Goal: Information Seeking & Learning: Learn about a topic

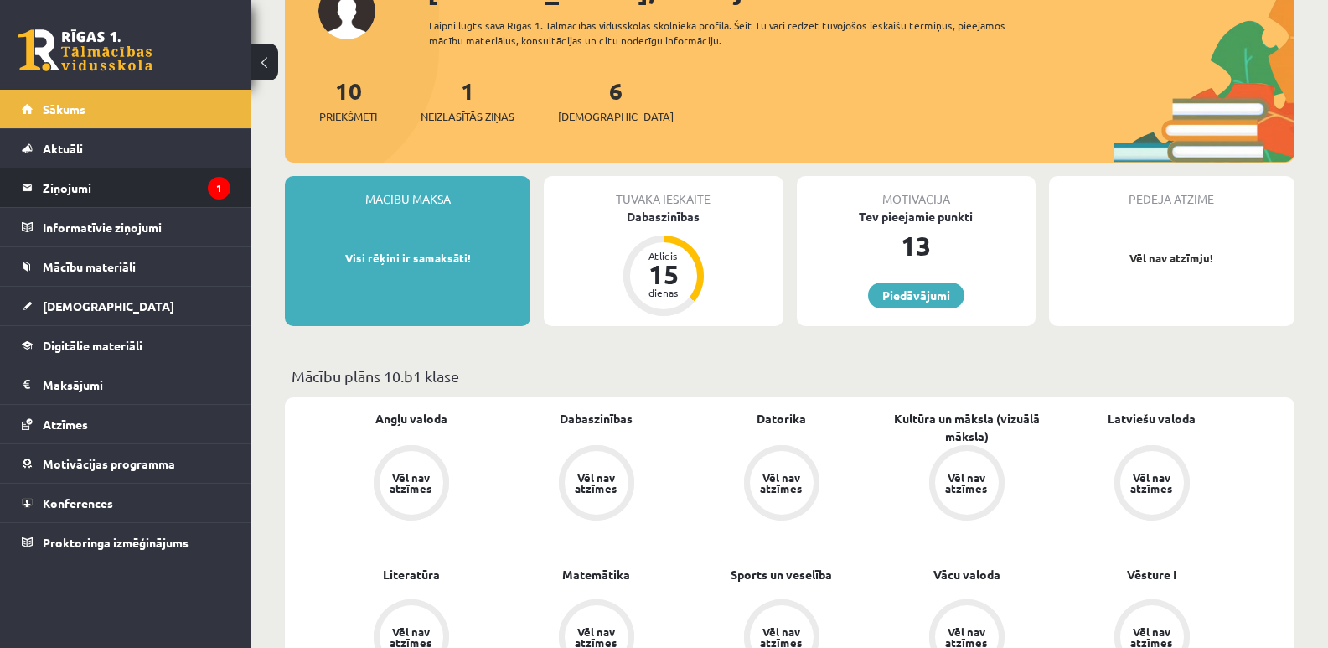
scroll to position [168, 0]
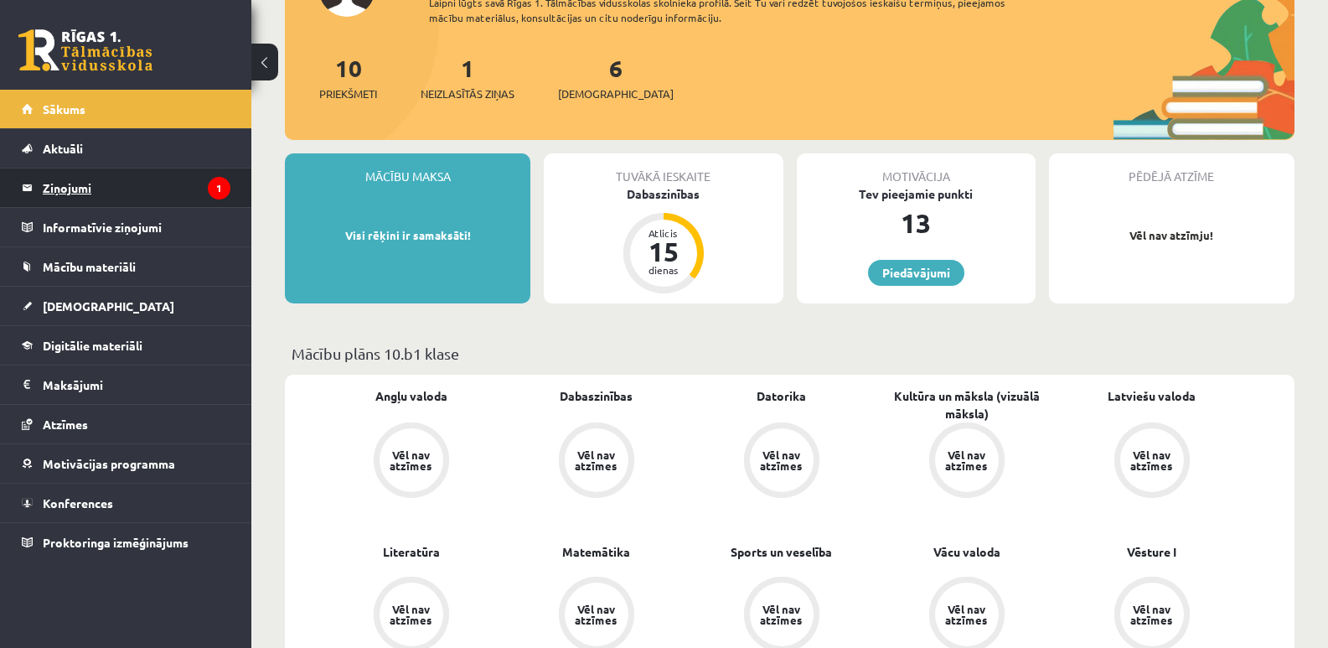
click at [132, 173] on legend "Ziņojumi 1" at bounding box center [137, 187] width 188 height 39
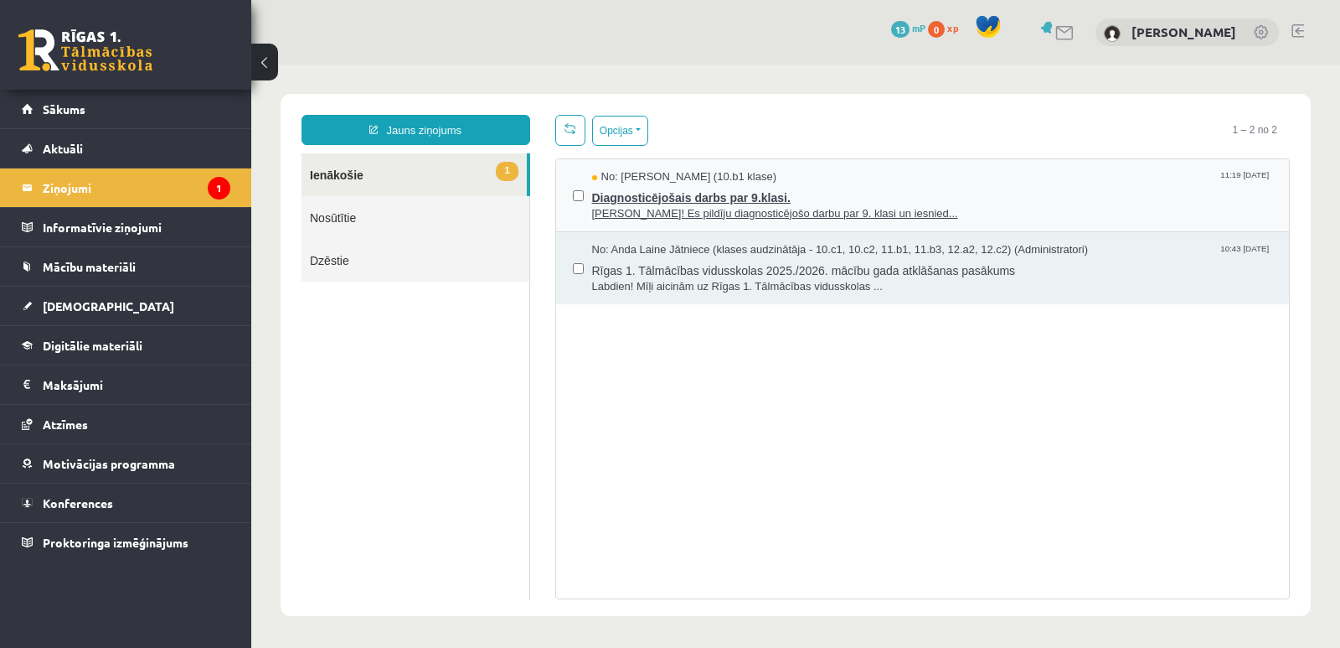
click at [646, 206] on span "[PERSON_NAME]! Es pildīju diagnosticējošo darbu par 9. klasi un iesnied..." at bounding box center [932, 214] width 681 height 16
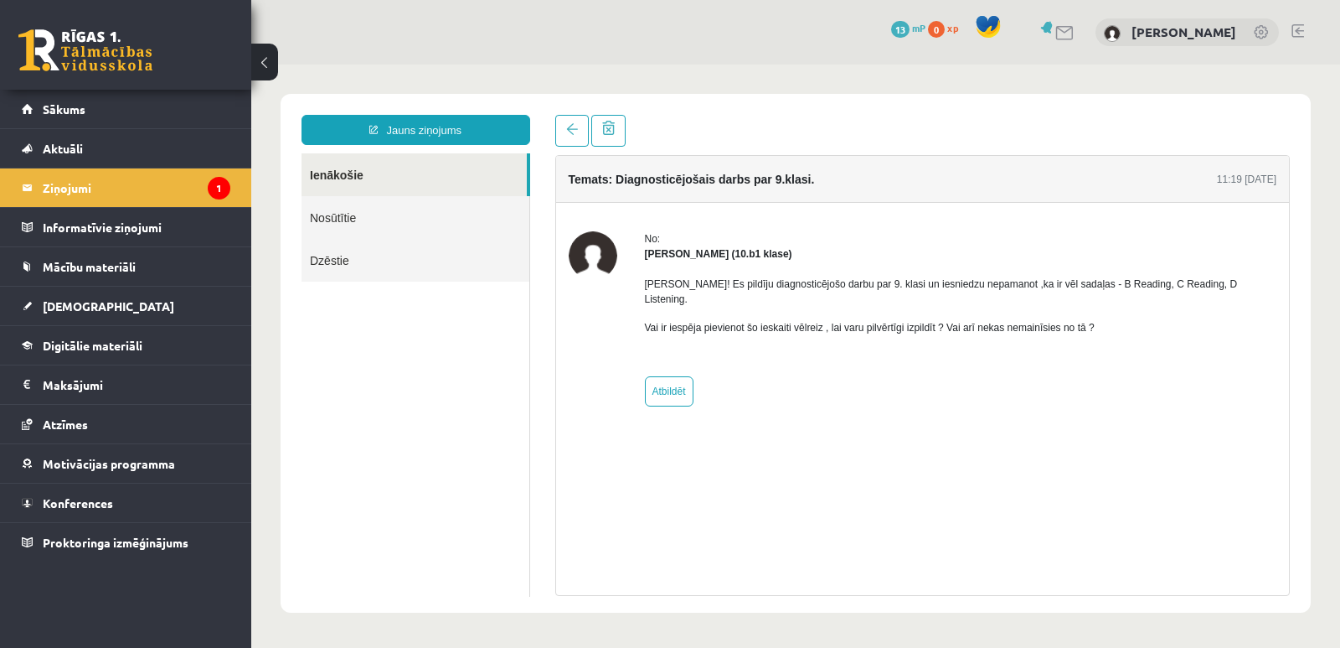
click at [338, 220] on link "Nosūtītie" at bounding box center [416, 217] width 228 height 43
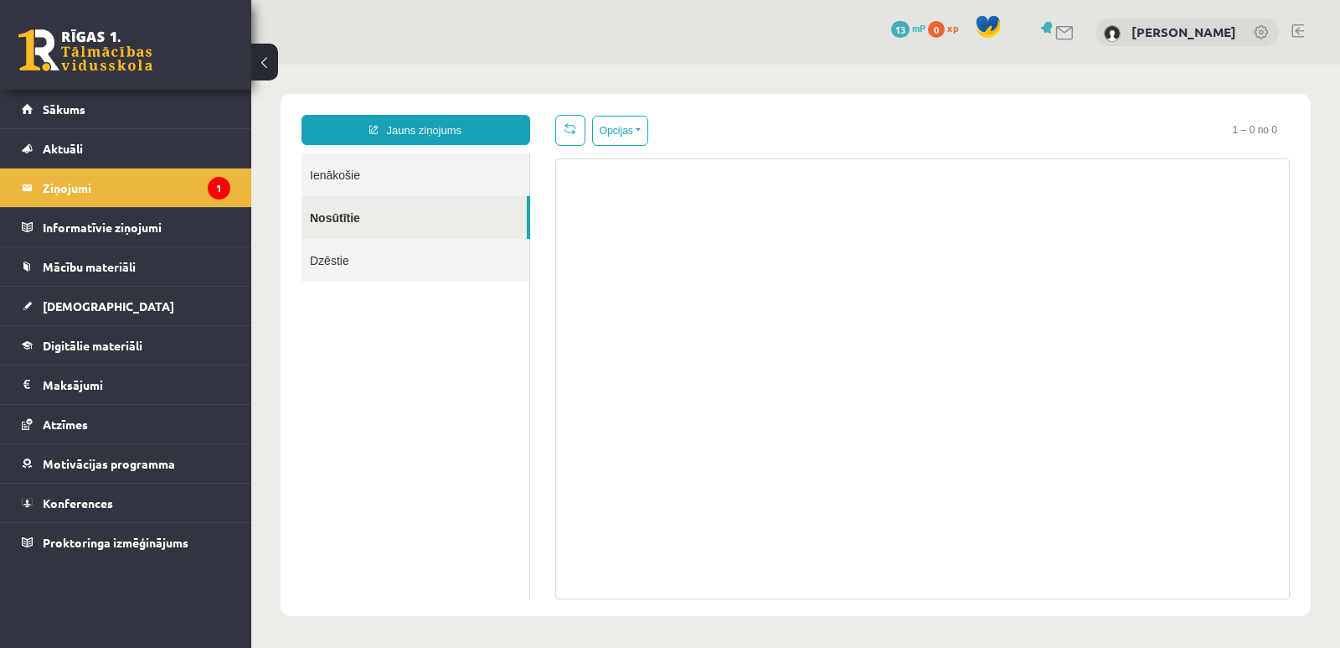
click at [338, 262] on link "Dzēstie" at bounding box center [416, 260] width 228 height 43
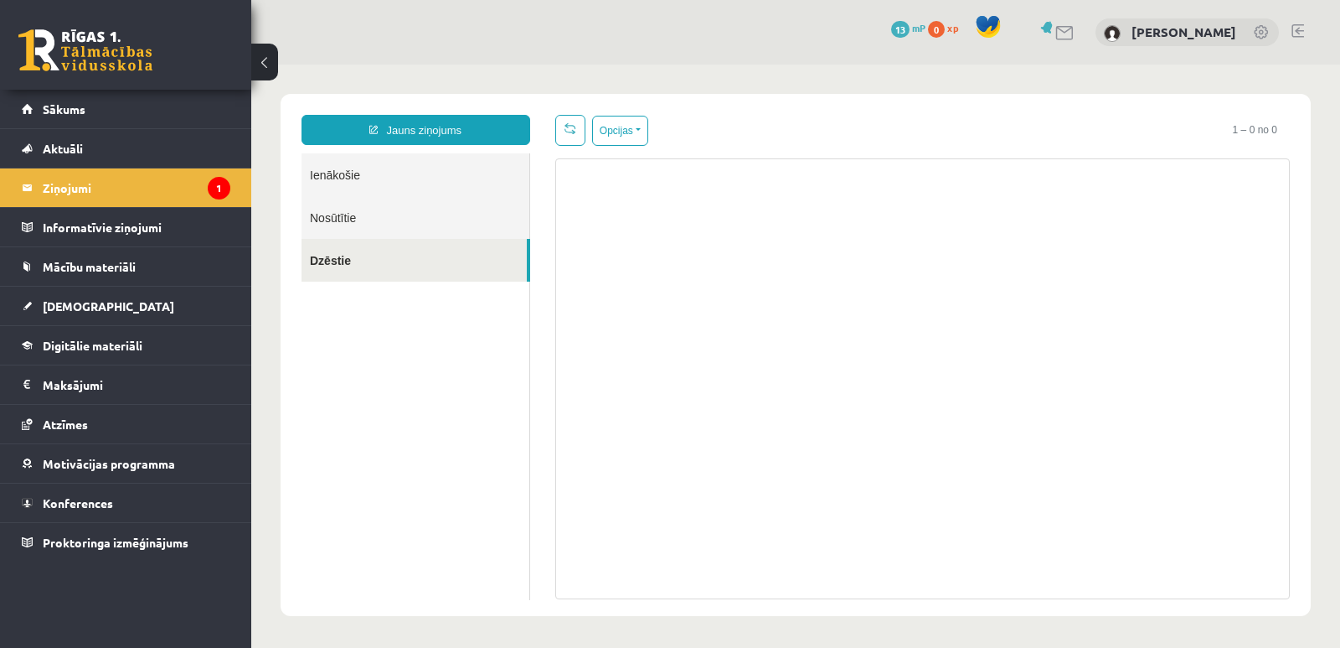
click at [332, 173] on link "Ienākošie" at bounding box center [416, 174] width 228 height 43
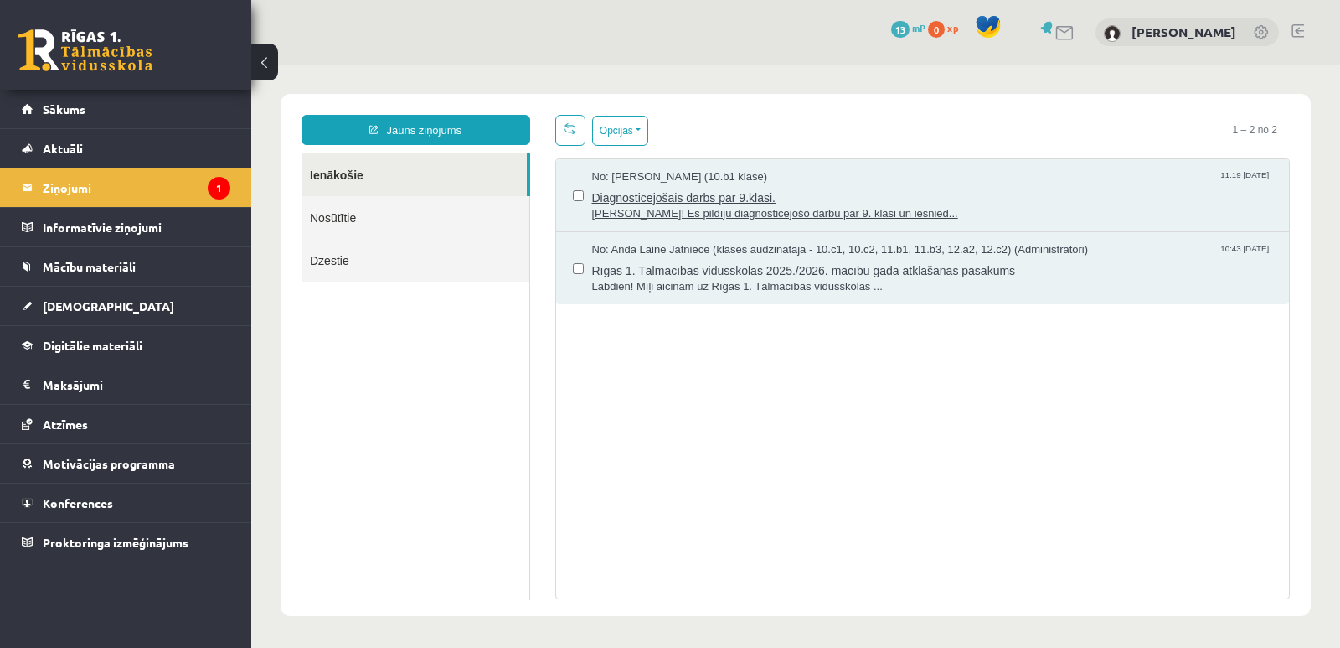
click at [697, 197] on span "Diagnosticējošais darbs par 9.klasi." at bounding box center [932, 195] width 681 height 21
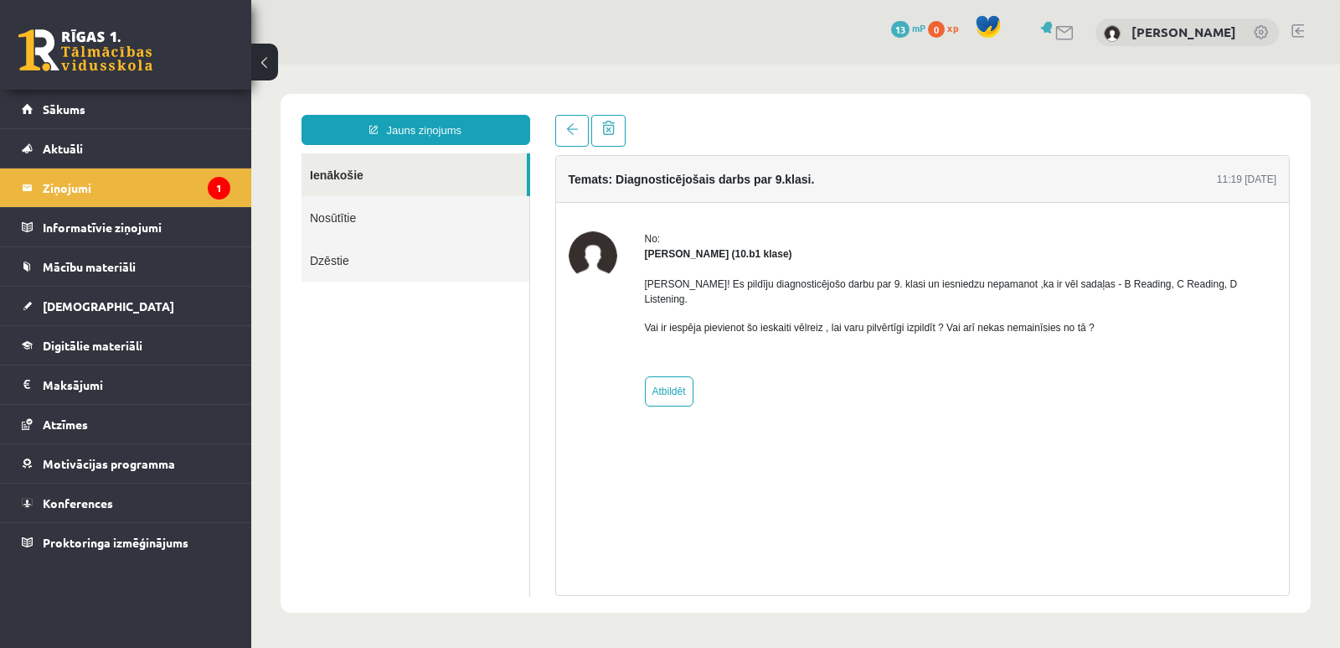
click at [1068, 31] on link at bounding box center [1066, 33] width 20 height 14
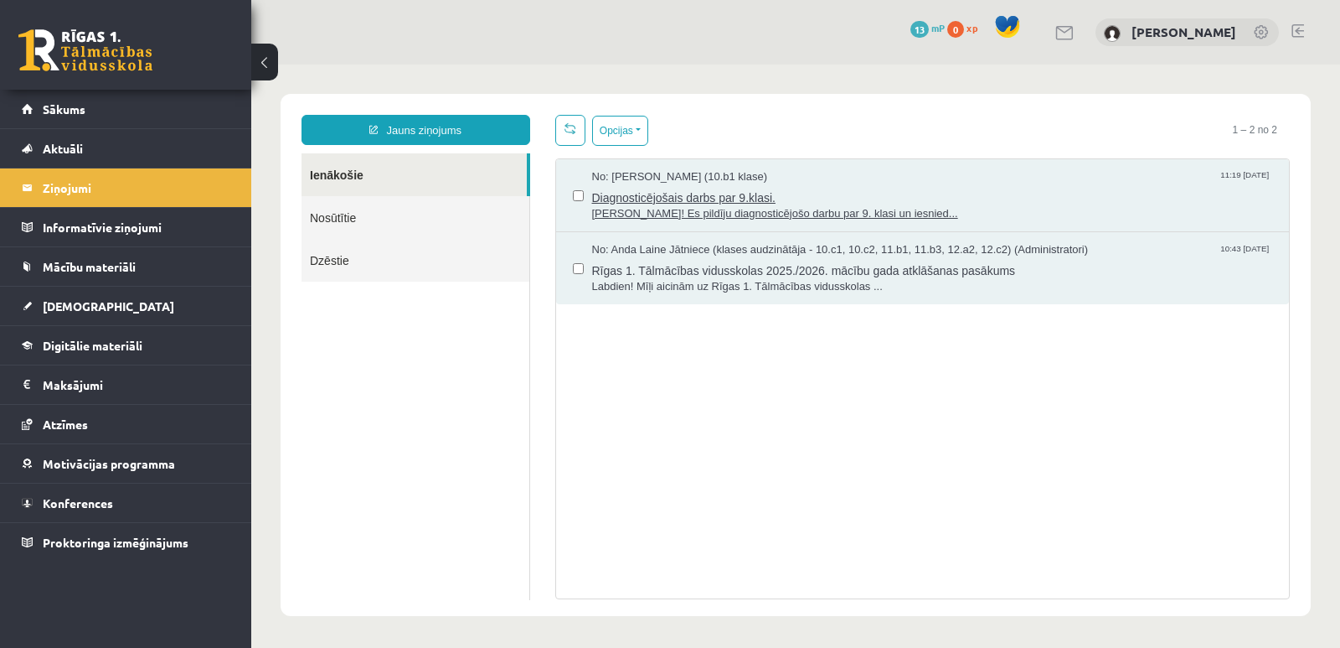
click at [706, 194] on span "Diagnosticējošais darbs par 9.klasi." at bounding box center [932, 195] width 681 height 21
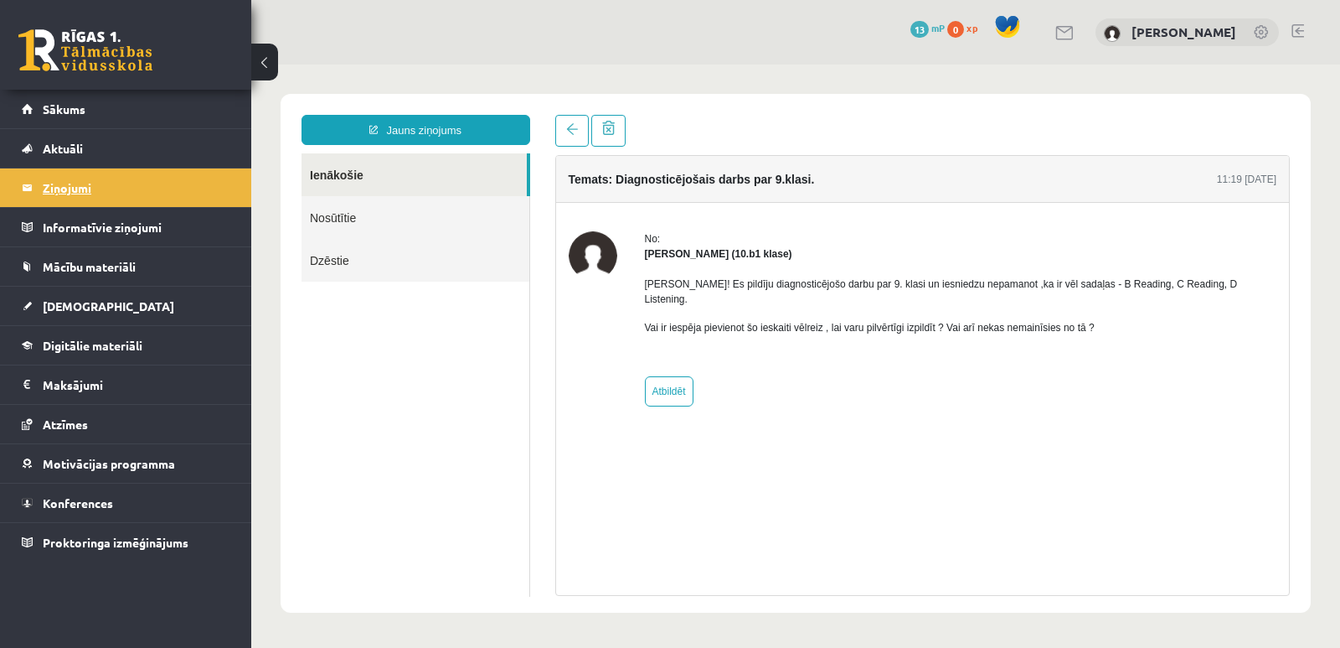
click at [67, 180] on legend "Ziņojumi 0" at bounding box center [137, 187] width 188 height 39
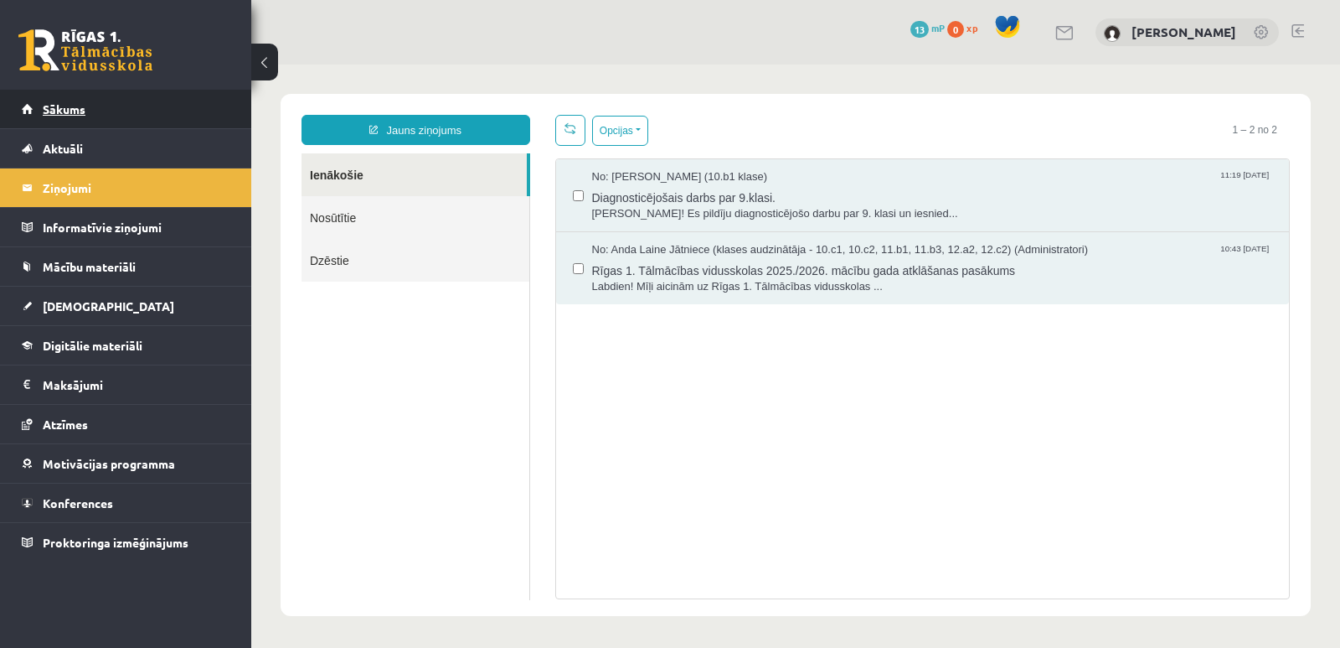
click at [77, 101] on link "Sākums" at bounding box center [126, 109] width 209 height 39
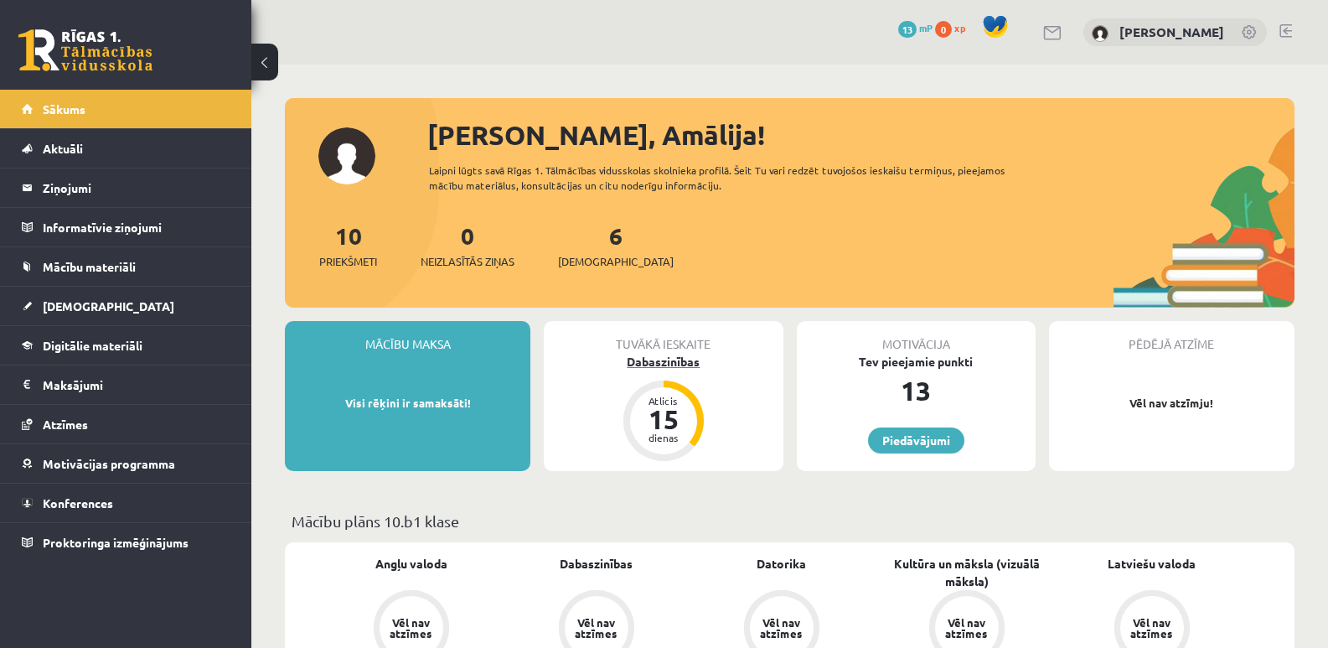
click at [677, 362] on div "Dabaszinības" at bounding box center [663, 362] width 239 height 18
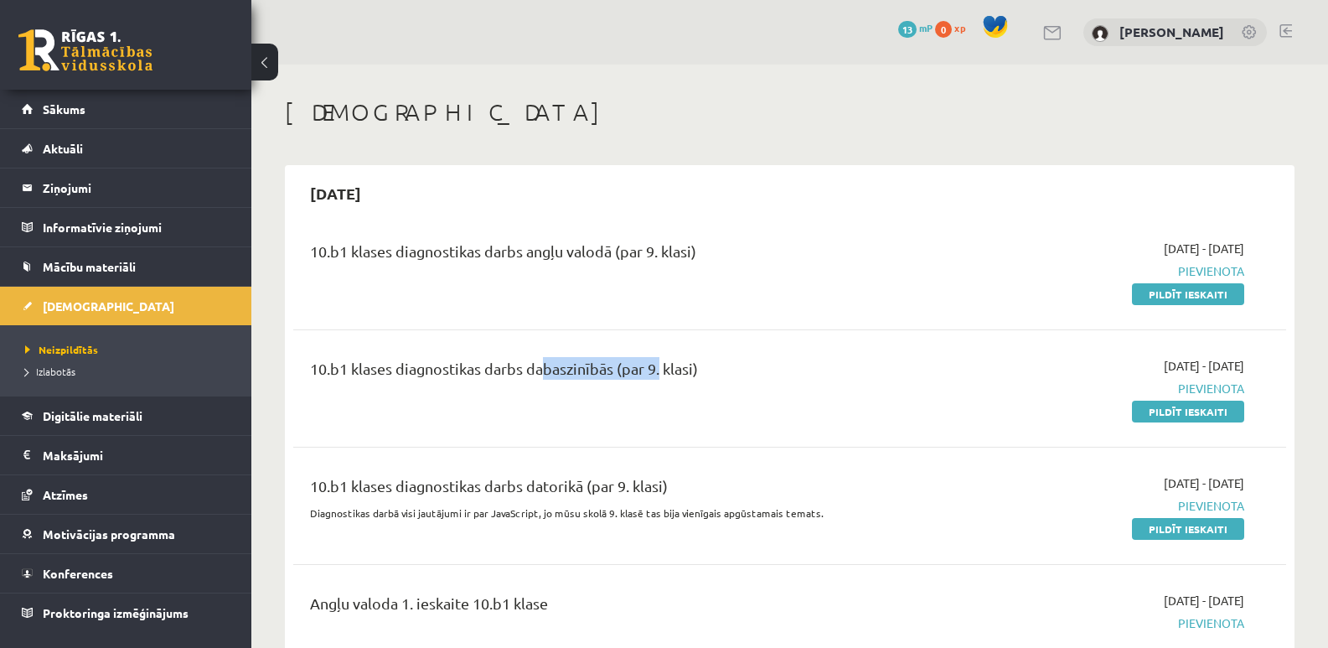
drag, startPoint x: 534, startPoint y: 369, endPoint x: 656, endPoint y: 369, distance: 122.3
click at [656, 369] on div "10.b1 klases diagnostikas darbs dabaszinībās (par 9. klasi)" at bounding box center [617, 372] width 614 height 31
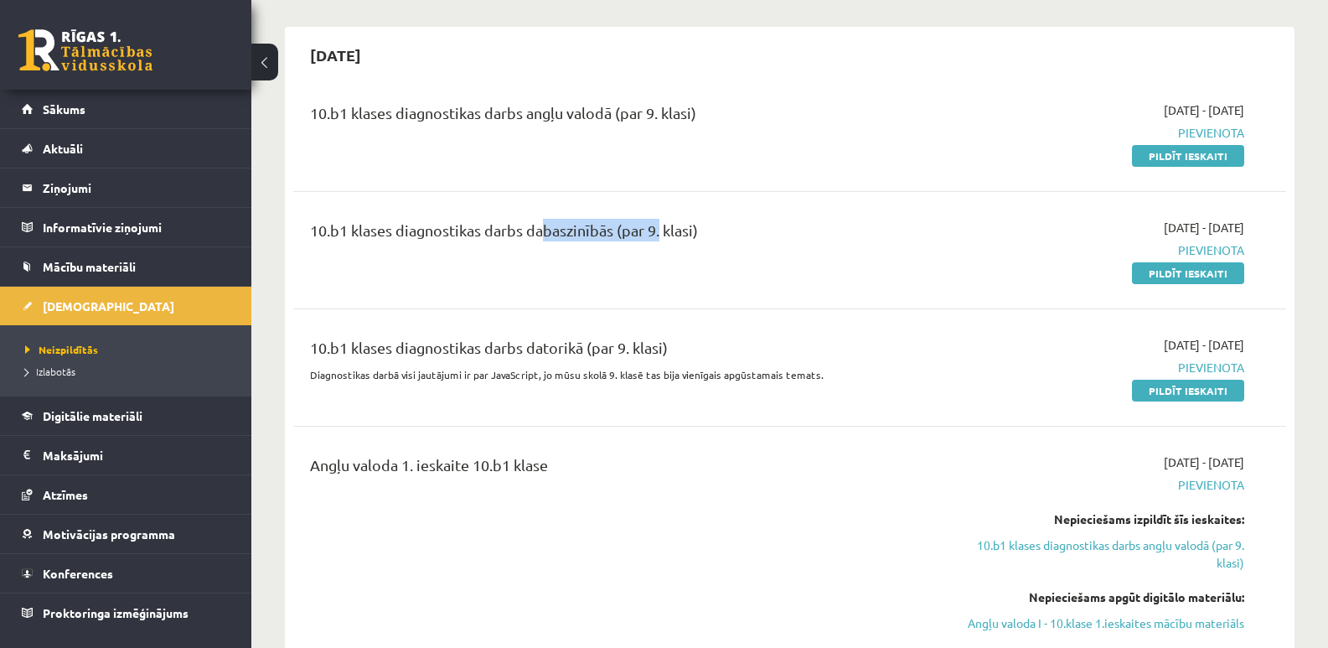
scroll to position [168, 0]
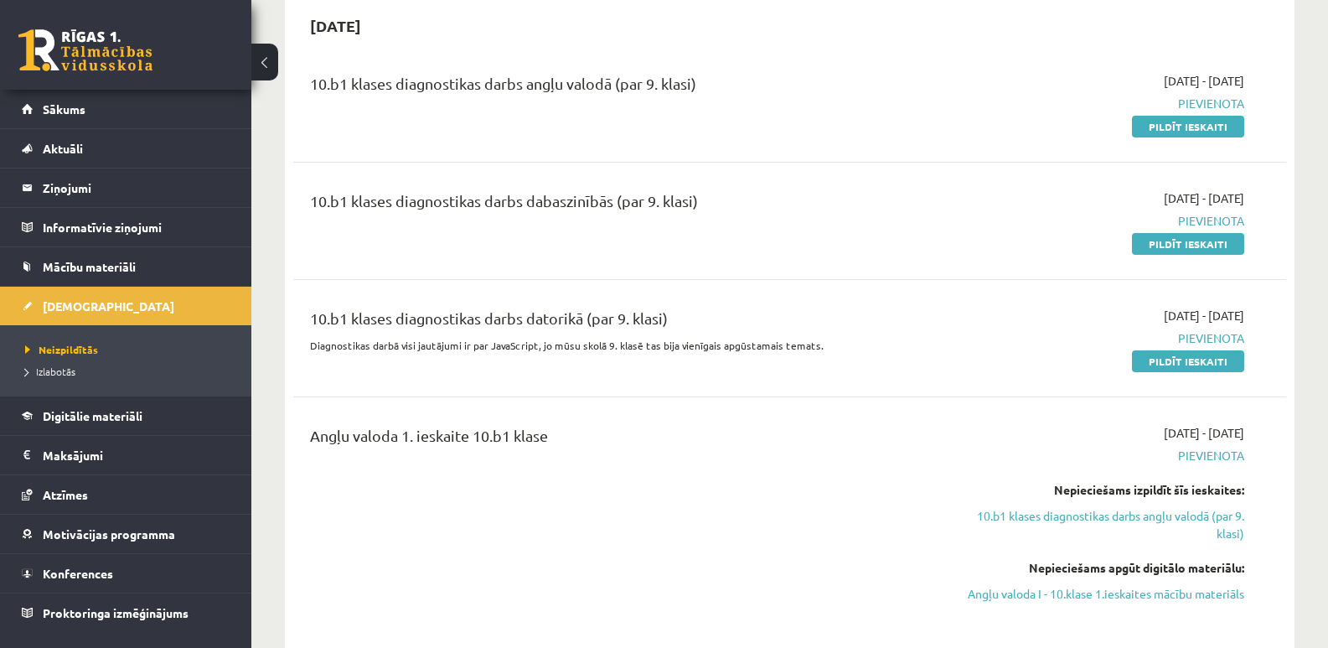
click at [706, 469] on div "Angļu valoda 1. ieskaite 10.b1 klase" at bounding box center [616, 525] width 639 height 202
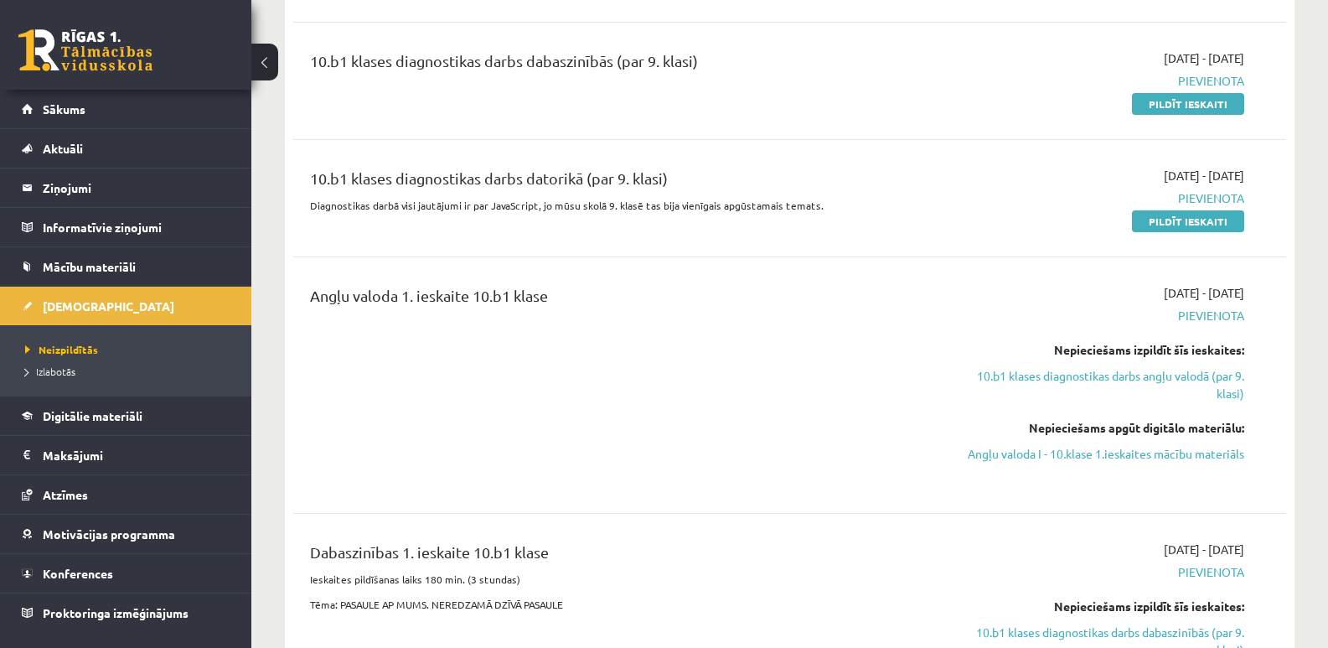
scroll to position [335, 0]
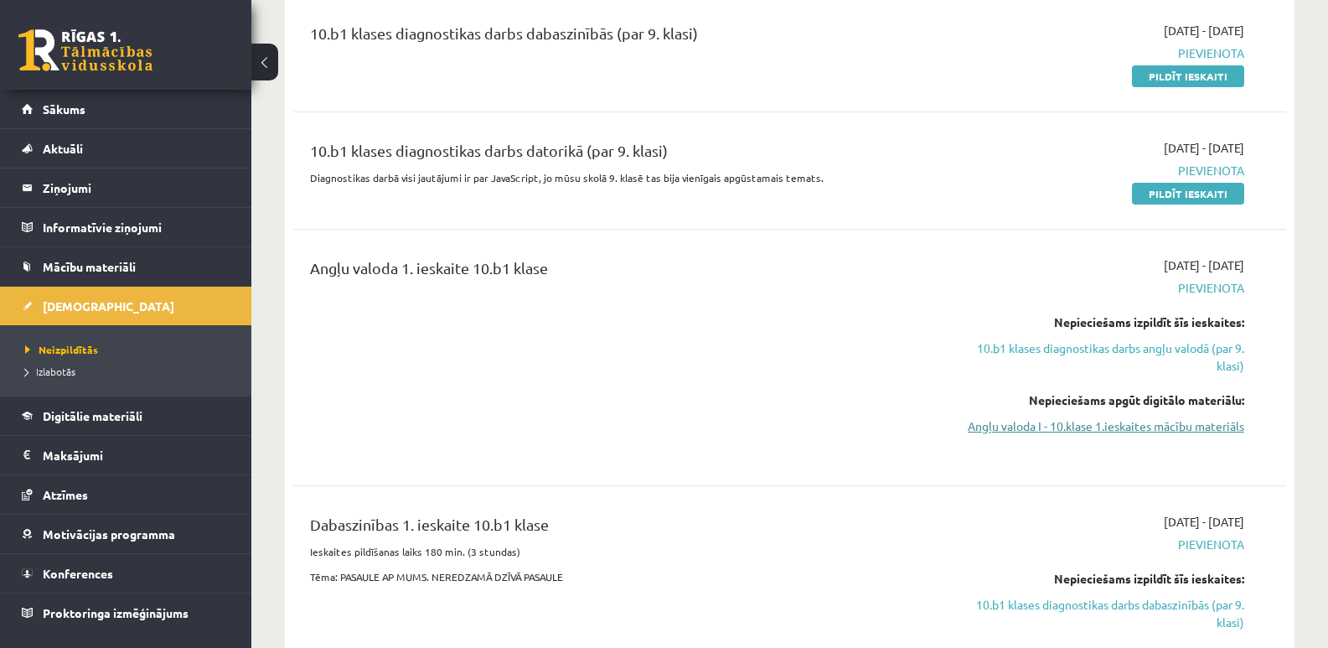
click at [1124, 429] on link "Angļu valoda I - 10.klase 1.ieskaites mācību materiāls" at bounding box center [1096, 426] width 295 height 18
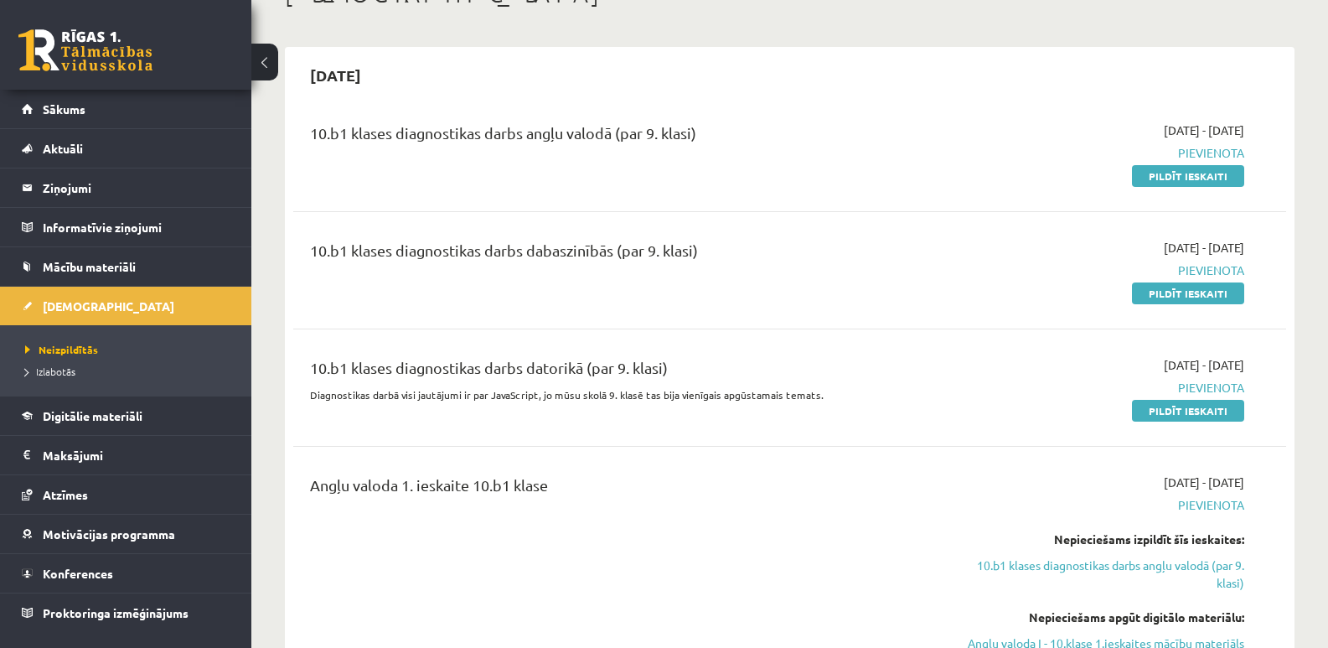
scroll to position [0, 0]
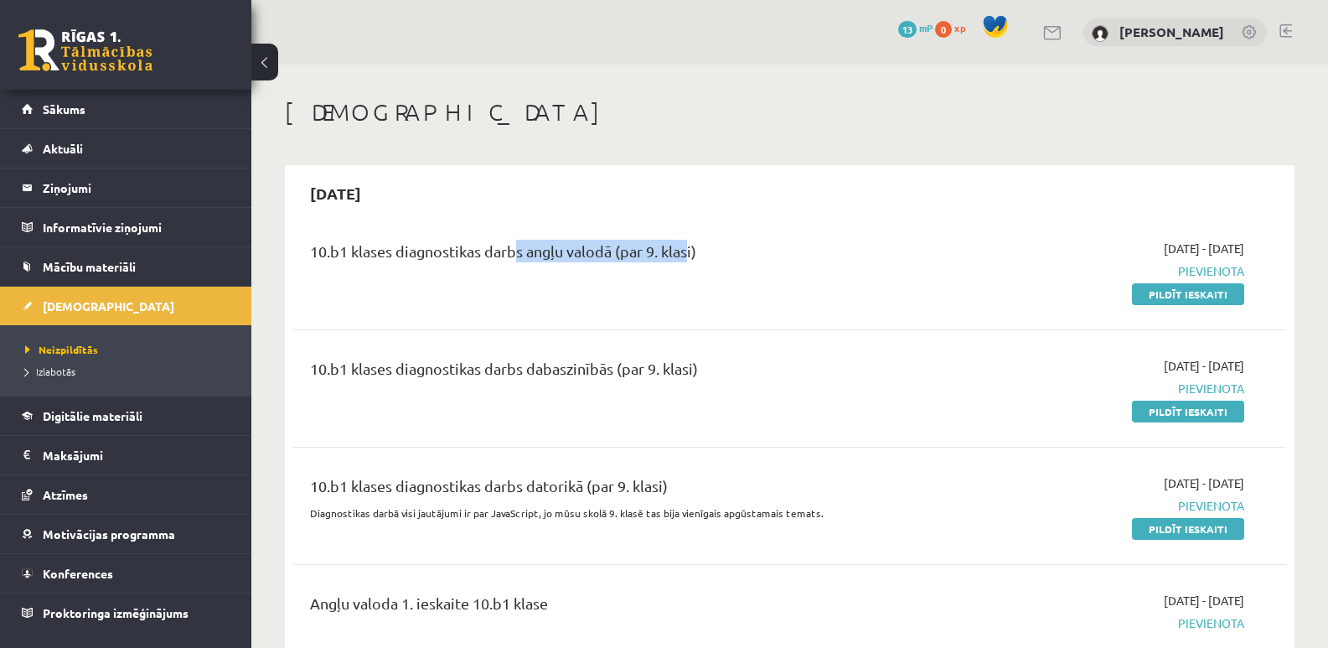
drag, startPoint x: 511, startPoint y: 257, endPoint x: 683, endPoint y: 265, distance: 171.9
click at [683, 265] on div "10.b1 klases diagnostikas darbs angļu valodā (par 9. klasi)" at bounding box center [617, 255] width 614 height 31
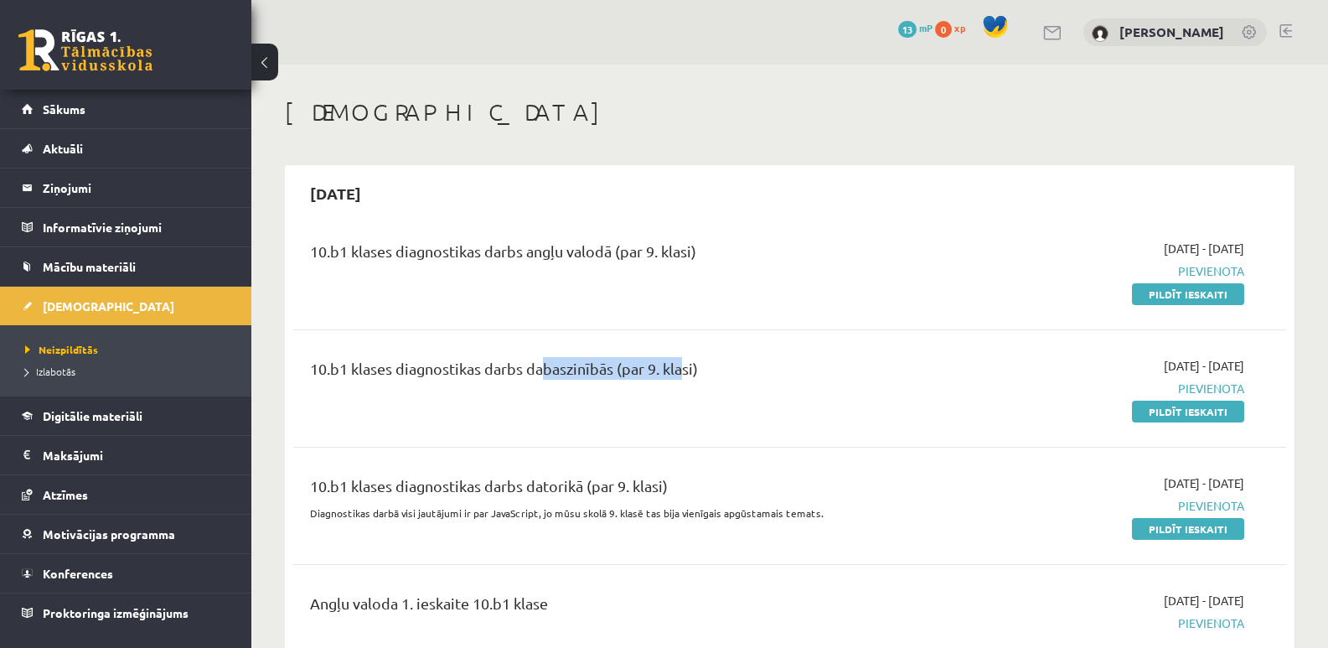
drag, startPoint x: 537, startPoint y: 358, endPoint x: 678, endPoint y: 367, distance: 141.1
click at [678, 367] on div "10.b1 klases diagnostikas darbs dabaszinībās (par 9. klasi)" at bounding box center [617, 372] width 614 height 31
drag, startPoint x: 522, startPoint y: 490, endPoint x: 674, endPoint y: 489, distance: 151.6
click at [674, 489] on div "10.b1 klases diagnostikas darbs datorikā (par 9. klasi)" at bounding box center [617, 489] width 614 height 31
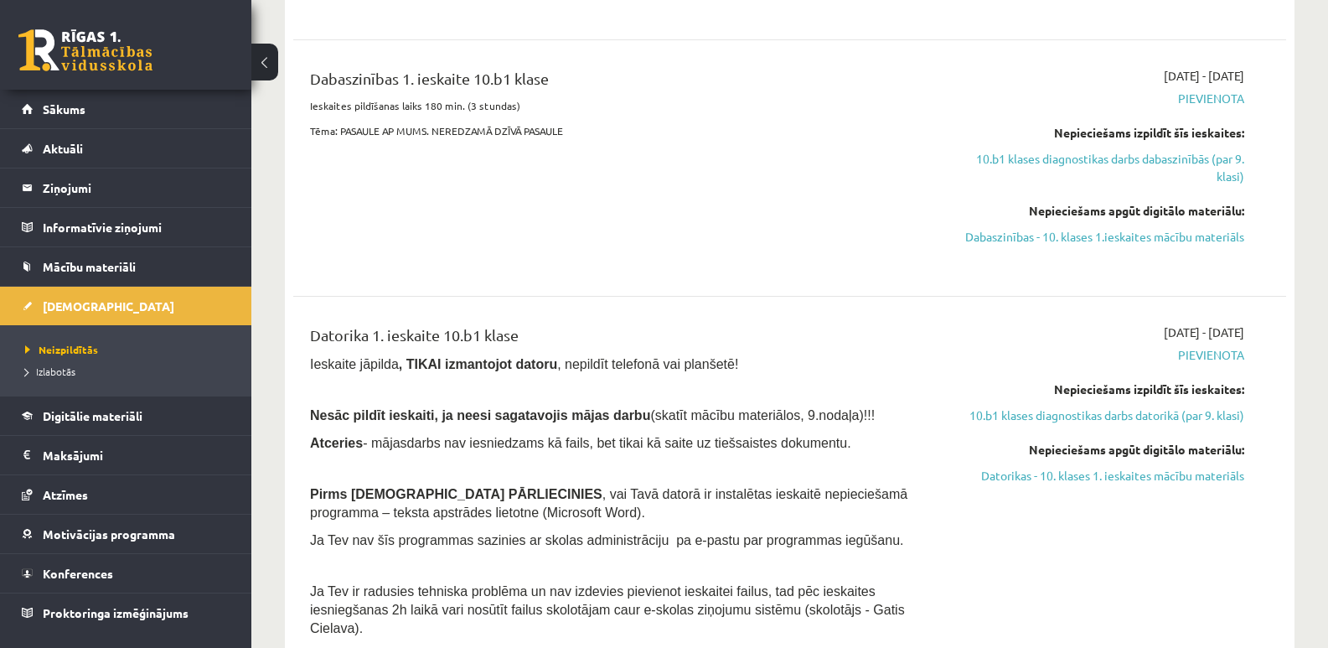
scroll to position [922, 0]
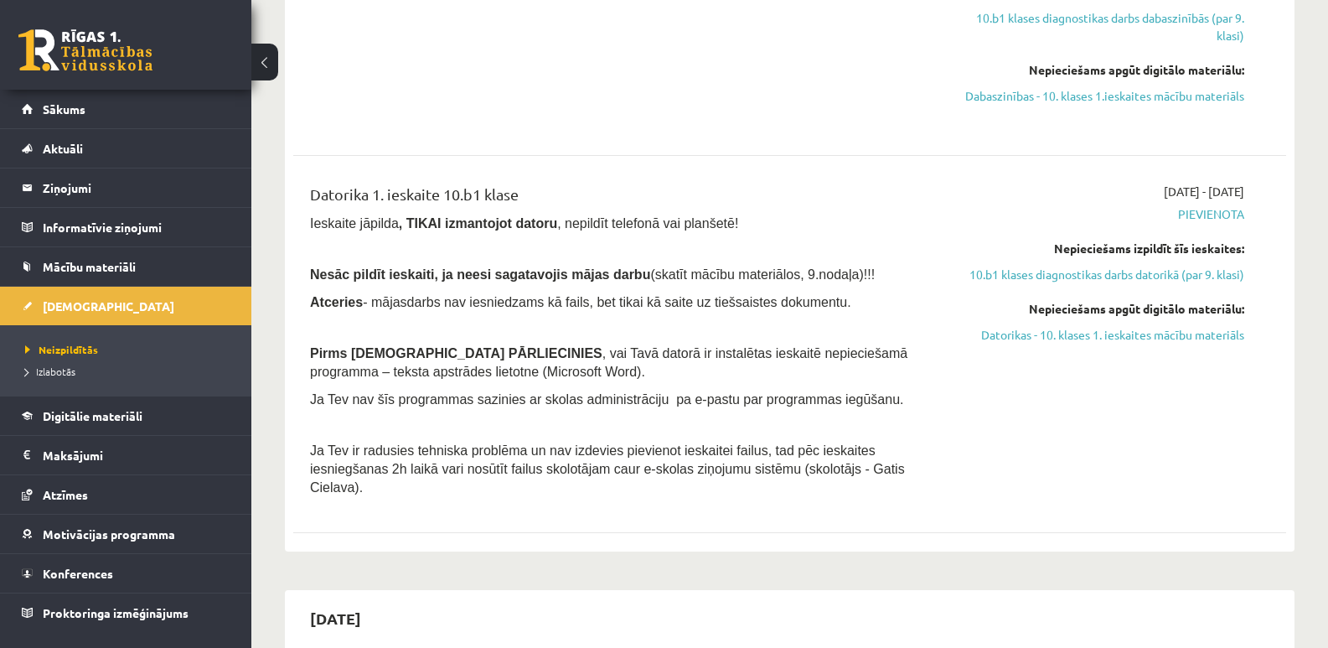
drag, startPoint x: 721, startPoint y: 276, endPoint x: 829, endPoint y: 272, distance: 108.2
click at [829, 272] on p "Nesāc pildīt ieskaiti, ja neesi sagatavojis mājas darbu (skatīt mācību materiāl…" at bounding box center [617, 274] width 614 height 18
click at [734, 323] on p at bounding box center [617, 326] width 614 height 15
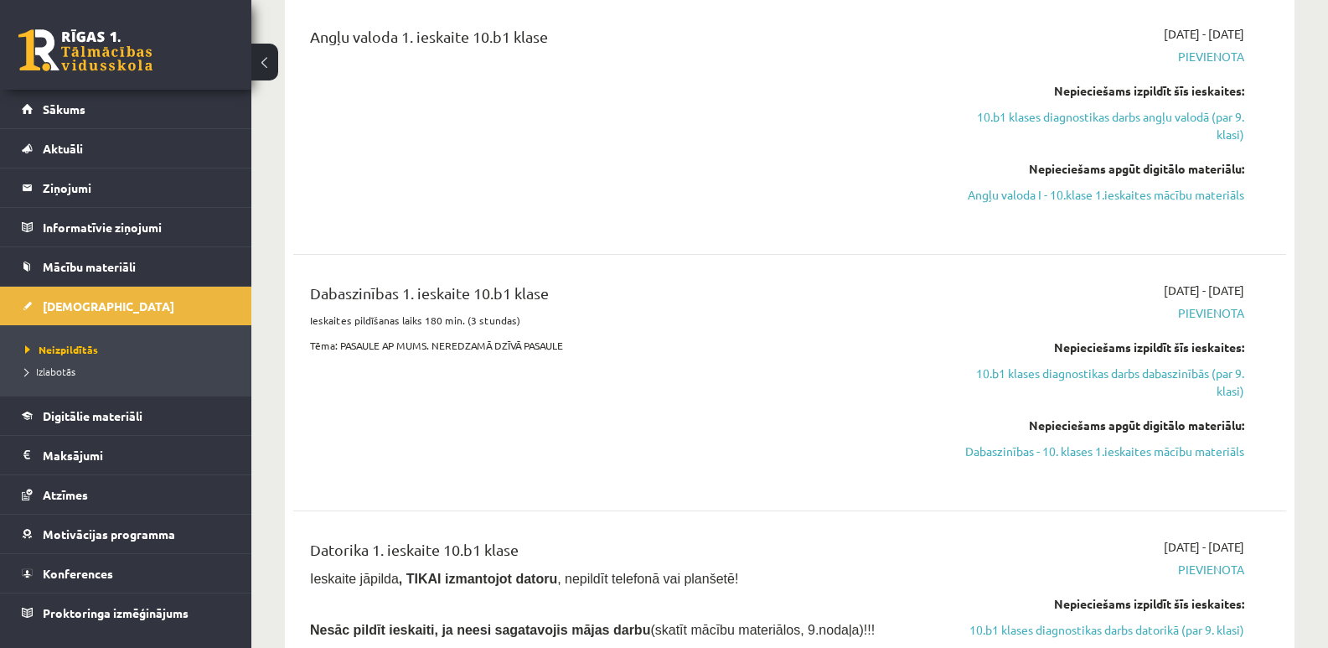
scroll to position [503, 0]
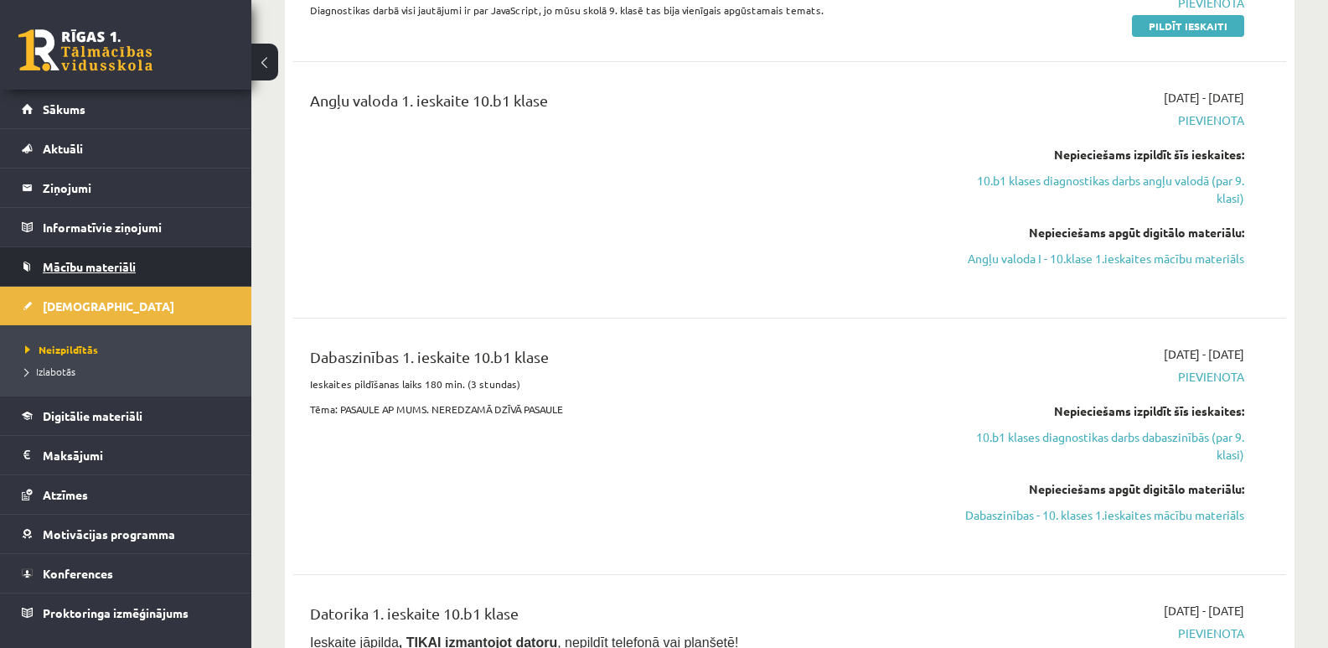
click at [120, 267] on span "Mācību materiāli" at bounding box center [89, 266] width 93 height 15
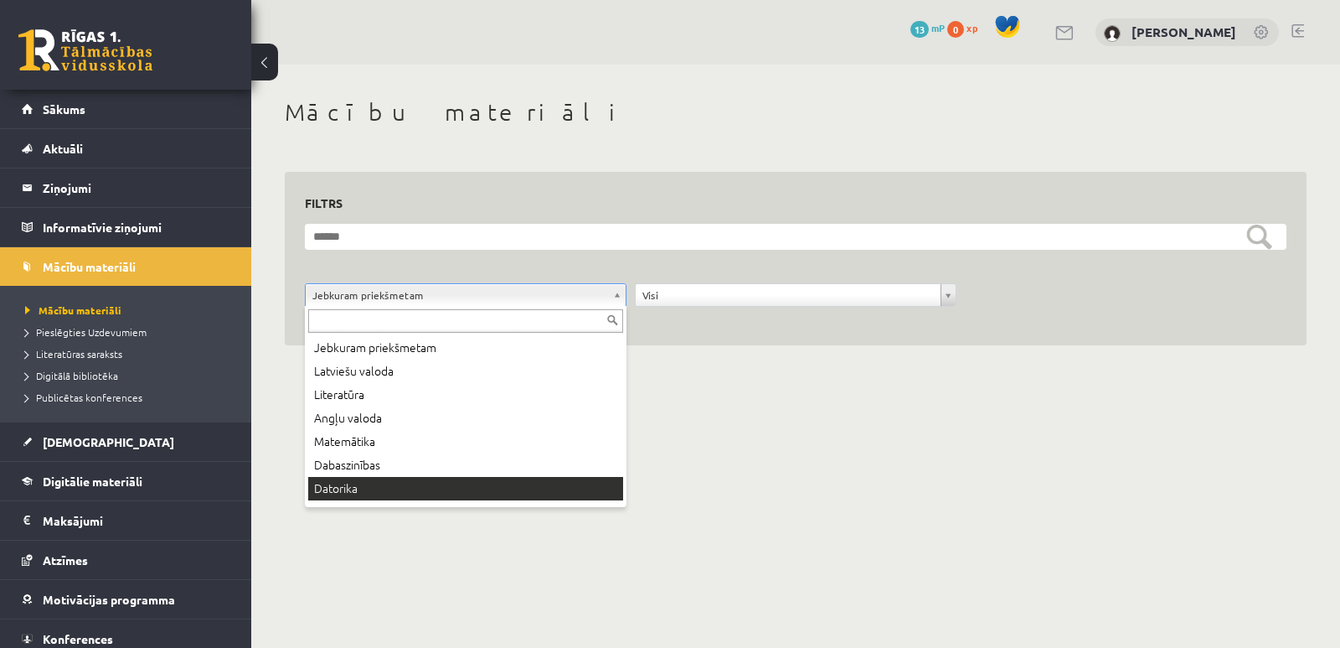
drag, startPoint x: 371, startPoint y: 464, endPoint x: 372, endPoint y: 478, distance: 13.4
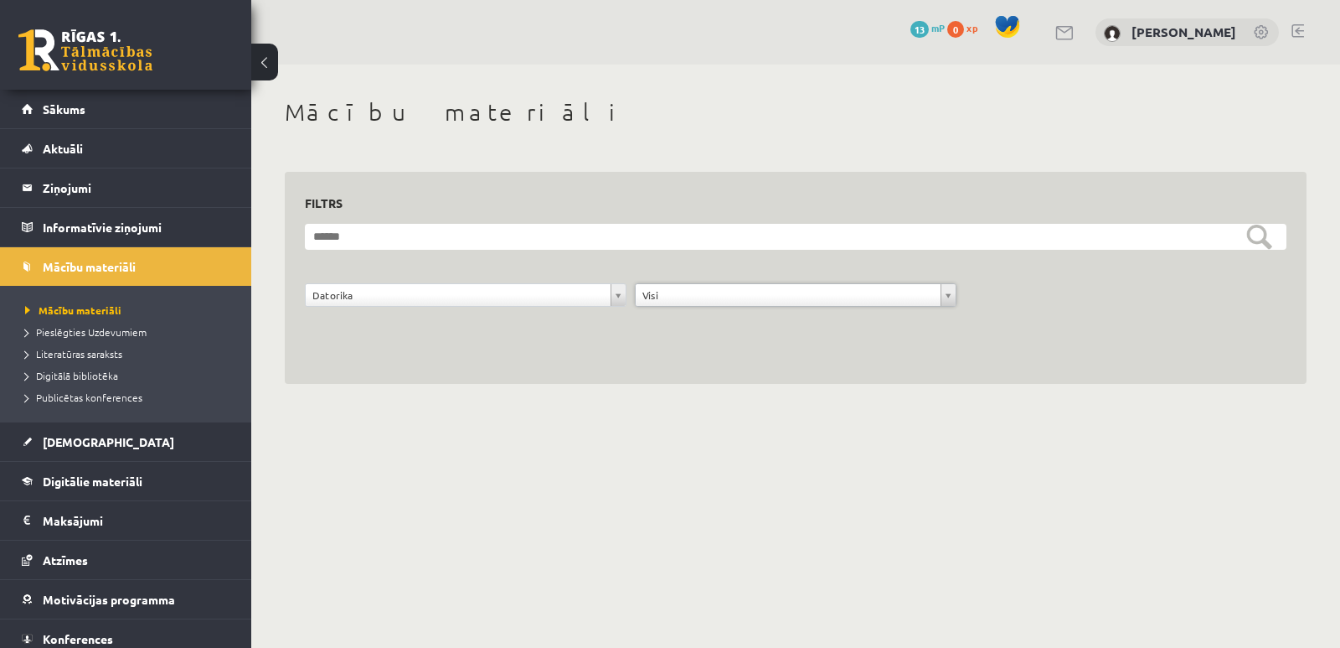
drag, startPoint x: 1028, startPoint y: 460, endPoint x: 1032, endPoint y: 426, distance: 33.8
click at [1028, 458] on body "0 Dāvanas 13 mP 0 xp Amālija Gabrene Sākums Aktuāli Kā mācīties eSKOLĀ Kontakti…" at bounding box center [670, 324] width 1340 height 648
click at [107, 354] on span "Literatūras saraksts" at bounding box center [73, 353] width 97 height 13
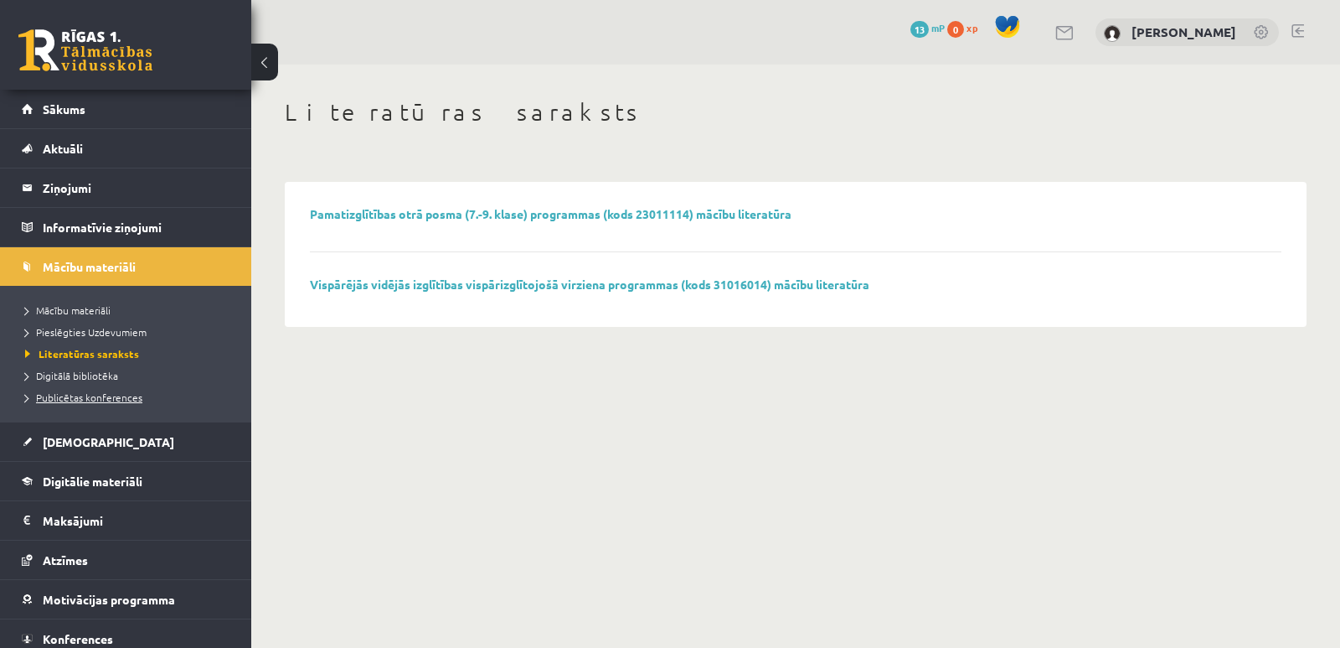
click at [111, 399] on span "Publicētas konferences" at bounding box center [83, 396] width 117 height 13
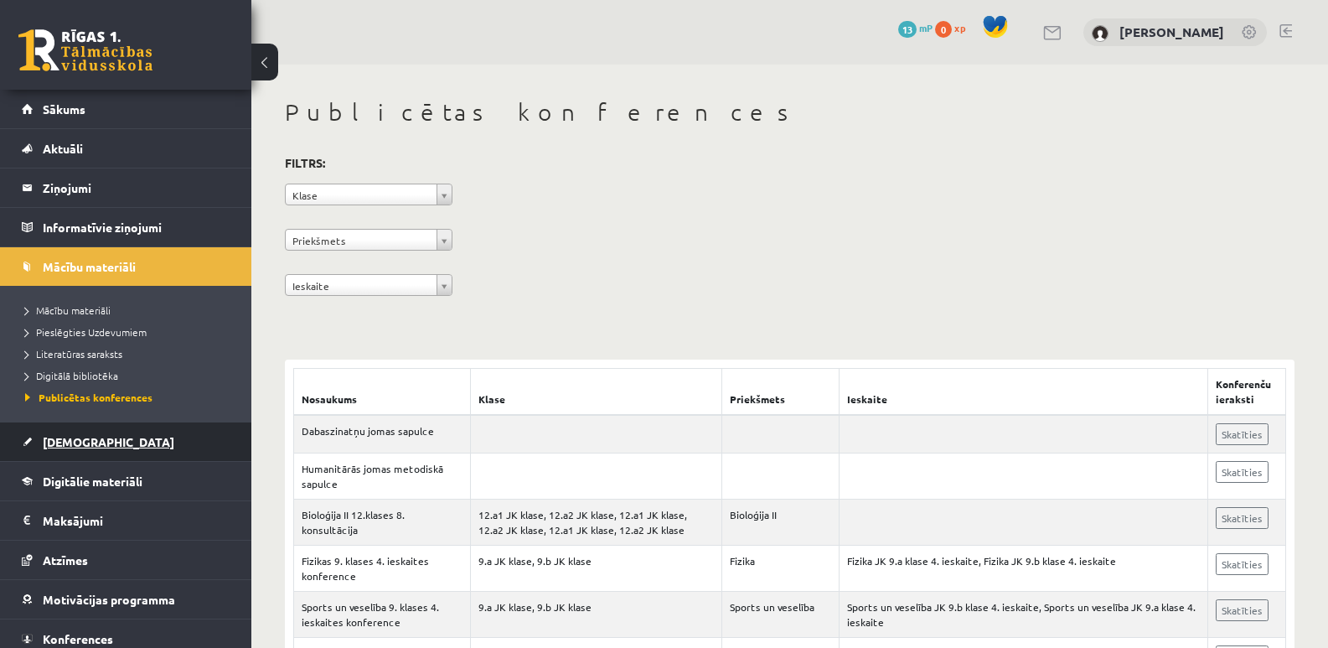
click at [85, 436] on span "[DEMOGRAPHIC_DATA]" at bounding box center [109, 441] width 132 height 15
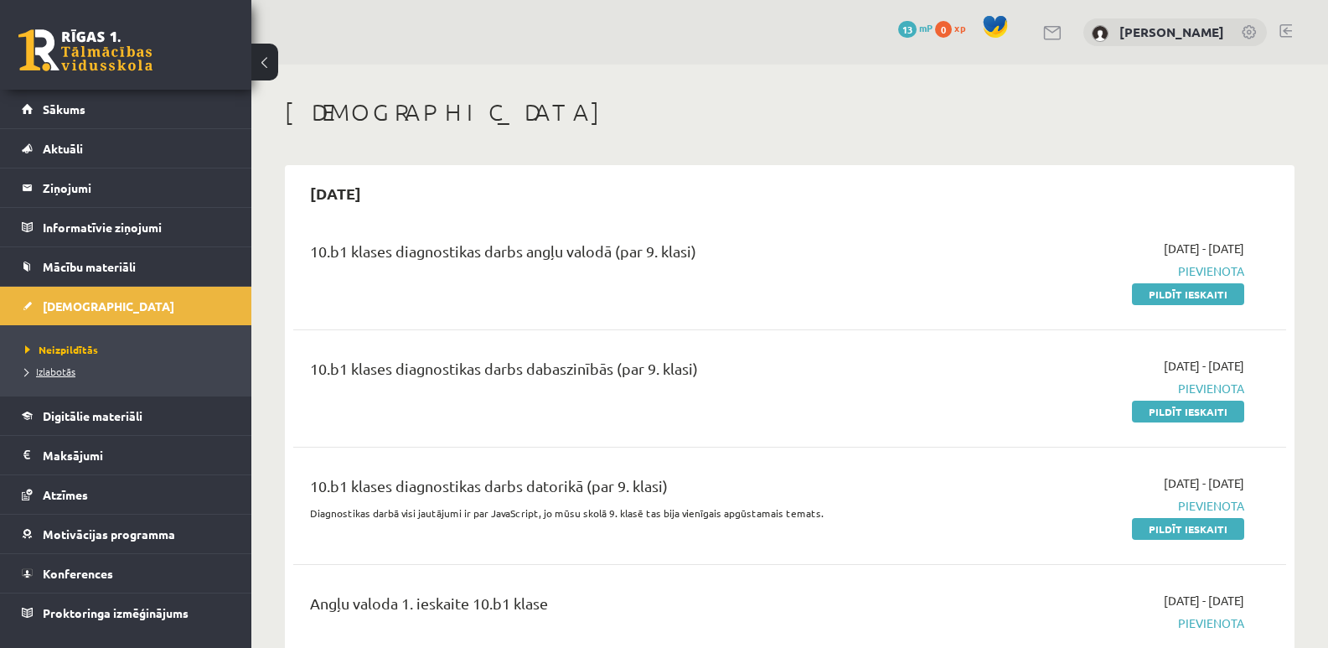
click at [62, 370] on span "Izlabotās" at bounding box center [50, 370] width 50 height 13
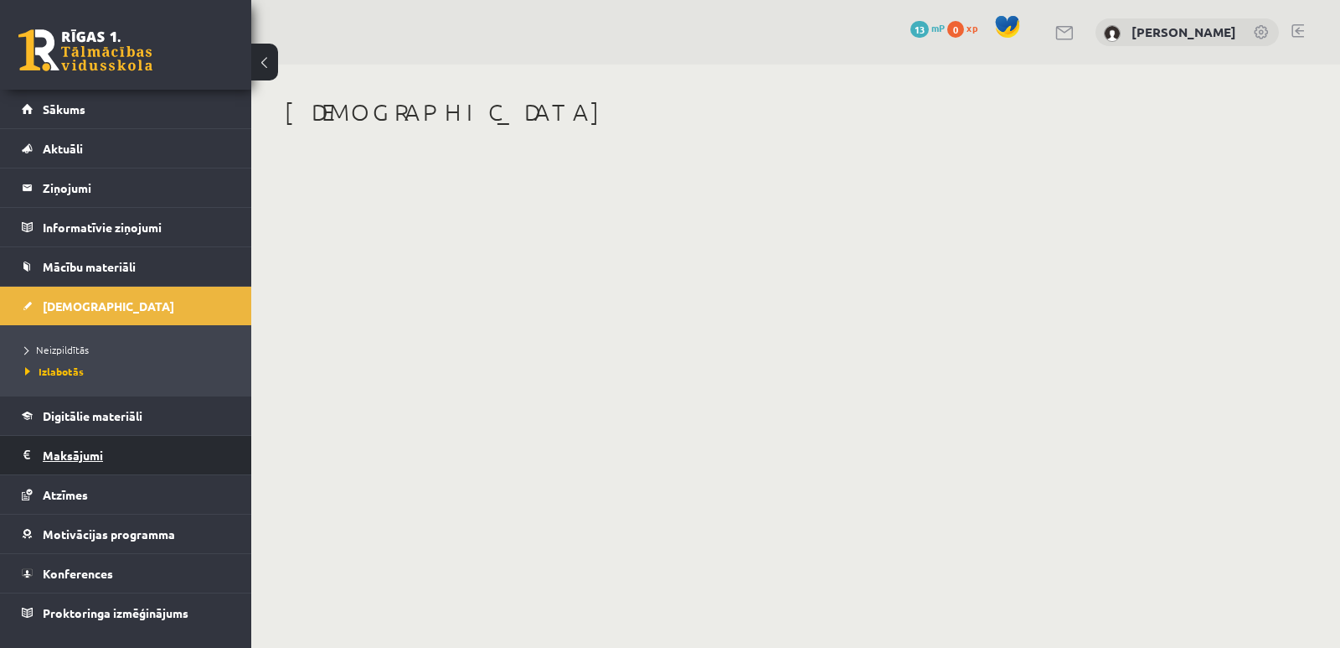
click at [68, 446] on legend "Maksājumi 0" at bounding box center [137, 455] width 188 height 39
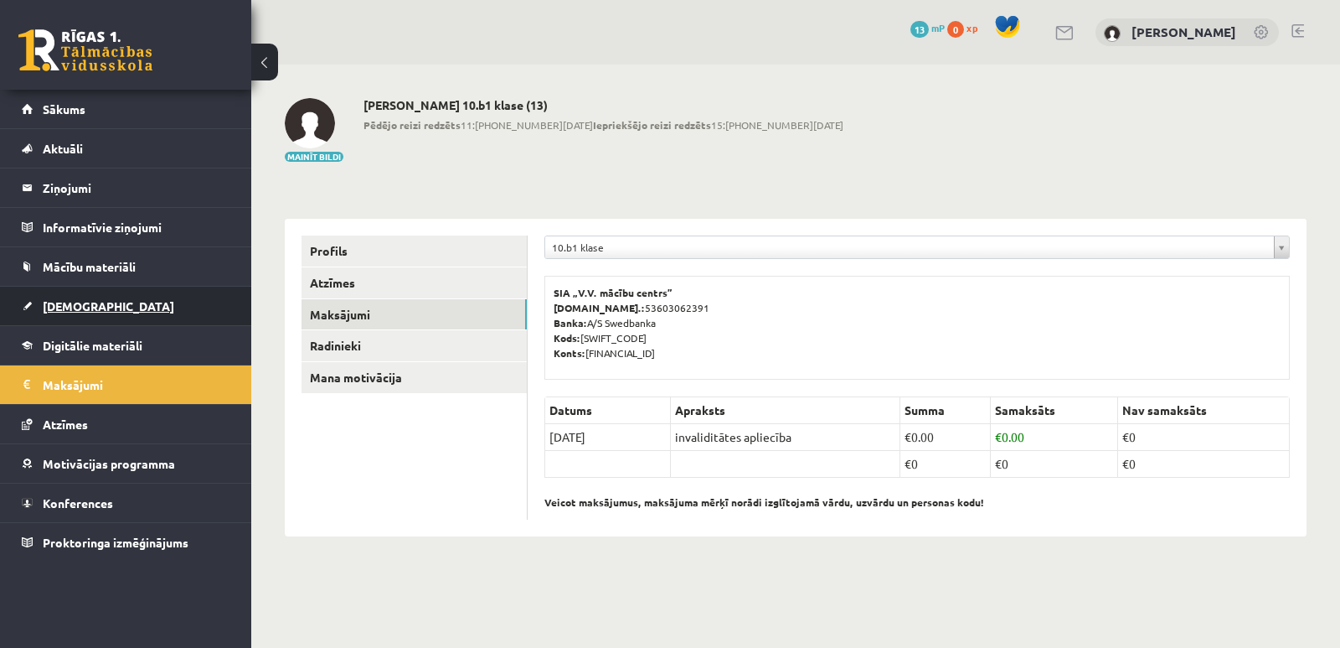
click at [79, 306] on span "[DEMOGRAPHIC_DATA]" at bounding box center [109, 305] width 132 height 15
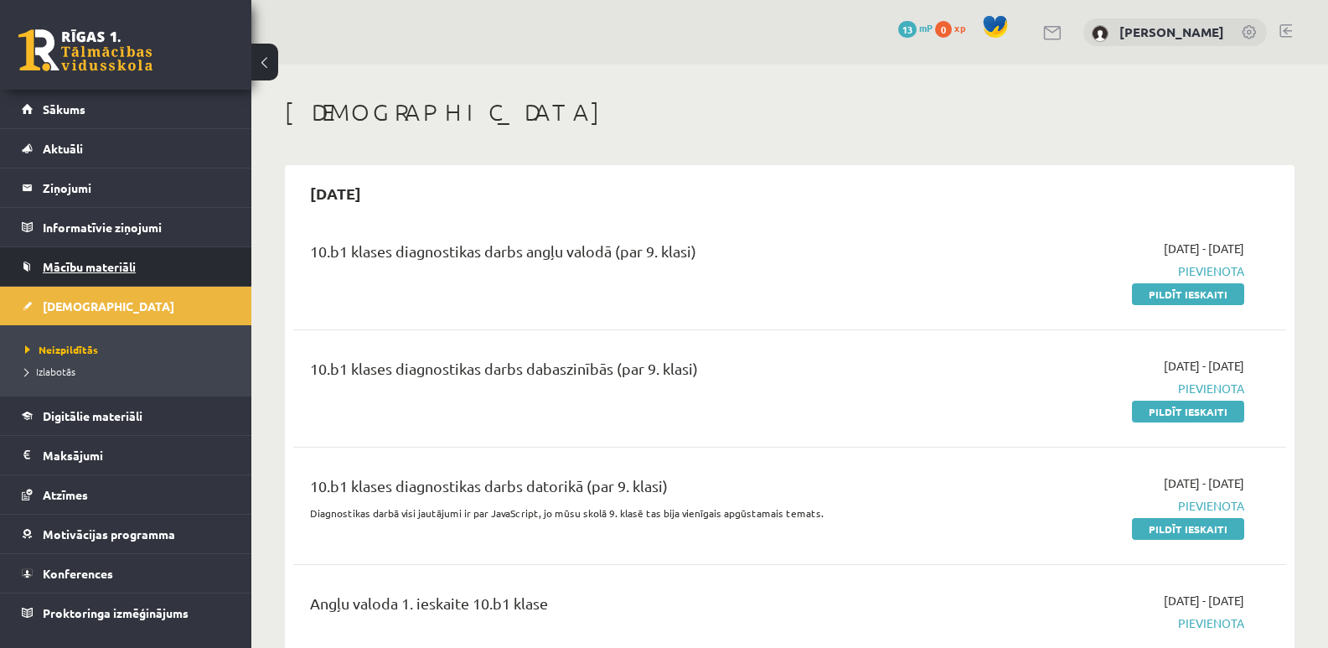
click at [106, 263] on span "Mācību materiāli" at bounding box center [89, 266] width 93 height 15
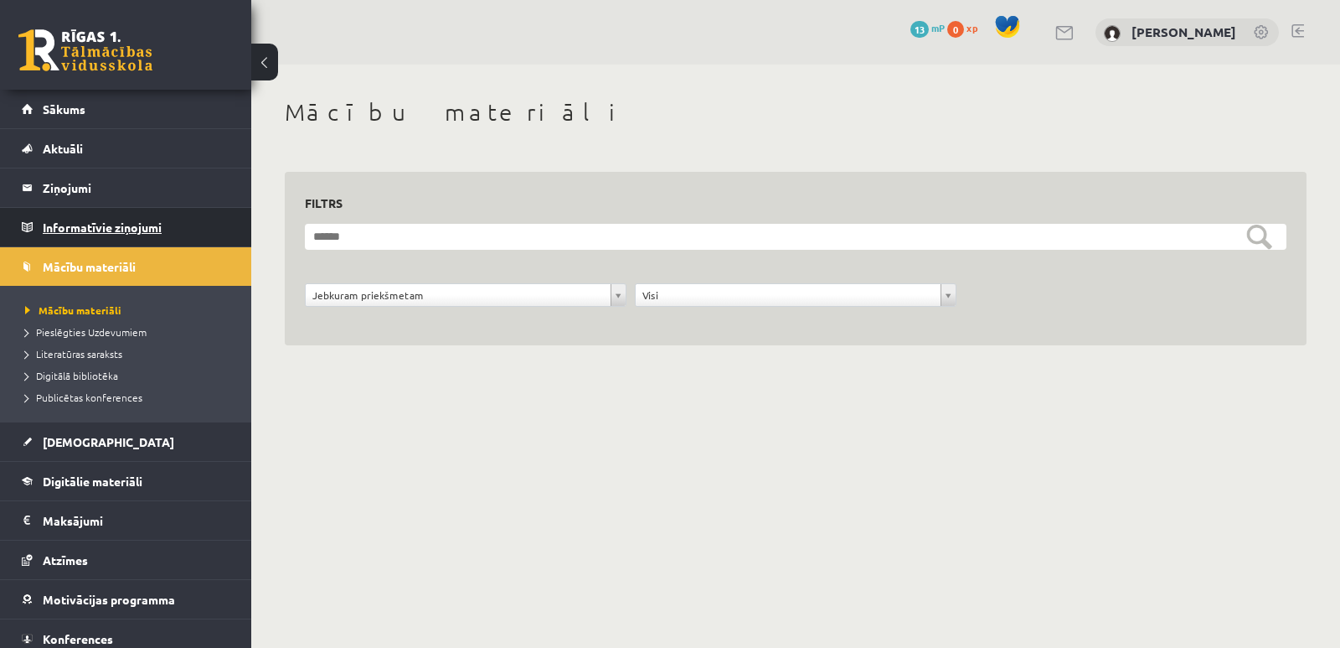
click at [101, 228] on legend "Informatīvie ziņojumi 0" at bounding box center [137, 227] width 188 height 39
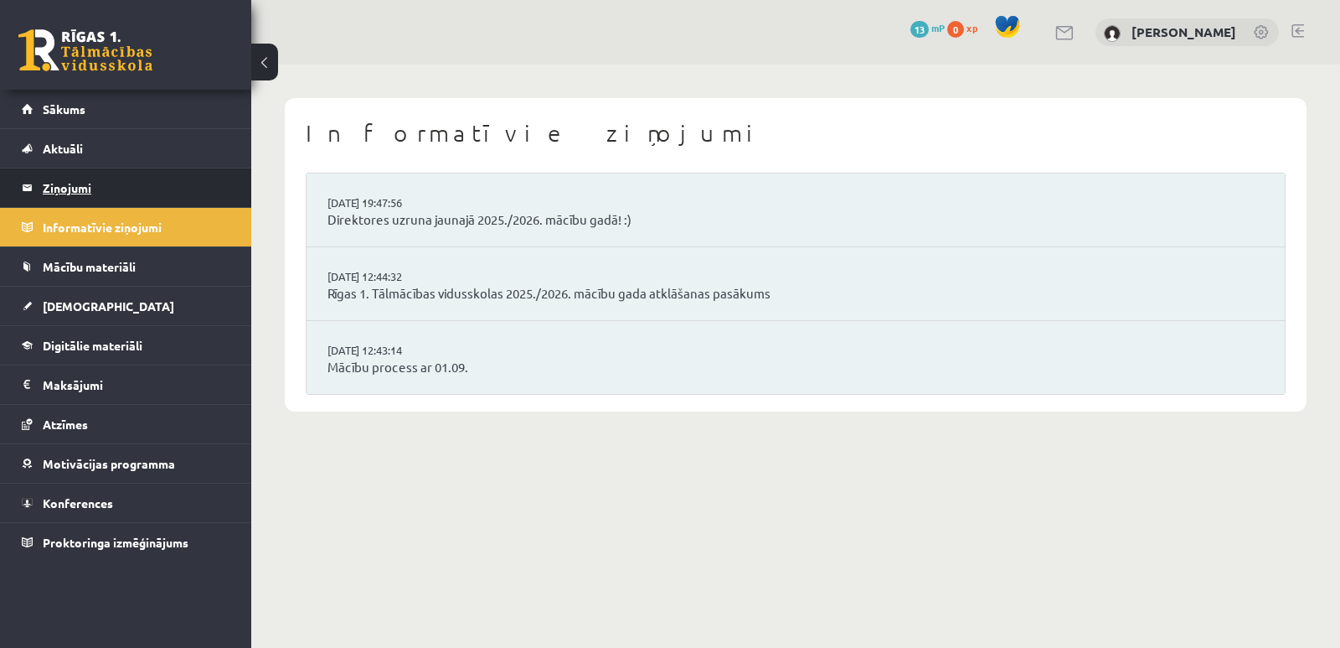
click at [75, 189] on legend "Ziņojumi 0" at bounding box center [137, 187] width 188 height 39
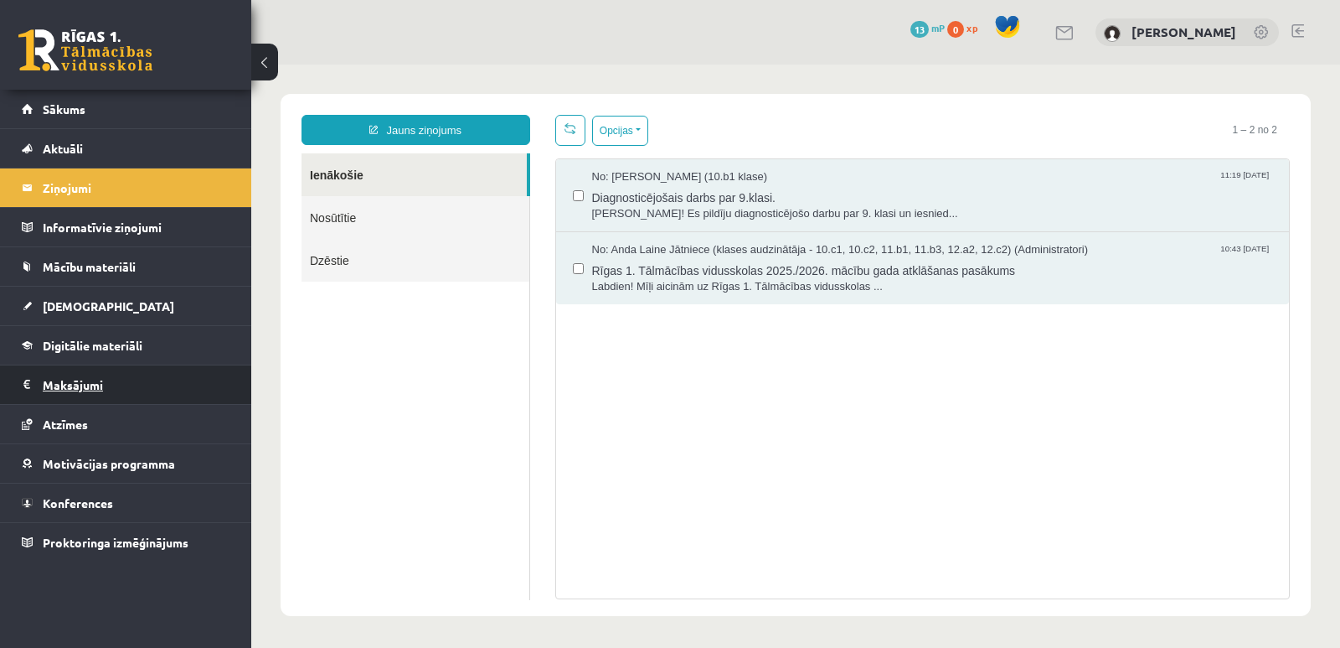
click at [91, 382] on legend "Maksājumi 0" at bounding box center [137, 384] width 188 height 39
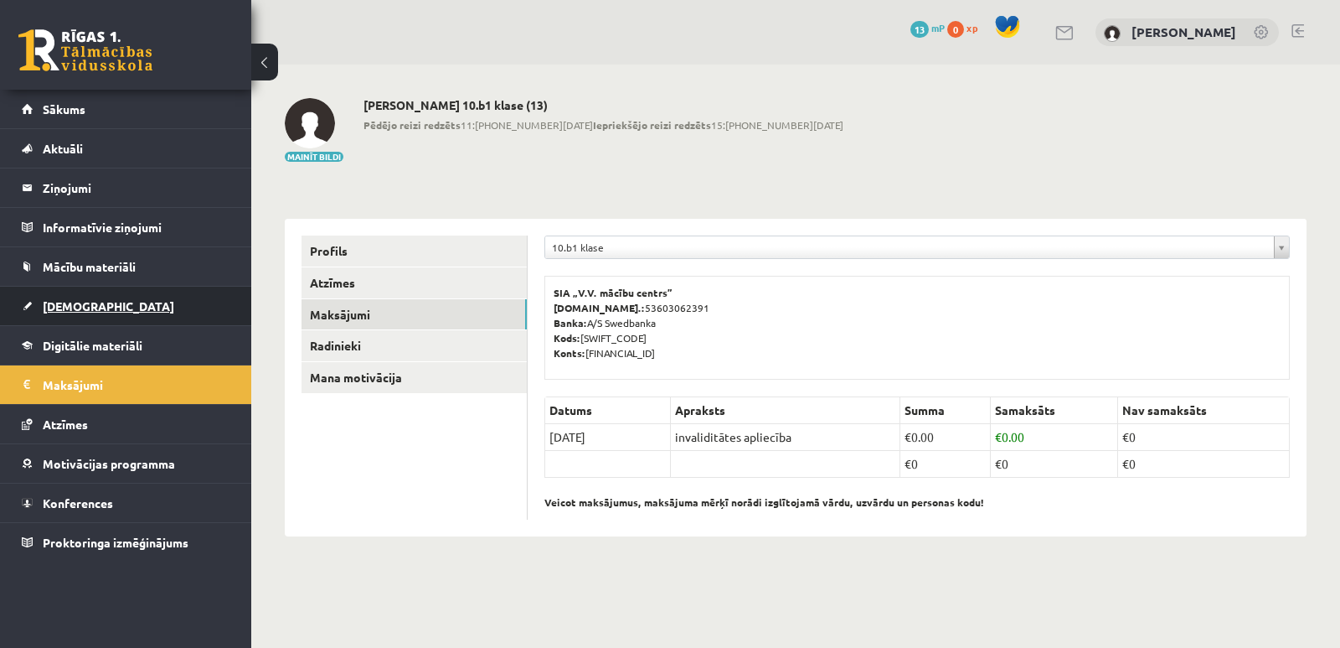
click at [69, 306] on span "[DEMOGRAPHIC_DATA]" at bounding box center [109, 305] width 132 height 15
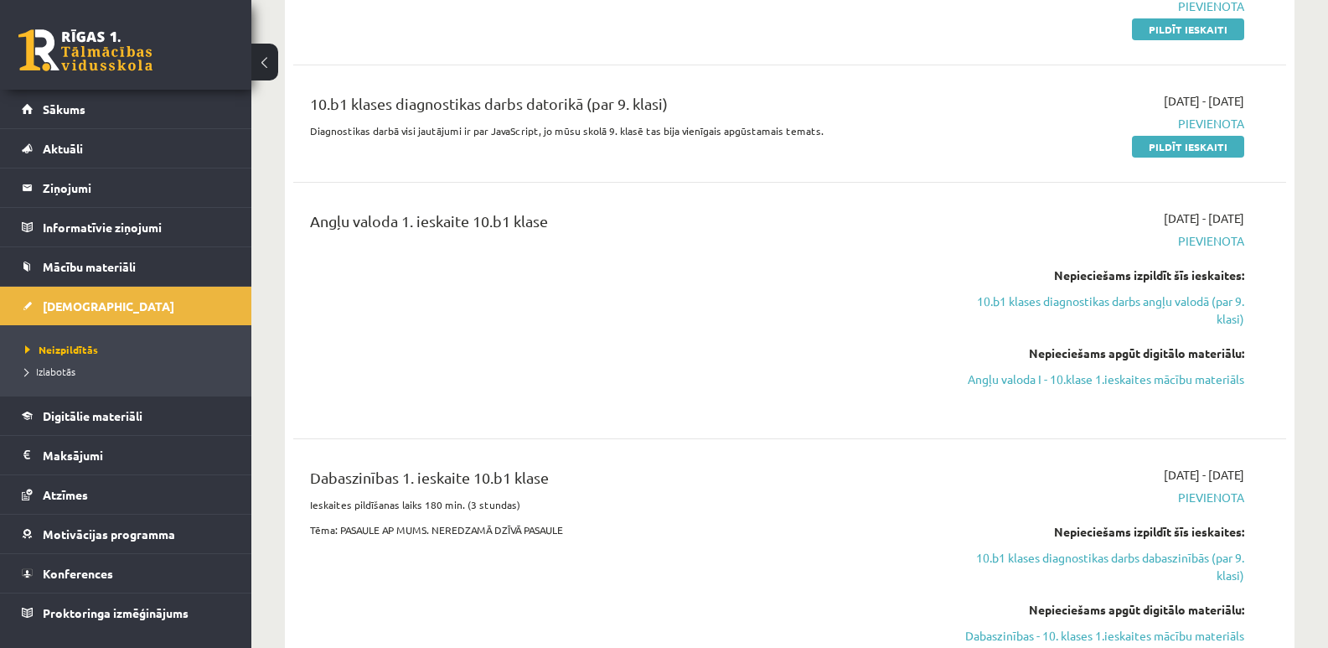
scroll to position [586, 0]
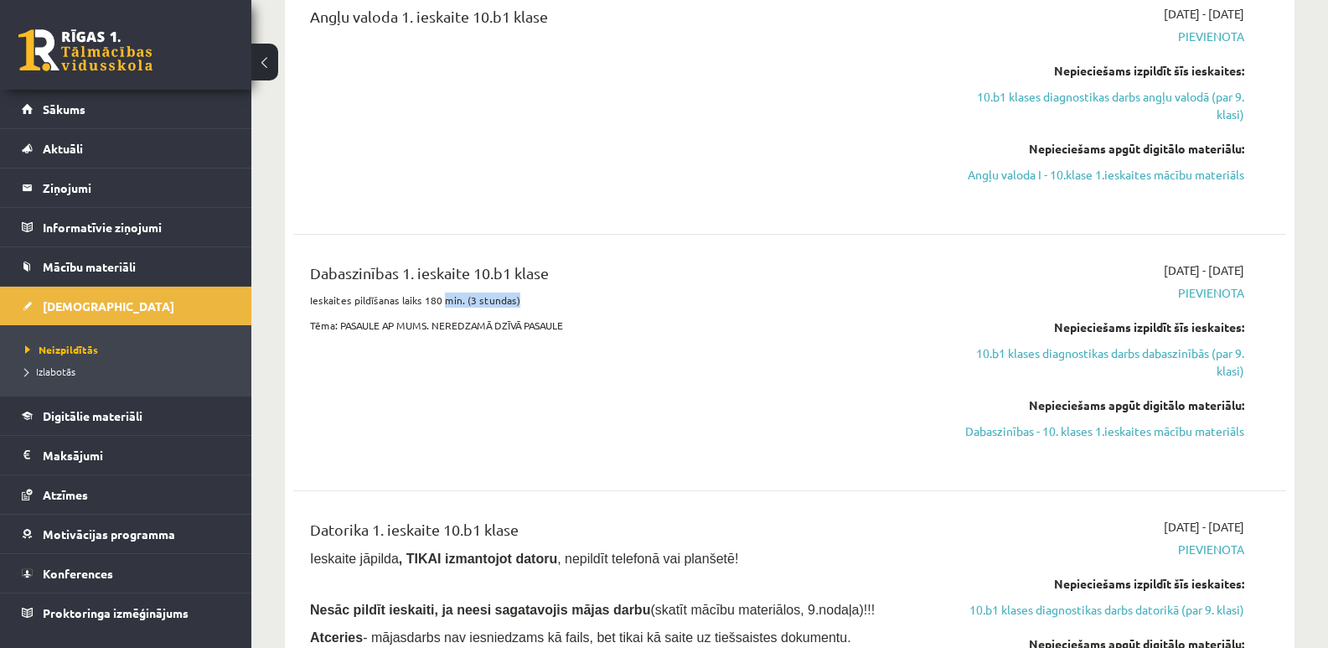
drag, startPoint x: 442, startPoint y: 302, endPoint x: 532, endPoint y: 302, distance: 90.5
click at [532, 302] on p "Ieskaites pildīšanas laiks 180 min. (3 stundas)" at bounding box center [617, 299] width 614 height 15
click at [678, 312] on div "Dabaszinības 1. ieskaite 10.b1 klase Ieskaites pildīšanas laiks 180 min. (3 stu…" at bounding box center [616, 362] width 639 height 202
click at [494, 327] on p "Tēma: PASAULE AP MUMS. NEREDZAMĀ DZĪVĀ PASAULE" at bounding box center [617, 325] width 614 height 15
drag, startPoint x: 574, startPoint y: 326, endPoint x: 410, endPoint y: 320, distance: 164.3
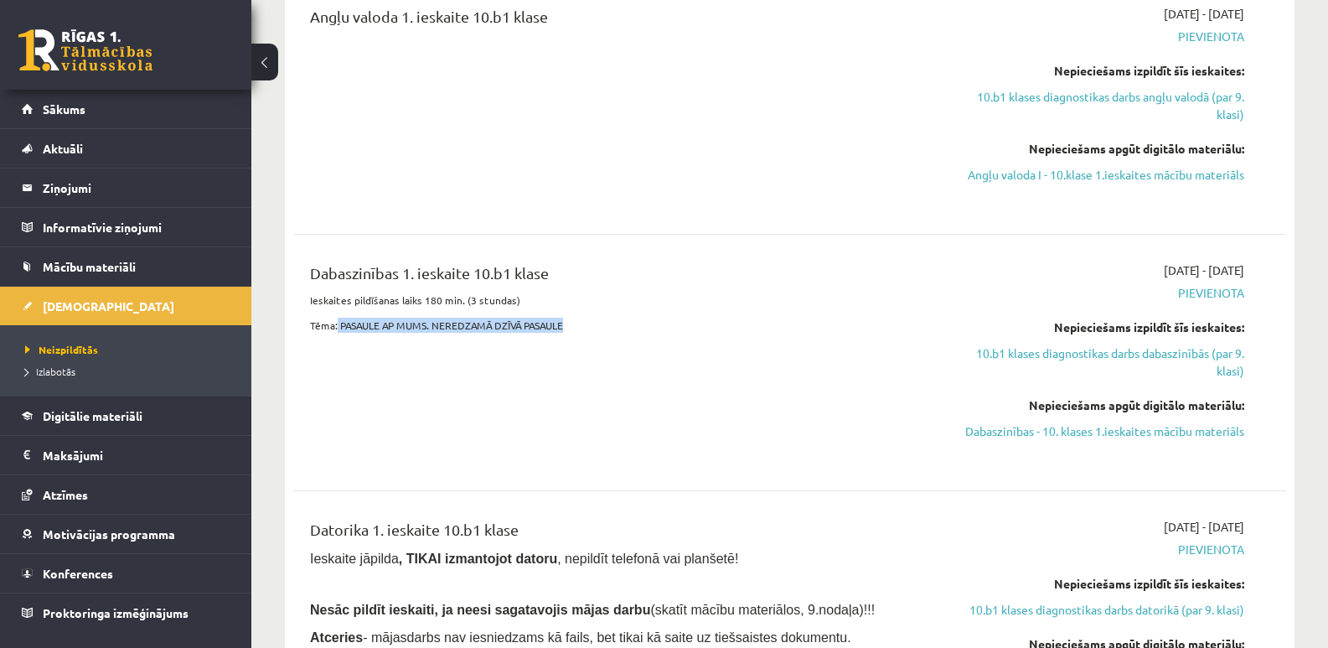
click at [344, 318] on p "Tēma: PASAULE AP MUMS. NEREDZAMĀ DZĪVĀ PASAULE" at bounding box center [617, 325] width 614 height 15
copy p "ASAULE AP MUMS. NEREDZAMĀ DZĪVĀ PASAULE"
click at [781, 423] on div "Dabaszinības 1. ieskaite 10.b1 klase Ieskaites pildīšanas laiks 180 min. (3 stu…" at bounding box center [616, 362] width 639 height 202
click at [1173, 426] on link "Dabaszinības - 10. klases 1.ieskaites mācību materiāls" at bounding box center [1096, 431] width 295 height 18
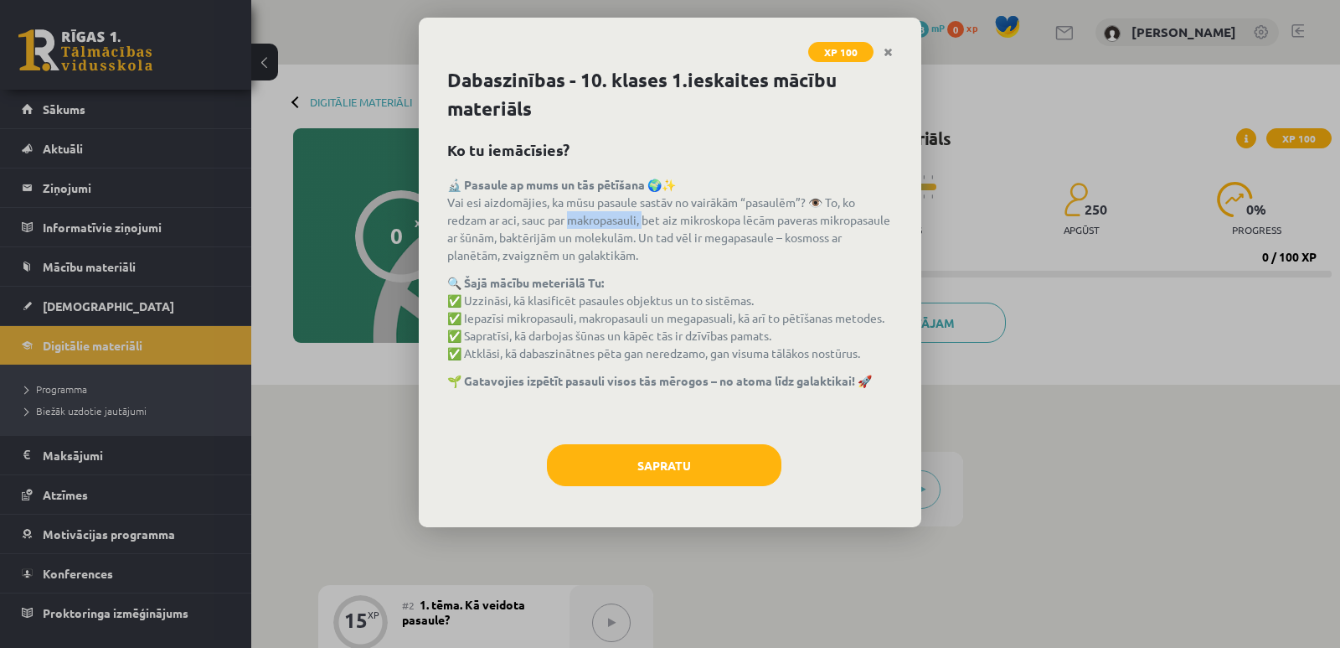
drag, startPoint x: 566, startPoint y: 220, endPoint x: 643, endPoint y: 217, distance: 77.1
click at [643, 217] on p "🔬 Pasaule ap mums un tās pētīšana 🌍✨ Vai esi aizdomājies, ka mūsu pasaule sastā…" at bounding box center [670, 220] width 446 height 88
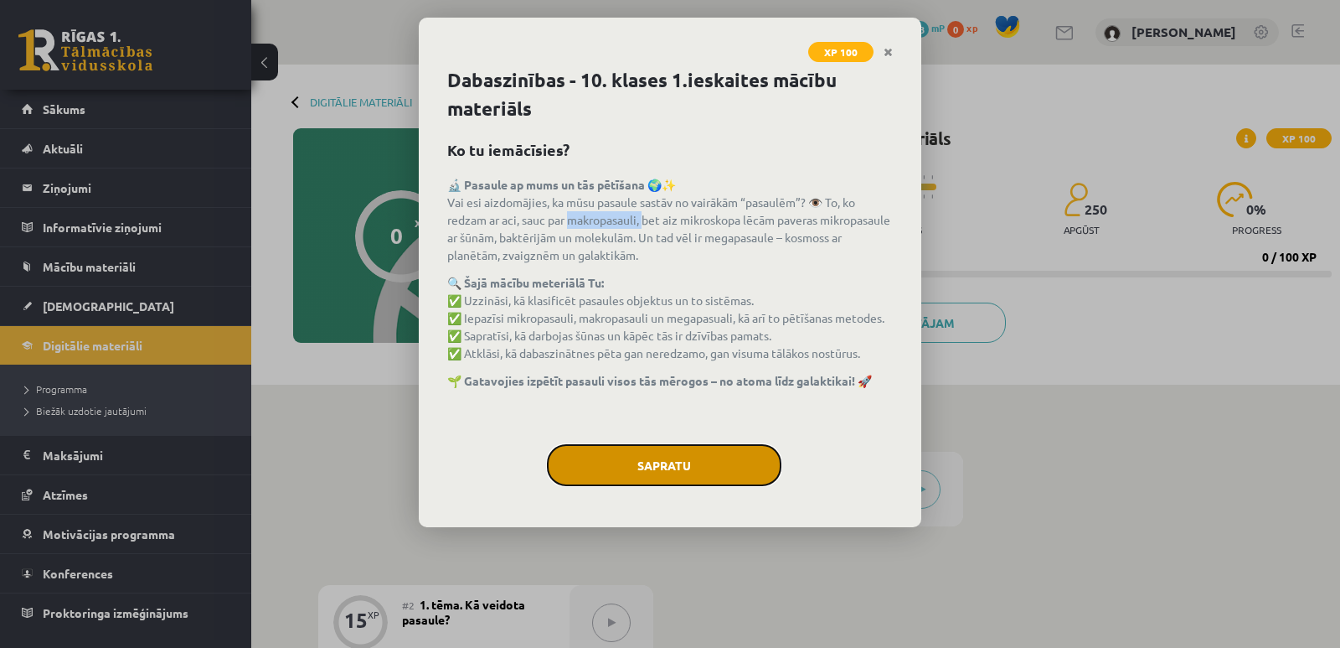
click at [692, 462] on button "Sapratu" at bounding box center [664, 465] width 235 height 42
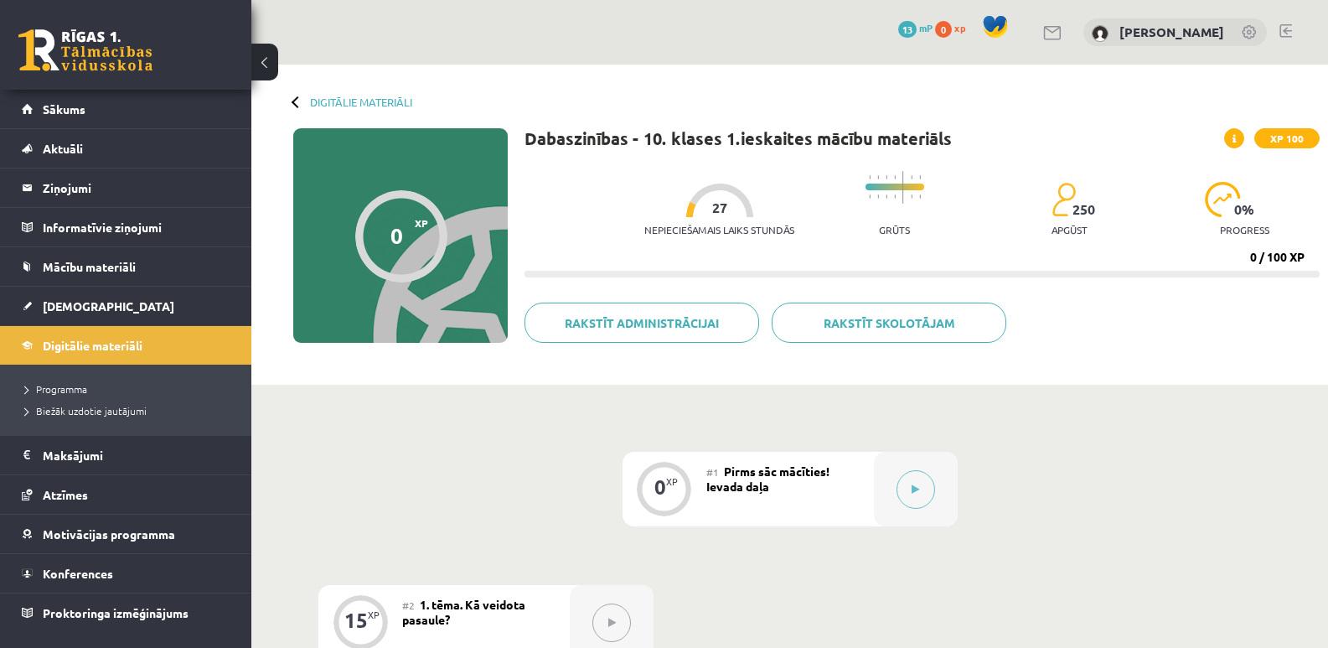
click at [1233, 141] on icon at bounding box center [1233, 139] width 3 height 10
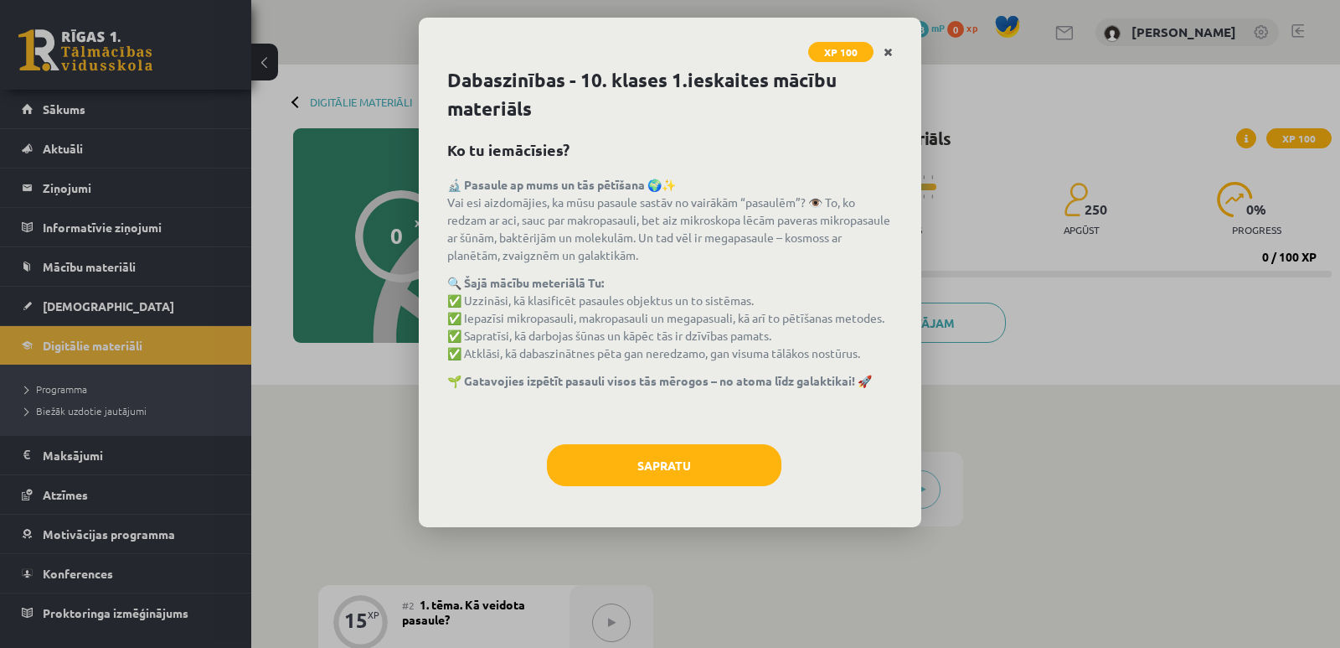
click at [886, 54] on icon "Close" at bounding box center [888, 53] width 9 height 12
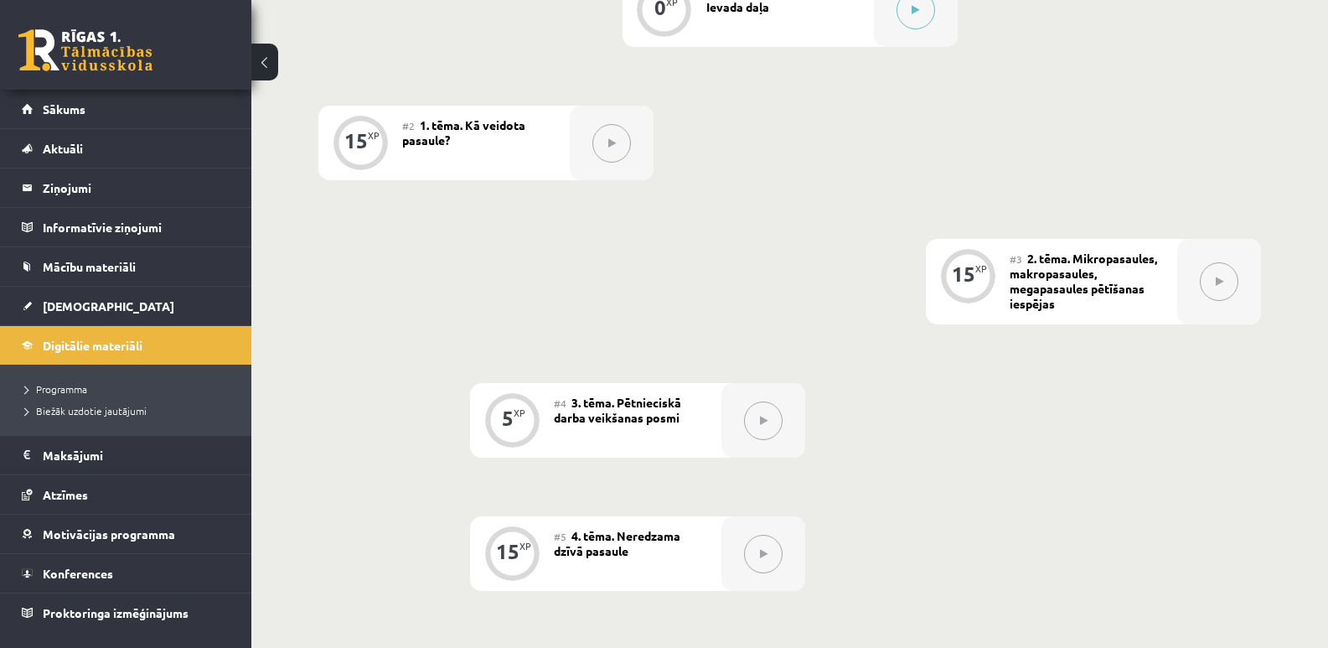
scroll to position [60, 0]
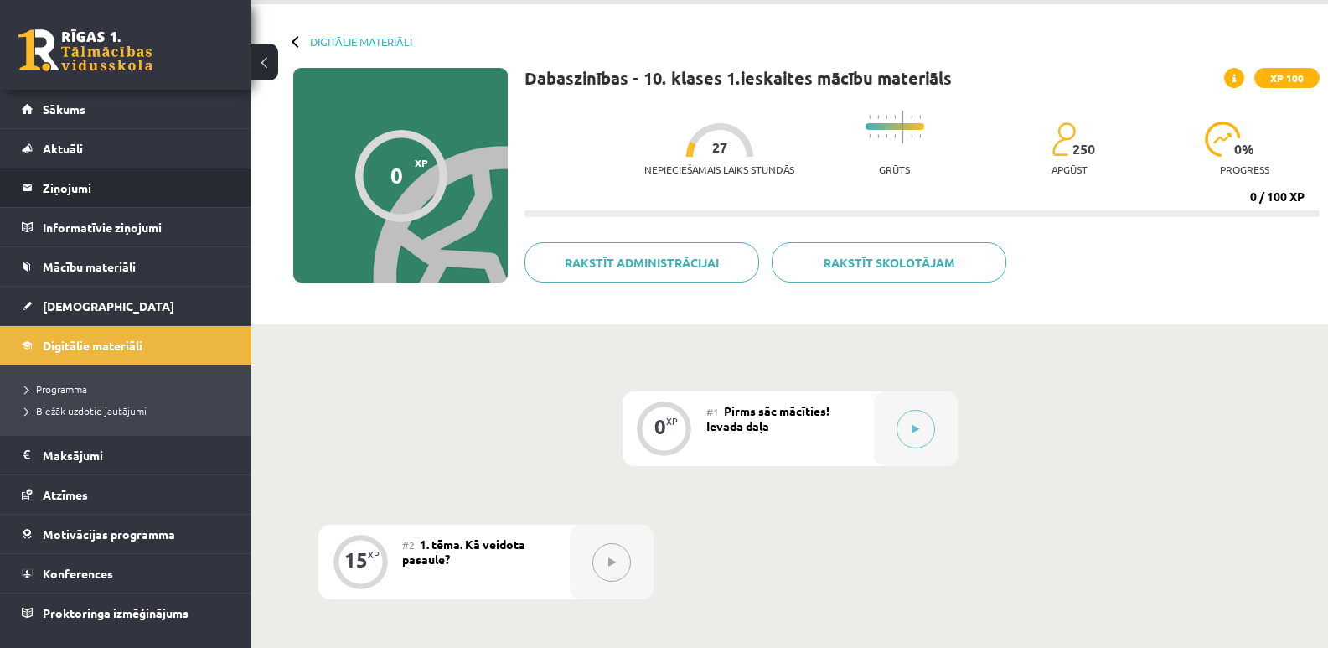
click at [73, 189] on legend "Ziņojumi 0" at bounding box center [137, 187] width 188 height 39
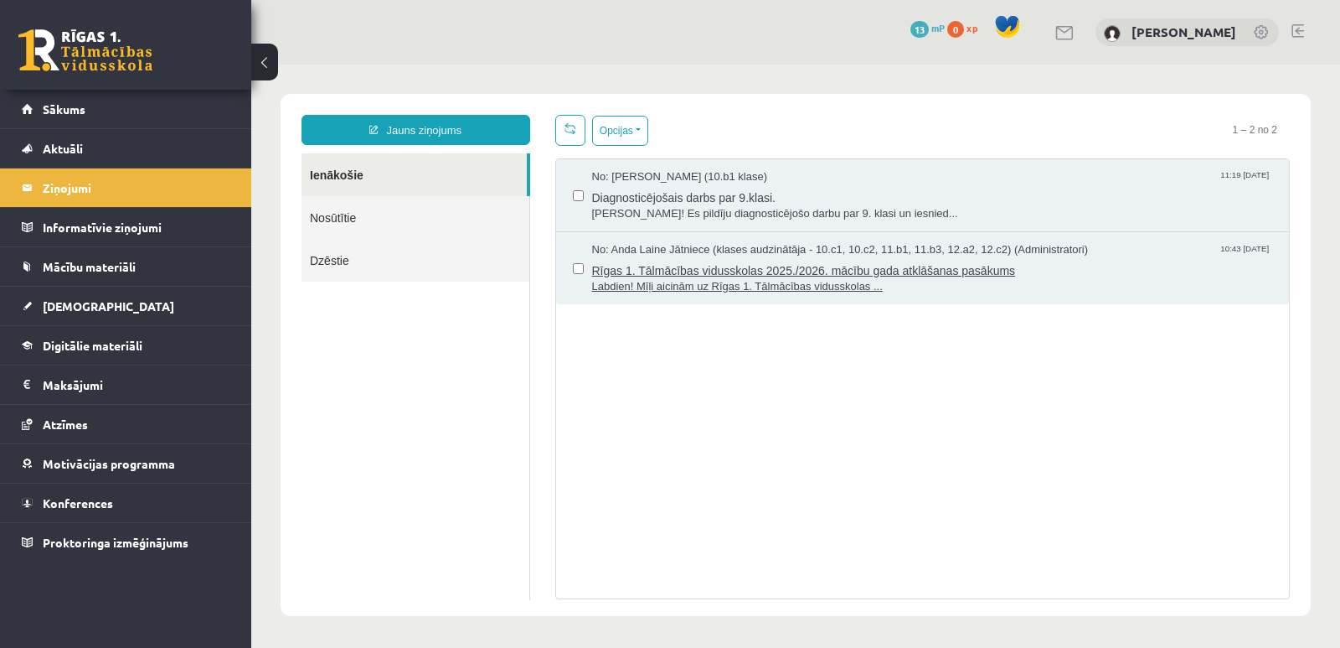
click at [708, 274] on span "Rīgas 1. Tālmācības vidusskolas 2025./2026. mācību gada atklāšanas pasākums" at bounding box center [932, 268] width 681 height 21
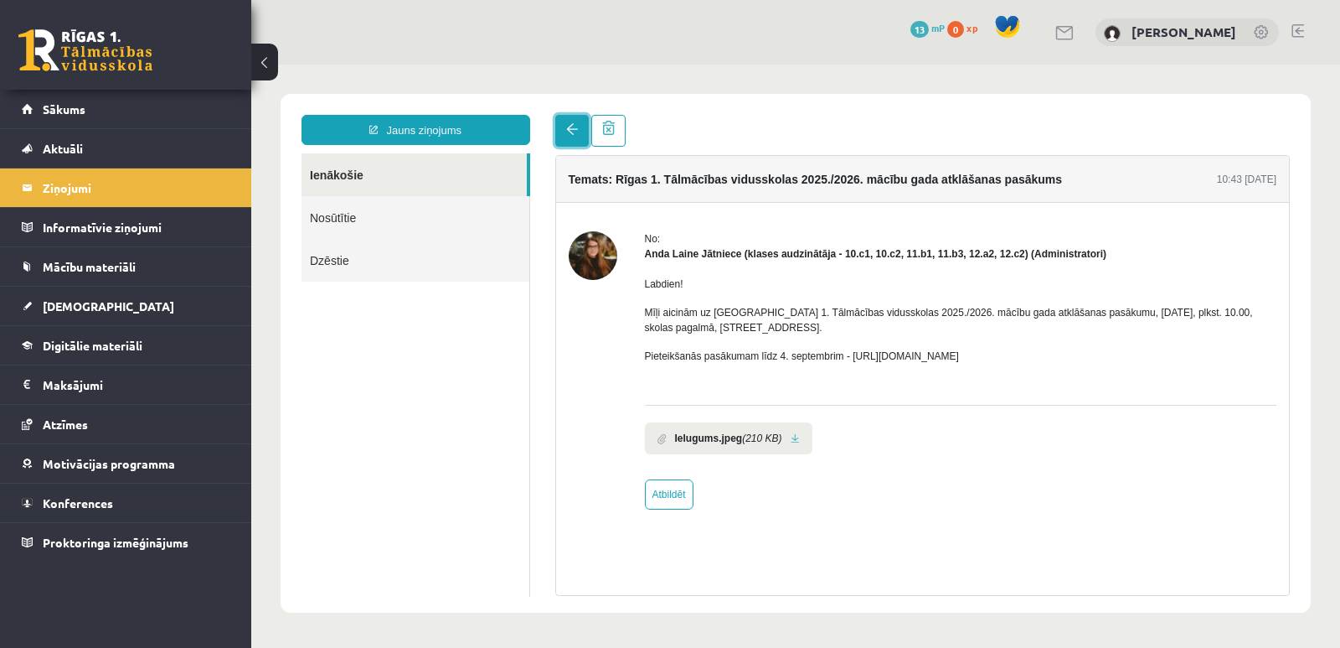
click at [574, 135] on span at bounding box center [572, 129] width 12 height 12
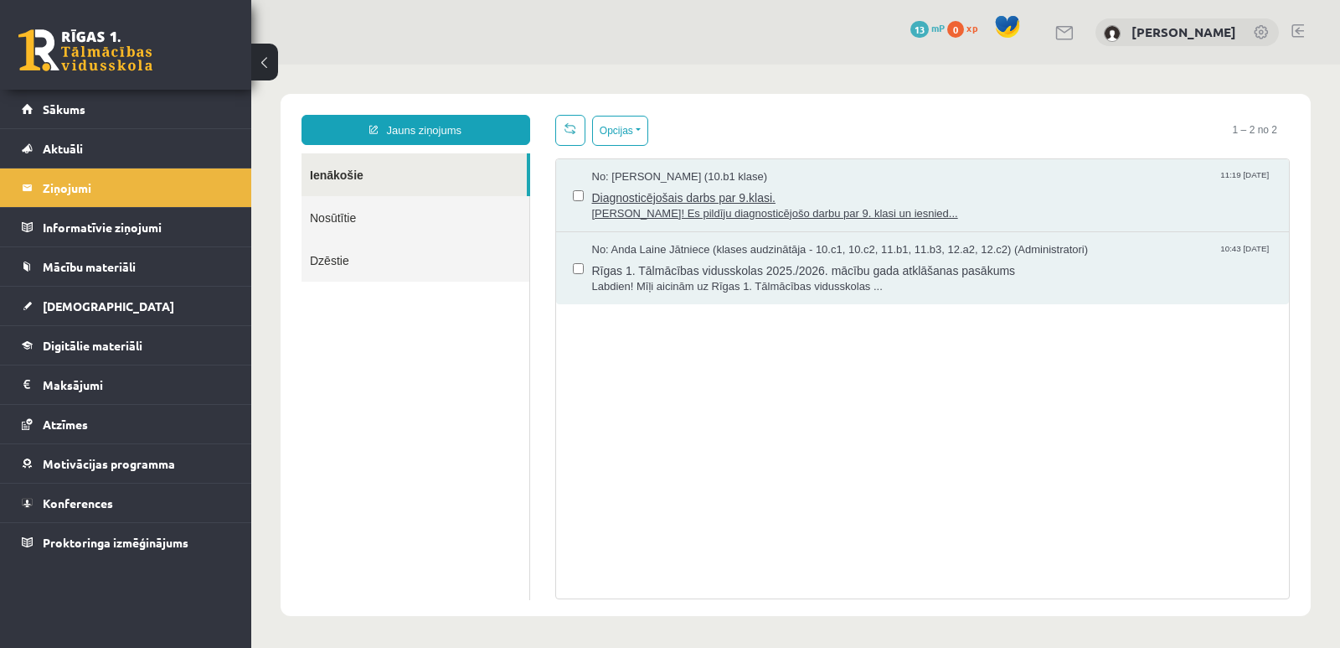
click at [681, 206] on span "[PERSON_NAME]! Es pildīju diagnosticējošo darbu par 9. klasi un iesnied..." at bounding box center [932, 214] width 681 height 16
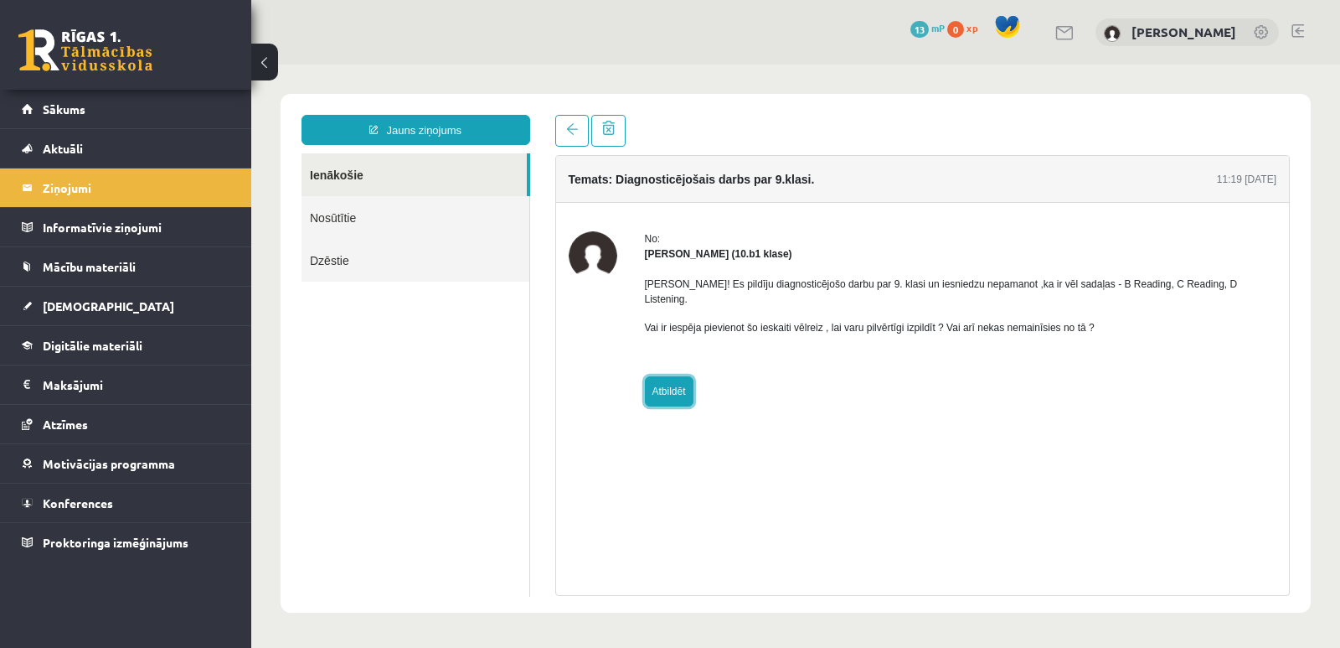
click at [673, 376] on link "Atbildēt" at bounding box center [669, 391] width 49 height 30
type input "**********"
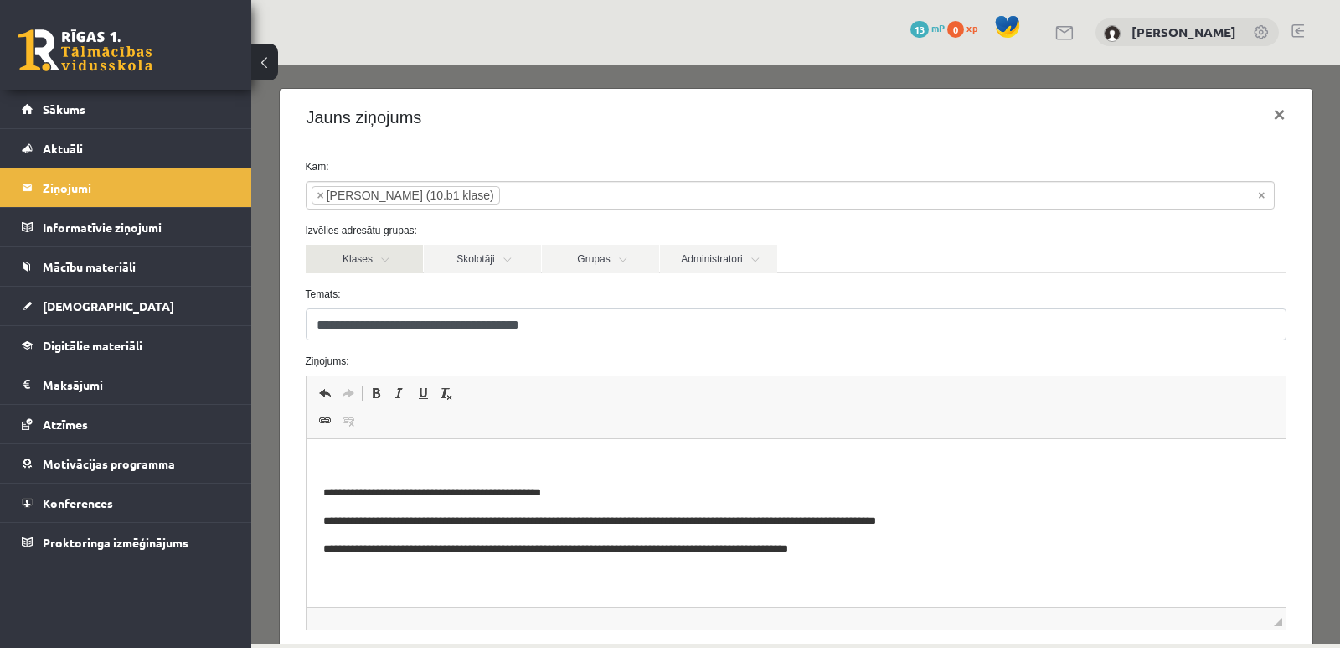
click at [386, 263] on link "Klases" at bounding box center [364, 259] width 117 height 28
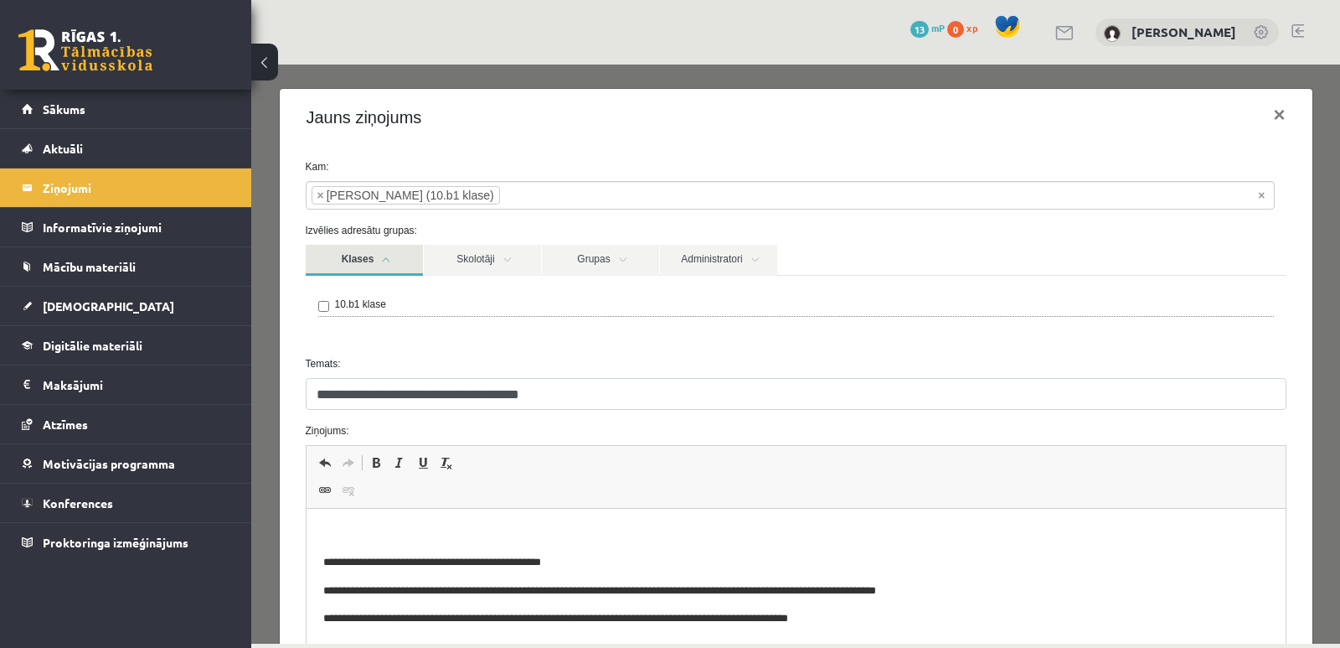
click at [387, 263] on link "Klases" at bounding box center [364, 260] width 117 height 31
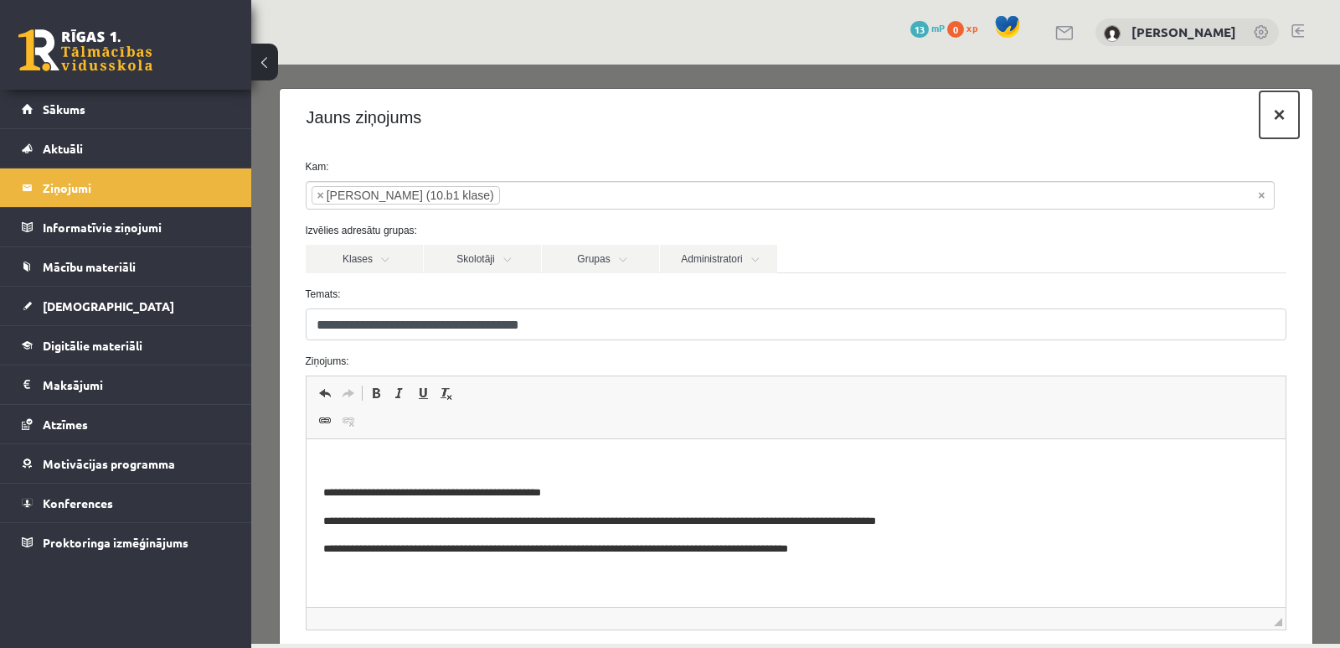
click at [1268, 122] on button "×" at bounding box center [1279, 114] width 39 height 47
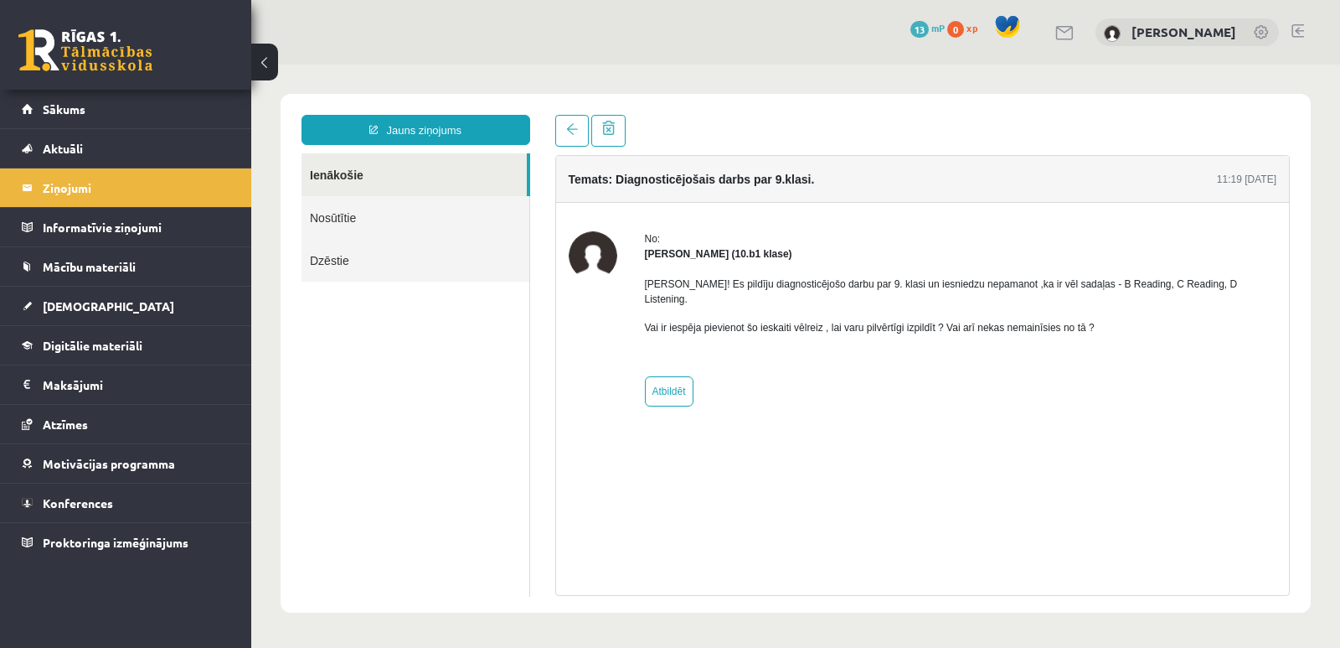
click at [434, 404] on ul "Ienākošie Nosūtītie Dzēstie" at bounding box center [416, 374] width 229 height 443
click at [111, 343] on span "Digitālie materiāli" at bounding box center [93, 345] width 100 height 15
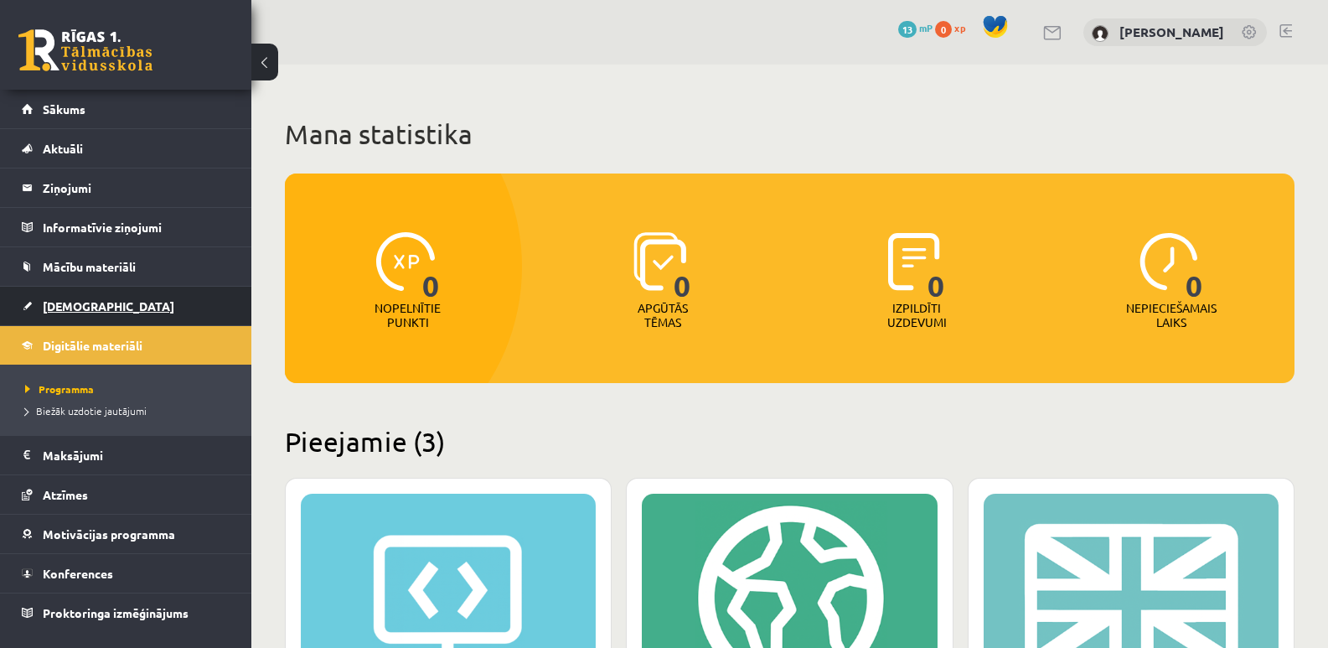
click at [66, 304] on span "[DEMOGRAPHIC_DATA]" at bounding box center [109, 305] width 132 height 15
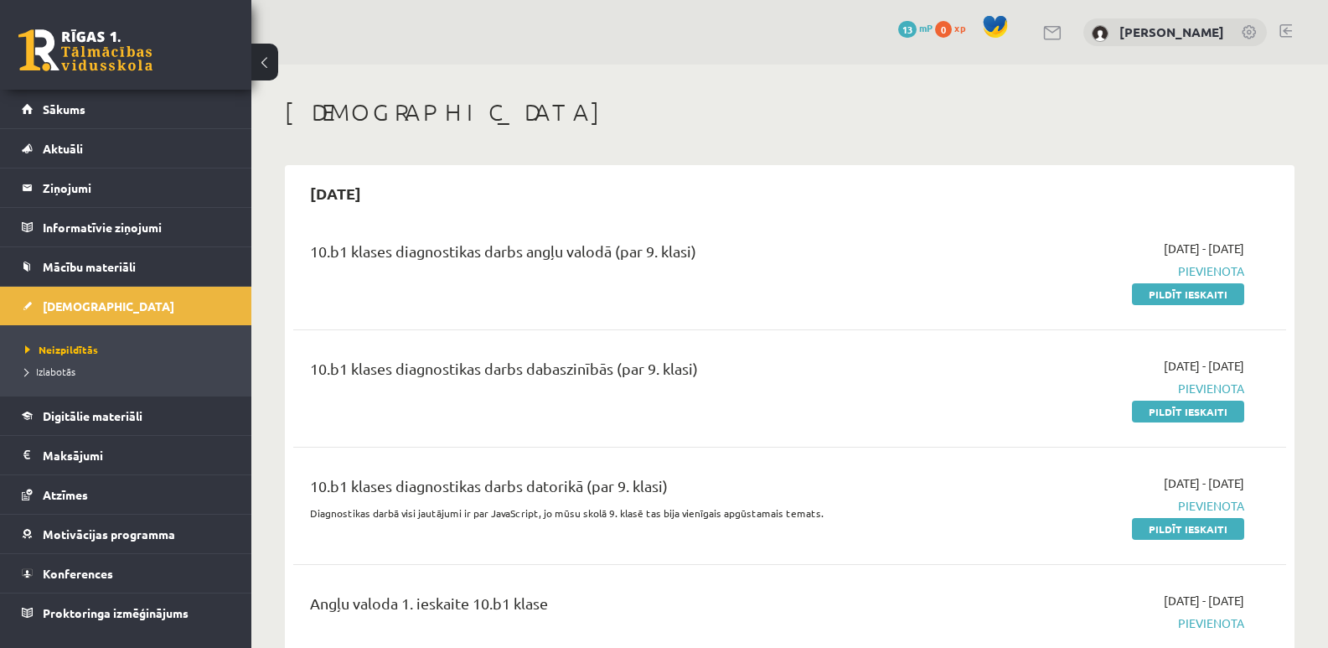
scroll to position [84, 0]
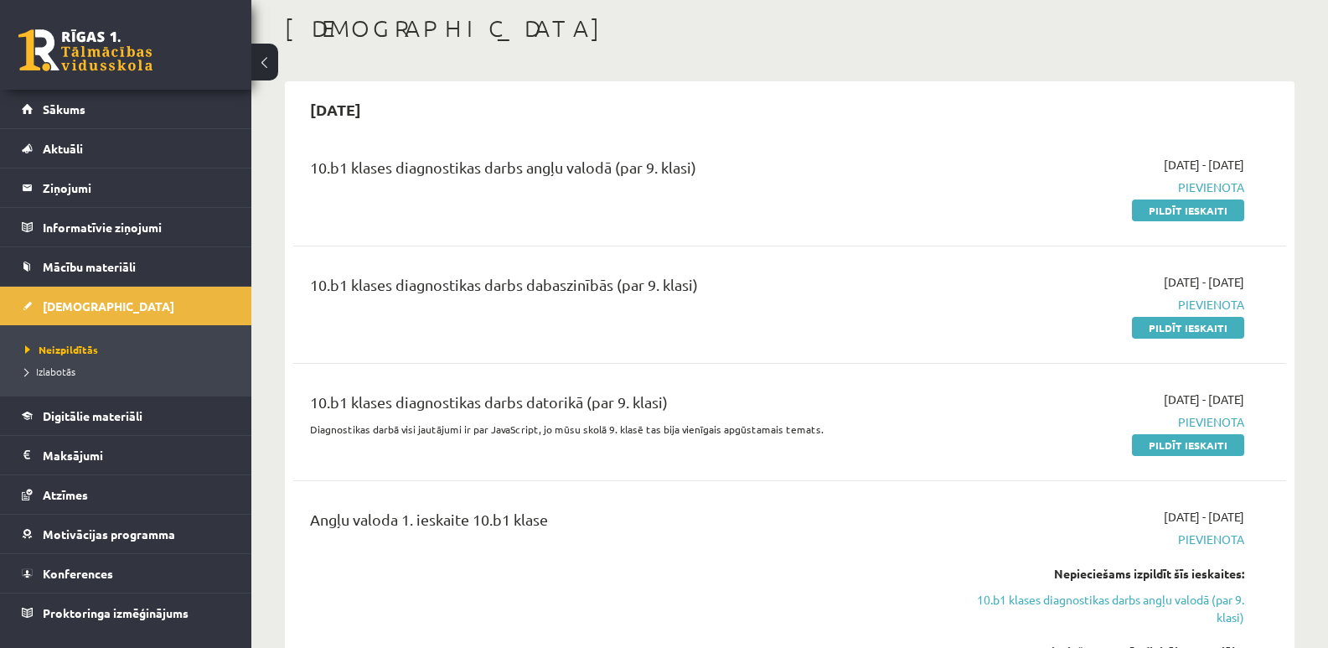
click at [708, 522] on div "Angļu valoda 1. ieskaite 10.b1 klase" at bounding box center [617, 523] width 614 height 31
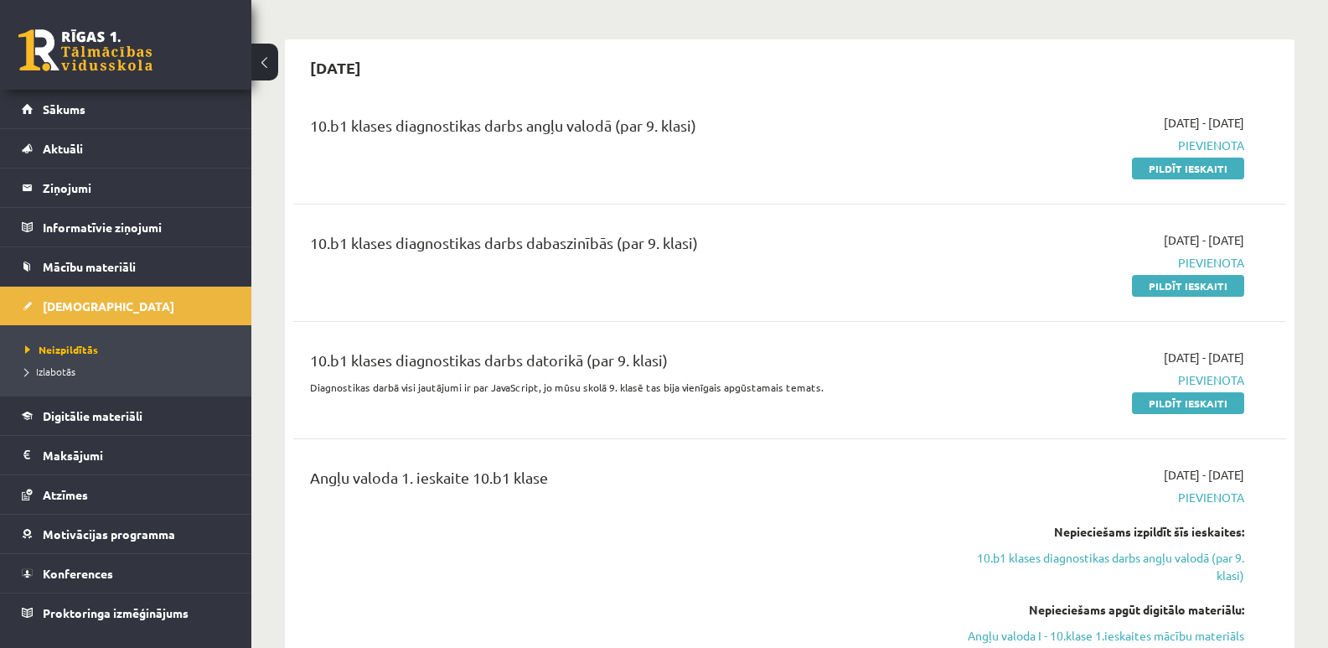
scroll to position [168, 0]
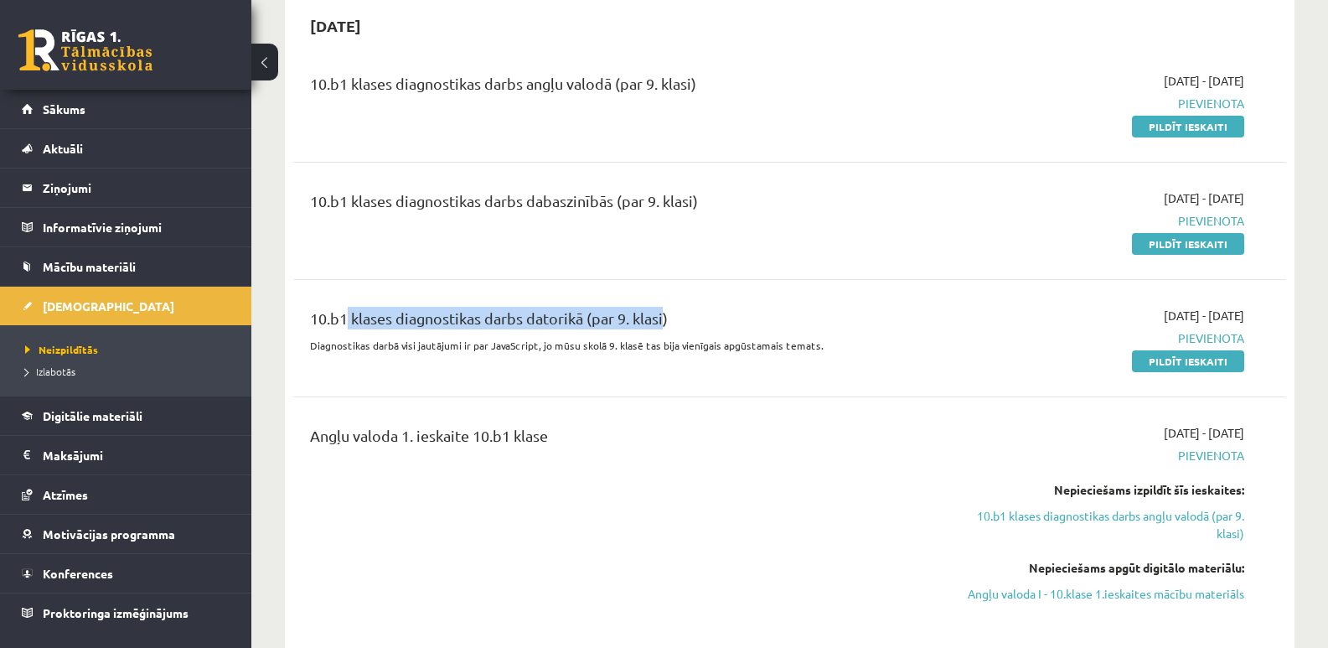
drag, startPoint x: 338, startPoint y: 316, endPoint x: 662, endPoint y: 314, distance: 324.2
click at [662, 314] on div "10.b1 klases diagnostikas darbs datorikā (par 9. klasi)" at bounding box center [617, 322] width 614 height 31
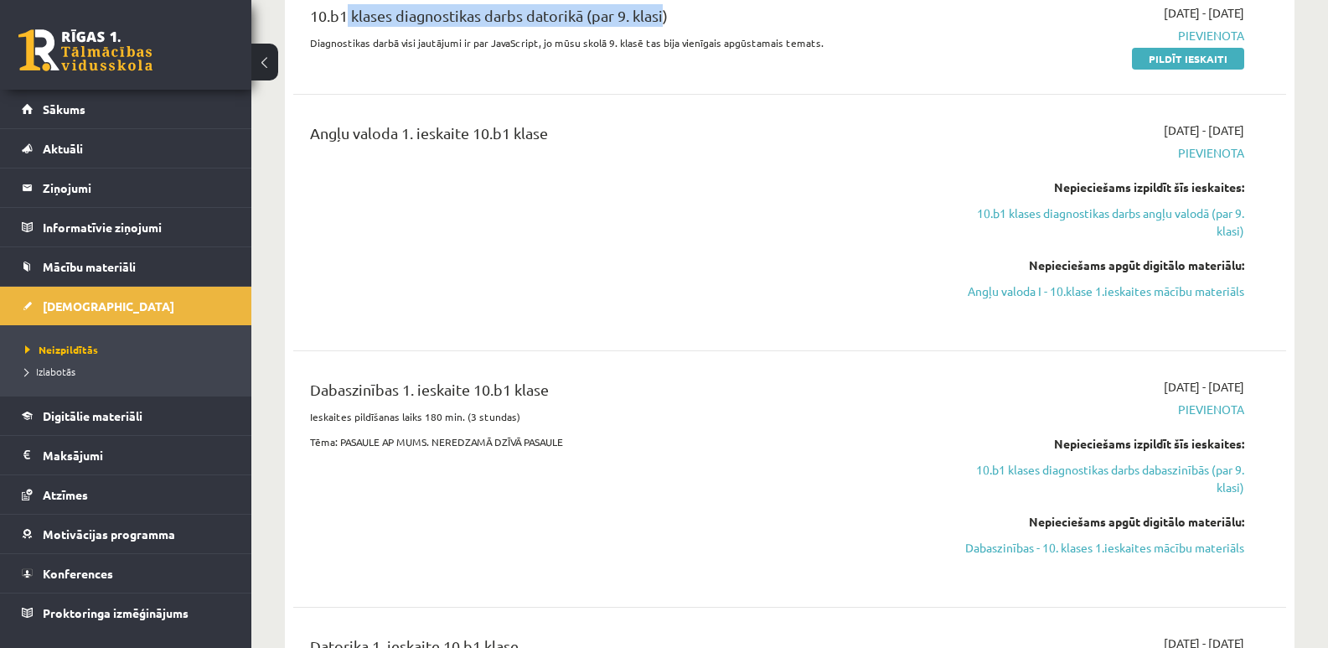
scroll to position [503, 0]
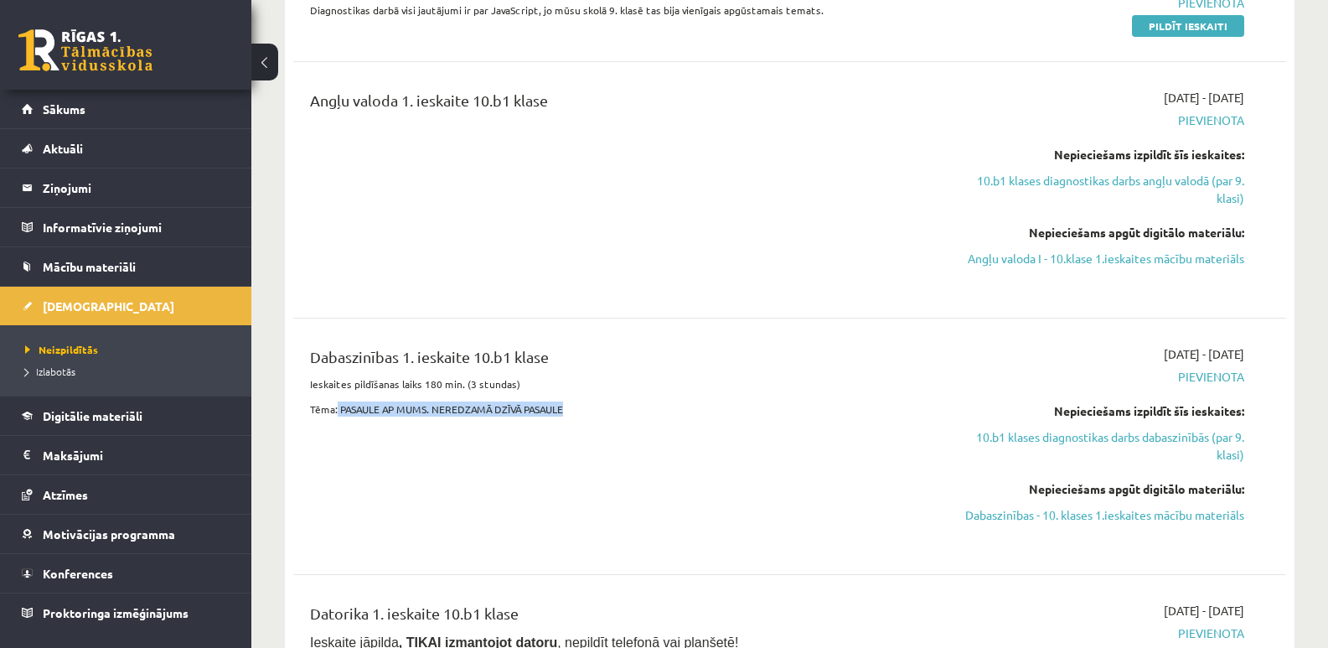
drag, startPoint x: 338, startPoint y: 410, endPoint x: 586, endPoint y: 417, distance: 248.1
click at [586, 417] on div "Dabaszinības 1. ieskaite 10.b1 klase Ieskaites pildīšanas laiks 180 min. (3 stu…" at bounding box center [616, 446] width 639 height 202
click at [522, 508] on div "Dabaszinības 1. ieskaite 10.b1 klase Ieskaites pildīšanas laiks 180 min. (3 stu…" at bounding box center [616, 446] width 639 height 202
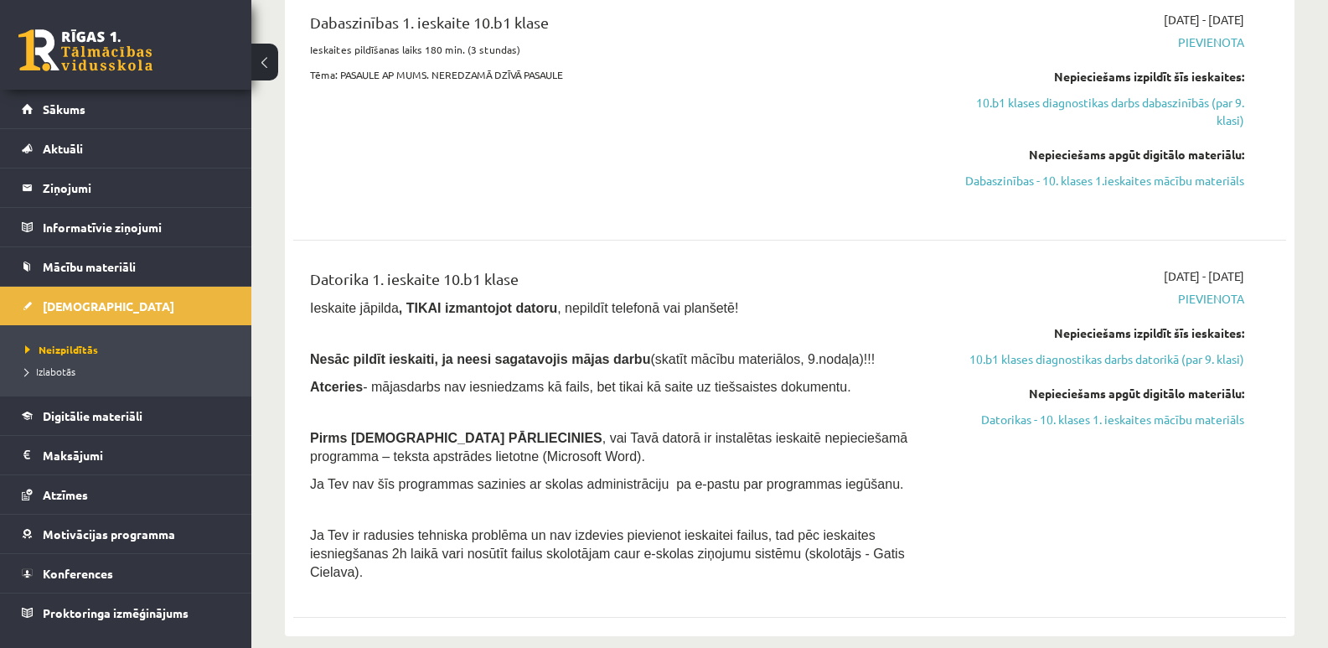
scroll to position [838, 0]
click at [1087, 420] on link "Datorikas - 10. klases 1. ieskaites mācību materiāls" at bounding box center [1096, 419] width 295 height 18
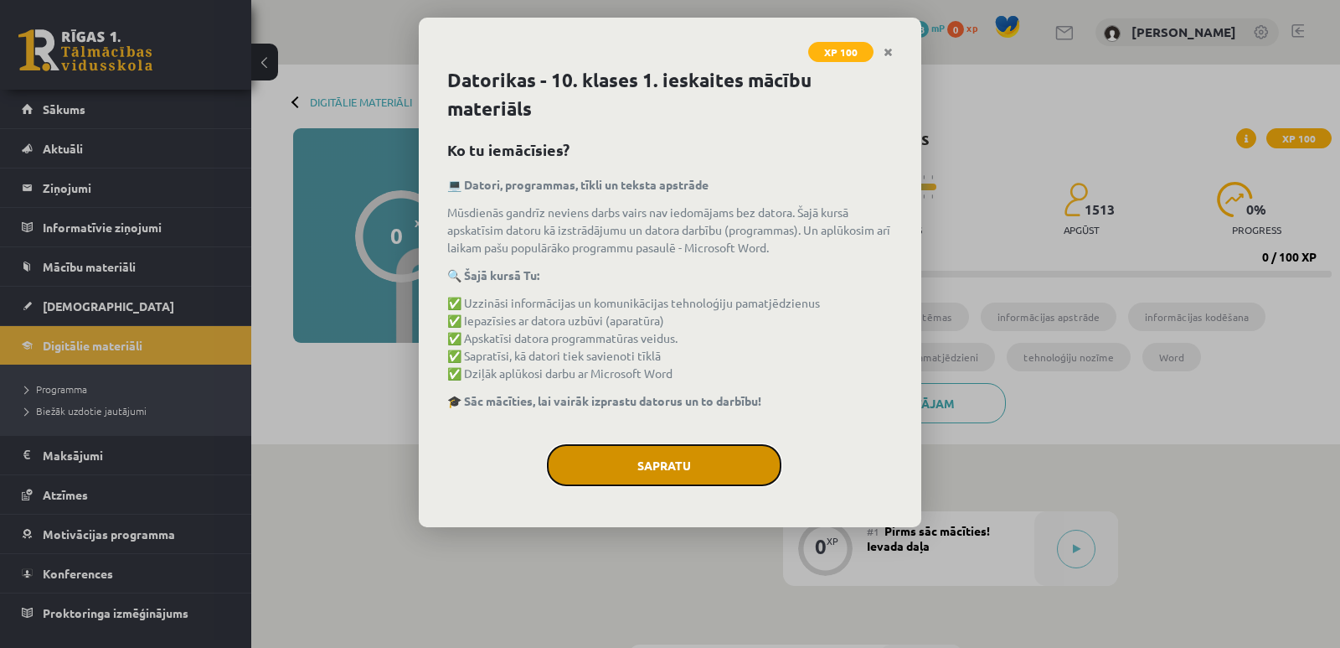
click at [678, 473] on button "Sapratu" at bounding box center [664, 465] width 235 height 42
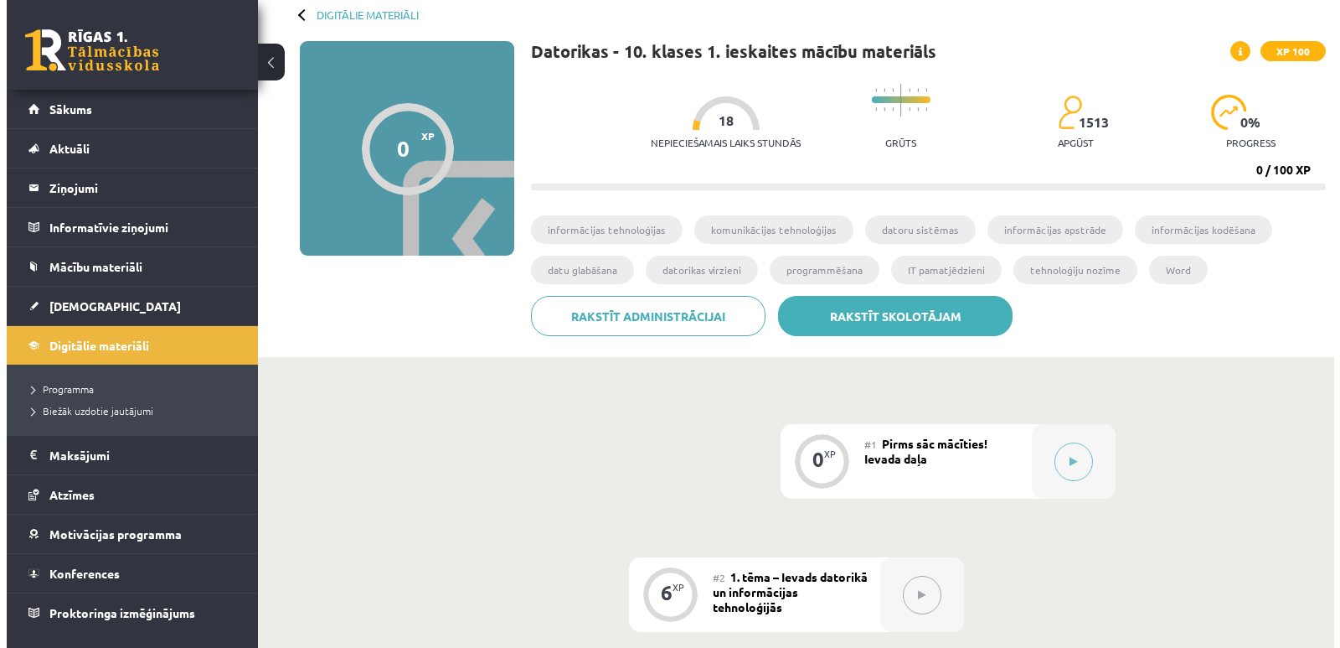
scroll to position [251, 0]
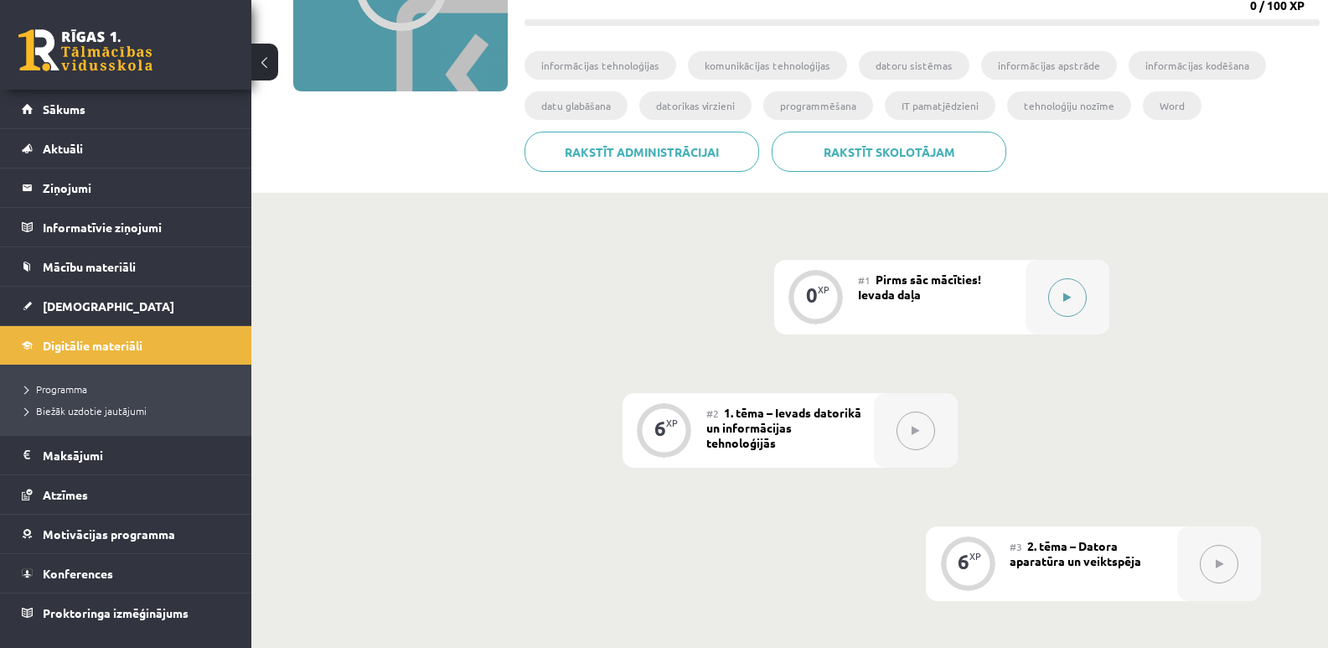
click at [1076, 287] on button at bounding box center [1067, 297] width 39 height 39
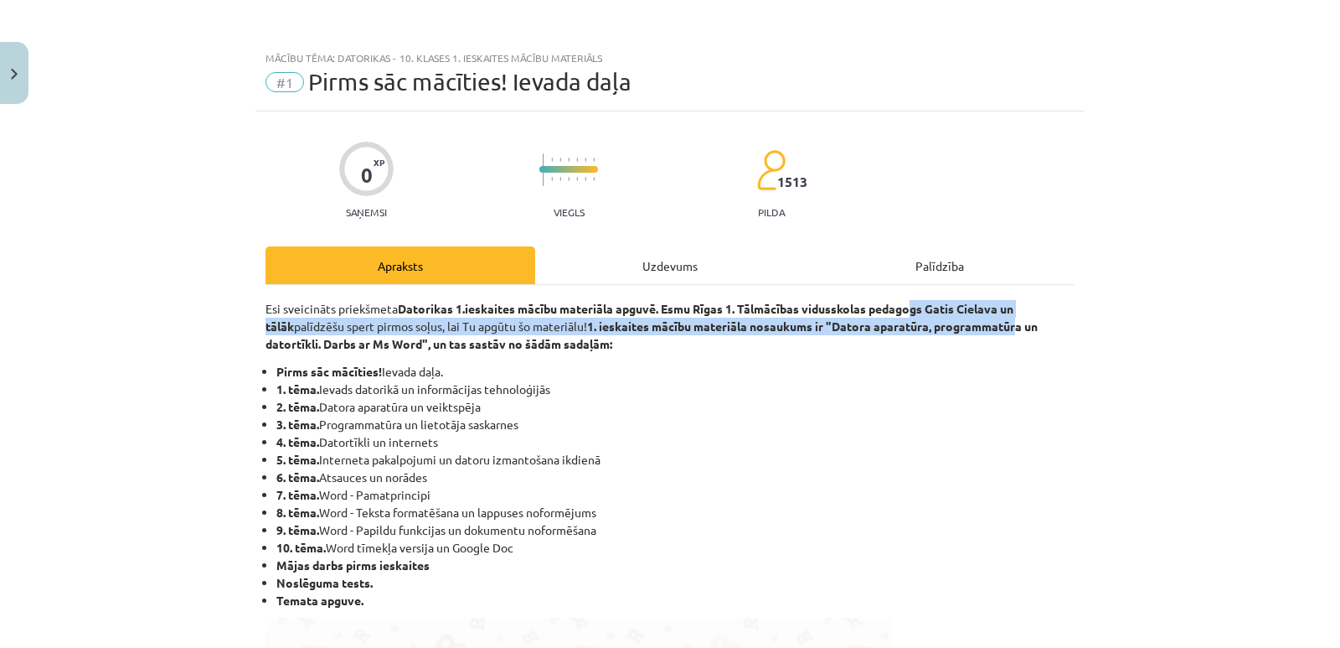
drag, startPoint x: 912, startPoint y: 307, endPoint x: 1018, endPoint y: 324, distance: 107.7
click at [1018, 324] on p "Esi sveicināts priekšmeta Datorikas 1.ieskaites mācību materiāla apguvē. Esmu R…" at bounding box center [670, 326] width 809 height 53
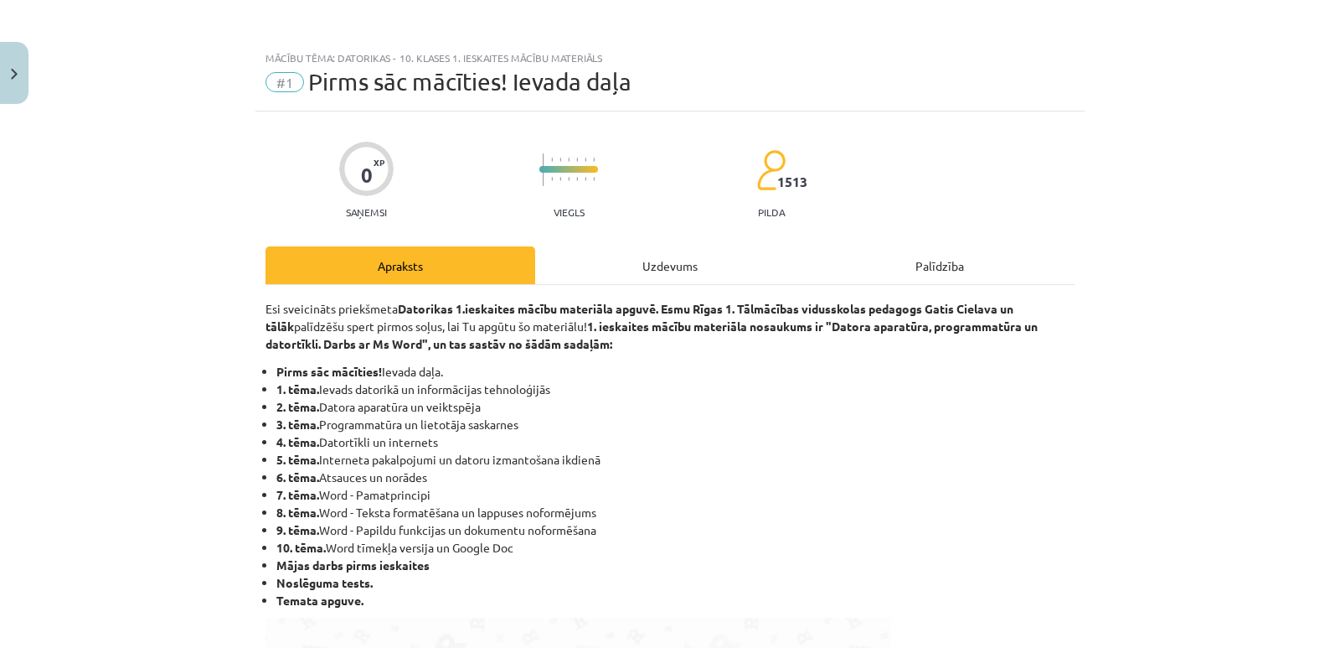
click at [942, 447] on li "4. tēma. Datortīkli un internets" at bounding box center [675, 442] width 798 height 18
drag, startPoint x: 312, startPoint y: 403, endPoint x: 498, endPoint y: 404, distance: 186.0
click at [498, 404] on li "2. tēma. Datora aparatūra un veiktspēja" at bounding box center [675, 407] width 798 height 18
drag, startPoint x: 366, startPoint y: 424, endPoint x: 533, endPoint y: 419, distance: 166.8
click at [533, 419] on li "3. tēma. Programmatūra un lietotāja saskarnes" at bounding box center [675, 425] width 798 height 18
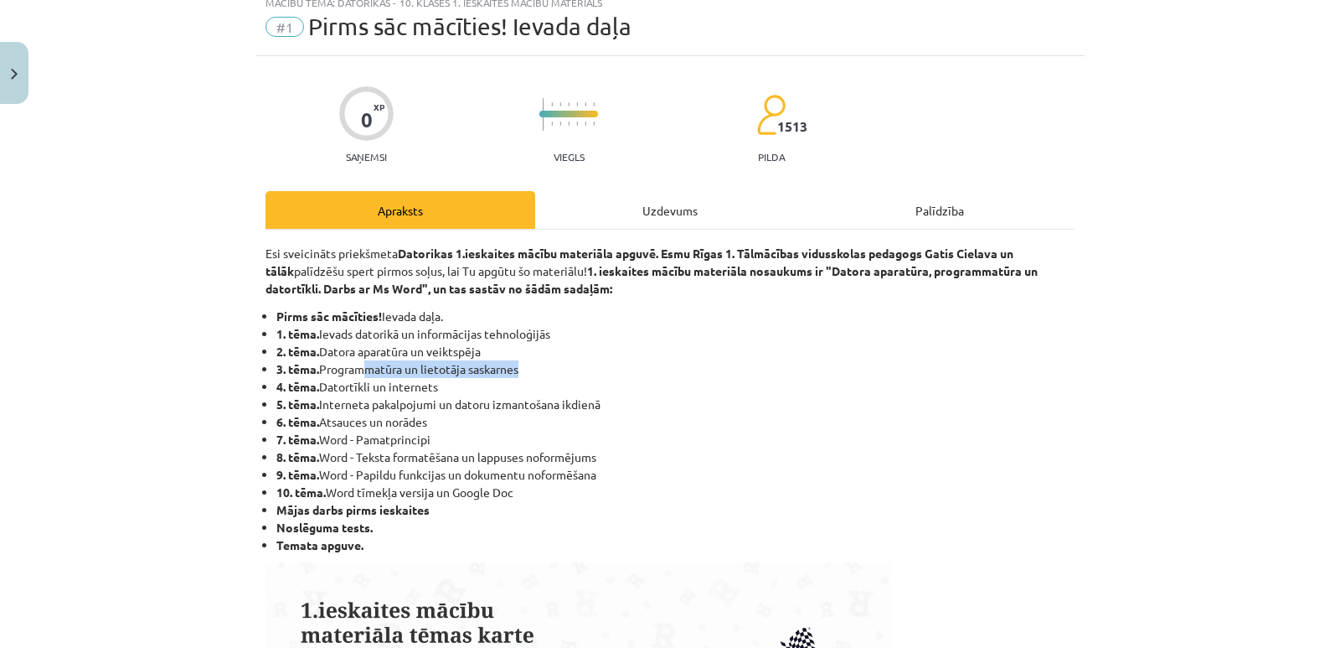
scroll to position [84, 0]
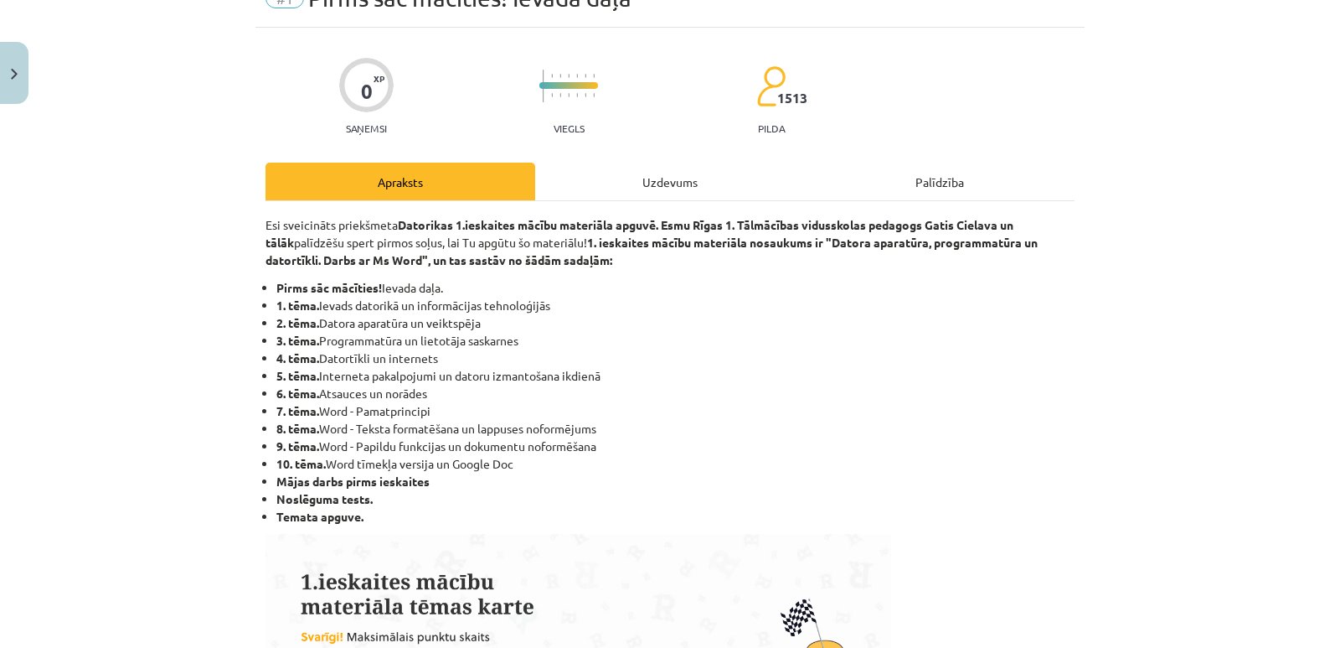
drag, startPoint x: 432, startPoint y: 489, endPoint x: 255, endPoint y: 490, distance: 177.6
click at [359, 491] on li "Noslēguma tests." at bounding box center [675, 499] width 798 height 18
click at [342, 524] on li "Temata apguve." at bounding box center [675, 517] width 798 height 18
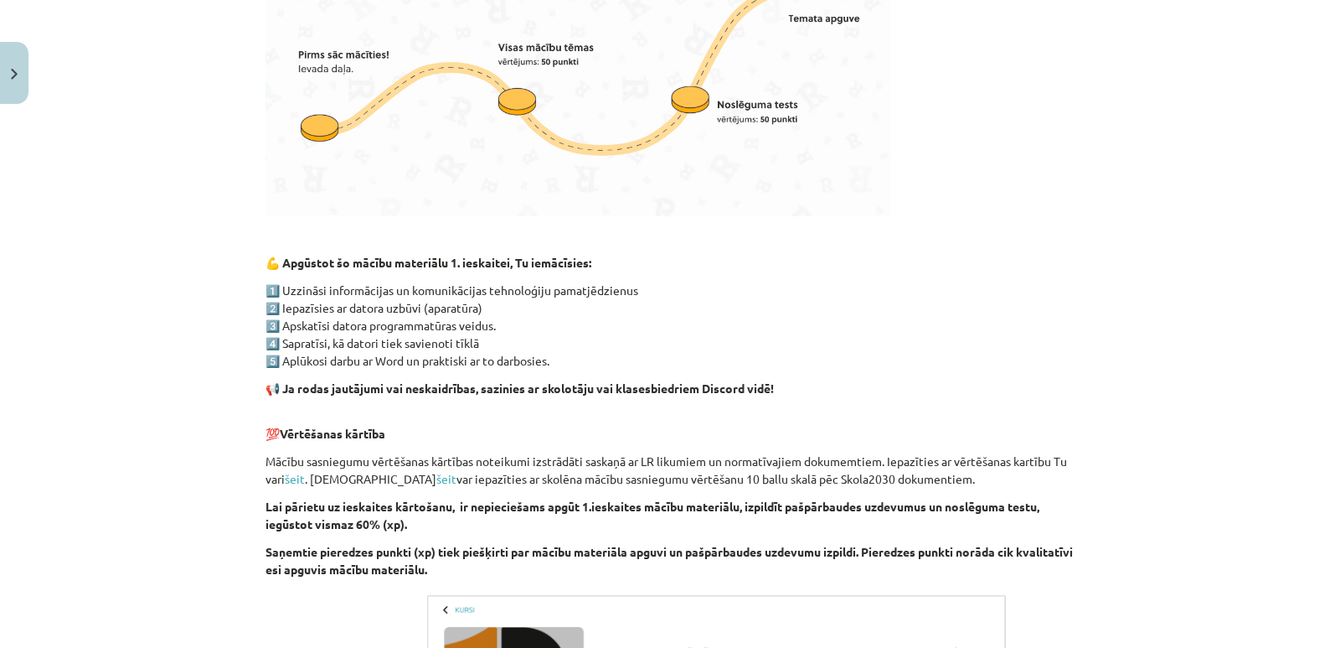
scroll to position [754, 0]
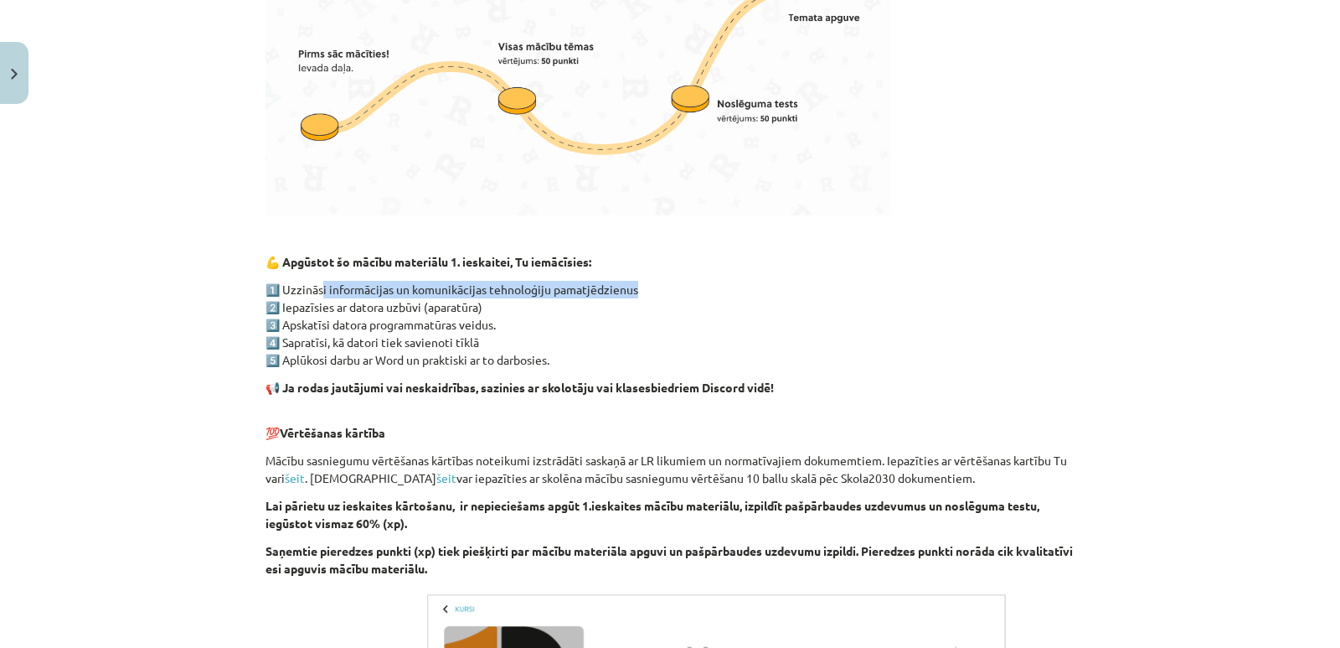
drag, startPoint x: 323, startPoint y: 293, endPoint x: 643, endPoint y: 287, distance: 320.9
click at [643, 287] on p "1️⃣ Uzzināsi informācijas un komunikācijas tehnoloģiju pamatjēdzienus 2️⃣ Iepaz…" at bounding box center [670, 325] width 809 height 88
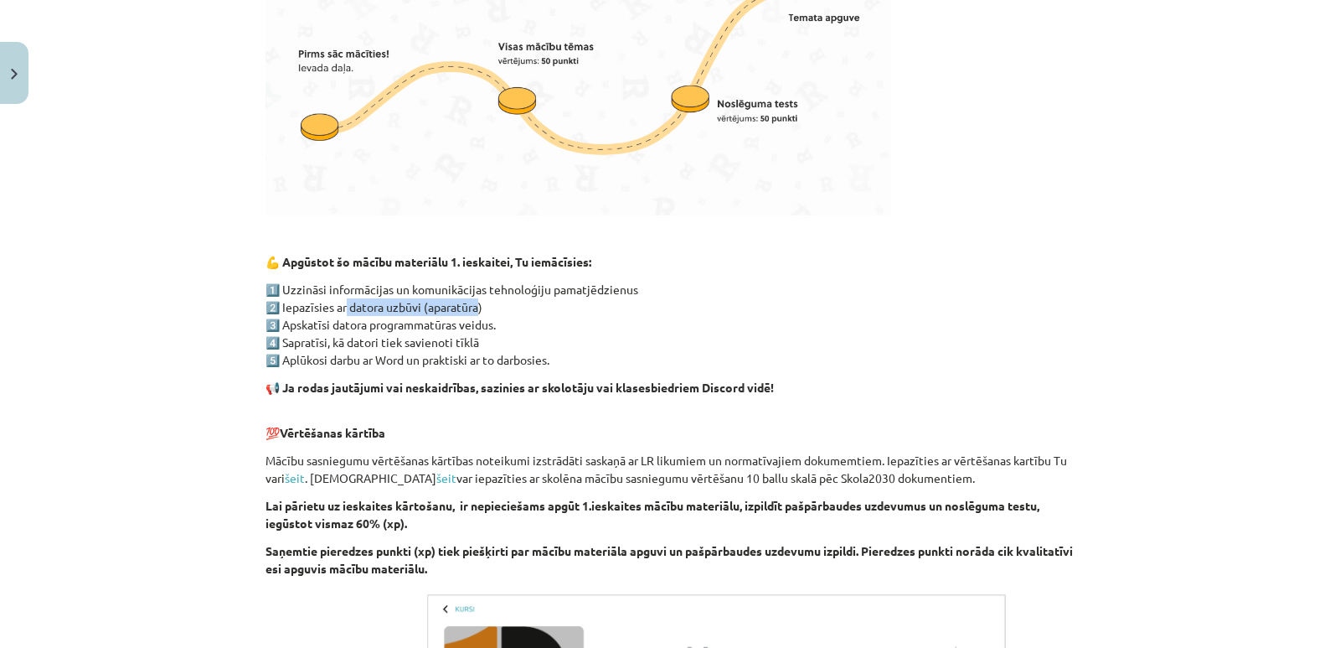
drag, startPoint x: 338, startPoint y: 313, endPoint x: 469, endPoint y: 313, distance: 130.7
click at [469, 313] on p "1️⃣ Uzzināsi informācijas un komunikācijas tehnoloģiju pamatjēdzienus 2️⃣ Iepaz…" at bounding box center [670, 325] width 809 height 88
drag, startPoint x: 333, startPoint y: 320, endPoint x: 461, endPoint y: 307, distance: 128.0
click at [461, 307] on p "1️⃣ Uzzināsi informācijas un komunikācijas tehnoloģiju pamatjēdzienus 2️⃣ Iepaz…" at bounding box center [670, 325] width 809 height 88
drag, startPoint x: 318, startPoint y: 347, endPoint x: 500, endPoint y: 334, distance: 182.2
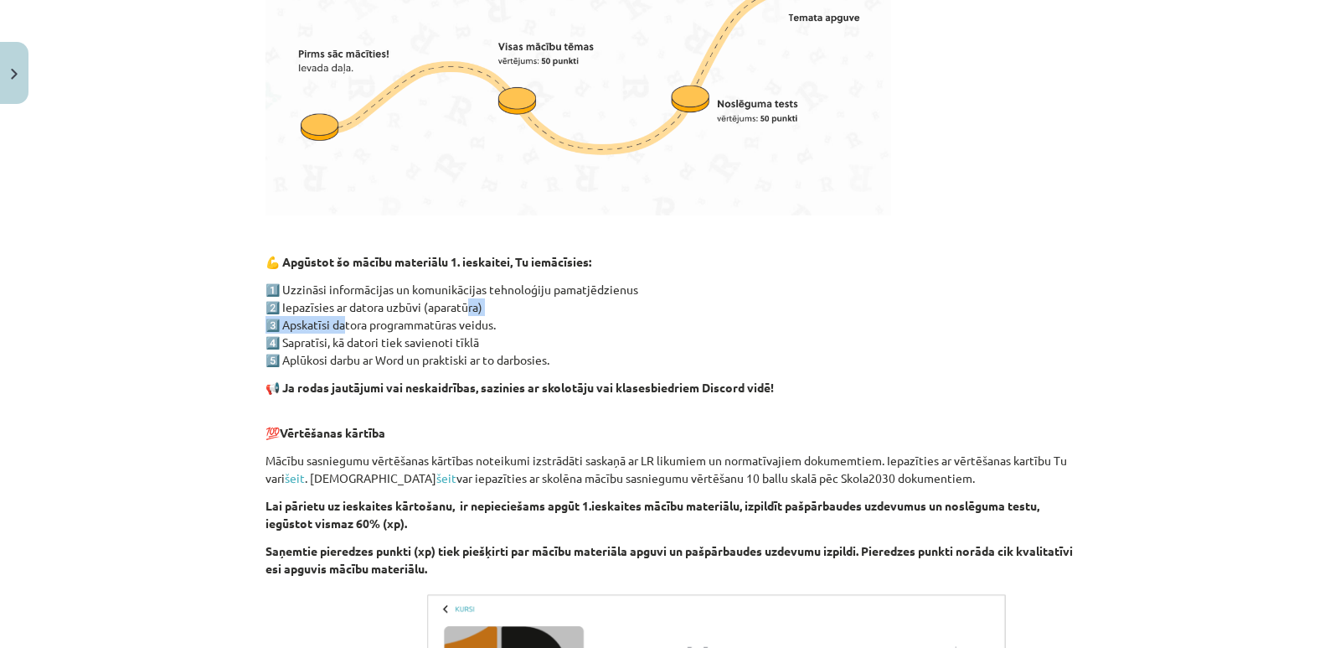
click at [500, 334] on p "1️⃣ Uzzināsi informācijas un komunikācijas tehnoloģiju pamatjēdzienus 2️⃣ Iepaz…" at bounding box center [670, 325] width 809 height 88
click at [886, 357] on p "1️⃣ Uzzināsi informācijas un komunikācijas tehnoloģiju pamatjēdzienus 2️⃣ Iepaz…" at bounding box center [670, 325] width 809 height 88
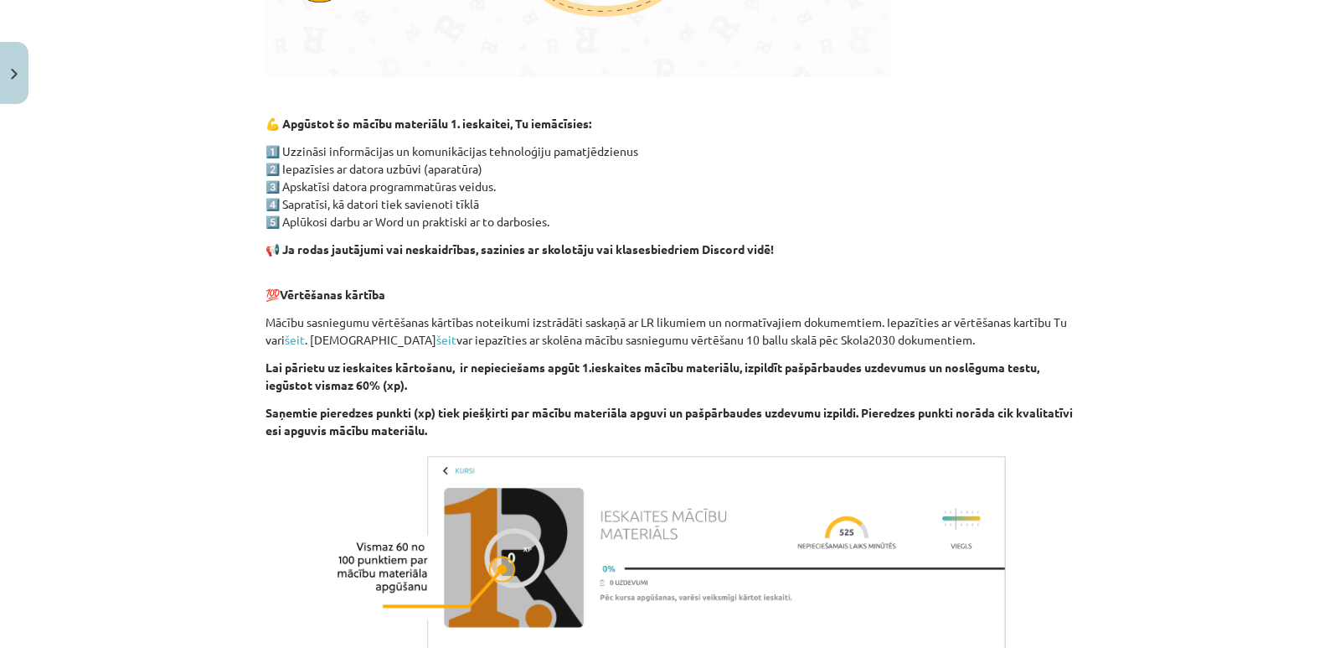
scroll to position [922, 0]
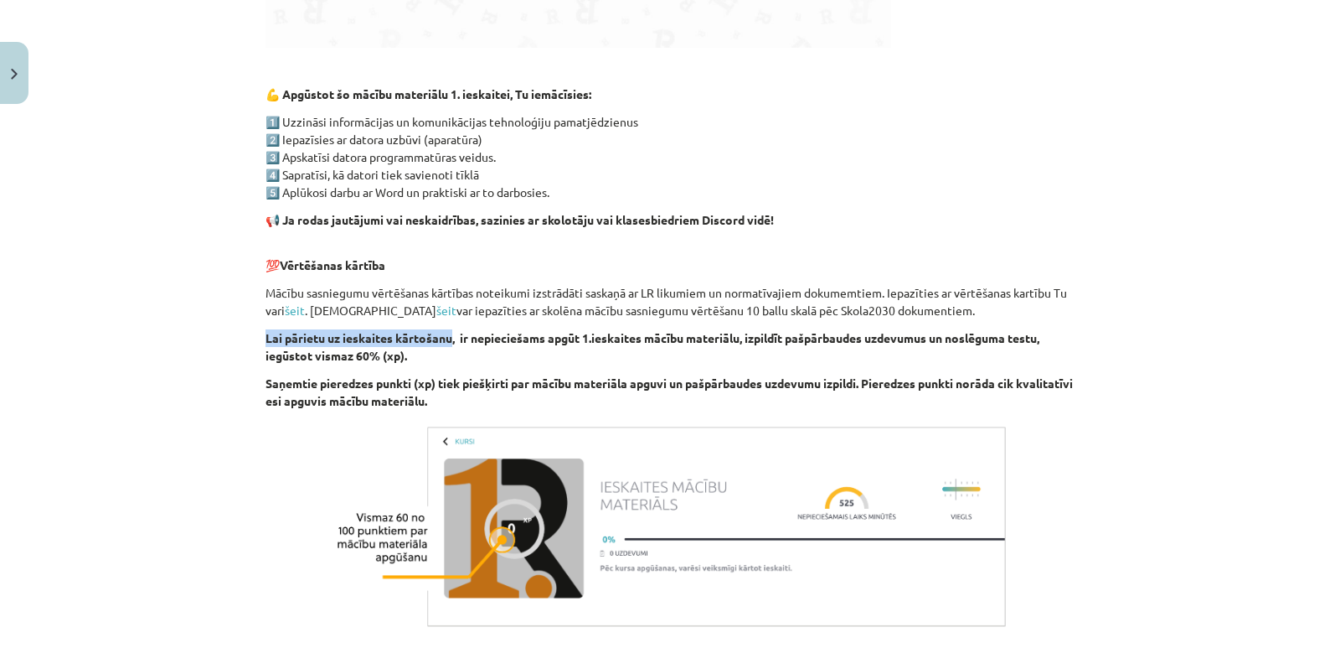
drag, startPoint x: 447, startPoint y: 336, endPoint x: 257, endPoint y: 343, distance: 190.3
click at [257, 343] on div "0 XP Saņemsi Viegls 1513 pilda Apraksts Uzdevums Palīdzība Esi sveicināts priek…" at bounding box center [670, 2] width 829 height 1624
drag, startPoint x: 571, startPoint y: 342, endPoint x: 727, endPoint y: 335, distance: 156.0
click at [727, 335] on b "Lai pārietu uz ieskaites kārtošanu, ir nepieciešams apgūt 1.ieskaites mācību ma…" at bounding box center [653, 346] width 774 height 33
drag, startPoint x: 776, startPoint y: 338, endPoint x: 932, endPoint y: 331, distance: 156.0
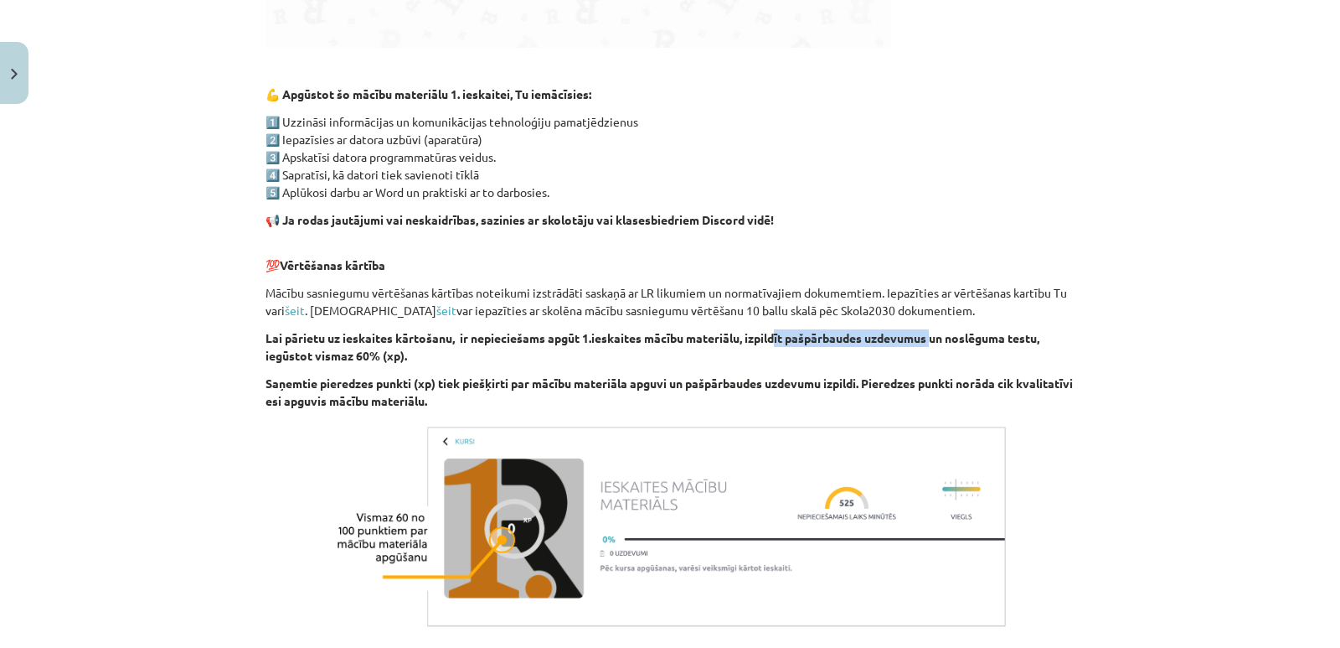
click at [932, 331] on b "Lai pārietu uz ieskaites kārtošanu, ir nepieciešams apgūt 1.ieskaites mācību ma…" at bounding box center [653, 346] width 774 height 33
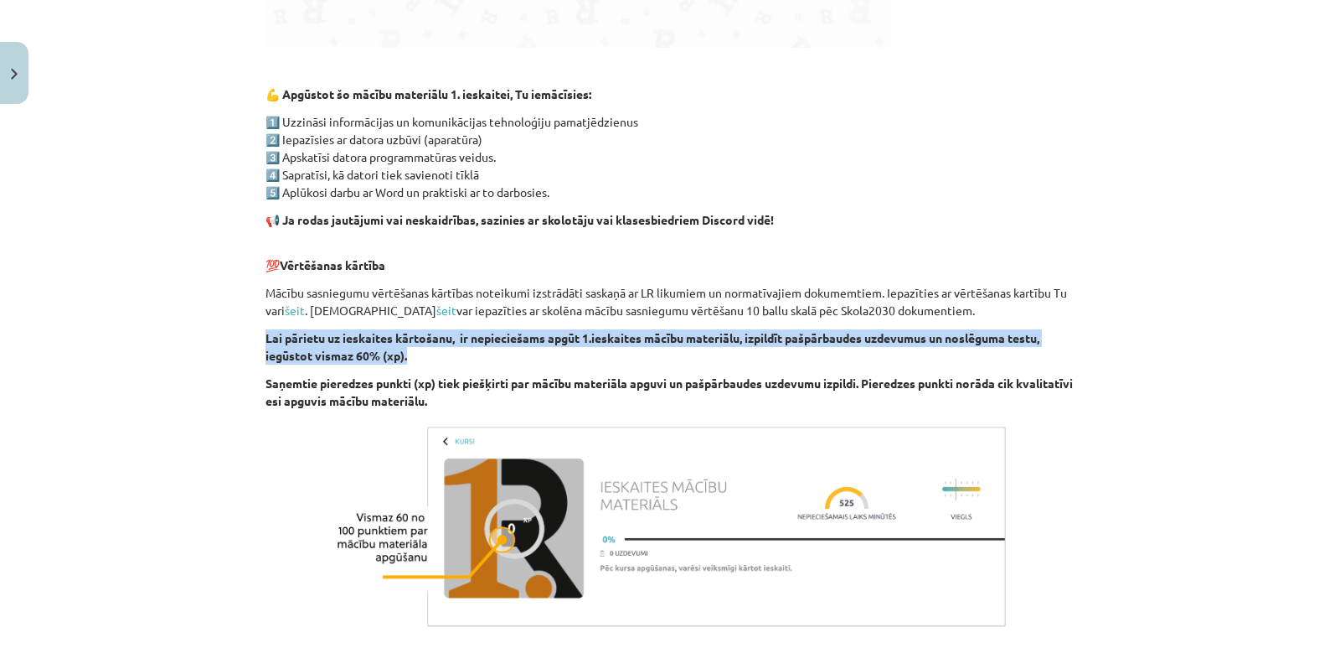
drag, startPoint x: 432, startPoint y: 354, endPoint x: 241, endPoint y: 336, distance: 191.9
click at [241, 336] on div "Mācību tēma: Datorikas - 10. klases 1. ieskaites mācību materiāls #1 Pirms sāc …" at bounding box center [670, 324] width 1340 height 648
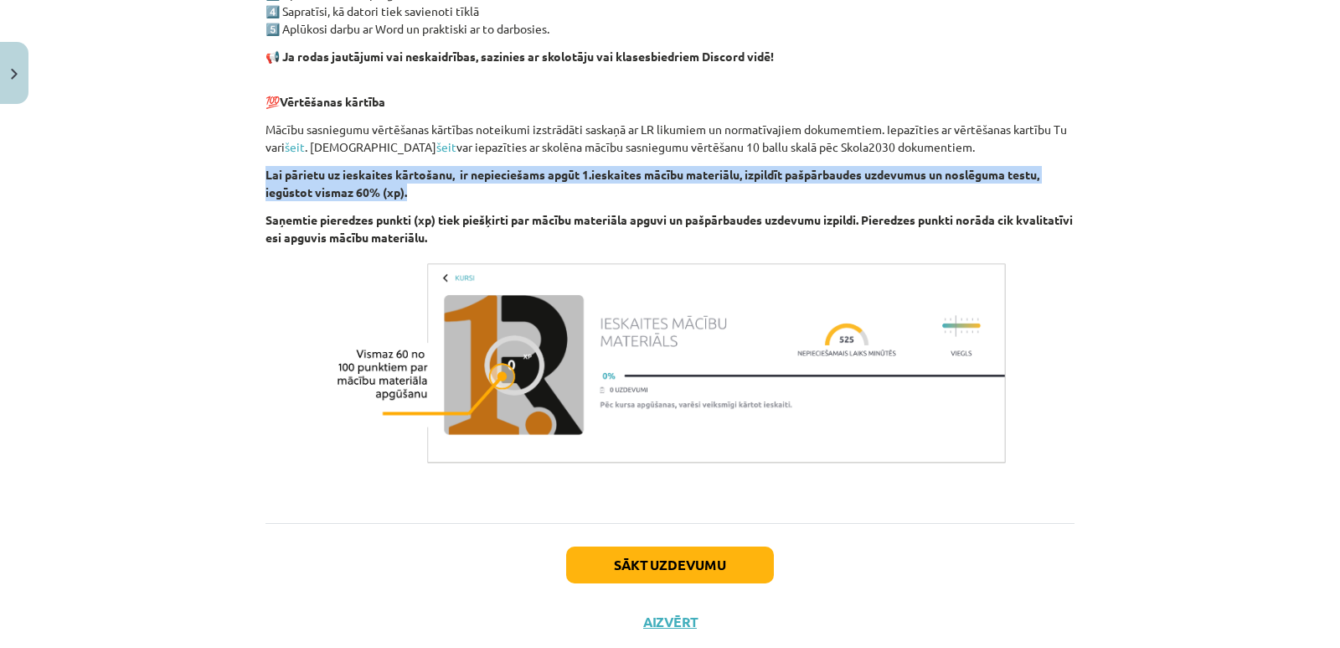
scroll to position [1089, 0]
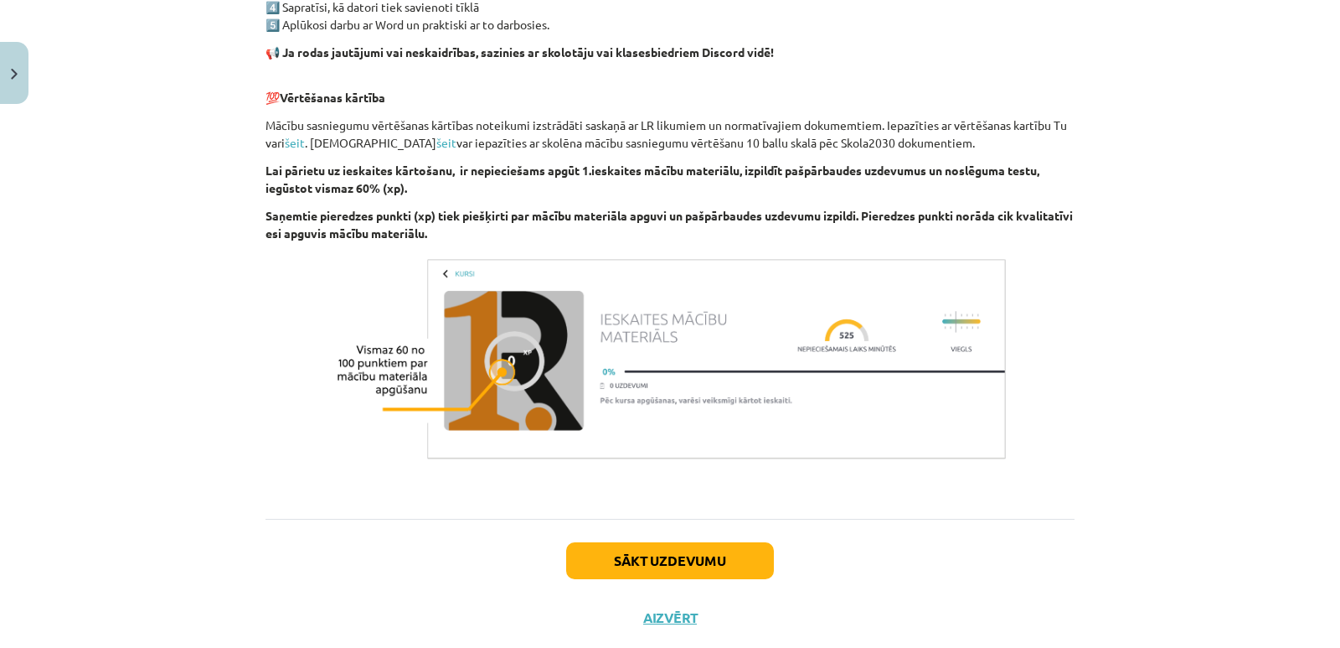
drag, startPoint x: 125, startPoint y: 275, endPoint x: 226, endPoint y: 292, distance: 102.9
click at [125, 274] on div "Mācību tēma: Datorikas - 10. klases 1. ieskaites mācību materiāls #1 Pirms sāc …" at bounding box center [670, 324] width 1340 height 648
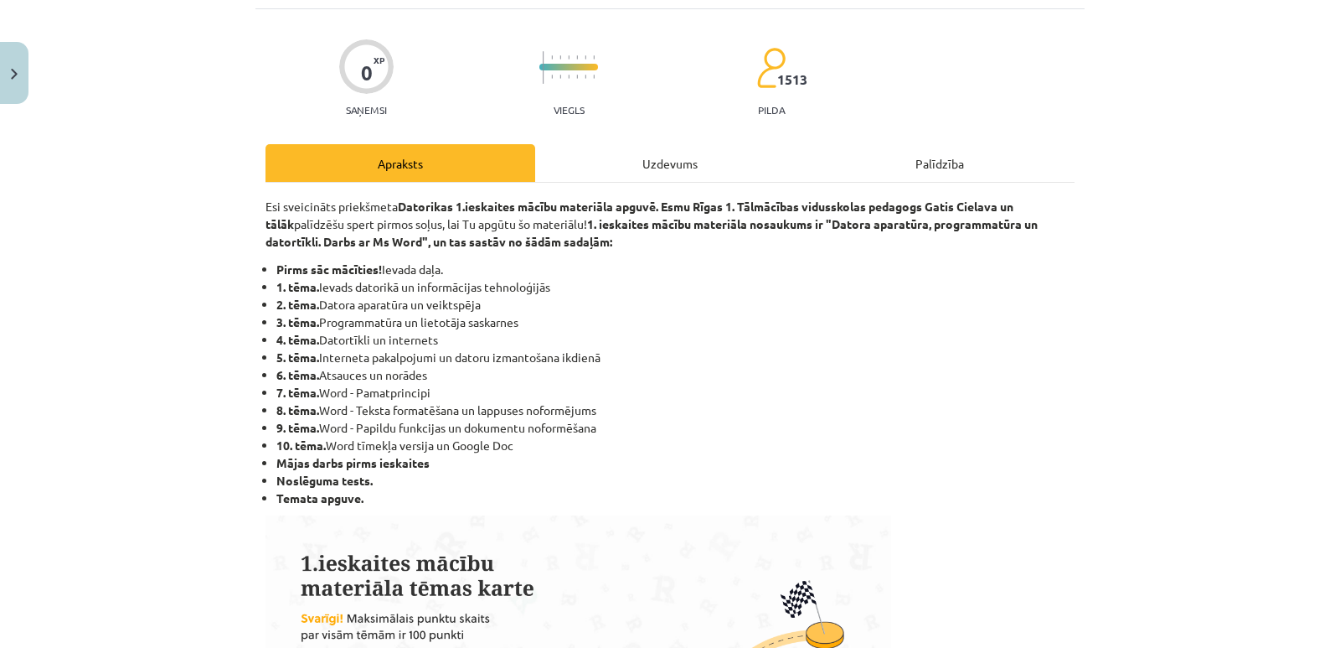
scroll to position [0, 0]
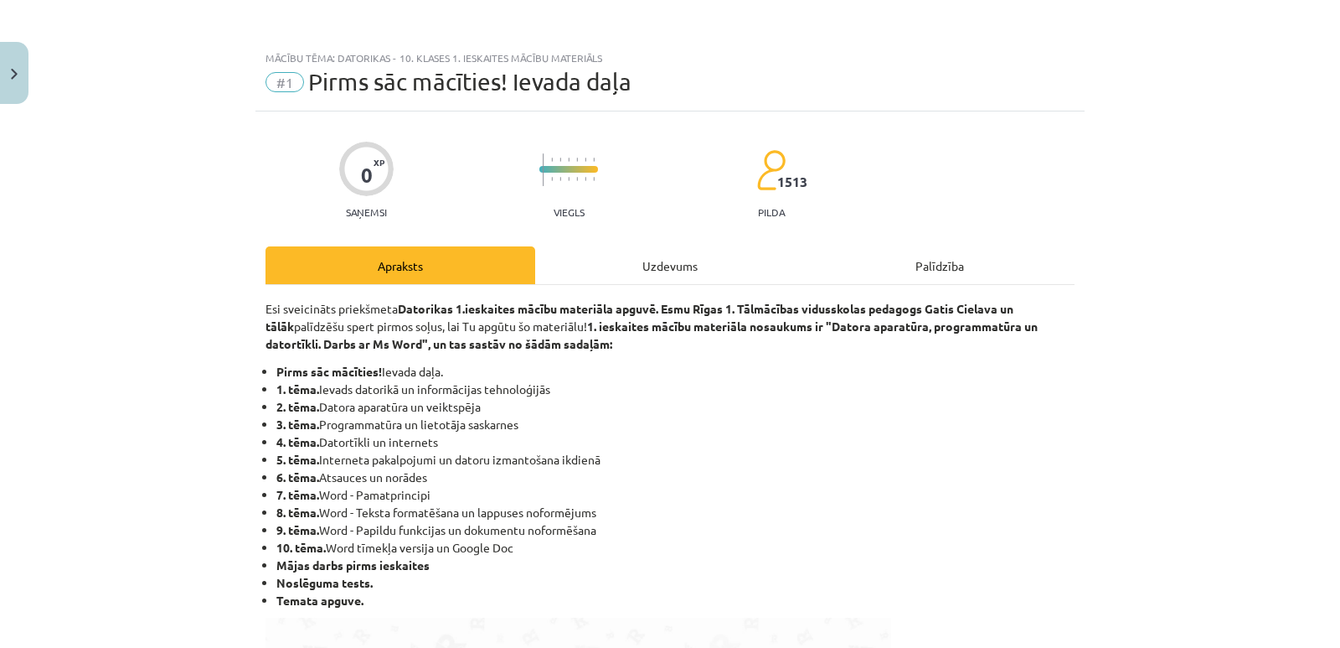
click at [674, 265] on div "Uzdevums" at bounding box center [670, 265] width 270 height 38
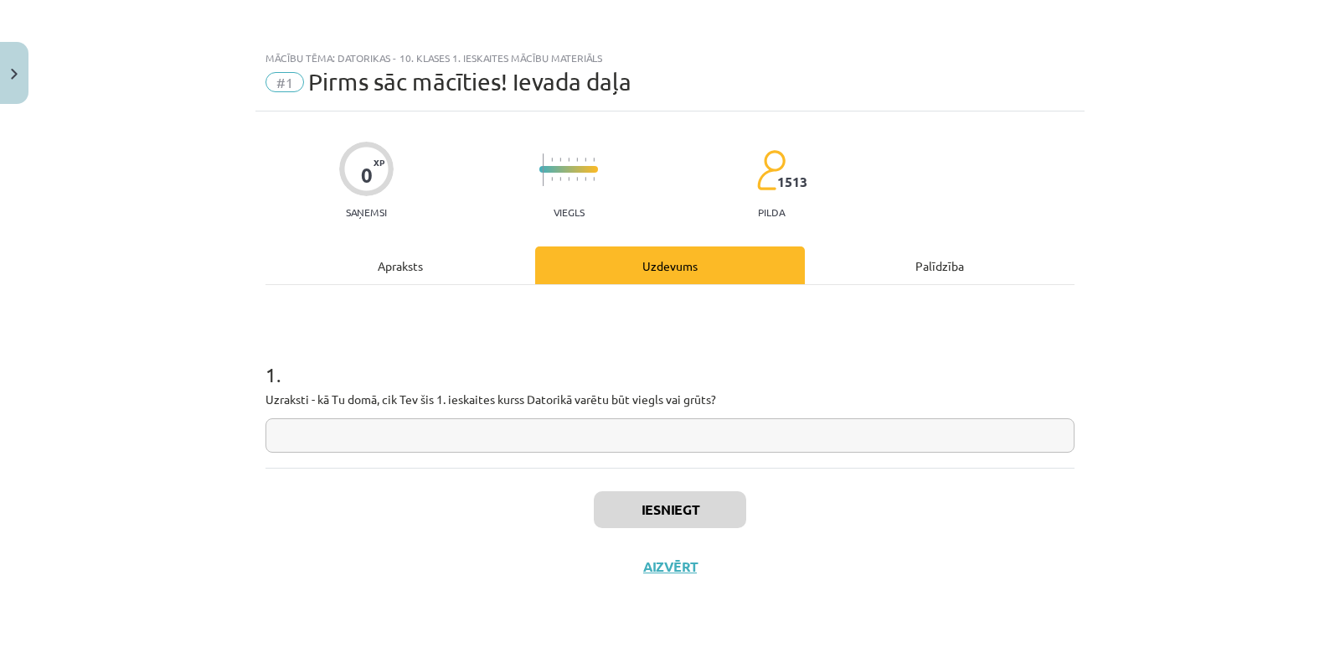
click at [405, 274] on div "Apraksts" at bounding box center [401, 265] width 270 height 38
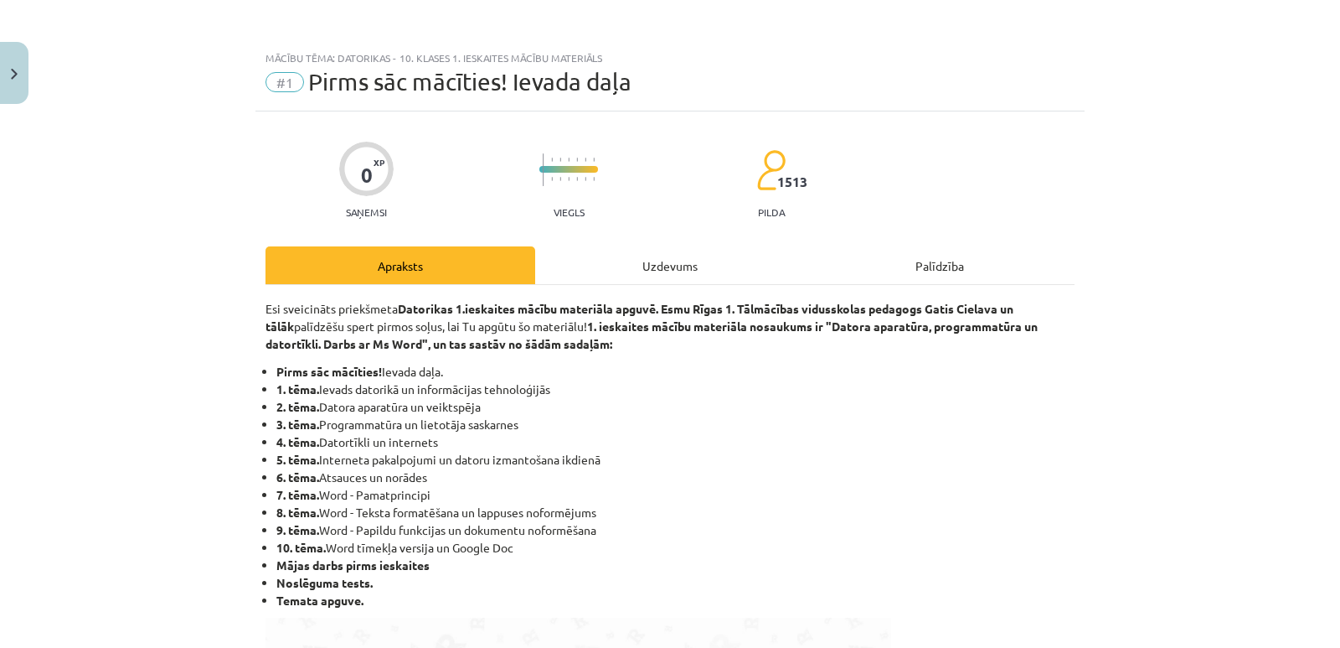
click at [660, 262] on div "Uzdevums" at bounding box center [670, 265] width 270 height 38
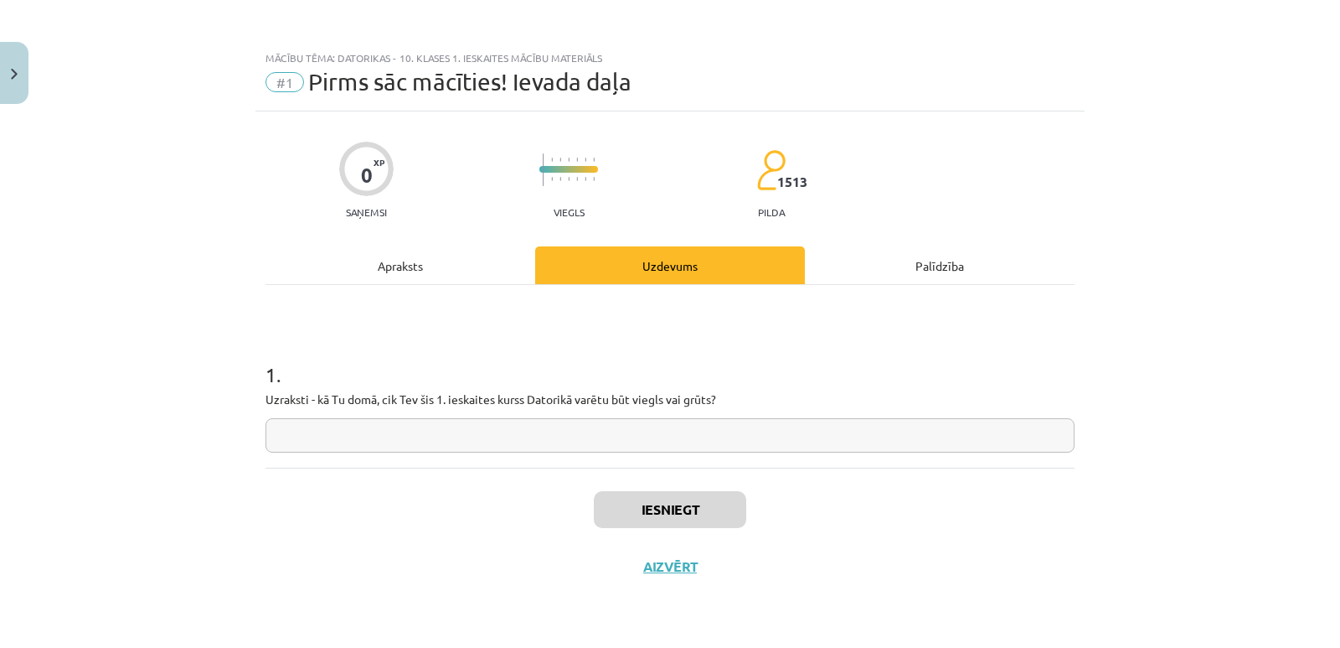
click at [938, 257] on div "Palīdzība" at bounding box center [940, 265] width 270 height 38
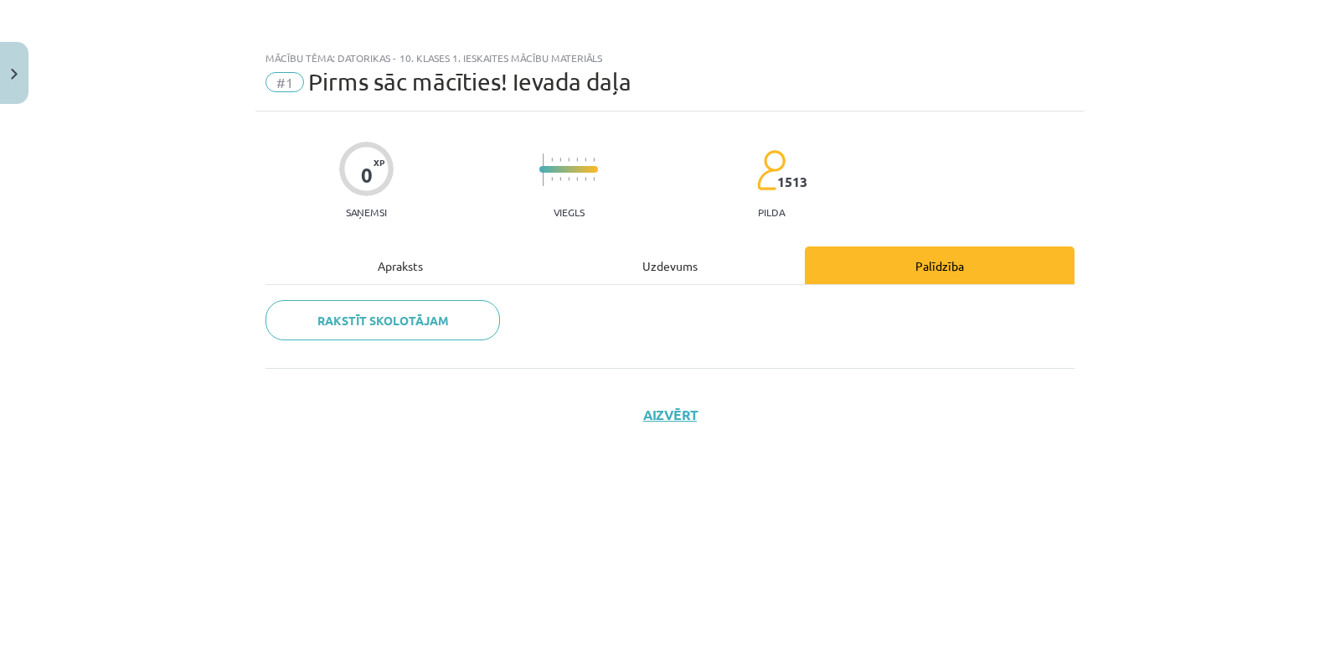
click at [671, 266] on div "Uzdevums" at bounding box center [670, 265] width 270 height 38
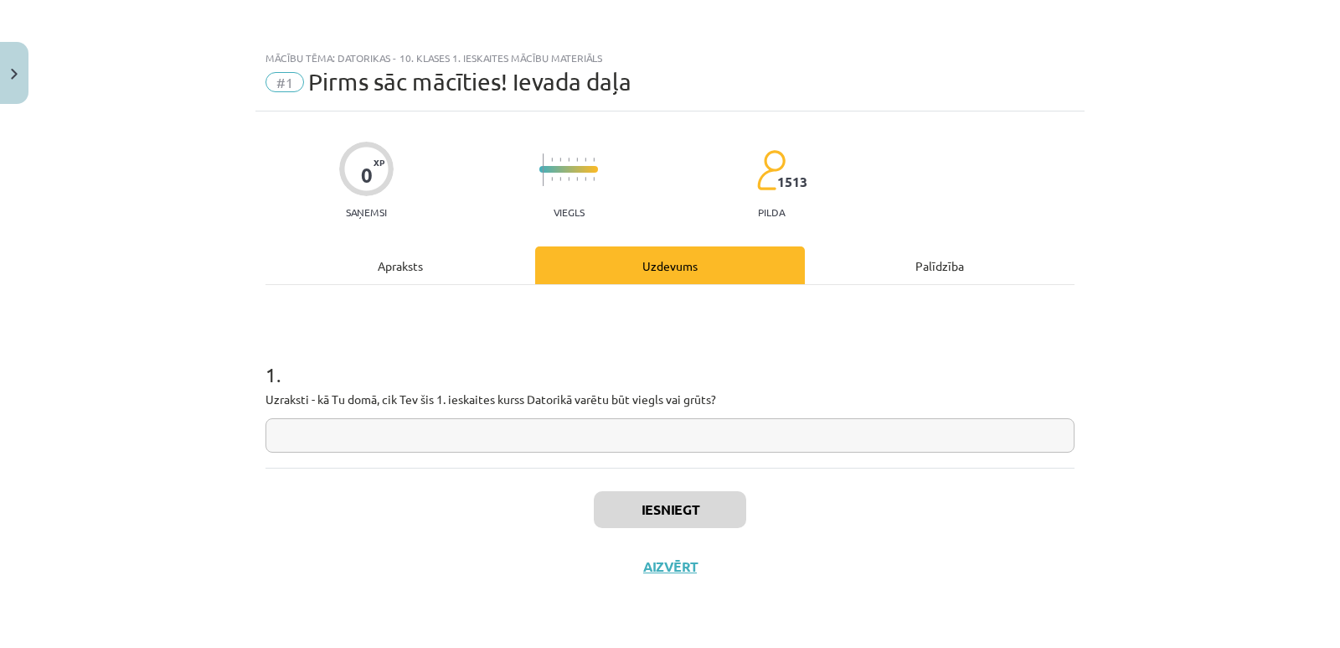
click at [397, 264] on div "Apraksts" at bounding box center [401, 265] width 270 height 38
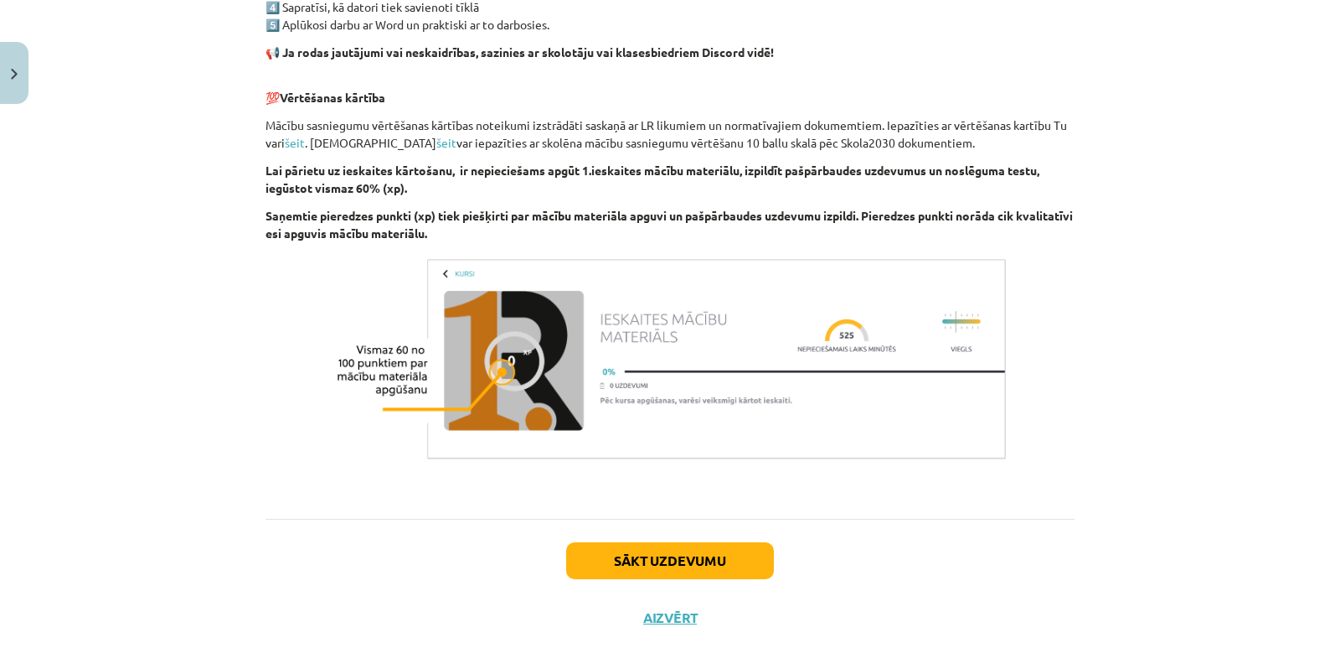
scroll to position [1129, 0]
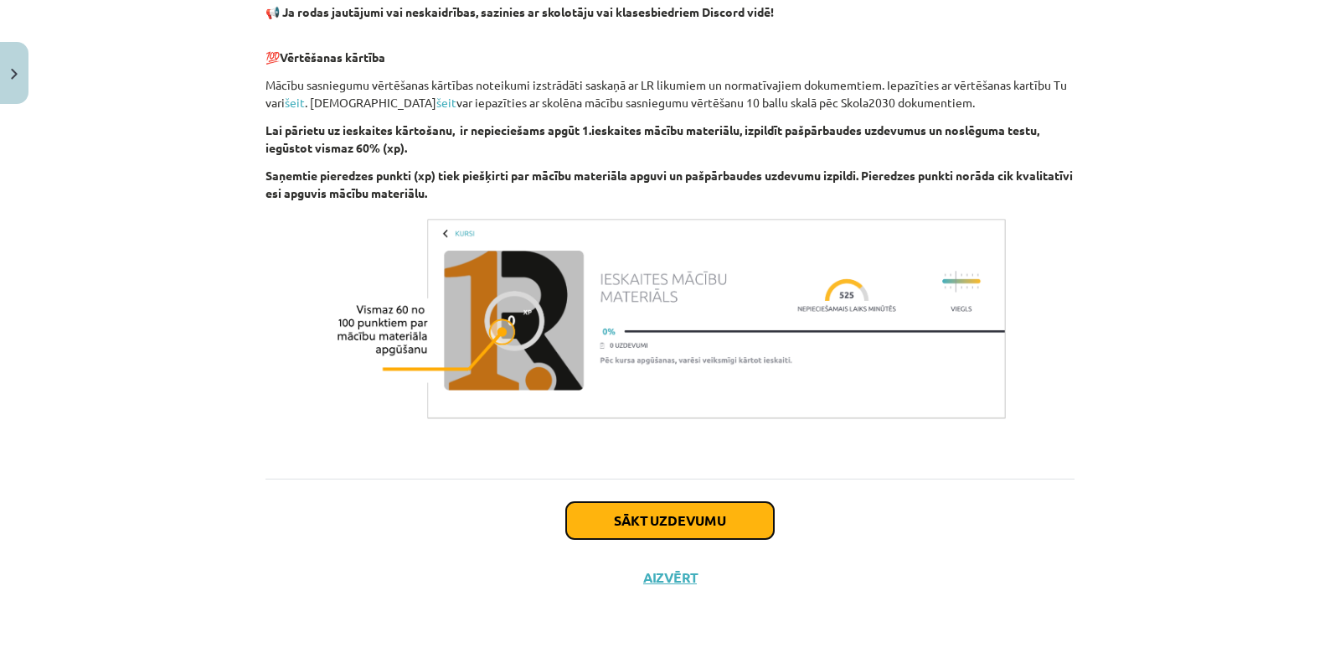
click at [706, 520] on button "Sākt uzdevumu" at bounding box center [670, 520] width 208 height 37
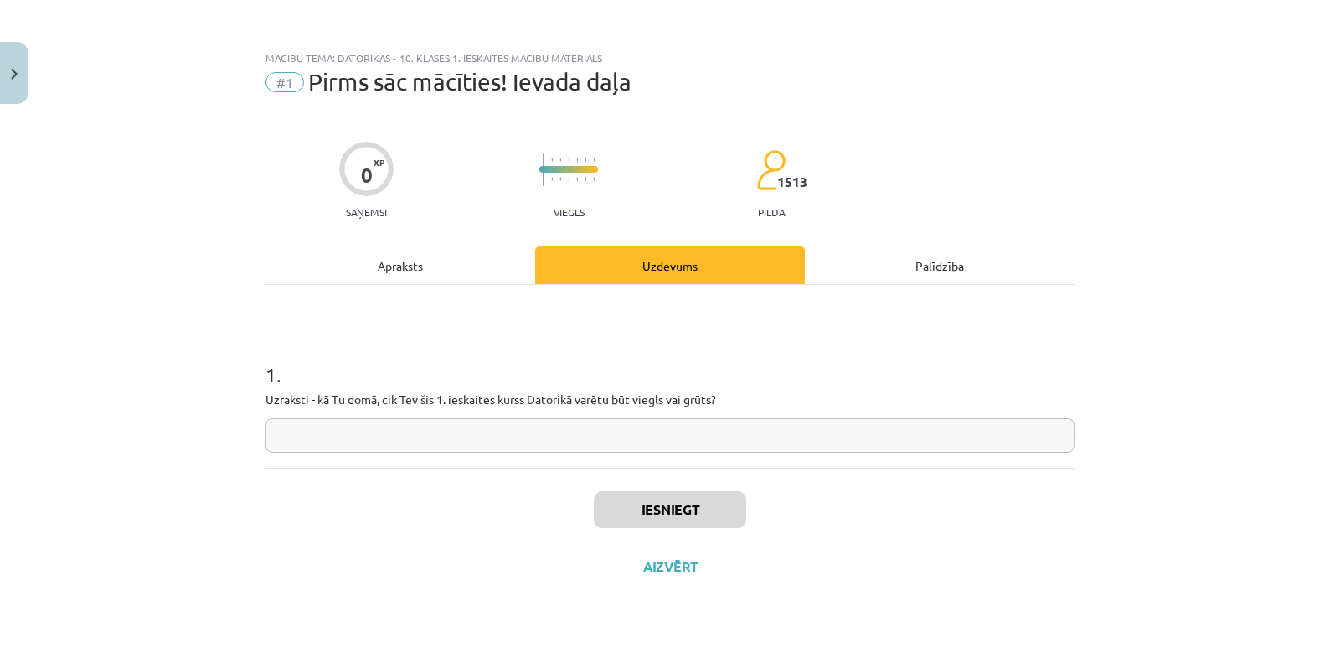
scroll to position [0, 0]
click at [655, 439] on input "text" at bounding box center [670, 435] width 809 height 34
type input "*"
click at [351, 436] on input "**********" at bounding box center [670, 435] width 809 height 34
click at [489, 433] on input "**********" at bounding box center [670, 435] width 809 height 34
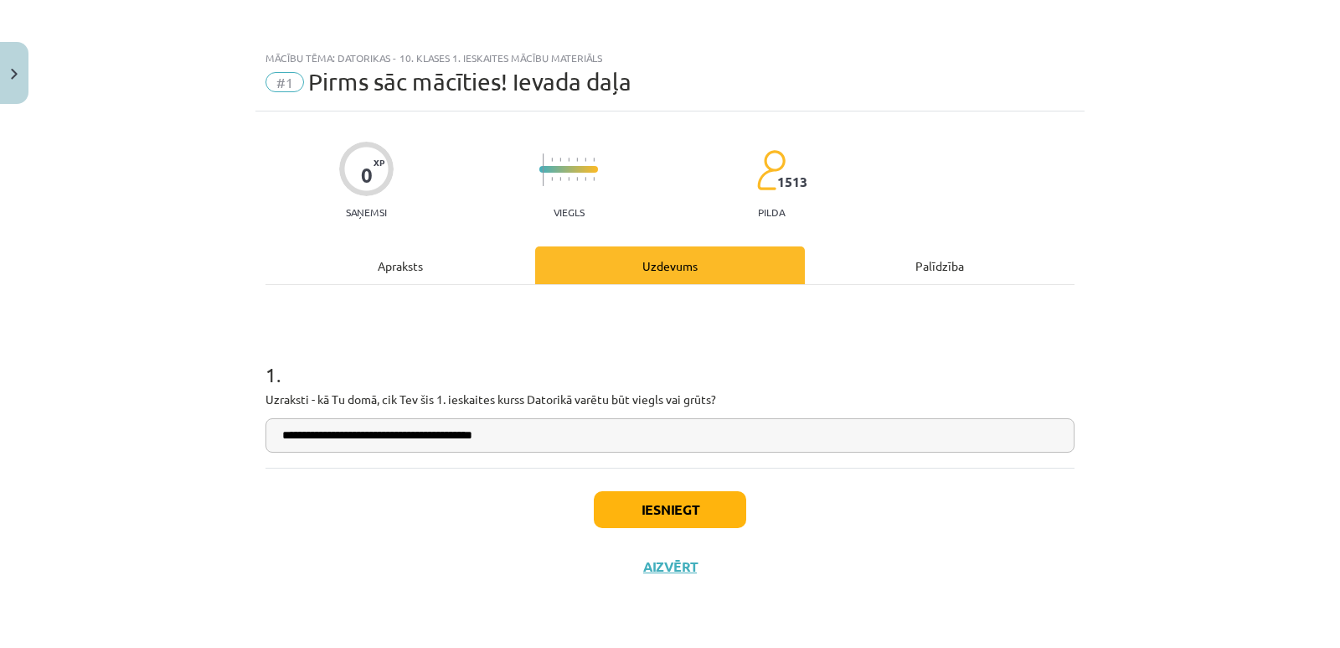
click at [490, 435] on input "**********" at bounding box center [670, 435] width 809 height 34
click at [538, 435] on input "**********" at bounding box center [670, 435] width 809 height 34
type input "**********"
click at [658, 511] on button "Iesniegt" at bounding box center [670, 509] width 152 height 37
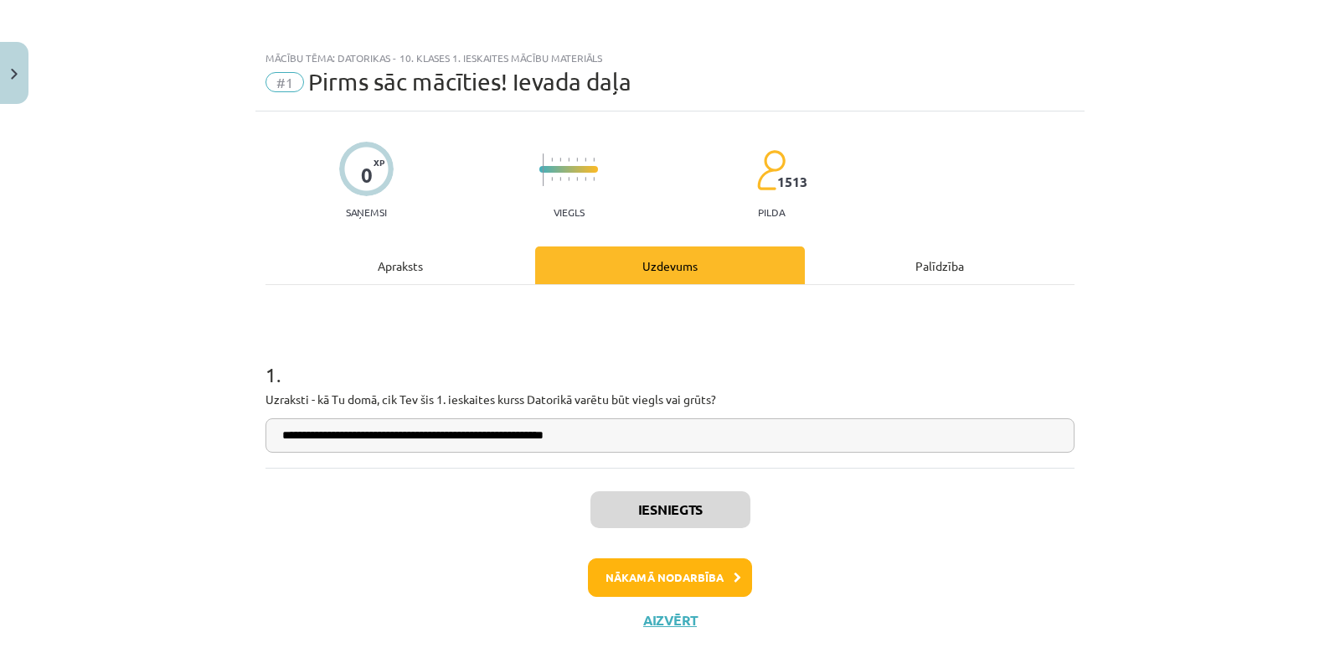
scroll to position [43, 0]
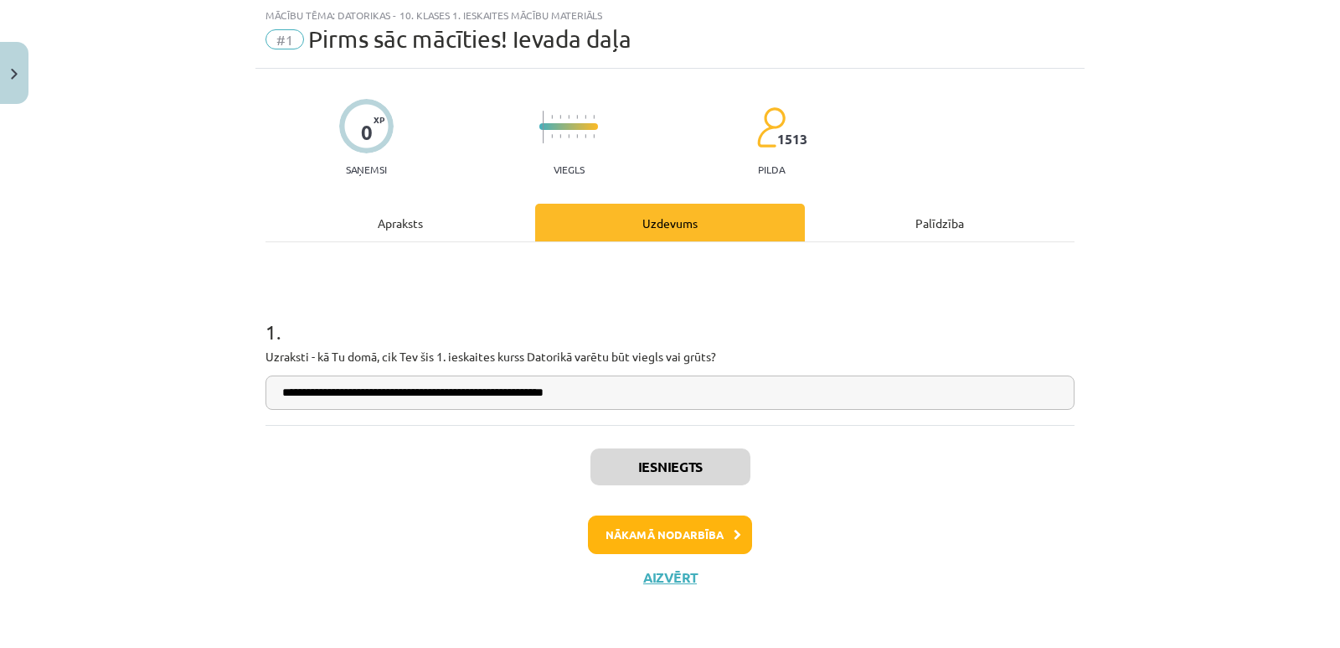
click at [926, 221] on div "Palīdzība" at bounding box center [940, 223] width 270 height 38
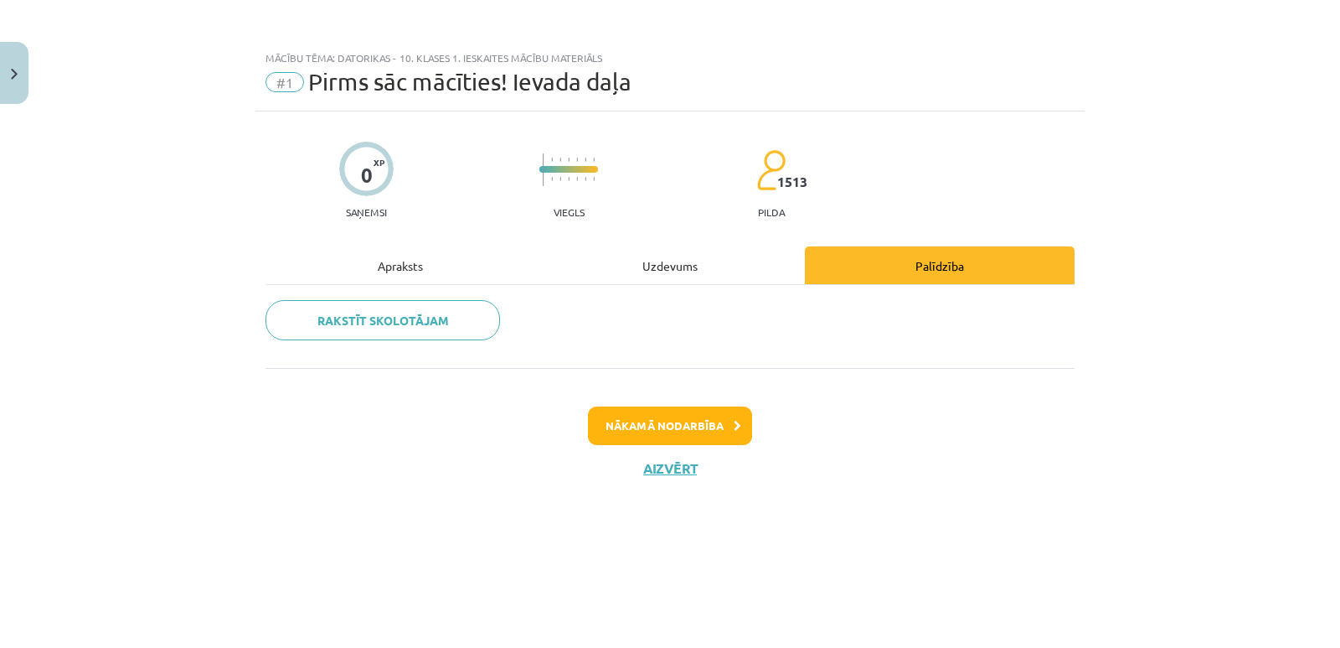
click at [675, 262] on div "Uzdevums" at bounding box center [670, 265] width 270 height 38
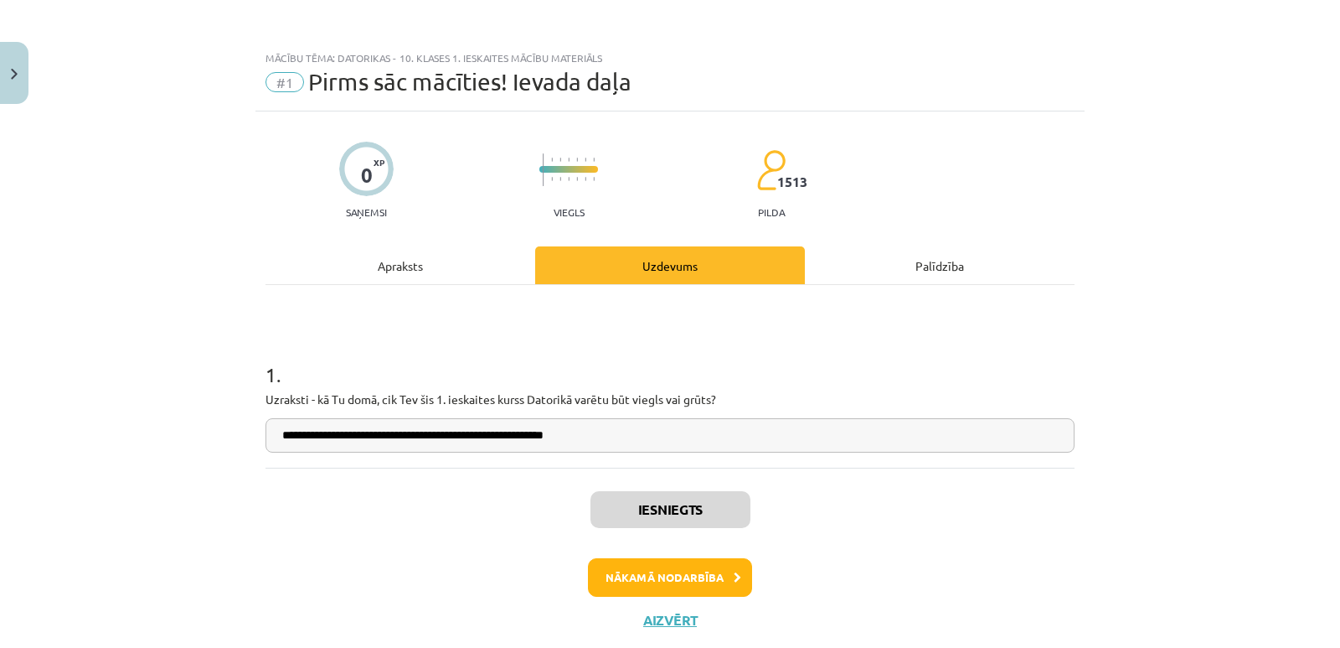
scroll to position [43, 0]
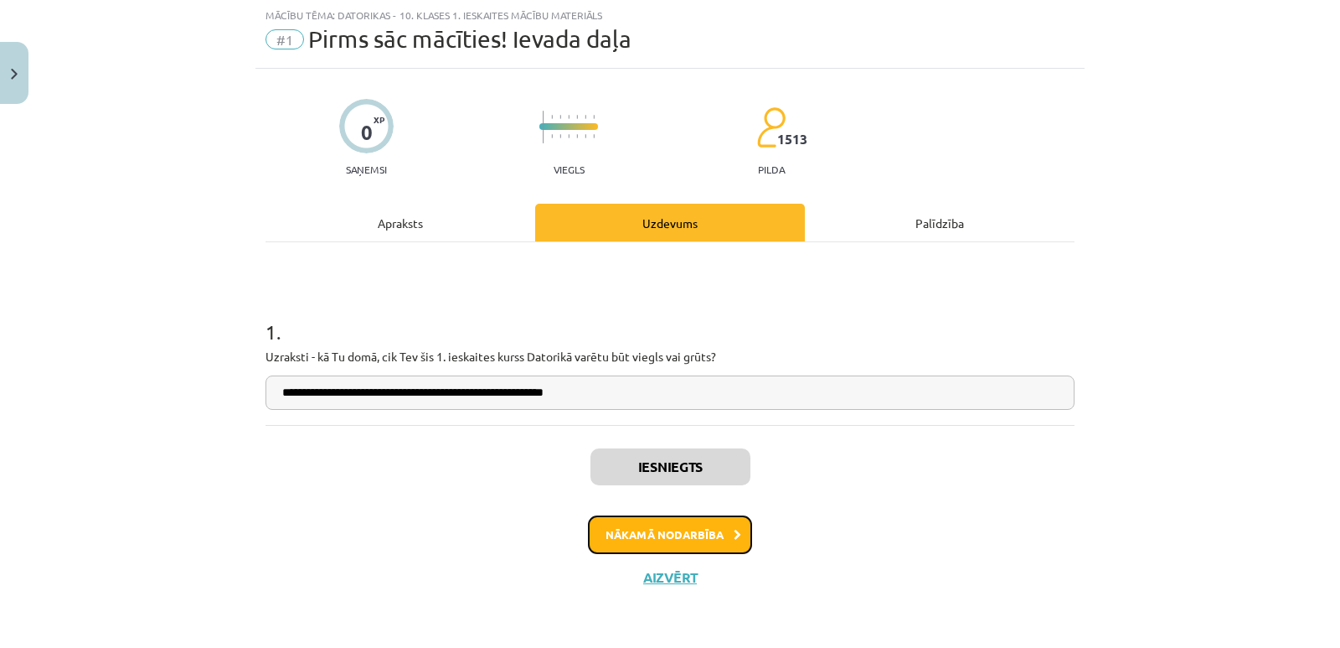
click at [690, 535] on button "Nākamā nodarbība" at bounding box center [670, 534] width 164 height 39
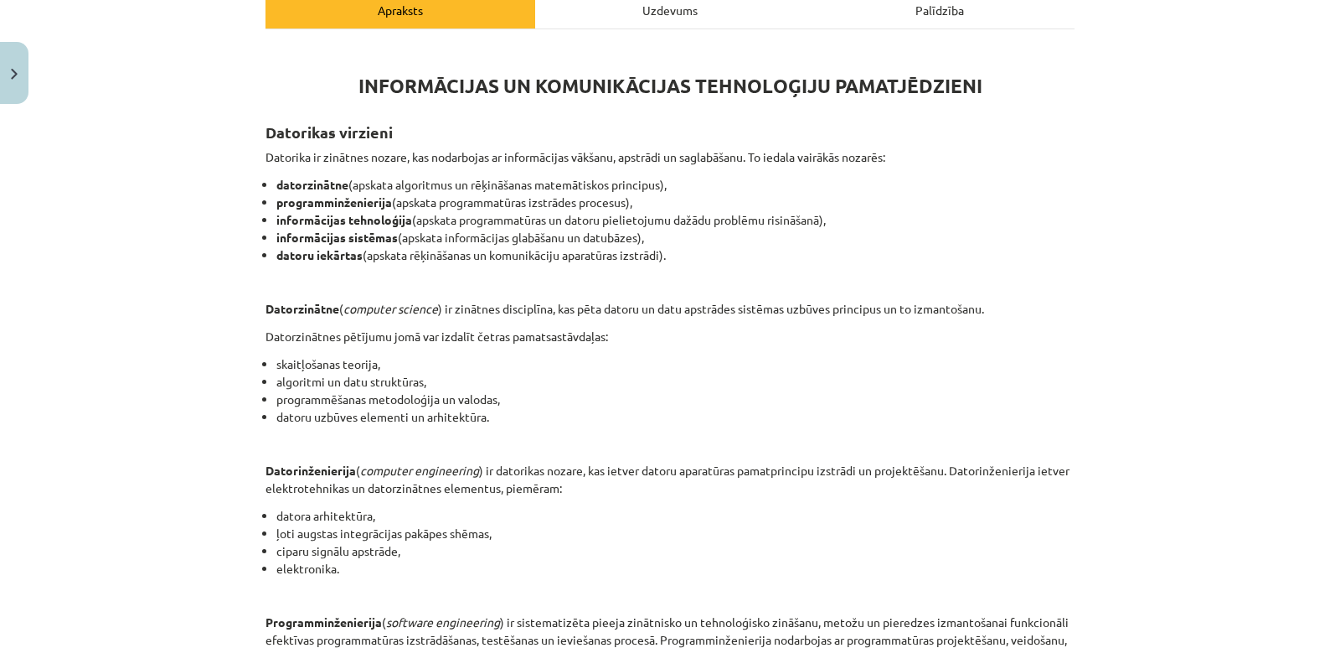
scroll to position [32, 0]
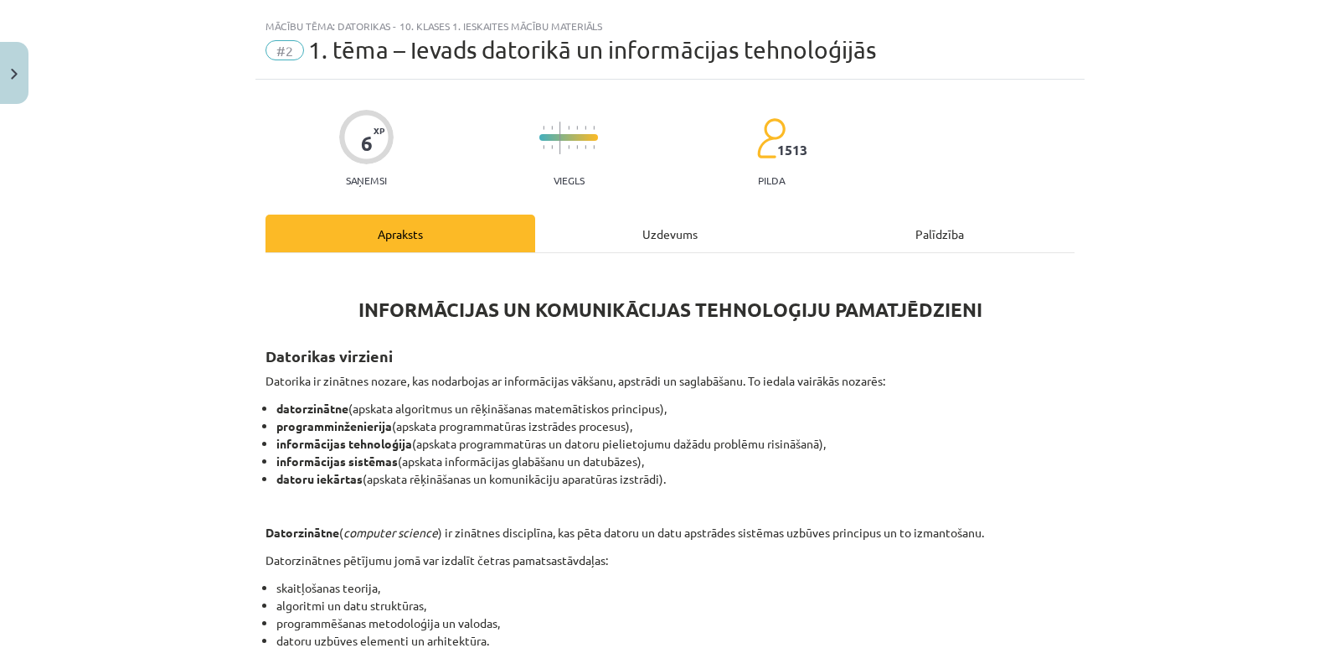
click at [731, 439] on li "informācijas tehnoloģija (apskata programmatūras un datoru pielietojumu dažādu …" at bounding box center [675, 444] width 798 height 18
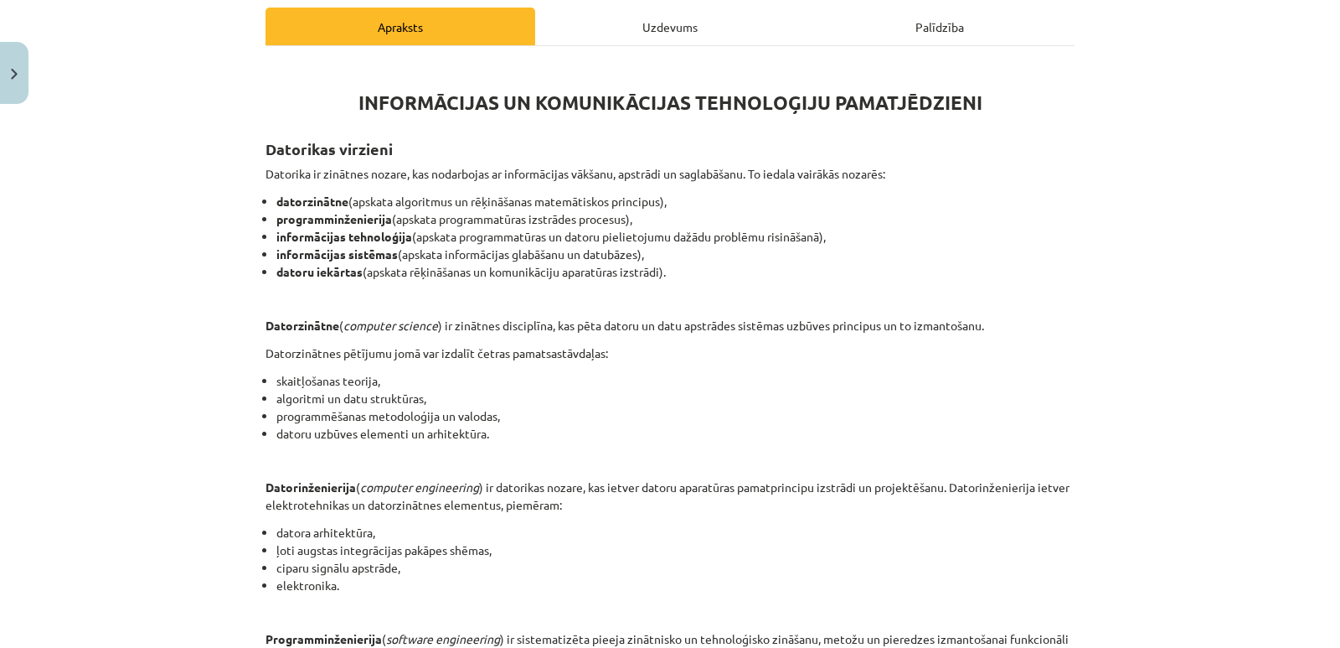
scroll to position [283, 0]
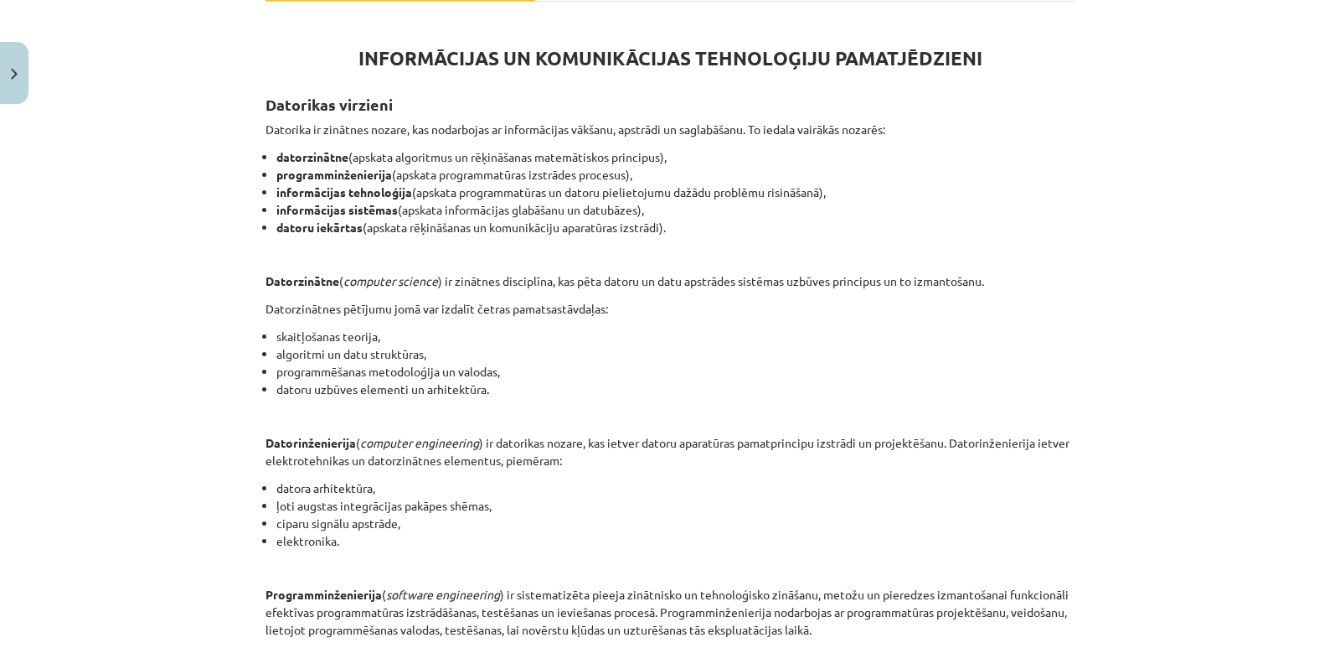
click at [743, 398] on div "INFORMĀCIJAS UN KOMUNIKĀCIJAS TEHNOLOĢIJU PAMATJĒDZIENI Datorikas virzieni Dato…" at bounding box center [670, 452] width 809 height 871
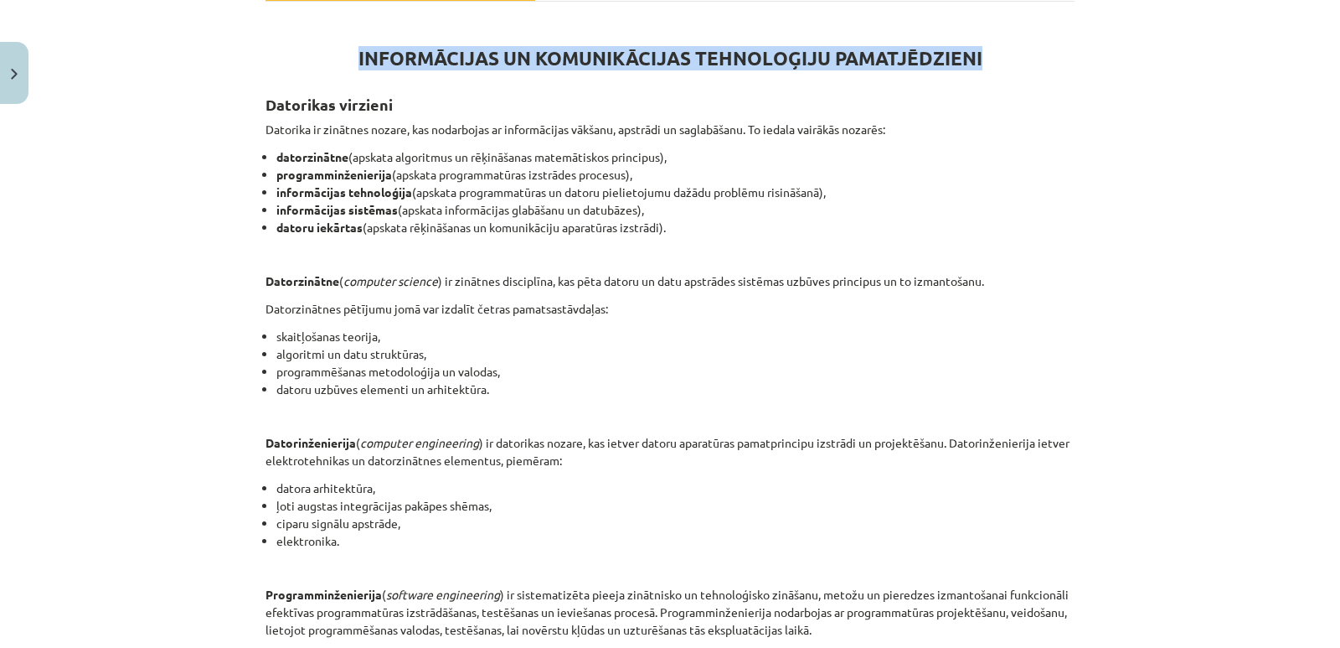
drag, startPoint x: 349, startPoint y: 58, endPoint x: 974, endPoint y: 63, distance: 625.9
click at [974, 63] on h1 "INFORMĀCIJAS UN KOMUNIKĀCIJAS TEHNOLOĢIJU PAMATJĒDZIENI" at bounding box center [670, 43] width 809 height 53
copy strong "INFORMĀCIJAS UN KOMUNIKĀCIJAS TEHNOLOĢIJU PAMATJĒDZIENI"
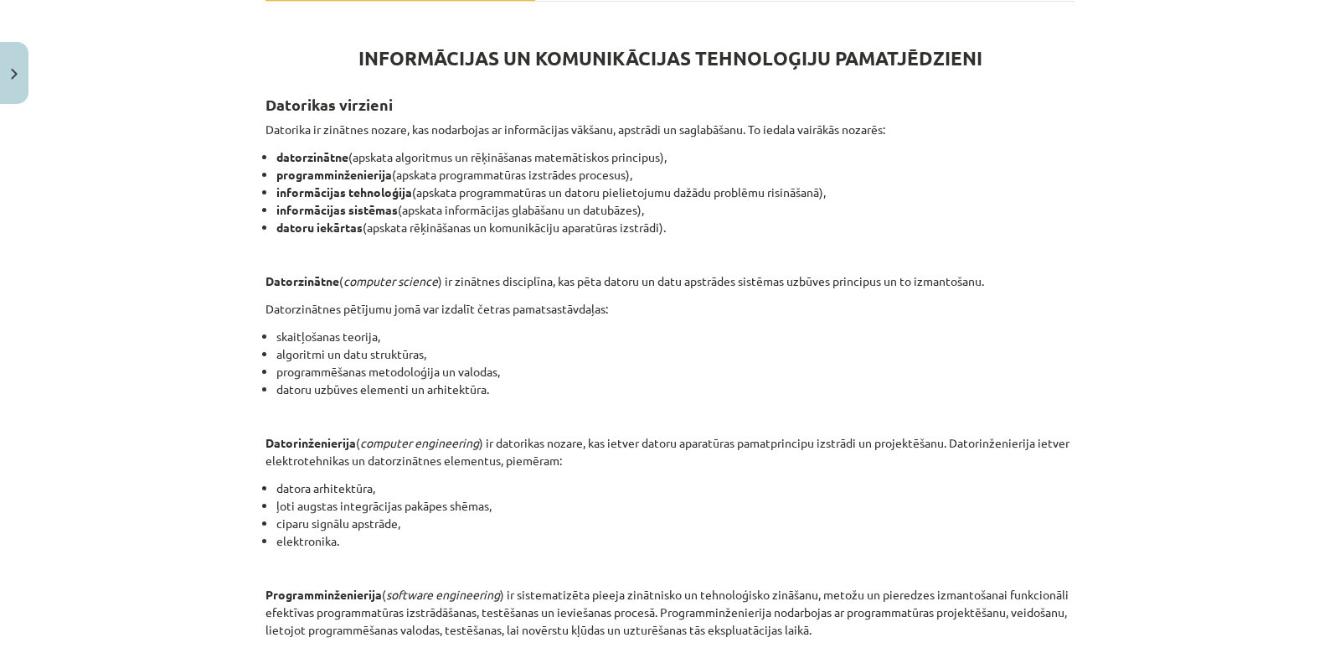
click at [631, 413] on p at bounding box center [670, 415] width 809 height 18
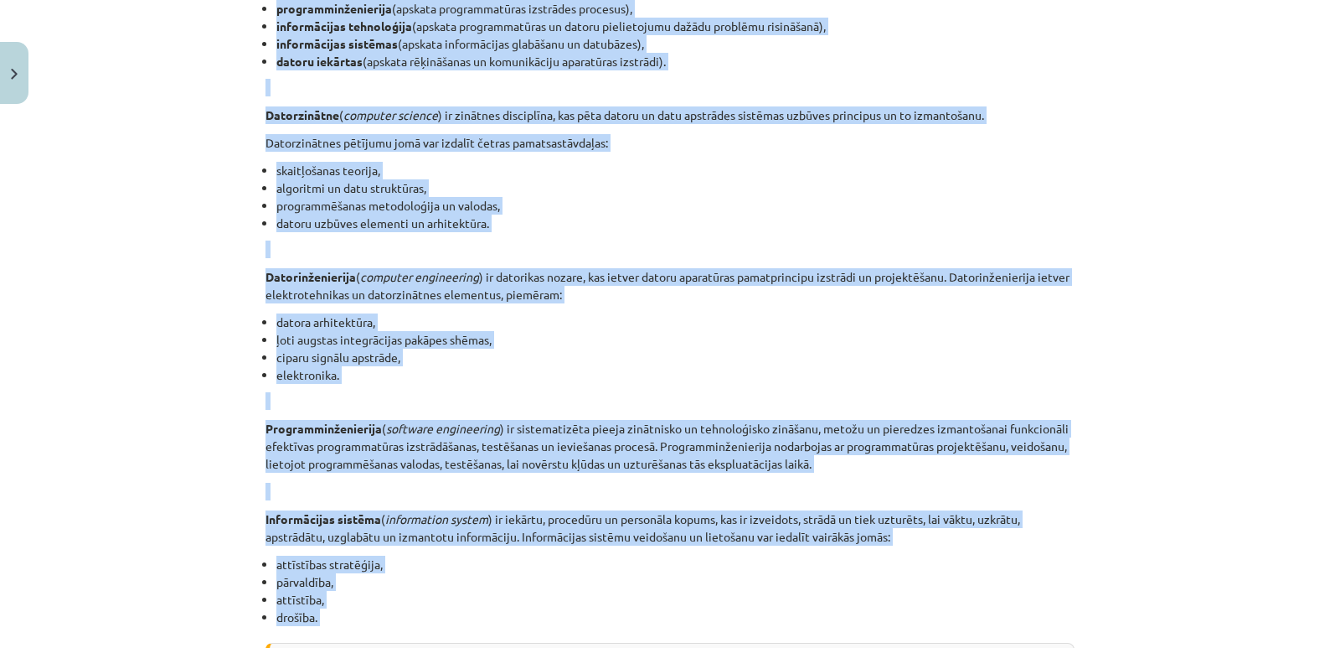
scroll to position [499, 0]
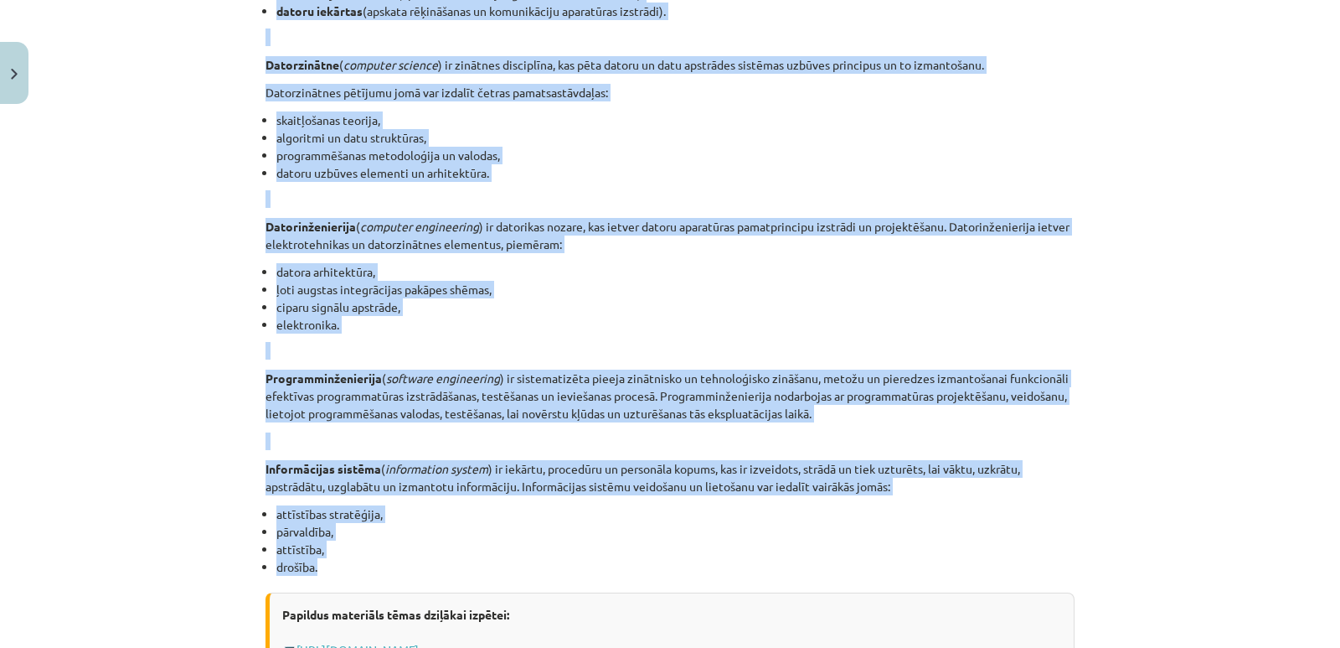
drag, startPoint x: 257, startPoint y: 220, endPoint x: 338, endPoint y: 565, distance: 354.6
click at [337, 566] on div "6 XP Saņemsi Viegls 1513 pilda Apraksts Uzdevums Palīdzība INFORMĀCIJAS UN KOMU…" at bounding box center [670, 252] width 829 height 1281
copy div "Datorikas virzieni Datorika ir zinātnes nozare, kas nodarbojas ar informācijas …"
click at [824, 298] on li "ciparu signālu apstrāde," at bounding box center [675, 307] width 798 height 18
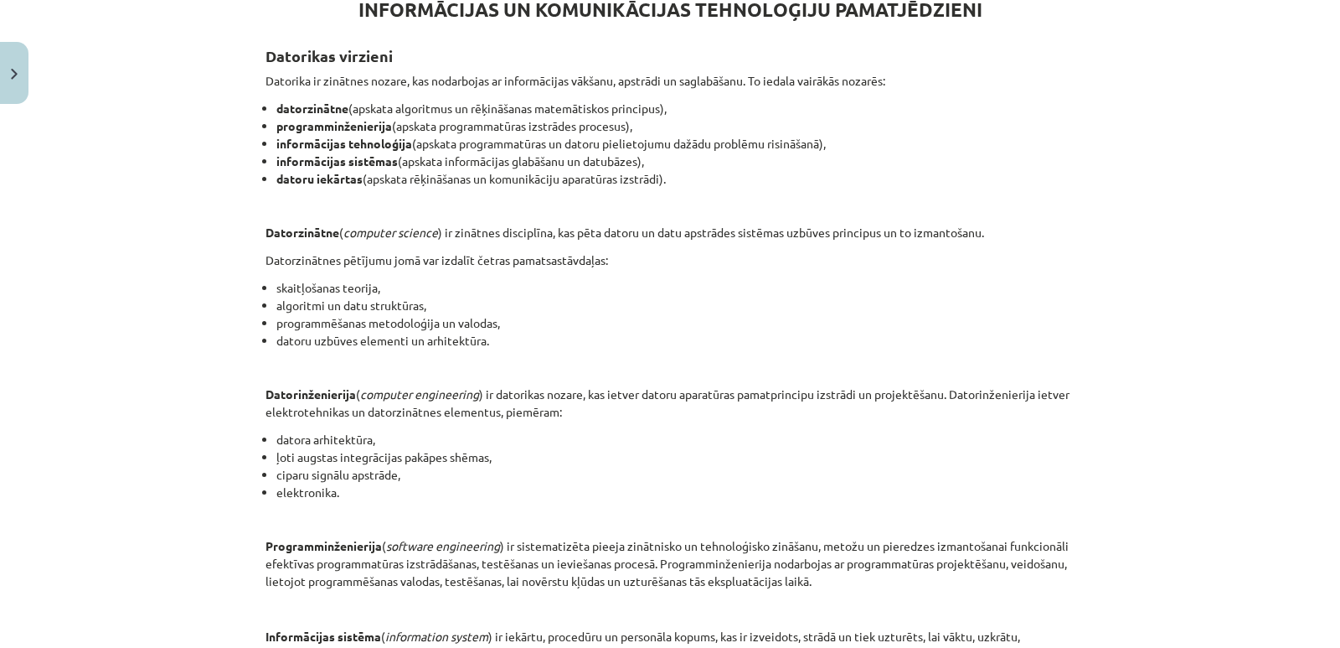
scroll to position [0, 0]
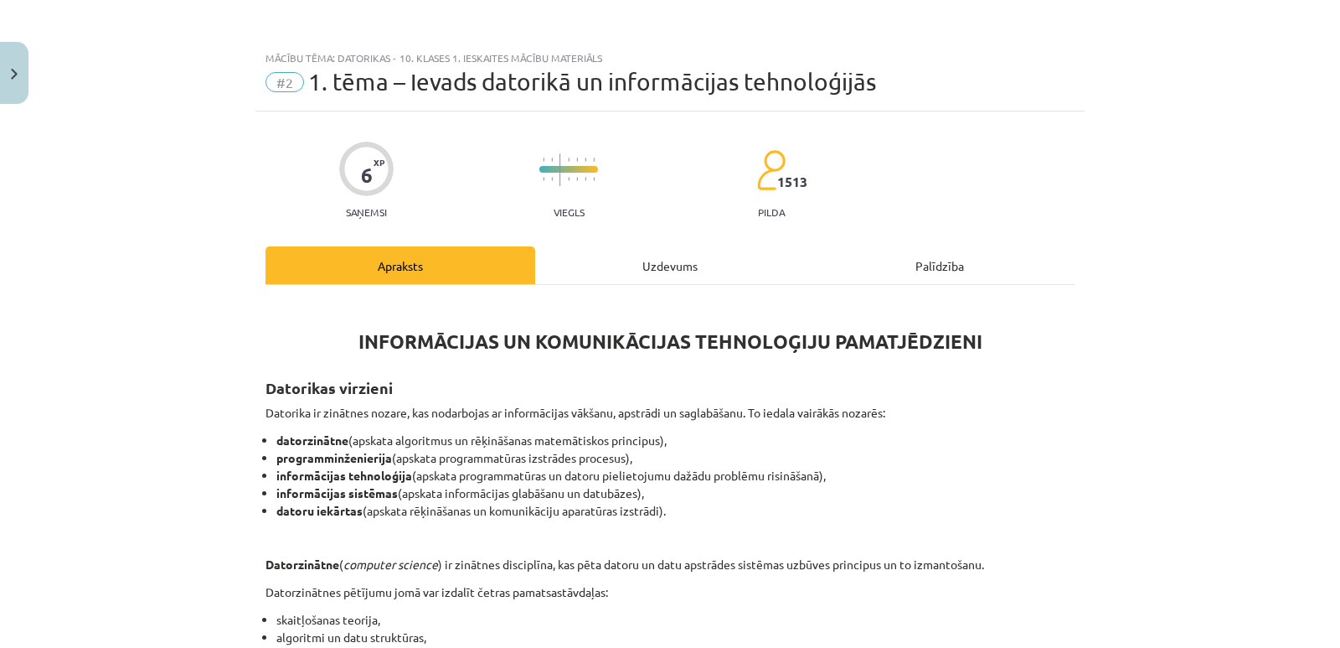
click at [1020, 366] on h2 "Datorikas virzieni" at bounding box center [670, 378] width 809 height 41
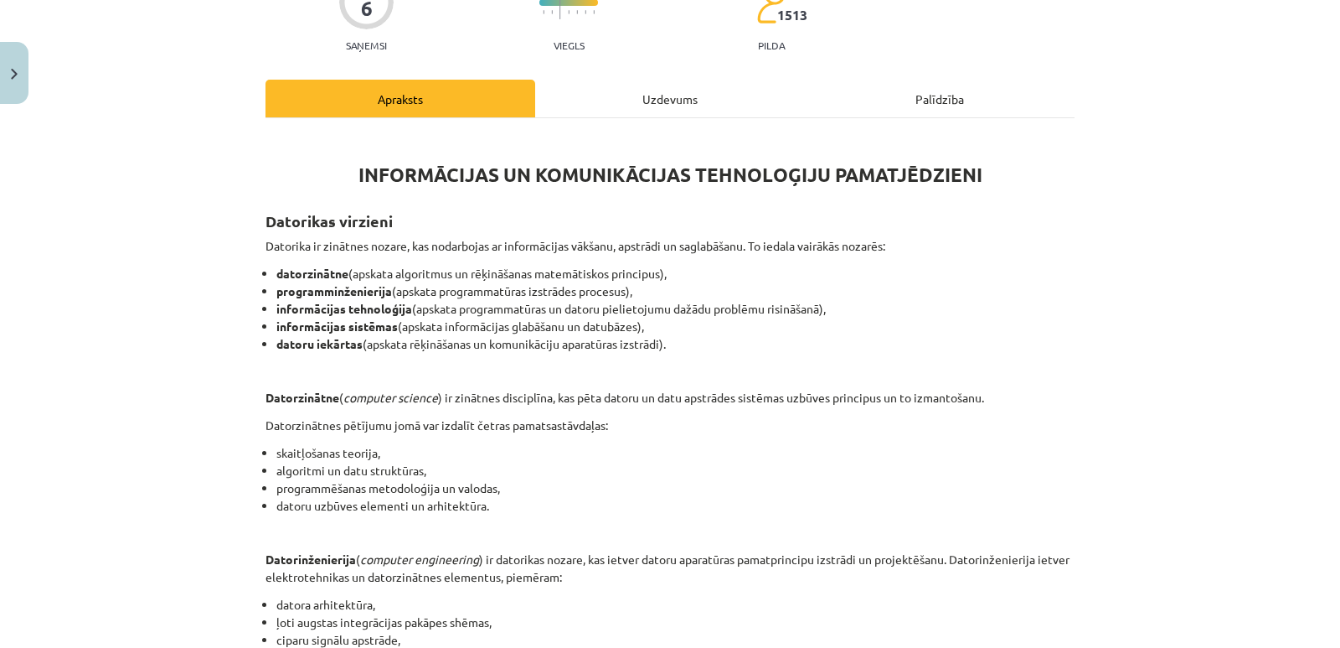
scroll to position [168, 0]
click at [739, 453] on li "skaitļošanas teorija," at bounding box center [675, 452] width 798 height 18
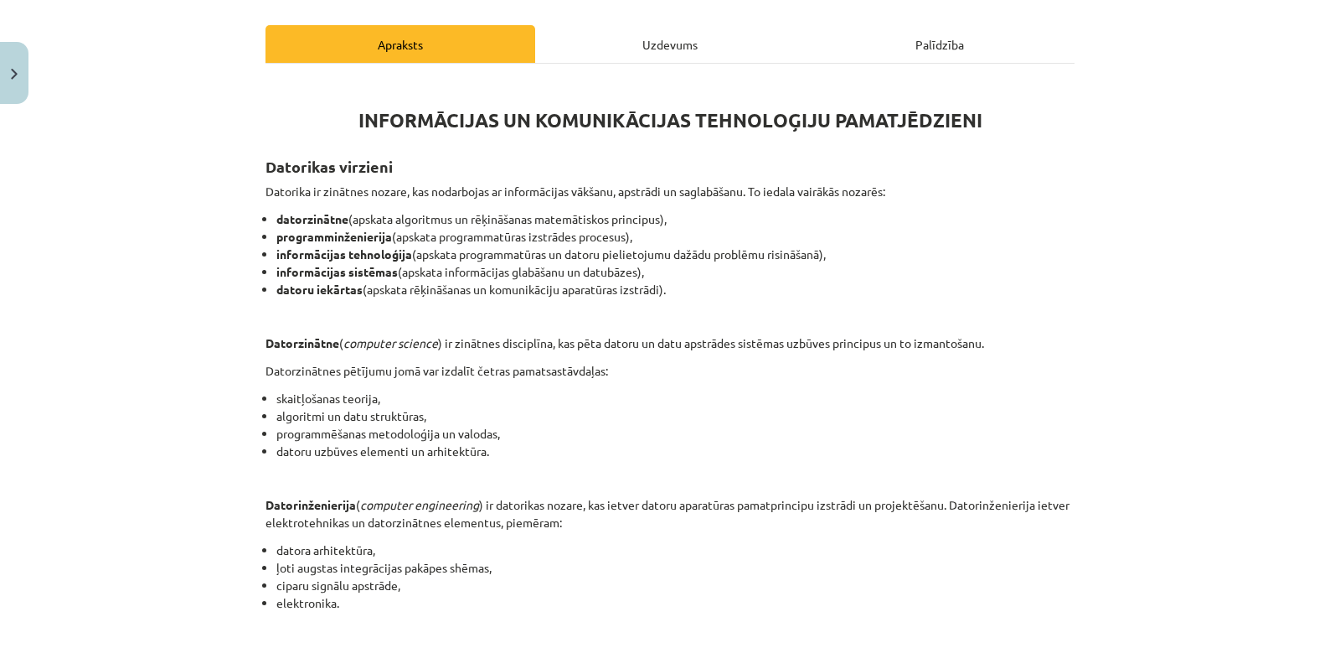
scroll to position [251, 0]
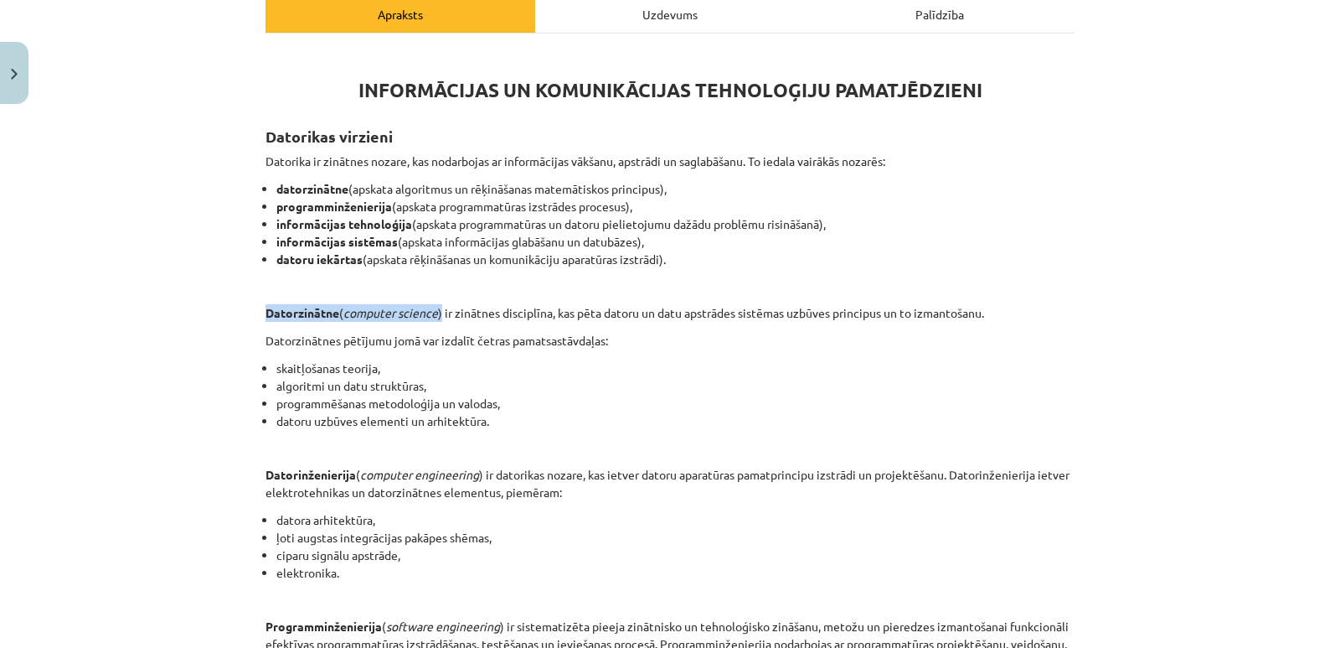
drag, startPoint x: 438, startPoint y: 310, endPoint x: 256, endPoint y: 319, distance: 182.9
click at [256, 319] on div "6 XP Saņemsi Viegls 1513 pilda Apraksts Uzdevums Palīdzība INFORMĀCIJAS UN KOMU…" at bounding box center [670, 500] width 829 height 1281
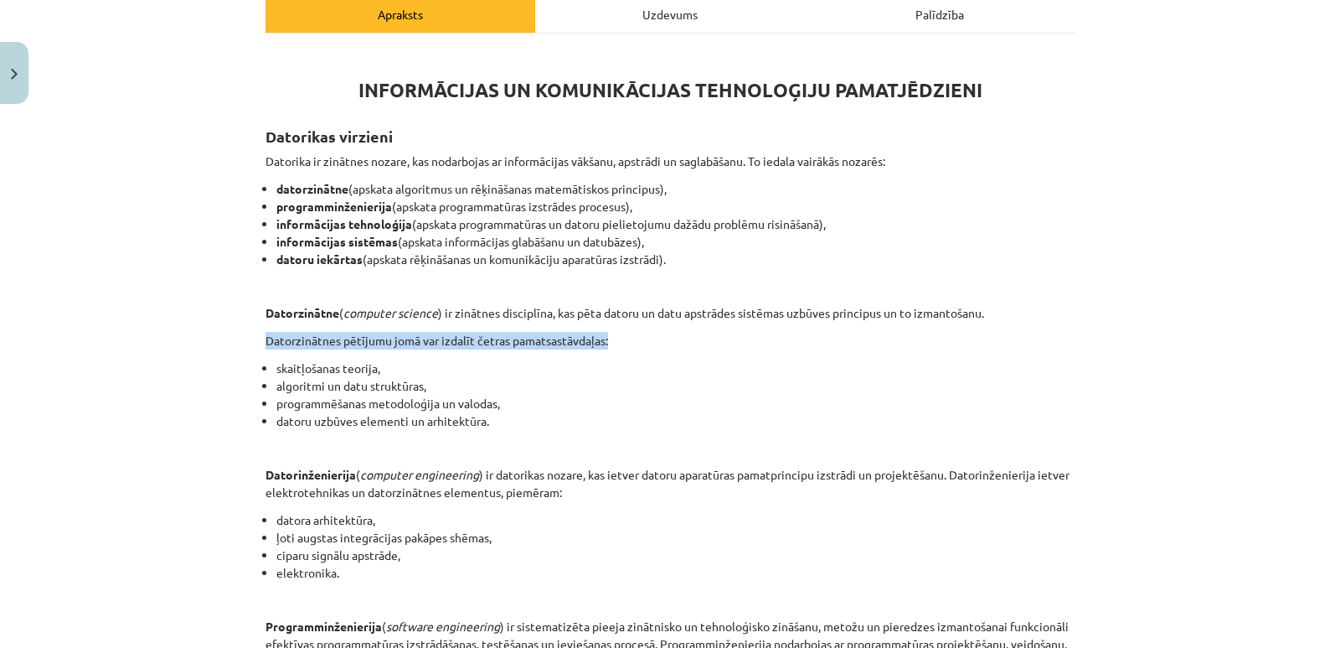
drag, startPoint x: 256, startPoint y: 347, endPoint x: 610, endPoint y: 335, distance: 354.6
click at [610, 335] on div "6 XP Saņemsi Viegls 1513 pilda Apraksts Uzdevums Palīdzība INFORMĀCIJAS UN KOMU…" at bounding box center [670, 500] width 829 height 1281
click at [597, 359] on li "skaitļošanas teorija," at bounding box center [675, 368] width 798 height 18
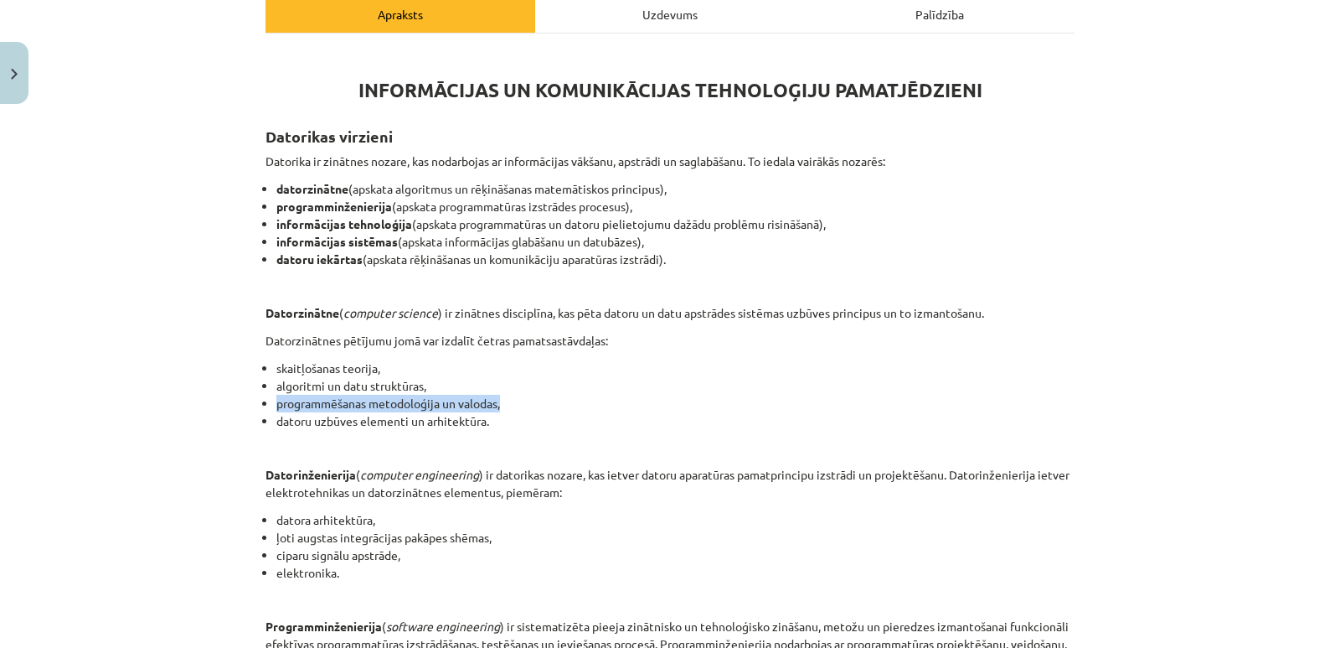
drag, startPoint x: 266, startPoint y: 405, endPoint x: 502, endPoint y: 395, distance: 235.6
click at [502, 395] on ul "skaitļošanas teorija, algoritmi un datu struktūras, programmēšanas metodoloģija…" at bounding box center [670, 394] width 809 height 70
click at [302, 439] on p at bounding box center [670, 447] width 809 height 18
click at [417, 428] on li "datoru uzbūves elementi un arhitektūra." at bounding box center [675, 421] width 798 height 18
drag, startPoint x: 271, startPoint y: 187, endPoint x: 362, endPoint y: 189, distance: 91.3
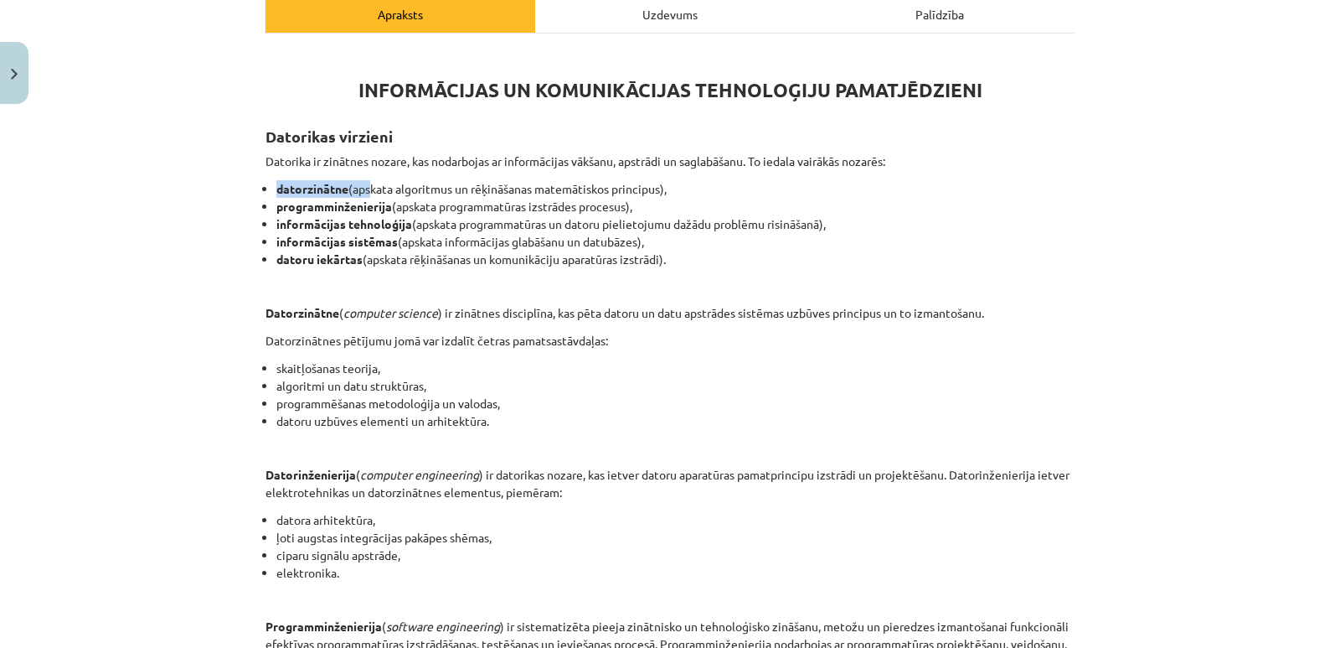
click at [362, 189] on li "datorzinātne (apskata algoritmus un rēķināšanas matemātiskos principus)," at bounding box center [675, 189] width 798 height 18
click at [378, 377] on li "algoritmi un datu struktūras," at bounding box center [675, 386] width 798 height 18
click at [298, 493] on p "Datorinženierija ( computer engineering ) ir datorikas nozare, kas ietver dator…" at bounding box center [670, 483] width 809 height 35
drag, startPoint x: 390, startPoint y: 472, endPoint x: 473, endPoint y: 476, distance: 83.0
click at [473, 476] on em "computer engineering" at bounding box center [419, 474] width 119 height 15
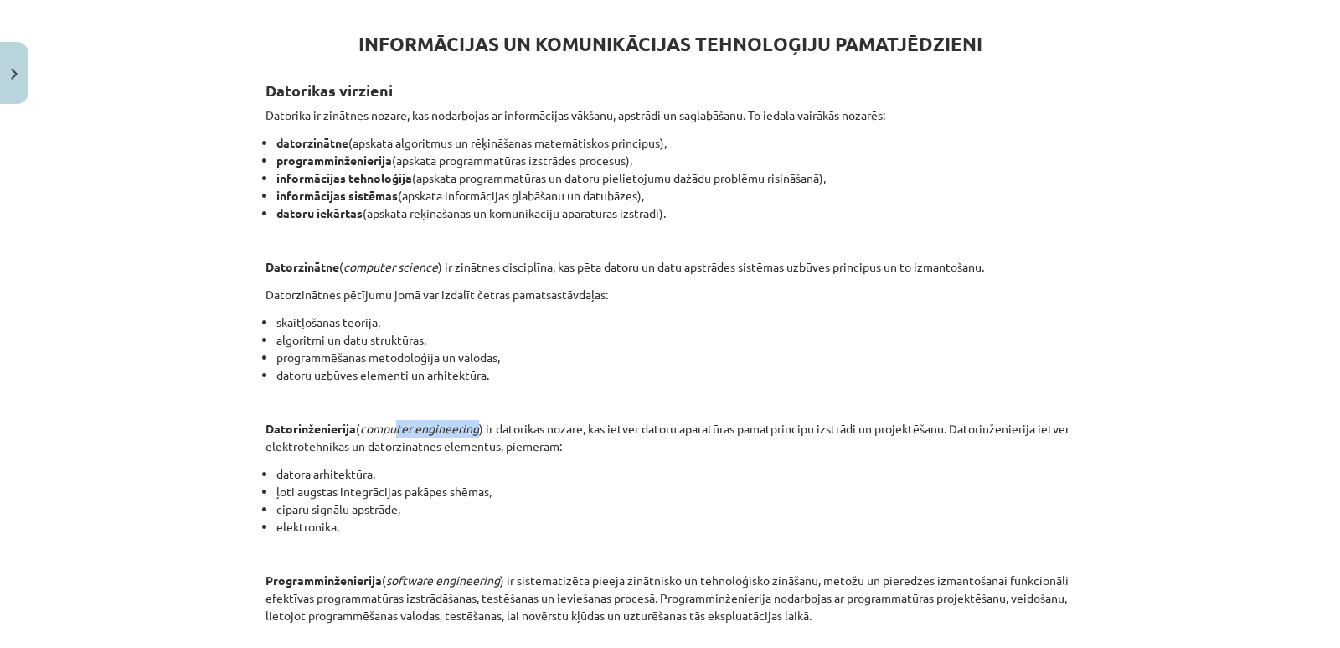
scroll to position [335, 0]
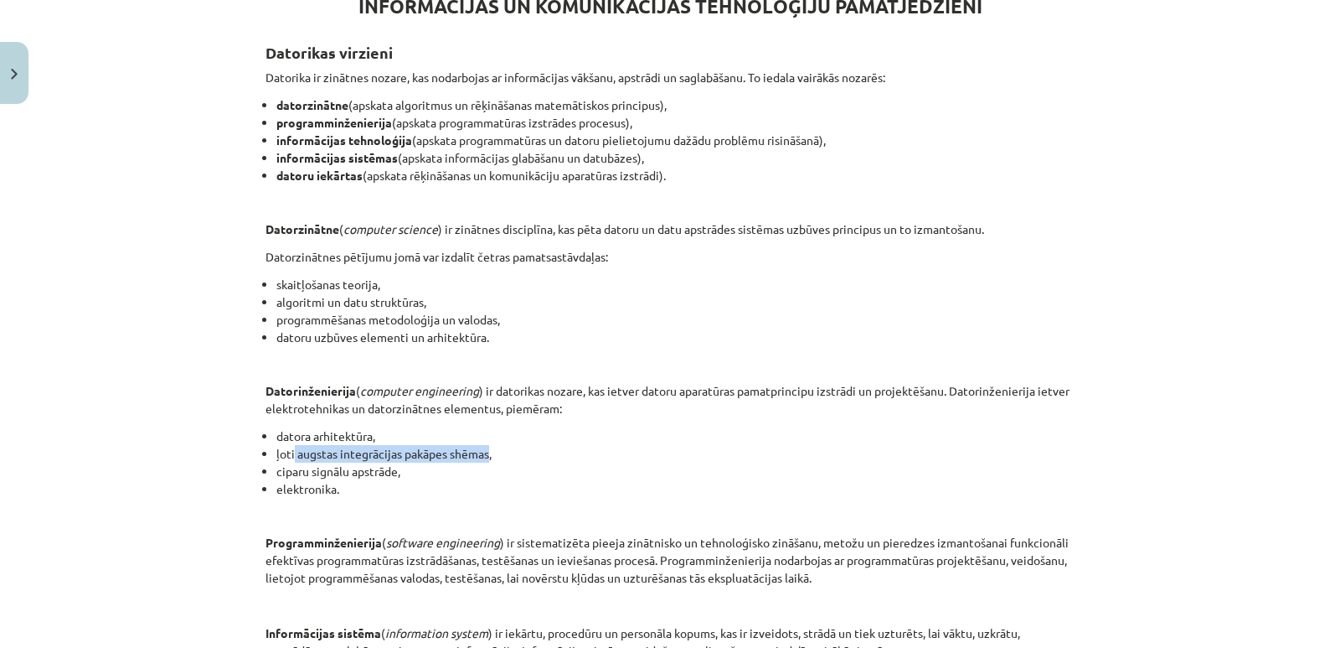
drag, startPoint x: 287, startPoint y: 457, endPoint x: 485, endPoint y: 446, distance: 198.9
click at [485, 446] on li "ļoti augstas integrācijas pakāpes shēmas," at bounding box center [675, 454] width 798 height 18
drag, startPoint x: 276, startPoint y: 472, endPoint x: 408, endPoint y: 462, distance: 131.9
click at [408, 462] on ul "datora arhitektūra, ļoti augstas integrācijas pakāpes shēmas, ciparu signālu ap…" at bounding box center [670, 462] width 809 height 70
click at [467, 506] on p at bounding box center [670, 515] width 809 height 18
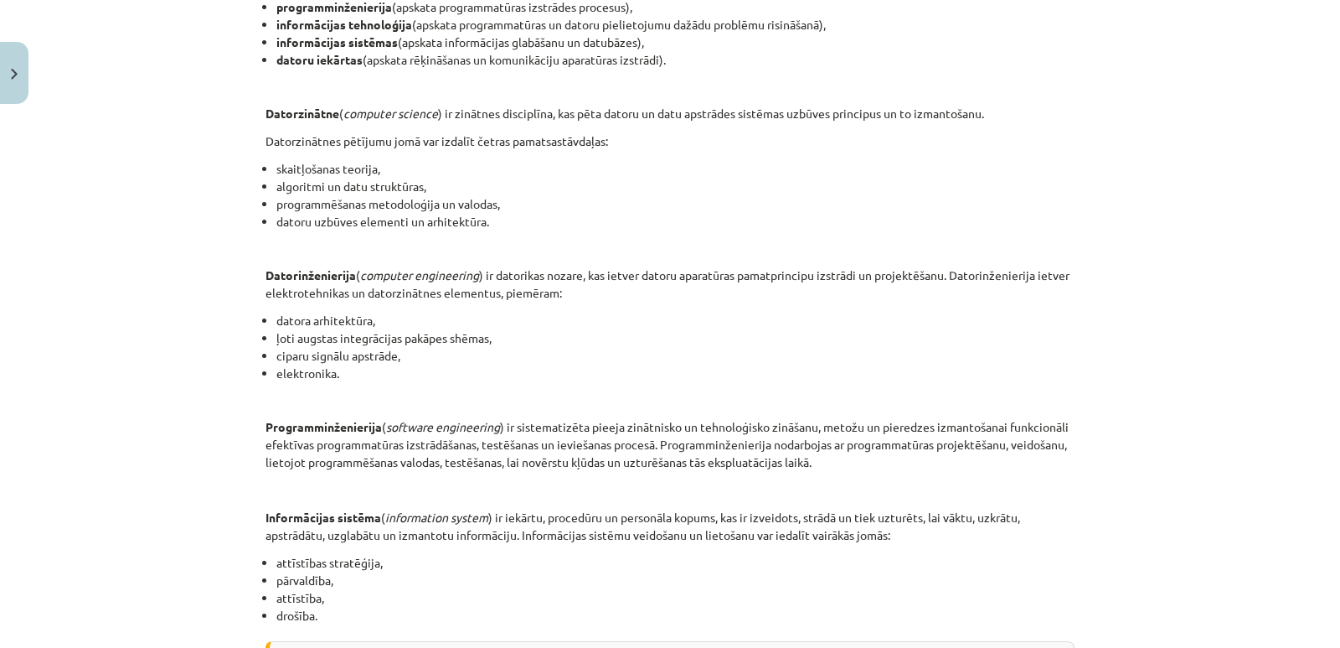
scroll to position [503, 0]
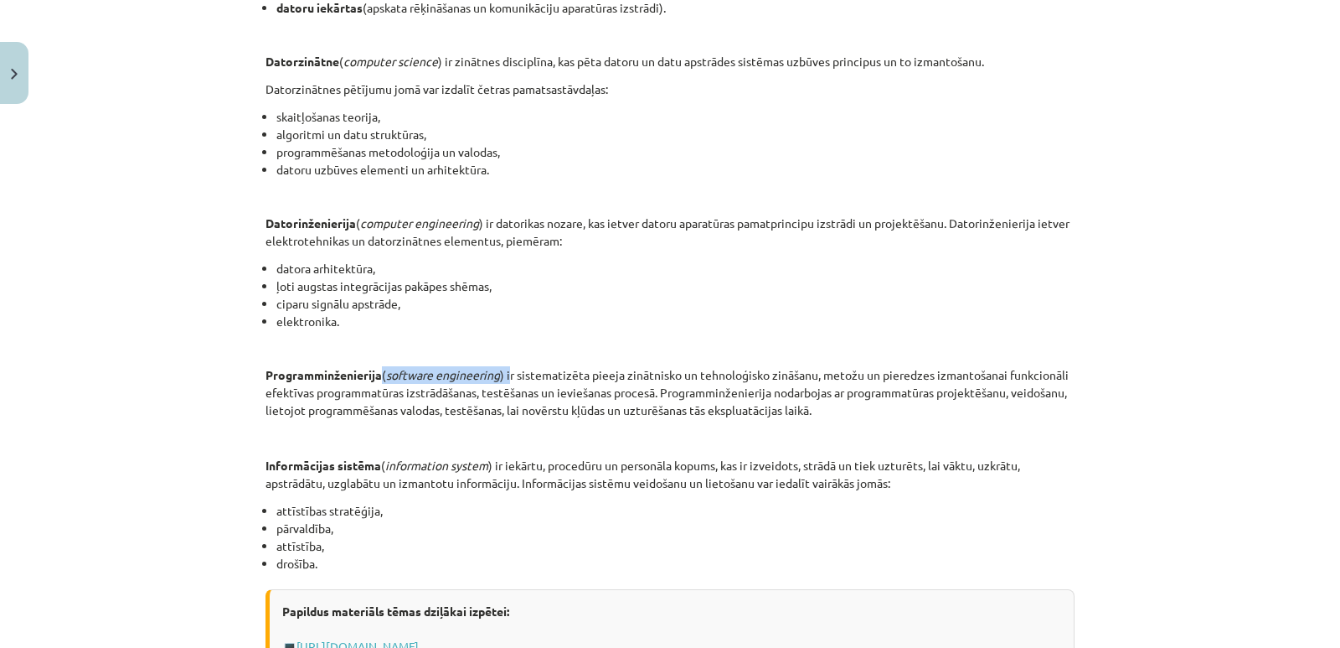
drag, startPoint x: 376, startPoint y: 380, endPoint x: 508, endPoint y: 369, distance: 132.0
click at [508, 369] on p "Programminženierija ( software engineering ) ir sistematizēta pieeja zinātnisko…" at bounding box center [670, 392] width 809 height 53
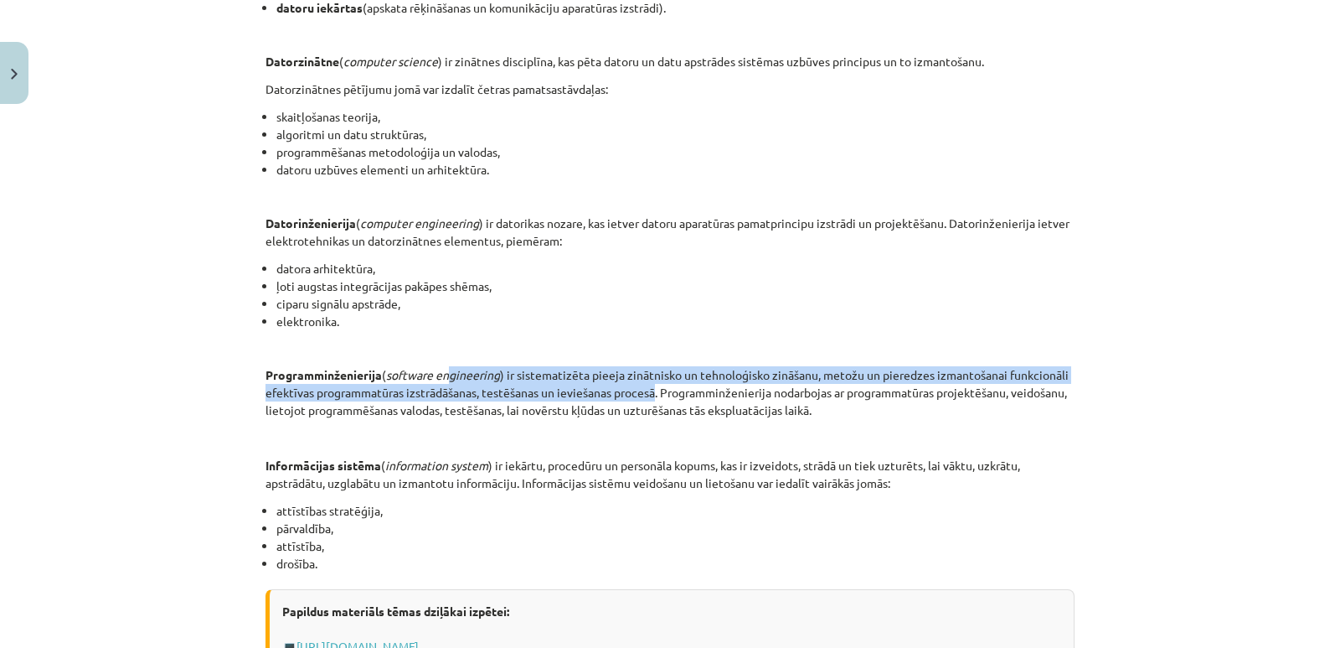
drag, startPoint x: 648, startPoint y: 392, endPoint x: 446, endPoint y: 356, distance: 205.9
click at [446, 356] on div "INFORMĀCIJAS UN KOMUNIKĀCIJAS TEHNOLOĢIJU PAMATJĒDZIENI Datorikas virzieni Dato…" at bounding box center [670, 232] width 809 height 871
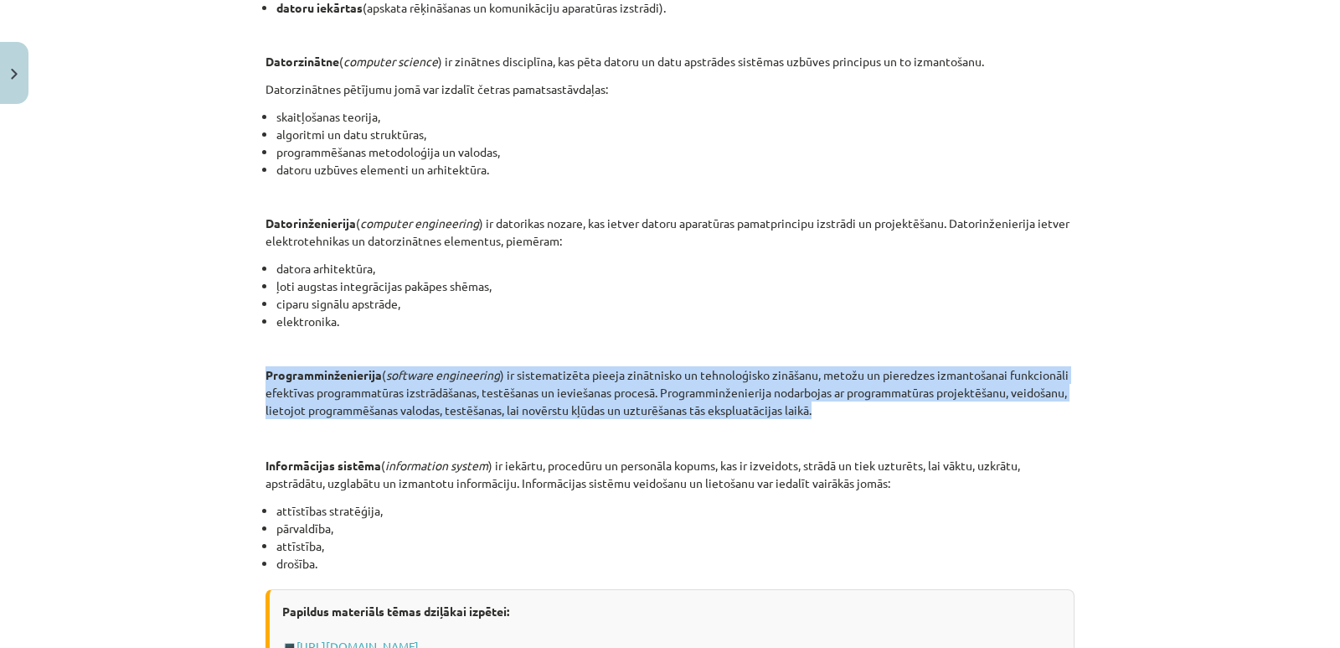
drag, startPoint x: 889, startPoint y: 410, endPoint x: 234, endPoint y: 374, distance: 656.2
click at [234, 374] on div "Mācību tēma: Datorikas - 10. klases 1. ieskaites mācību materiāls #2 1. tēma – …" at bounding box center [670, 324] width 1340 height 648
click at [432, 369] on em "software engineering" at bounding box center [443, 374] width 114 height 15
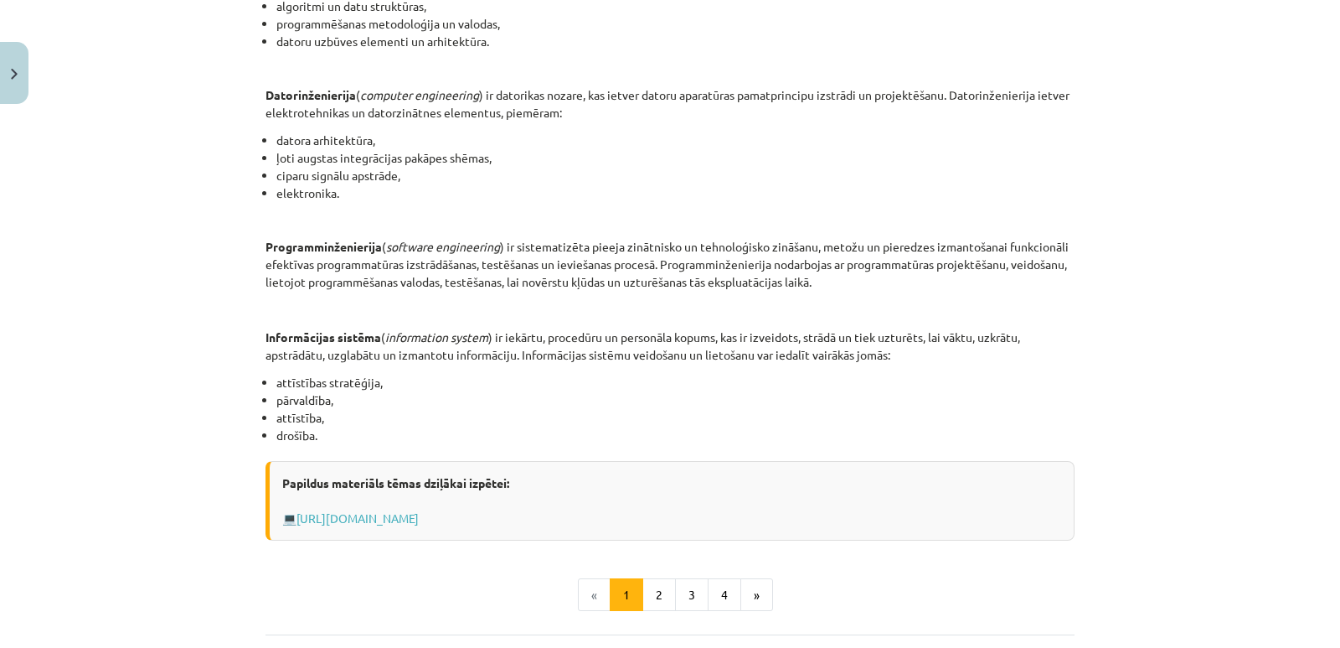
scroll to position [670, 0]
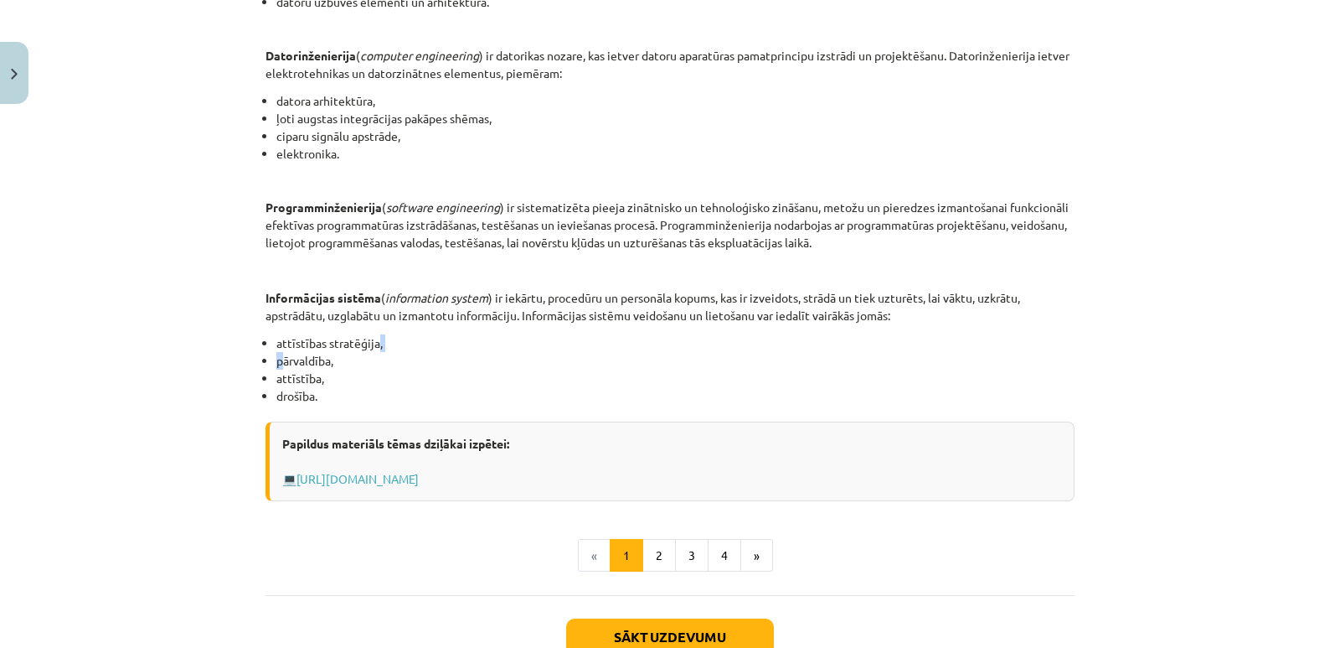
drag, startPoint x: 274, startPoint y: 352, endPoint x: 371, endPoint y: 348, distance: 97.3
click at [371, 348] on ul "attīstības stratēģija, pārvaldība, attīstība, drošība." at bounding box center [670, 369] width 809 height 70
click at [276, 365] on li "pārvaldība," at bounding box center [675, 361] width 798 height 18
click at [331, 356] on li "pārvaldība," at bounding box center [675, 361] width 798 height 18
click at [374, 392] on li "drošība." at bounding box center [675, 396] width 798 height 18
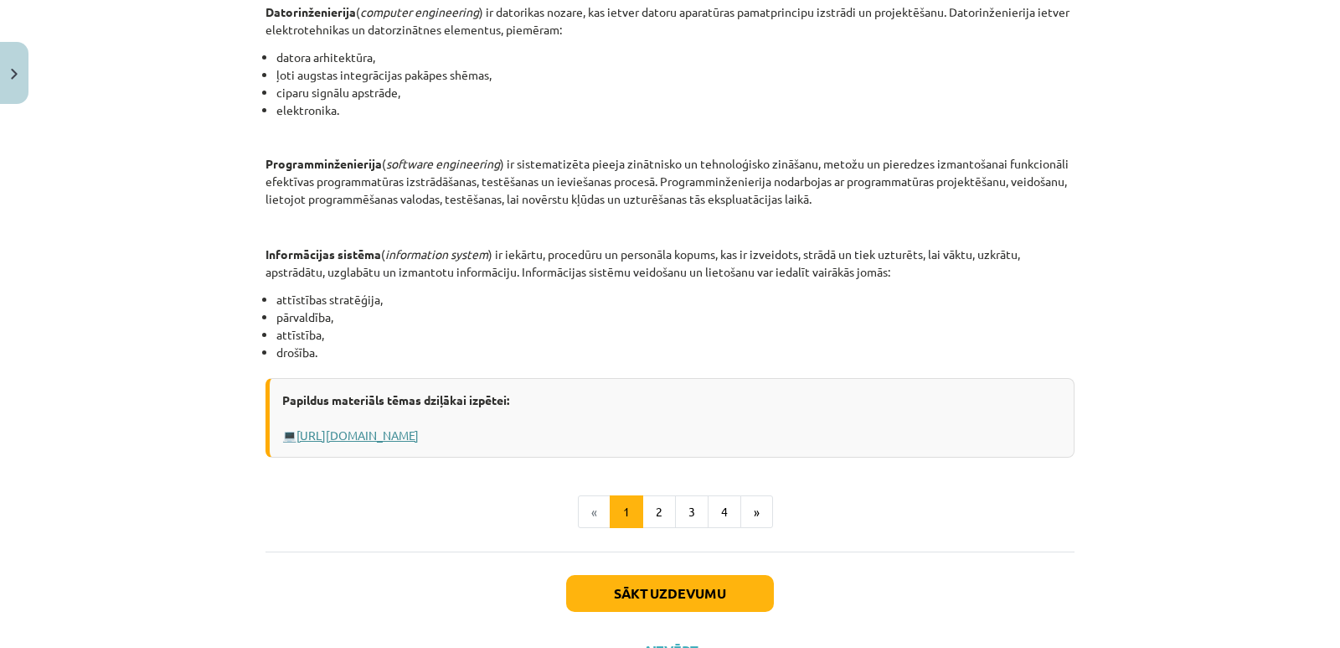
scroll to position [754, 0]
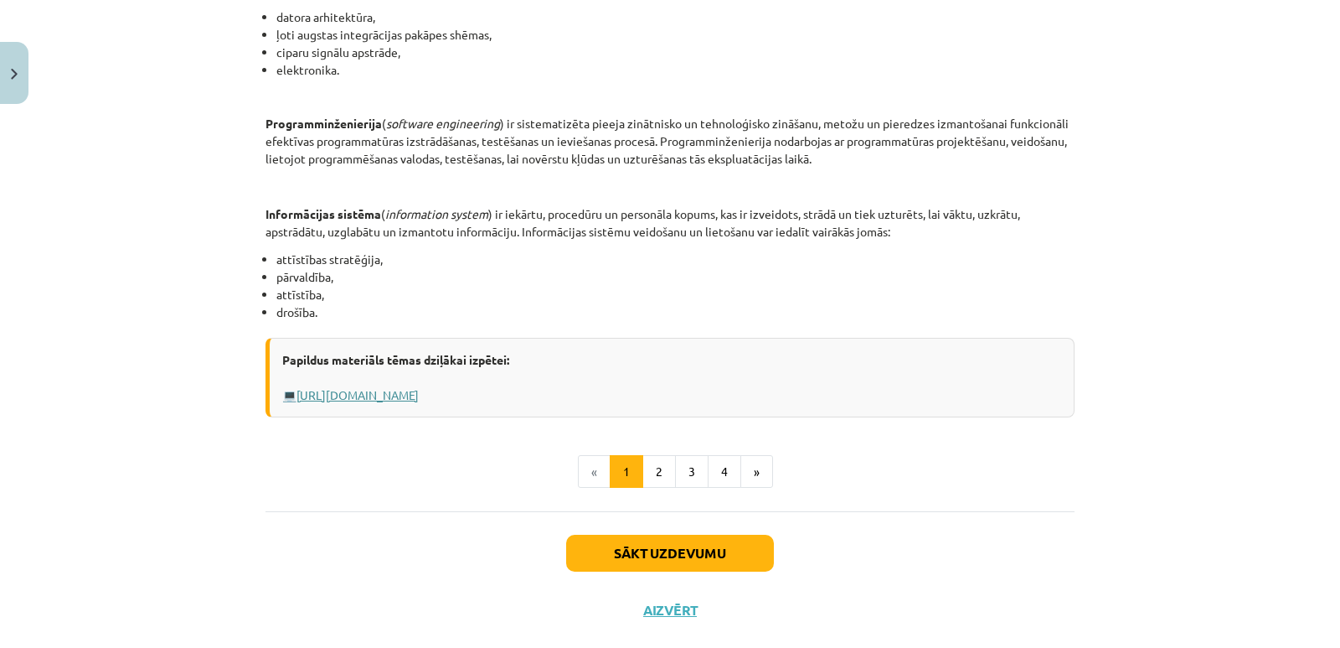
click at [419, 395] on link "Https://profizgl.lu.lv/mod/book/view.php?id=22319&chapterid=6858" at bounding box center [358, 394] width 122 height 15
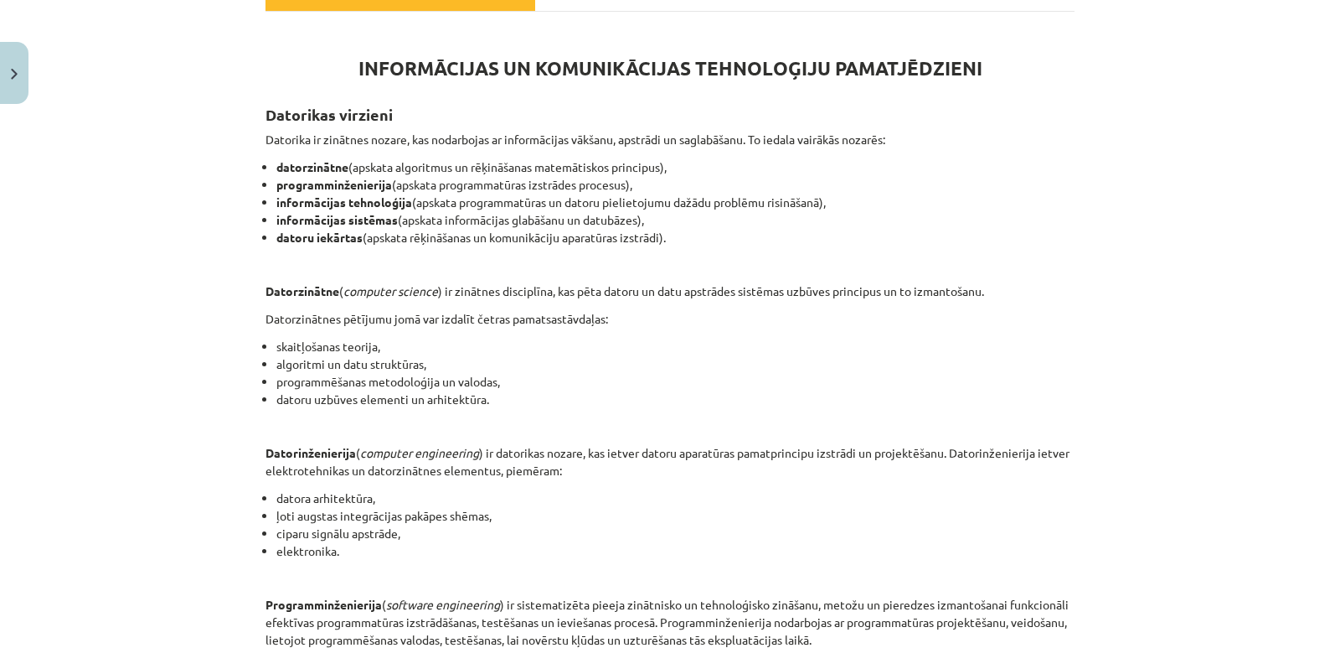
scroll to position [0, 0]
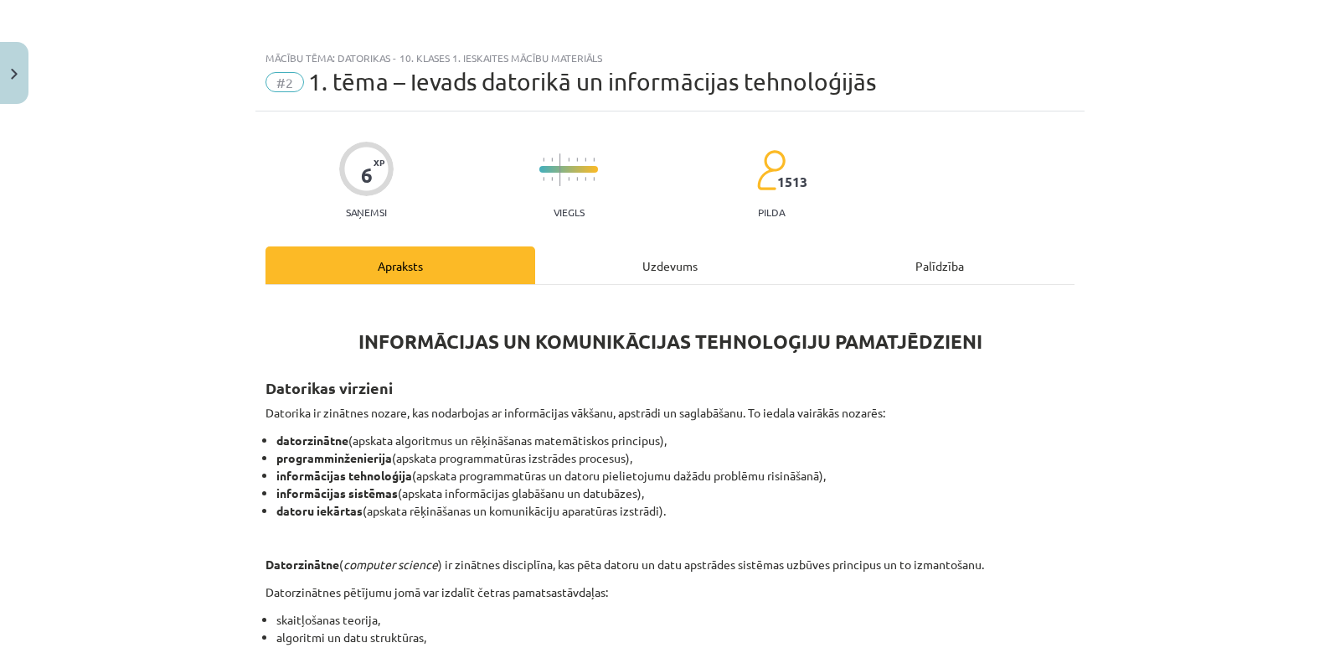
click at [940, 260] on div "Palīdzība" at bounding box center [940, 265] width 270 height 38
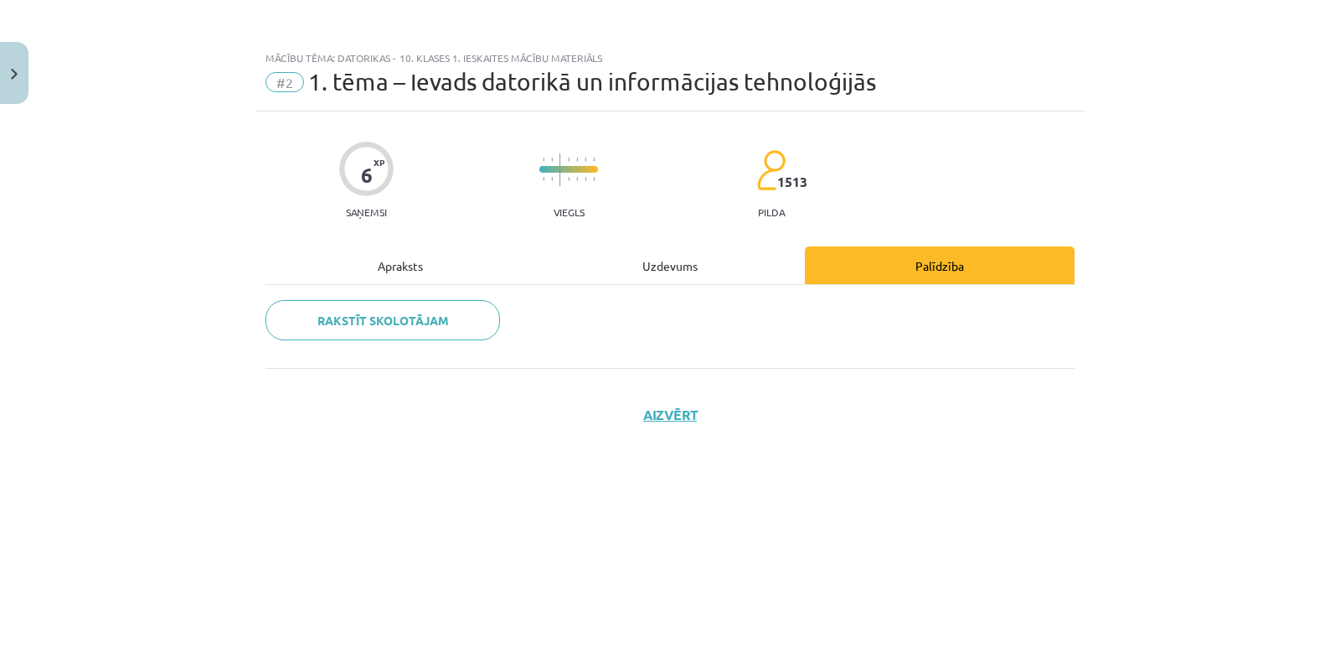
click at [664, 263] on div "Uzdevums" at bounding box center [670, 265] width 270 height 38
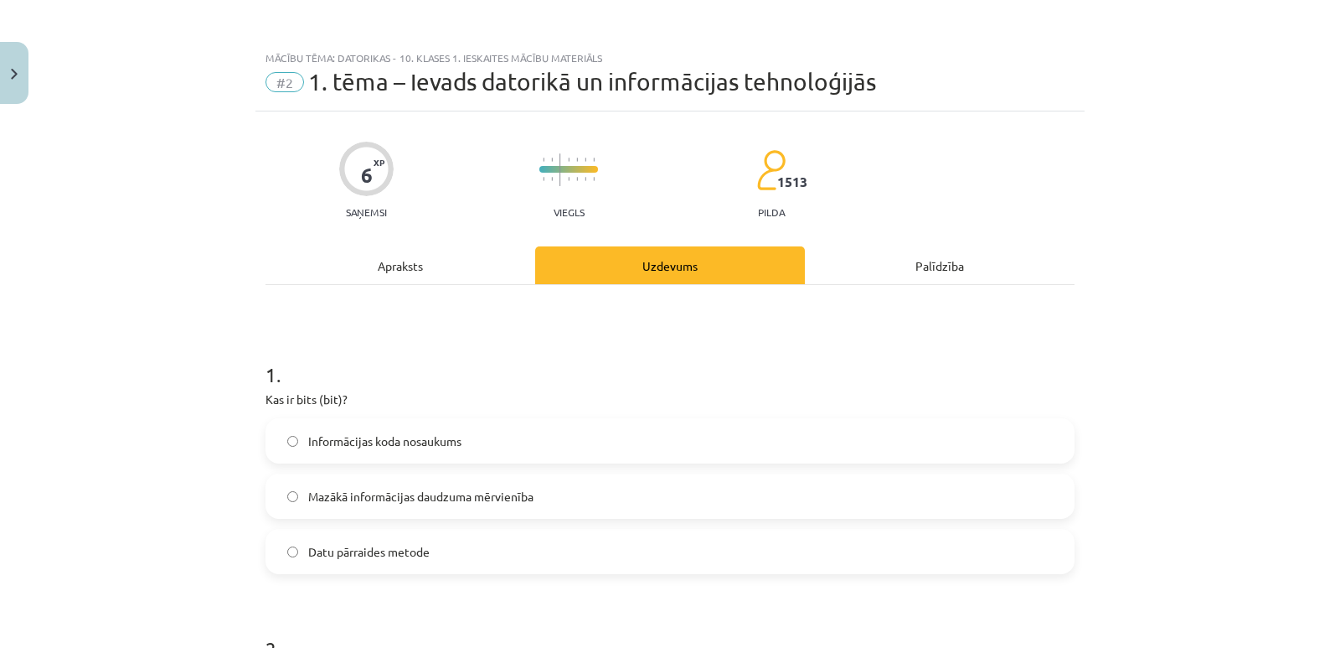
click at [395, 269] on div "Apraksts" at bounding box center [401, 265] width 270 height 38
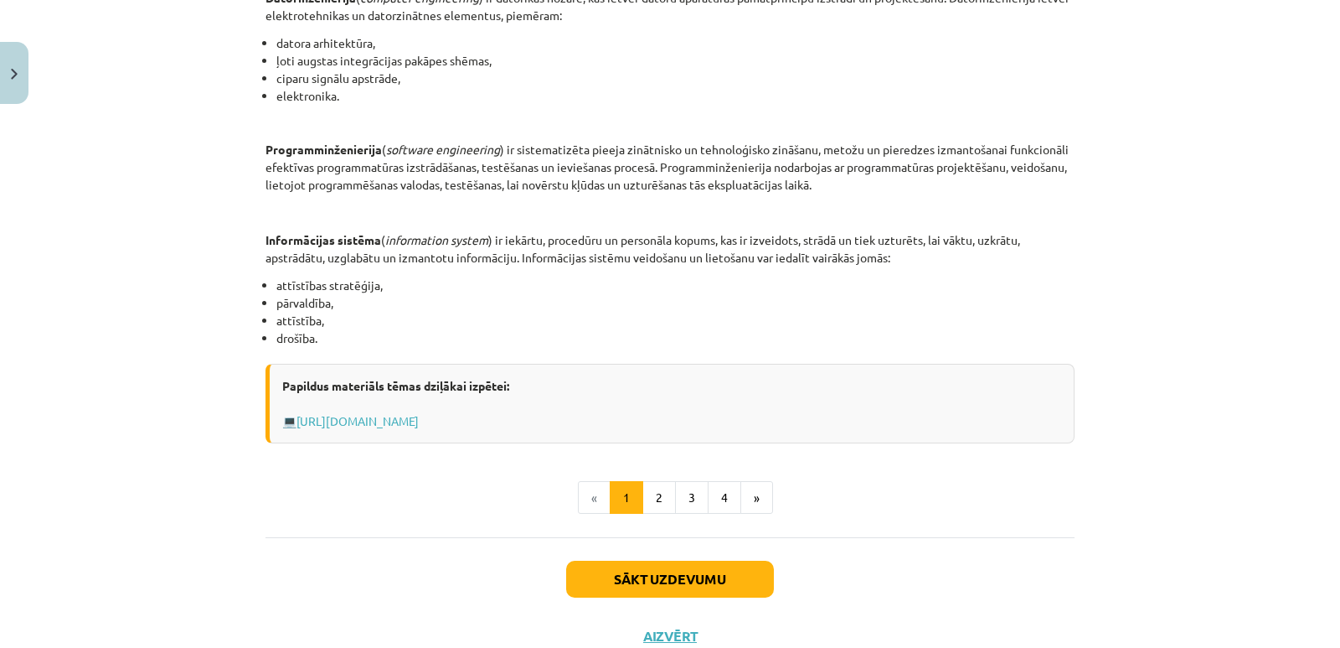
scroll to position [702, 0]
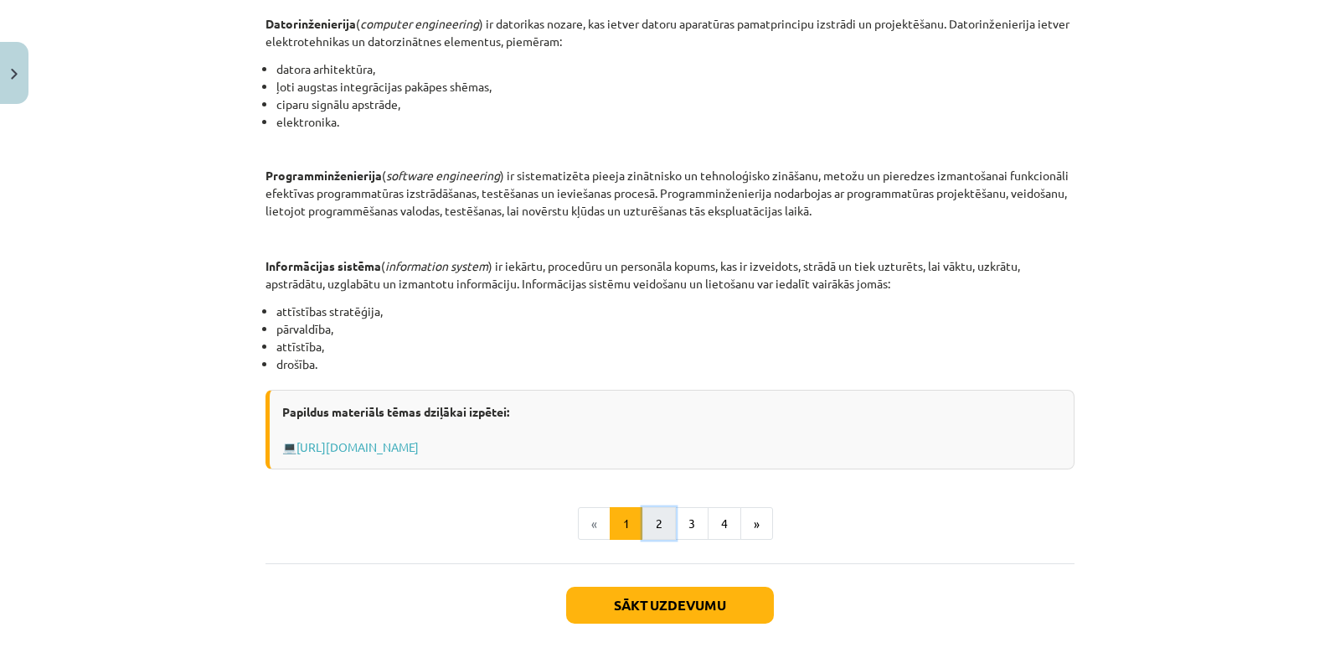
click at [653, 524] on button "2" at bounding box center [660, 524] width 34 height 34
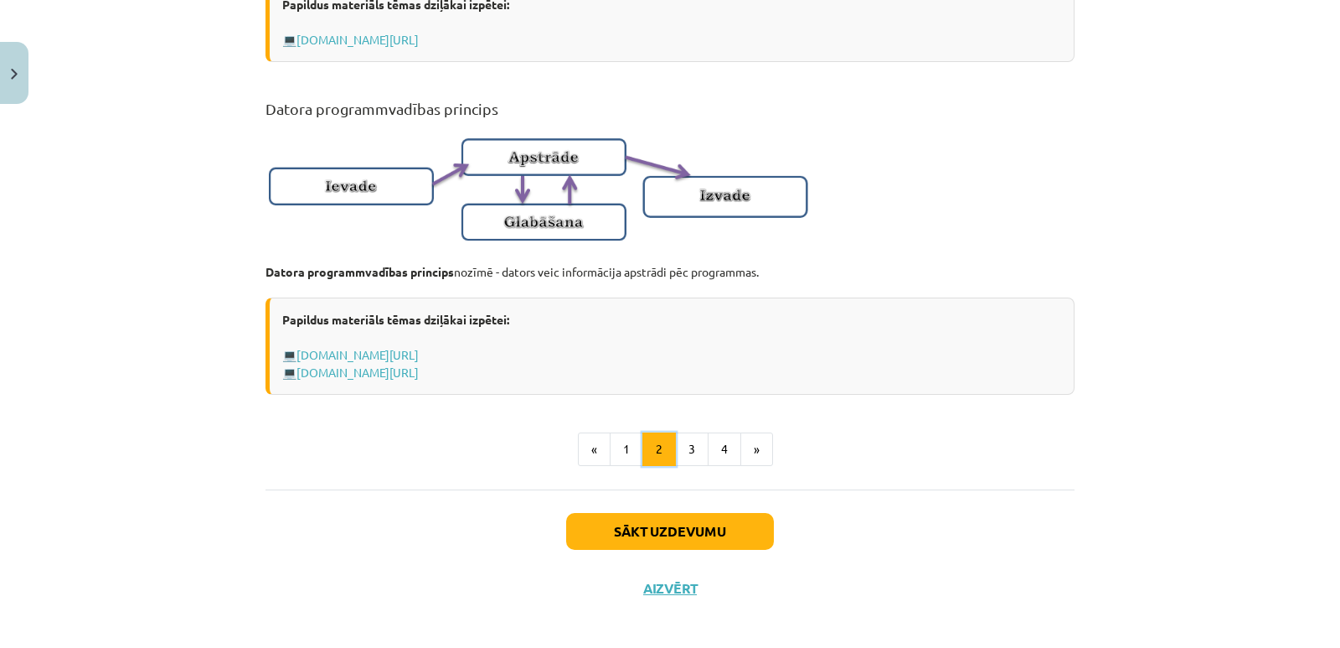
scroll to position [1084, 0]
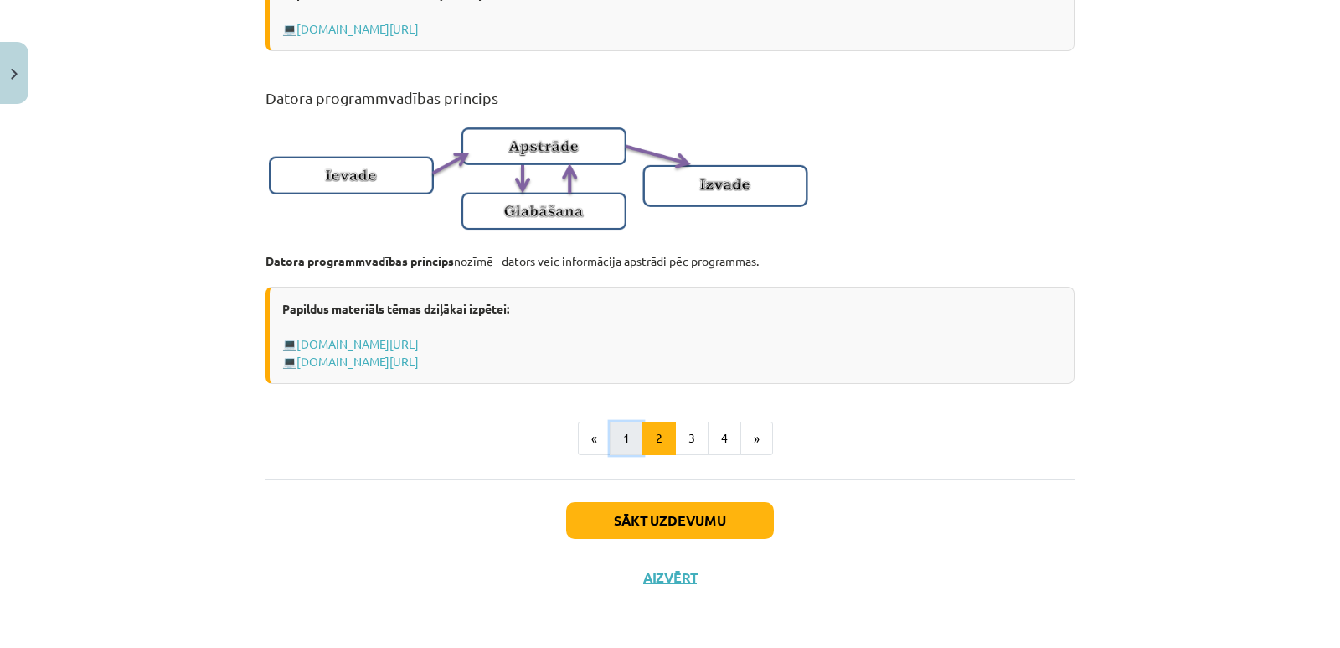
click at [618, 435] on button "1" at bounding box center [627, 438] width 34 height 34
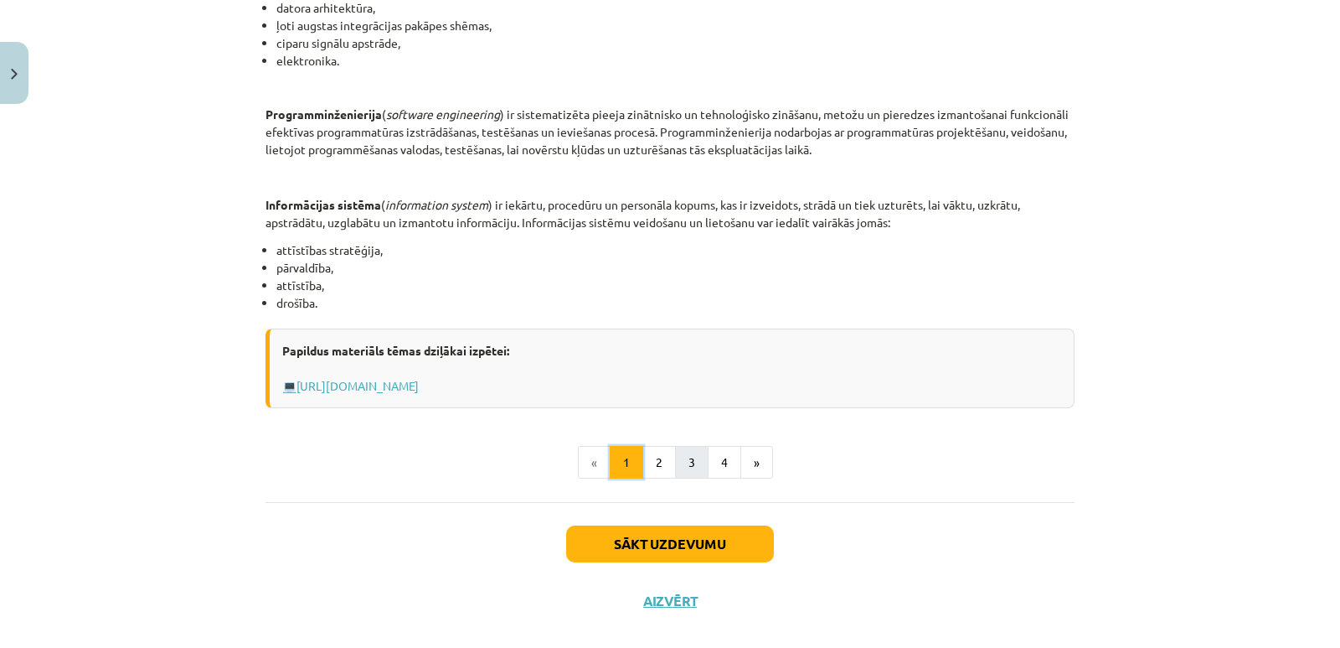
scroll to position [786, 0]
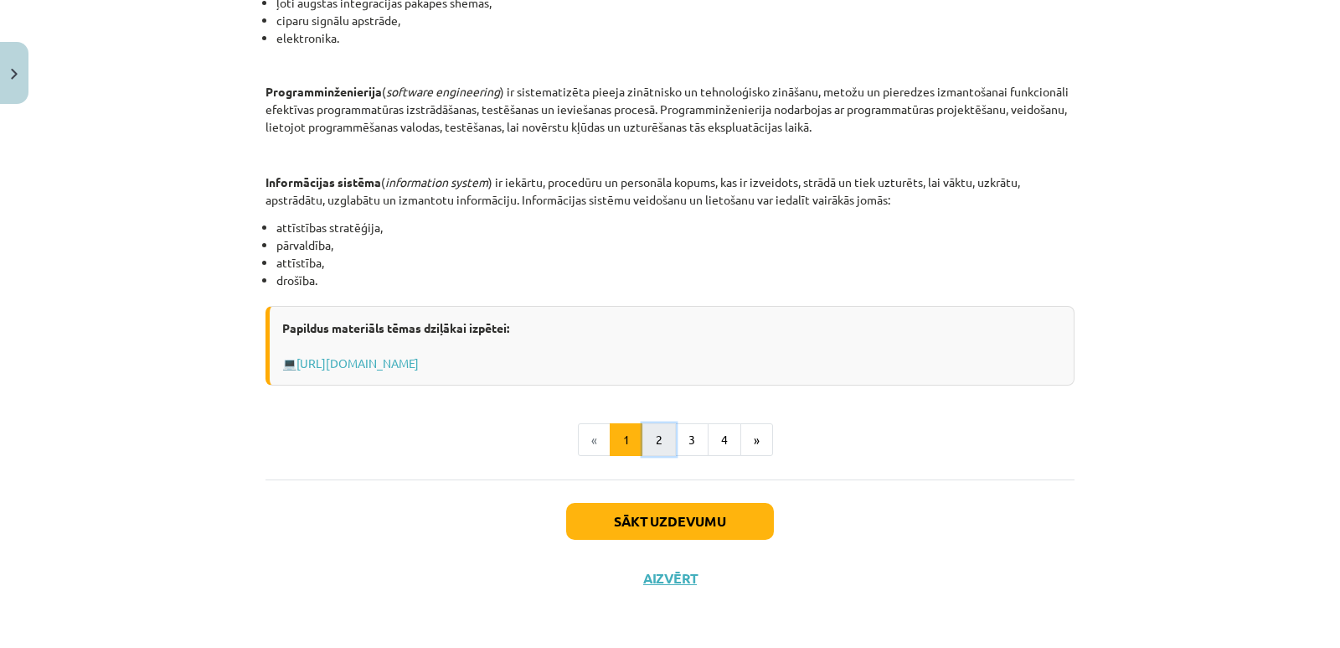
click at [652, 435] on button "2" at bounding box center [660, 440] width 34 height 34
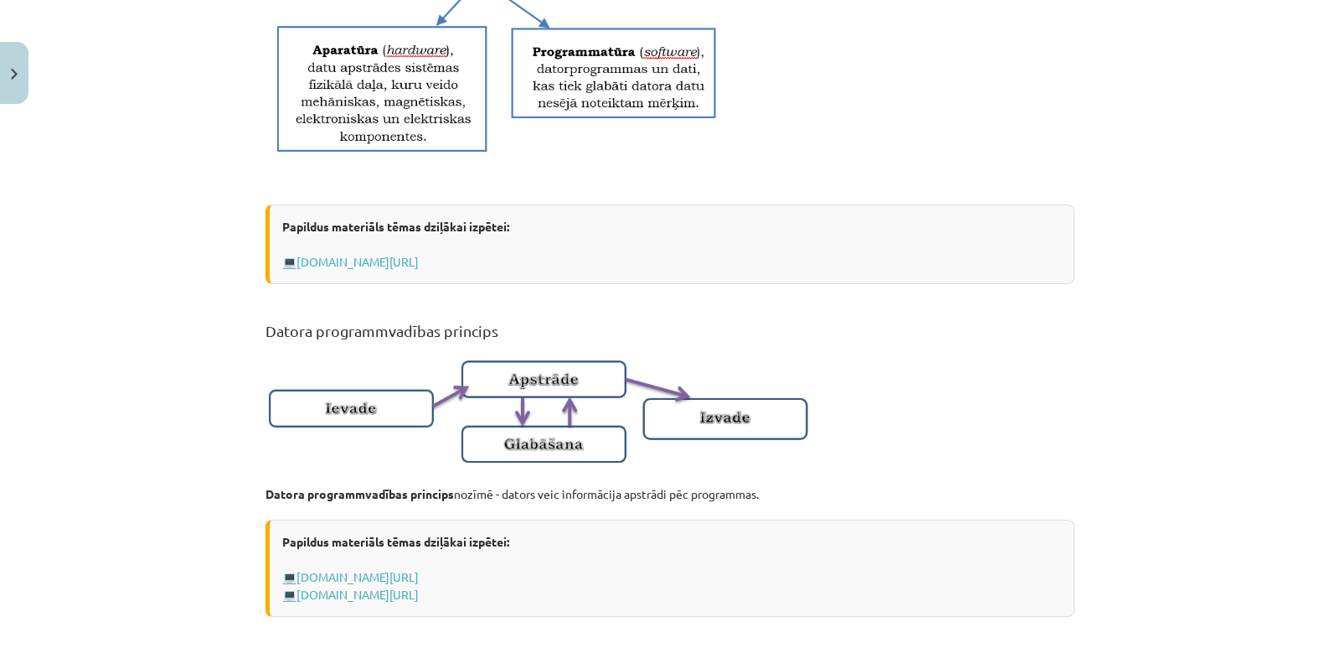
scroll to position [838, 0]
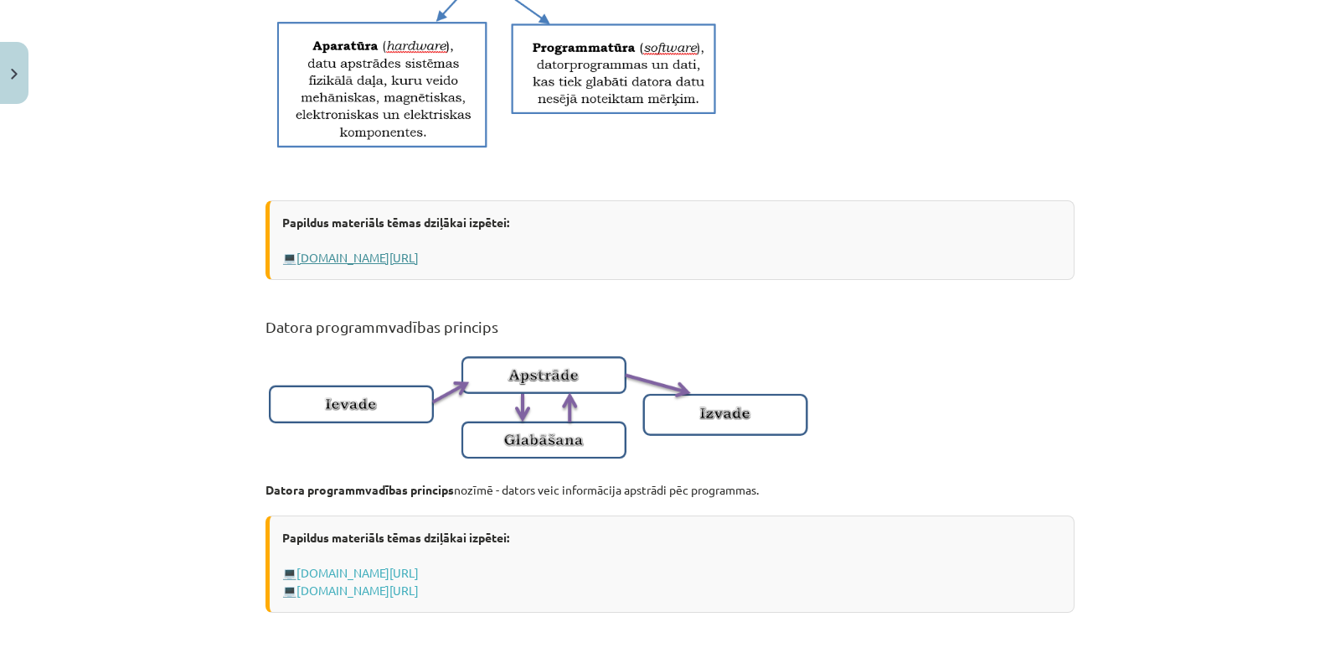
click at [419, 265] on link "www.uzdevumi.lv/p/informatika/10-klase/informacija-it-drosiba7409/re-2fc7e51f-6…" at bounding box center [358, 257] width 122 height 15
click at [926, 333] on h2 "Datora programmvadības princips" at bounding box center [670, 317] width 809 height 41
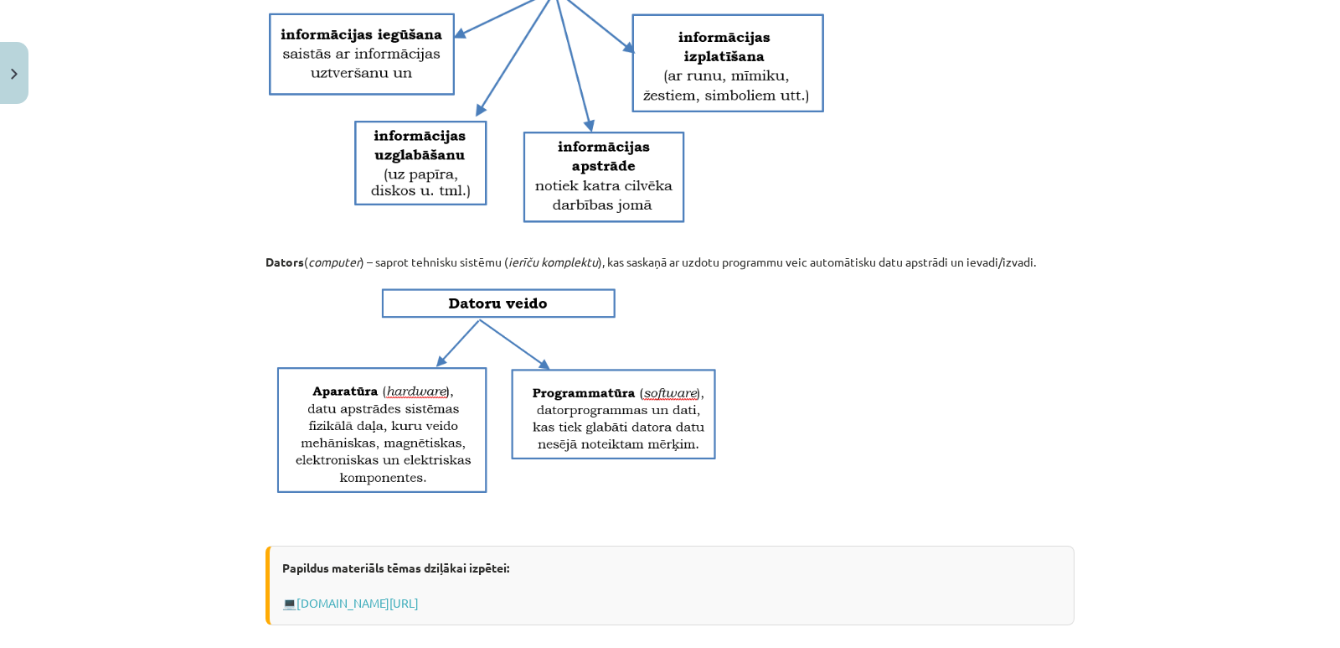
scroll to position [498, 0]
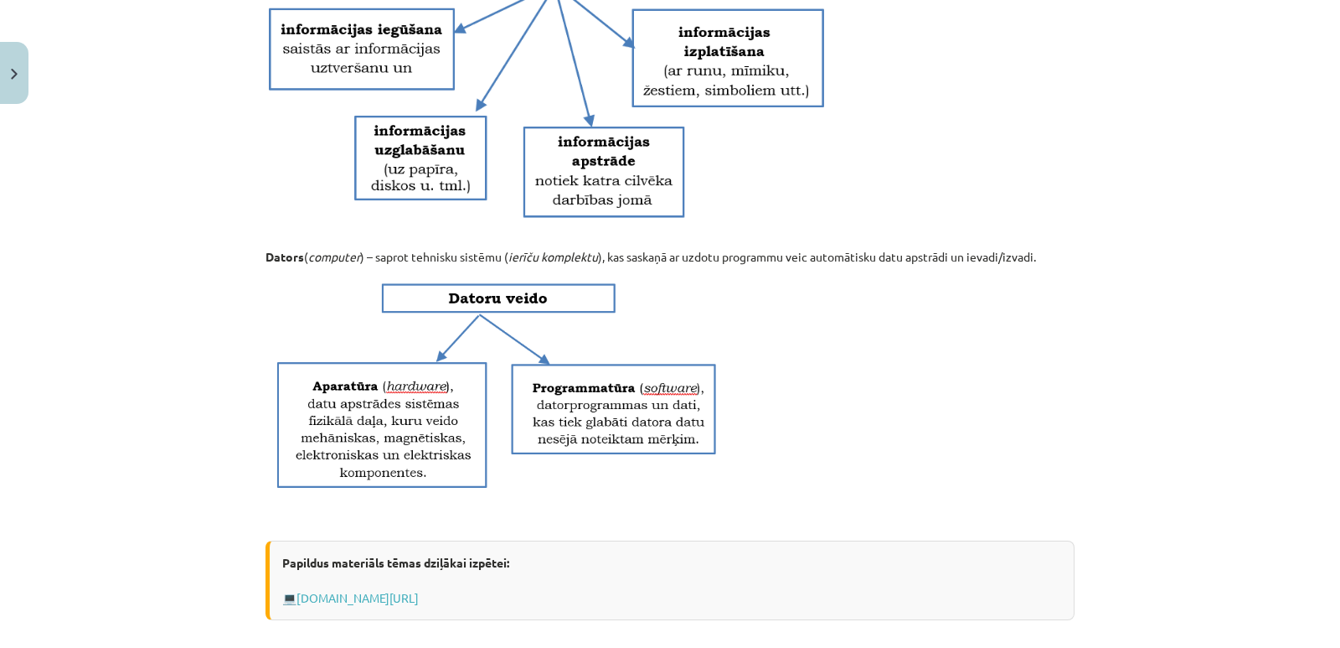
click at [961, 421] on p at bounding box center [670, 386] width 809 height 220
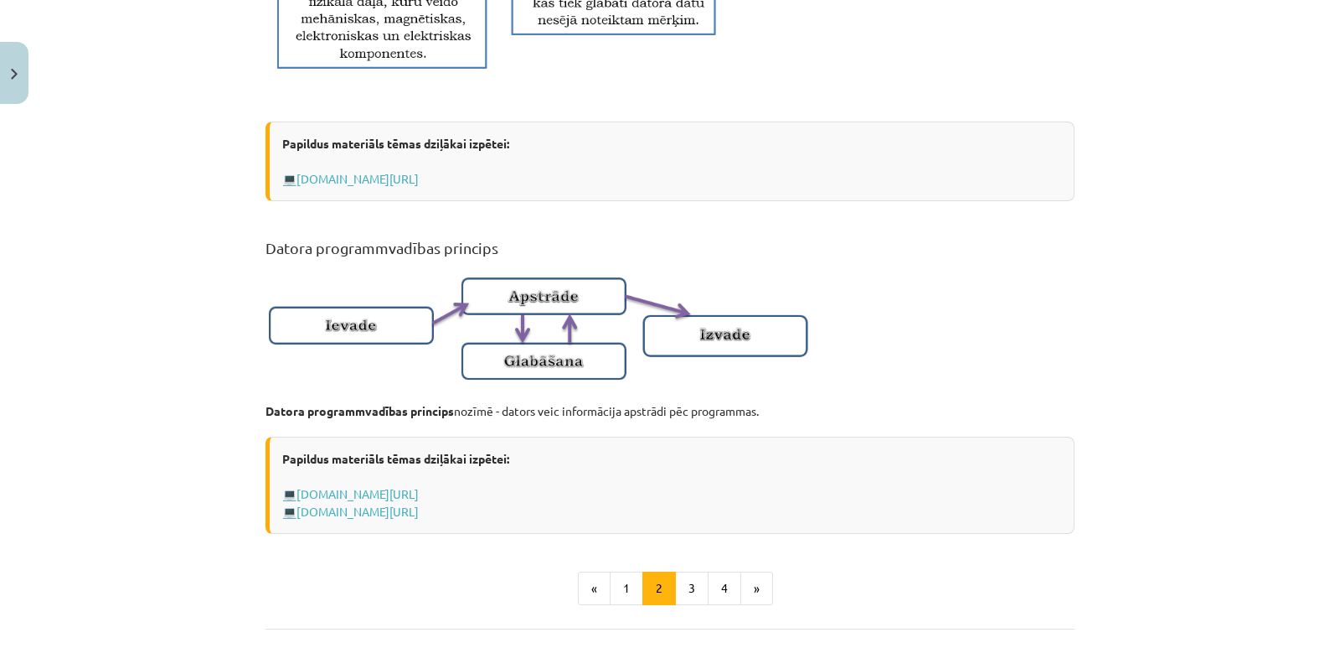
scroll to position [1000, 0]
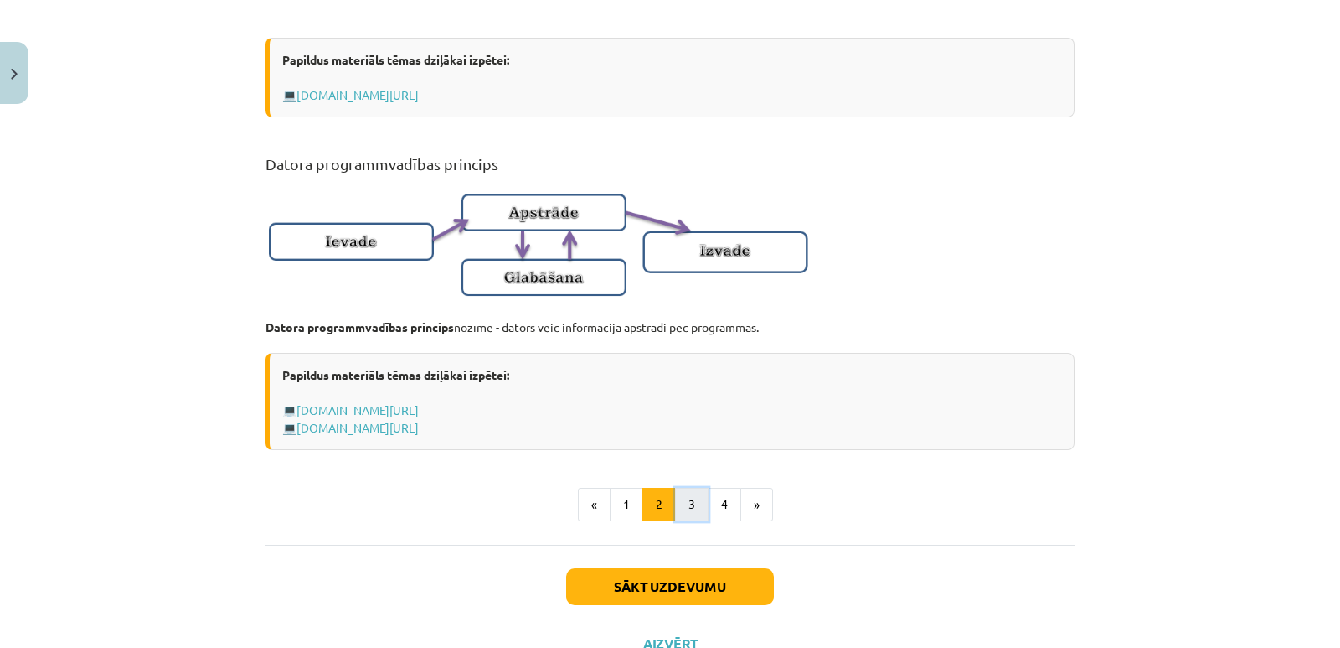
click at [688, 519] on button "3" at bounding box center [692, 505] width 34 height 34
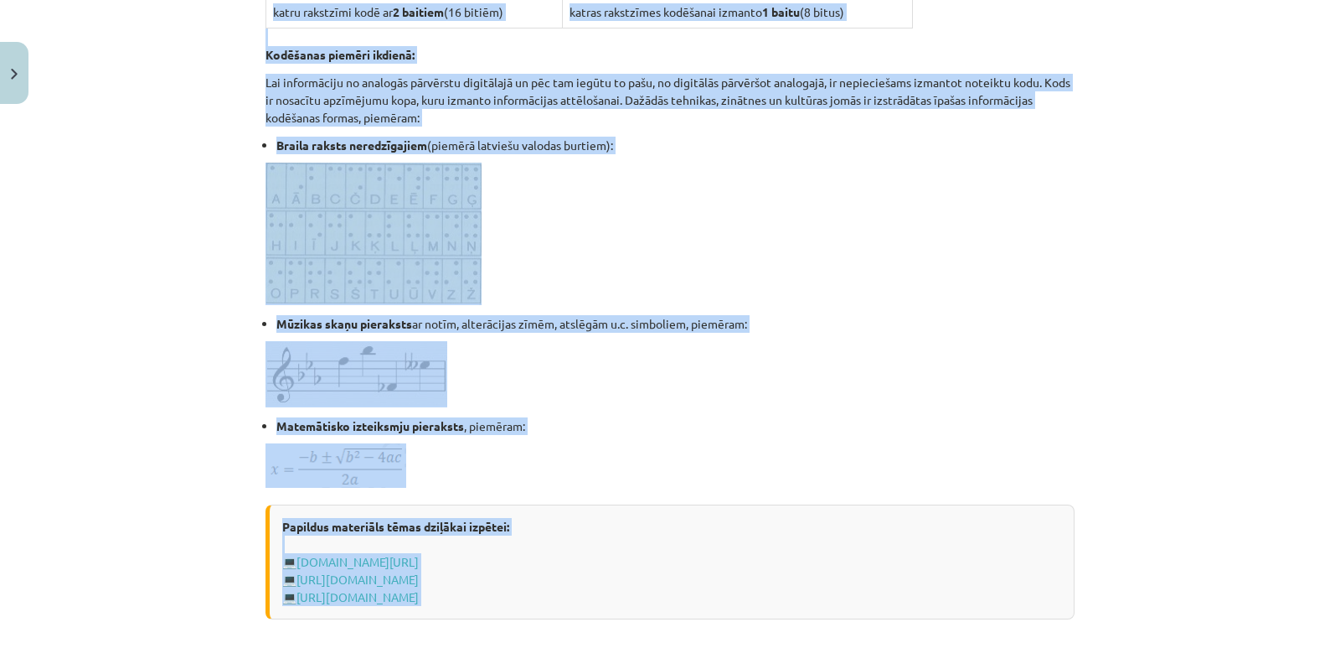
scroll to position [823, 0]
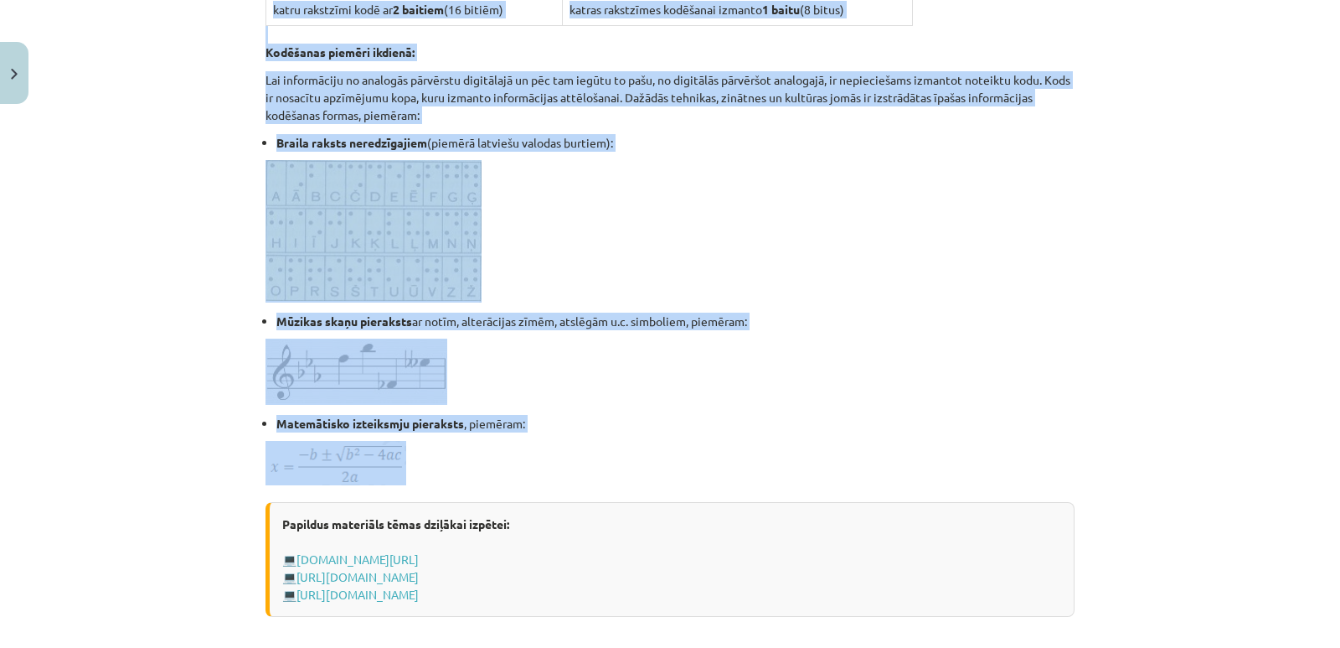
drag, startPoint x: 255, startPoint y: 75, endPoint x: 426, endPoint y: 453, distance: 415.1
click at [426, 457] on div "6 XP Saņemsi Viegls 1513 pilda Apraksts Uzdevums Palīdzība Informācijas kodēšan…" at bounding box center [670, 63] width 829 height 1549
copy div "Informācijas kodēšana, informācijas daudzuma mērvienības Dati ( data ) - formal…"
click at [637, 418] on li "Matemātisko izteiksmju pieraksts , piemēram:" at bounding box center [675, 424] width 798 height 18
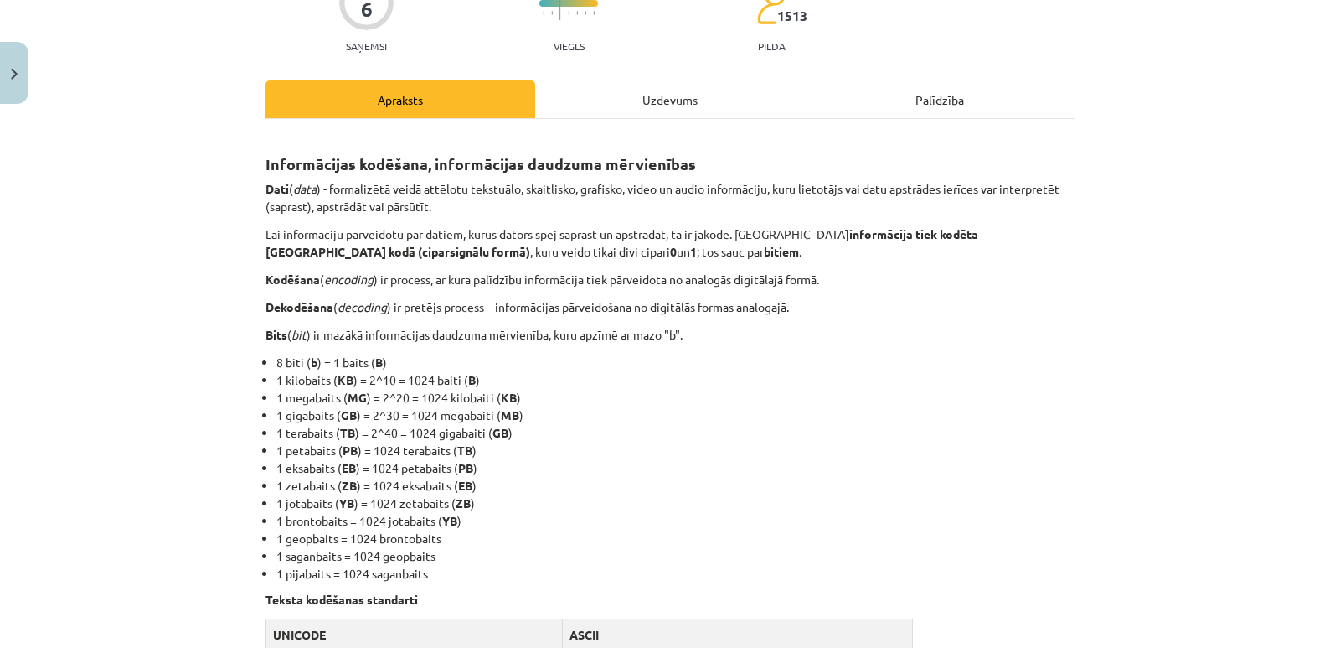
scroll to position [168, 0]
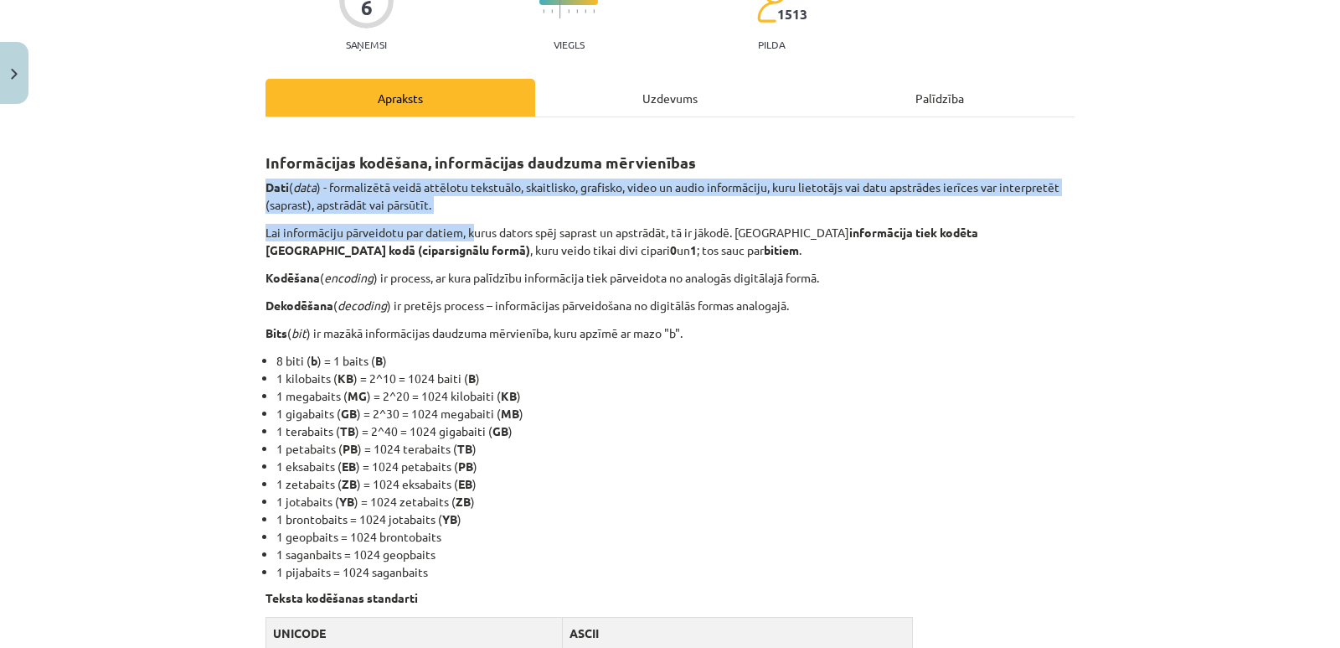
drag, startPoint x: 471, startPoint y: 221, endPoint x: 364, endPoint y: 214, distance: 107.4
click at [242, 184] on div "Mācību tēma: Datorikas - 10. klases 1. ieskaites mācību materiāls #2 1. tēma – …" at bounding box center [670, 324] width 1340 height 648
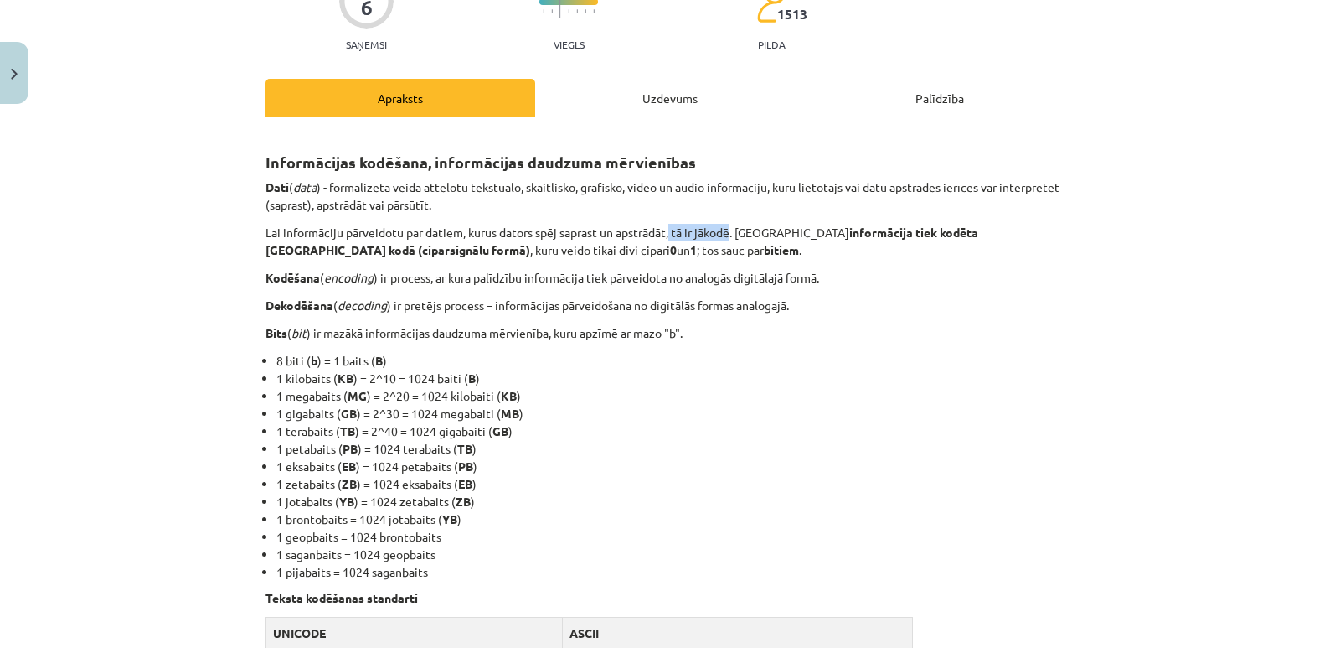
drag, startPoint x: 669, startPoint y: 233, endPoint x: 730, endPoint y: 220, distance: 61.6
drag, startPoint x: 763, startPoint y: 248, endPoint x: 781, endPoint y: 245, distance: 17.8
click at [763, 247] on p "Lai informāciju pārveidotu par datiem, kurus dators spēj saprast un apstrādāt, …" at bounding box center [670, 241] width 809 height 35
drag, startPoint x: 833, startPoint y: 235, endPoint x: 1071, endPoint y: 225, distance: 238.1
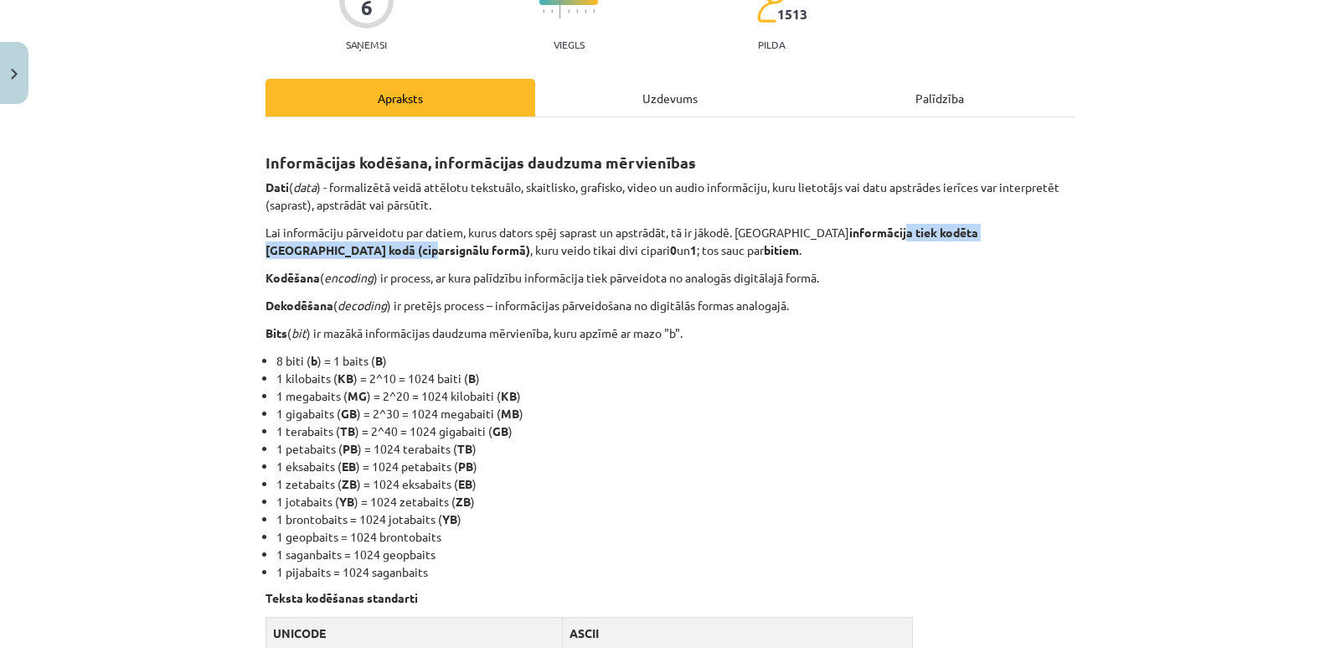
drag, startPoint x: 373, startPoint y: 279, endPoint x: 400, endPoint y: 276, distance: 27.8
click at [400, 276] on p "Kodēšana ( encoding ) ir process, ar kura palīdzību informācija tiek pārveidota…" at bounding box center [670, 278] width 809 height 18
drag, startPoint x: 727, startPoint y: 286, endPoint x: 825, endPoint y: 276, distance: 98.5
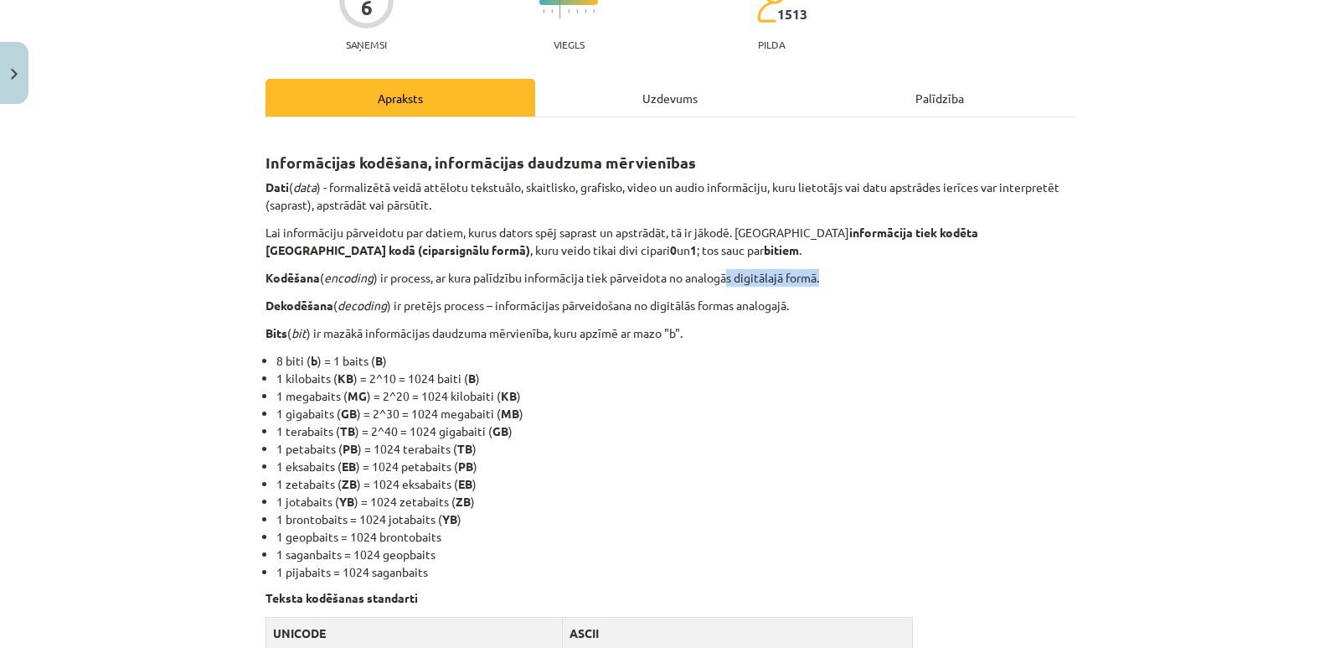
click at [825, 276] on p "Kodēšana ( encoding ) ir process, ar kura palīdzību informācija tiek pārveidota…" at bounding box center [670, 278] width 809 height 18
drag, startPoint x: 870, startPoint y: 540, endPoint x: 804, endPoint y: 490, distance: 81.9
click at [873, 537] on li "1 geopbaits = 1024 brontobaits" at bounding box center [675, 537] width 798 height 18
drag, startPoint x: 415, startPoint y: 327, endPoint x: 554, endPoint y: 325, distance: 139.1
click at [554, 325] on p "Bits ( bit ) ir mazākā informācijas daudzuma mērvienība, kuru apzīmē ar mazo "b…" at bounding box center [670, 333] width 809 height 18
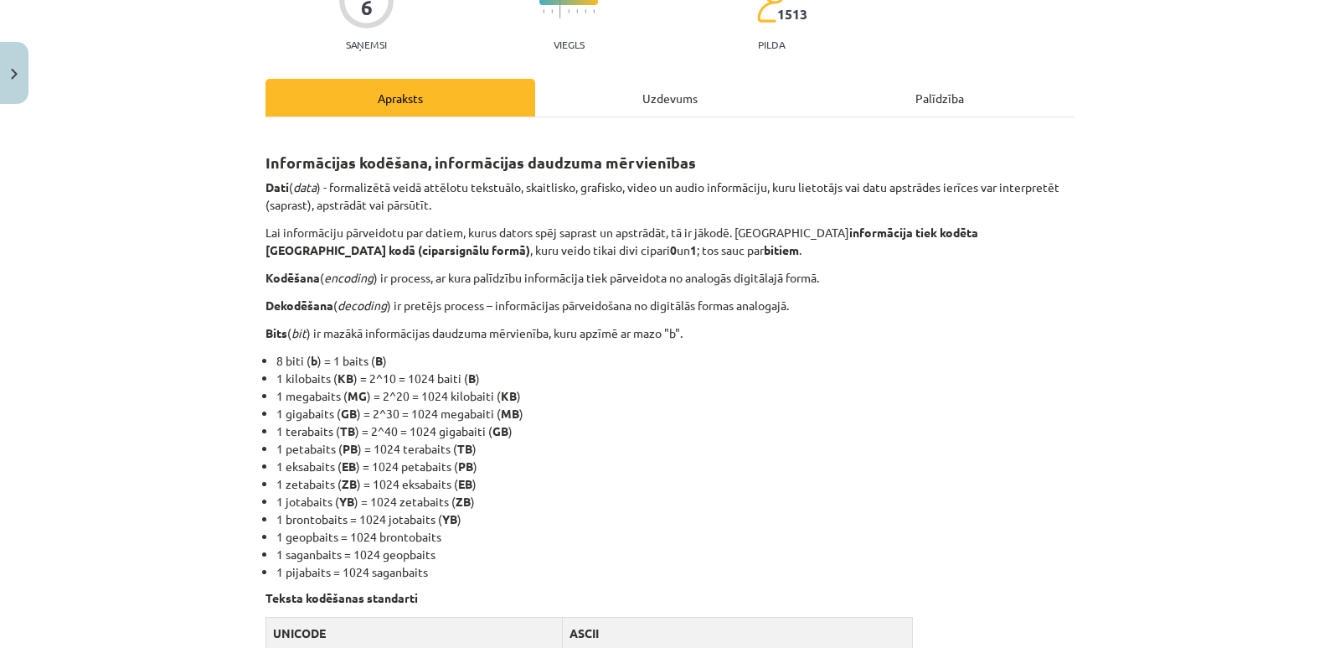
click at [638, 396] on li "1 megabaits ( MG ) = 2^20 = 1024 kilobaiti ( KB )" at bounding box center [675, 396] width 798 height 18
drag, startPoint x: 586, startPoint y: 338, endPoint x: 689, endPoint y: 327, distance: 103.6
click at [689, 327] on p "Bits ( bit ) ir mazākā informācijas daudzuma mērvienība, kuru apzīmē ar mazo "b…" at bounding box center [670, 333] width 809 height 18
click at [722, 405] on li "1 gigabaits ( GB ) = 2^30 = 1024 megabaiti ( MB )" at bounding box center [675, 414] width 798 height 18
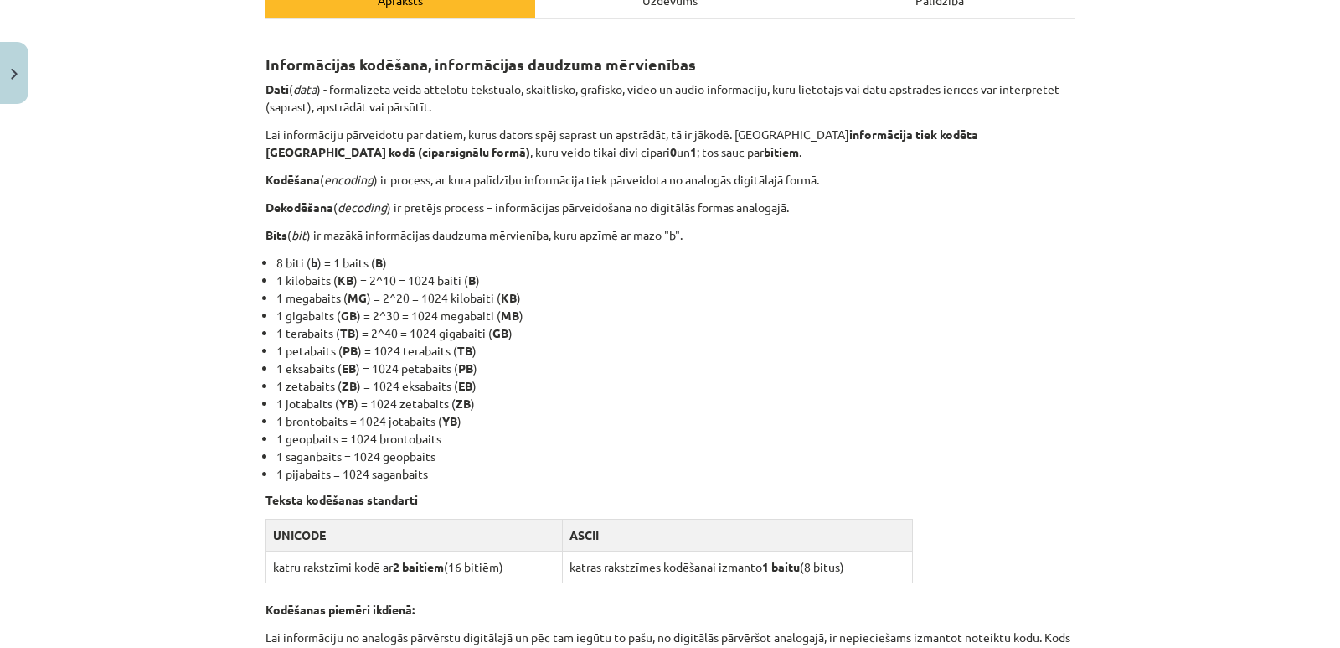
scroll to position [251, 0]
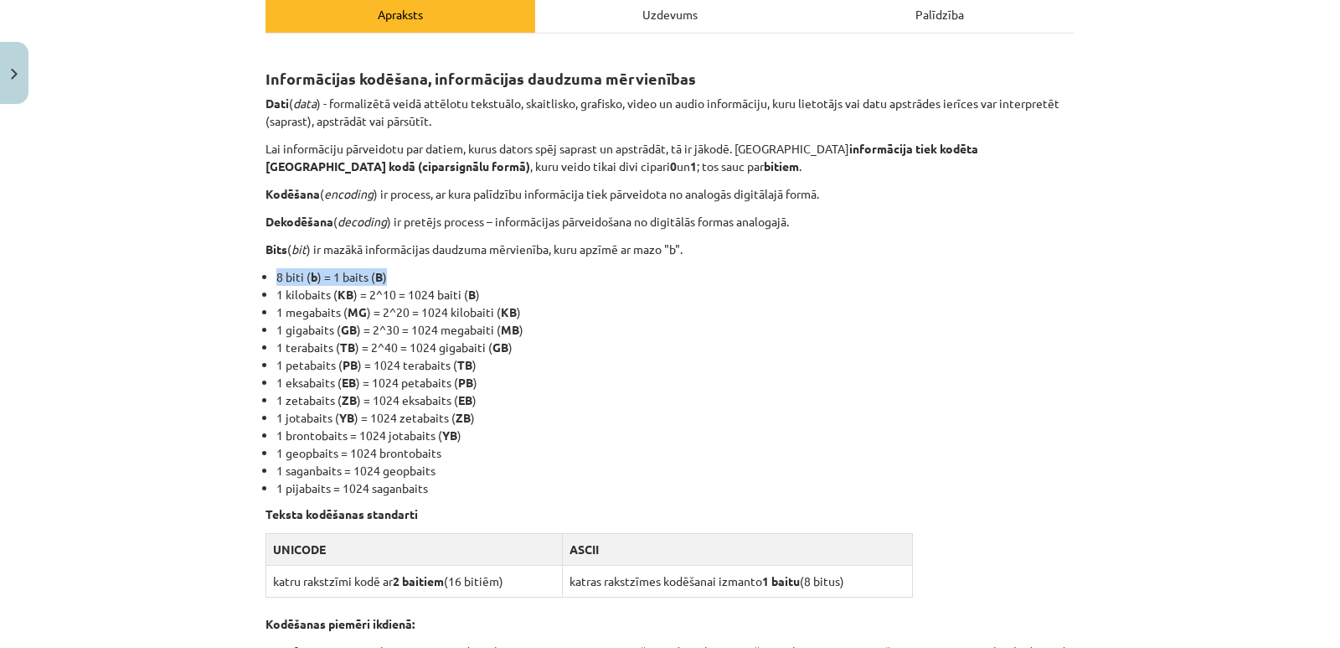
drag, startPoint x: 266, startPoint y: 278, endPoint x: 385, endPoint y: 274, distance: 118.2
click at [385, 274] on ul "8 biti ( b ) = 1 baits ( B ) 1 kilobaits ( KB ) = 2^10 = 1024 baiti ( B ) 1 meg…" at bounding box center [670, 382] width 809 height 229
click at [765, 359] on li "1 petabaits ( PB ) = 1024 terabaits ( TB )" at bounding box center [675, 365] width 798 height 18
click at [653, 393] on li "1 zetabaits ( ZB ) = 1024 eksabaits ( EB )" at bounding box center [675, 400] width 798 height 18
drag, startPoint x: 400, startPoint y: 294, endPoint x: 473, endPoint y: 292, distance: 72.1
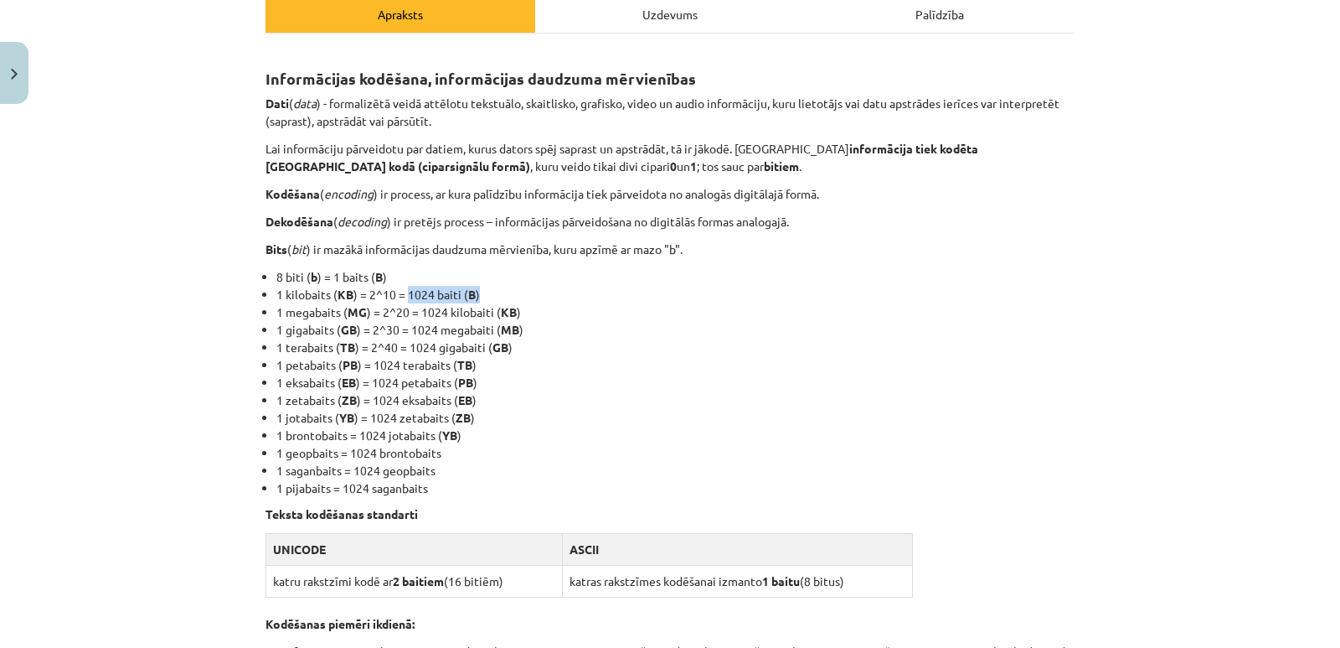
click at [473, 292] on li "1 kilobaits ( KB ) = 2^10 = 1024 baiti ( B )" at bounding box center [675, 295] width 798 height 18
drag, startPoint x: 410, startPoint y: 313, endPoint x: 519, endPoint y: 312, distance: 108.9
click at [519, 312] on li "1 megabaits ( MG ) = 2^20 = 1024 kilobaiti ( KB )" at bounding box center [675, 312] width 798 height 18
click at [643, 369] on li "1 petabaits ( PB ) = 1024 terabaits ( TB )" at bounding box center [675, 365] width 798 height 18
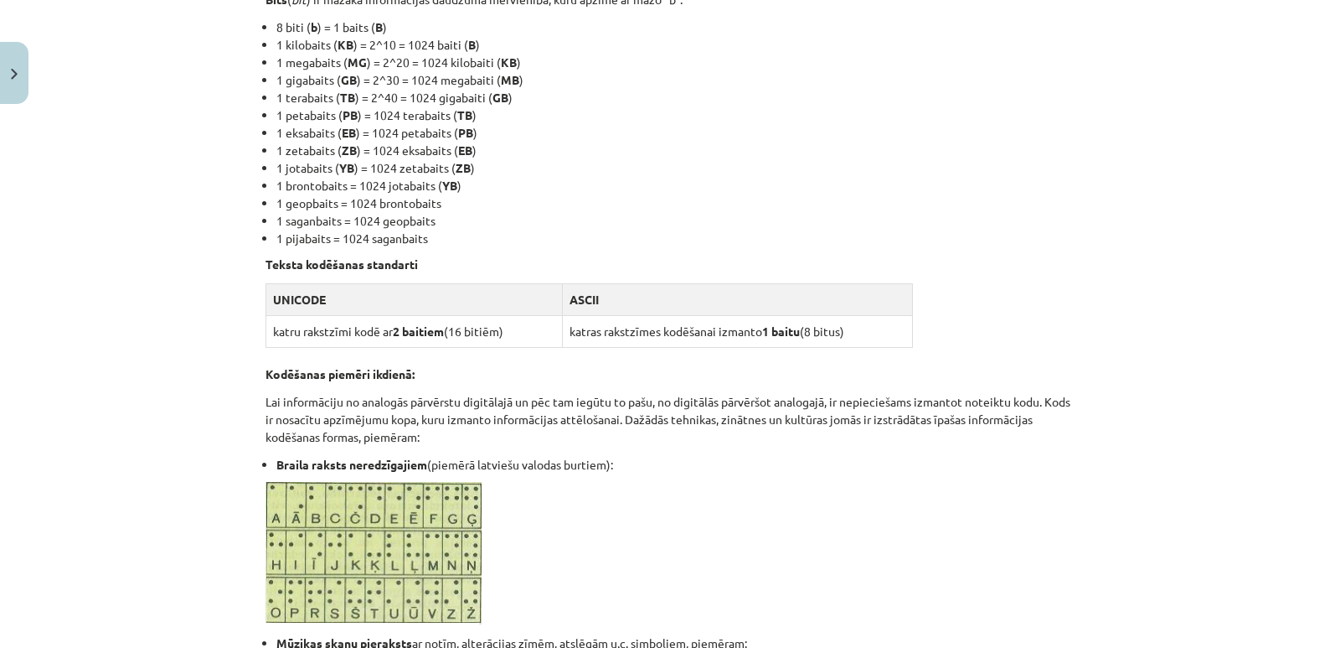
scroll to position [503, 0]
drag, startPoint x: 387, startPoint y: 326, endPoint x: 461, endPoint y: 321, distance: 73.9
click at [461, 321] on td "katru rakstzīmi kodē ar 2 baitiem (16 bitiēm)" at bounding box center [414, 329] width 297 height 32
click at [525, 372] on p "Kodēšanas piemēri ikdienā:" at bounding box center [670, 363] width 809 height 35
drag, startPoint x: 393, startPoint y: 329, endPoint x: 443, endPoint y: 330, distance: 50.3
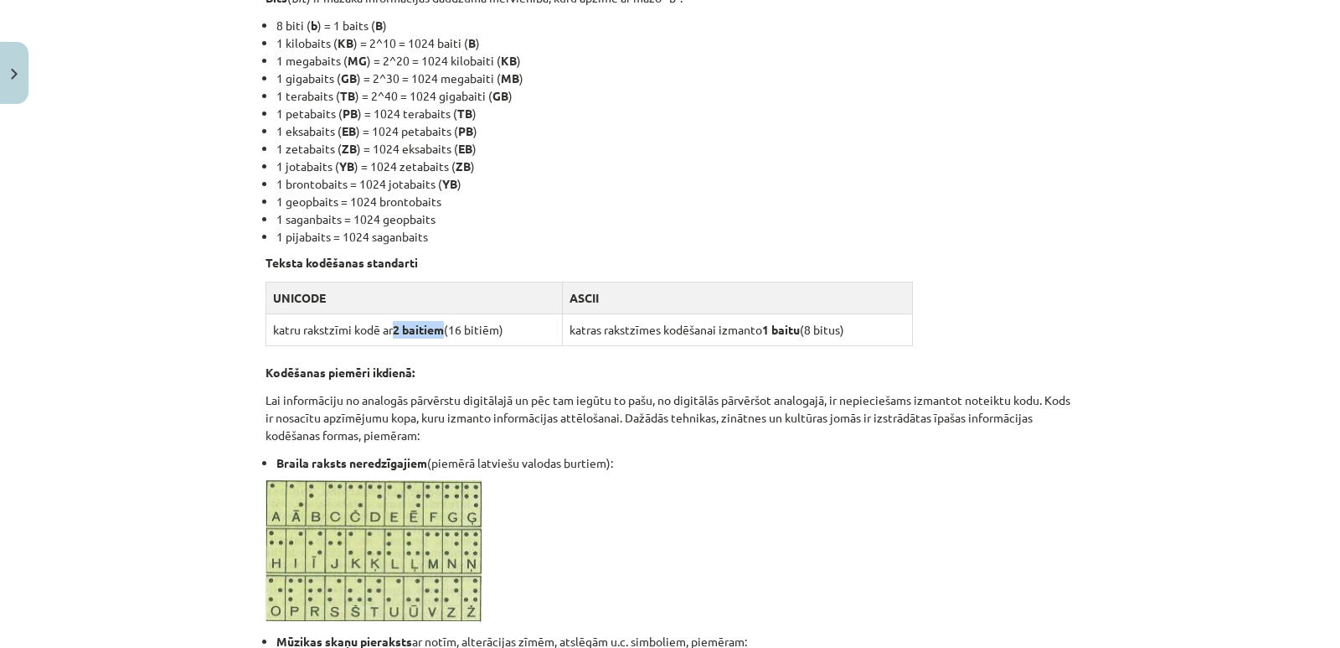
click at [443, 330] on td "katru rakstzīmi kodē ar 2 baitiem (16 bitiēm)" at bounding box center [414, 329] width 297 height 32
click at [431, 342] on td "katru rakstzīmi kodē ar 2 baitiem (16 bitiēm)" at bounding box center [414, 329] width 297 height 32
drag, startPoint x: 443, startPoint y: 330, endPoint x: 498, endPoint y: 330, distance: 54.5
click at [498, 330] on td "katru rakstzīmi kodē ar 2 baitiem (16 bitiēm)" at bounding box center [414, 329] width 297 height 32
click at [646, 378] on p "Kodēšanas piemēri ikdienā:" at bounding box center [670, 363] width 809 height 35
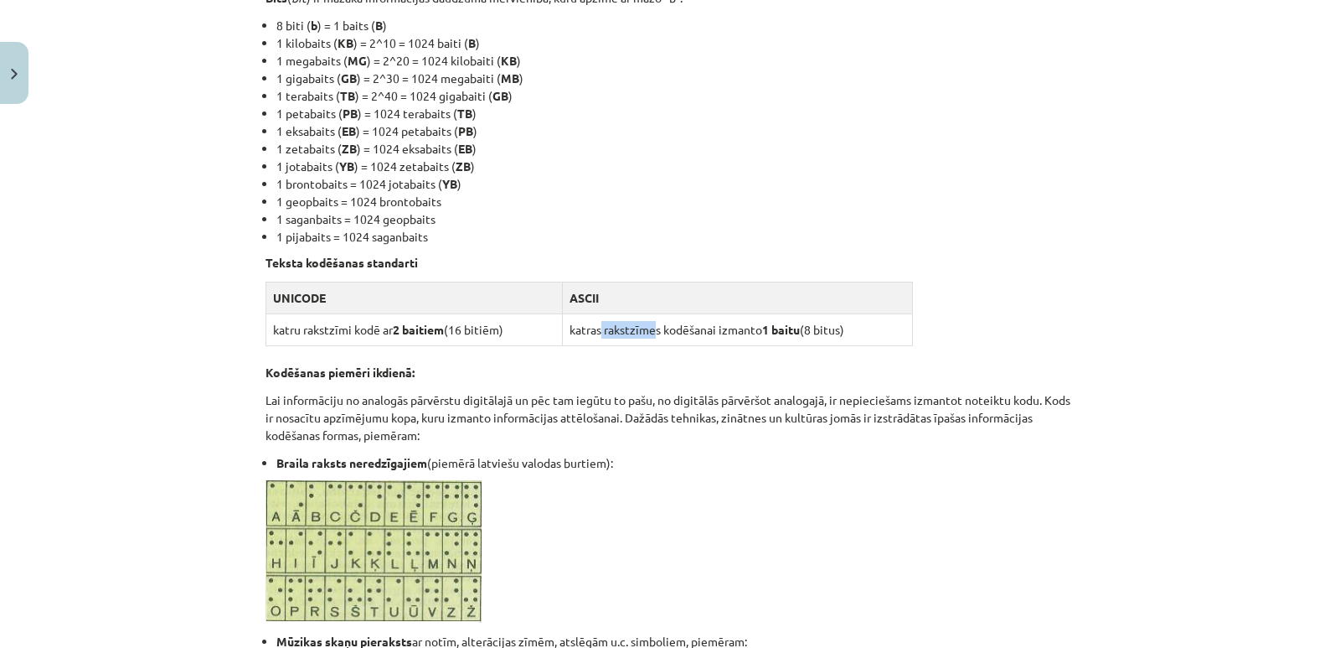
drag, startPoint x: 596, startPoint y: 329, endPoint x: 653, endPoint y: 328, distance: 57.0
click at [653, 328] on td "katras rakstzīmes kodēšanai izmanto 1 baitu (8 bitus)" at bounding box center [737, 329] width 350 height 32
click at [727, 333] on td "katras rakstzīmes kodēšanai izmanto 1 baitu (8 bitus)" at bounding box center [737, 329] width 350 height 32
drag, startPoint x: 758, startPoint y: 331, endPoint x: 809, endPoint y: 327, distance: 51.3
click at [809, 327] on td "katras rakstzīmes kodēšanai izmanto 1 baitu (8 bitus)" at bounding box center [737, 329] width 350 height 32
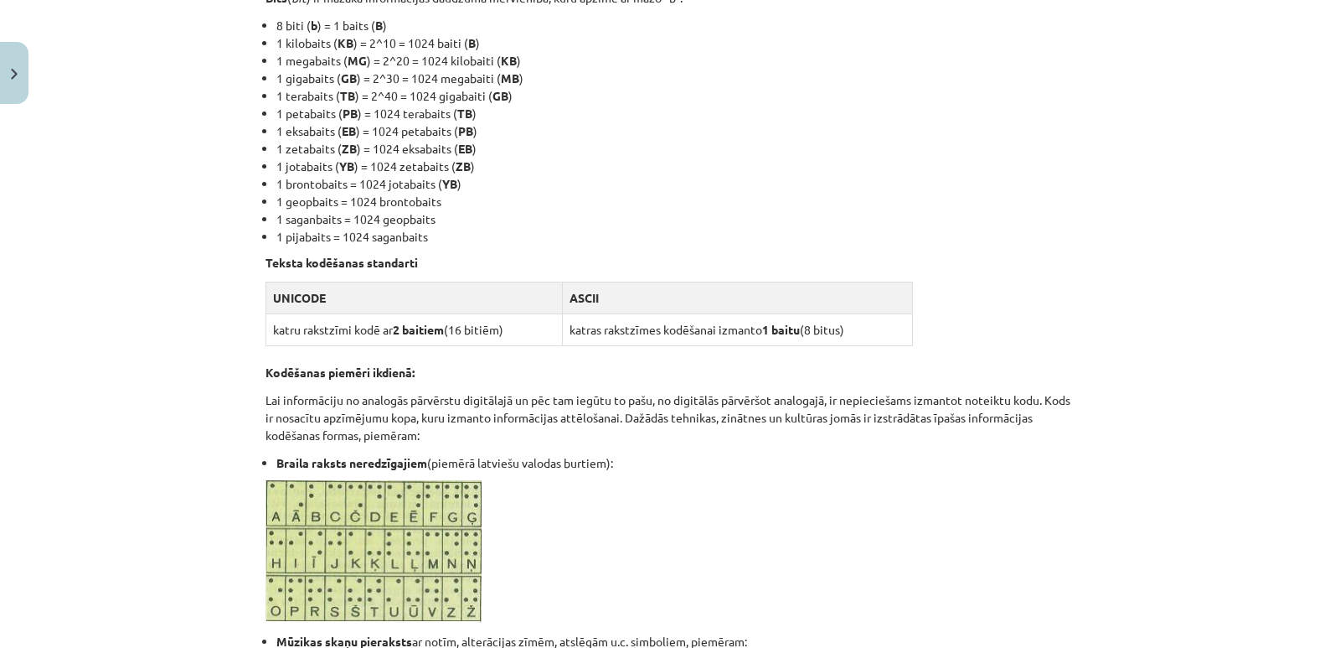
click at [774, 391] on p "Lai informāciju no analogās pārvērstu digitālajā un pēc tam iegūtu to pašu, no …" at bounding box center [670, 417] width 809 height 53
click at [405, 339] on td "katru rakstzīmi kodē ar 2 baitiem (16 bitiēm)" at bounding box center [414, 329] width 297 height 32
drag, startPoint x: 751, startPoint y: 334, endPoint x: 843, endPoint y: 333, distance: 92.2
click at [843, 333] on td "katras rakstzīmes kodēšanai izmanto 1 baitu (8 bitus)" at bounding box center [737, 329] width 350 height 32
click at [714, 393] on p "Lai informāciju no analogās pārvērstu digitālajā un pēc tam iegūtu to pašu, no …" at bounding box center [670, 417] width 809 height 53
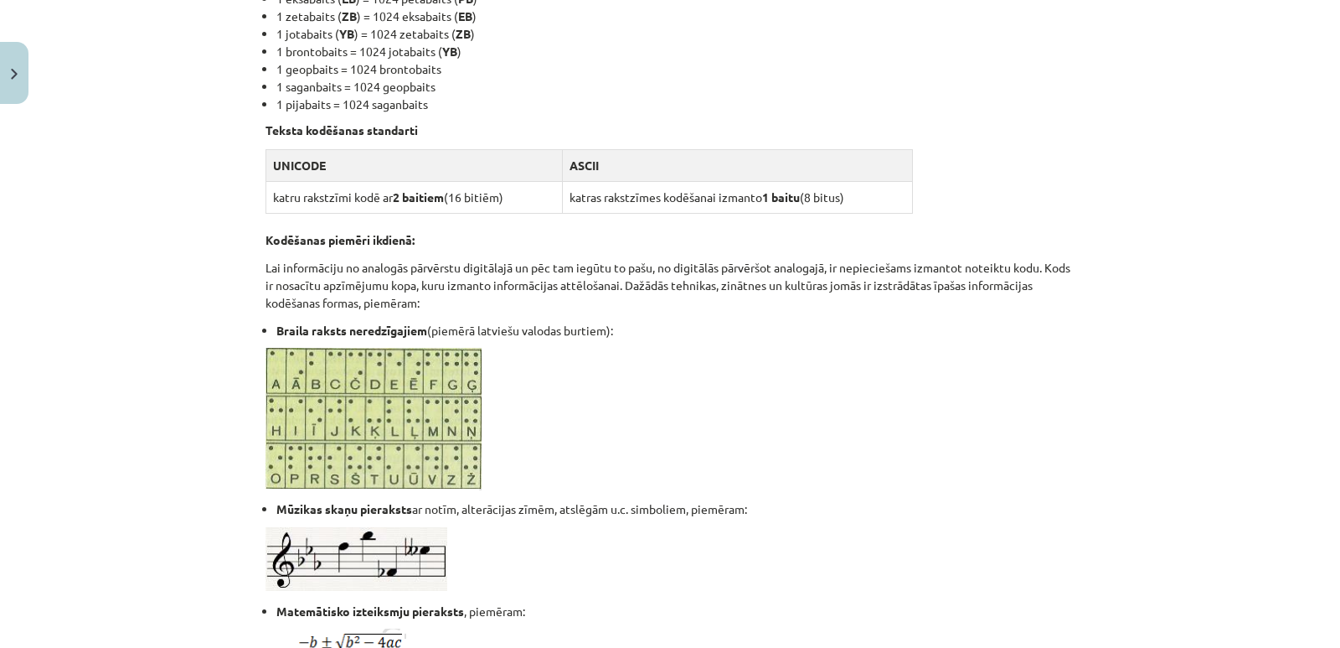
scroll to position [670, 0]
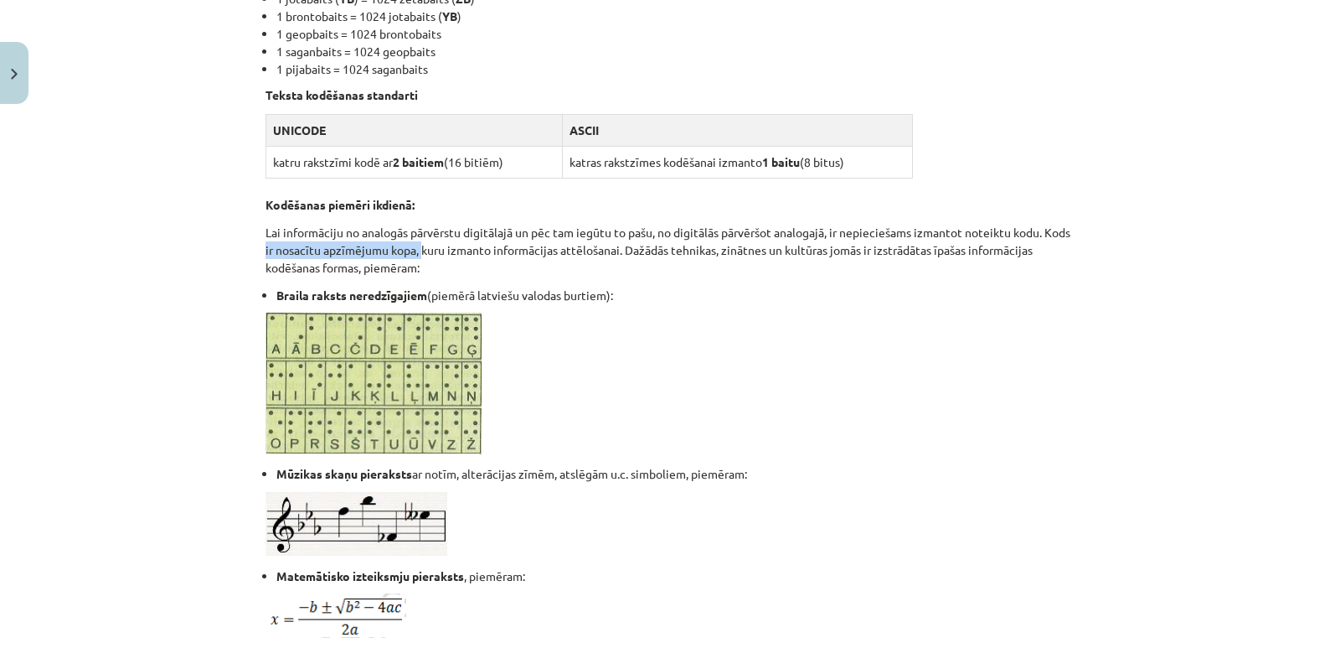
drag, startPoint x: 447, startPoint y: 248, endPoint x: 286, endPoint y: 251, distance: 160.9
click at [286, 251] on p "Lai informāciju no analogās pārvērstu digitālajā un pēc tam iegūtu to pašu, no …" at bounding box center [670, 250] width 809 height 53
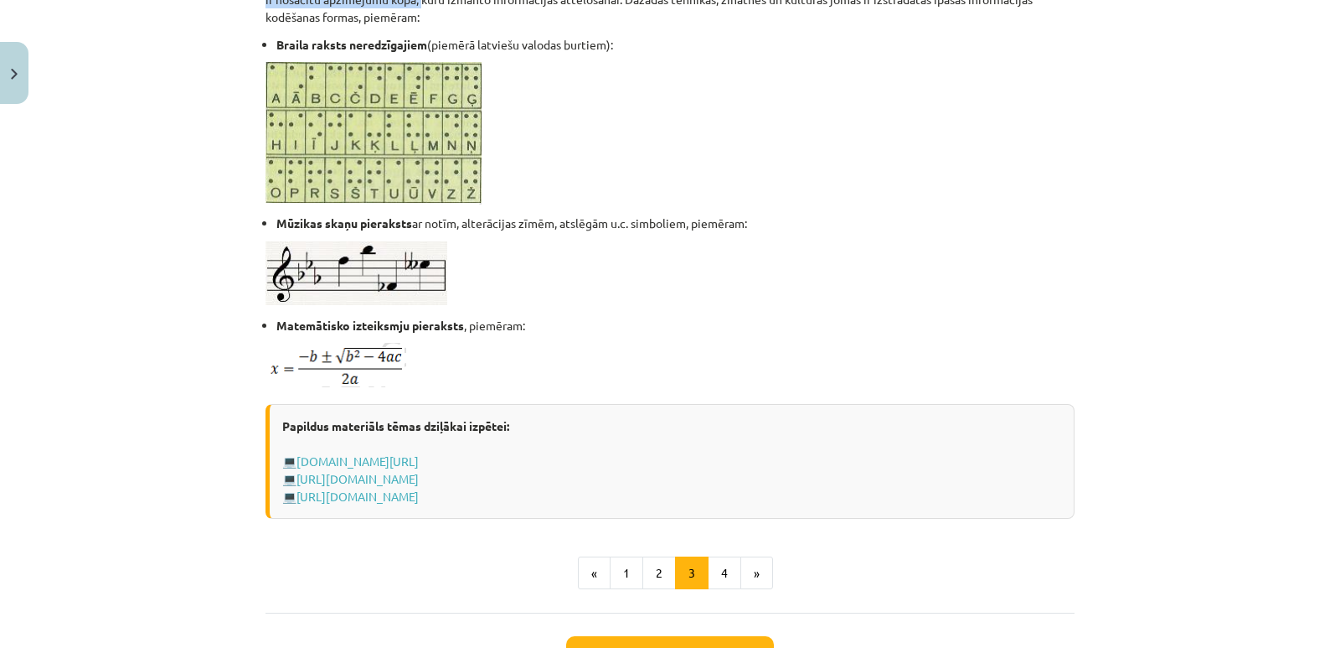
scroll to position [922, 0]
click at [720, 568] on button "4" at bounding box center [725, 572] width 34 height 34
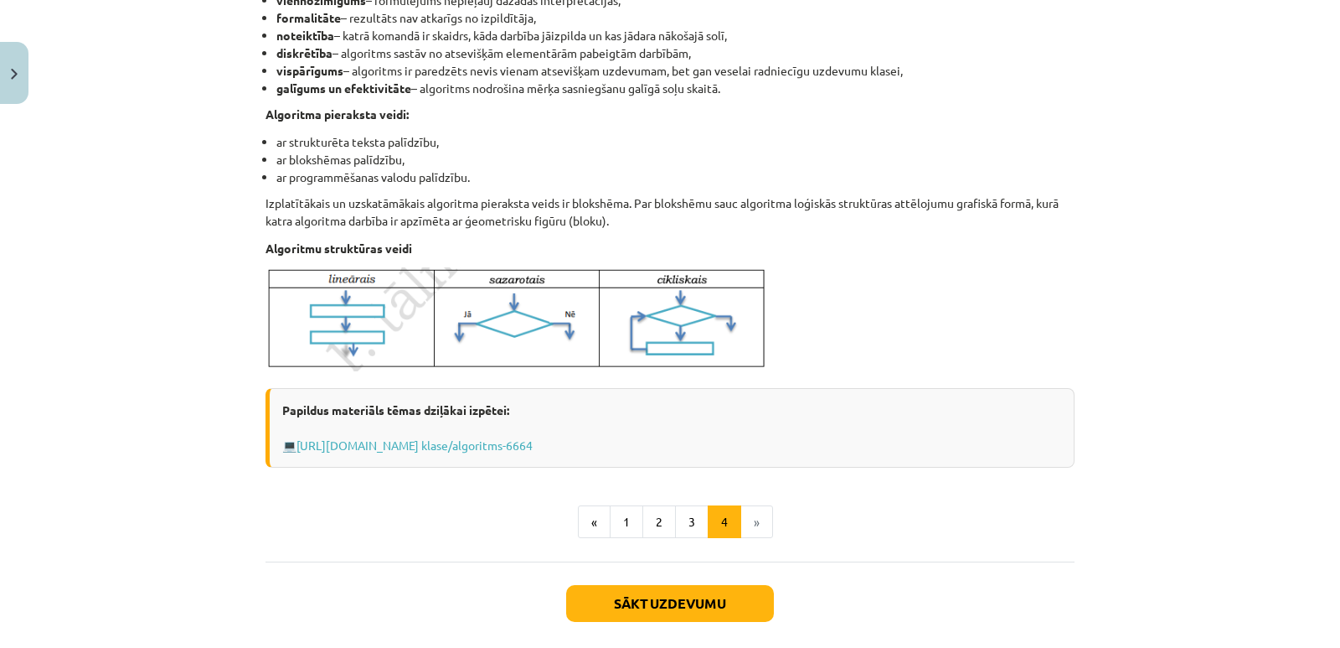
scroll to position [627, 0]
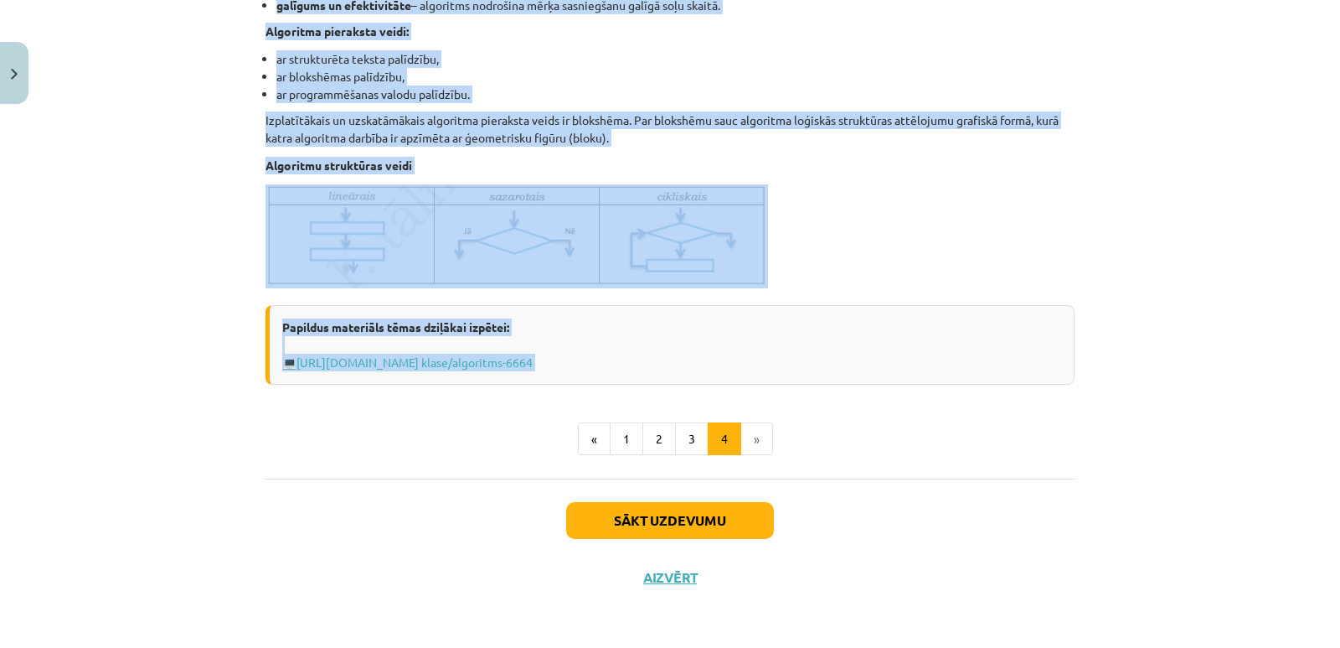
drag, startPoint x: 258, startPoint y: 250, endPoint x: 588, endPoint y: 385, distance: 356.6
click at [588, 385] on div "6 XP Saņemsi Viegls 1513 pilda Apraksts Uzdevums Palīdzība Algoritms Algoritms …" at bounding box center [670, 45] width 829 height 1121
copy div "Algoritms Algoritms - noteikta darbību virkne, kuras izpildot, tiek iegūts vaja…"
click at [1129, 174] on div "Mācību tēma: Datorikas - 10. klases 1. ieskaites mācību materiāls #2 1. tēma – …" at bounding box center [670, 324] width 1340 height 648
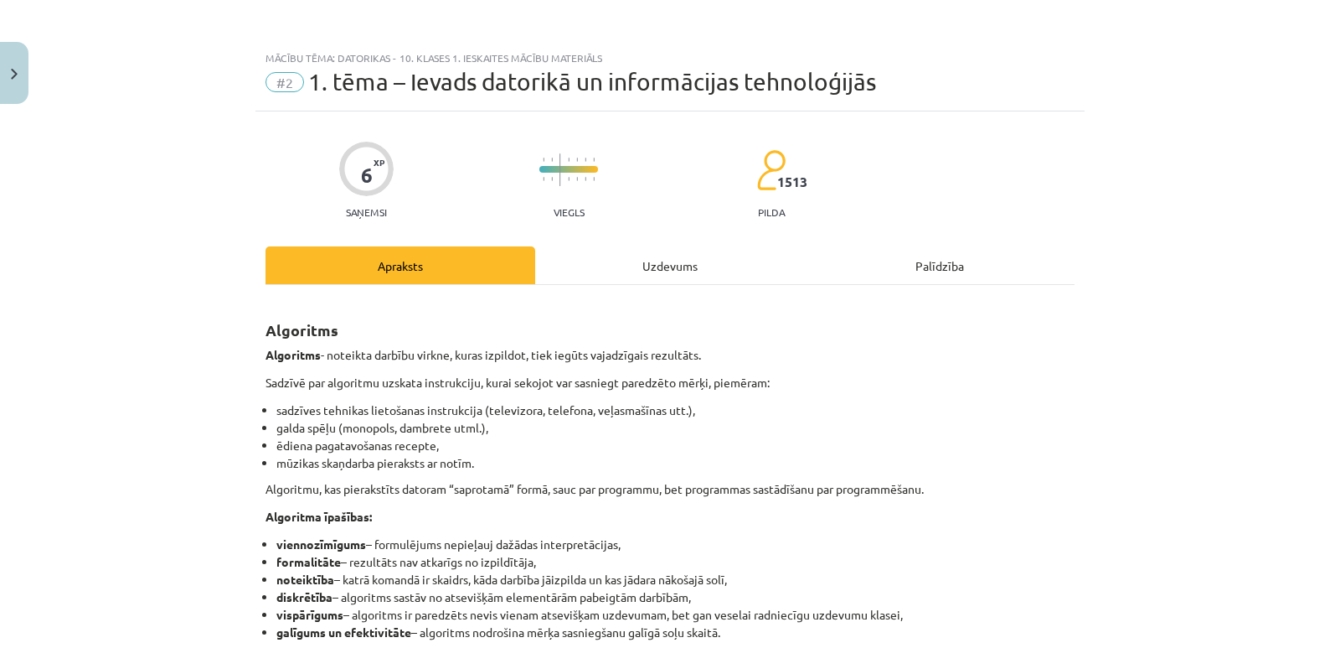
scroll to position [84, 0]
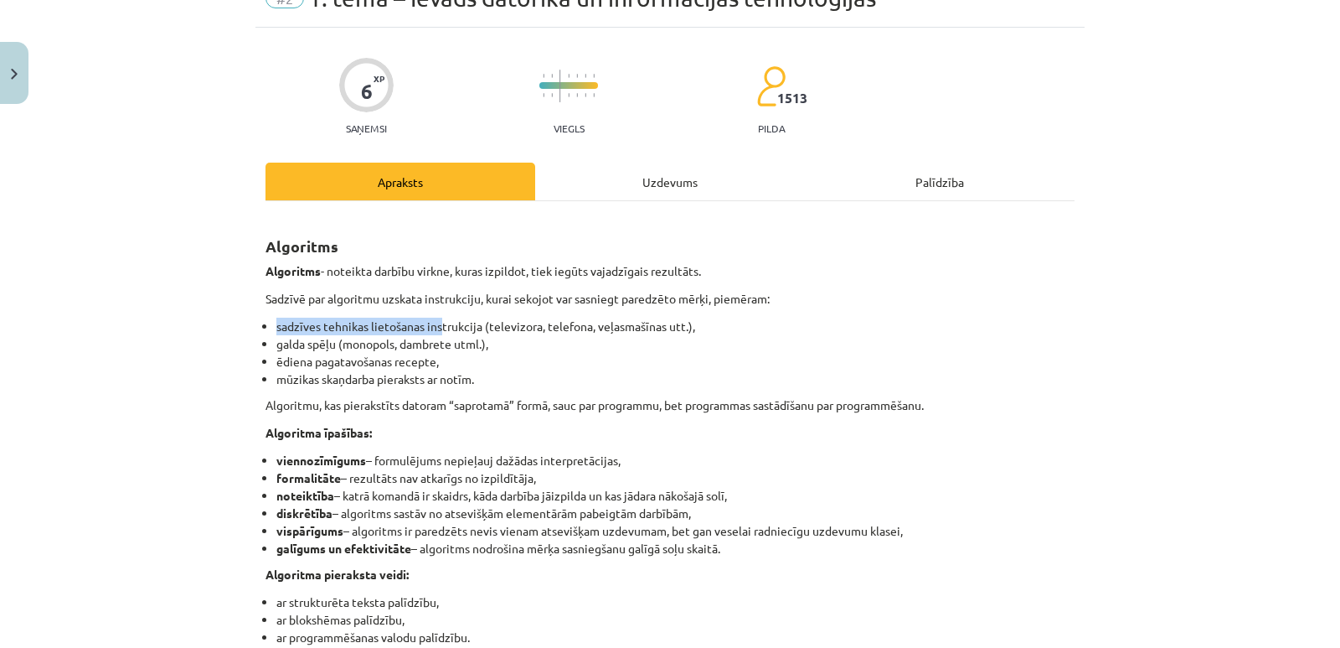
drag, startPoint x: 265, startPoint y: 328, endPoint x: 436, endPoint y: 325, distance: 171.8
click at [436, 325] on ul "sadzīves tehnikas lietošanas instrukcija (televizora, telefona, veļasmašīnas ut…" at bounding box center [670, 353] width 809 height 70
drag, startPoint x: 272, startPoint y: 356, endPoint x: 354, endPoint y: 354, distance: 81.3
click at [354, 354] on li "ēdiena pagatavošanas recepte," at bounding box center [675, 362] width 798 height 18
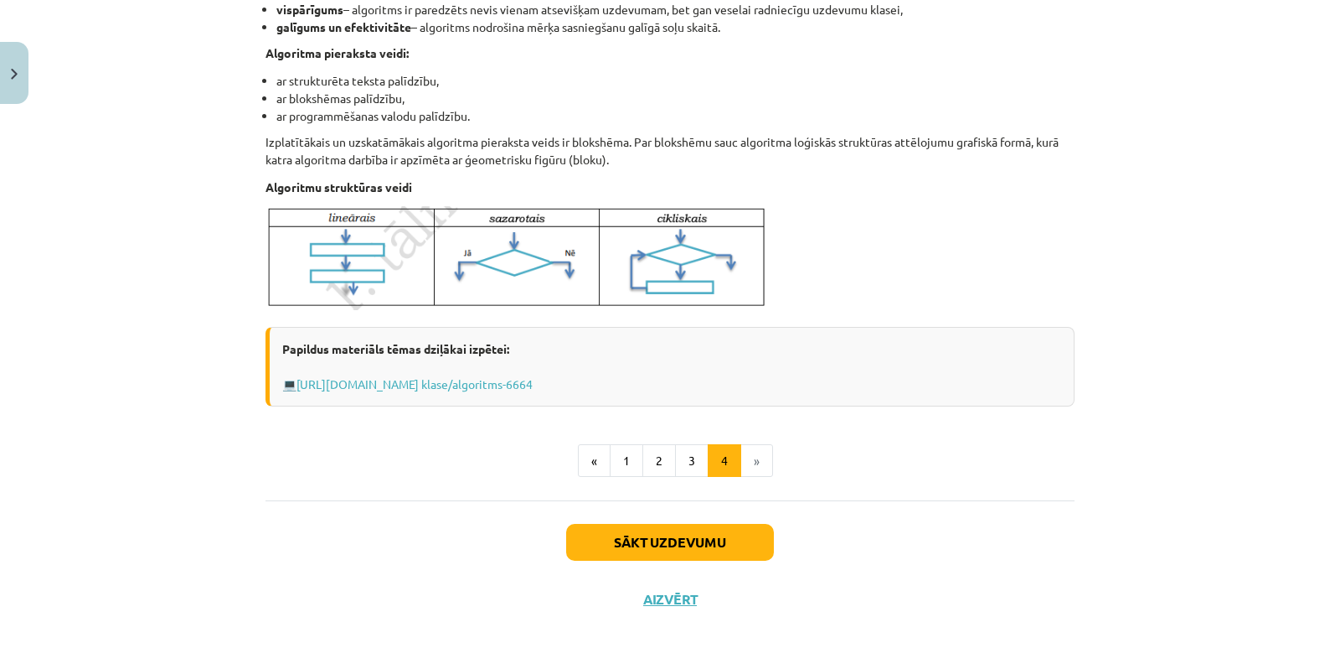
scroll to position [627, 0]
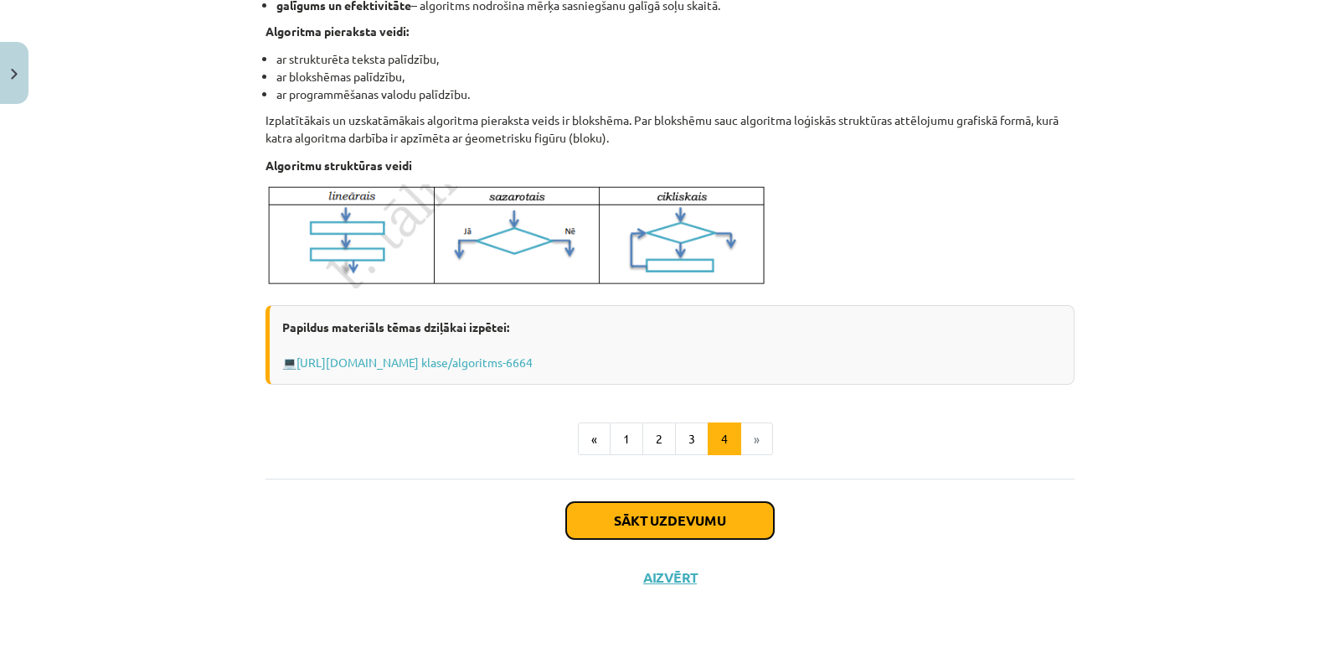
click at [706, 519] on button "Sākt uzdevumu" at bounding box center [670, 520] width 208 height 37
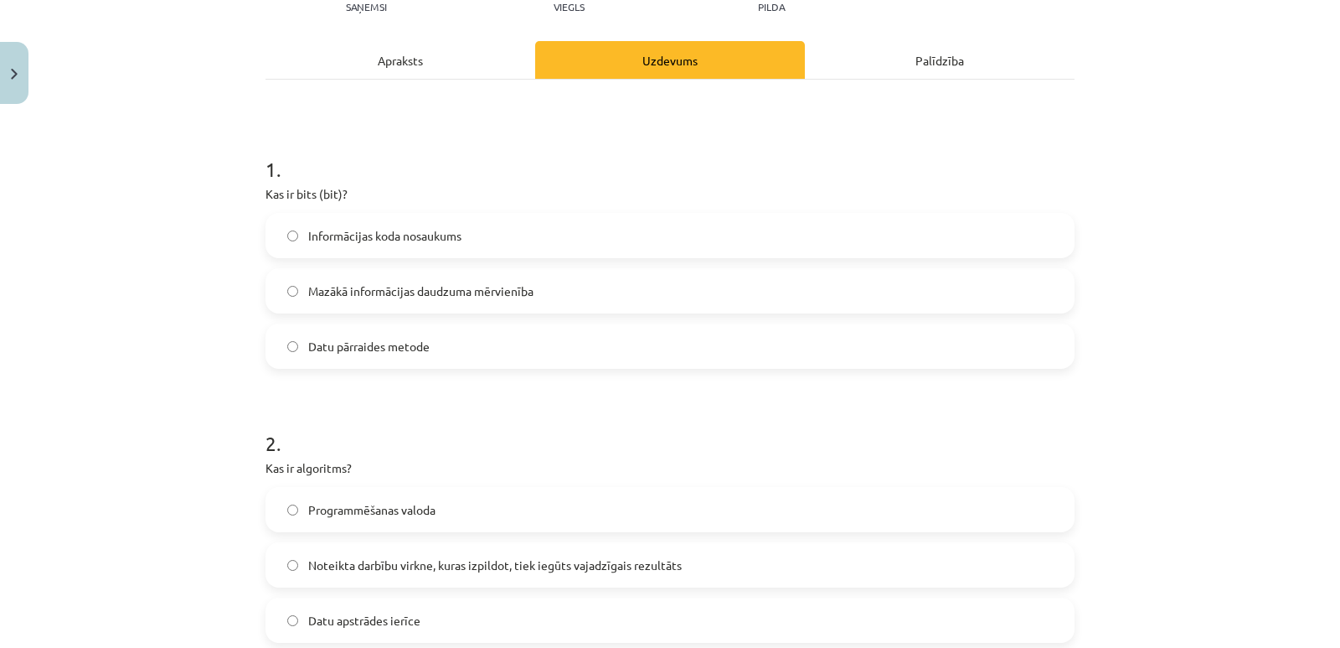
scroll to position [209, 0]
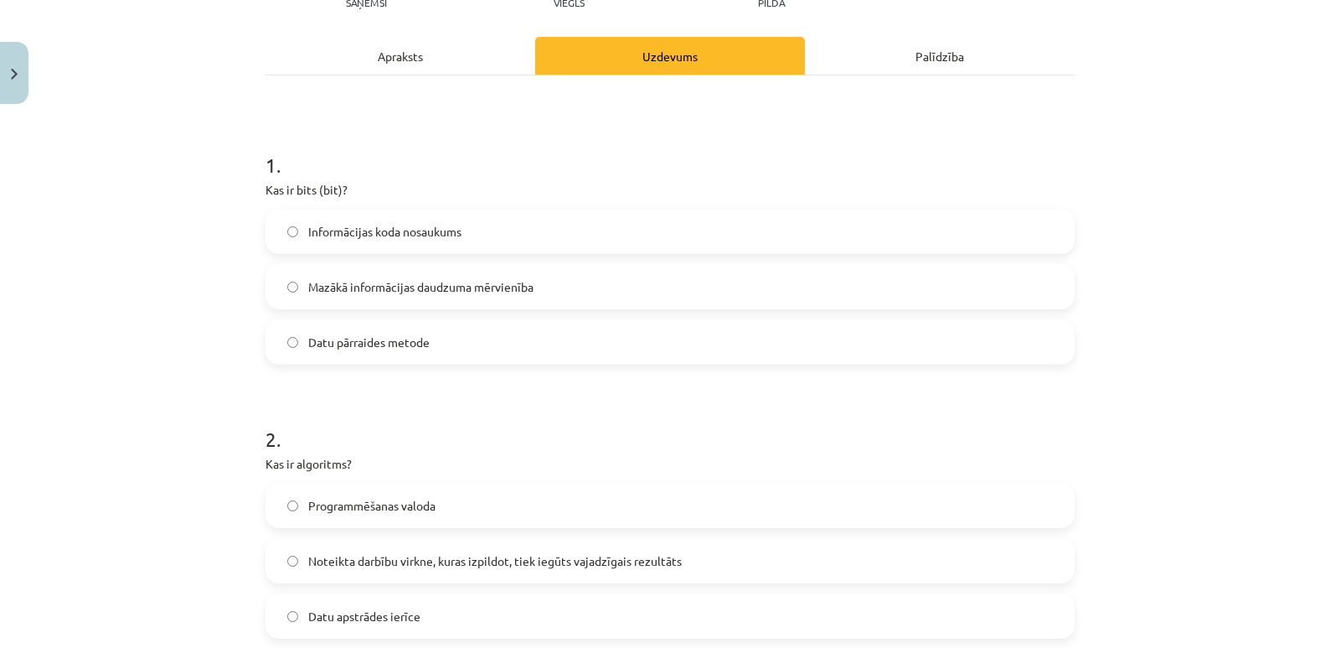
click at [503, 288] on span "Mazākā informācijas daudzuma mērvienība" at bounding box center [420, 287] width 225 height 18
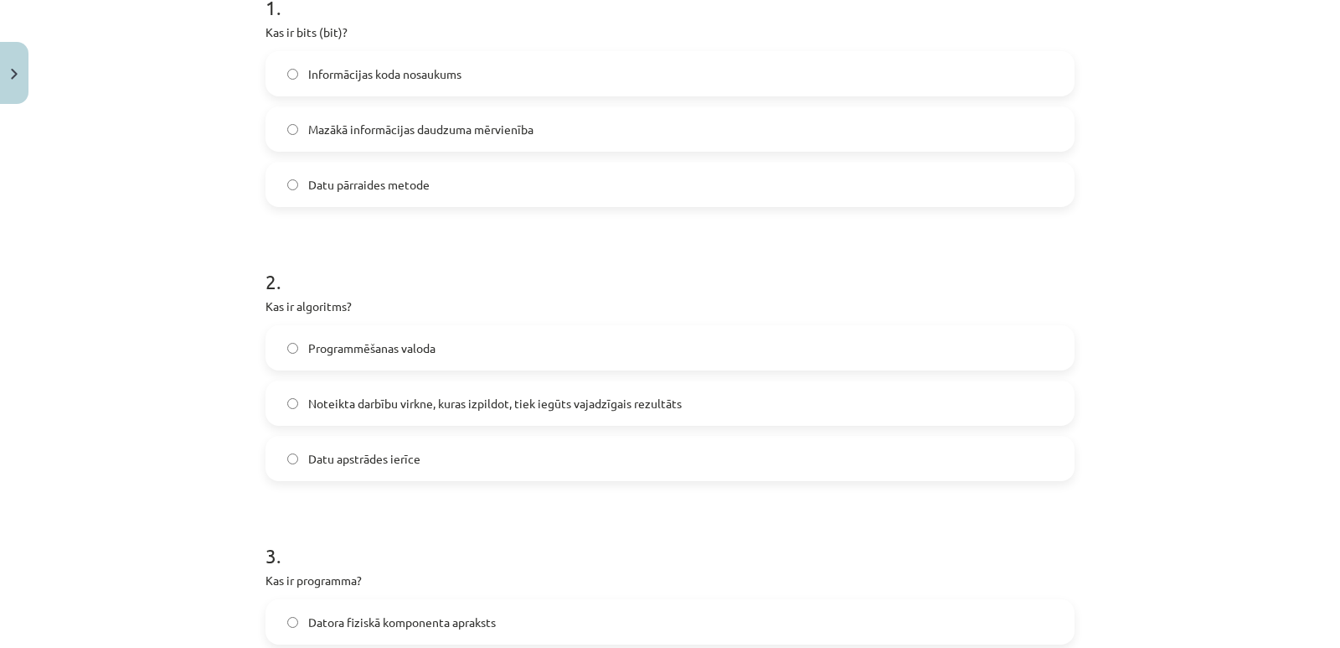
scroll to position [377, 0]
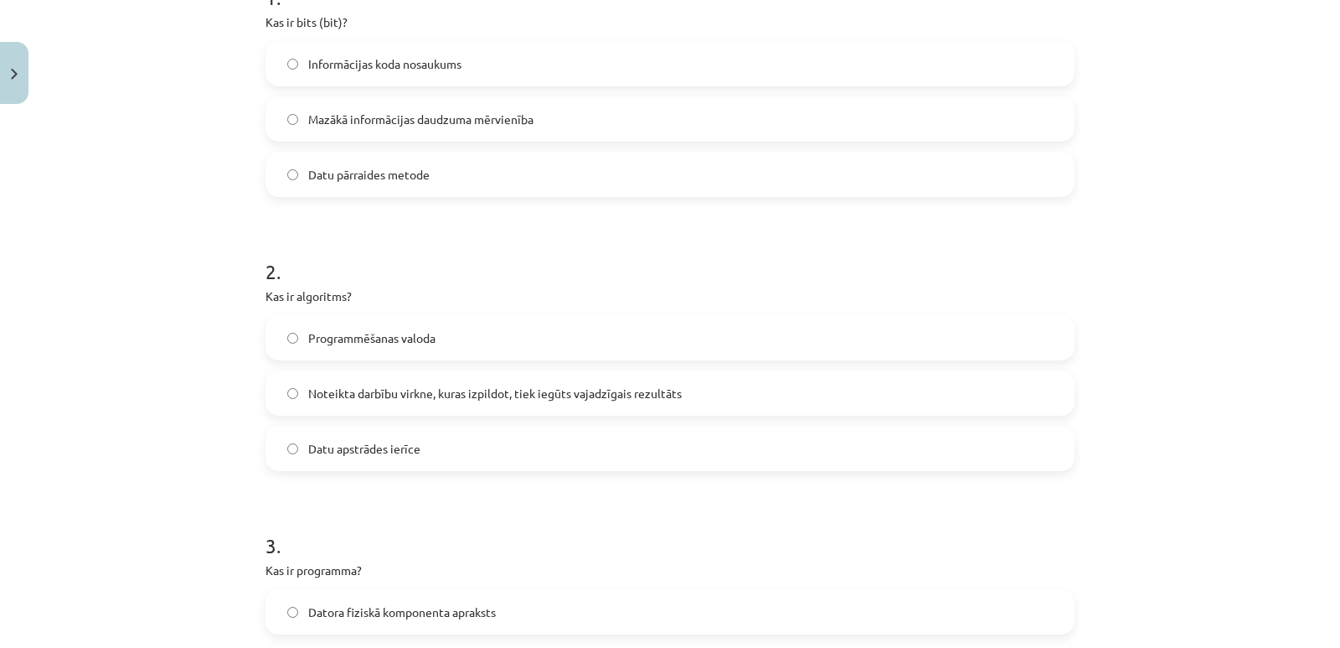
click at [447, 396] on span "Noteikta darbību virkne, kuras izpildot, tiek iegūts vajadzīgais rezultāts" at bounding box center [495, 394] width 374 height 18
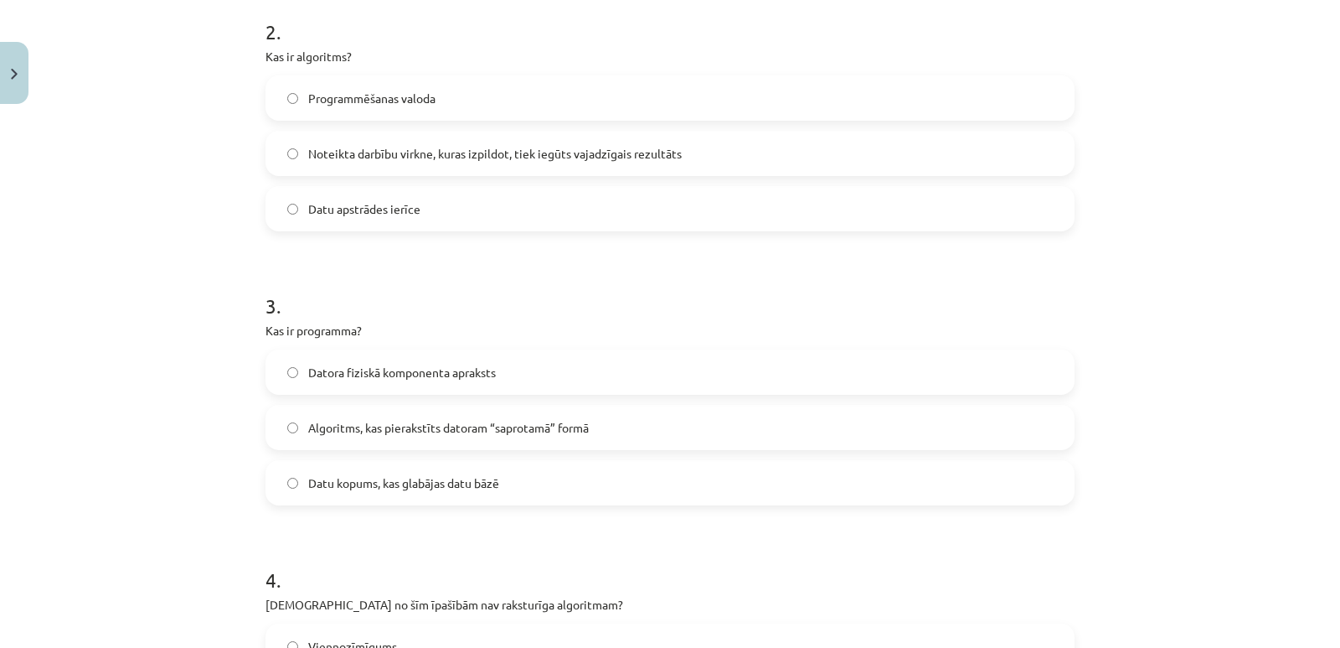
scroll to position [628, 0]
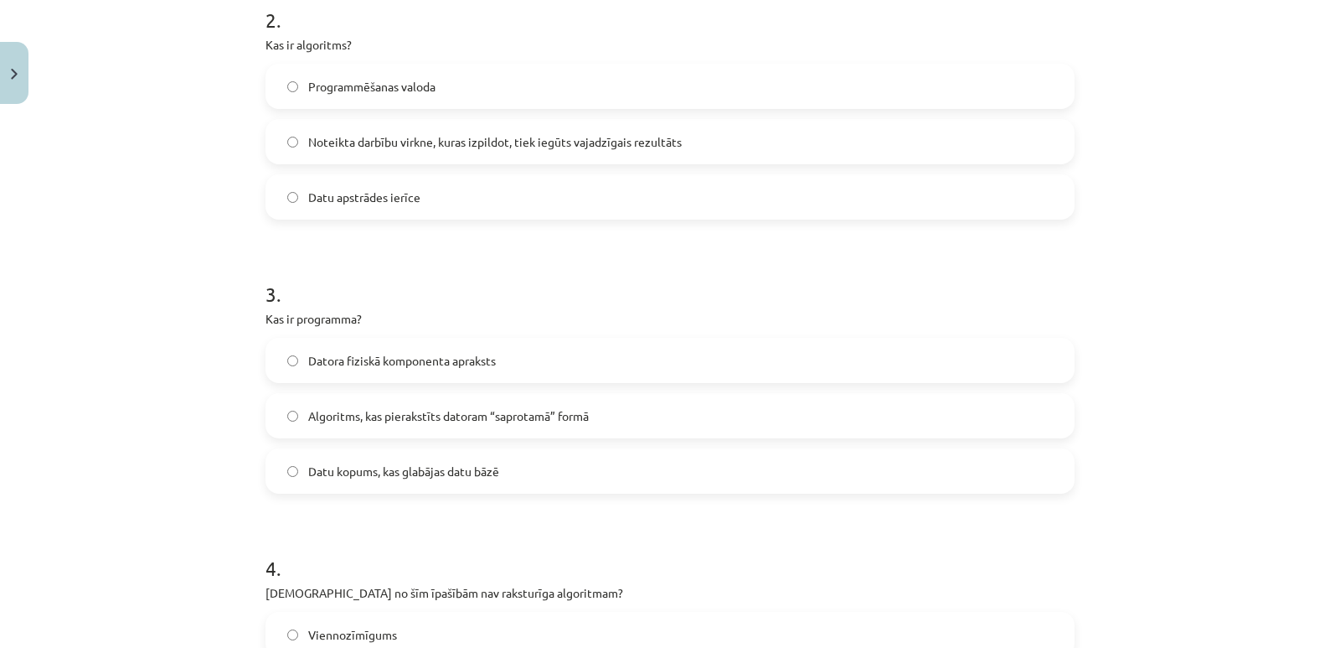
click at [518, 419] on span "Algoritms, kas pierakstīts datoram “saprotamā” formā" at bounding box center [448, 416] width 281 height 18
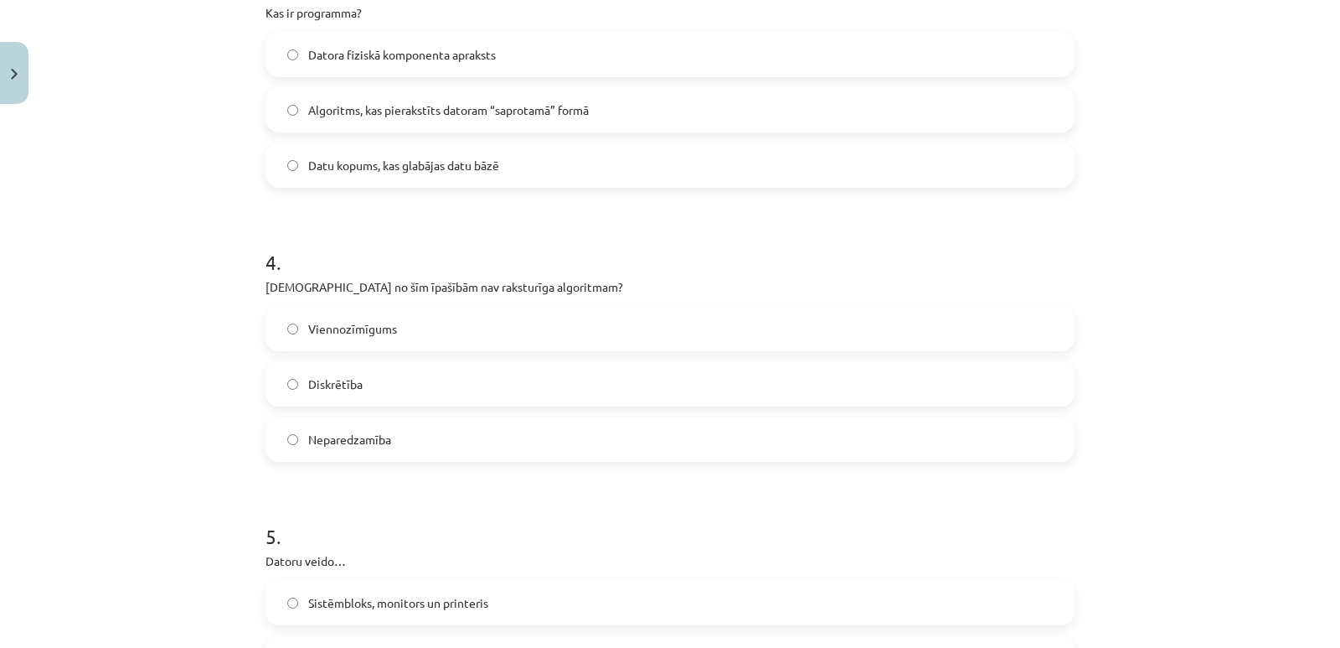
scroll to position [963, 0]
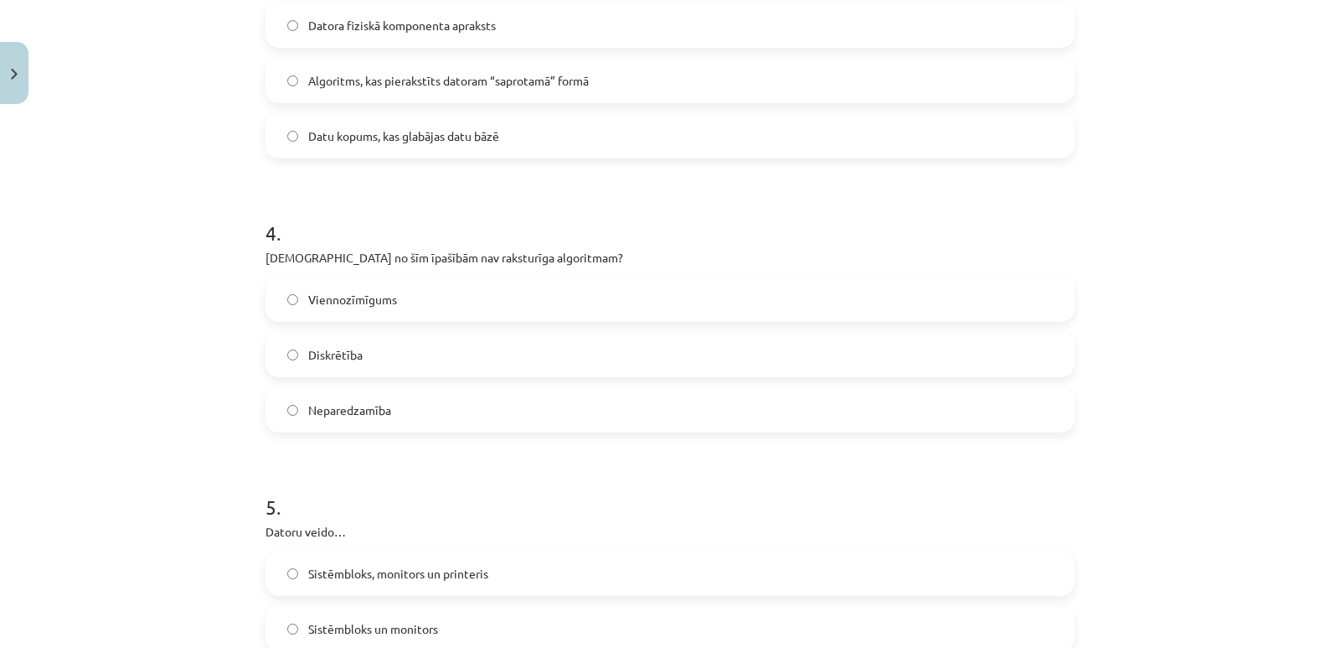
click at [368, 411] on span "Neparedzamība" at bounding box center [349, 410] width 83 height 18
click at [618, 515] on h1 "5 ." at bounding box center [670, 492] width 809 height 52
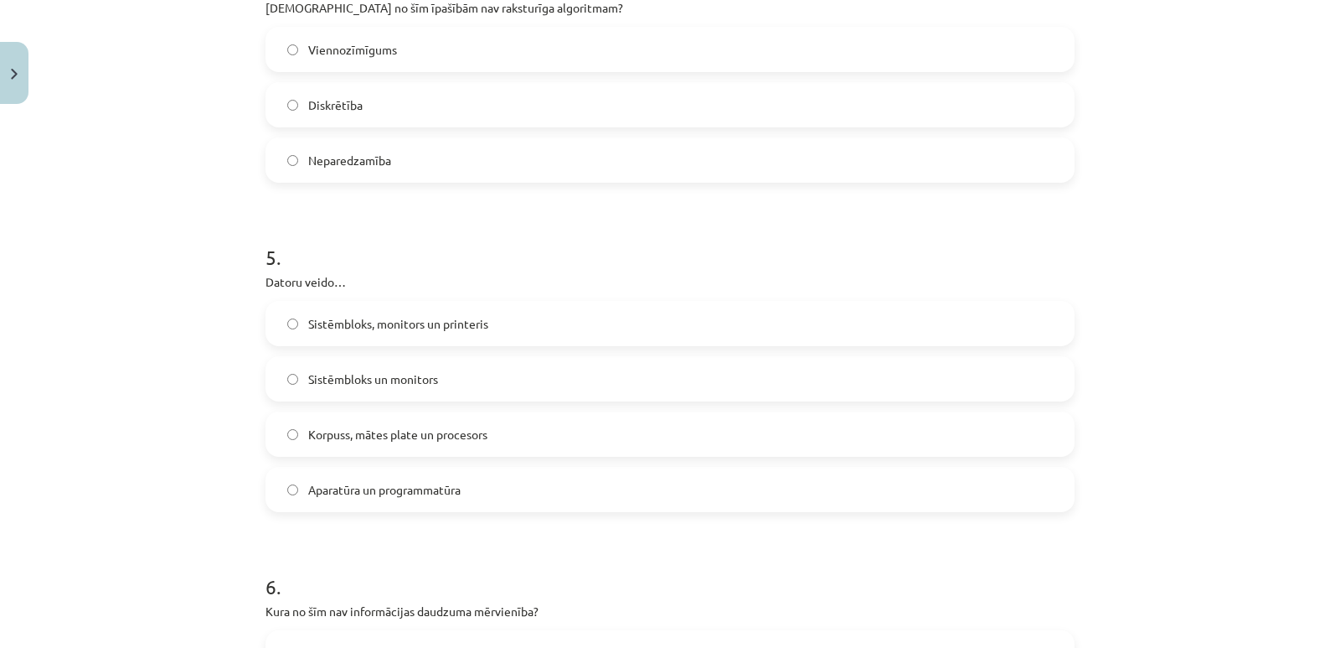
scroll to position [1215, 0]
click at [398, 478] on label "Aparatūra un programmatūra" at bounding box center [670, 488] width 806 height 42
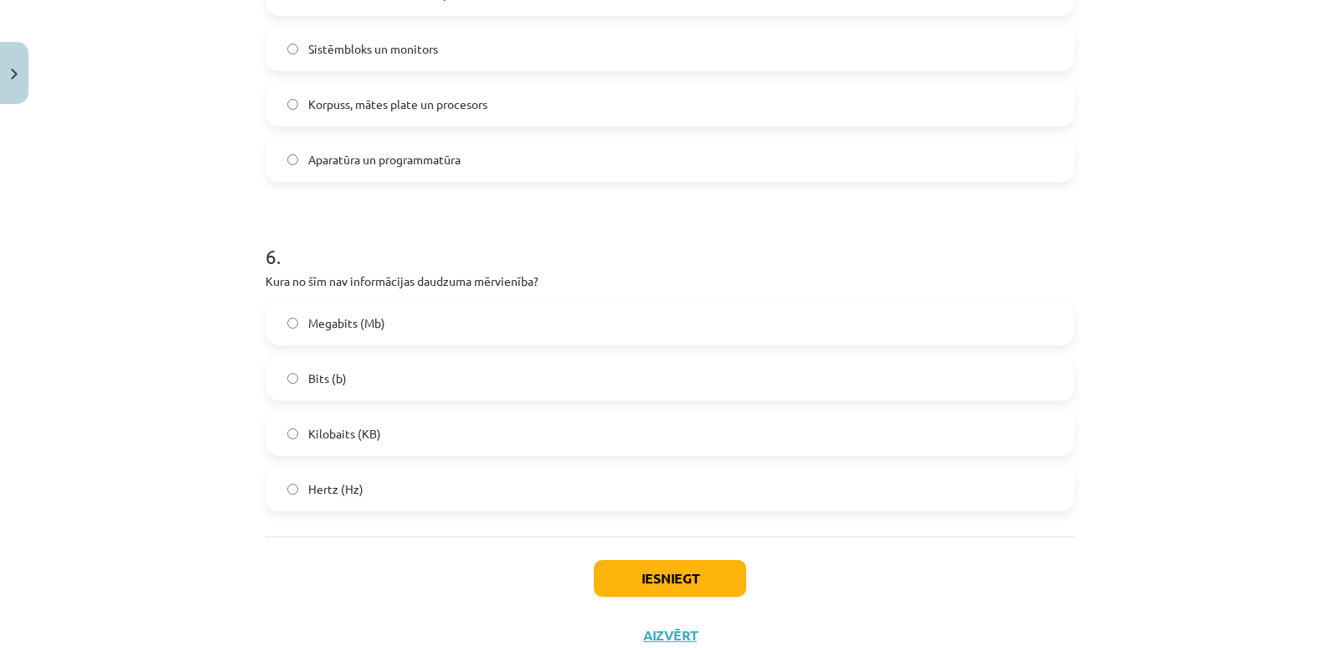
scroll to position [1550, 0]
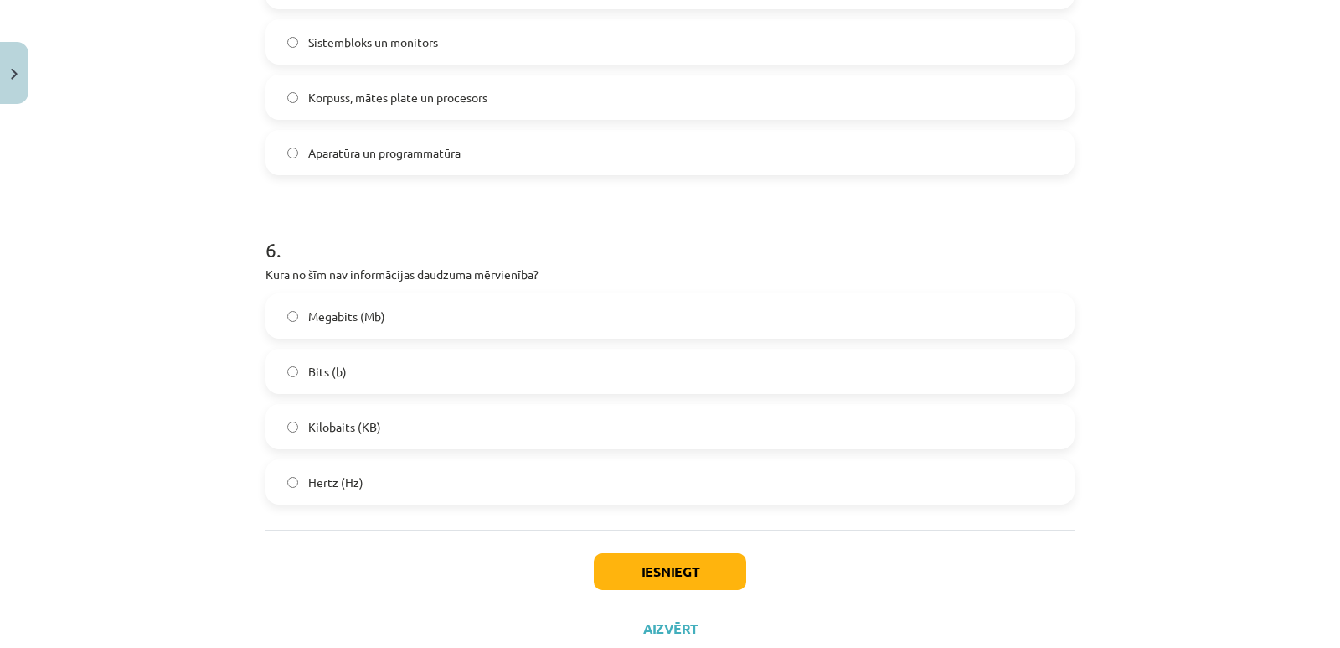
click at [321, 487] on span "Hertz (Hz)" at bounding box center [335, 482] width 55 height 18
click at [683, 573] on button "Iesniegt" at bounding box center [670, 571] width 152 height 37
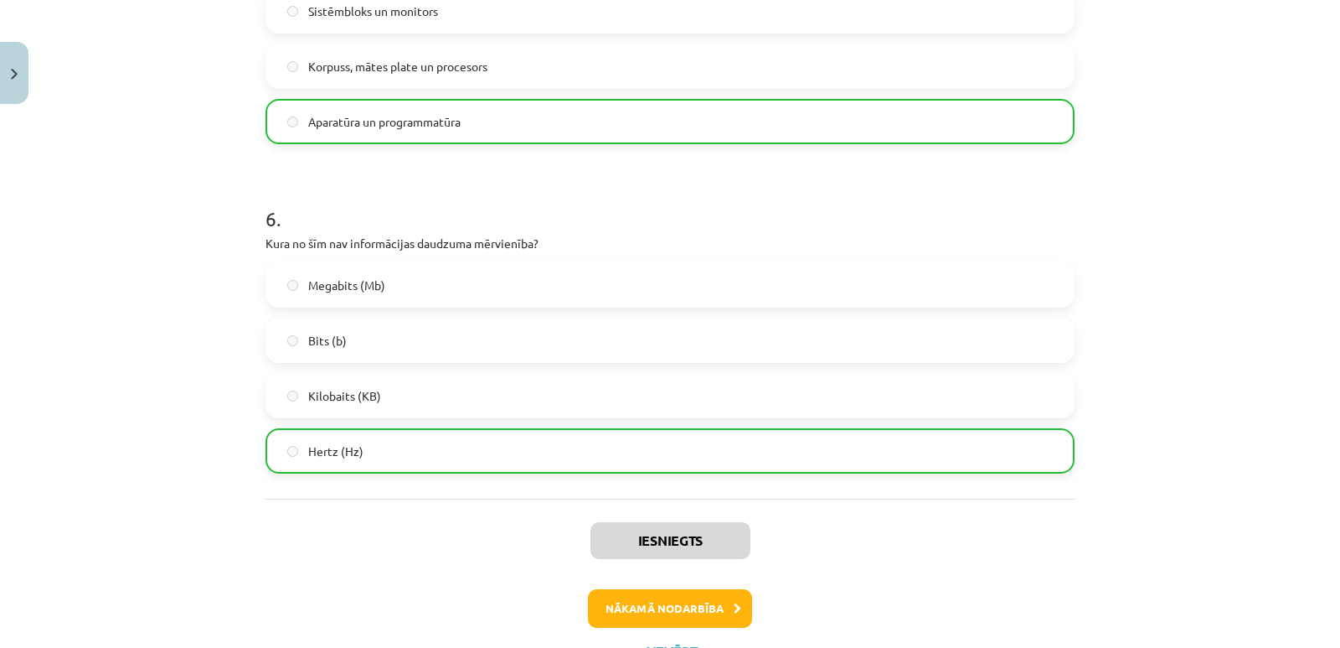
scroll to position [1655, 0]
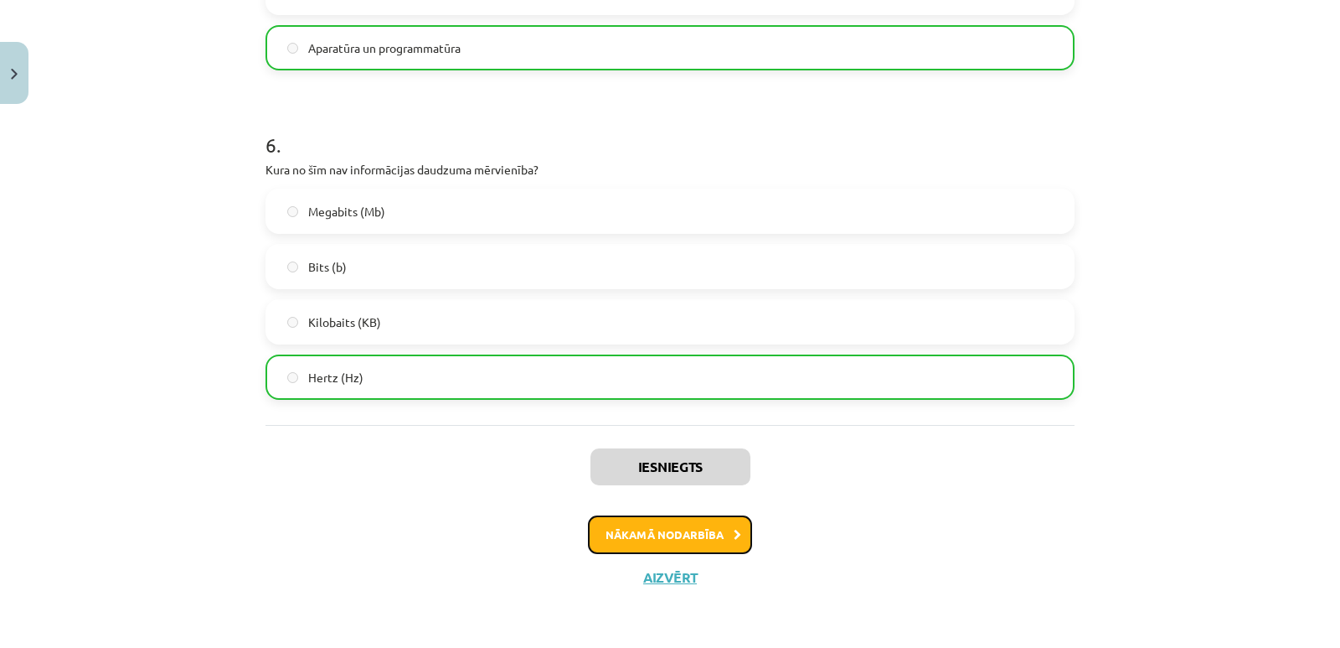
click at [676, 538] on button "Nākamā nodarbība" at bounding box center [670, 534] width 164 height 39
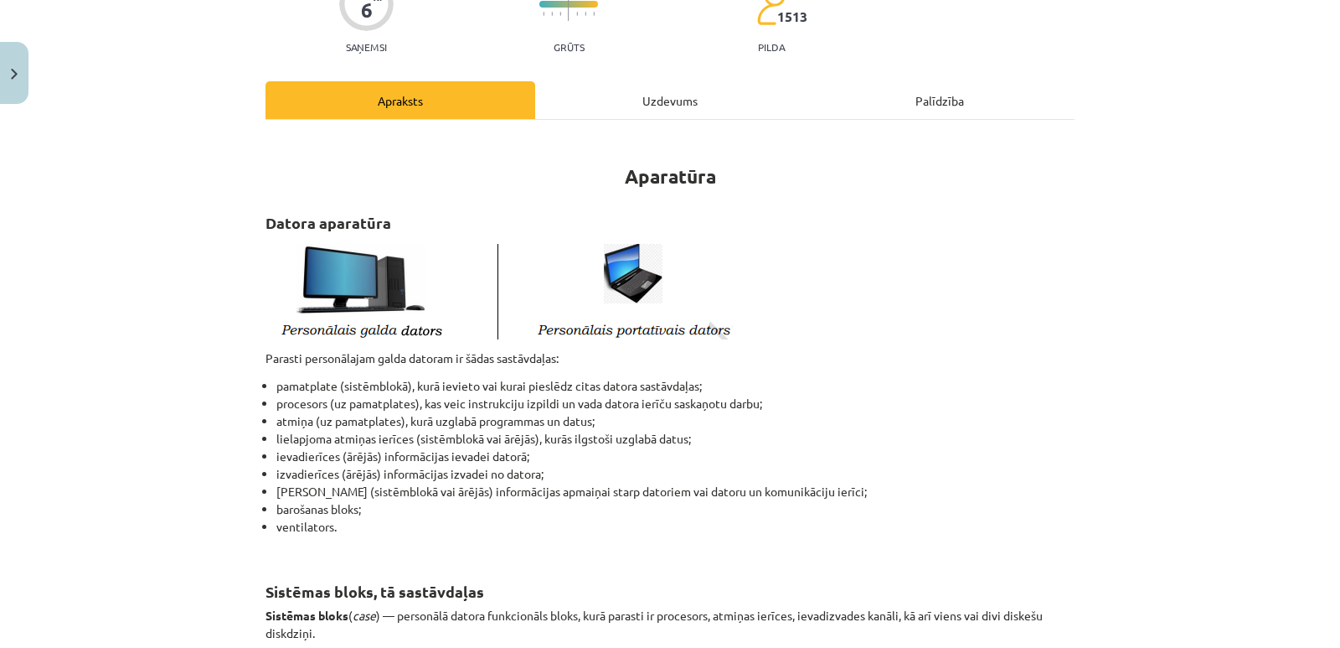
scroll to position [168, 0]
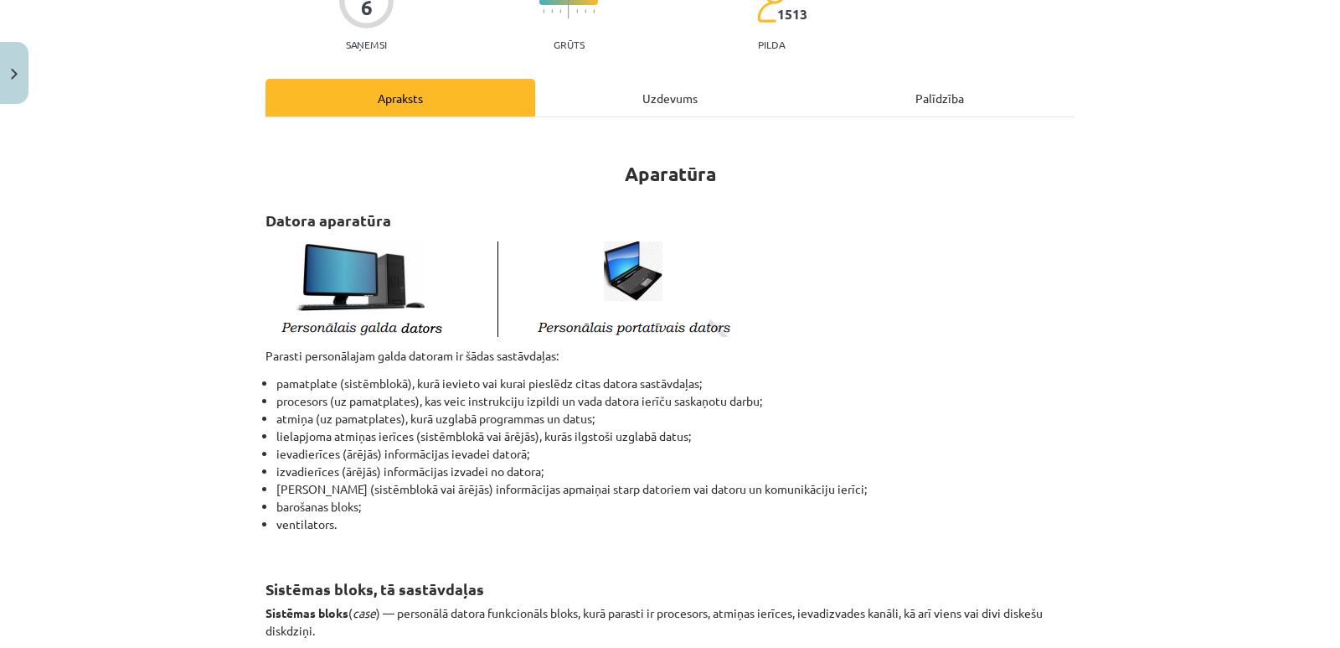
click at [434, 90] on div "Apraksts" at bounding box center [401, 98] width 270 height 38
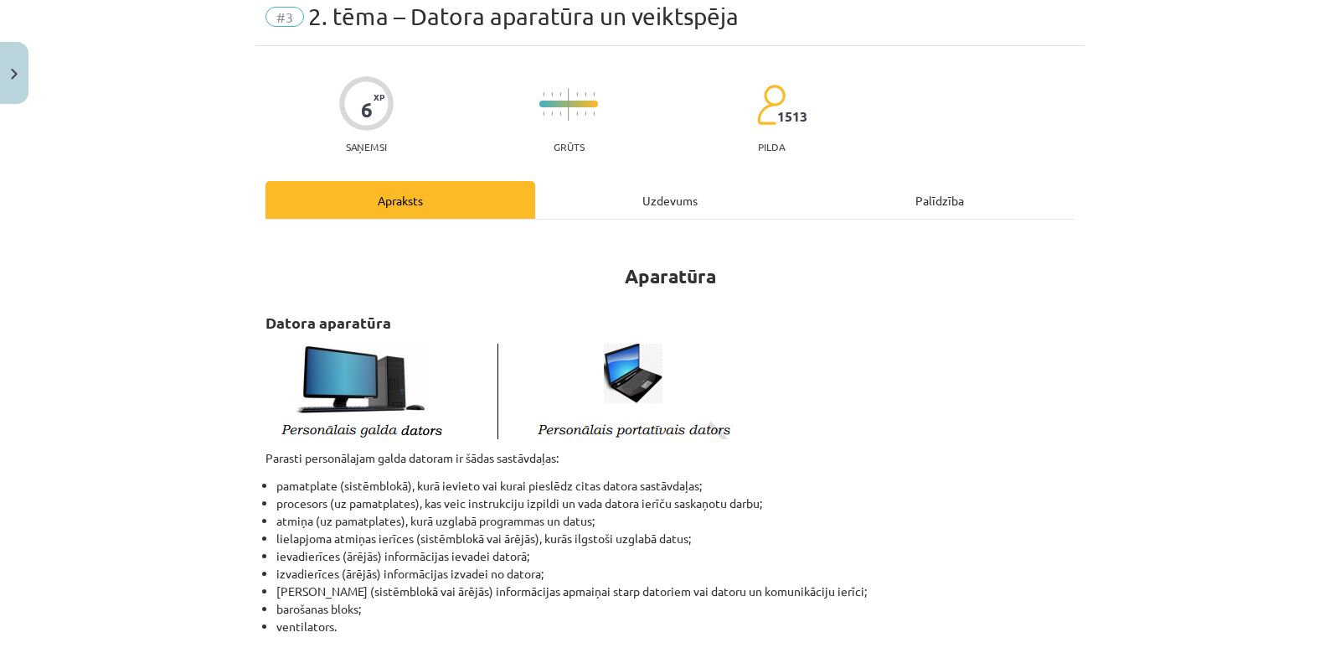
scroll to position [92, 0]
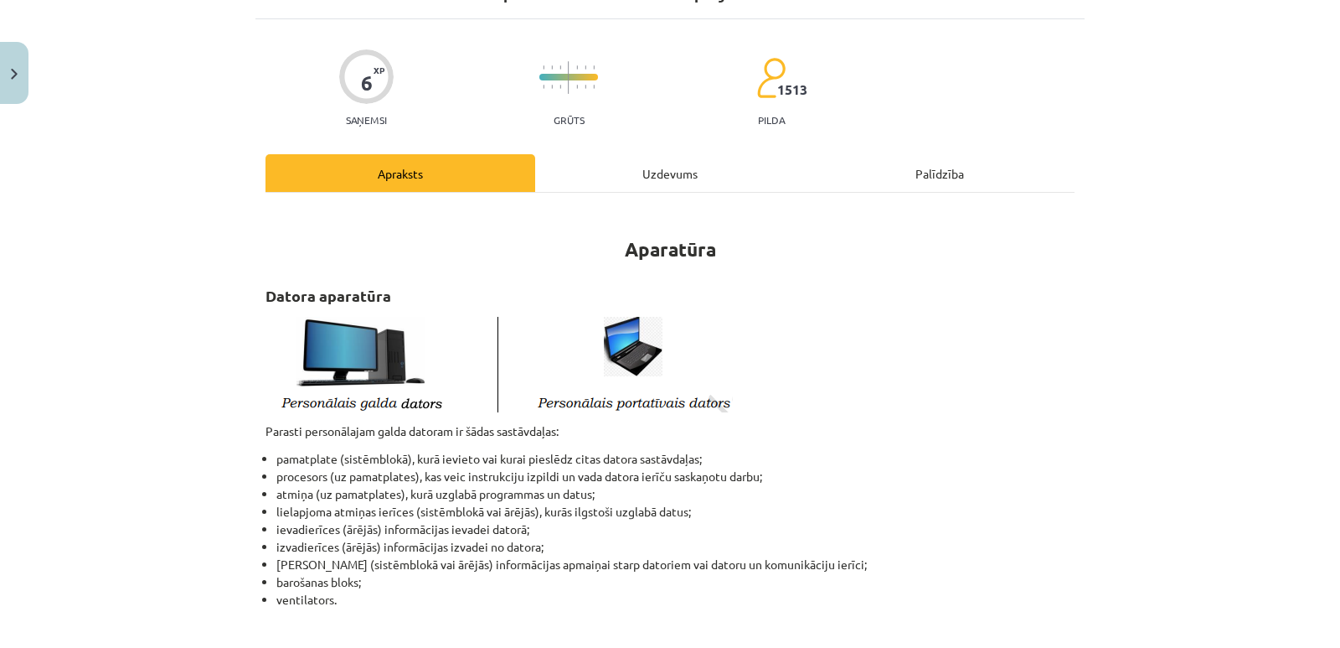
click at [624, 171] on div "Uzdevums" at bounding box center [670, 173] width 270 height 38
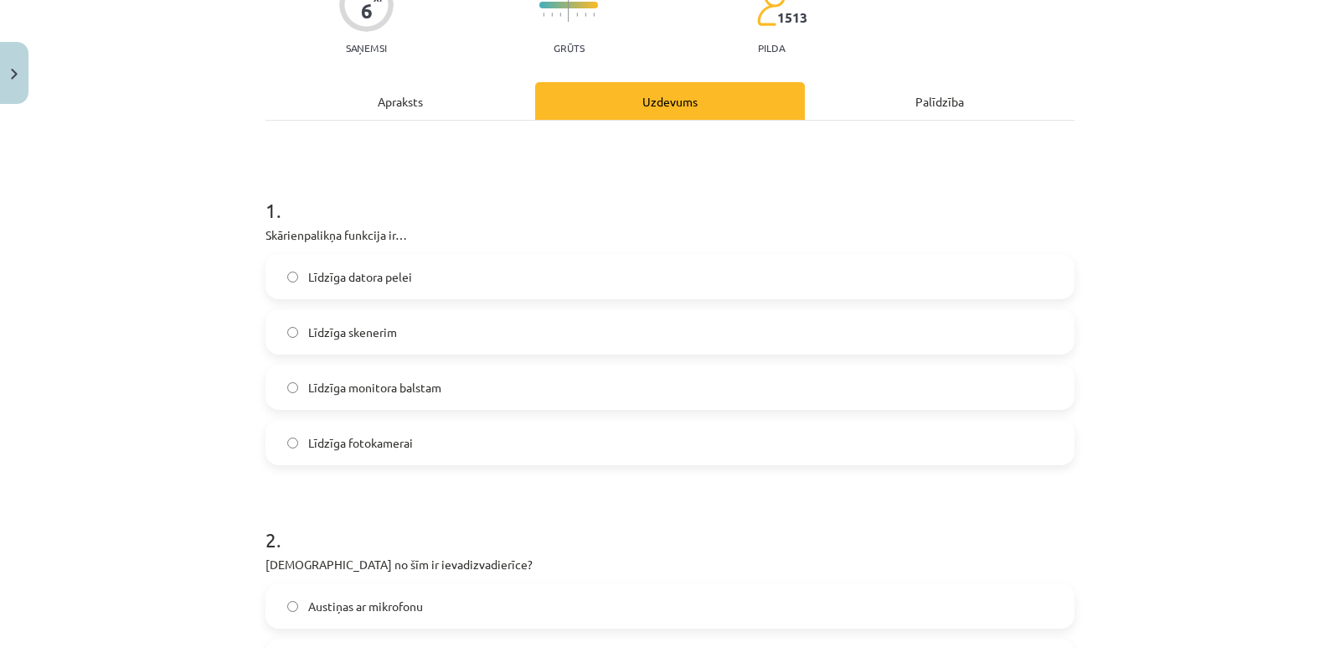
scroll to position [126, 0]
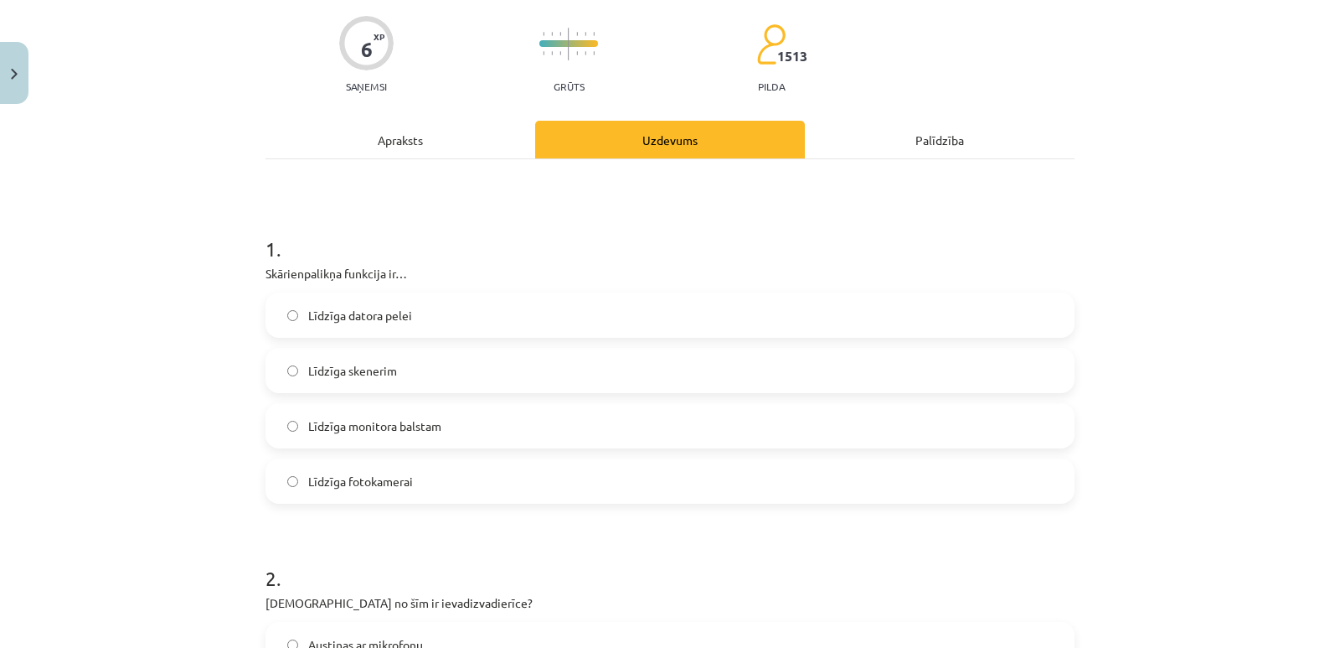
click at [442, 137] on div "Apraksts" at bounding box center [401, 140] width 270 height 38
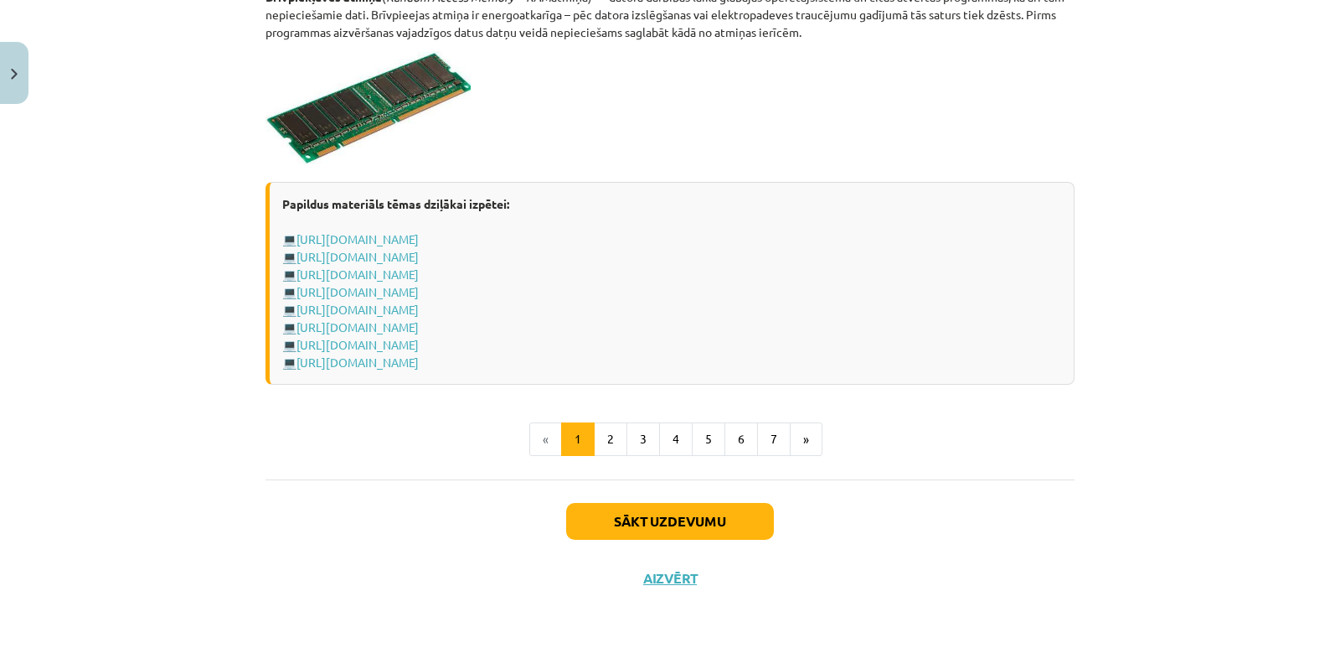
scroll to position [2857, 0]
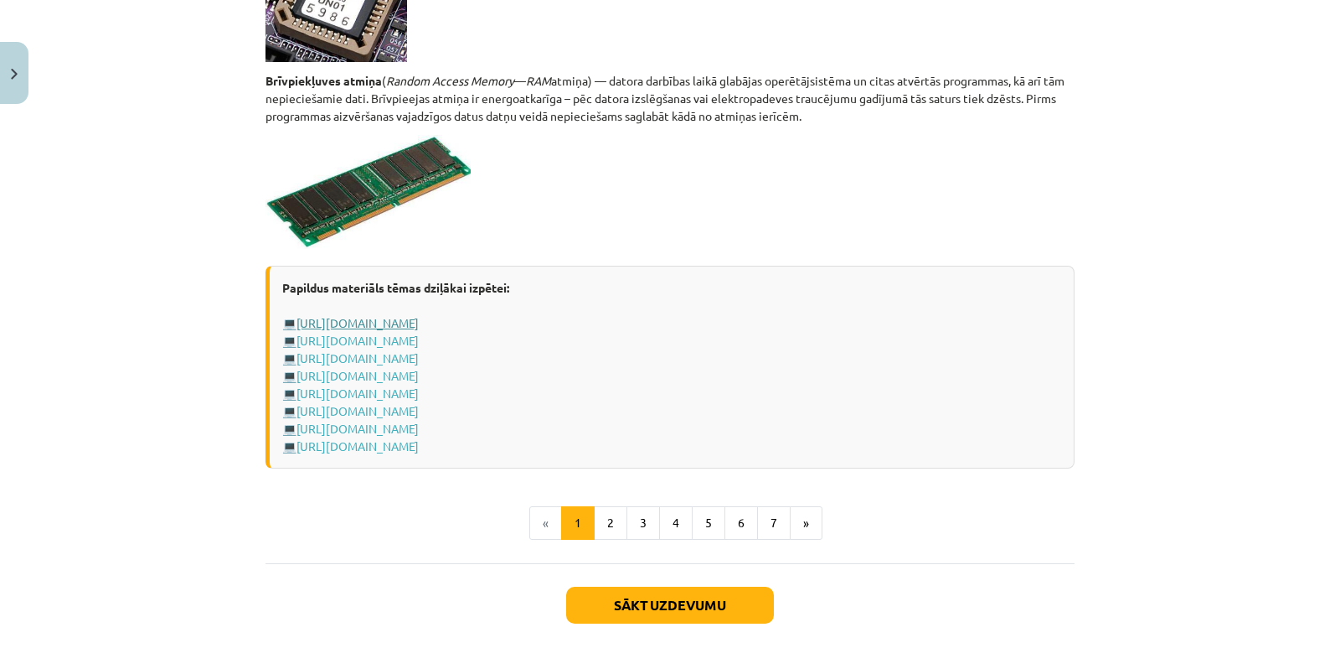
click at [419, 328] on link "https://www.uzdevumi.lv/p/informatika/7-klase/it-pamatjedzieni-9881/re-f090ab19…" at bounding box center [358, 322] width 122 height 15
click at [419, 340] on link "https://www.uzdevumi.lv/p/informatika/10-klase/aparatura-7425/re-b754d5d3-e143-…" at bounding box center [358, 340] width 122 height 15
click at [419, 343] on link "https://www.uzdevumi.lv/p/informatika/10-klase/aparatura-7425/re-b754d5d3-e143-…" at bounding box center [358, 340] width 122 height 15
click at [419, 408] on link "http://www.uzdevumi.lv/p/informatika/10-klase/aparatura-7425/re-ac78923a-b435-4…" at bounding box center [358, 410] width 122 height 15
click at [419, 363] on link "http://www.uzdevumi.lv/p/informatika/10-klase/aparatura-7425/re-8a220922-4ec6-4…" at bounding box center [358, 357] width 122 height 15
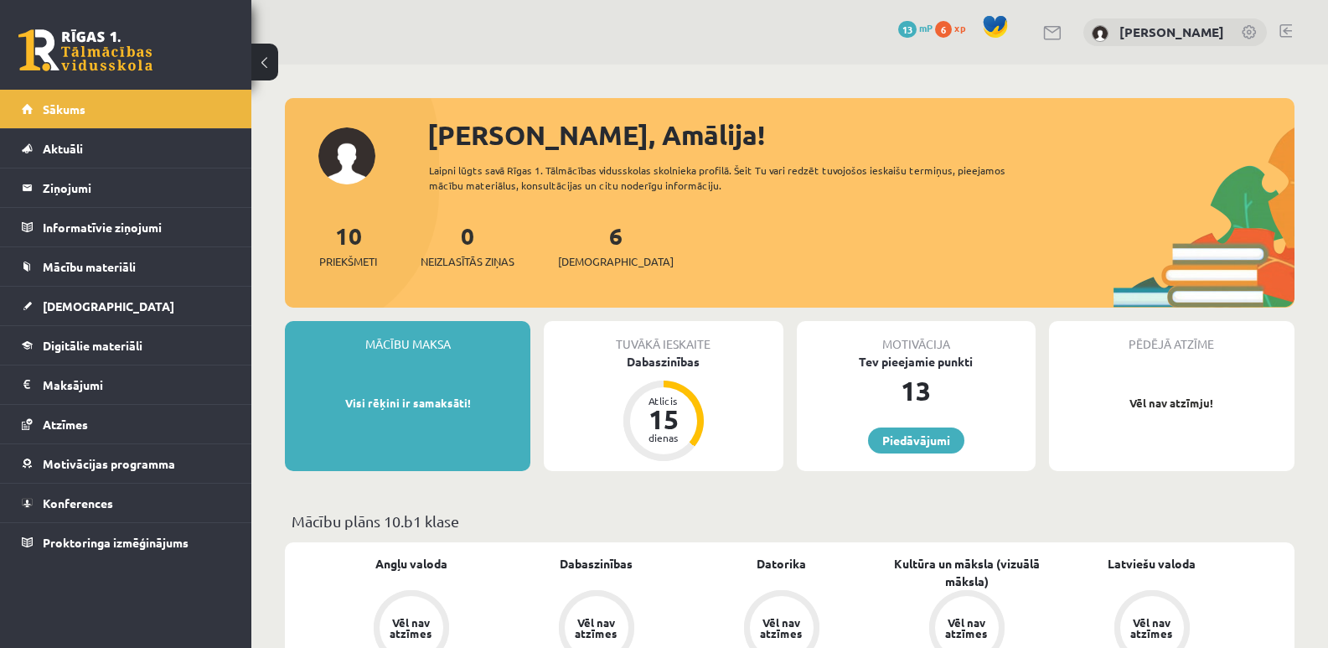
click at [950, 31] on span "6" at bounding box center [943, 29] width 17 height 17
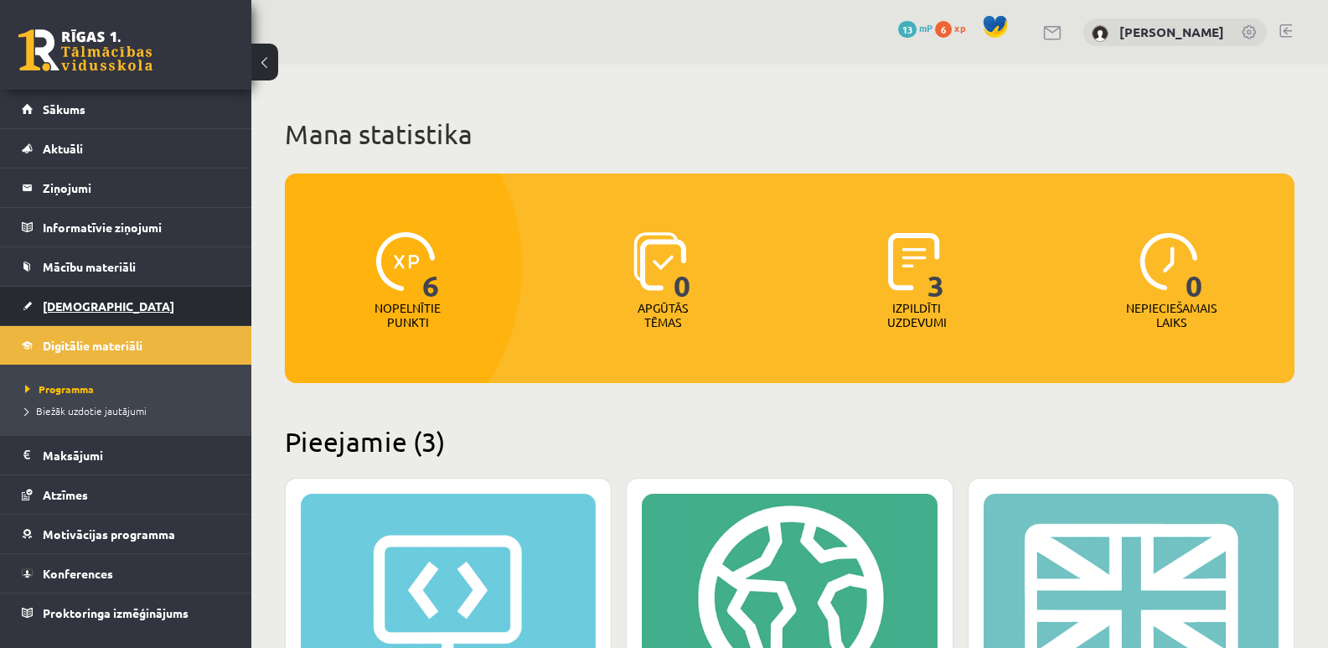
click at [63, 304] on span "[DEMOGRAPHIC_DATA]" at bounding box center [109, 305] width 132 height 15
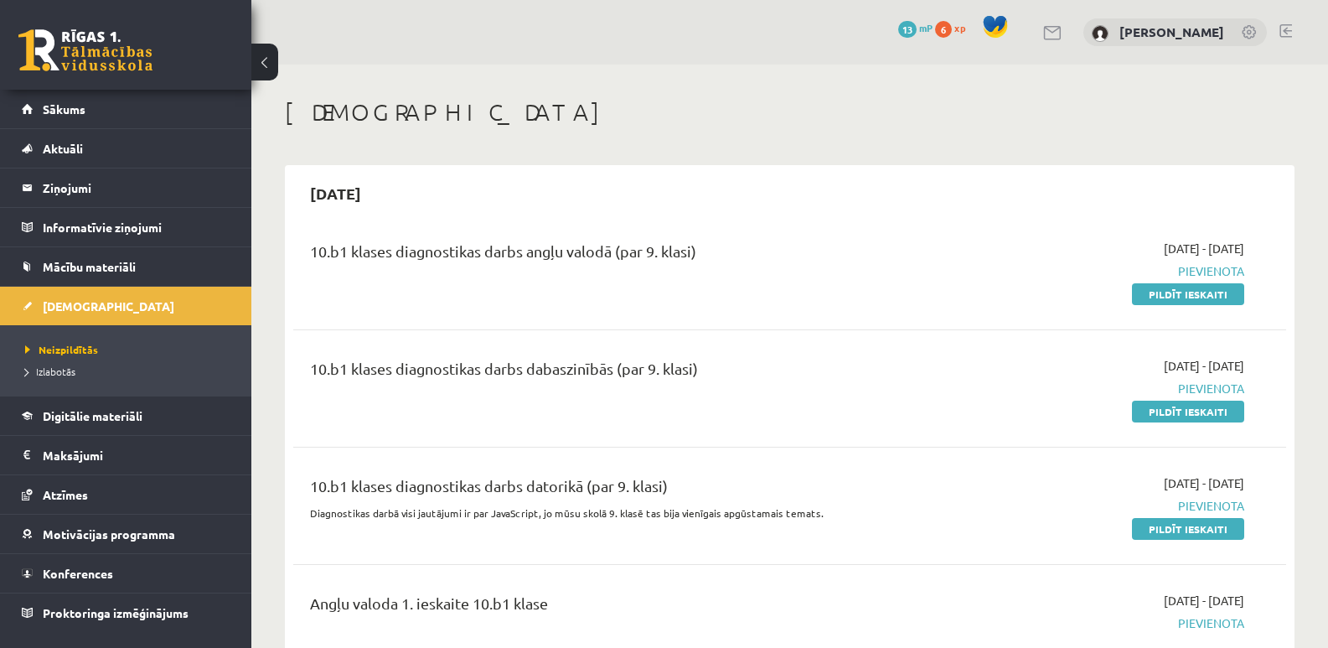
drag, startPoint x: 391, startPoint y: 194, endPoint x: 307, endPoint y: 199, distance: 84.8
click at [307, 199] on h2 "[DATE]" at bounding box center [335, 192] width 85 height 39
drag, startPoint x: 473, startPoint y: 251, endPoint x: 665, endPoint y: 251, distance: 192.7
click at [665, 251] on div "10.b1 klases diagnostikas darbs angļu valodā (par 9. klasi)" at bounding box center [617, 255] width 614 height 31
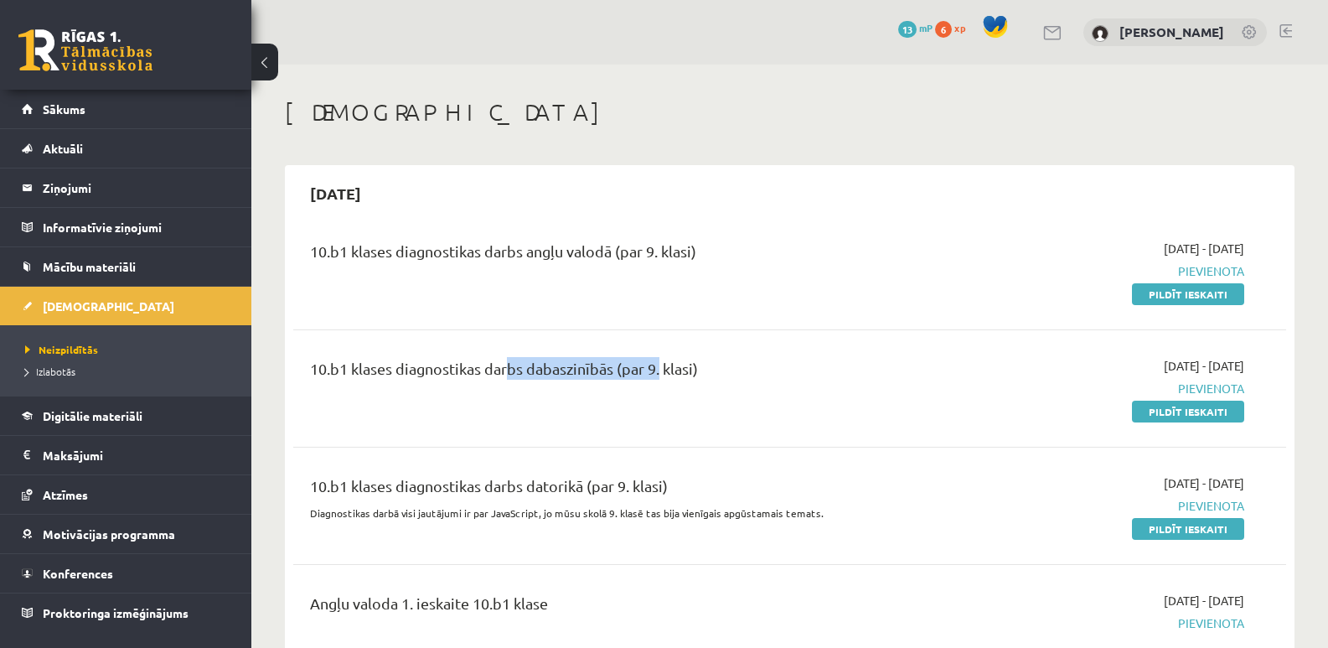
drag, startPoint x: 501, startPoint y: 371, endPoint x: 659, endPoint y: 372, distance: 157.5
click at [659, 372] on div "10.b1 klases diagnostikas darbs dabaszinībās (par 9. klasi)" at bounding box center [617, 372] width 614 height 31
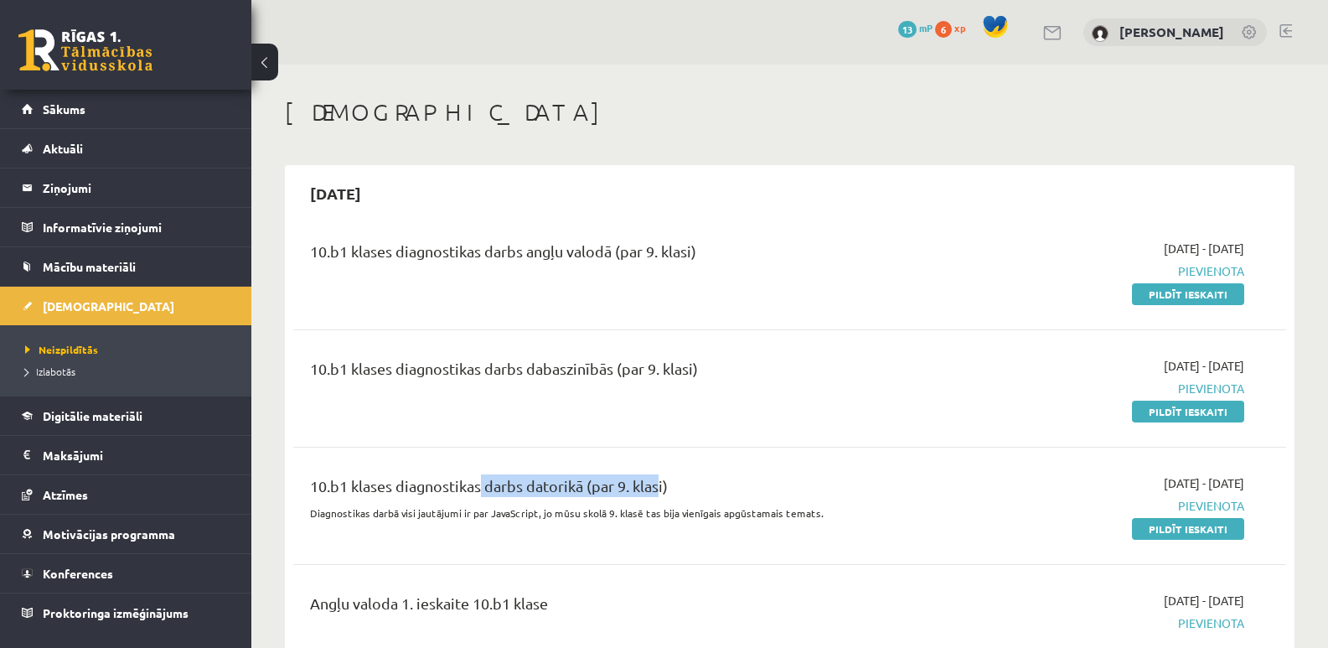
drag, startPoint x: 476, startPoint y: 488, endPoint x: 657, endPoint y: 485, distance: 181.0
click at [657, 485] on div "10.b1 klases diagnostikas darbs datorikā (par 9. klasi)" at bounding box center [617, 489] width 614 height 31
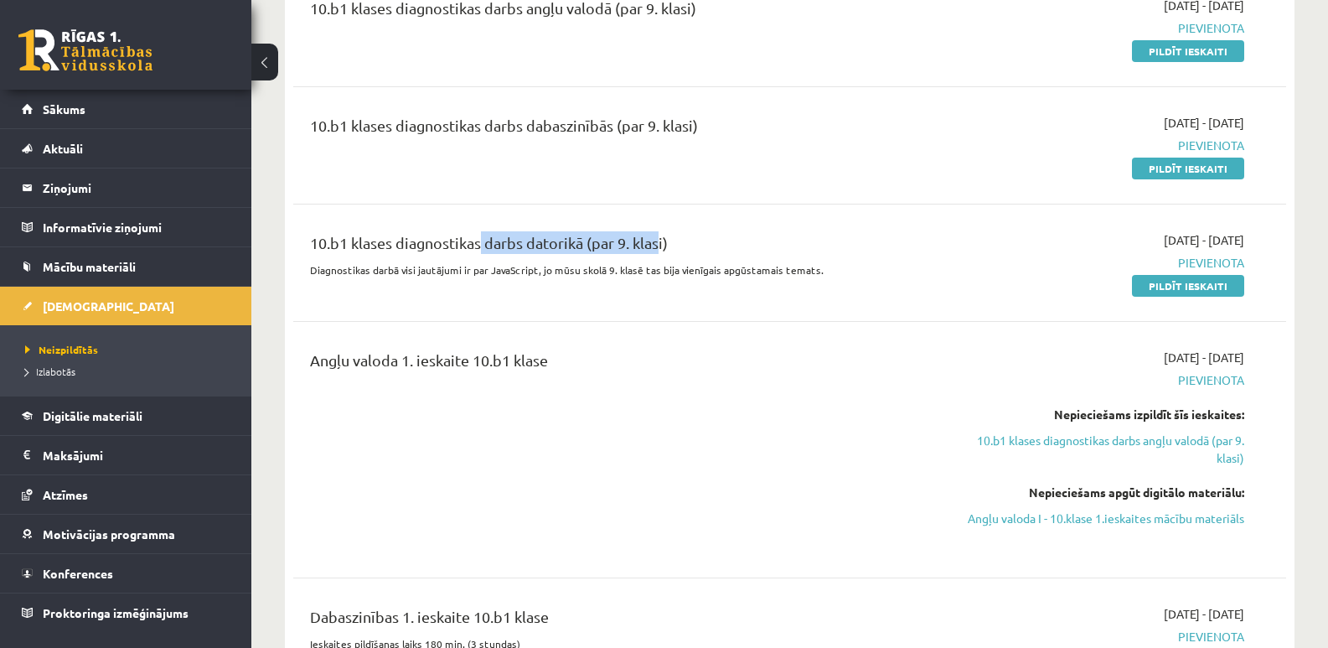
scroll to position [251, 0]
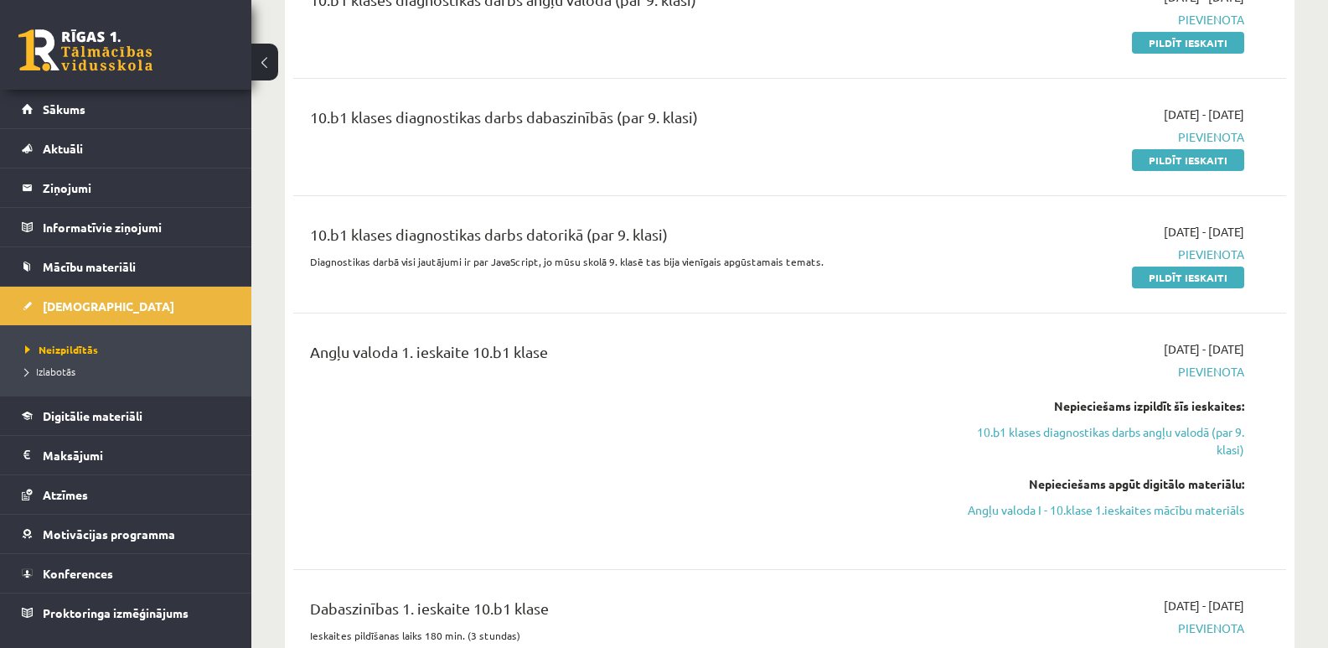
click at [493, 429] on div "Angļu valoda 1. ieskaite 10.b1 klase" at bounding box center [616, 441] width 639 height 202
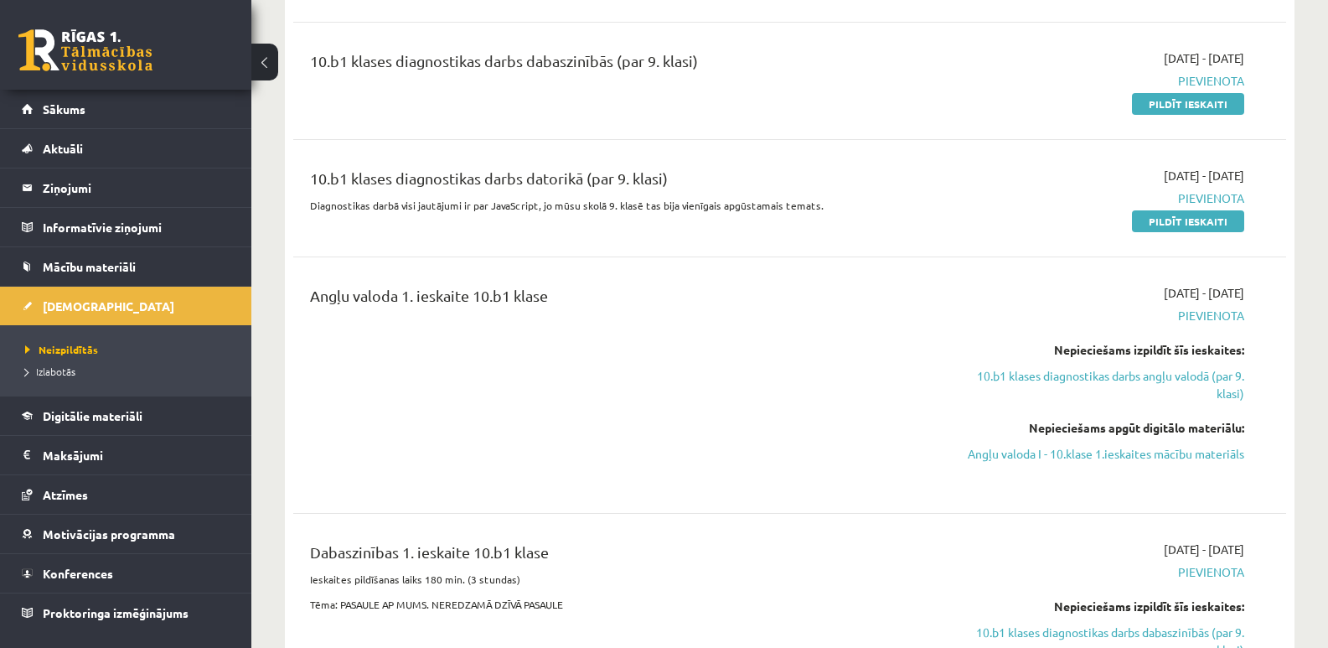
scroll to position [335, 0]
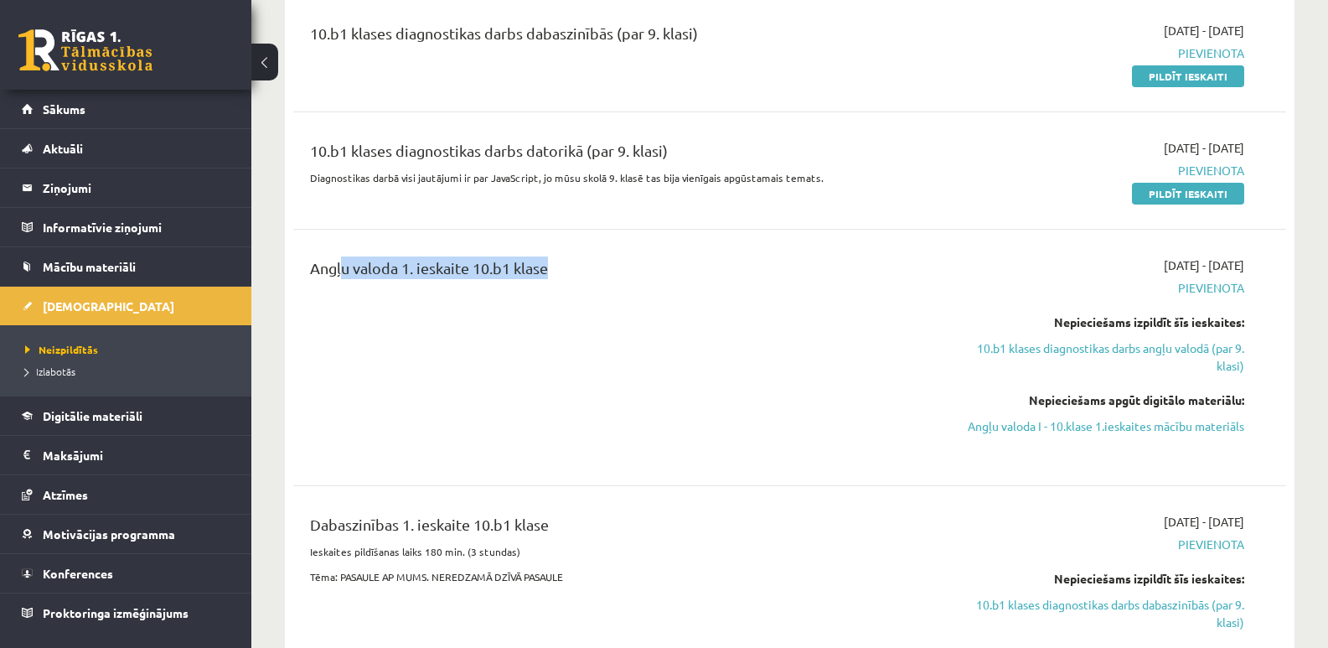
drag, startPoint x: 335, startPoint y: 267, endPoint x: 541, endPoint y: 261, distance: 206.2
click at [541, 261] on div "Angļu valoda 1. ieskaite 10.b1 klase" at bounding box center [617, 271] width 614 height 31
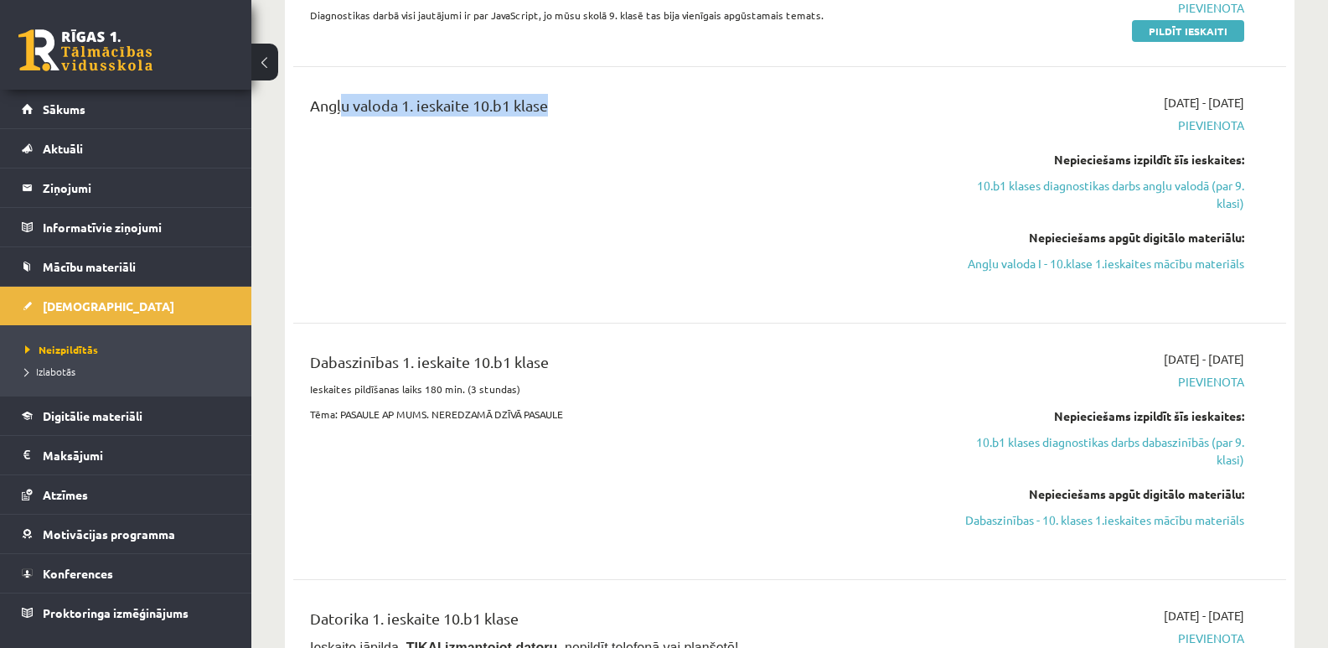
scroll to position [503, 0]
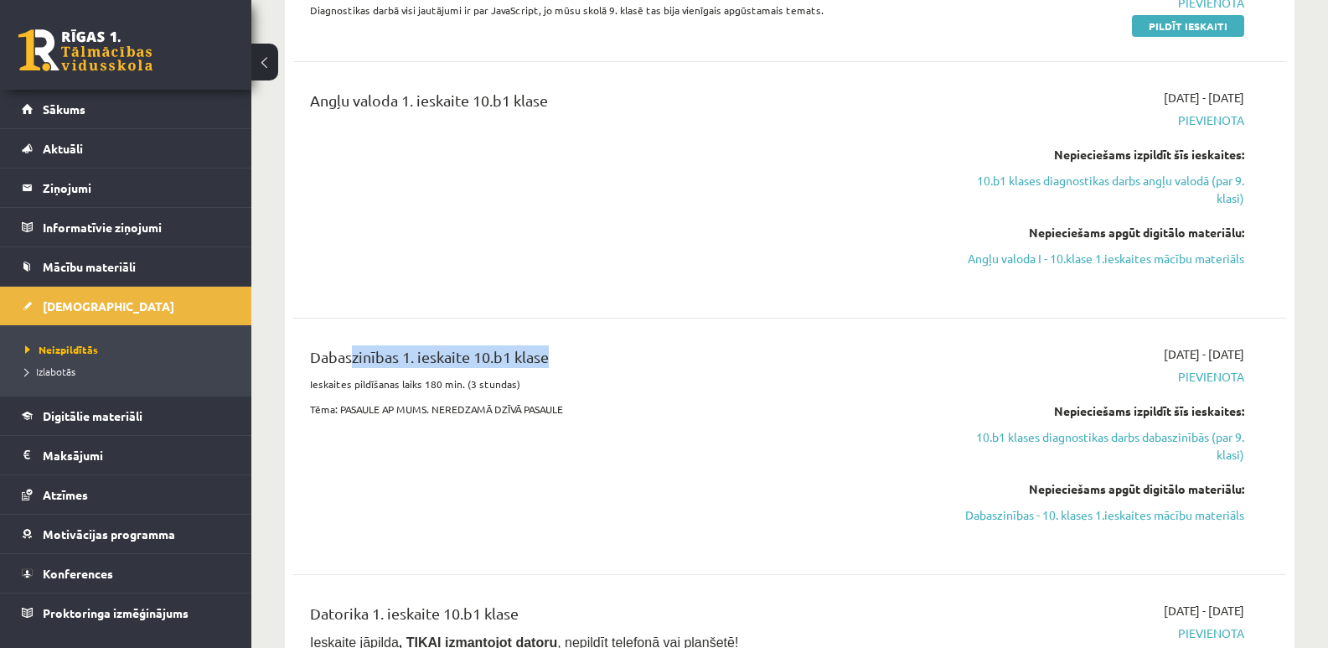
drag, startPoint x: 343, startPoint y: 357, endPoint x: 544, endPoint y: 357, distance: 201.1
click at [544, 357] on div "Dabaszinības 1. ieskaite 10.b1 klase" at bounding box center [617, 360] width 614 height 31
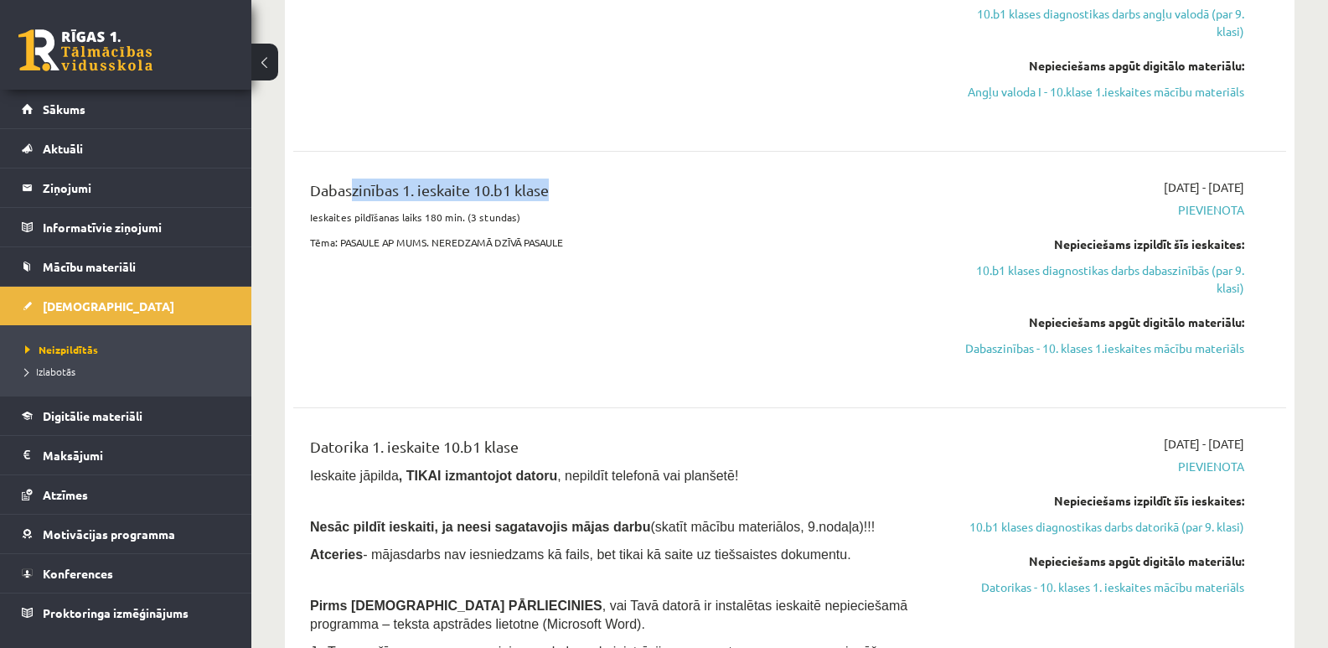
scroll to position [670, 0]
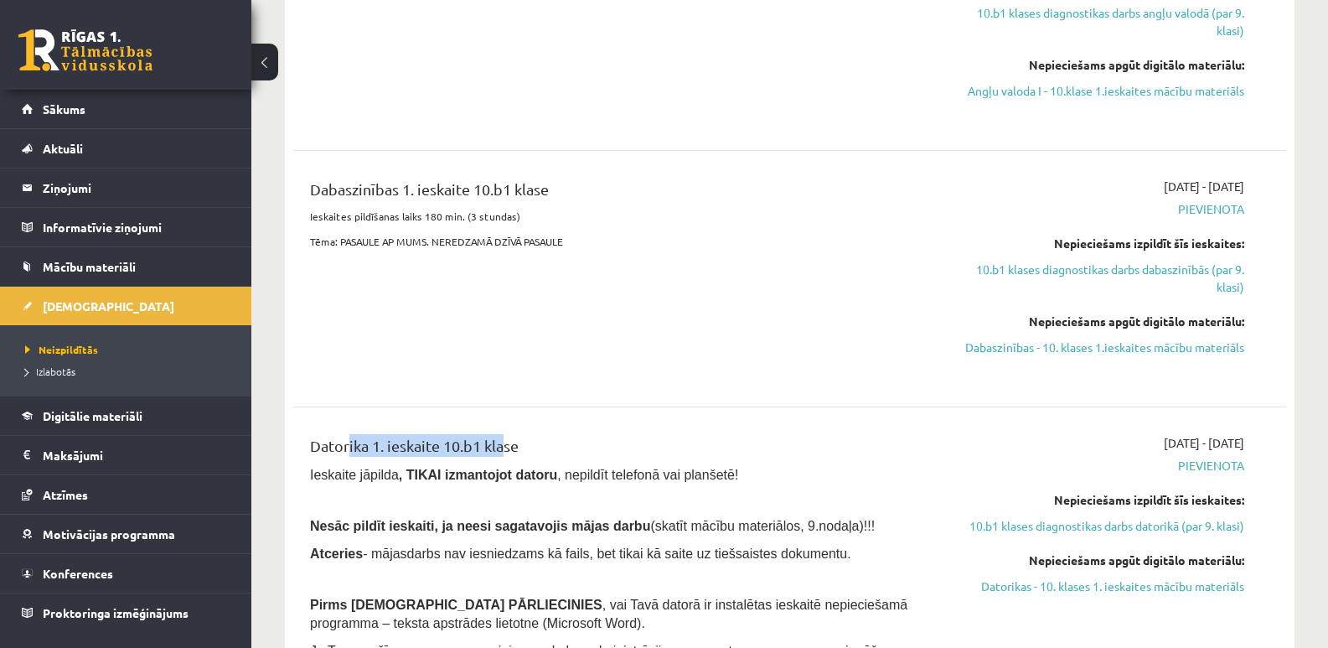
drag, startPoint x: 341, startPoint y: 444, endPoint x: 497, endPoint y: 444, distance: 155.8
click at [497, 444] on div "Datorika 1. ieskaite 10.b1 klase" at bounding box center [617, 449] width 614 height 31
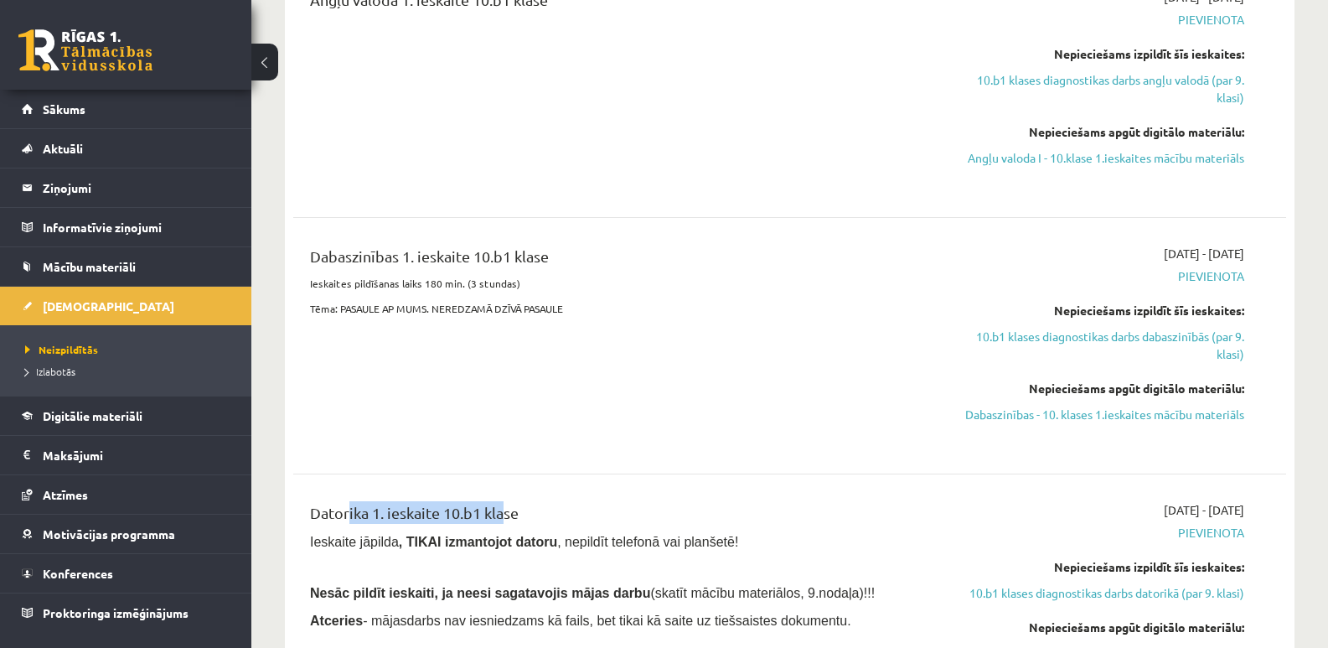
scroll to position [586, 0]
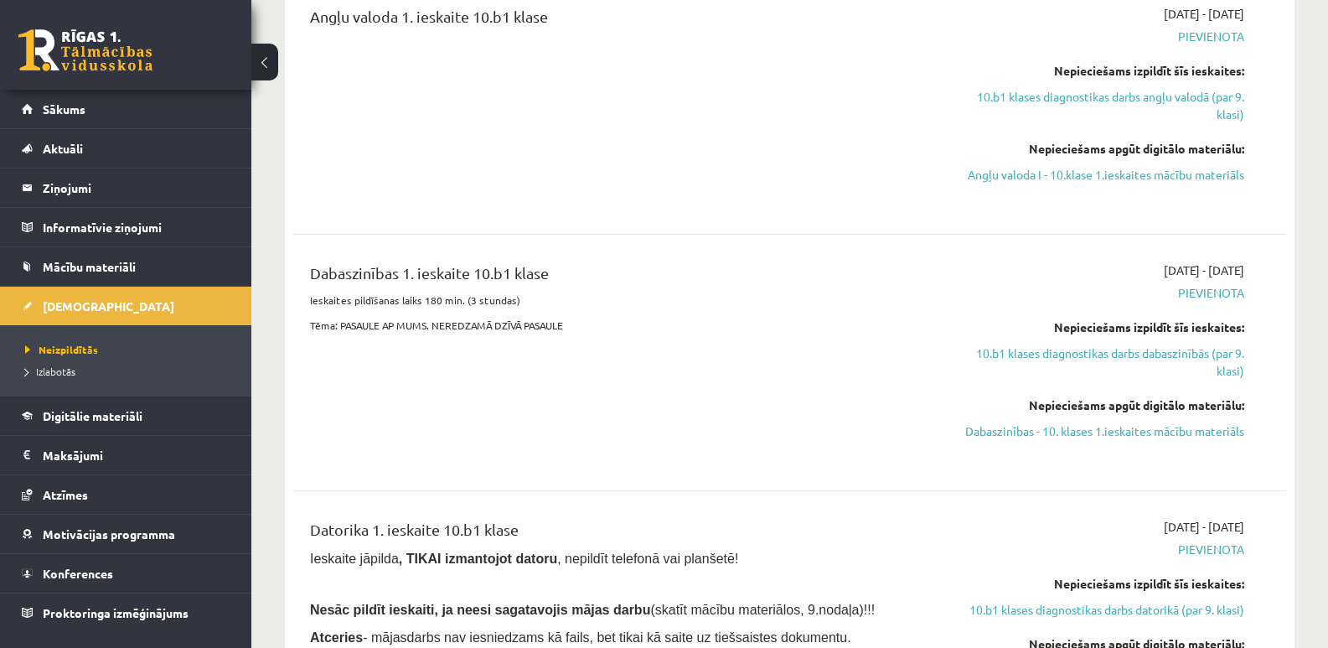
click at [465, 447] on div "Dabaszinības 1. ieskaite 10.b1 klase Ieskaites pildīšanas laiks 180 min. (3 stu…" at bounding box center [616, 362] width 639 height 202
drag, startPoint x: 450, startPoint y: 417, endPoint x: 560, endPoint y: 416, distance: 110.6
click at [449, 416] on div "Dabaszinības 1. ieskaite 10.b1 klase Ieskaites pildīšanas laiks 180 min. (3 stu…" at bounding box center [616, 362] width 639 height 202
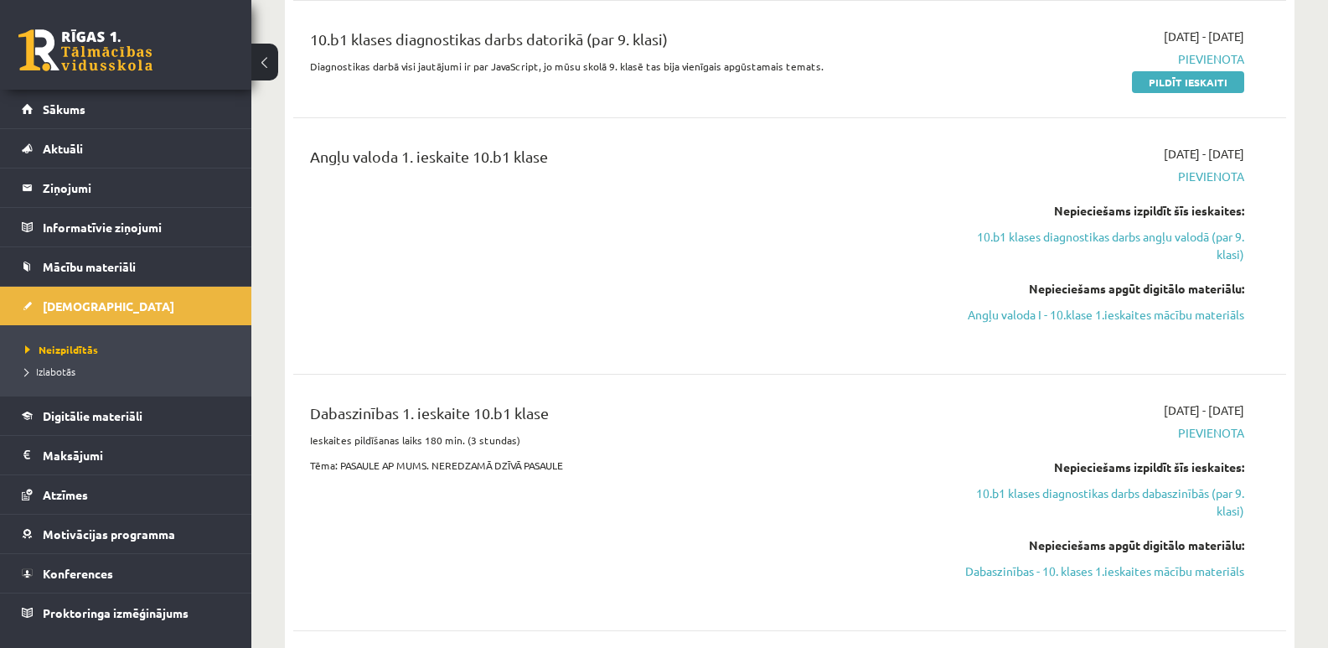
scroll to position [419, 0]
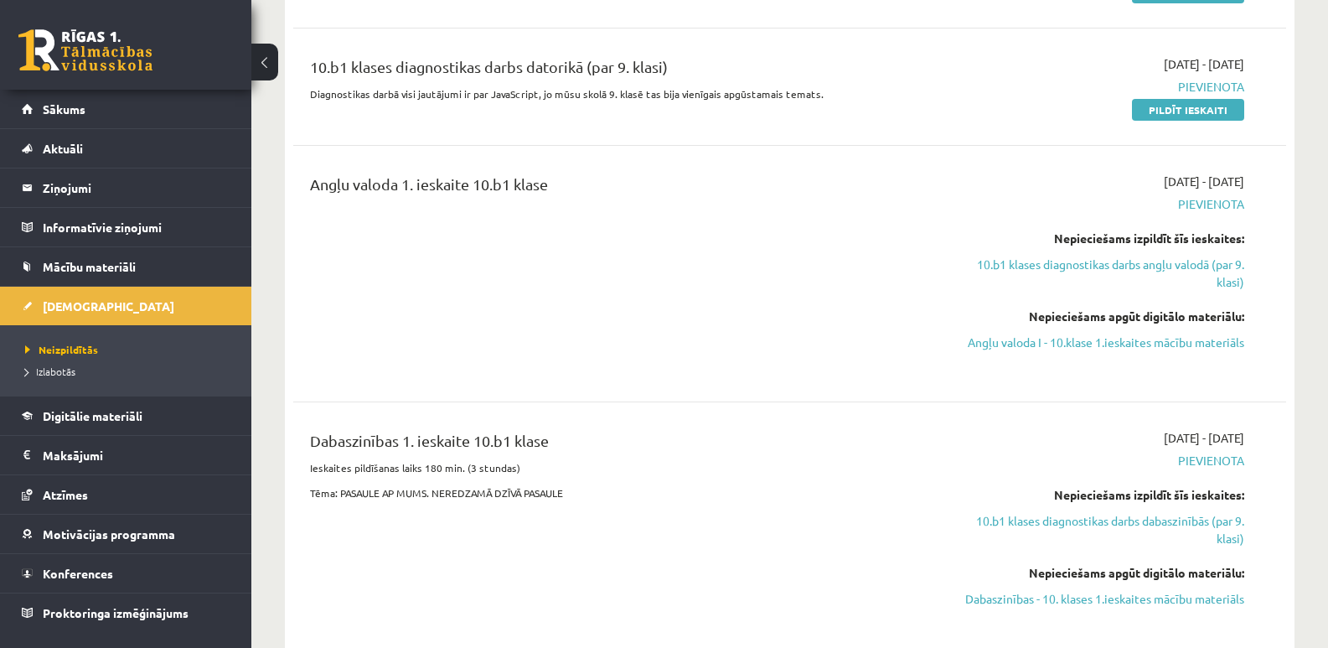
drag, startPoint x: 481, startPoint y: 310, endPoint x: 514, endPoint y: 323, distance: 35.3
click at [482, 310] on div "Angļu valoda 1. ieskaite 10.b1 klase" at bounding box center [616, 274] width 639 height 202
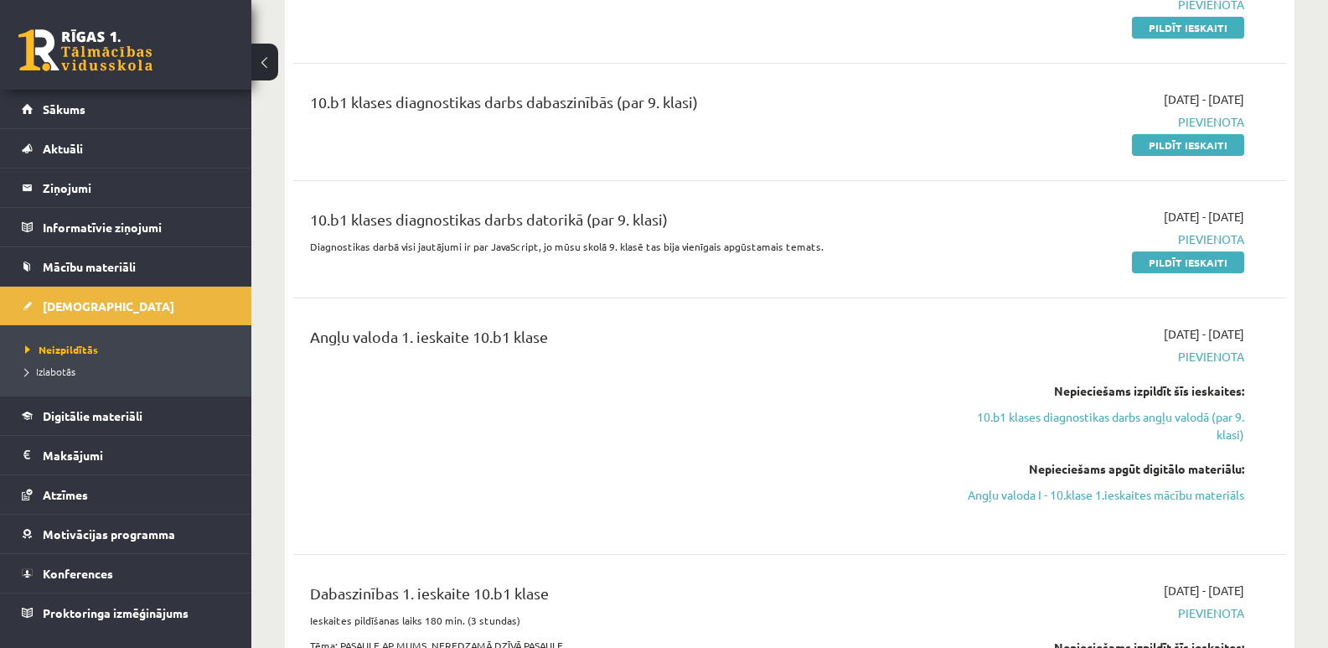
scroll to position [168, 0]
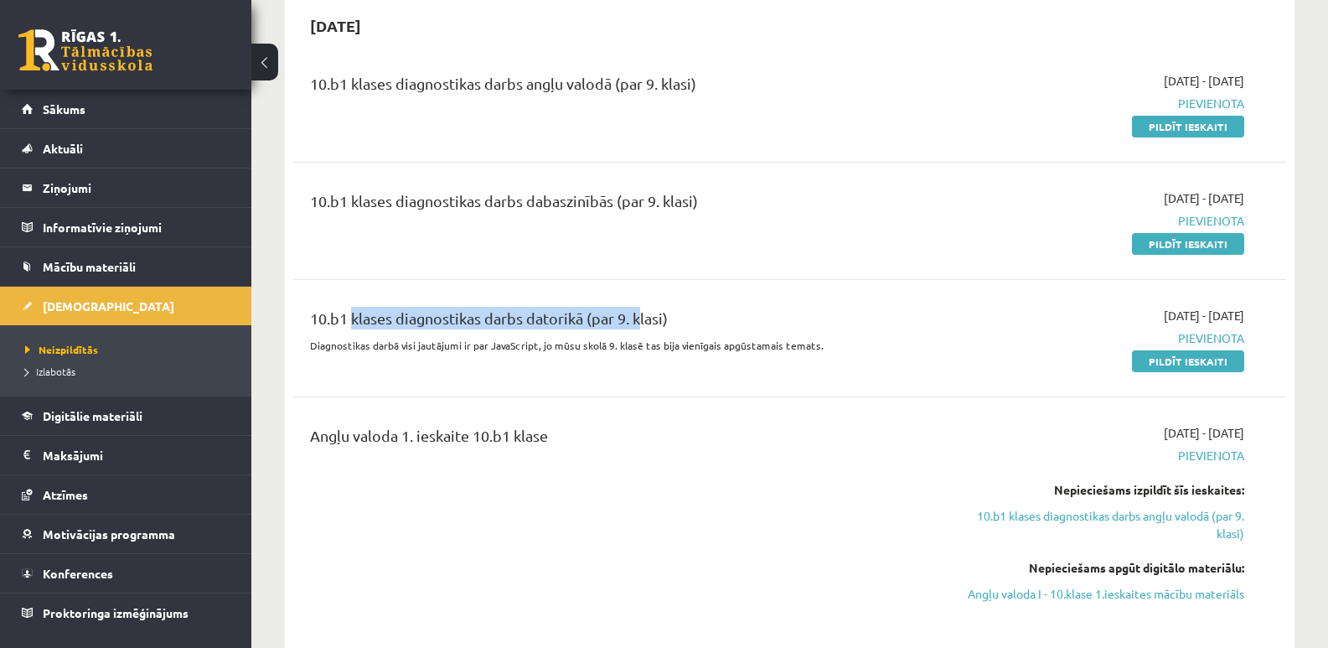
drag, startPoint x: 350, startPoint y: 323, endPoint x: 635, endPoint y: 322, distance: 284.9
click at [635, 322] on div "10.b1 klases diagnostikas darbs datorikā (par 9. klasi)" at bounding box center [617, 322] width 614 height 31
click at [419, 355] on div "10.b1 klases diagnostikas darbs datorikā (par 9. klasi) Diagnostikas darbā visi…" at bounding box center [616, 338] width 639 height 63
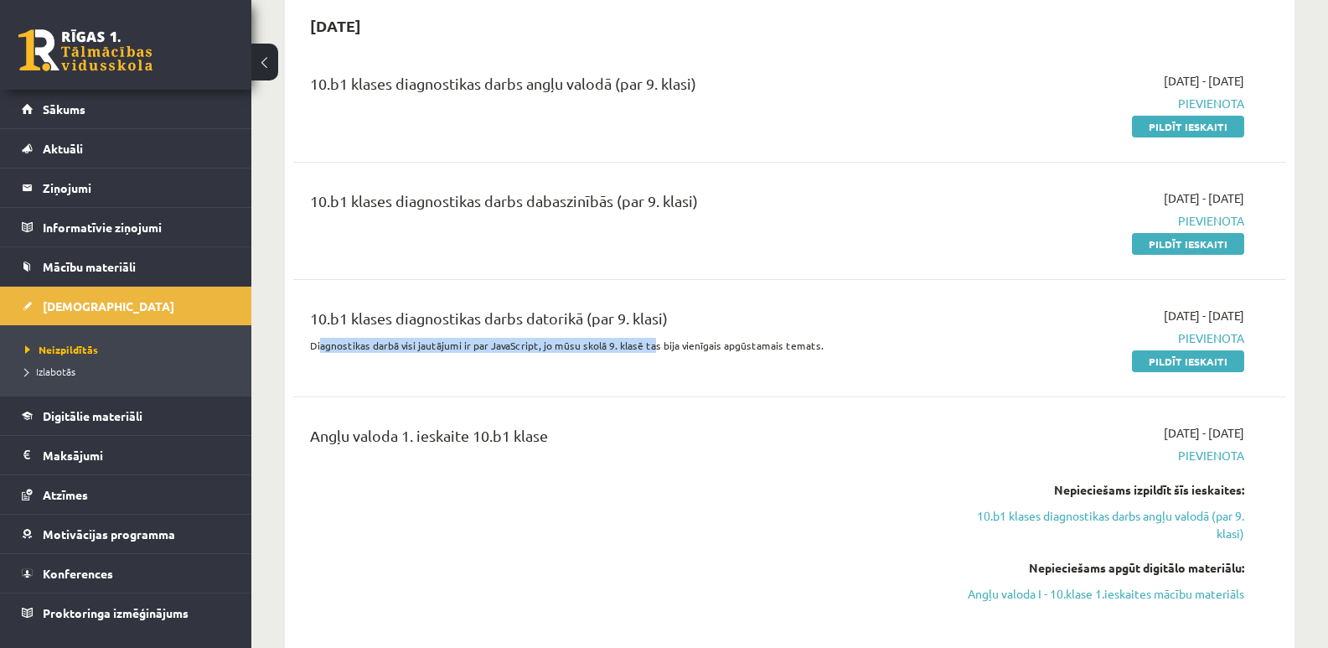
drag, startPoint x: 320, startPoint y: 344, endPoint x: 646, endPoint y: 352, distance: 326.0
click at [646, 352] on p "Diagnostikas darbā visi jautājumi ir par JavaScript, jo mūsu skolā 9. klasē tas…" at bounding box center [617, 345] width 614 height 15
click at [591, 349] on p "Diagnostikas darbā visi jautājumi ir par JavaScript, jo mūsu skolā 9. klasē tas…" at bounding box center [617, 345] width 614 height 15
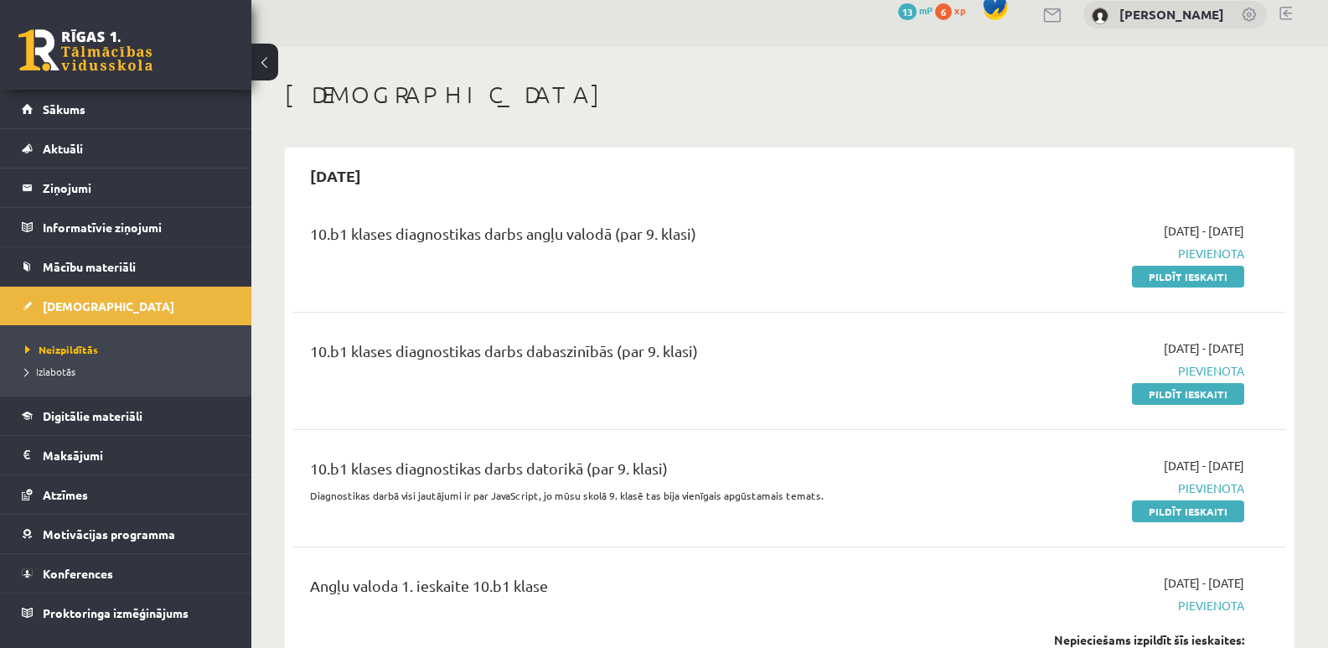
scroll to position [0, 0]
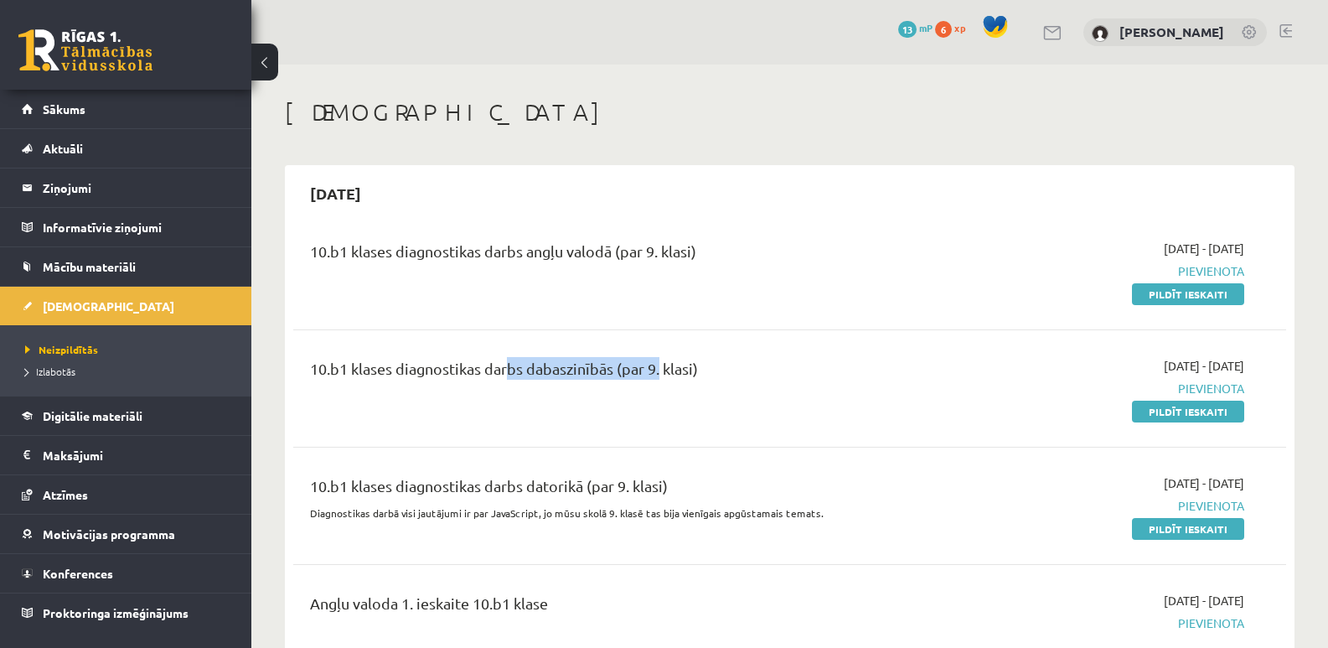
drag, startPoint x: 503, startPoint y: 369, endPoint x: 659, endPoint y: 369, distance: 156.7
click at [659, 369] on div "10.b1 klases diagnostikas darbs dabaszinībās (par 9. klasi)" at bounding box center [617, 372] width 614 height 31
drag, startPoint x: 521, startPoint y: 241, endPoint x: 623, endPoint y: 256, distance: 103.2
click at [623, 256] on div "10.b1 klases diagnostikas darbs angļu valodā (par 9. klasi)" at bounding box center [617, 255] width 614 height 31
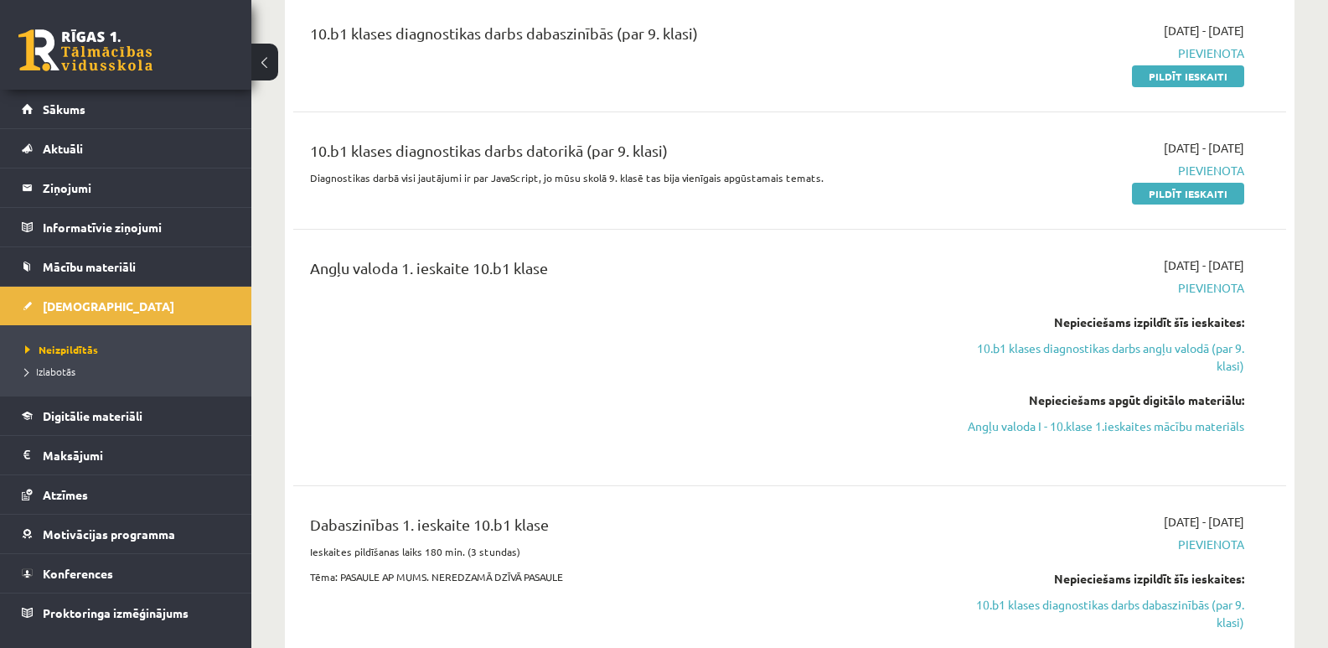
scroll to position [84, 0]
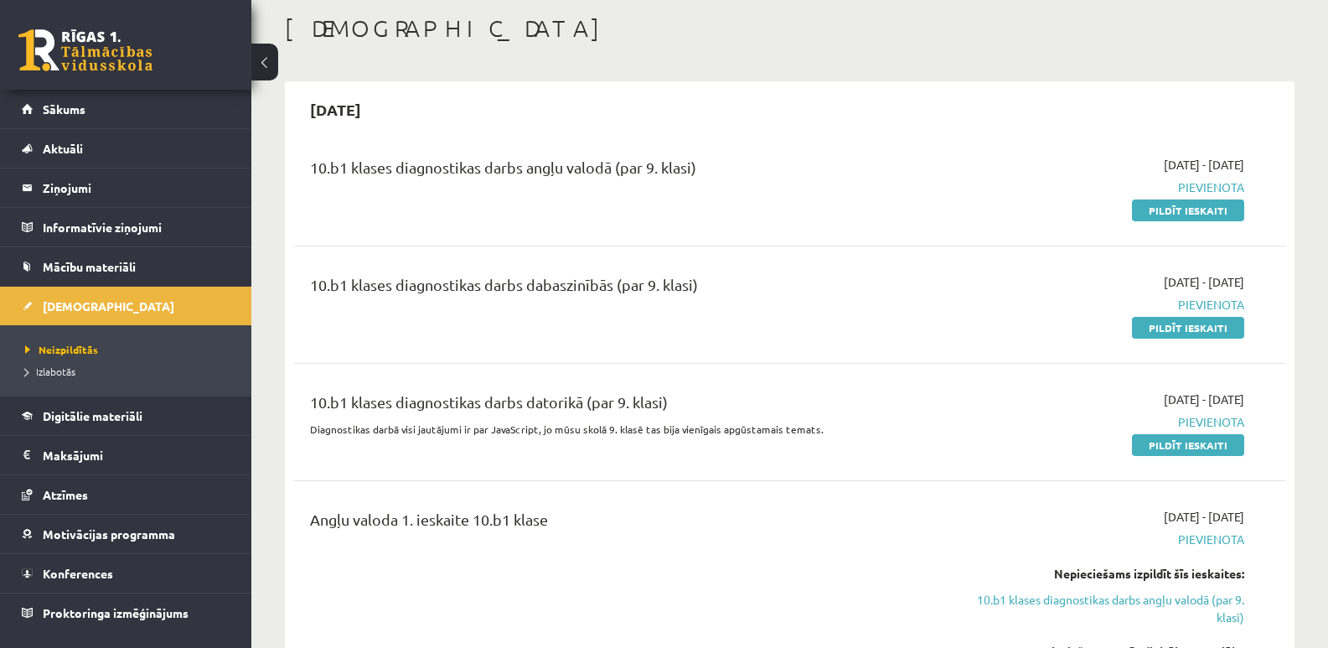
drag, startPoint x: 548, startPoint y: 329, endPoint x: 540, endPoint y: 341, distance: 13.9
click at [549, 329] on div "10.b1 klases diagnostikas darbs dabaszinībās (par 9. klasi)" at bounding box center [616, 304] width 639 height 63
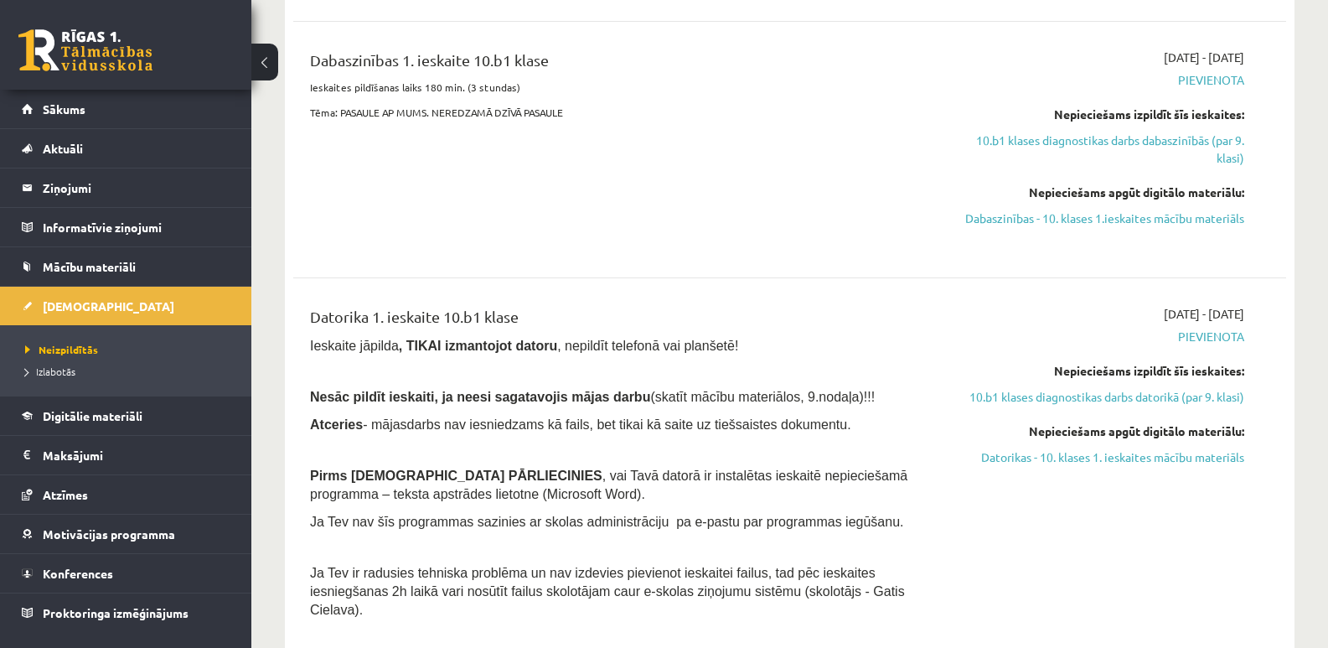
scroll to position [838, 0]
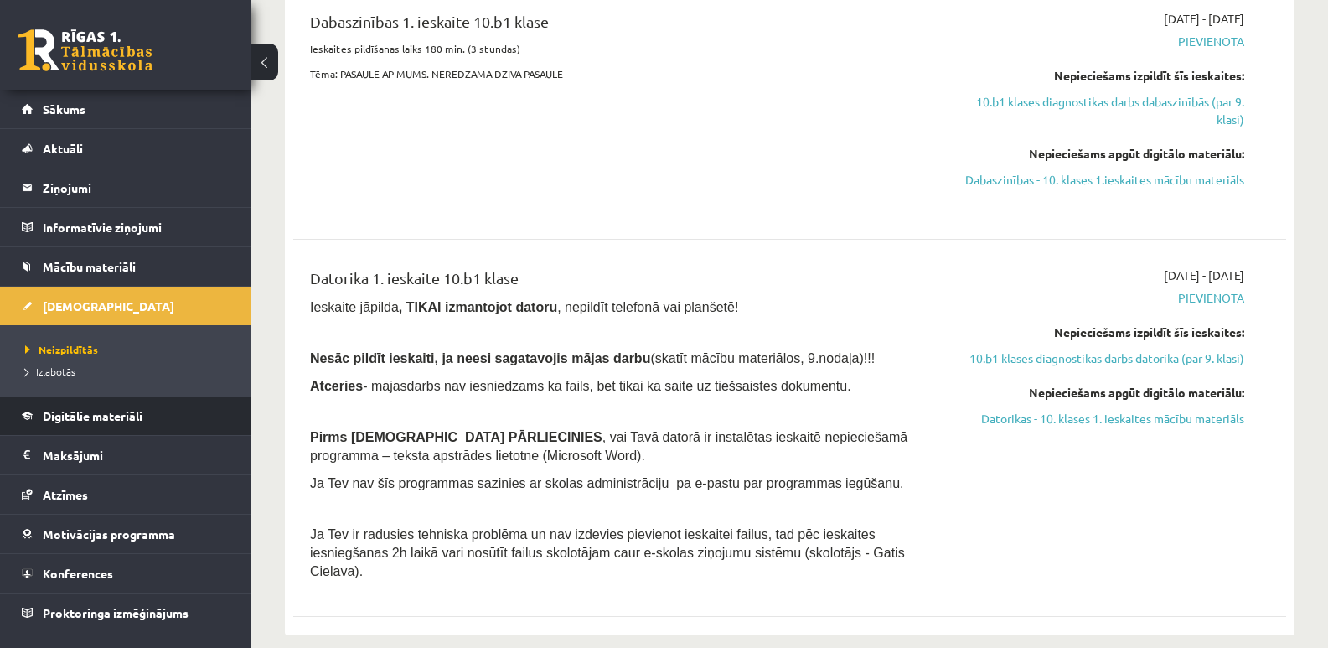
click at [109, 409] on span "Digitālie materiāli" at bounding box center [93, 415] width 100 height 15
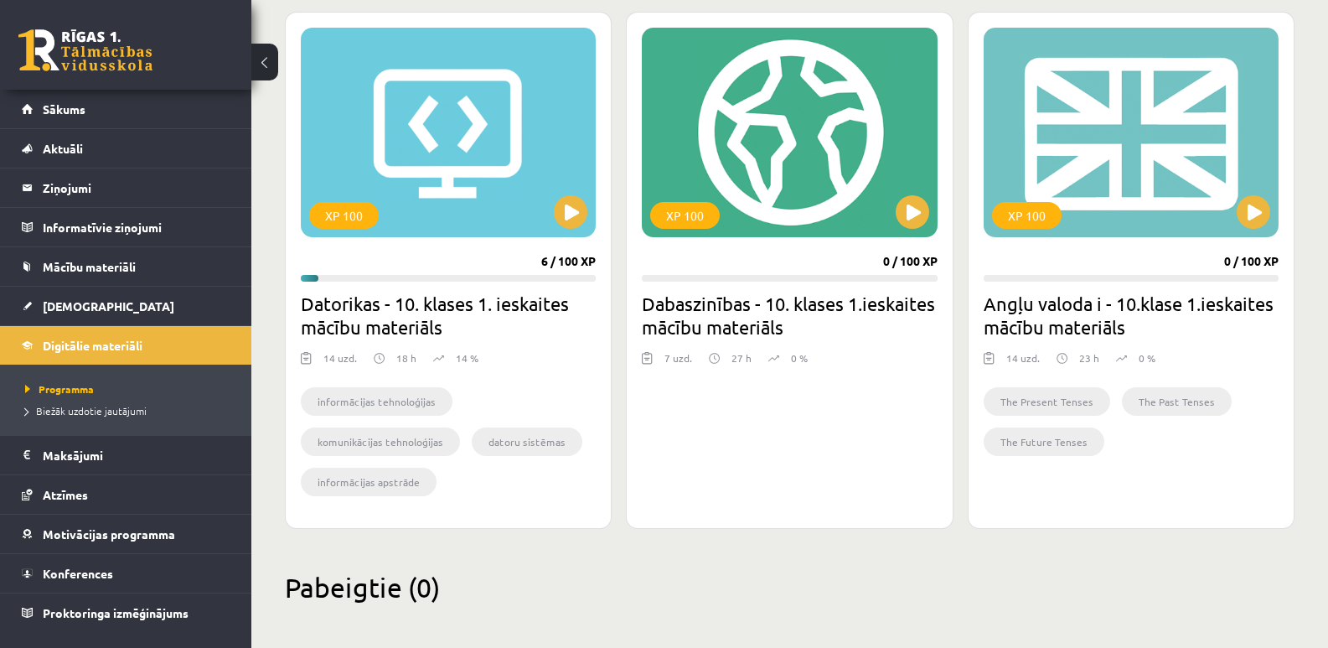
scroll to position [475, 0]
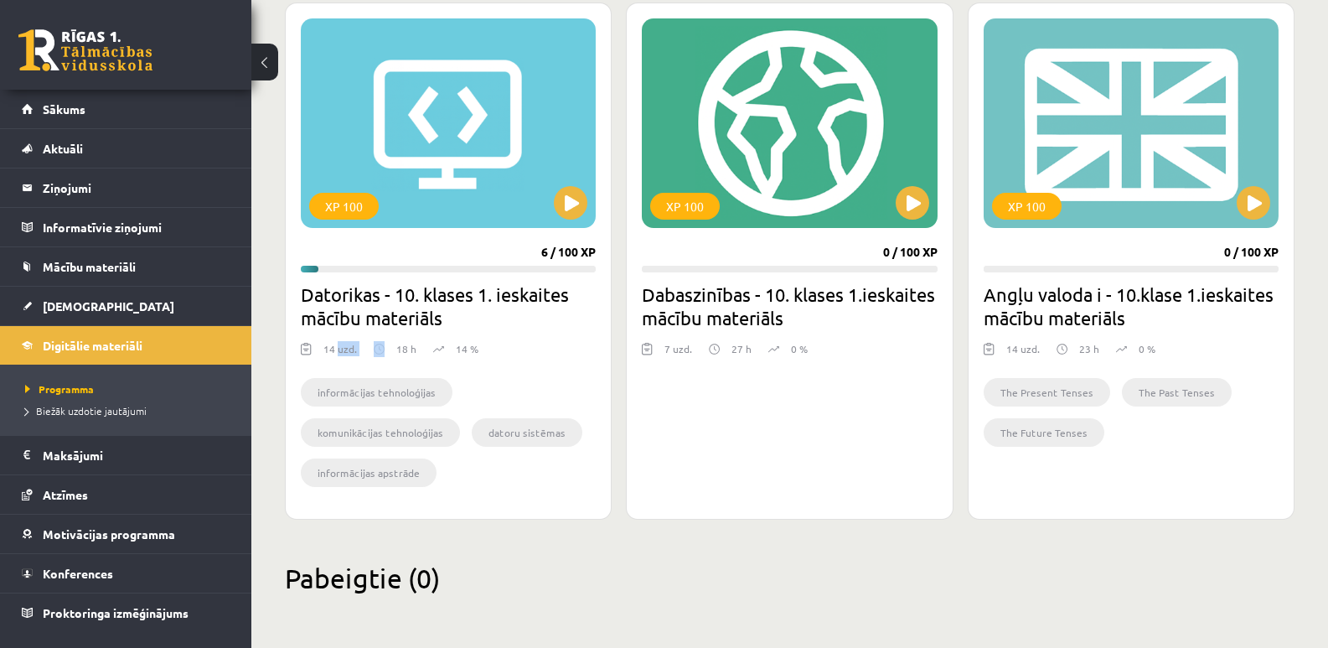
drag, startPoint x: 367, startPoint y: 347, endPoint x: 336, endPoint y: 354, distance: 31.9
click at [336, 354] on div "14 uzd. 18 h 14 %" at bounding box center [448, 353] width 295 height 25
click at [416, 349] on div "14 uzd. 18 h 14 %" at bounding box center [448, 353] width 295 height 25
drag, startPoint x: 390, startPoint y: 346, endPoint x: 420, endPoint y: 349, distance: 29.5
click at [420, 349] on div "14 uzd. 18 h 14 %" at bounding box center [448, 353] width 295 height 25
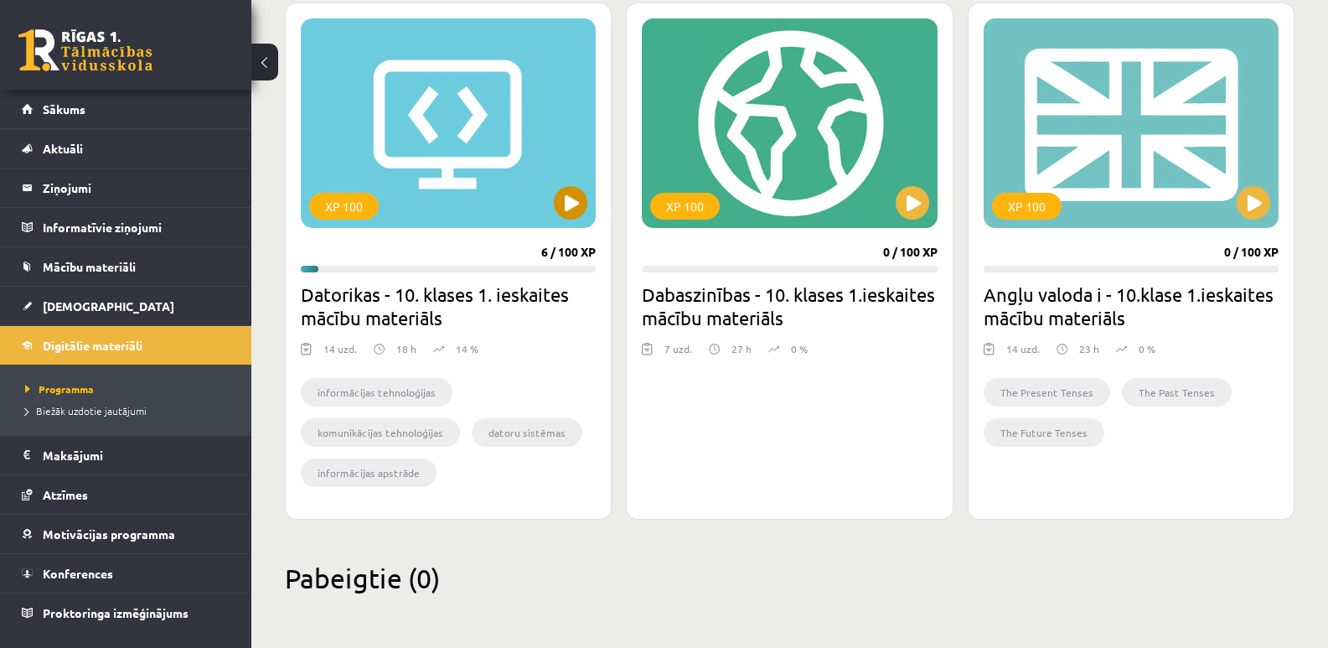
click at [514, 137] on div "XP 100" at bounding box center [448, 122] width 295 height 209
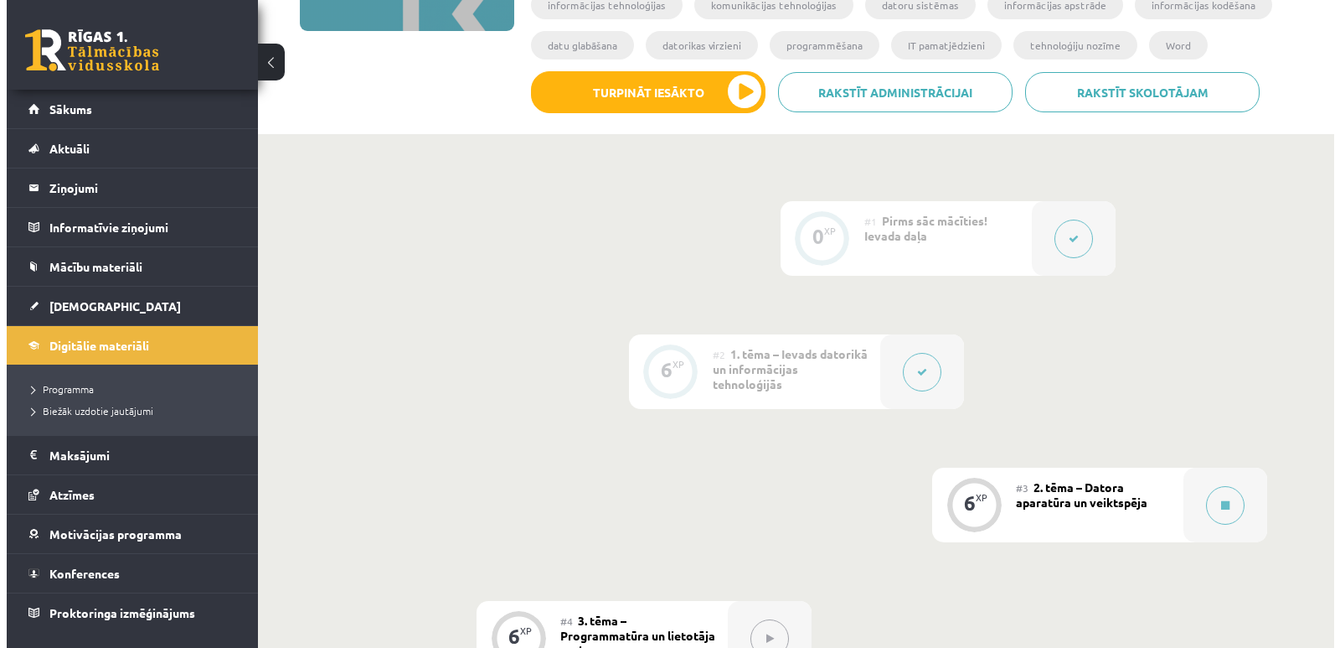
scroll to position [84, 0]
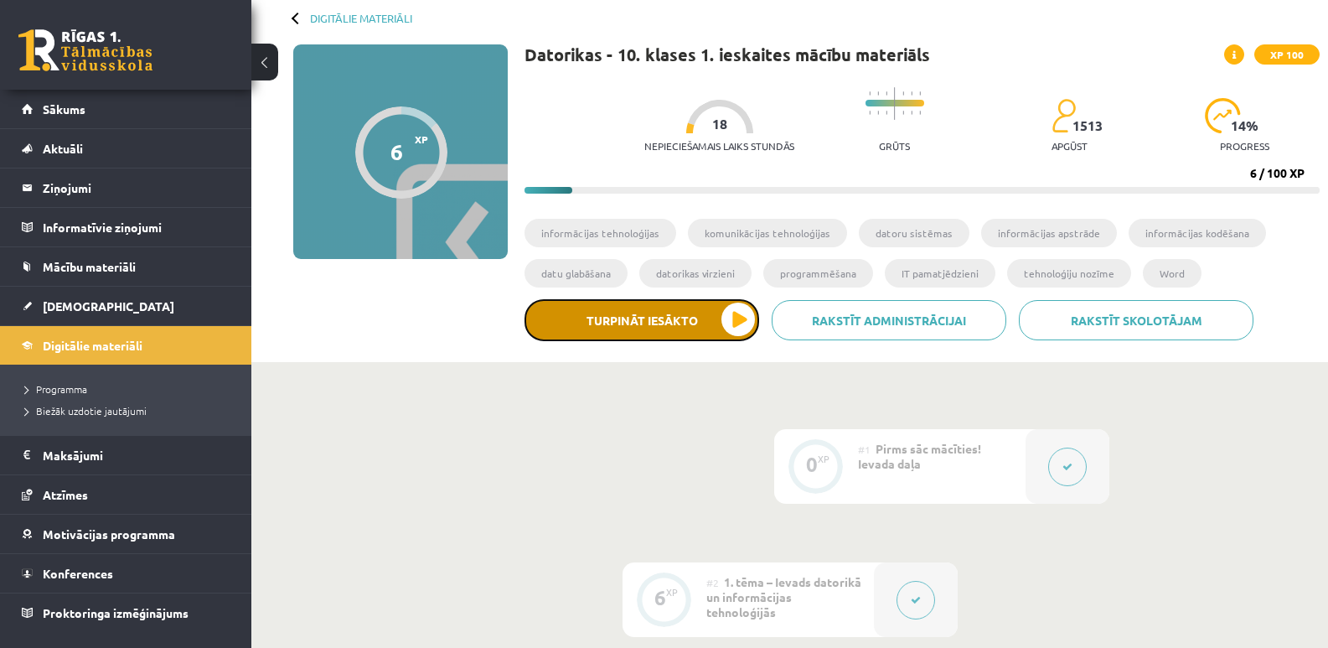
click at [628, 325] on button "Turpināt iesākto" at bounding box center [641, 320] width 235 height 42
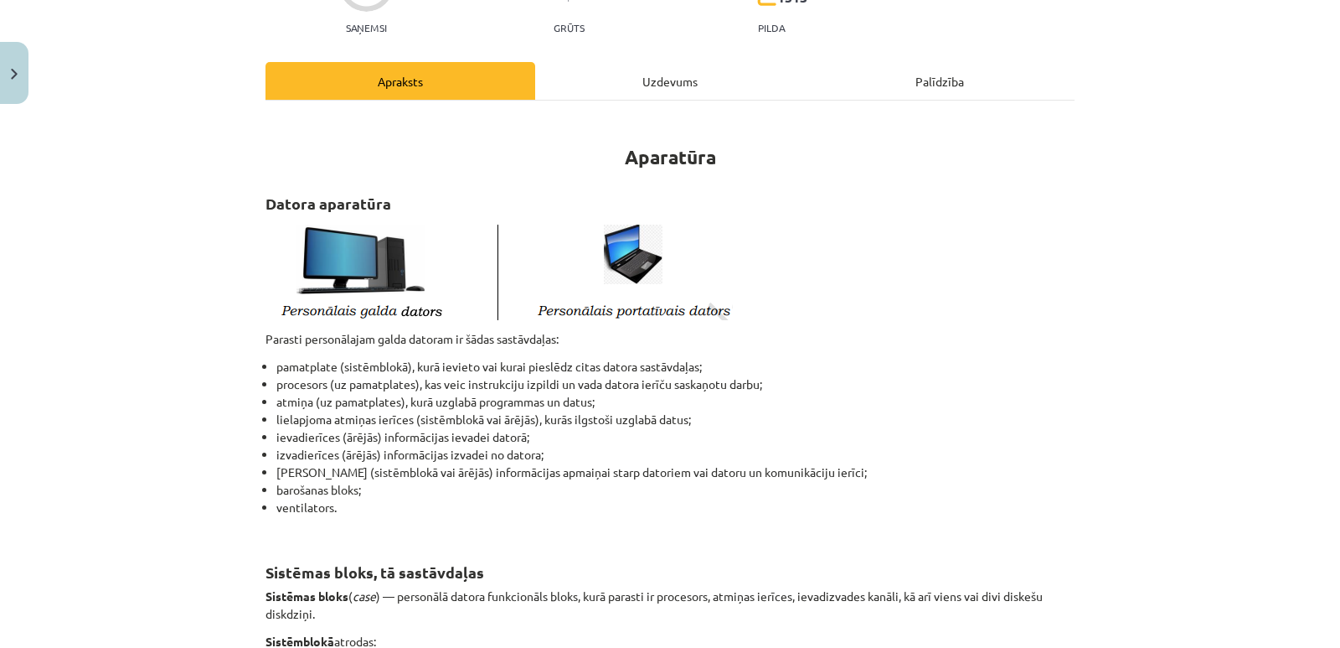
scroll to position [251, 0]
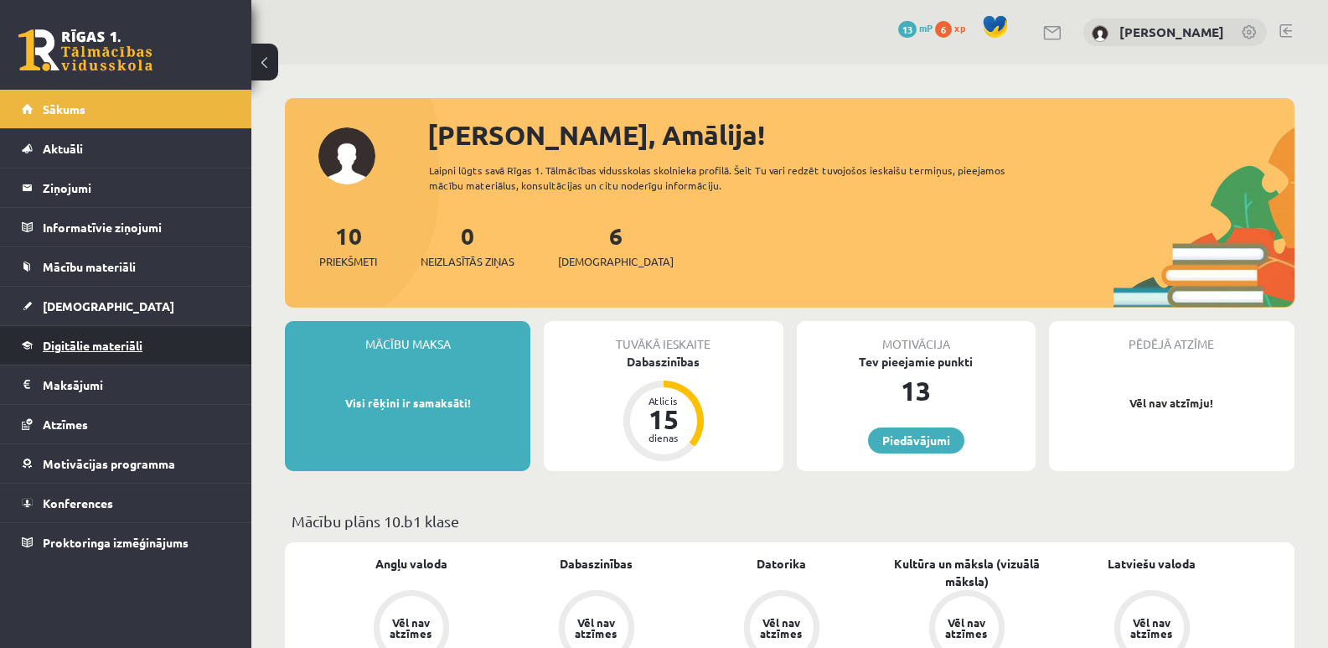
click at [96, 342] on span "Digitālie materiāli" at bounding box center [93, 345] width 100 height 15
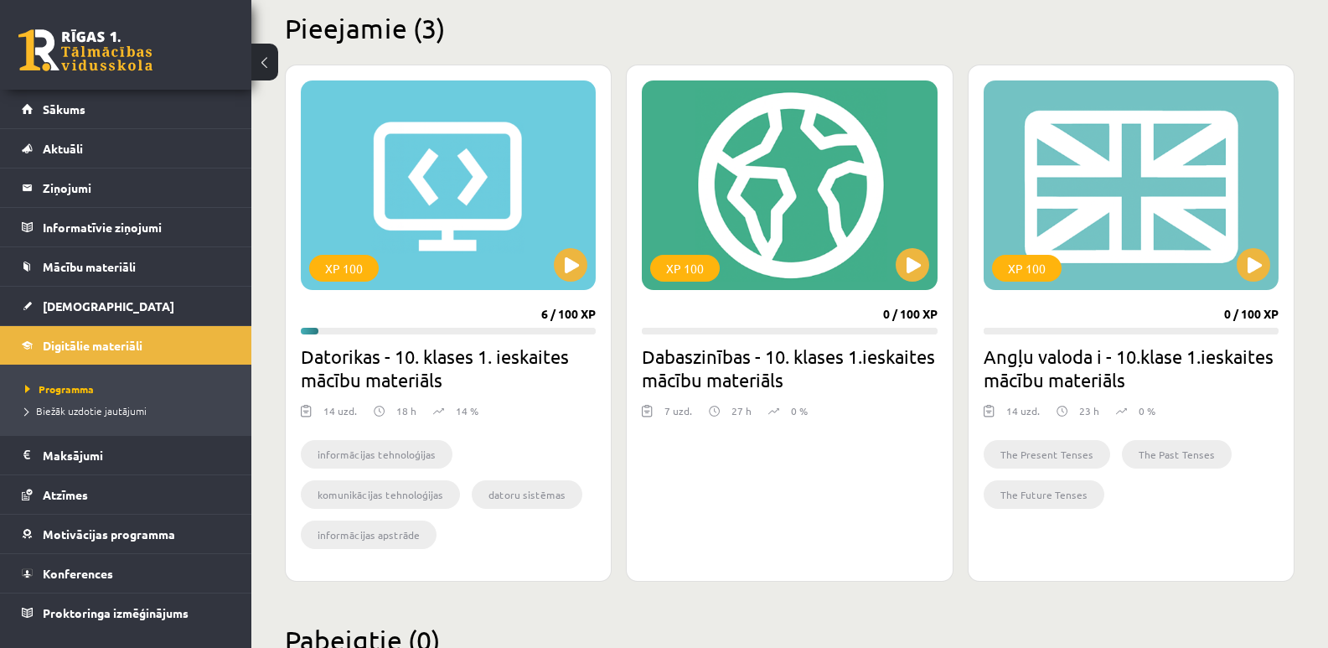
scroll to position [419, 0]
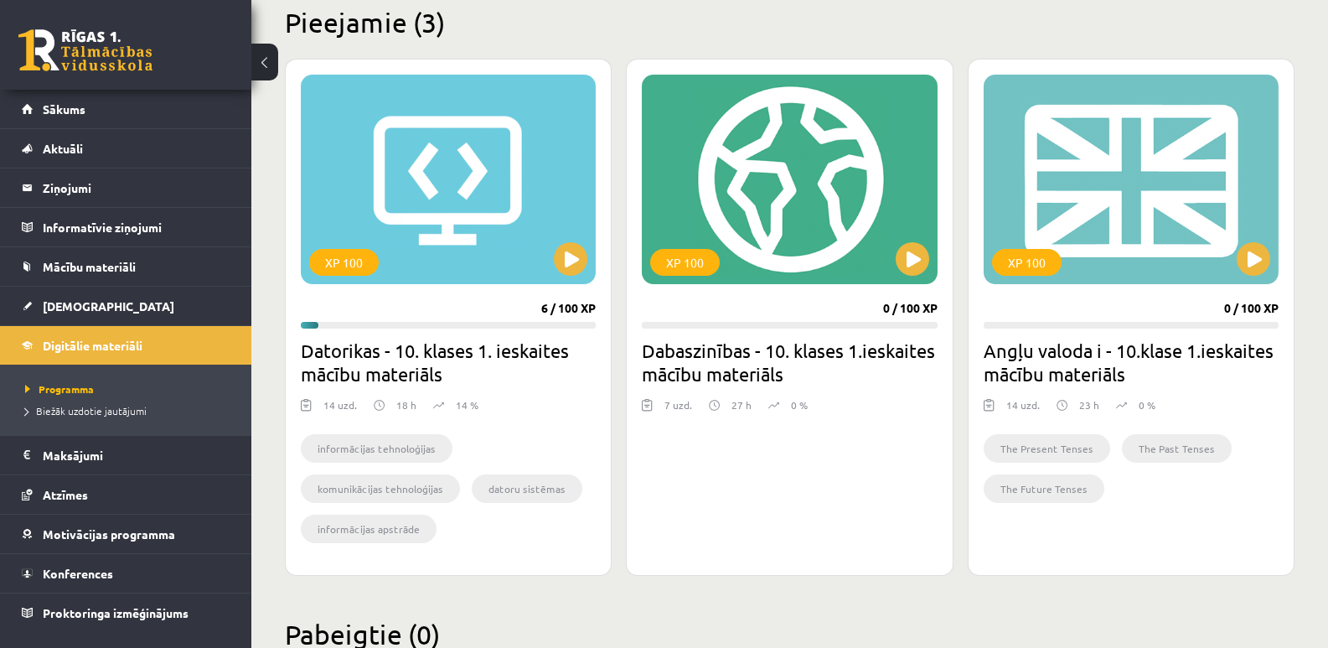
click at [385, 359] on h2 "Datorikas - 10. klases 1. ieskaites mācību materiāls" at bounding box center [448, 361] width 295 height 47
click at [483, 191] on div "XP 100" at bounding box center [448, 179] width 295 height 209
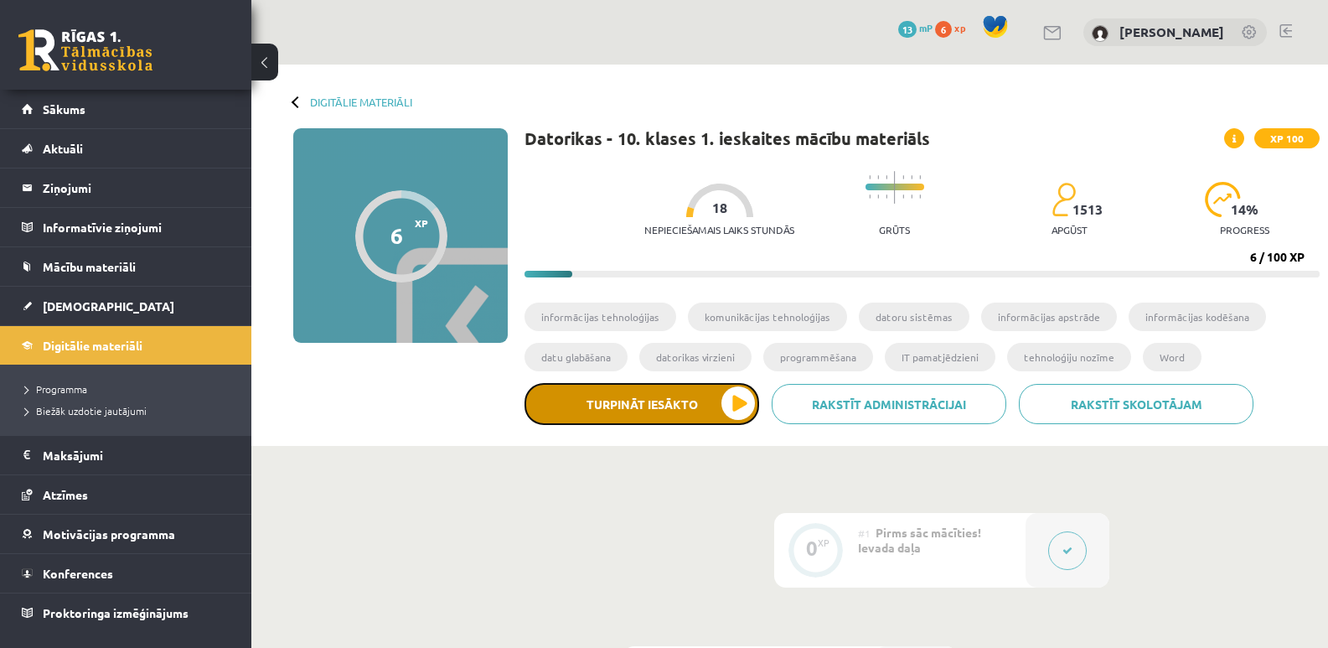
click at [667, 404] on button "Turpināt iesākto" at bounding box center [641, 404] width 235 height 42
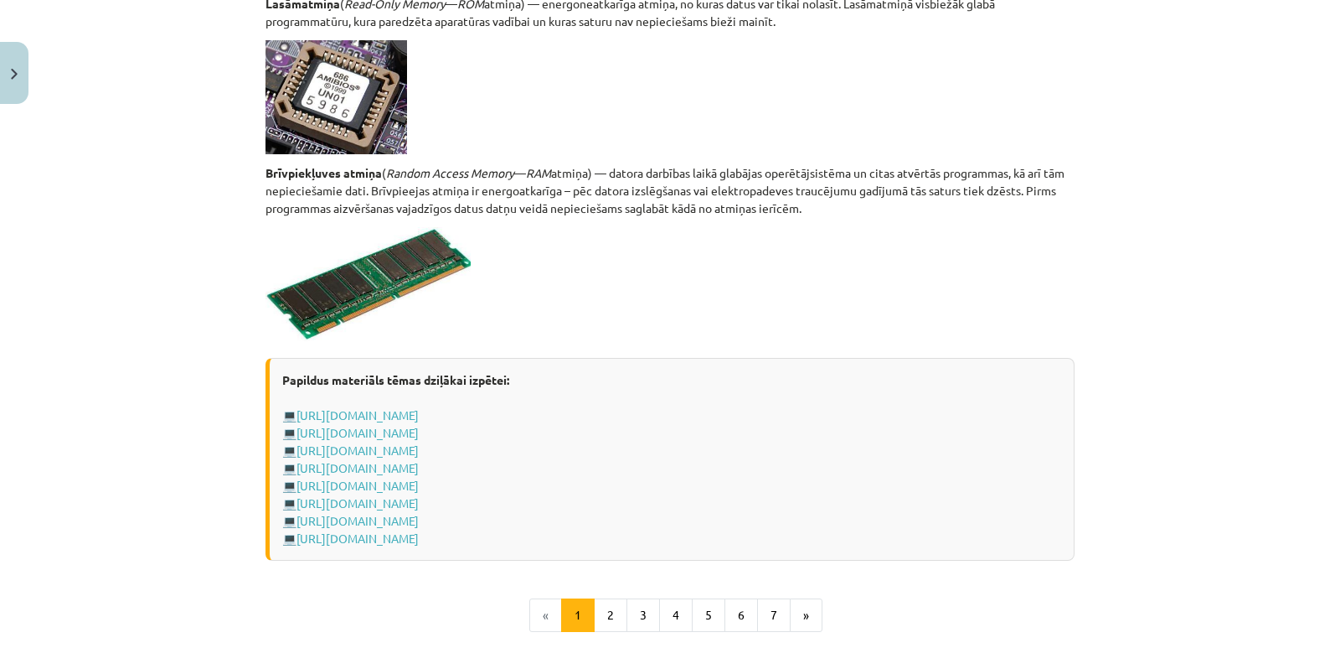
scroll to position [2849, 0]
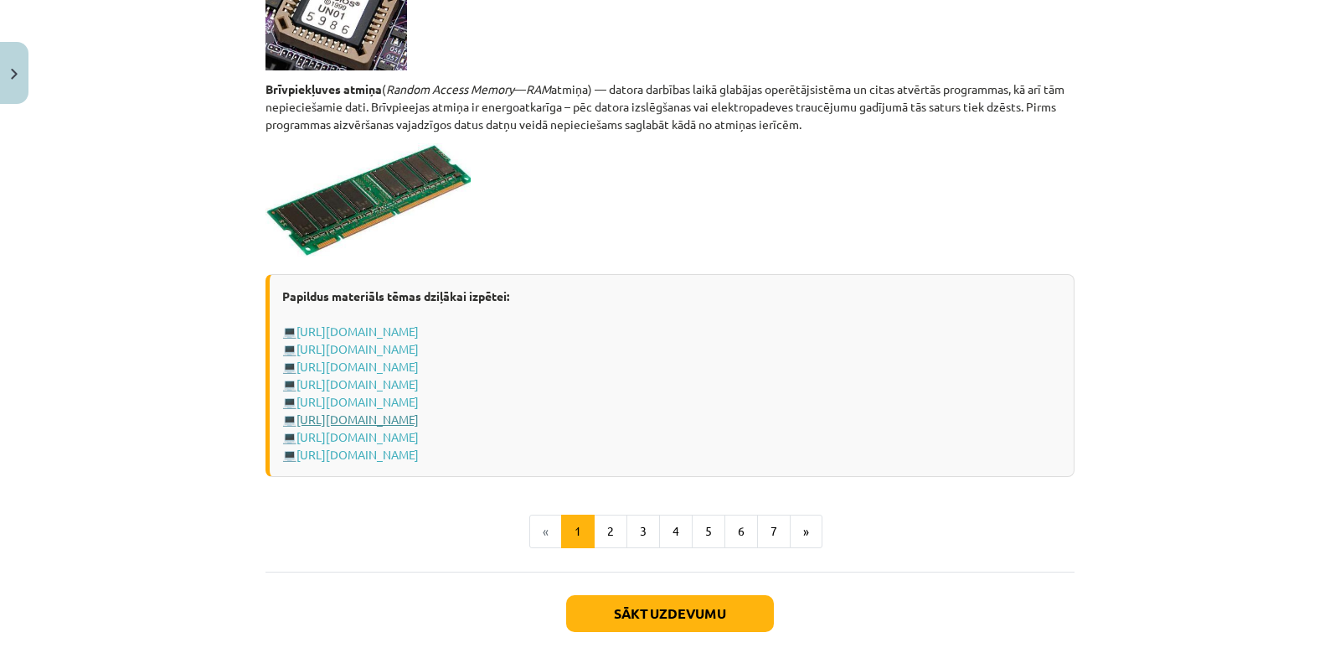
click at [419, 420] on link "[URL][DOMAIN_NAME]" at bounding box center [358, 418] width 122 height 15
click at [419, 436] on link "[URL][DOMAIN_NAME]" at bounding box center [358, 436] width 122 height 15
click at [419, 457] on link "[URL][DOMAIN_NAME]" at bounding box center [358, 454] width 122 height 15
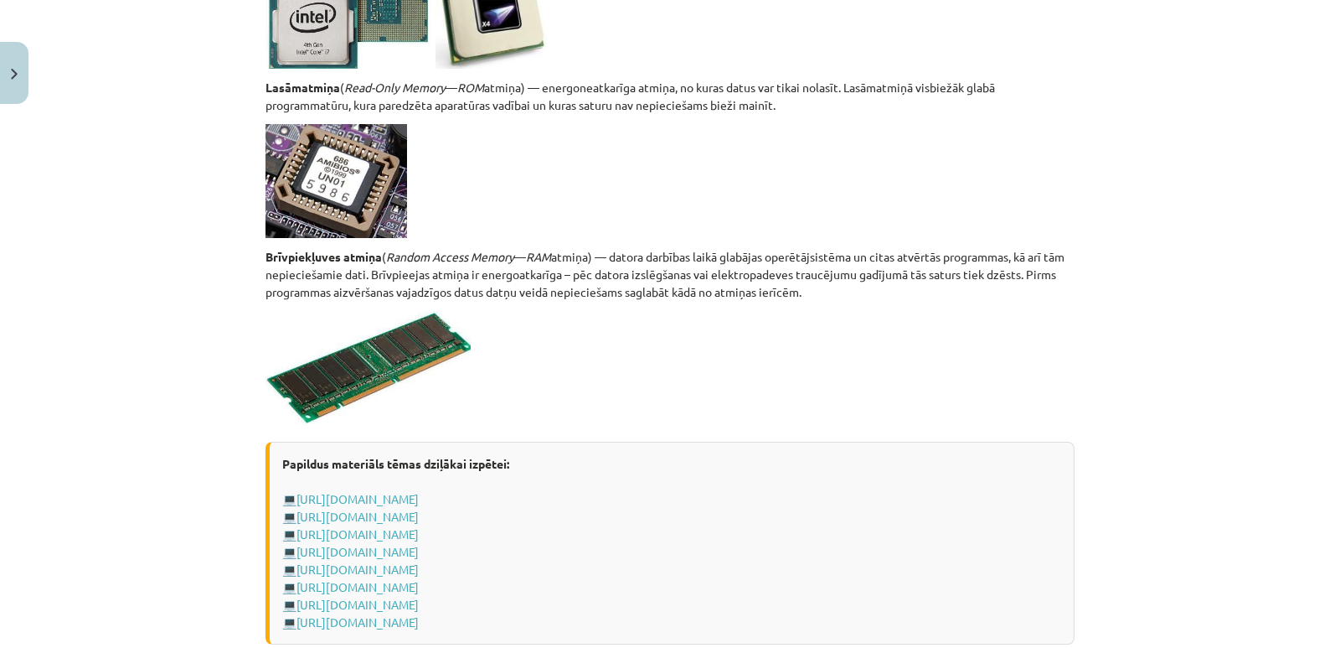
scroll to position [2941, 0]
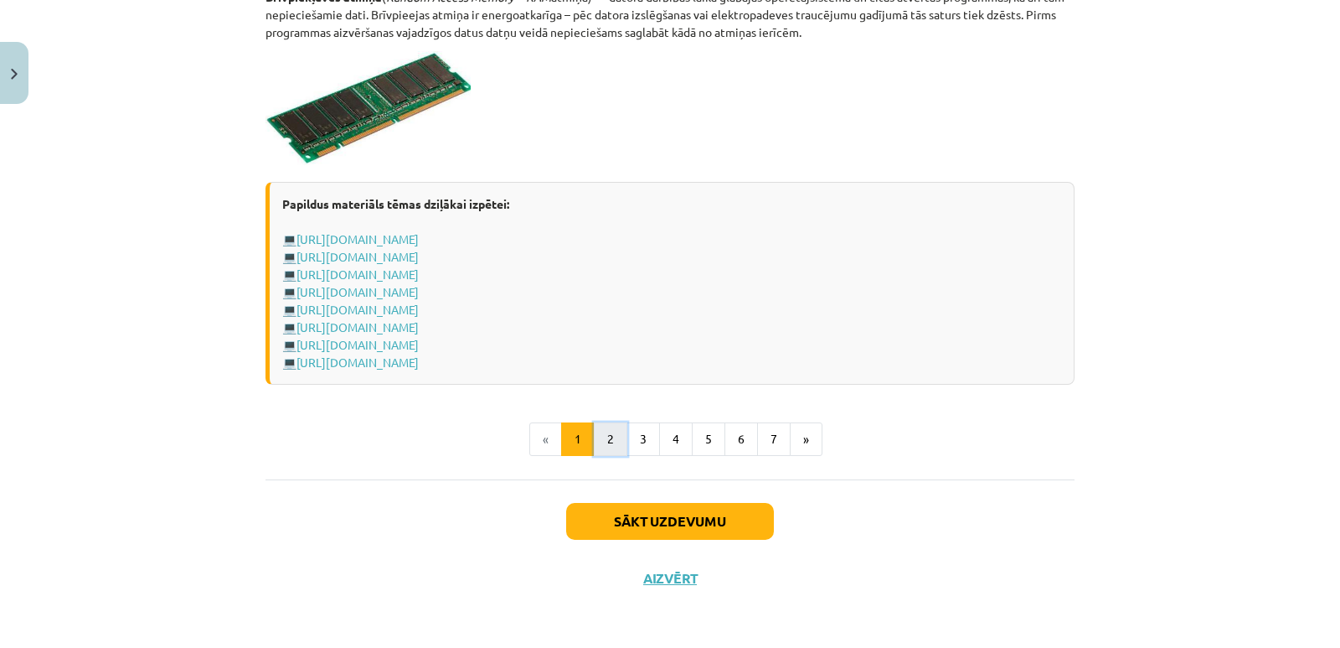
click at [610, 432] on button "2" at bounding box center [611, 439] width 34 height 34
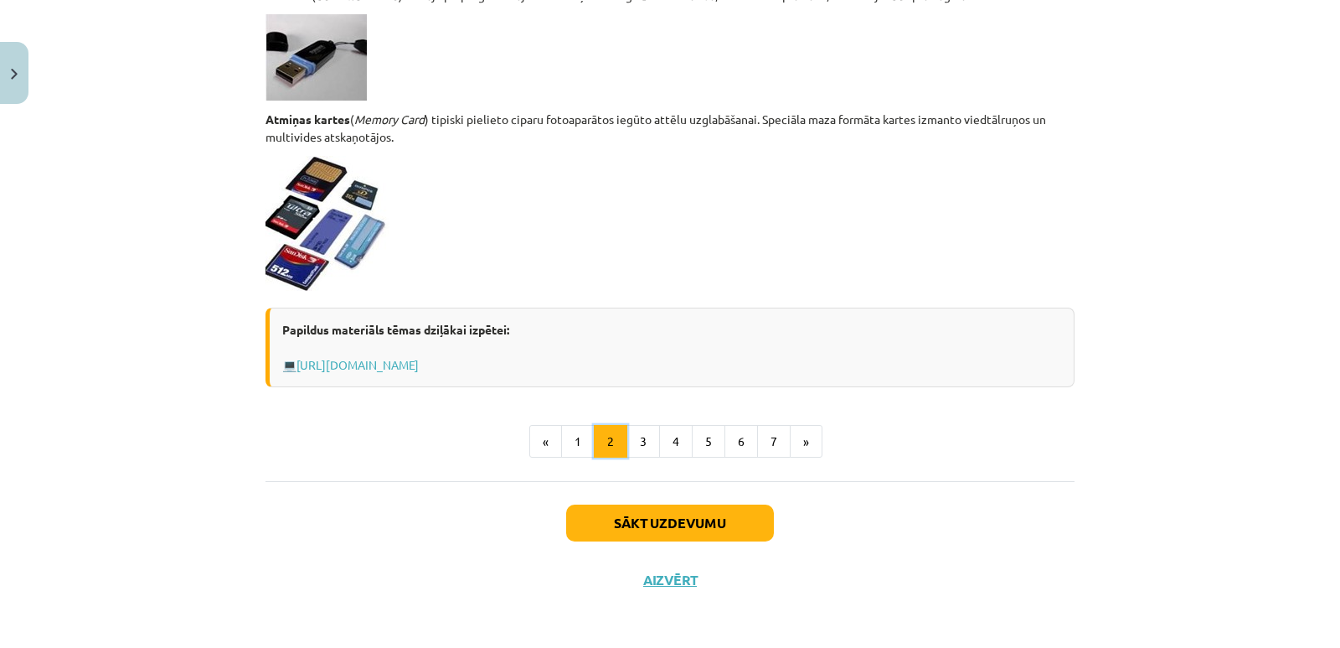
scroll to position [1435, 0]
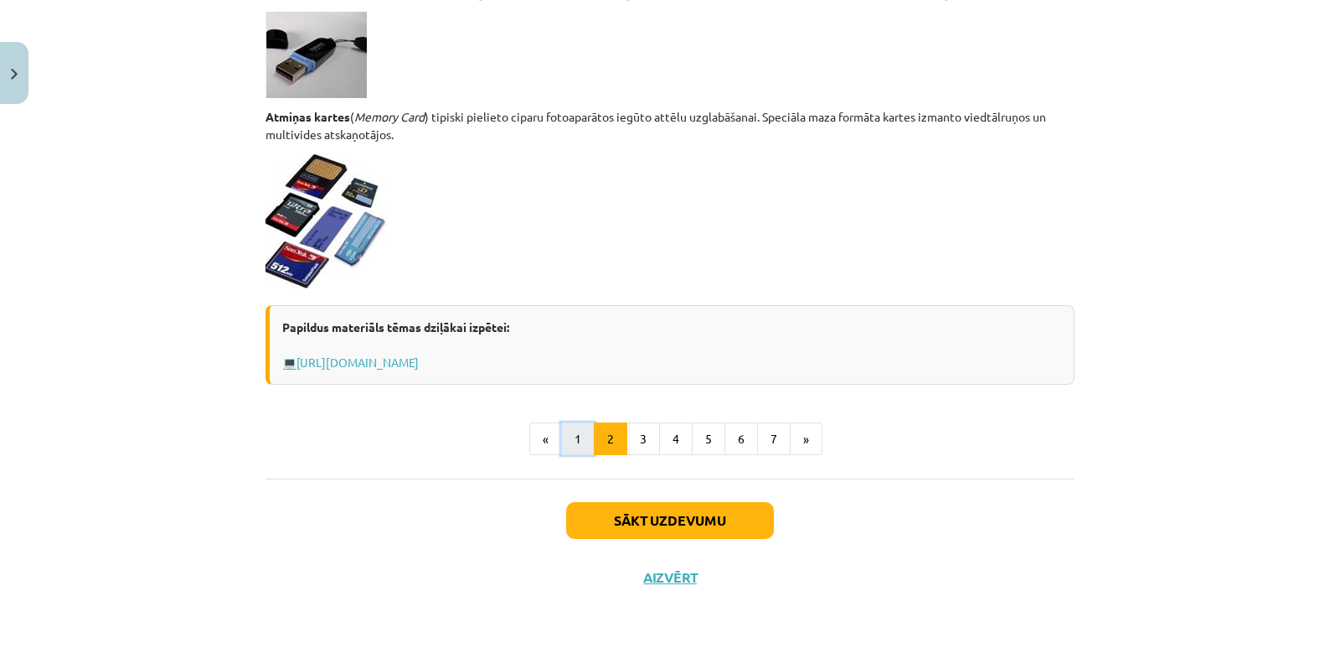
click at [576, 445] on button "1" at bounding box center [578, 439] width 34 height 34
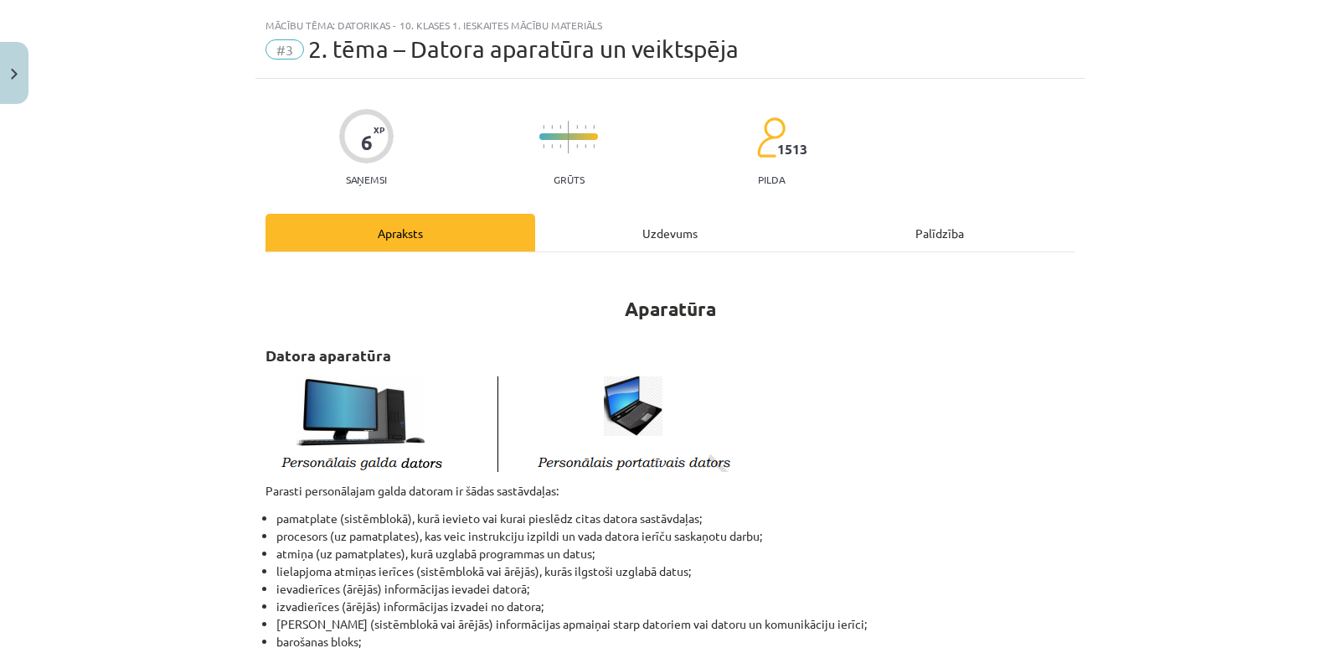
scroll to position [0, 0]
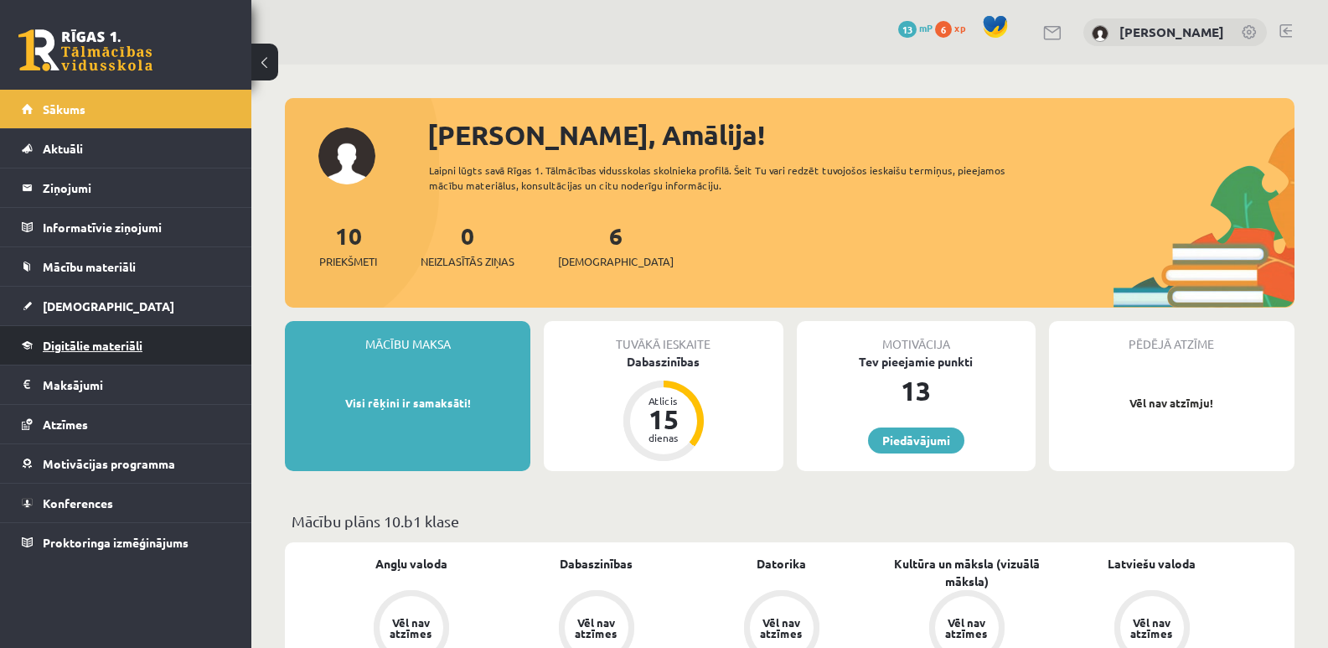
click at [133, 345] on span "Digitālie materiāli" at bounding box center [93, 345] width 100 height 15
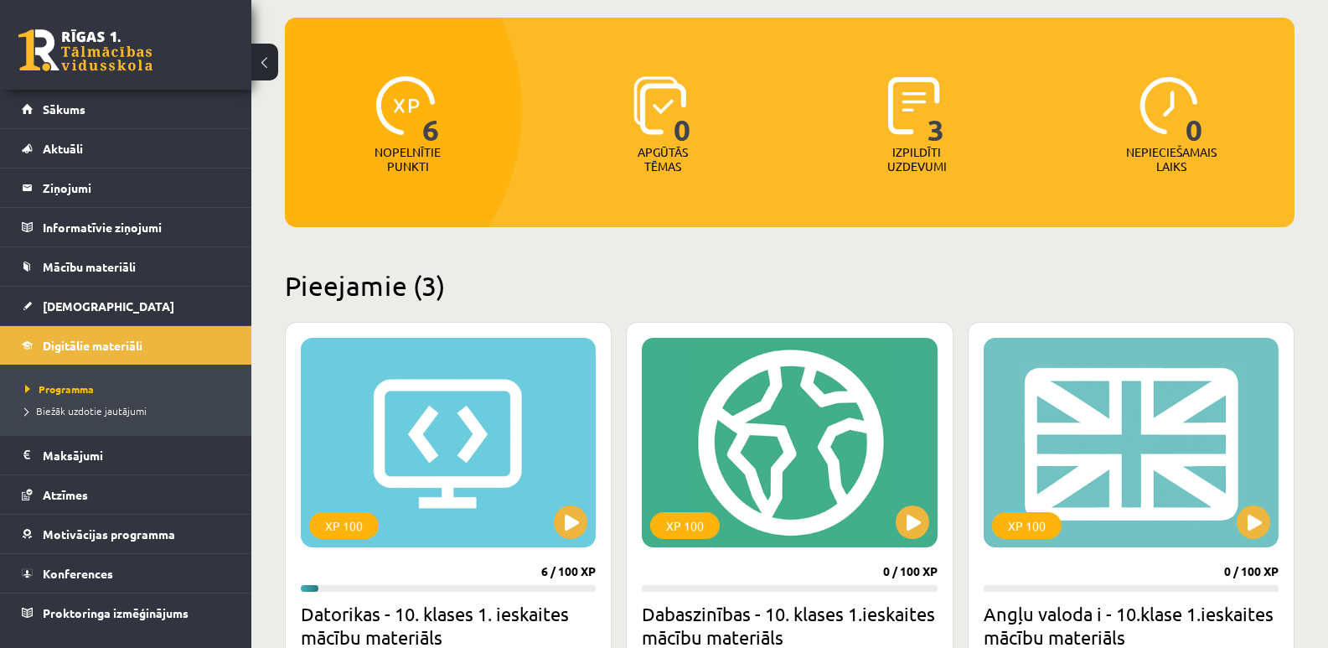
scroll to position [335, 0]
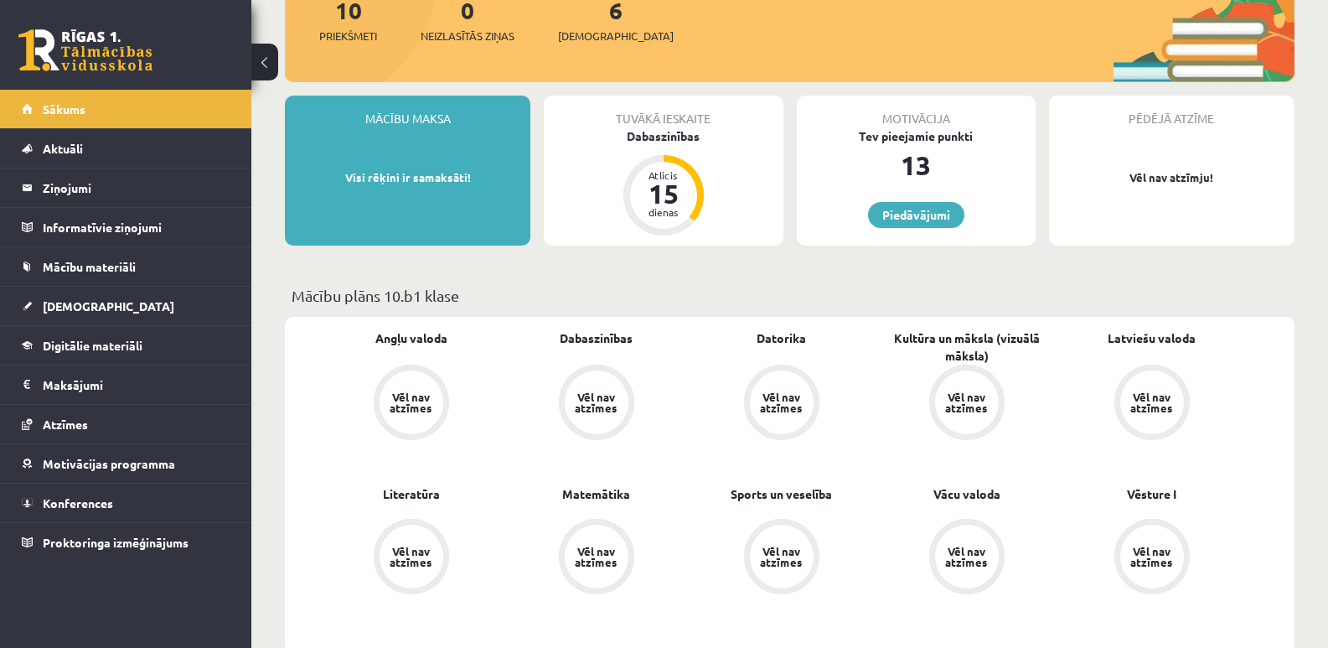
scroll to position [251, 0]
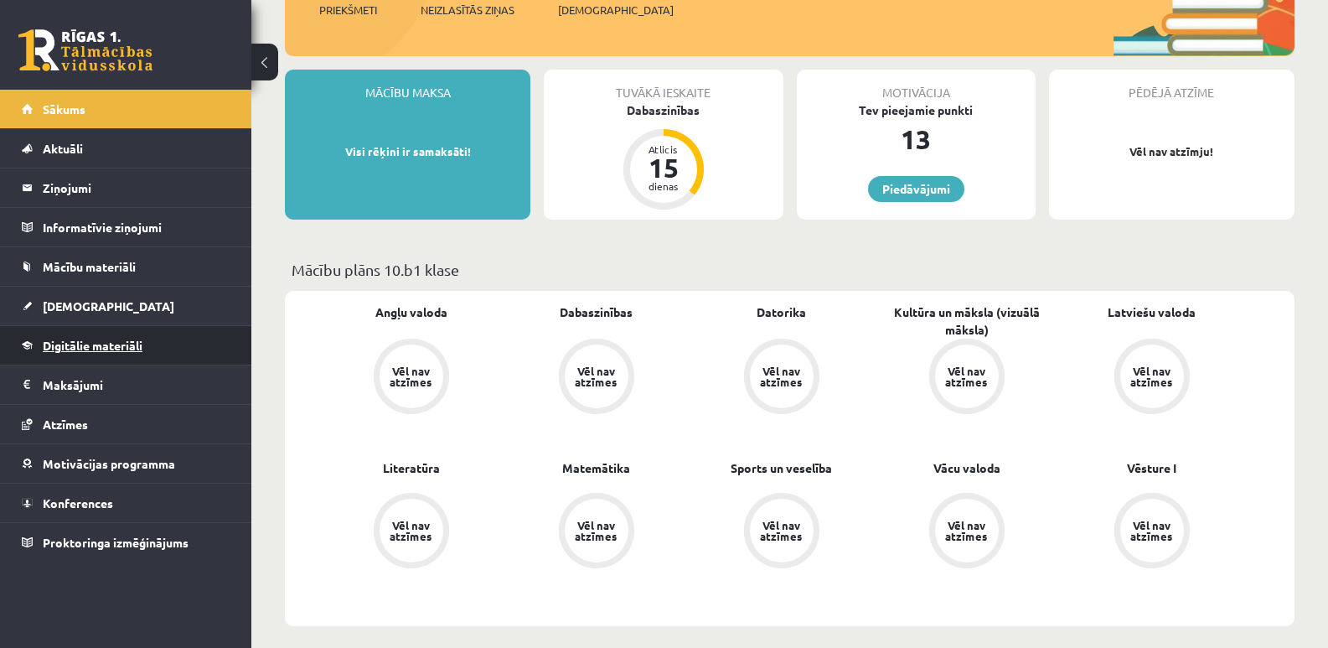
click at [111, 340] on span "Digitālie materiāli" at bounding box center [93, 345] width 100 height 15
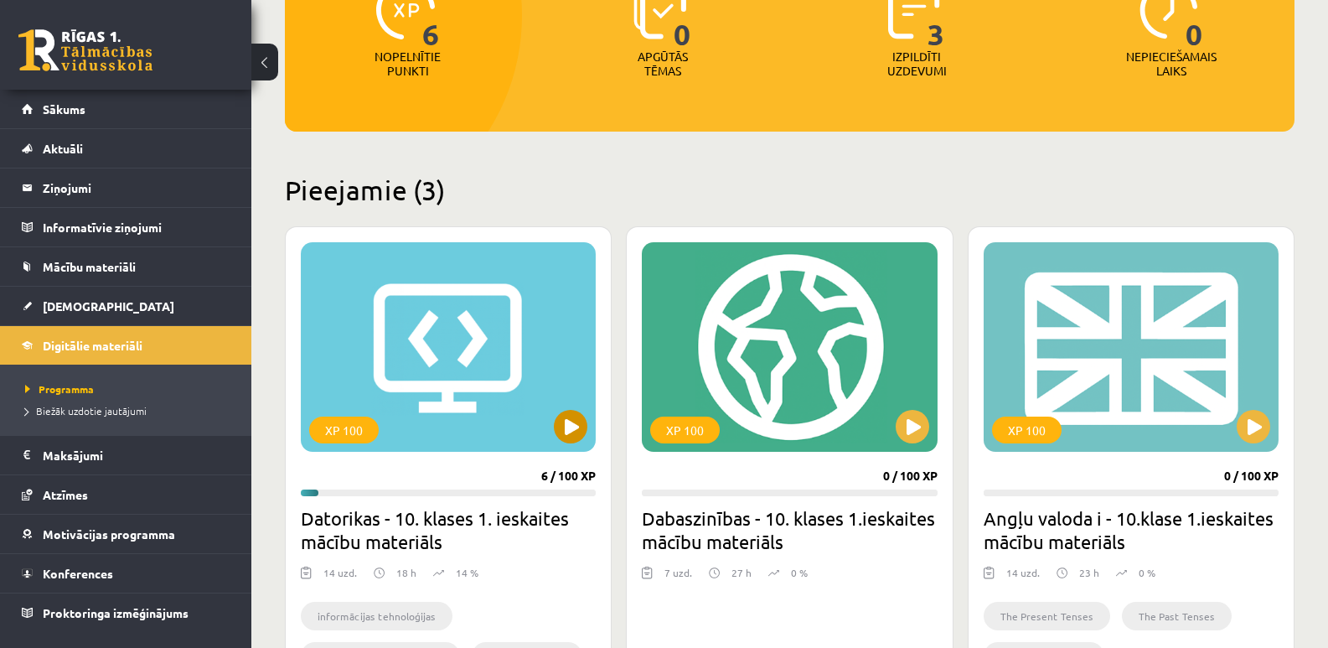
click at [426, 359] on div "XP 100" at bounding box center [448, 346] width 295 height 209
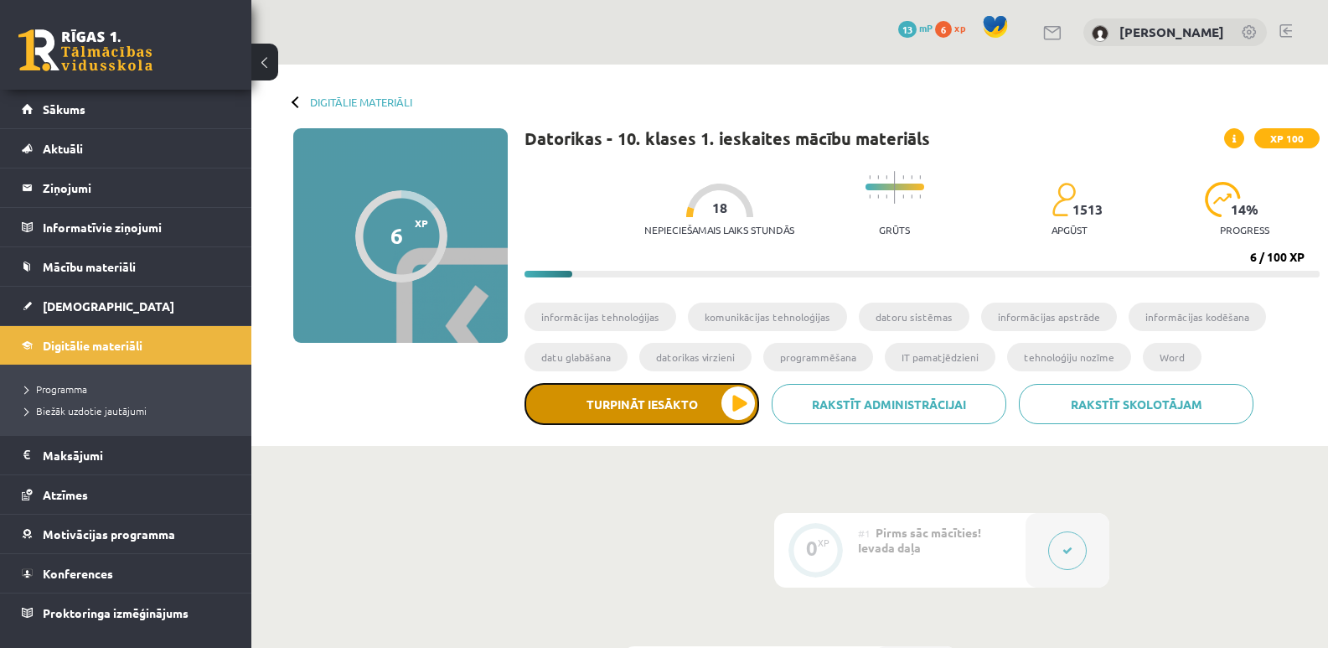
click at [635, 399] on button "Turpināt iesākto" at bounding box center [641, 404] width 235 height 42
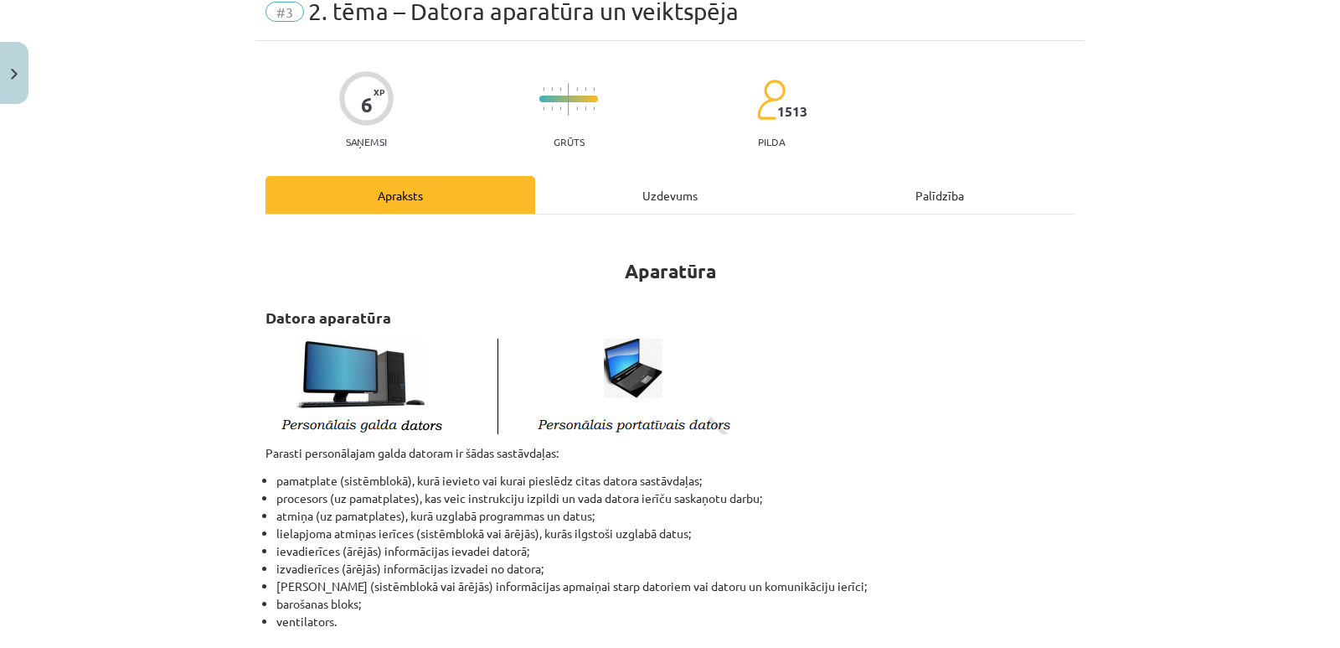
scroll to position [168, 0]
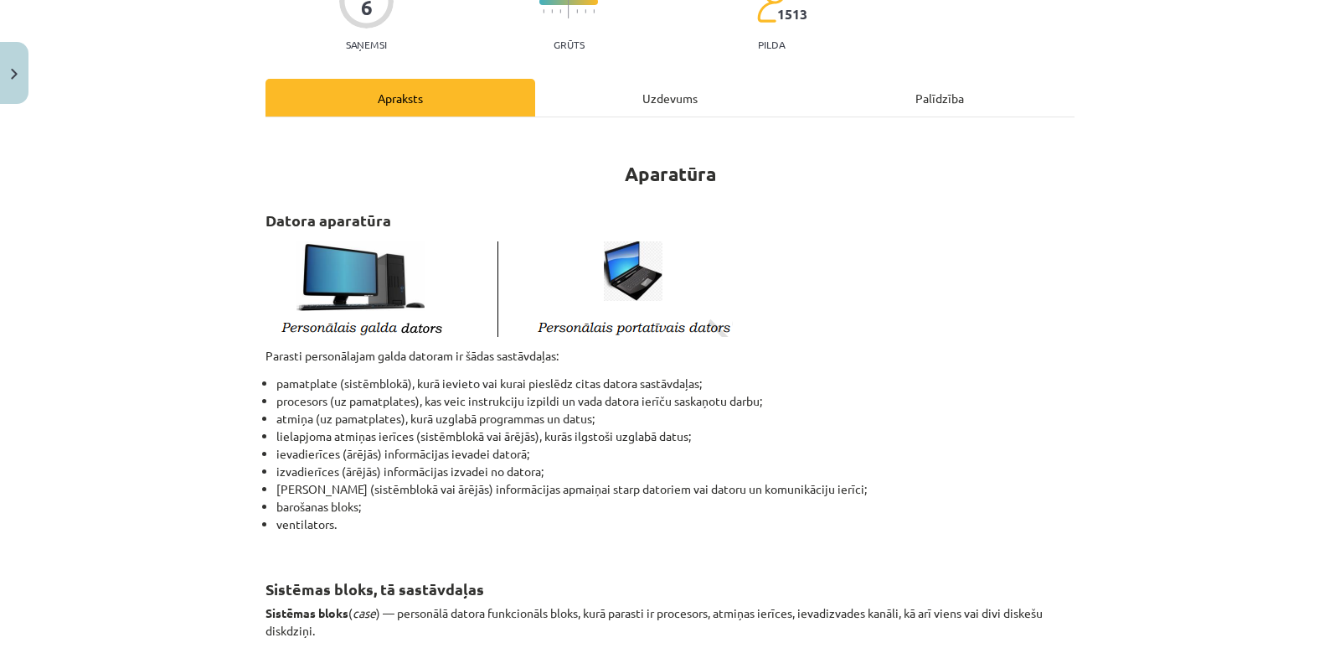
click at [644, 102] on div "Uzdevums" at bounding box center [670, 98] width 270 height 38
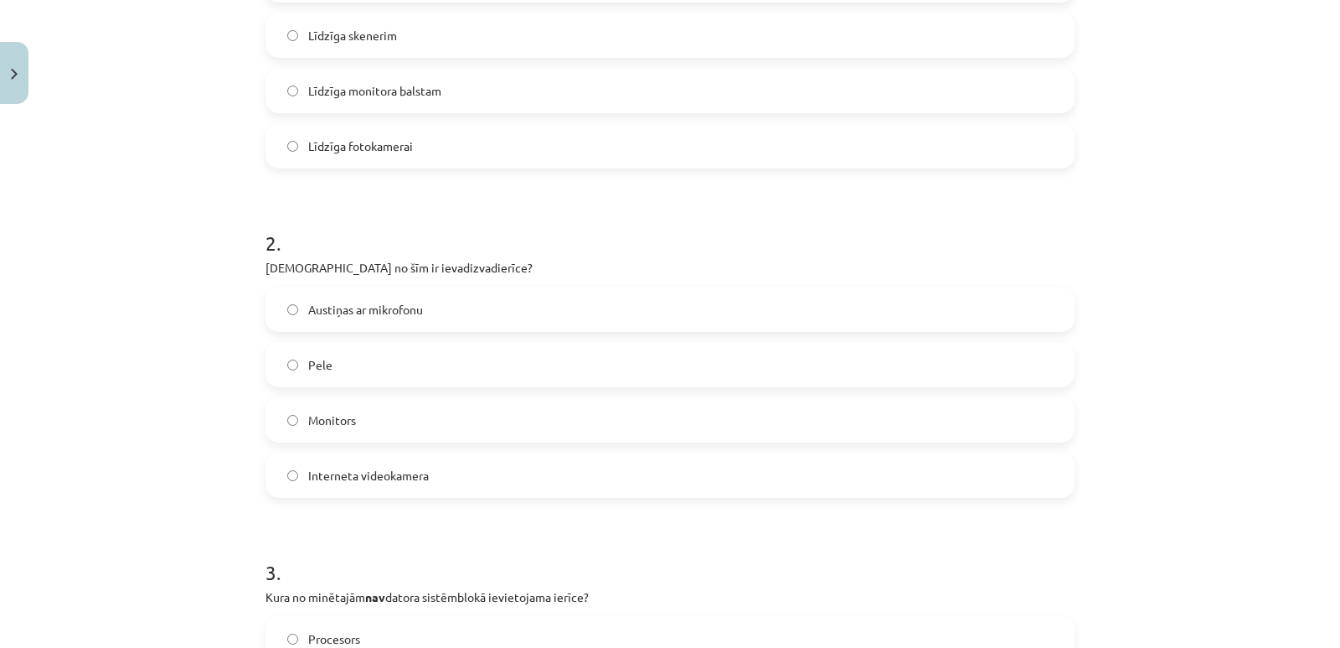
scroll to position [0, 0]
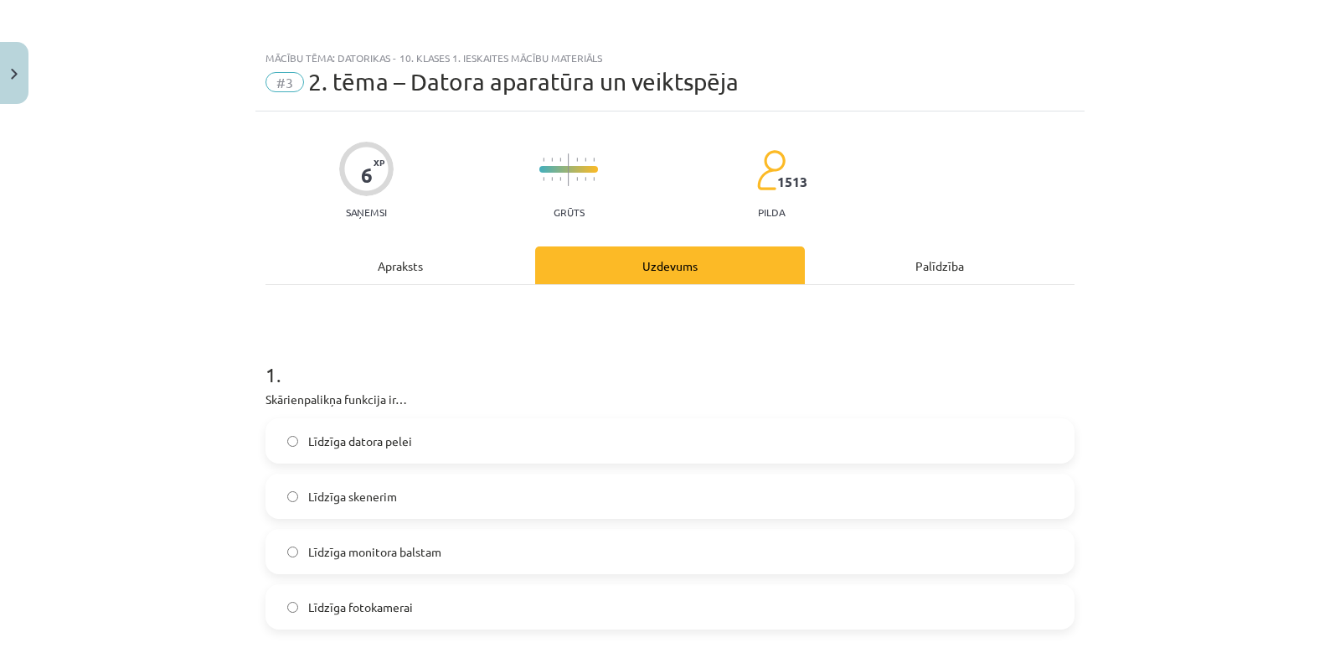
click at [926, 258] on div "Palīdzība" at bounding box center [940, 265] width 270 height 38
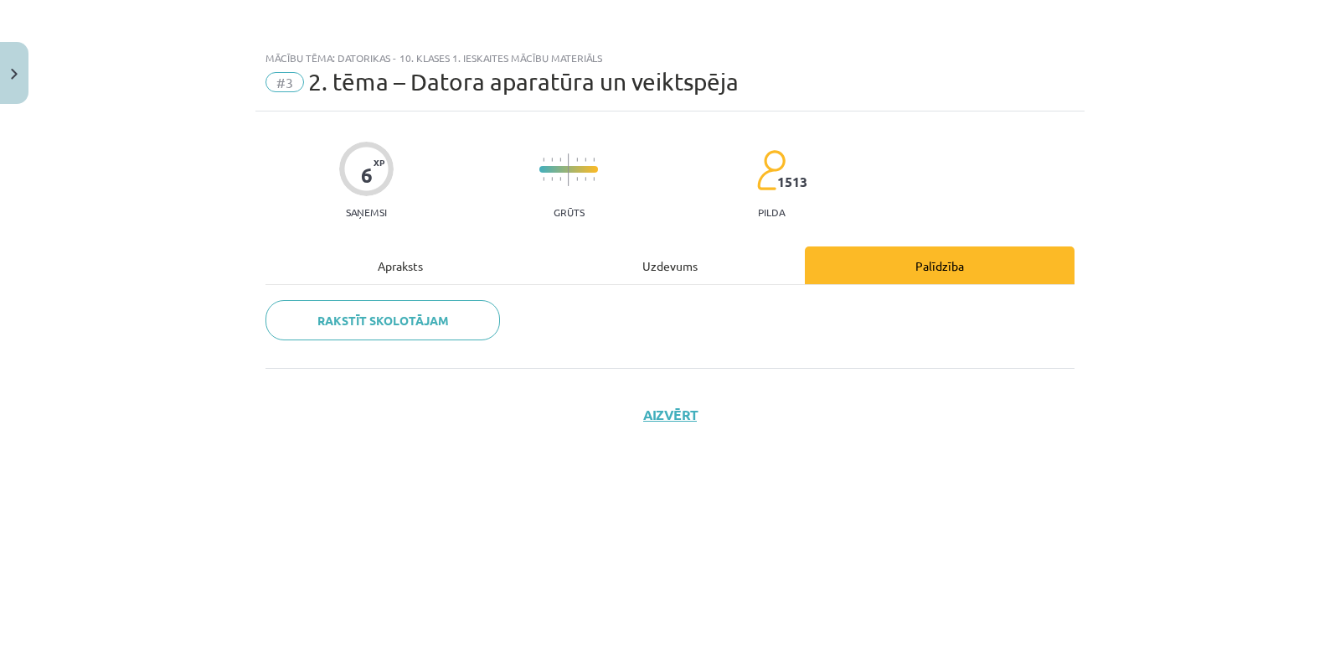
drag, startPoint x: 416, startPoint y: 256, endPoint x: 501, endPoint y: 285, distance: 90.3
click at [418, 256] on div "Apraksts" at bounding box center [401, 265] width 270 height 38
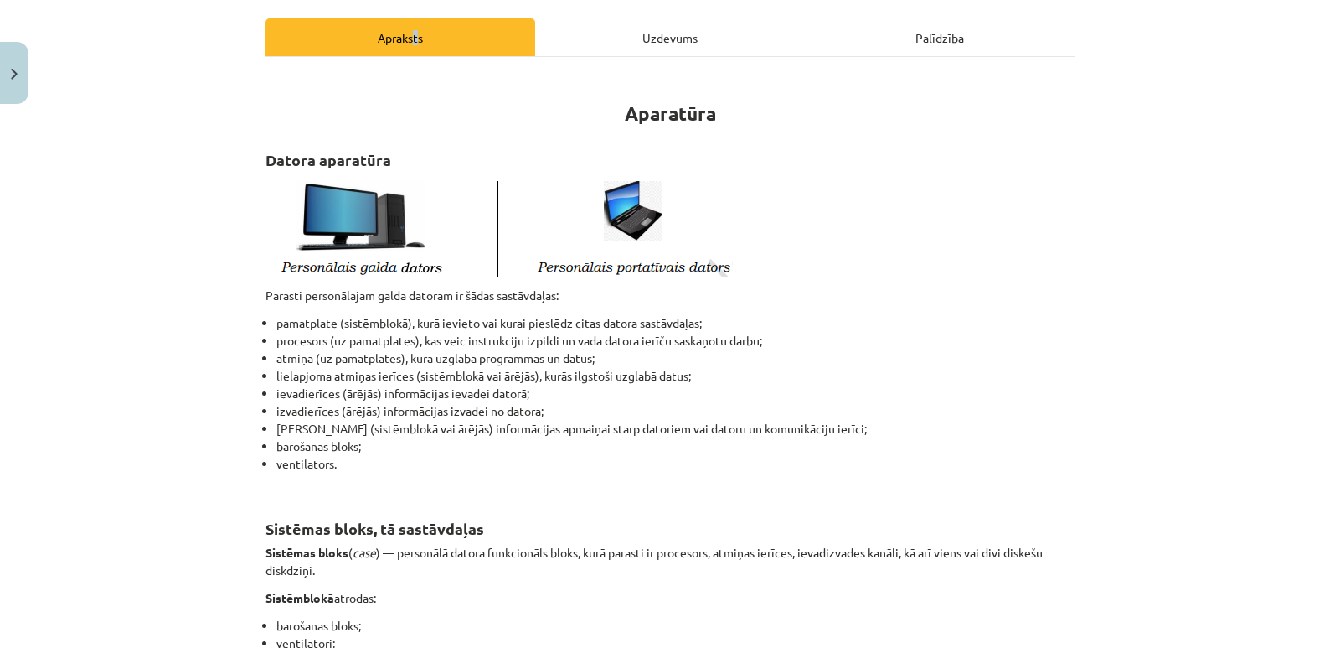
scroll to position [251, 0]
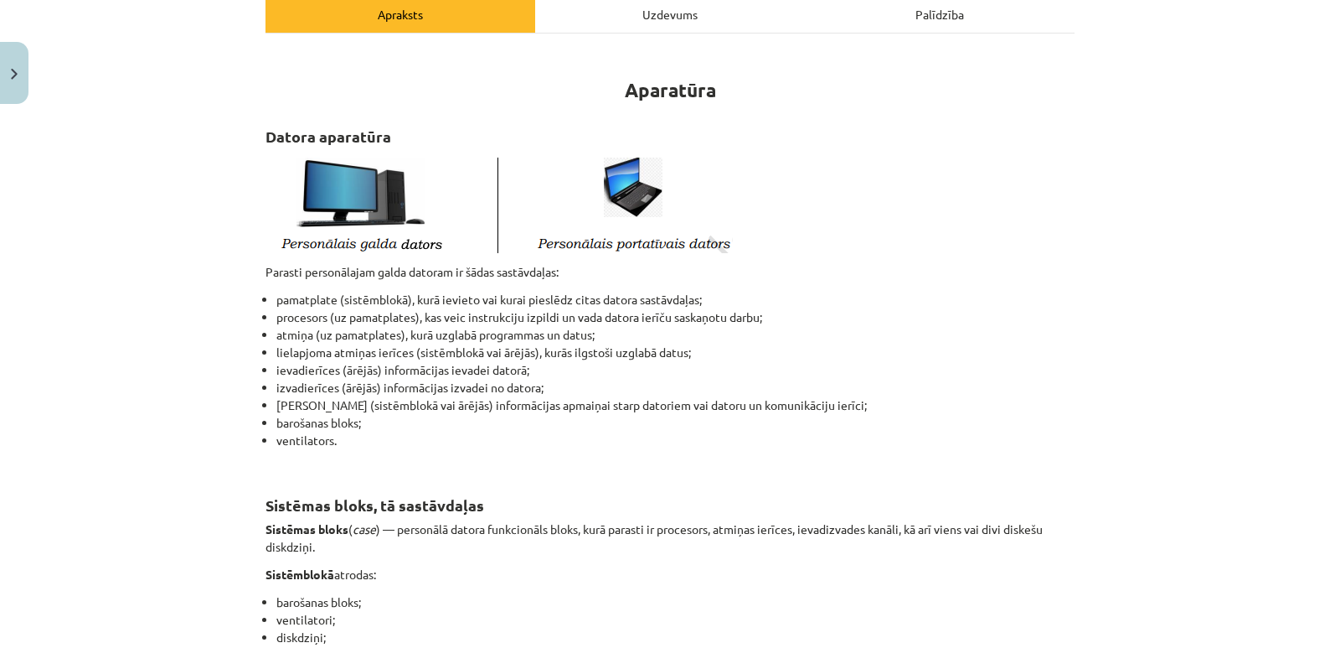
click at [1060, 278] on p "Parasti personālajam galda datoram ir šādas sastāvdaļas:" at bounding box center [670, 272] width 809 height 18
drag, startPoint x: 611, startPoint y: 94, endPoint x: 742, endPoint y: 94, distance: 131.5
click at [742, 94] on h1 "Aparatūra" at bounding box center [670, 75] width 809 height 53
click at [322, 243] on img at bounding box center [499, 202] width 467 height 101
drag, startPoint x: 451, startPoint y: 274, endPoint x: 587, endPoint y: 272, distance: 136.6
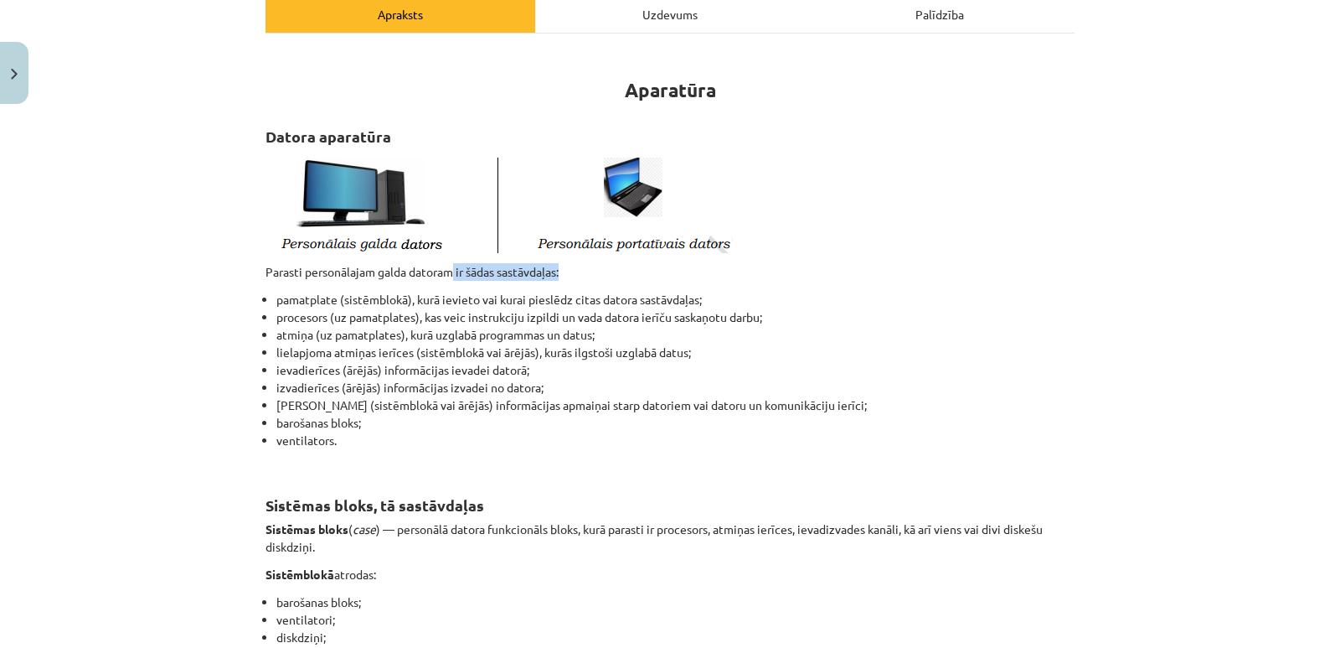
click at [587, 272] on p "Parasti personālajam galda datoram ir šādas sastāvdaļas:" at bounding box center [670, 272] width 809 height 18
drag, startPoint x: 262, startPoint y: 302, endPoint x: 333, endPoint y: 301, distance: 71.2
click at [333, 301] on ul "pamatplate (sistēmblokā), kurā ievieto vai kurai pieslēdz citas datora sastāvda…" at bounding box center [670, 379] width 809 height 176
click at [312, 297] on li "pamatplate (sistēmblokā), kurā ievieto vai kurai pieslēdz citas datora sastāvda…" at bounding box center [675, 300] width 798 height 18
click at [381, 300] on li "pamatplate (sistēmblokā), kurā ievieto vai kurai pieslēdz citas datora sastāvda…" at bounding box center [675, 300] width 798 height 18
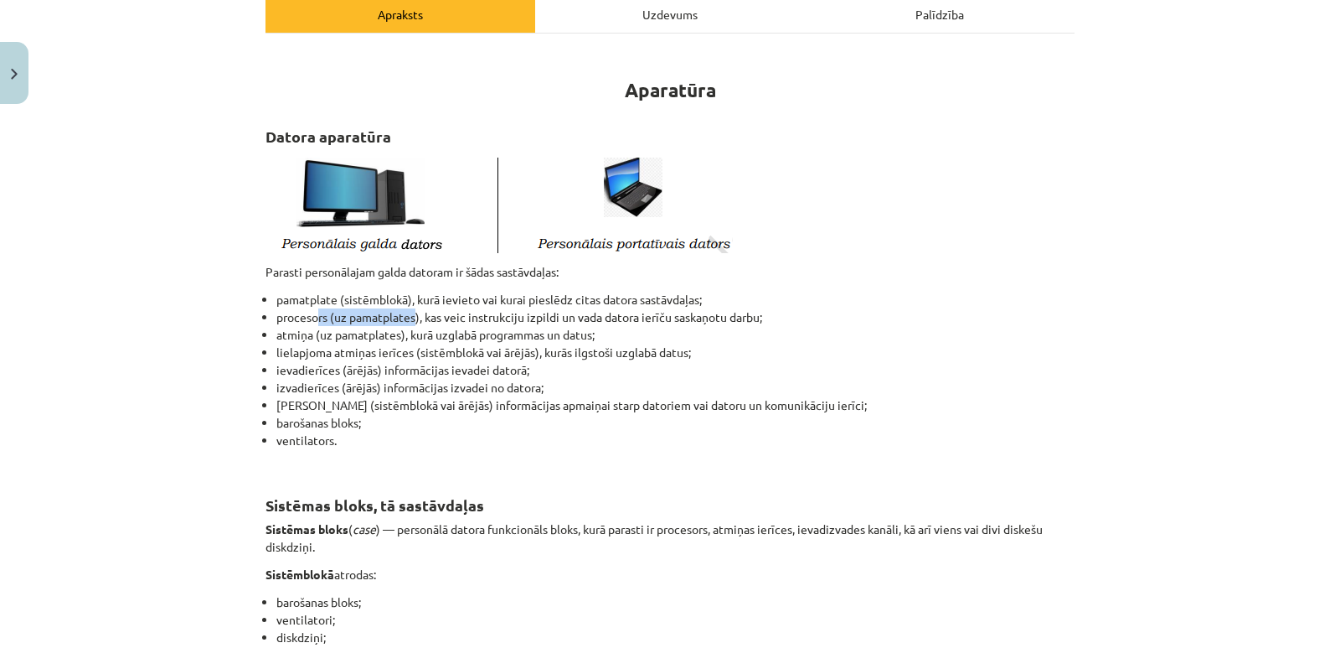
drag, startPoint x: 310, startPoint y: 320, endPoint x: 411, endPoint y: 316, distance: 101.5
click at [411, 316] on li "procesors (uz pamatplates), kas veic instrukciju izpildi un vada datora ierīču …" at bounding box center [675, 317] width 798 height 18
drag, startPoint x: 250, startPoint y: 333, endPoint x: 400, endPoint y: 336, distance: 150.0
drag, startPoint x: 322, startPoint y: 355, endPoint x: 380, endPoint y: 355, distance: 58.6
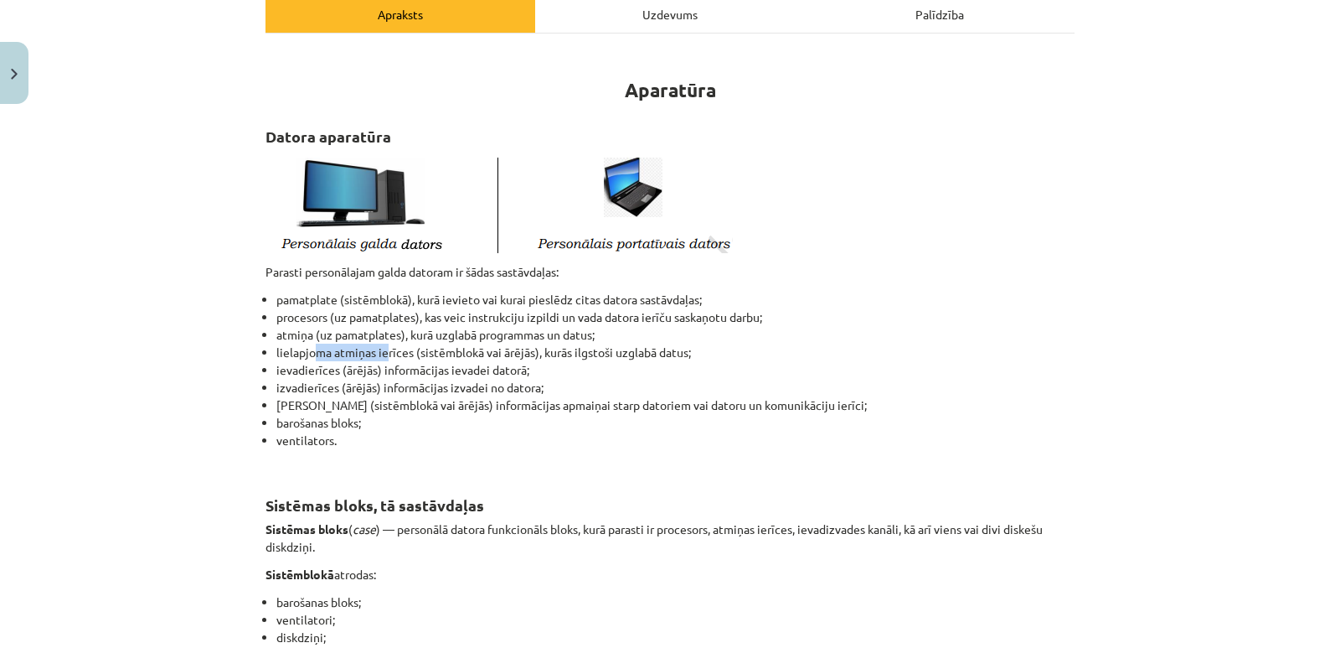
click at [380, 355] on li "lielapjoma atmiņas ierīces (sistēmblokā vai ārējās), kurās ilgstoši uzglabā dat…" at bounding box center [675, 353] width 798 height 18
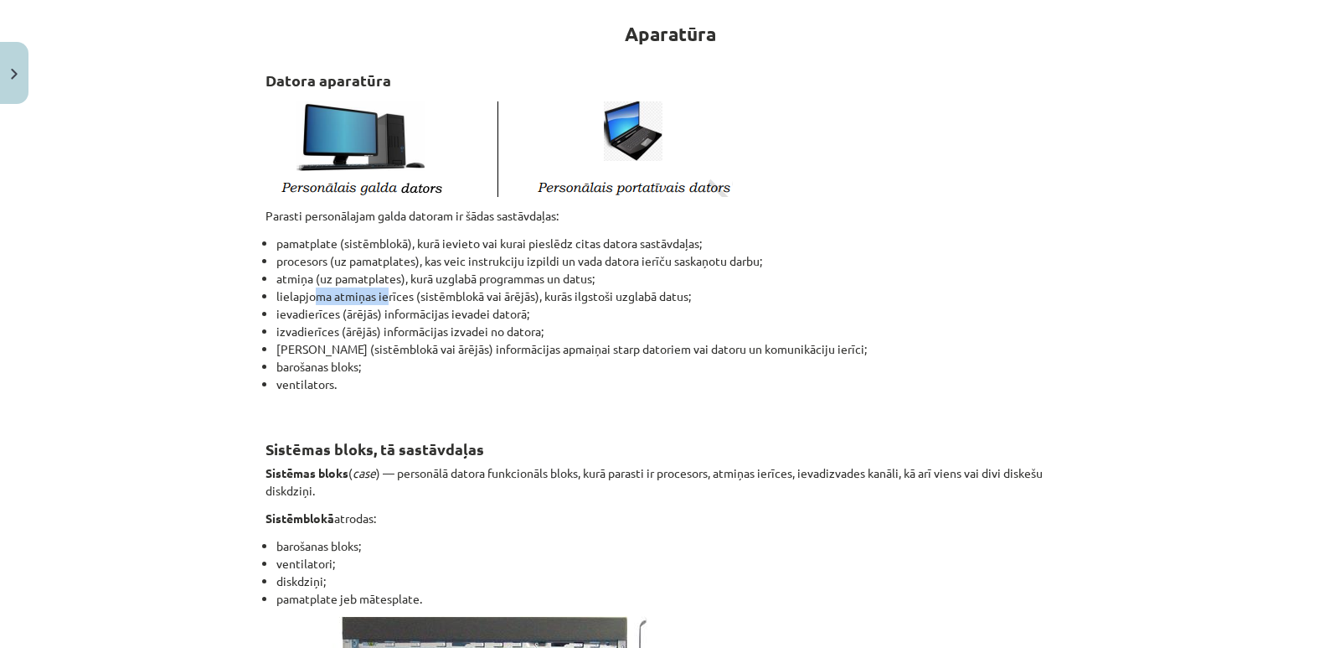
scroll to position [335, 0]
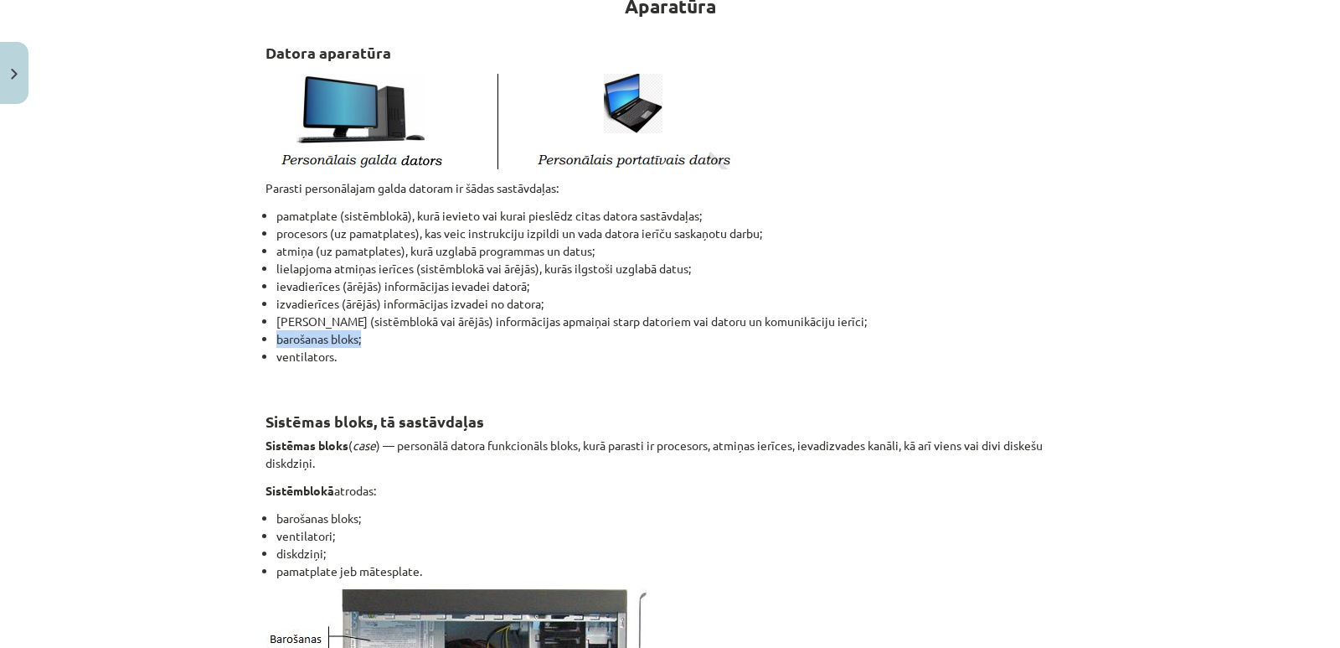
drag, startPoint x: 261, startPoint y: 338, endPoint x: 366, endPoint y: 338, distance: 104.7
click at [366, 338] on li "barošanas bloks;" at bounding box center [675, 339] width 798 height 18
drag, startPoint x: 363, startPoint y: 344, endPoint x: 441, endPoint y: 388, distance: 89.7
click at [365, 344] on li "barošanas bloks;" at bounding box center [675, 339] width 798 height 18
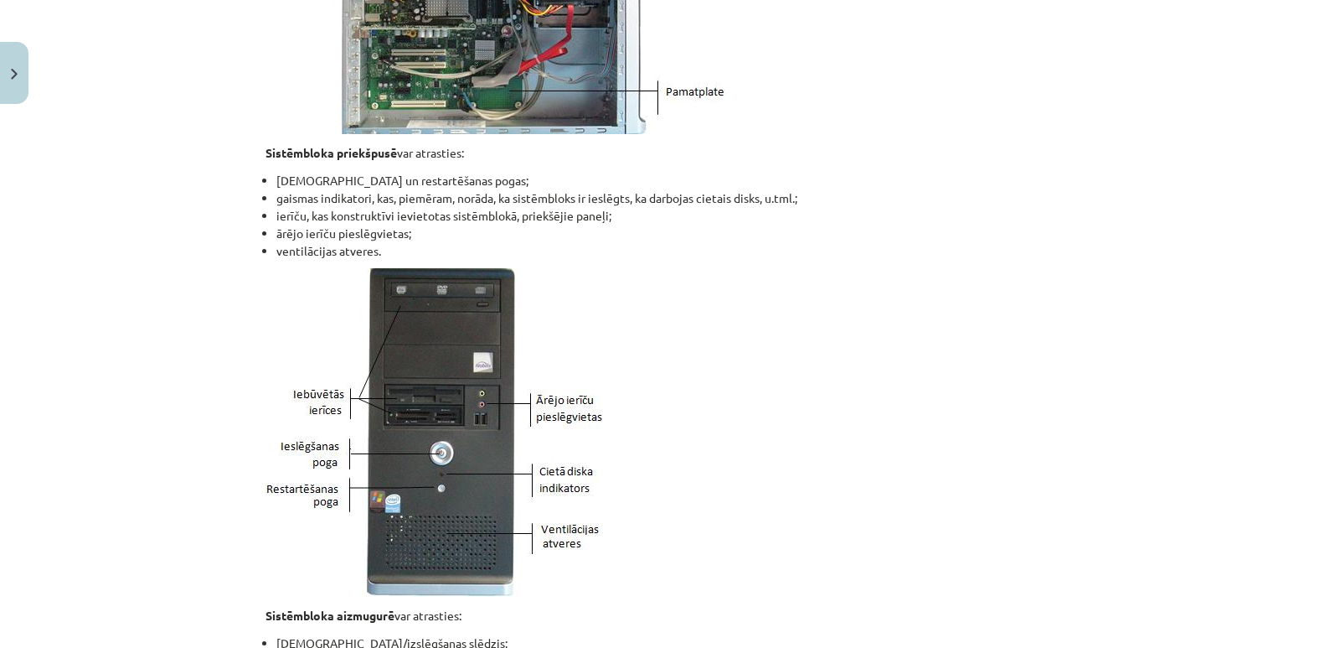
scroll to position [754, 0]
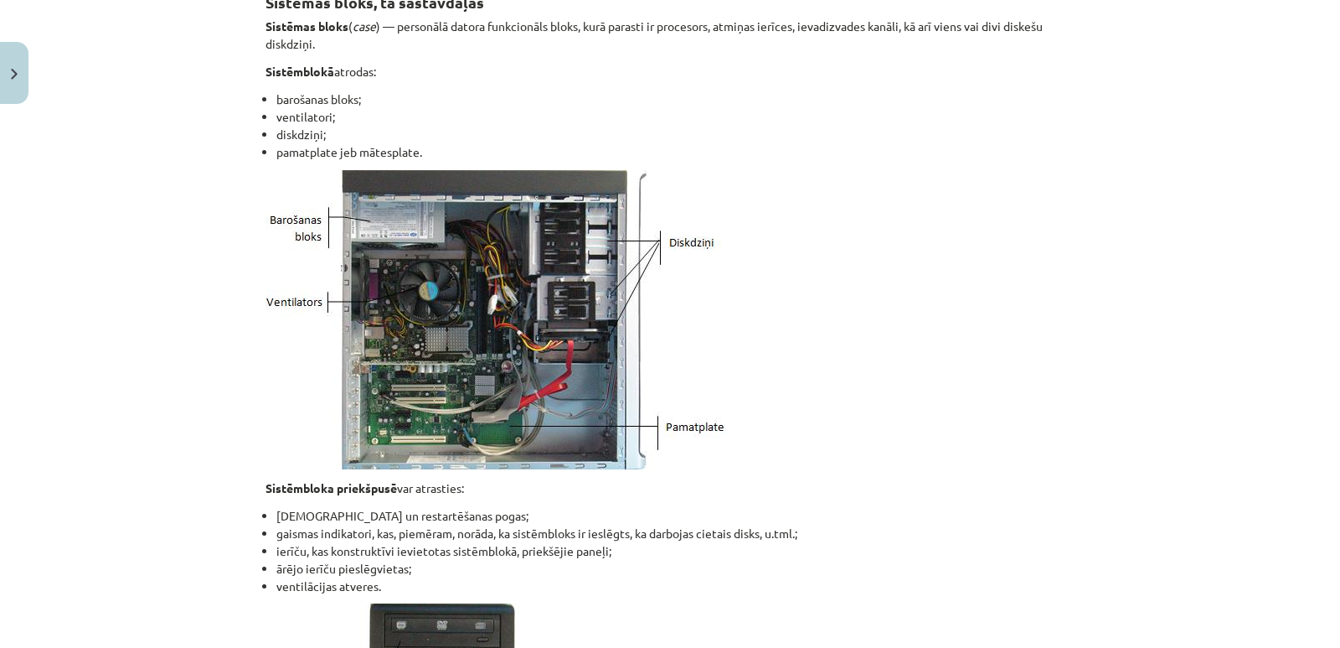
click at [382, 217] on img at bounding box center [496, 319] width 461 height 300
drag, startPoint x: 263, startPoint y: 519, endPoint x: 481, endPoint y: 509, distance: 218.1
click at [481, 509] on ul "ieslēgšanas un restartēšanas pogas; gaismas indikatori, kas, piemēram, norāda, …" at bounding box center [670, 551] width 809 height 88
drag, startPoint x: 263, startPoint y: 533, endPoint x: 368, endPoint y: 533, distance: 104.7
click at [368, 533] on ul "ieslēgšanas un restartēšanas pogas; gaismas indikatori, kas, piemēram, norāda, …" at bounding box center [670, 551] width 809 height 88
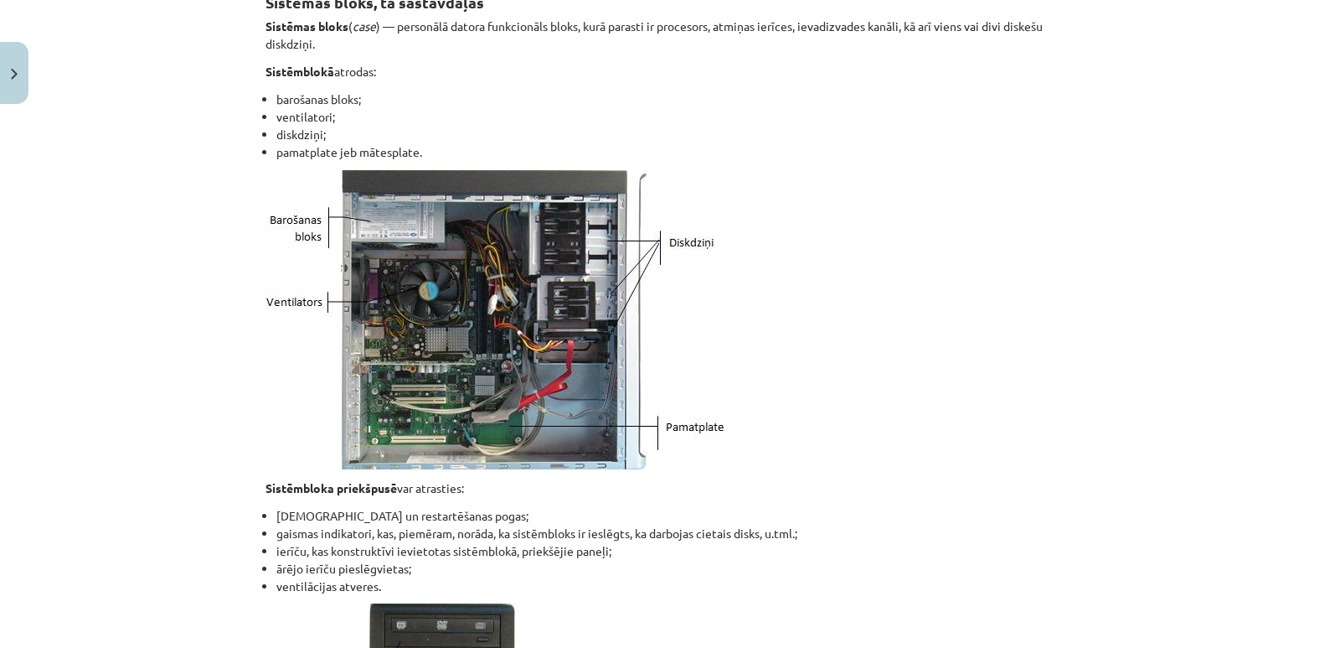
click at [488, 562] on li "ārējo ierīču pieslēgvietas;" at bounding box center [675, 569] width 798 height 18
click at [365, 558] on li "ierīču, kas konstruktīvi ievietotas sistēmblokā, priekšējie paneļi;" at bounding box center [675, 551] width 798 height 18
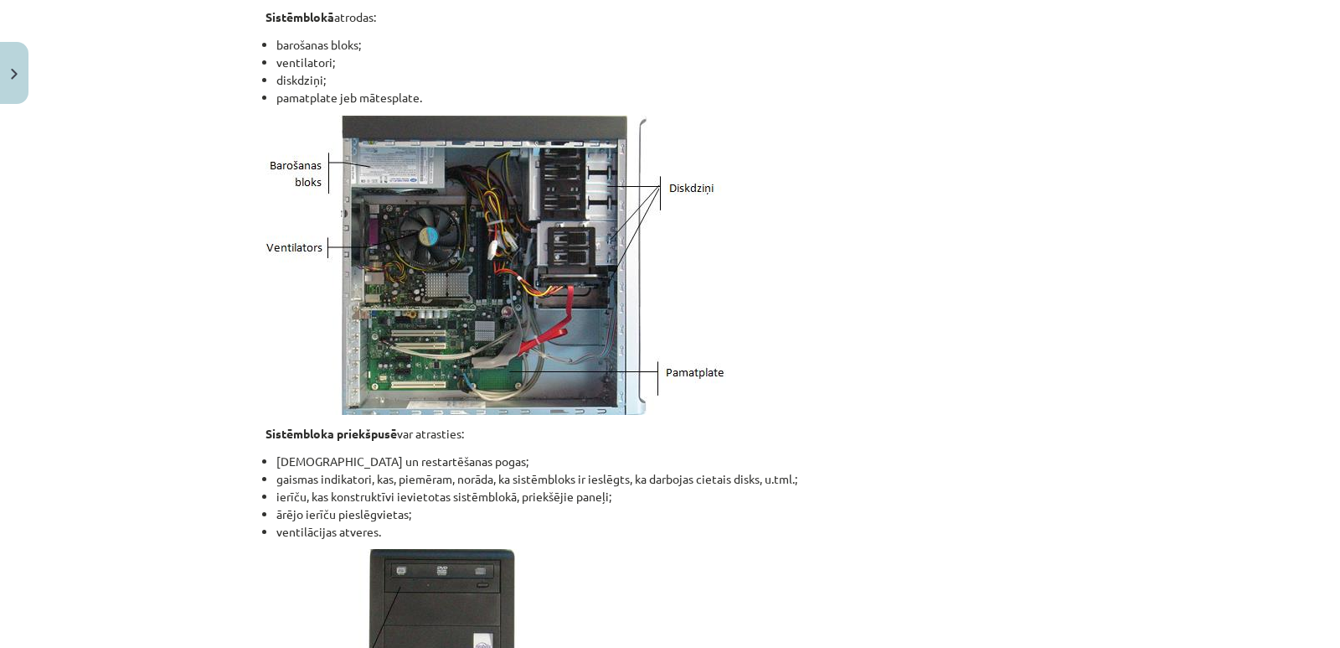
scroll to position [838, 0]
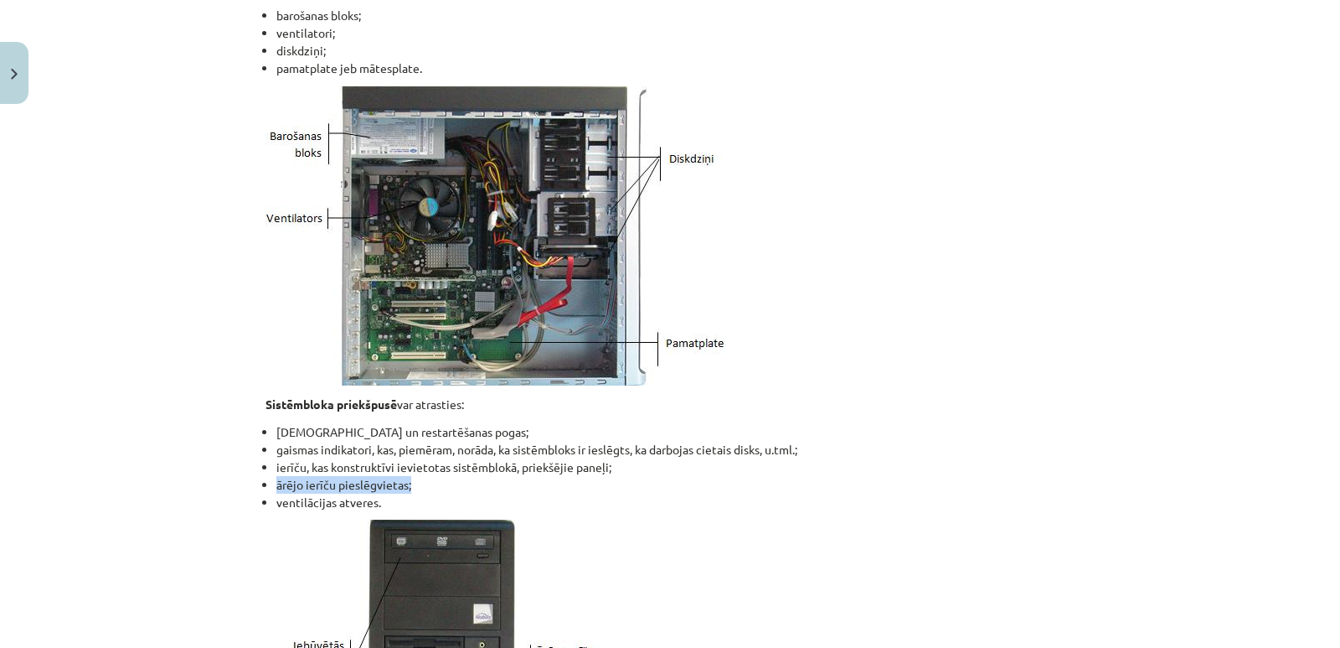
drag, startPoint x: 412, startPoint y: 485, endPoint x: 262, endPoint y: 487, distance: 150.0
click at [266, 487] on ul "ieslēgšanas un restartēšanas pogas; gaismas indikatori, kas, piemēram, norāda, …" at bounding box center [670, 467] width 809 height 88
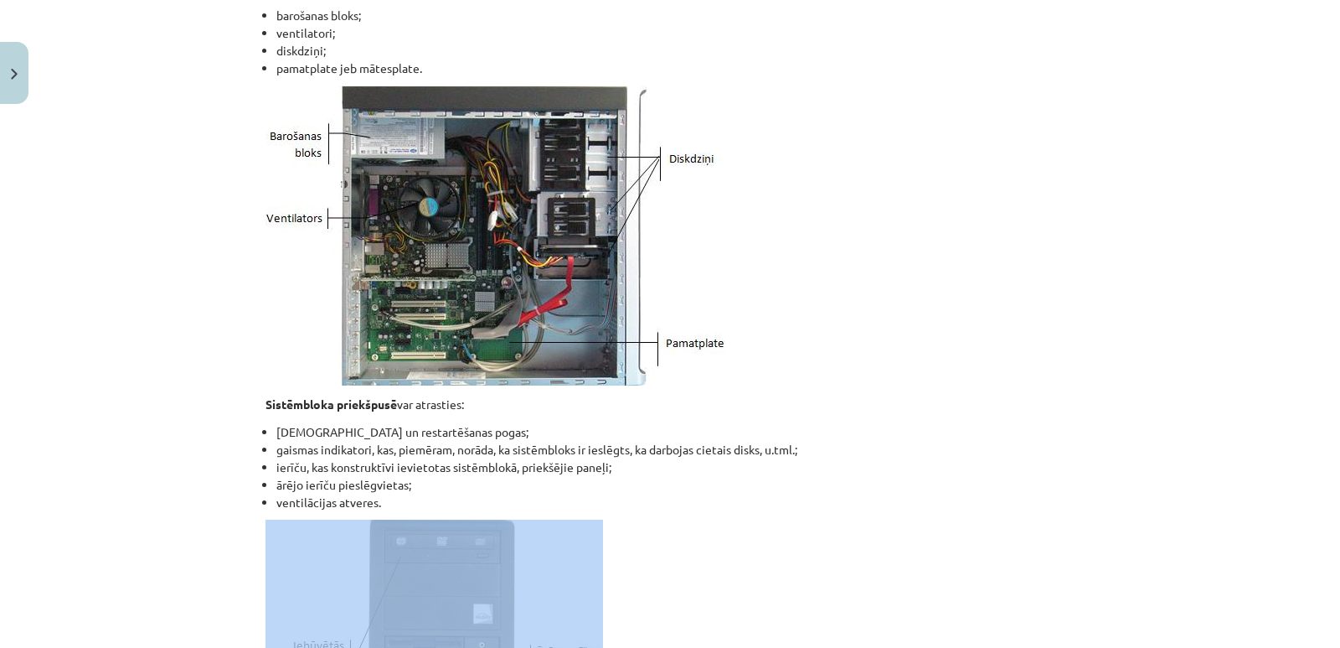
drag, startPoint x: 385, startPoint y: 504, endPoint x: 246, endPoint y: 517, distance: 139.6
click at [246, 517] on div "Mācību tēma: Datorikas - 10. klases 1. ieskaites mācību materiāls #3 2. tēma – …" at bounding box center [670, 324] width 1340 height 648
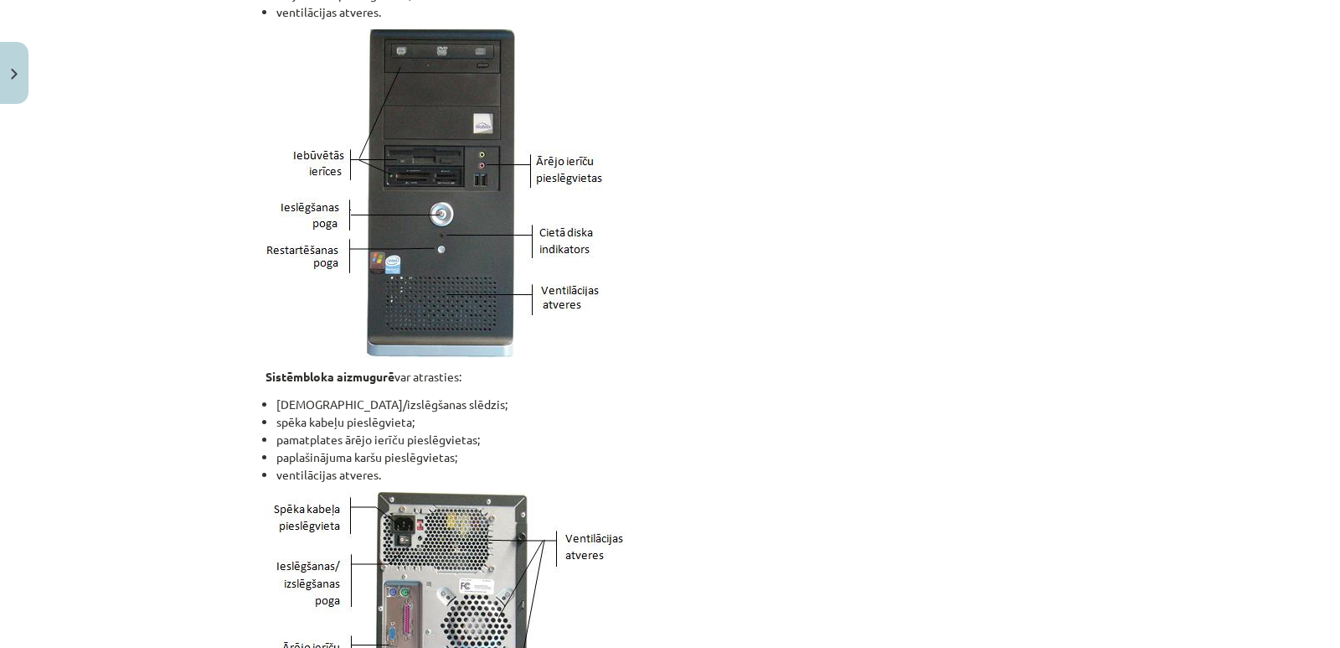
scroll to position [1340, 0]
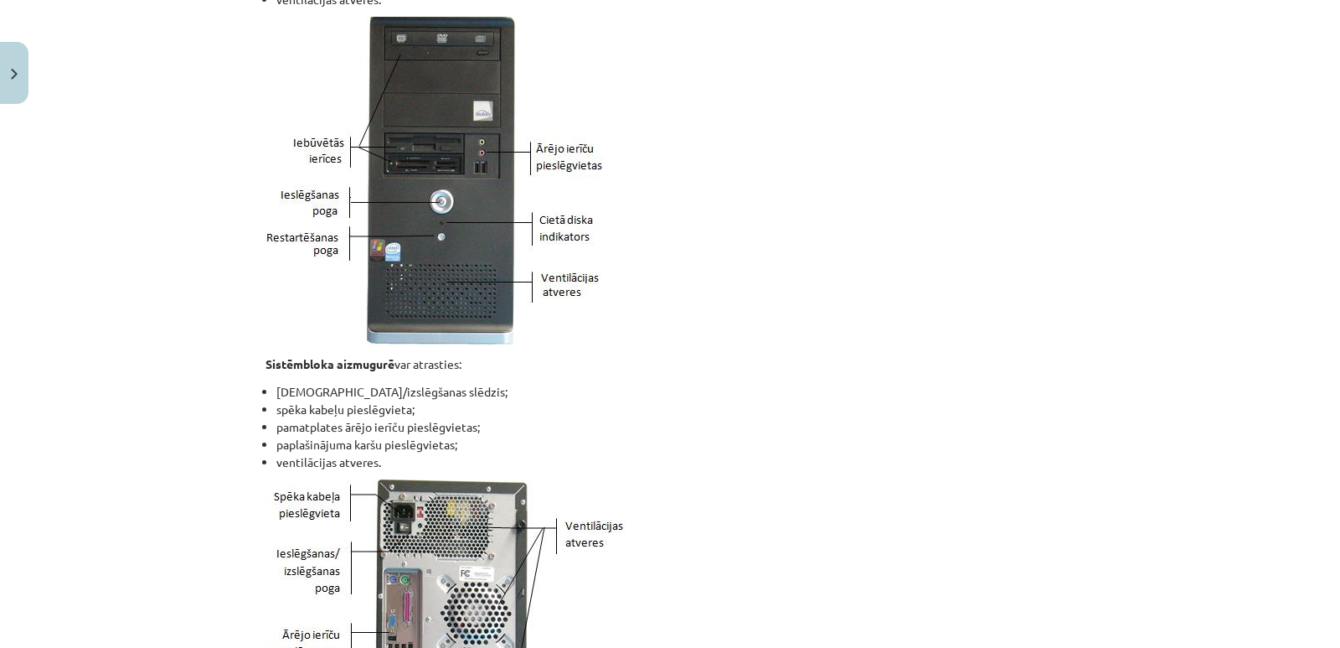
click at [570, 424] on li "pamatplates ārējo ierīču pieslēgvietas;" at bounding box center [675, 427] width 798 height 18
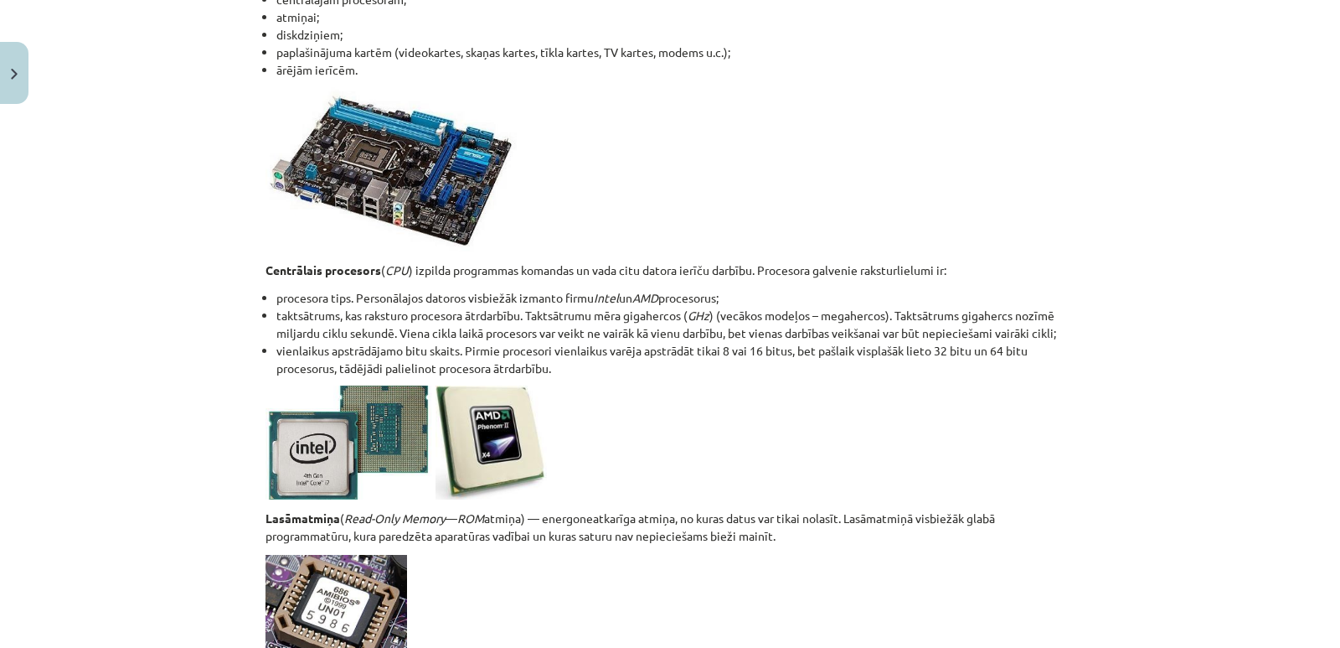
scroll to position [2262, 0]
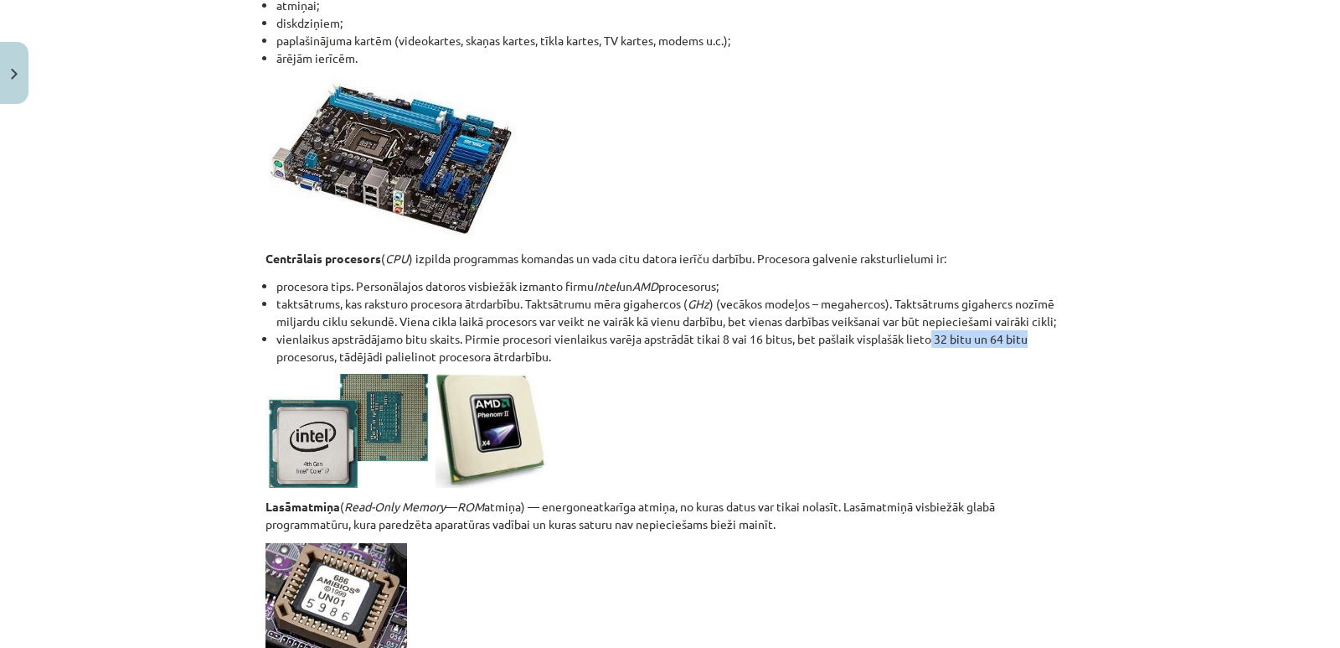
drag, startPoint x: 932, startPoint y: 338, endPoint x: 1028, endPoint y: 338, distance: 96.4
click at [1028, 338] on li "vienlaikus apstrādājamo bitu skaits. Pirmie procesori vienlaikus varēja apstrād…" at bounding box center [675, 347] width 798 height 35
click at [849, 396] on p at bounding box center [670, 431] width 809 height 114
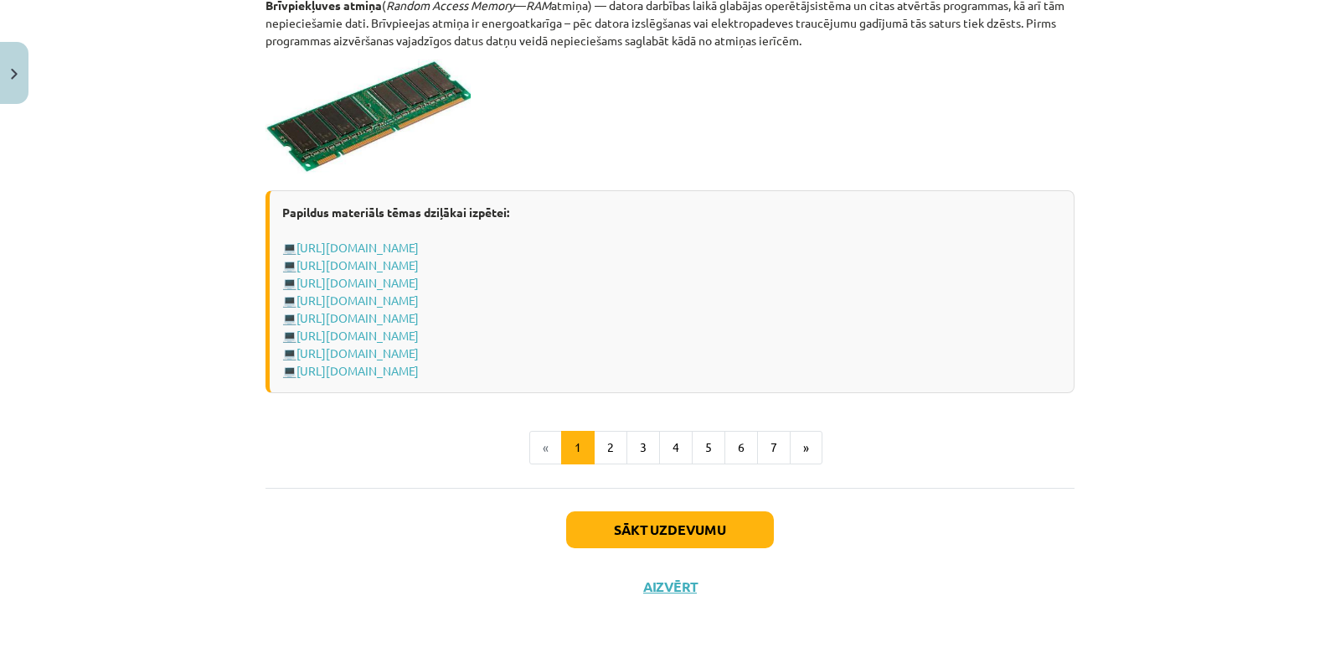
scroll to position [2941, 0]
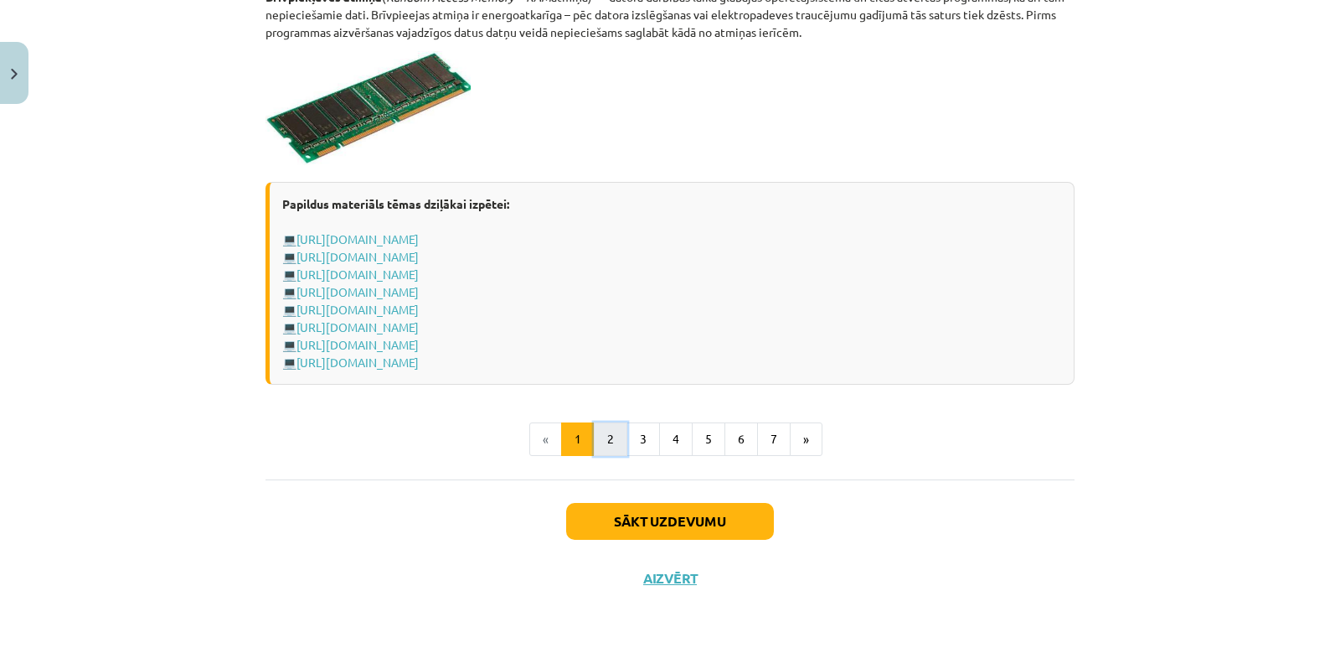
click at [604, 439] on button "2" at bounding box center [611, 439] width 34 height 34
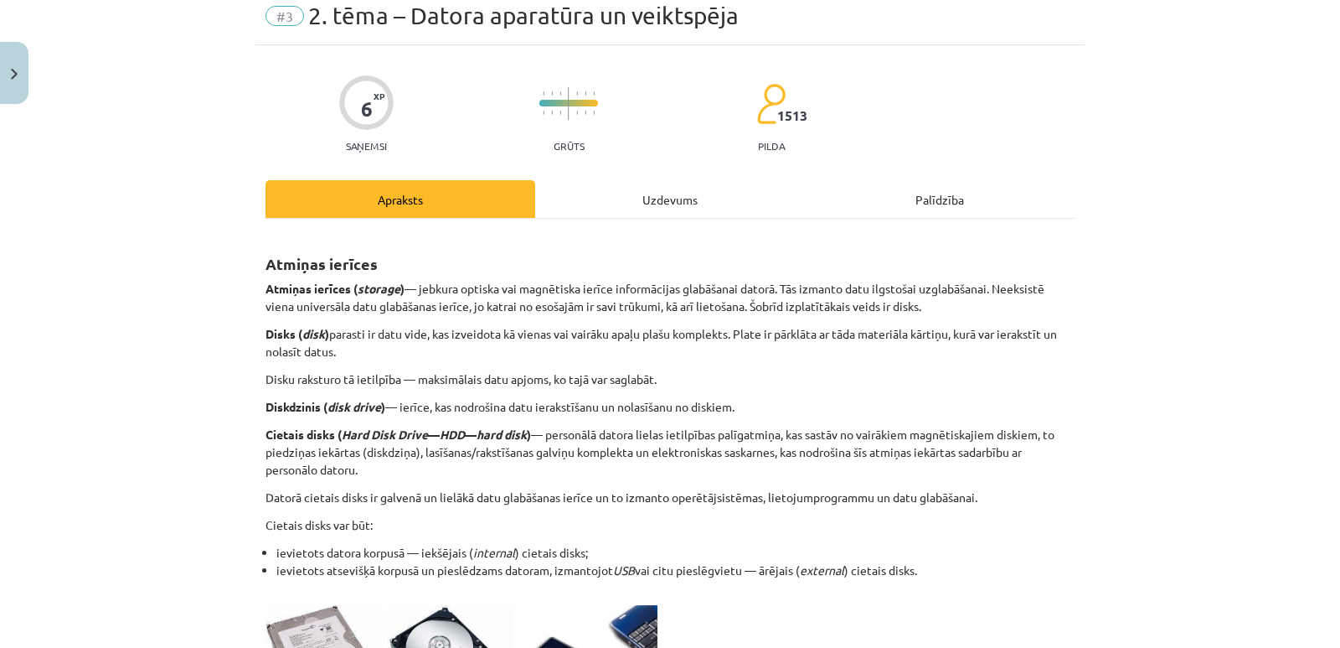
scroll to position [96, 0]
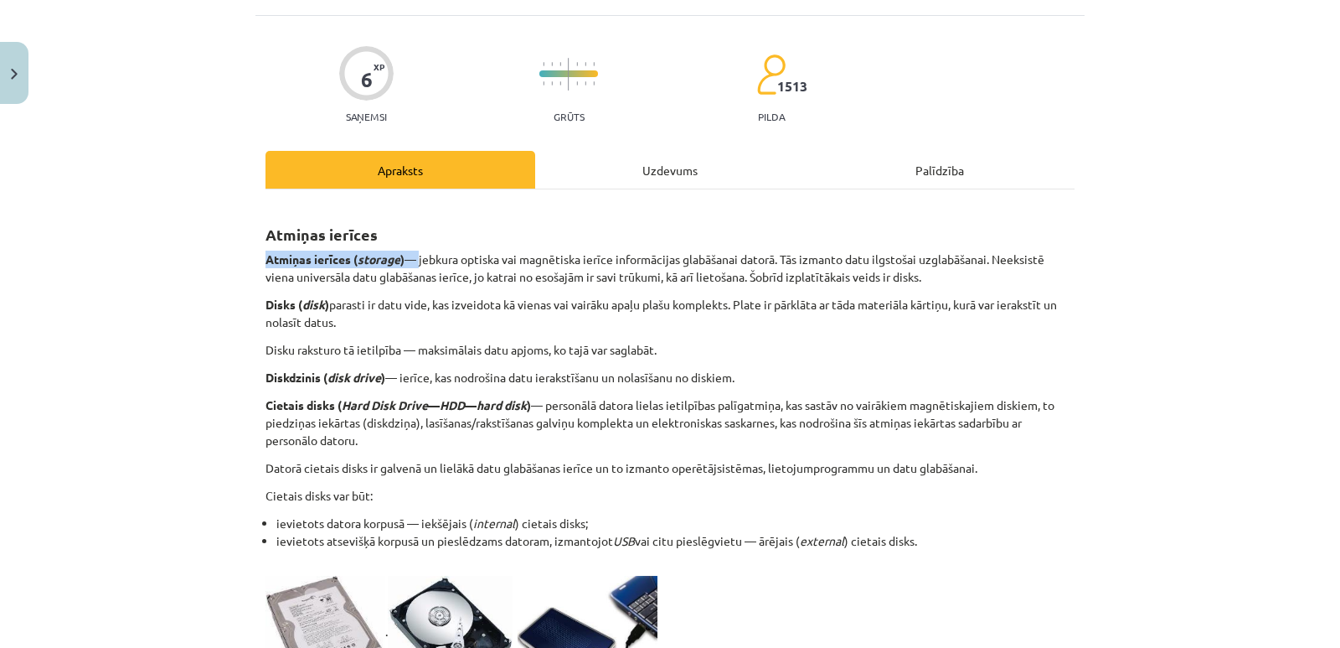
drag, startPoint x: 408, startPoint y: 261, endPoint x: 240, endPoint y: 259, distance: 167.6
click at [230, 260] on div "Mācību tēma: Datorikas - 10. klases 1. ieskaites mācību materiāls #3 2. tēma – …" at bounding box center [670, 324] width 1340 height 648
click at [645, 284] on p "Atmiņas ierīces ( storage ) — jebkura optiska vai magnētiska ierīce informācija…" at bounding box center [670, 268] width 809 height 35
drag, startPoint x: 754, startPoint y: 277, endPoint x: 942, endPoint y: 277, distance: 187.7
click at [942, 277] on p "Atmiņas ierīces ( storage ) — jebkura optiska vai magnētiska ierīce informācija…" at bounding box center [670, 268] width 809 height 35
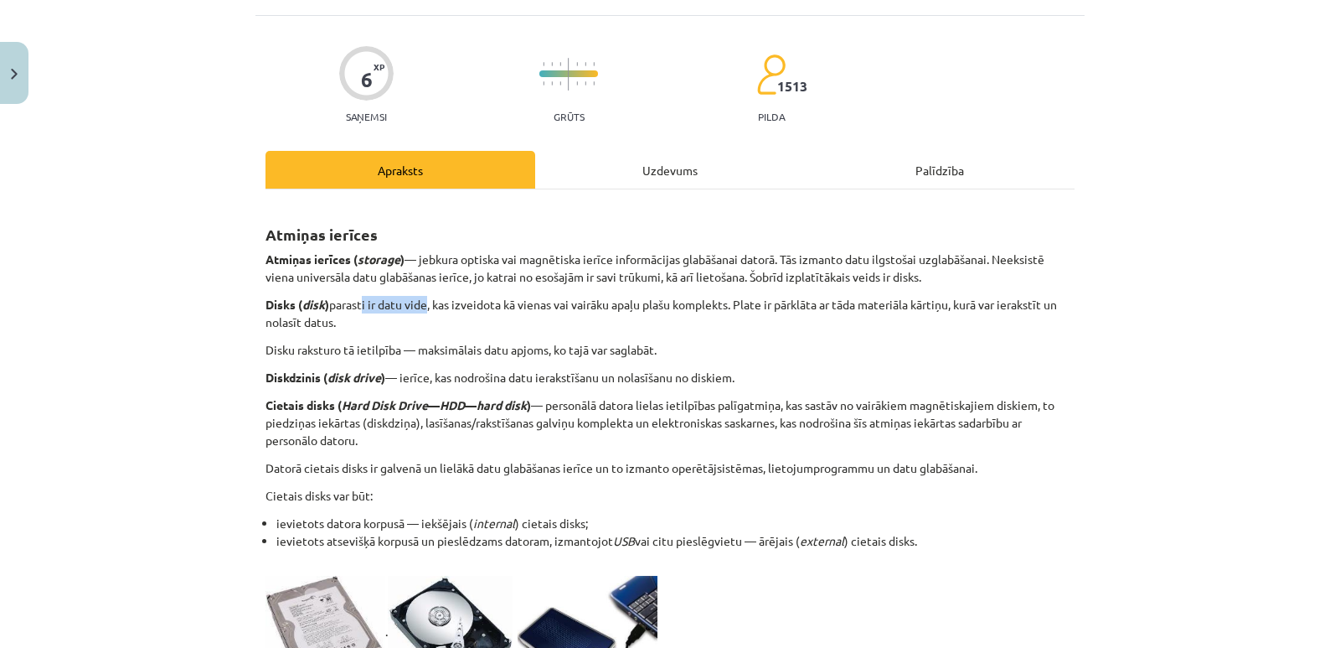
drag, startPoint x: 361, startPoint y: 309, endPoint x: 426, endPoint y: 307, distance: 65.4
click at [426, 307] on p "Disks ( disk ) parasti ir datu vide, kas izveidota kā vienas vai vairāku apaļu …" at bounding box center [670, 313] width 809 height 35
drag, startPoint x: 265, startPoint y: 352, endPoint x: 402, endPoint y: 344, distance: 137.6
click at [402, 344] on p "Disku raksturo tā ietilpība — maksimālais datu apjoms, ko tajā var saglabāt." at bounding box center [670, 350] width 809 height 18
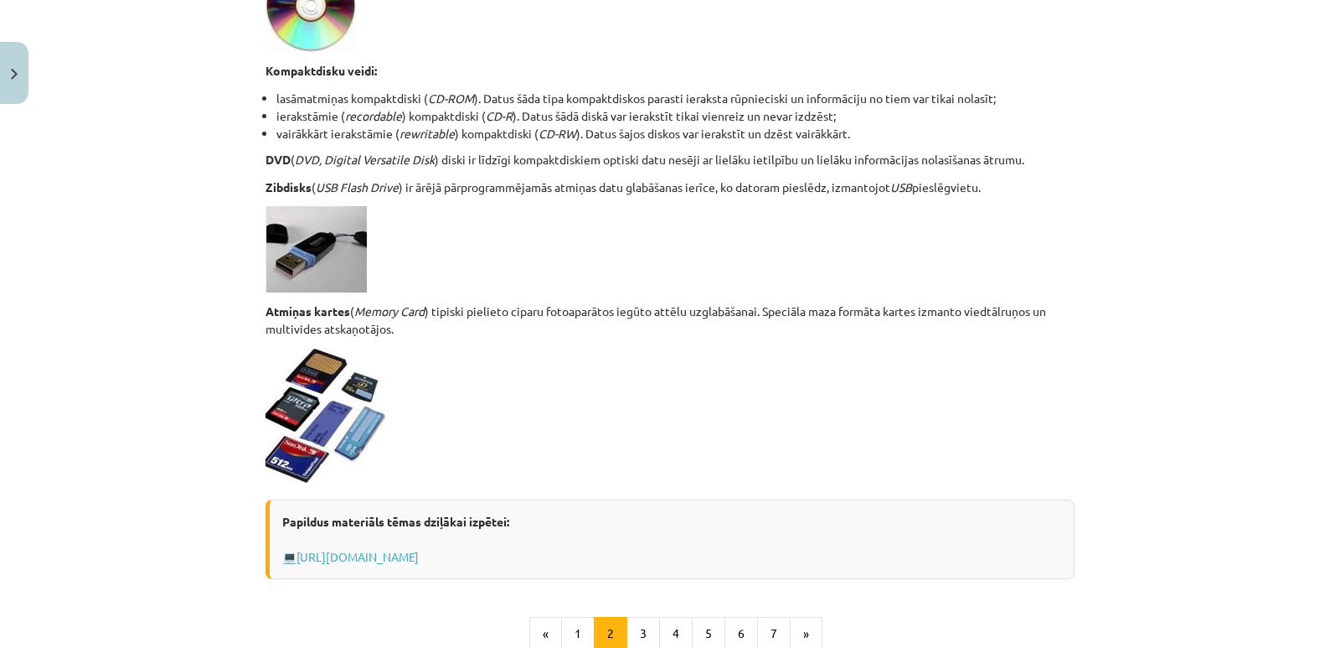
scroll to position [1268, 0]
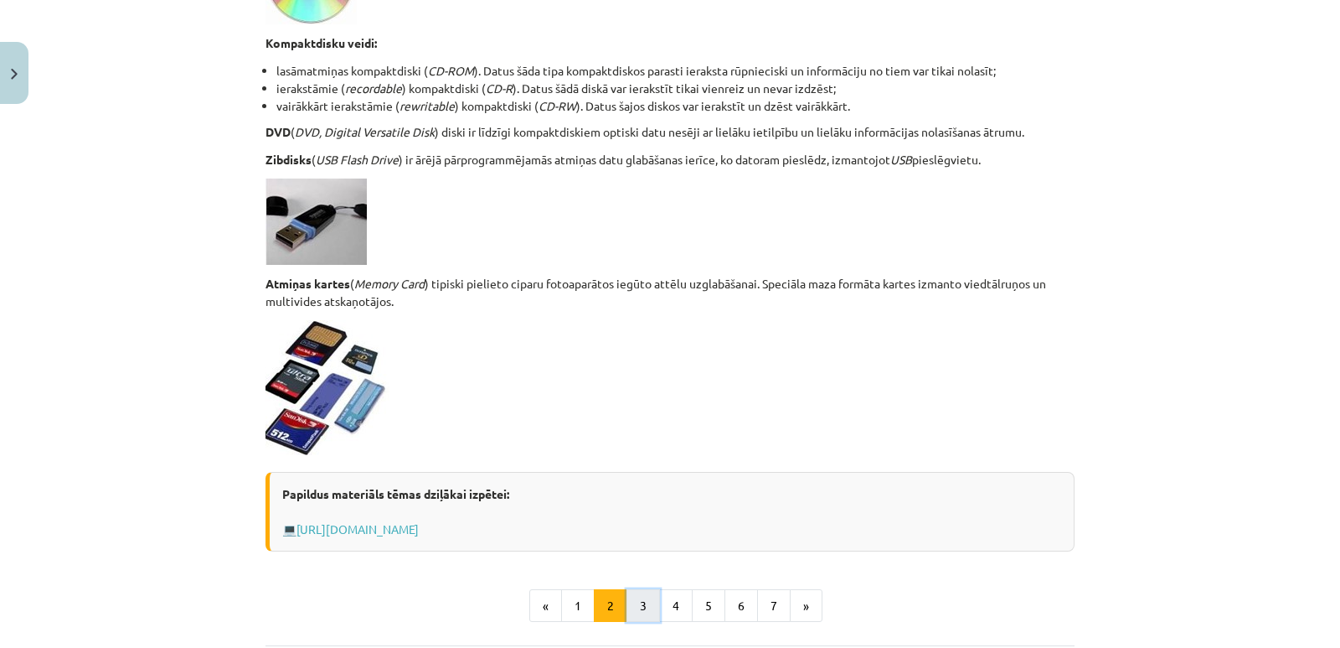
click at [637, 606] on button "3" at bounding box center [644, 606] width 34 height 34
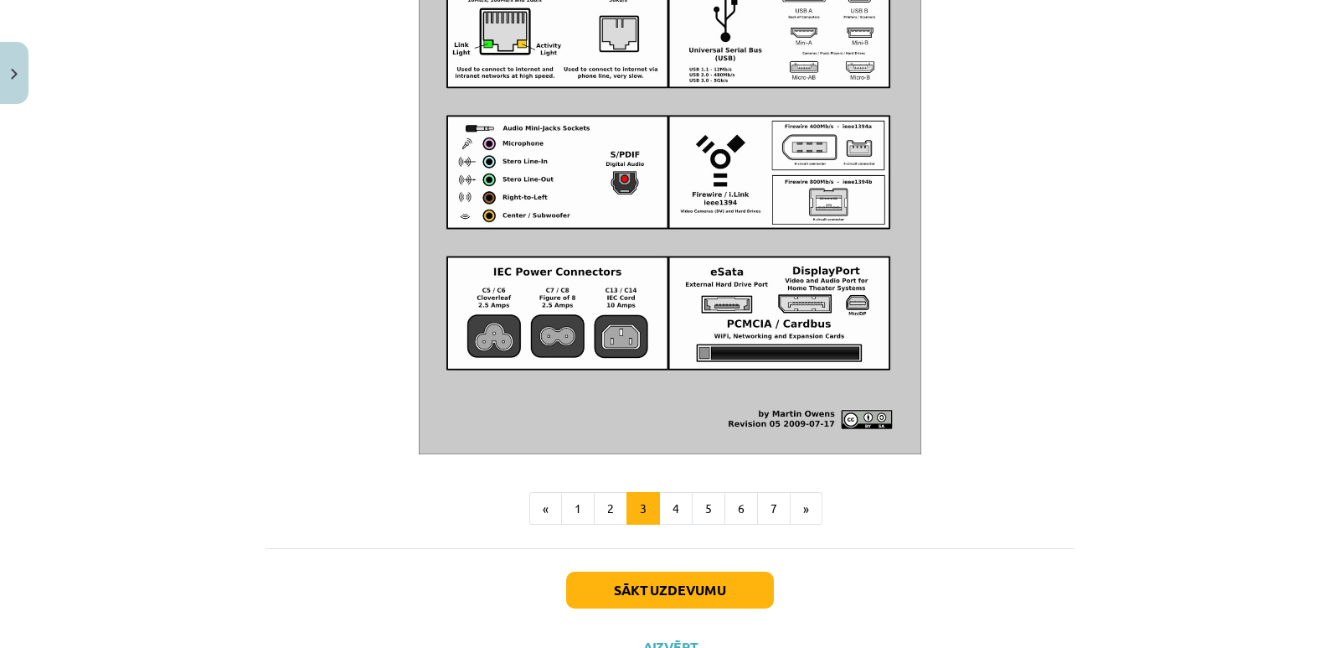
scroll to position [1930, 0]
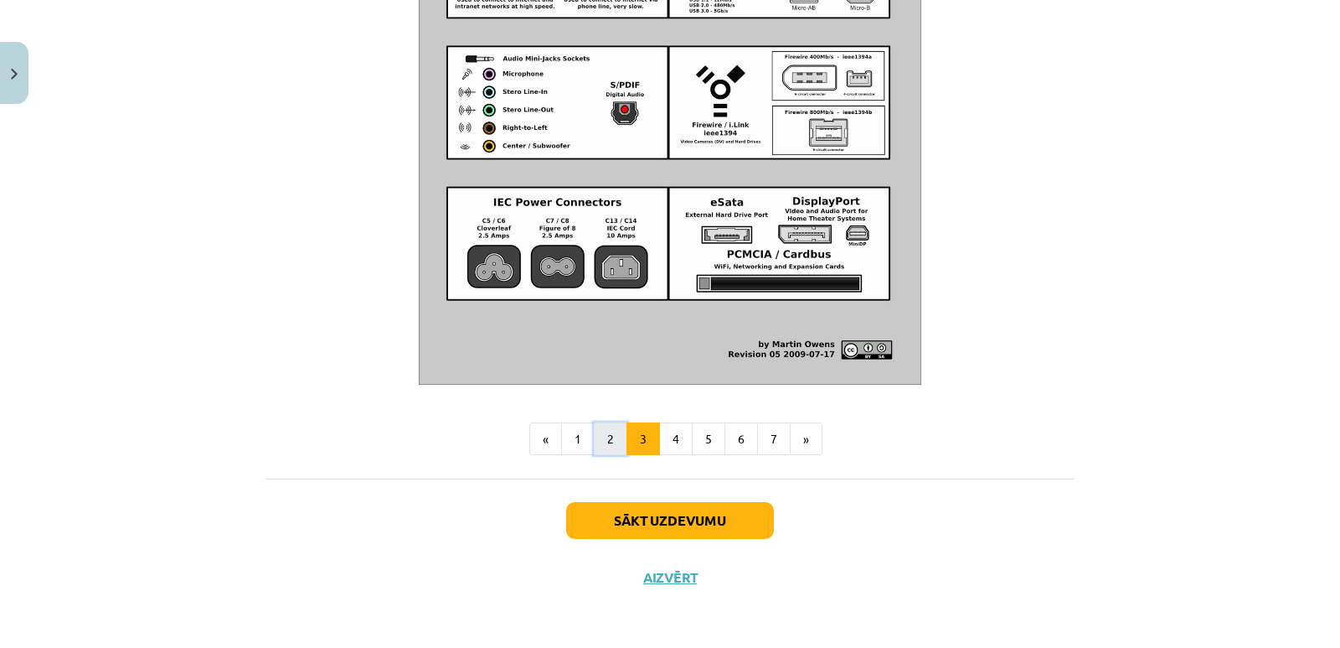
click at [605, 442] on button "2" at bounding box center [611, 439] width 34 height 34
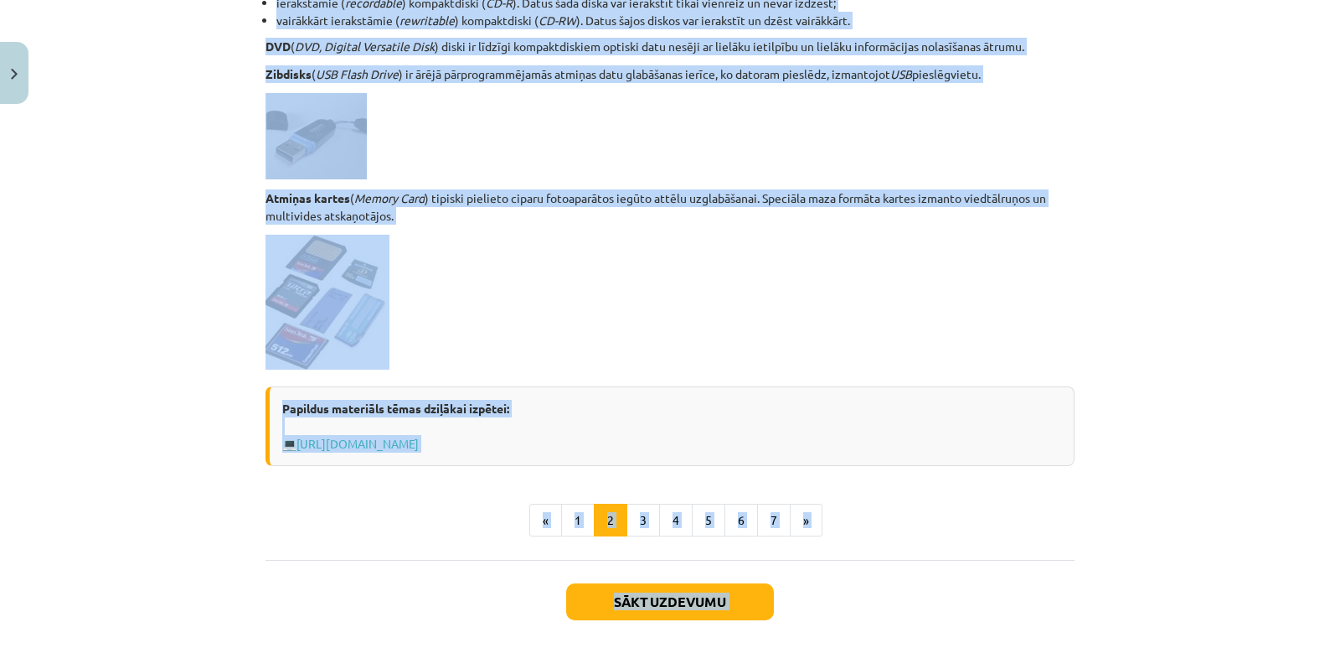
scroll to position [1357, 0]
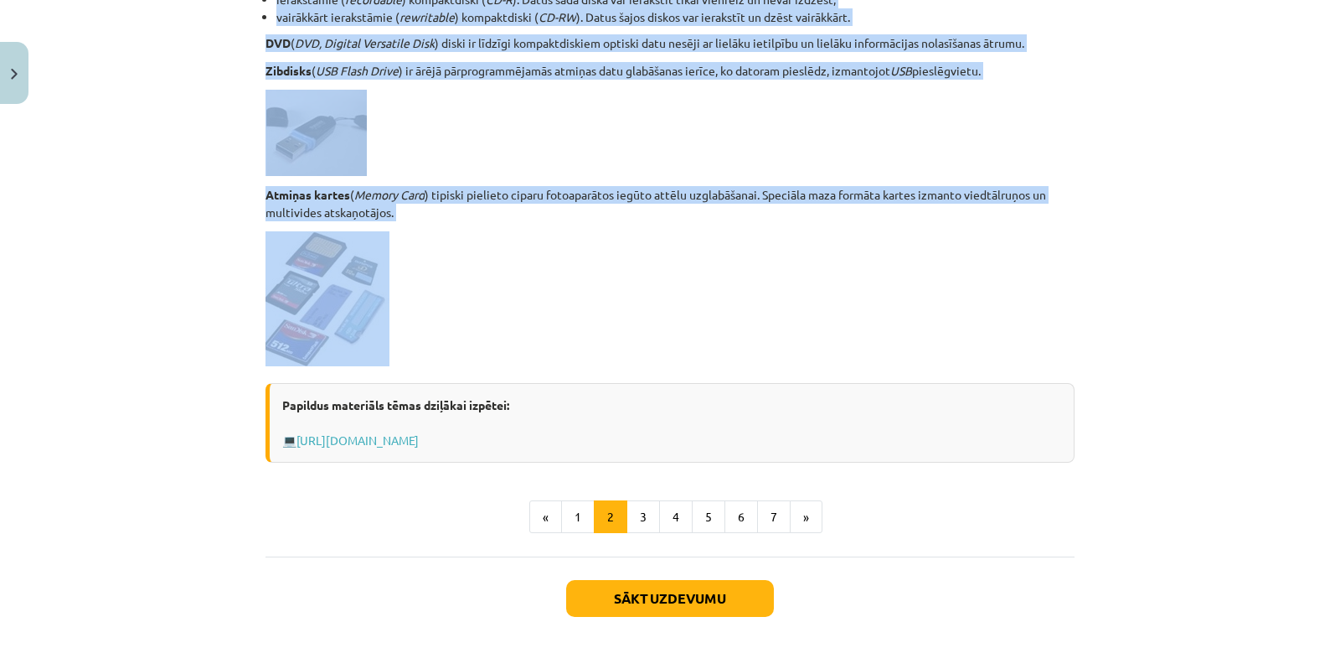
drag, startPoint x: 260, startPoint y: 189, endPoint x: 432, endPoint y: 363, distance: 245.3
copy div "Atmiņas ierīces Atmiņas ierīces ( storage ) — jebkura optiska vai magnētiska ie…"
click at [642, 513] on button "3" at bounding box center [644, 517] width 34 height 34
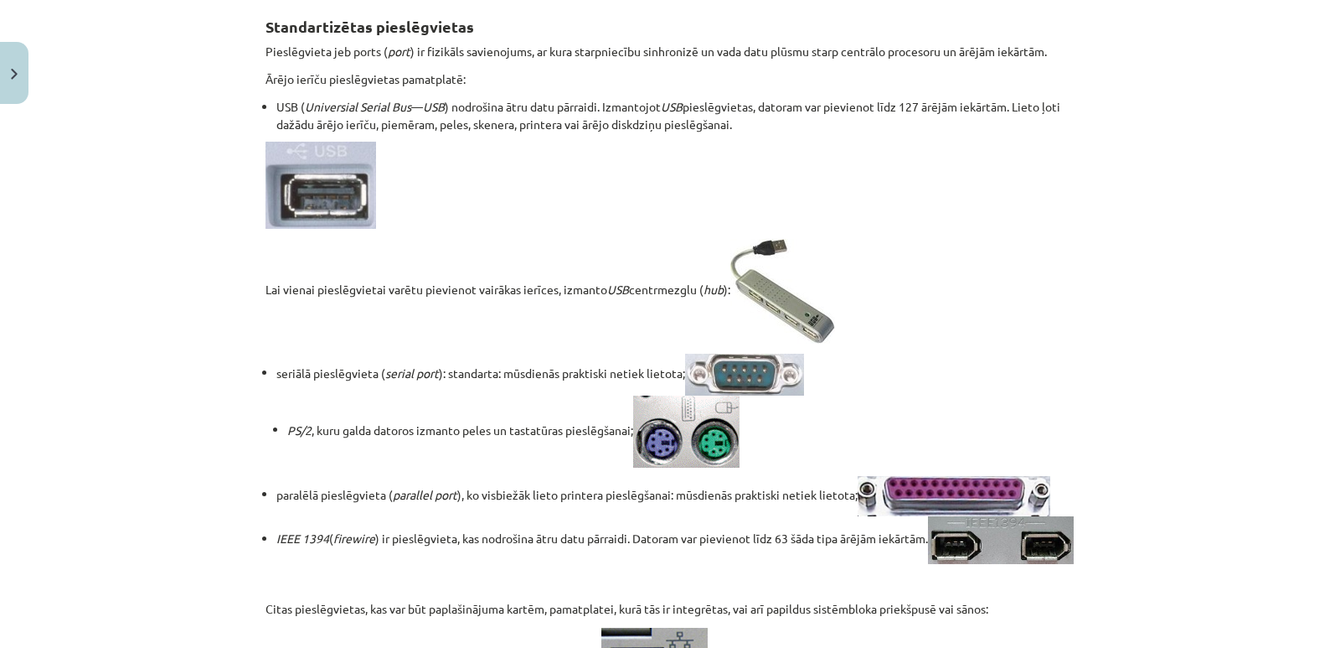
scroll to position [300, 0]
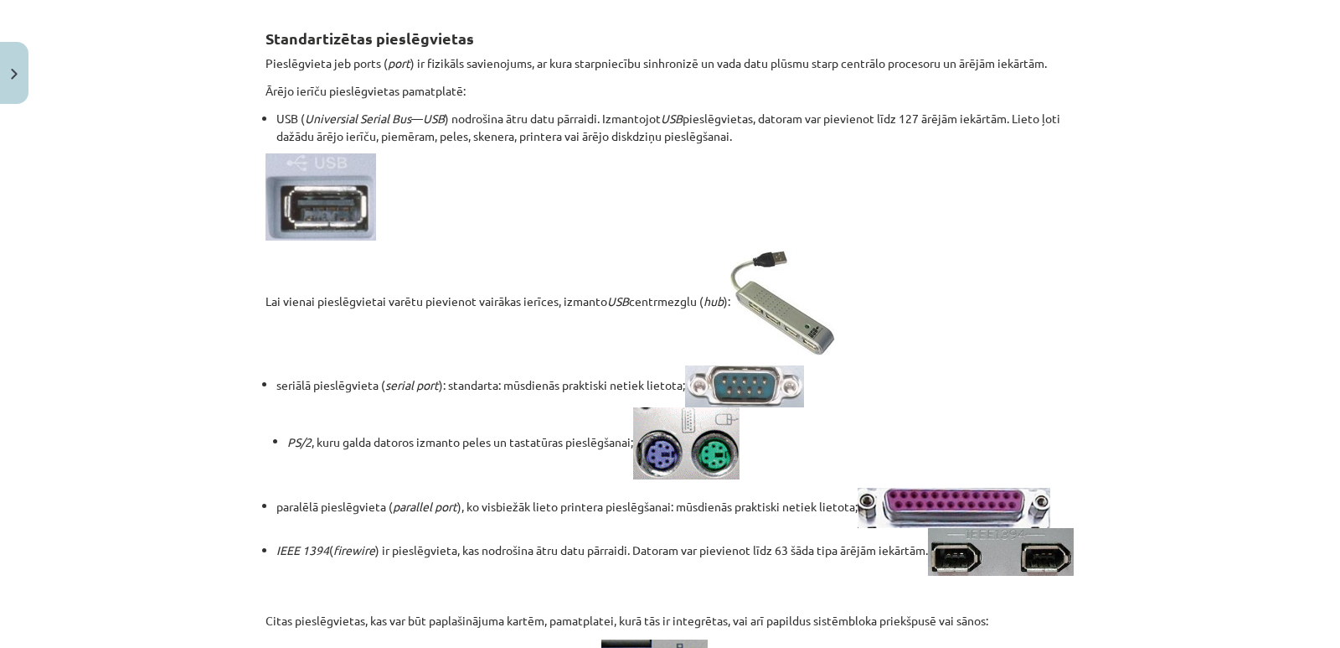
click at [1221, 248] on div "Mācību tēma: Datorikas - 10. klases 1. ieskaites mācību materiāls #3 2. tēma – …" at bounding box center [670, 324] width 1340 height 648
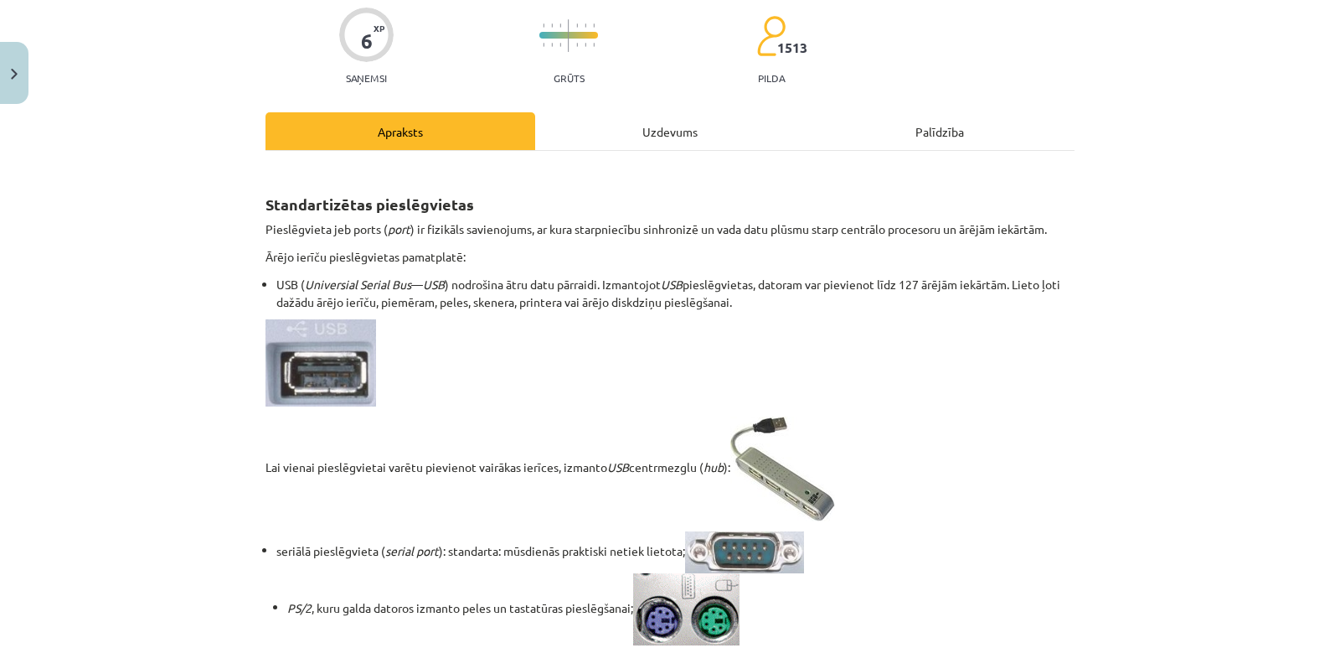
scroll to position [132, 0]
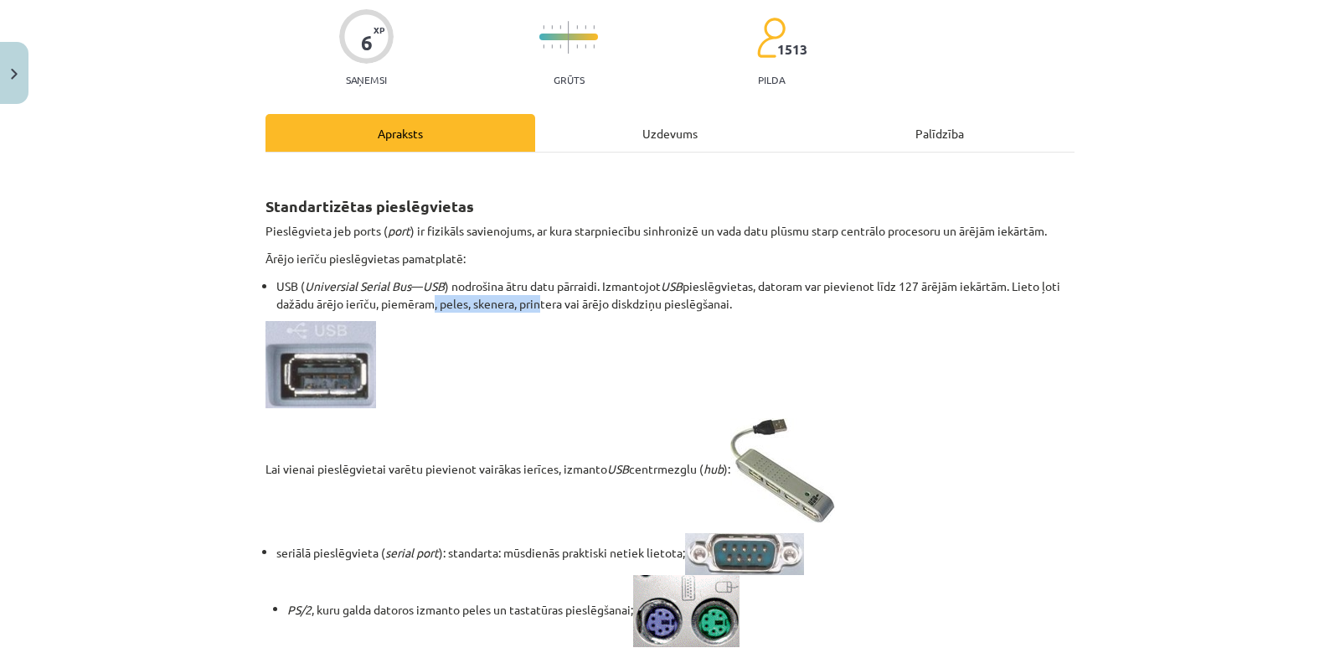
drag, startPoint x: 442, startPoint y: 303, endPoint x: 553, endPoint y: 306, distance: 110.6
click at [553, 306] on li "USB ( Universial Serial Bus — USB ) nodrošina ātru datu pārraidi. Izmantojot US…" at bounding box center [675, 294] width 798 height 35
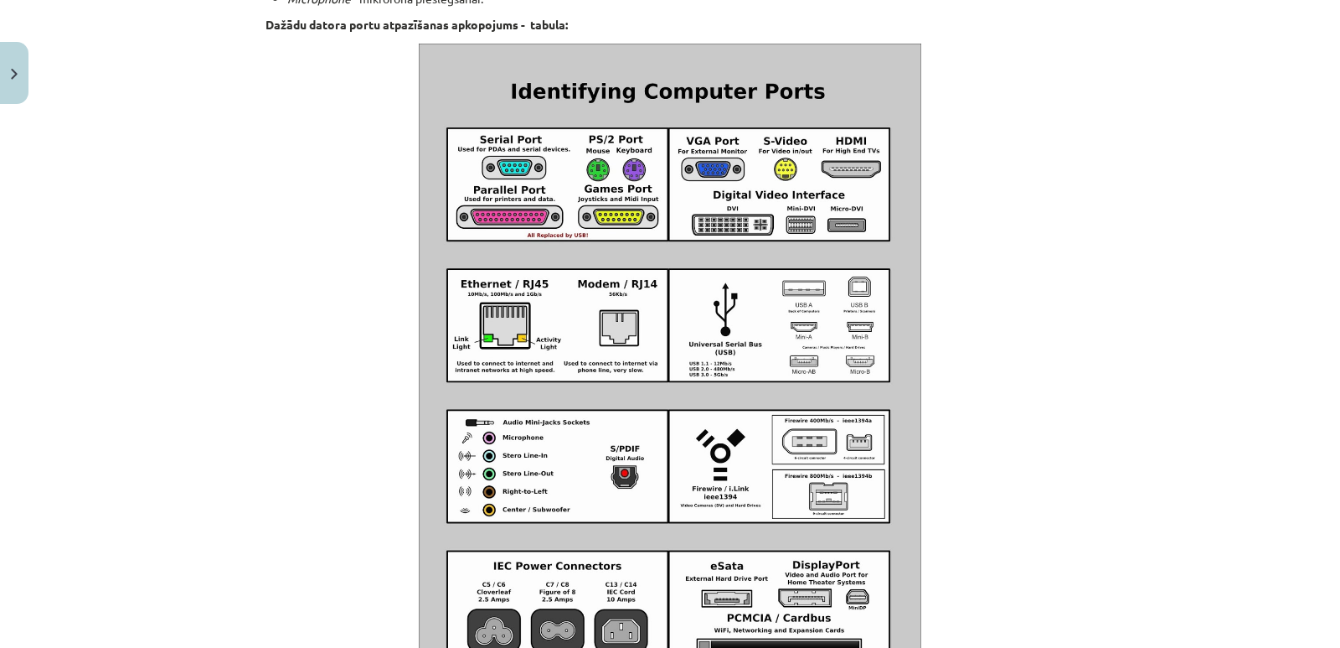
scroll to position [1557, 0]
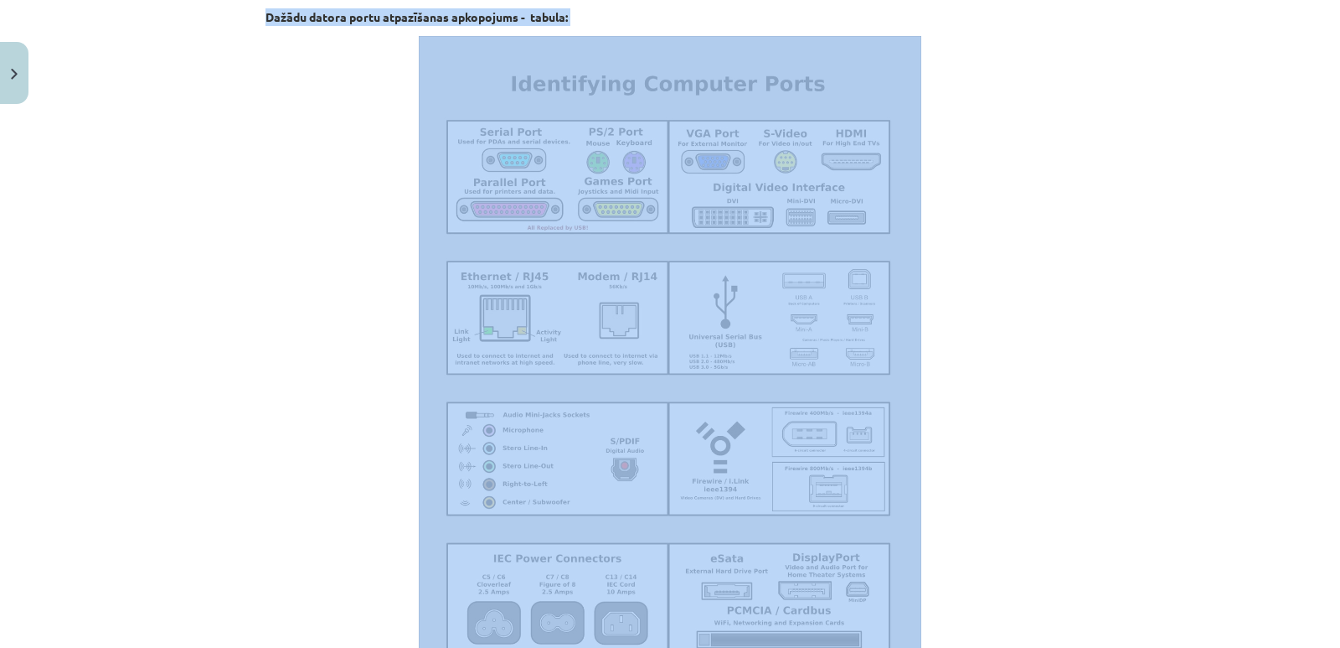
drag, startPoint x: 256, startPoint y: 35, endPoint x: 746, endPoint y: 627, distance: 768.2
copy div "Dažādu datora portu atpazīšanas apkopojums - tabula:"
click at [990, 439] on p at bounding box center [670, 388] width 809 height 705
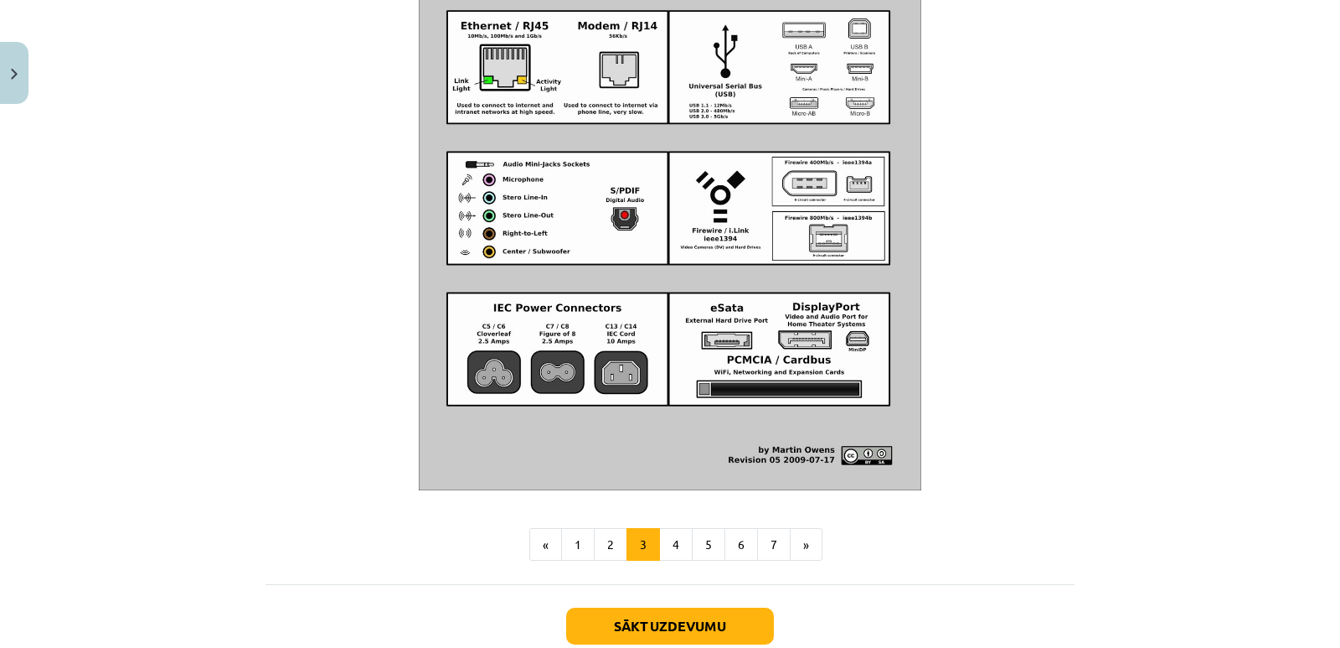
scroll to position [1930, 0]
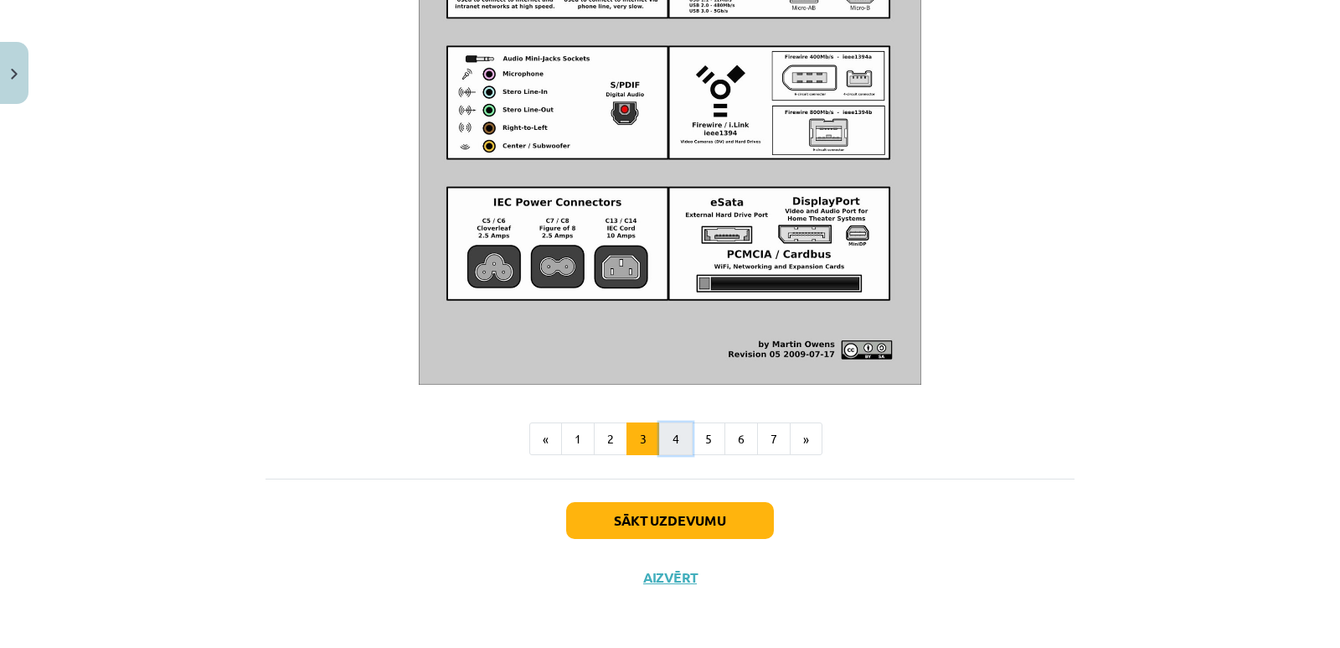
click at [669, 437] on button "4" at bounding box center [676, 439] width 34 height 34
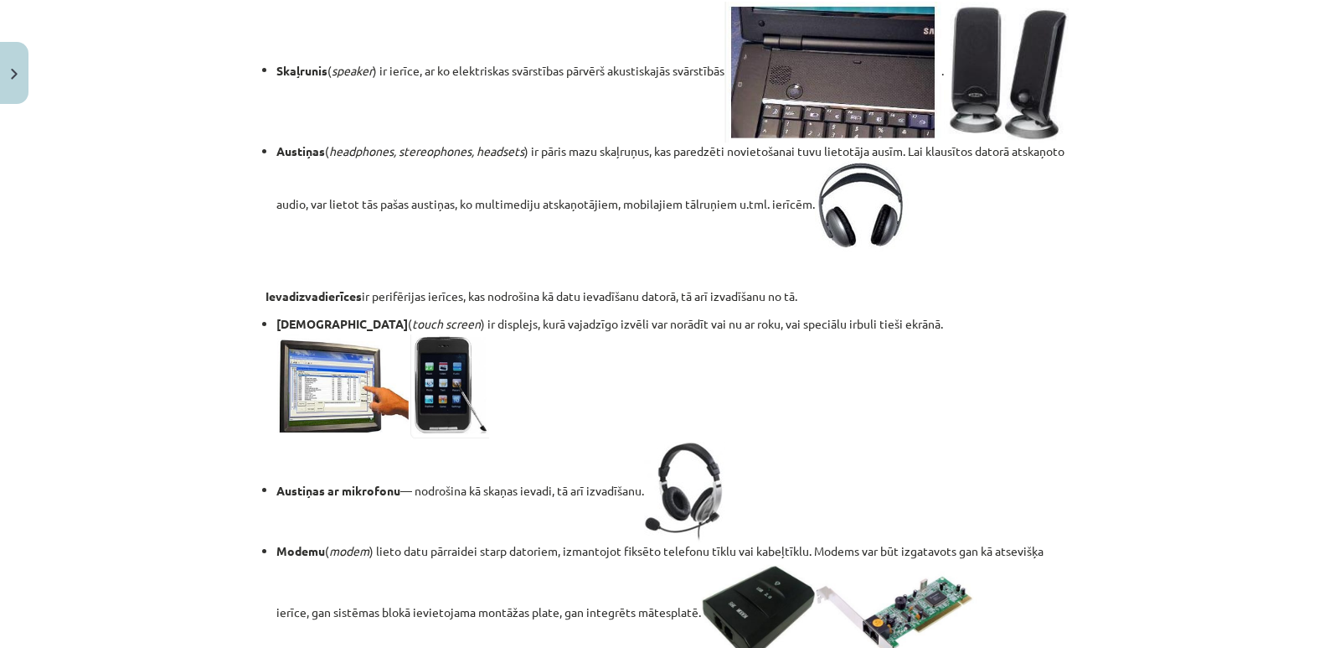
scroll to position [2725, 0]
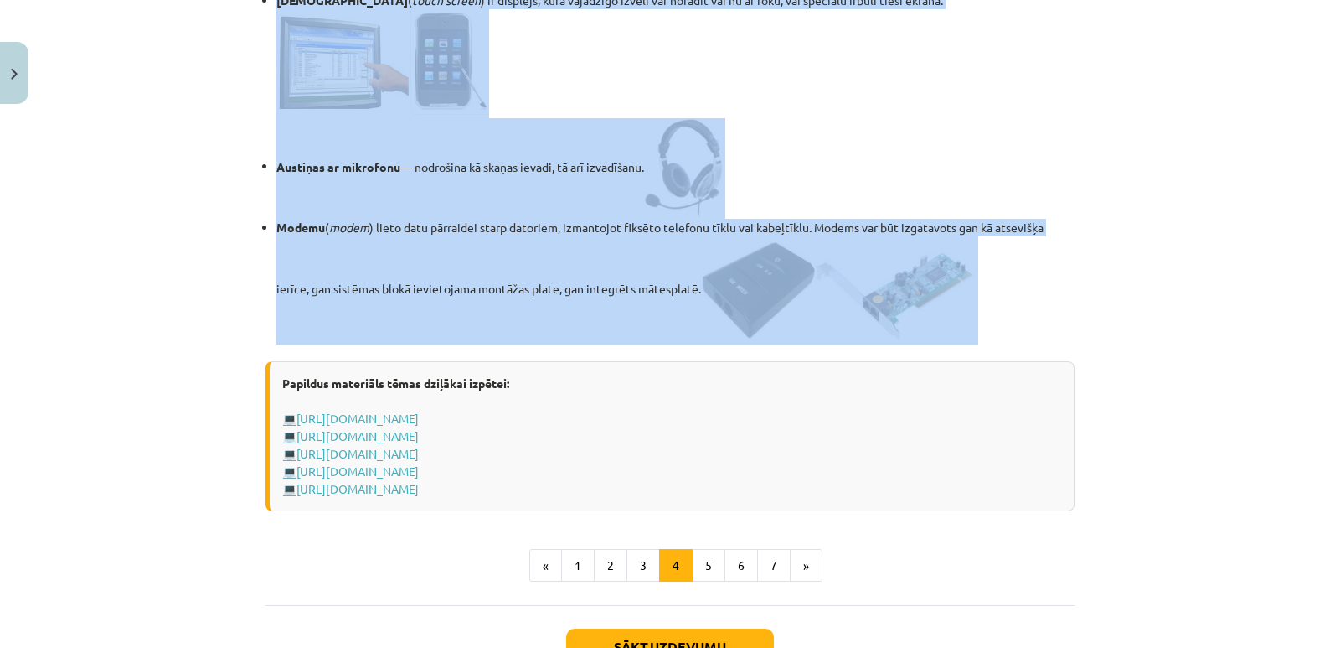
drag, startPoint x: 260, startPoint y: 251, endPoint x: 907, endPoint y: 446, distance: 675.6
copy div "Perifērijas ierīces Perifērijas ierīce ( peripheral device ) — jebkura datu aps…"
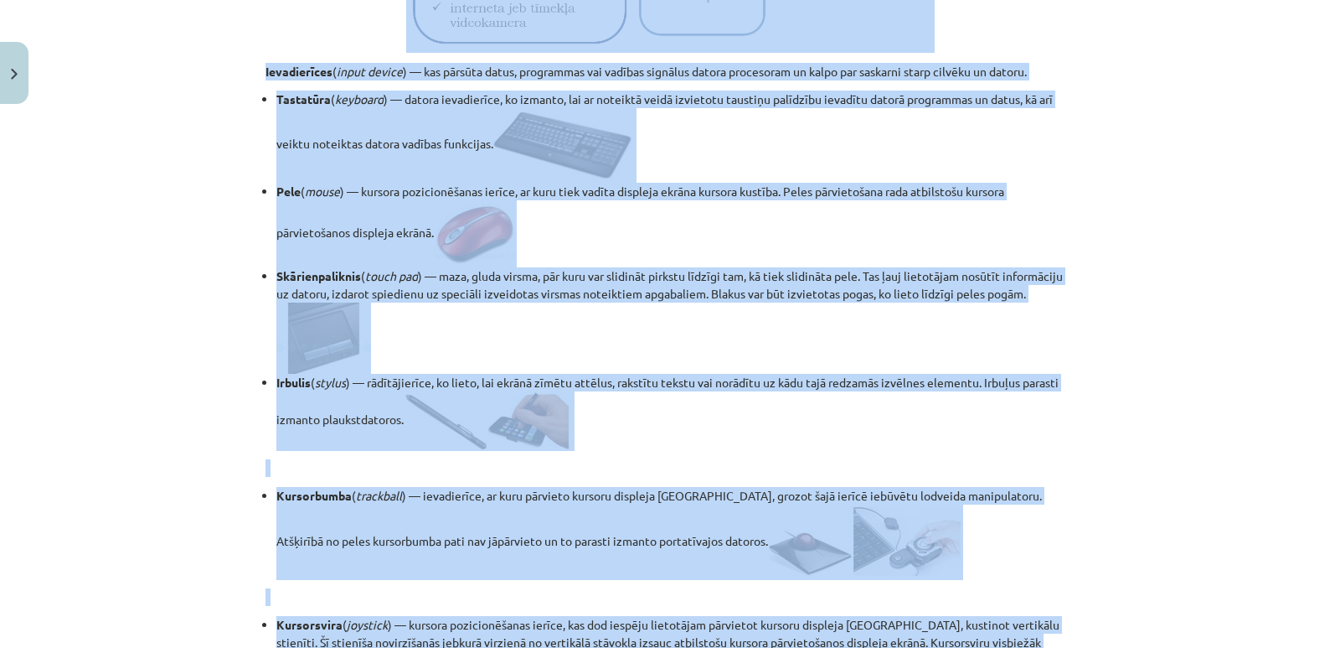
scroll to position [374, 0]
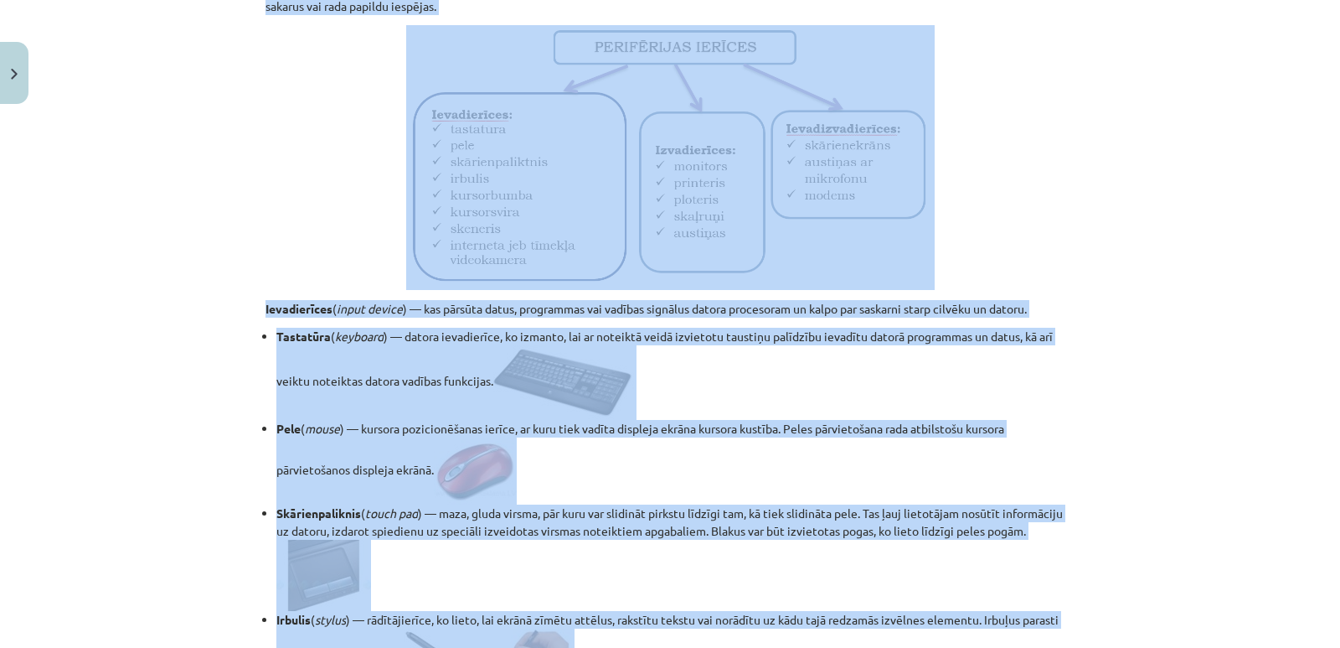
click at [1202, 128] on div "Mācību tēma: Datorikas - 10. klases 1. ieskaites mācību materiāls #3 2. tēma – …" at bounding box center [670, 324] width 1340 height 648
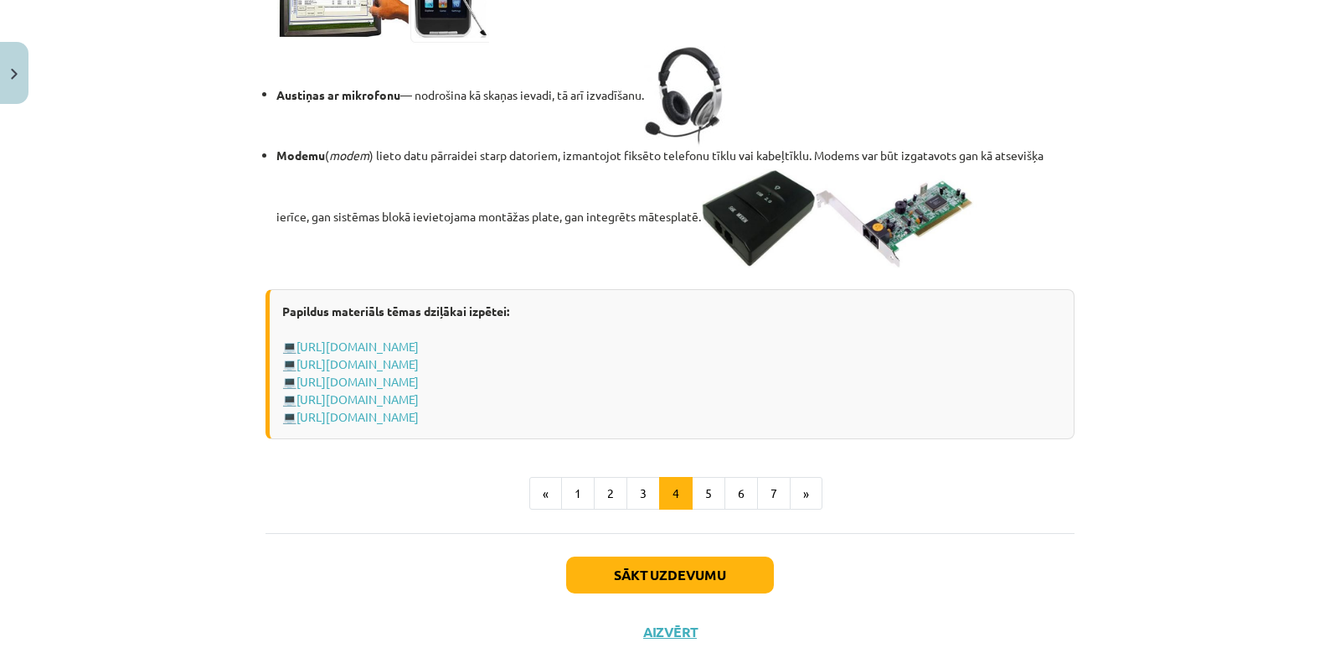
scroll to position [2804, 0]
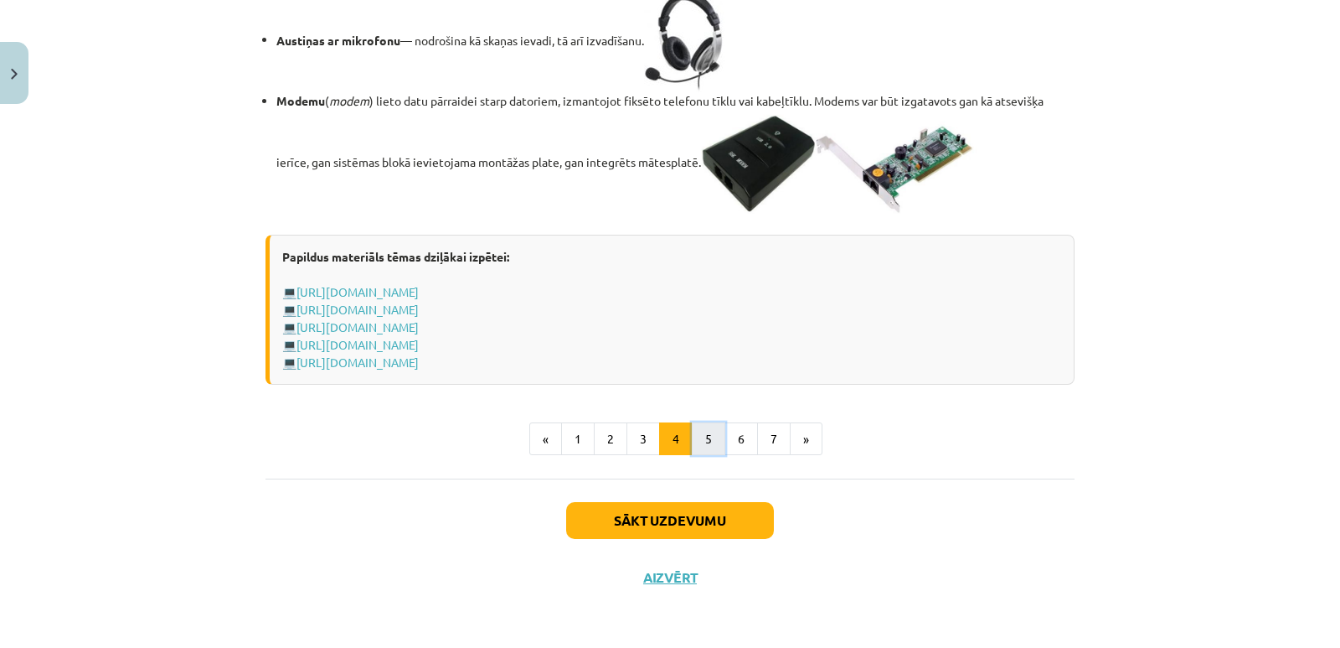
click at [700, 439] on button "5" at bounding box center [709, 439] width 34 height 34
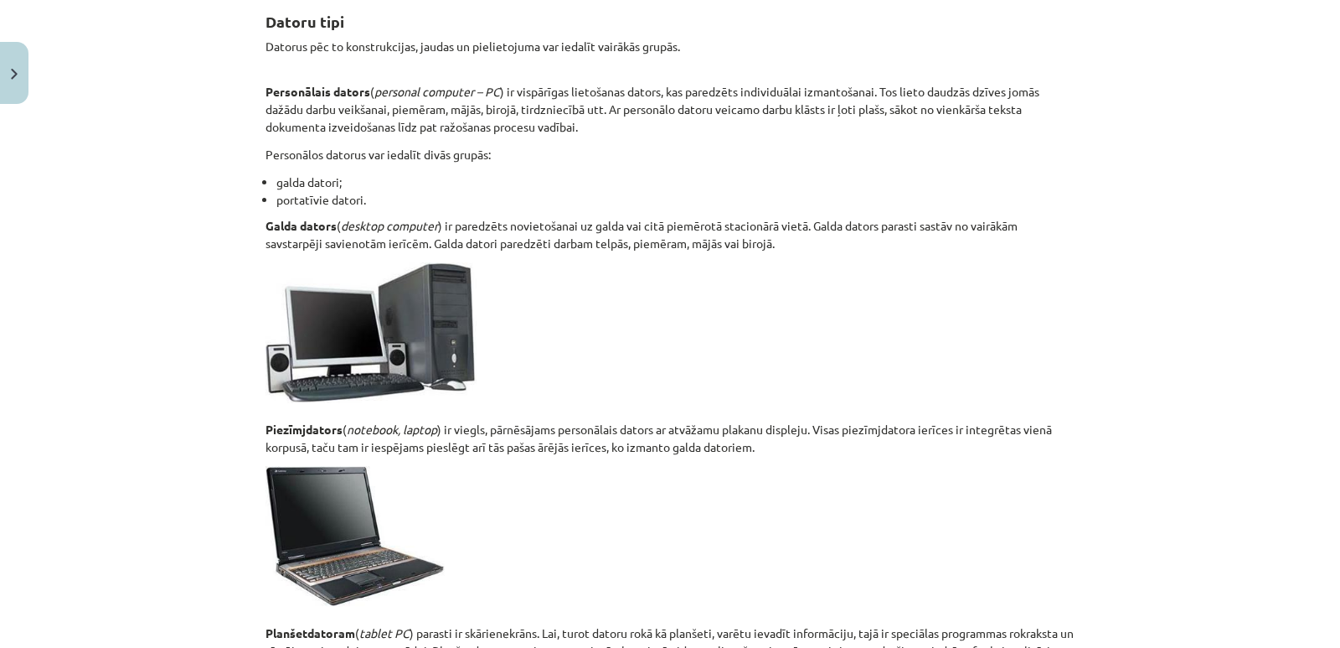
scroll to position [141, 0]
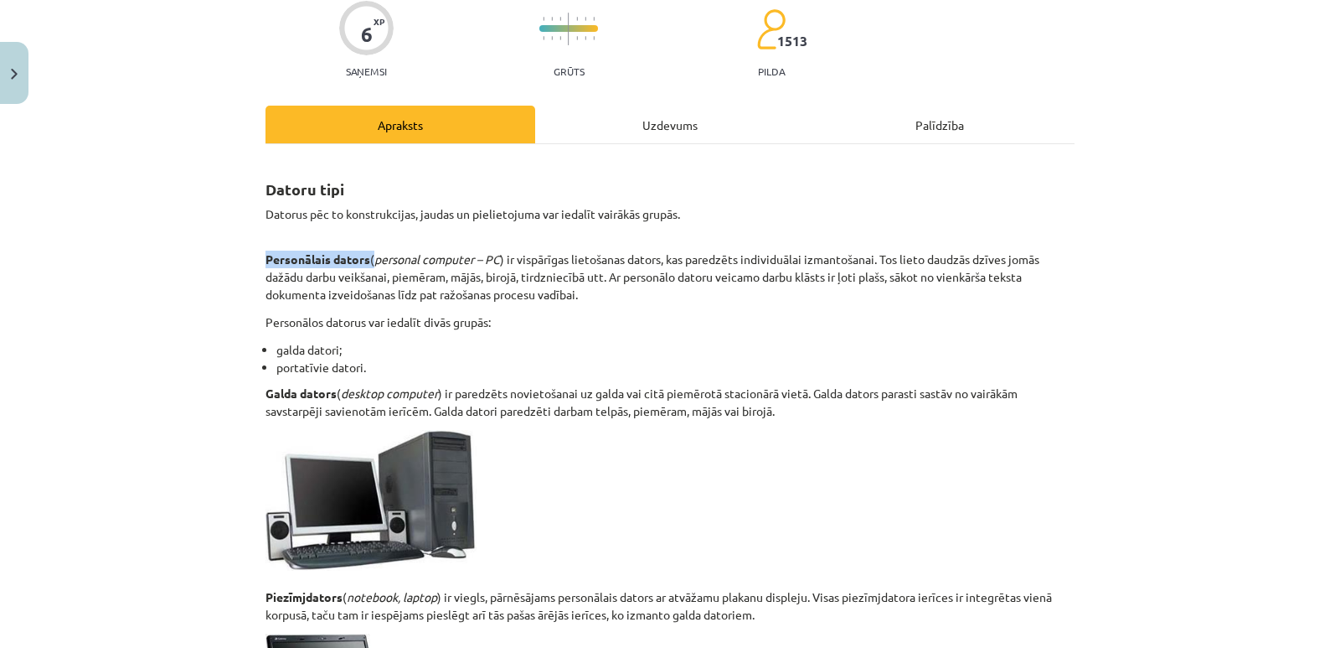
drag, startPoint x: 249, startPoint y: 257, endPoint x: 368, endPoint y: 255, distance: 119.0
click at [368, 255] on div "6 XP Saņemsi Grūts 1513 pilda Apraksts Uzdevums Palīdzība Datoru tipi Datorus p…" at bounding box center [670, 648] width 829 height 1354
click at [628, 349] on li "galda datori;" at bounding box center [675, 350] width 798 height 18
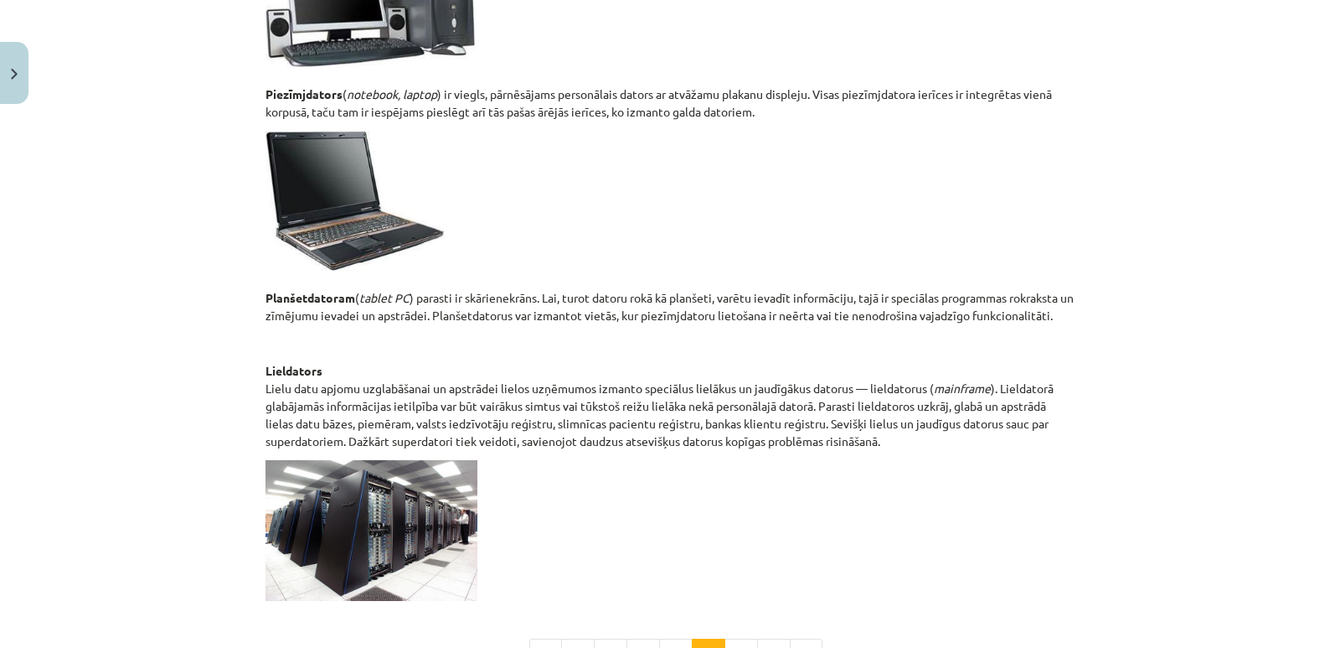
scroll to position [727, 0]
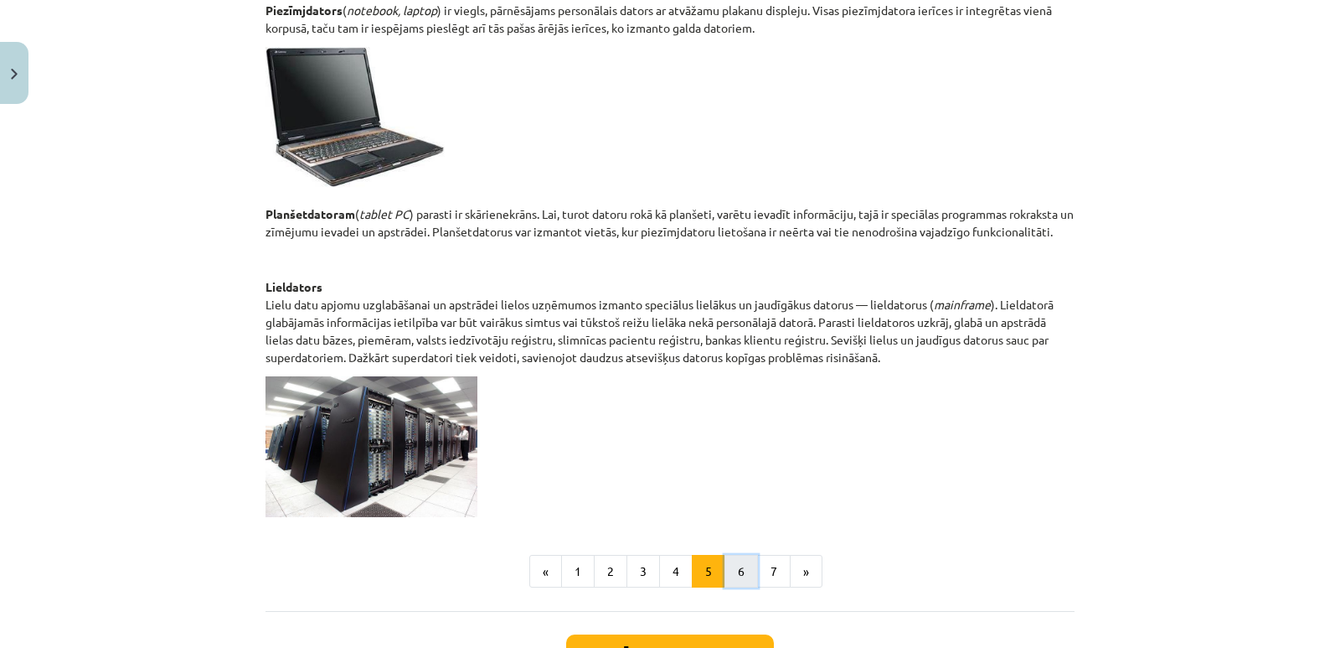
click at [743, 578] on button "6" at bounding box center [742, 572] width 34 height 34
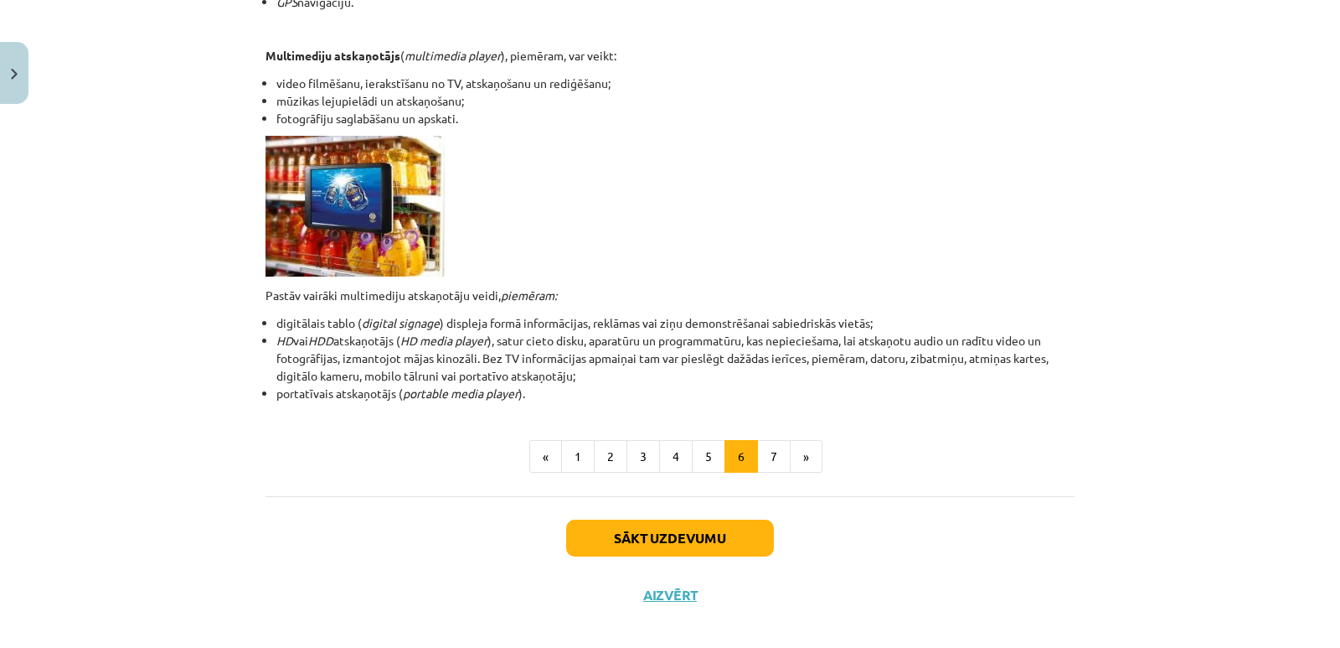
scroll to position [468, 0]
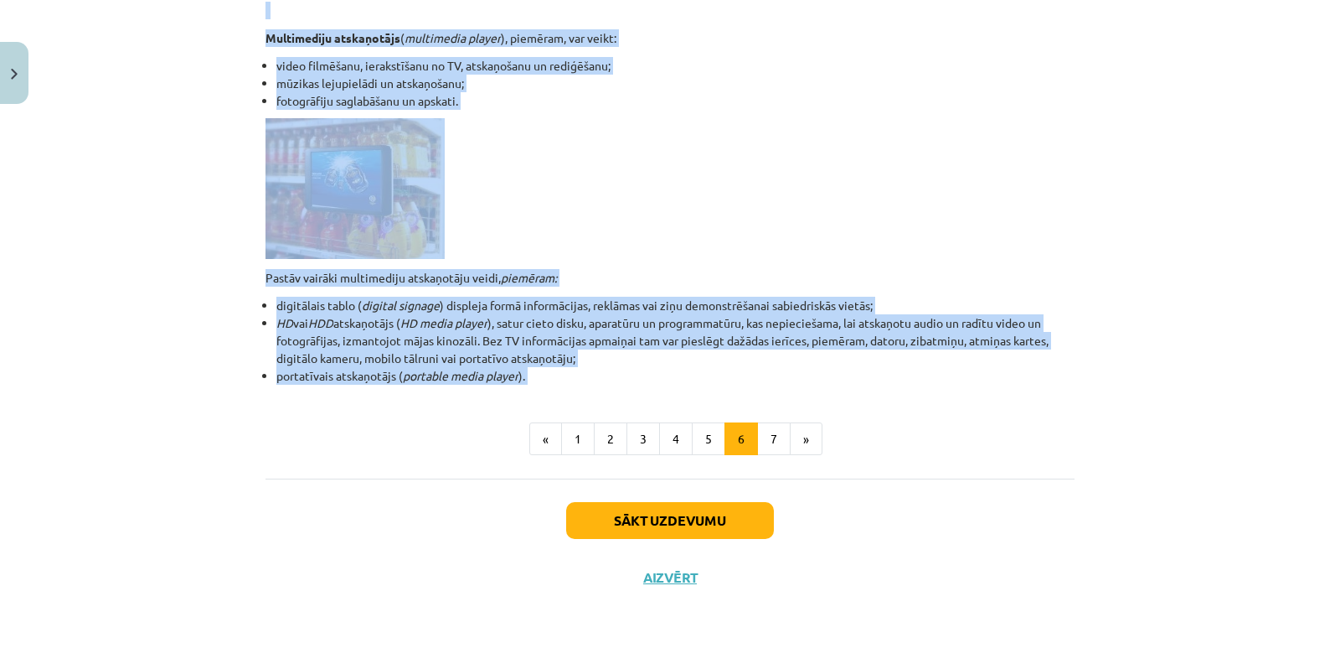
drag, startPoint x: 256, startPoint y: 127, endPoint x: 530, endPoint y: 387, distance: 378.7
click at [530, 387] on div "6 XP Saņemsi Grūts 1513 pilda Apraksts Uzdevums Palīdzība Portatīvās ierīces Sa…" at bounding box center [670, 124] width 829 height 963
copy div "Portatīvās ierīces Sadzīvē izmanto arī citas ierīces, kas var pildīt dažas no d…"
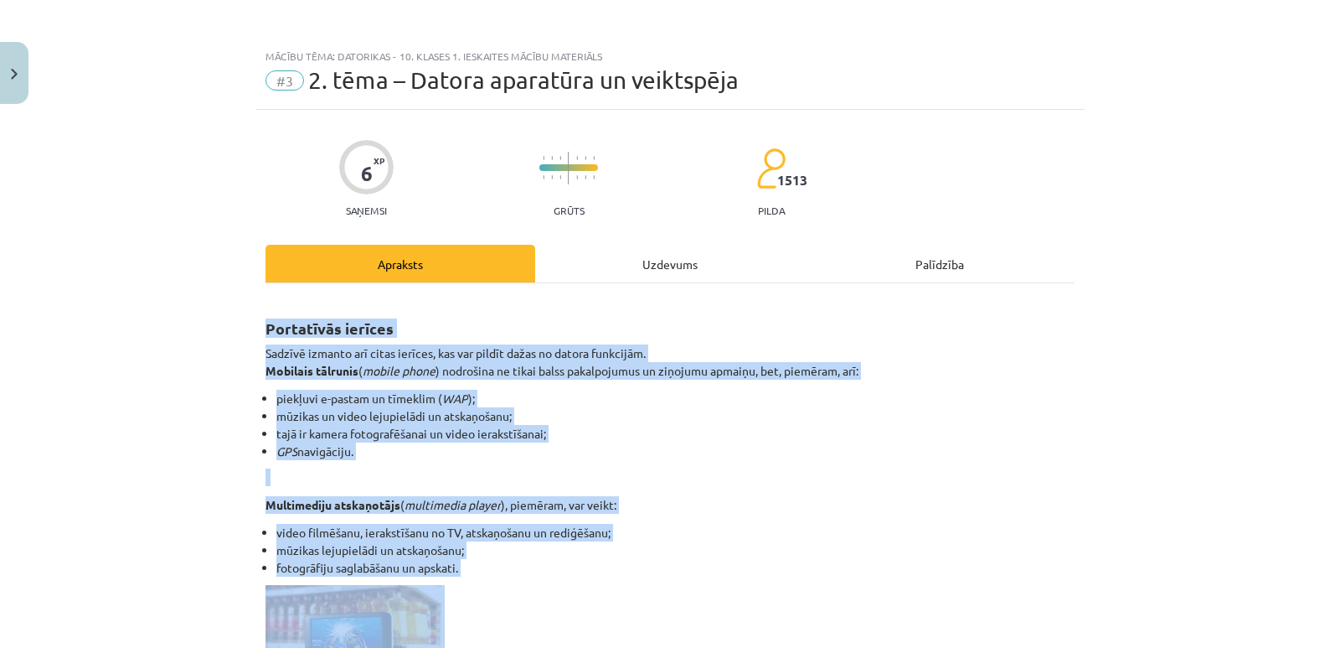
scroll to position [0, 0]
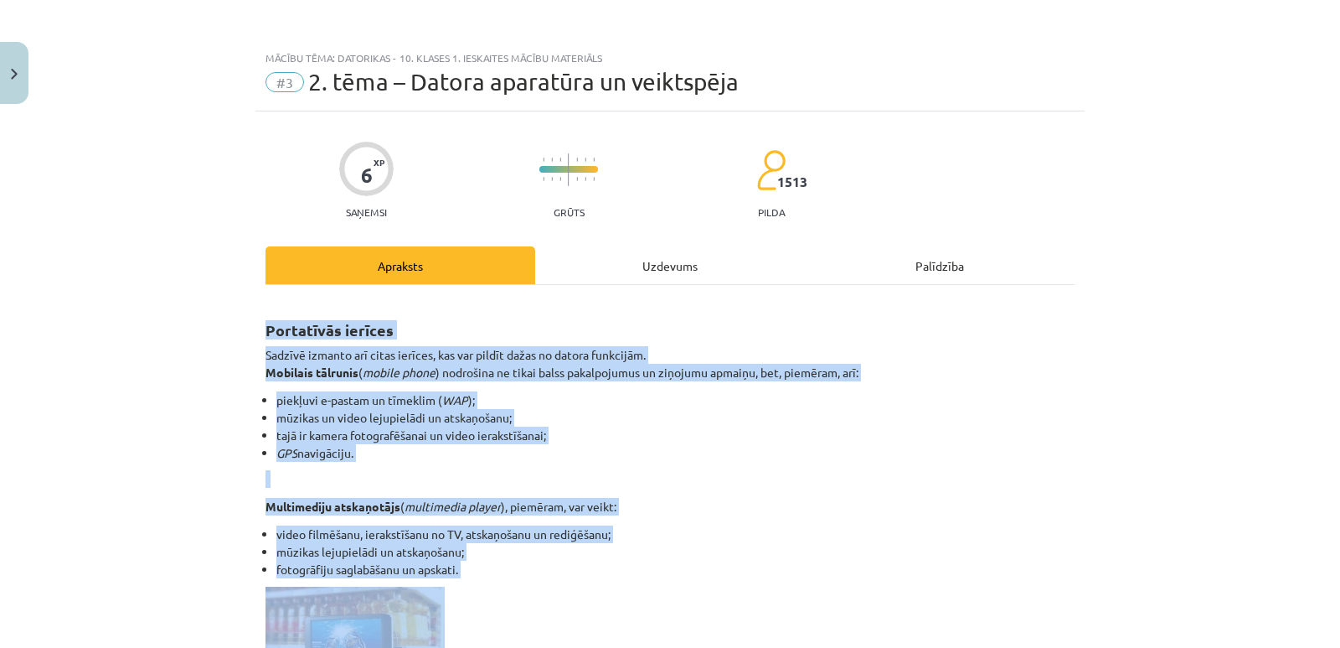
click at [820, 470] on p at bounding box center [670, 479] width 809 height 18
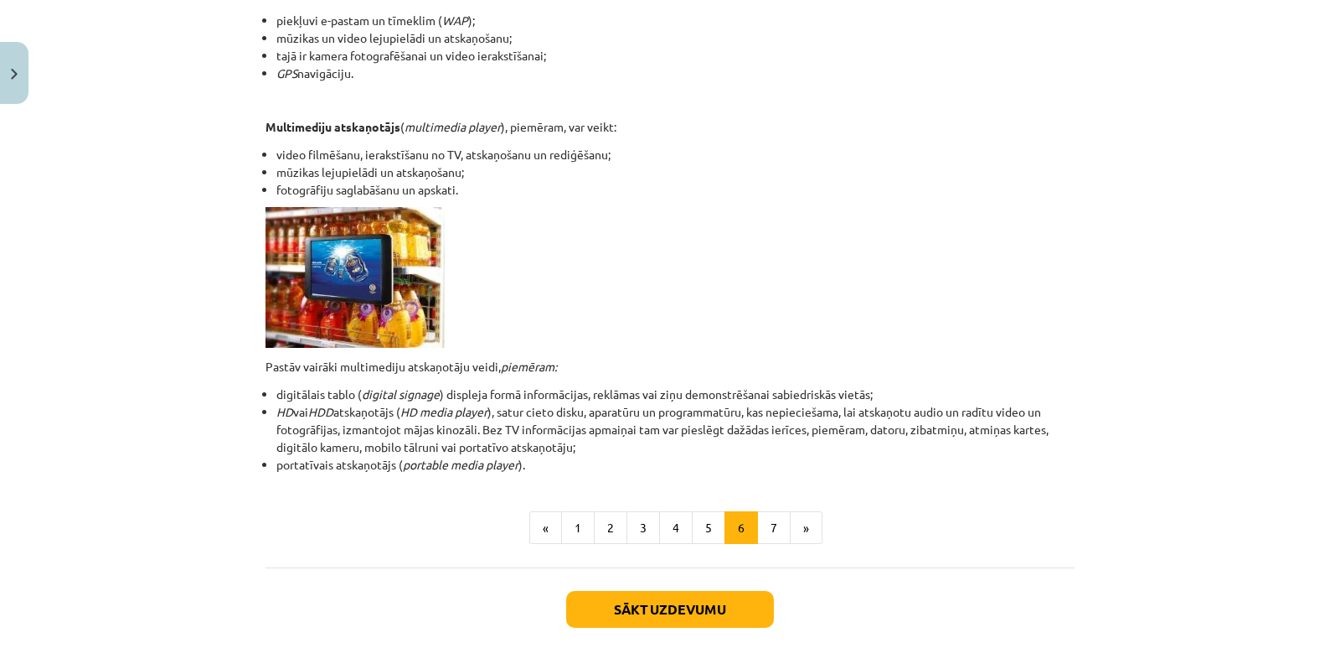
scroll to position [419, 0]
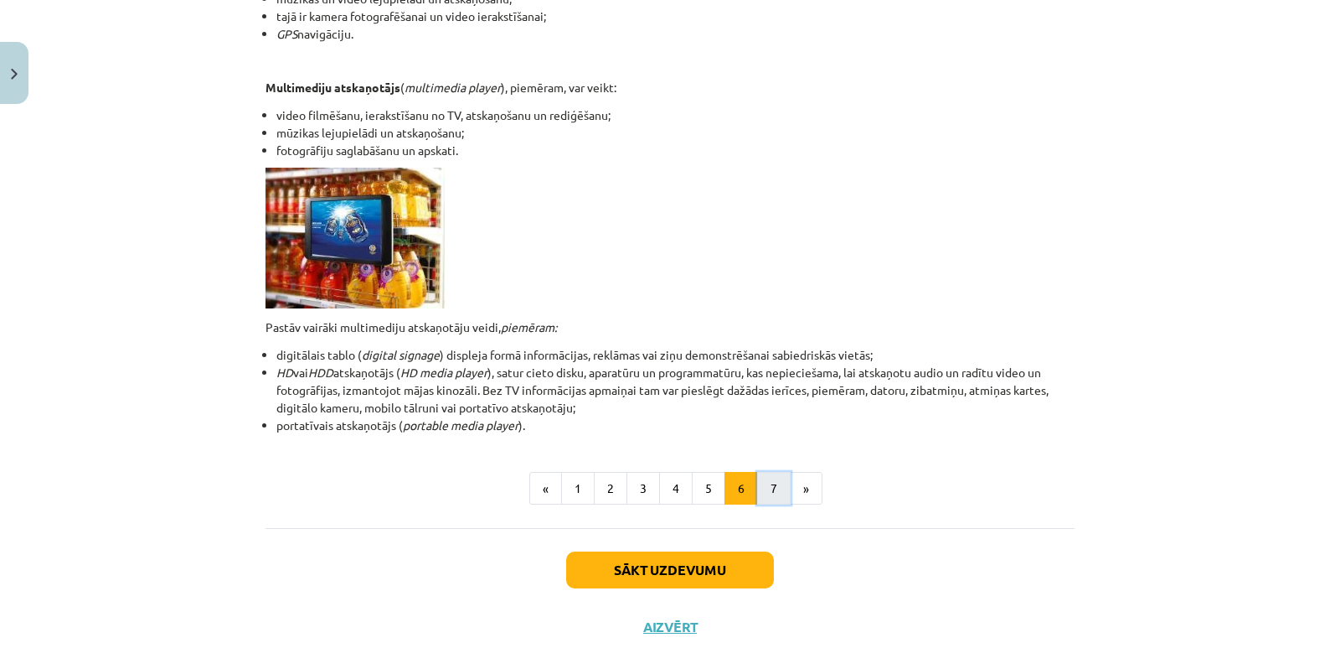
click at [762, 490] on button "7" at bounding box center [774, 489] width 34 height 34
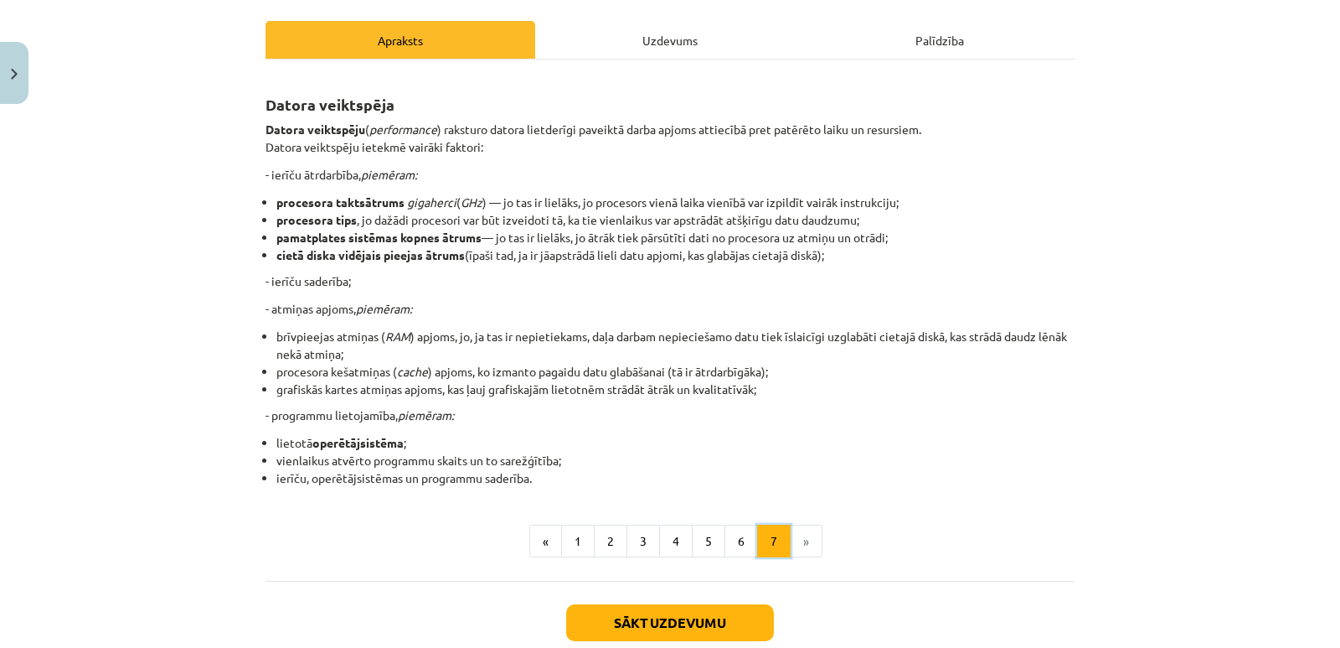
scroll to position [132, 0]
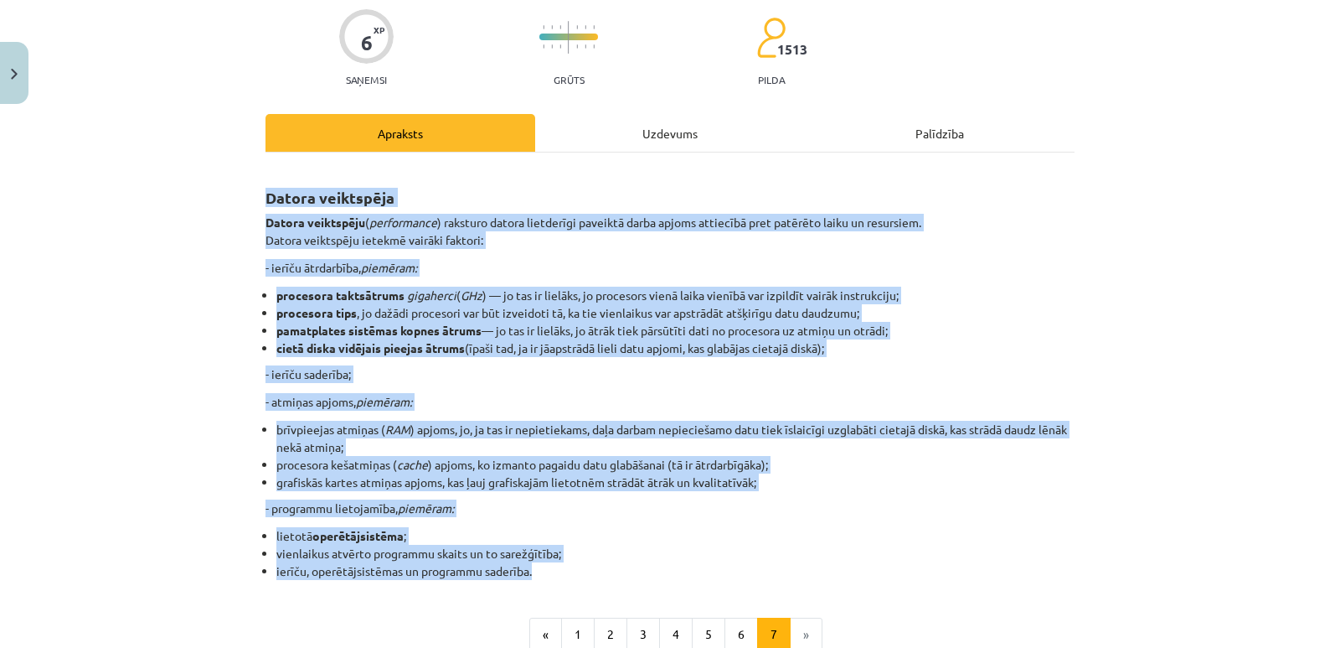
drag, startPoint x: 256, startPoint y: 200, endPoint x: 529, endPoint y: 499, distance: 405.6
click at [571, 577] on div "6 XP Saņemsi Grūts 1513 pilda Apraksts Uzdevums Palīdzība Datora veiktspēja Dat…" at bounding box center [670, 390] width 829 height 822
copy div "Datora veiktspēja Datora veiktspēju ( performance ) raksturo datora lietderīgi …"
click at [1094, 329] on div "Mācību tēma: Datorikas - 10. klases 1. ieskaites mācību materiāls #3 2. tēma – …" at bounding box center [670, 324] width 1340 height 648
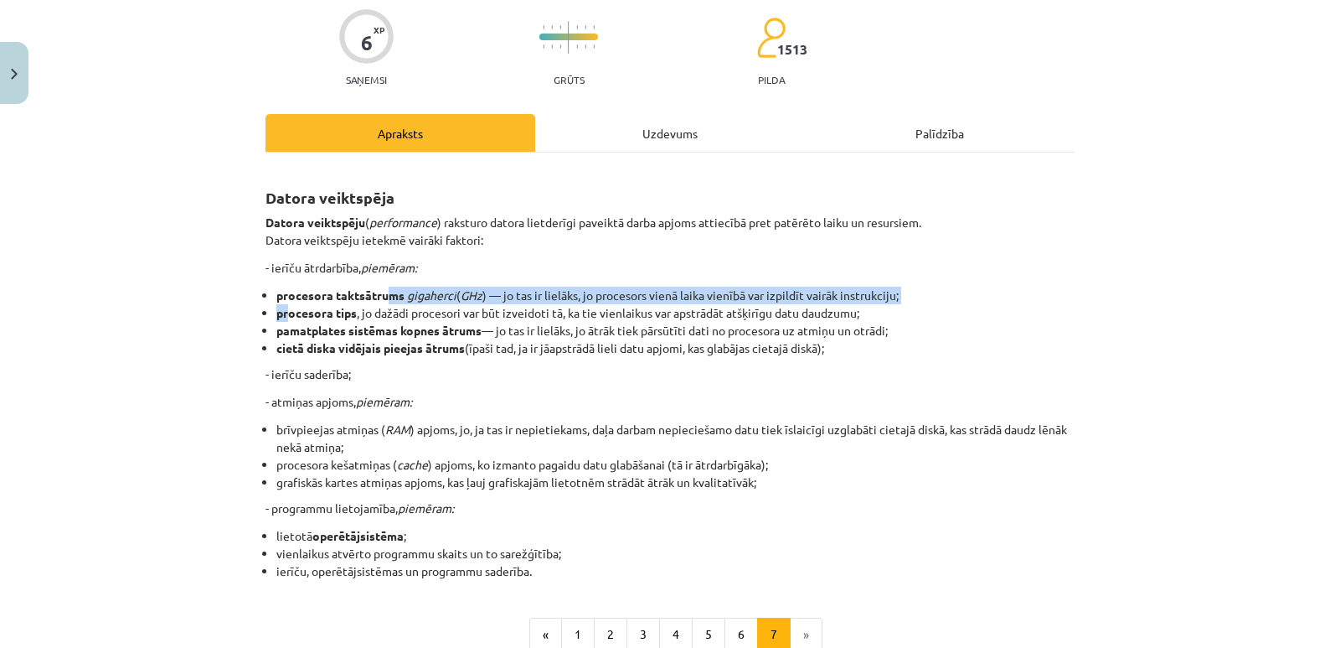
drag, startPoint x: 282, startPoint y: 303, endPoint x: 382, endPoint y: 292, distance: 101.1
click at [382, 292] on ul "procesora taktsātrums gigaherci ( GHz ) — jo tas ir lielāks, jo procesors vienā…" at bounding box center [670, 322] width 809 height 70
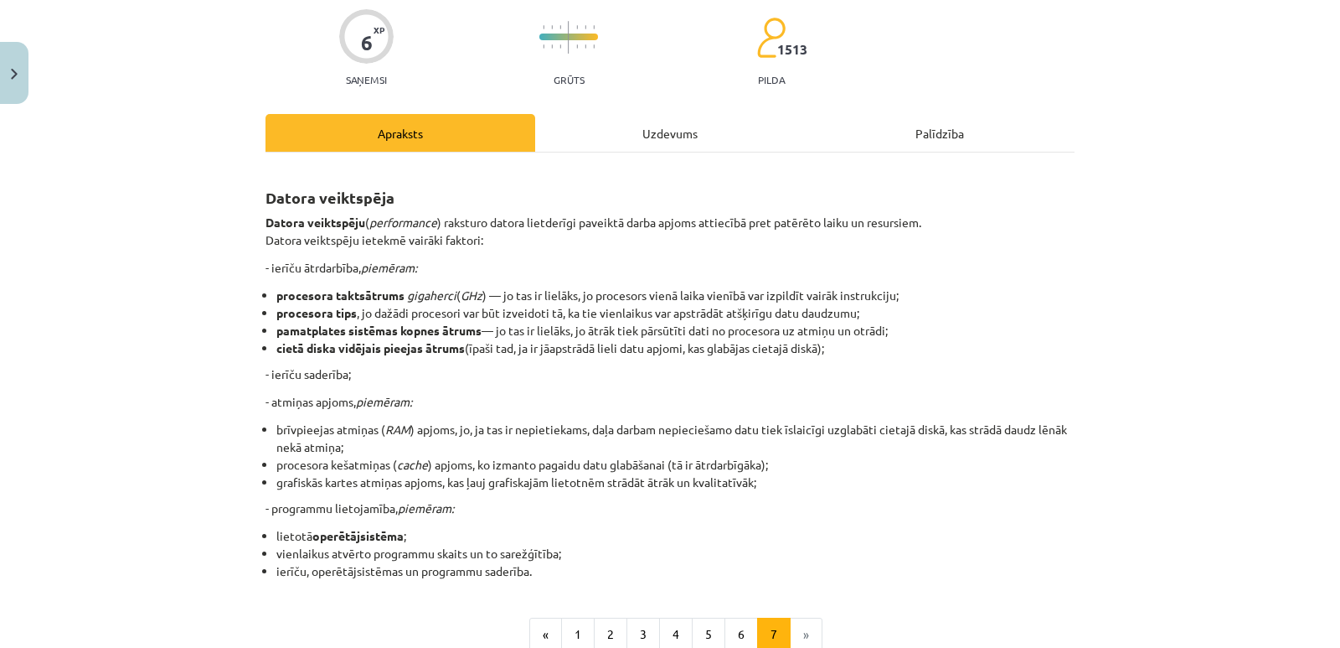
click at [288, 293] on strong "procesora taktsātrums" at bounding box center [340, 294] width 128 height 15
drag, startPoint x: 271, startPoint y: 292, endPoint x: 387, endPoint y: 290, distance: 115.6
click at [387, 290] on strong "procesora taktsātrums" at bounding box center [340, 294] width 128 height 15
drag, startPoint x: 581, startPoint y: 295, endPoint x: 738, endPoint y: 282, distance: 158.1
click at [738, 282] on div "Datora veiktspēja Datora veiktspēju ( performance ) raksturo datora lietderīgi …" at bounding box center [670, 374] width 809 height 412
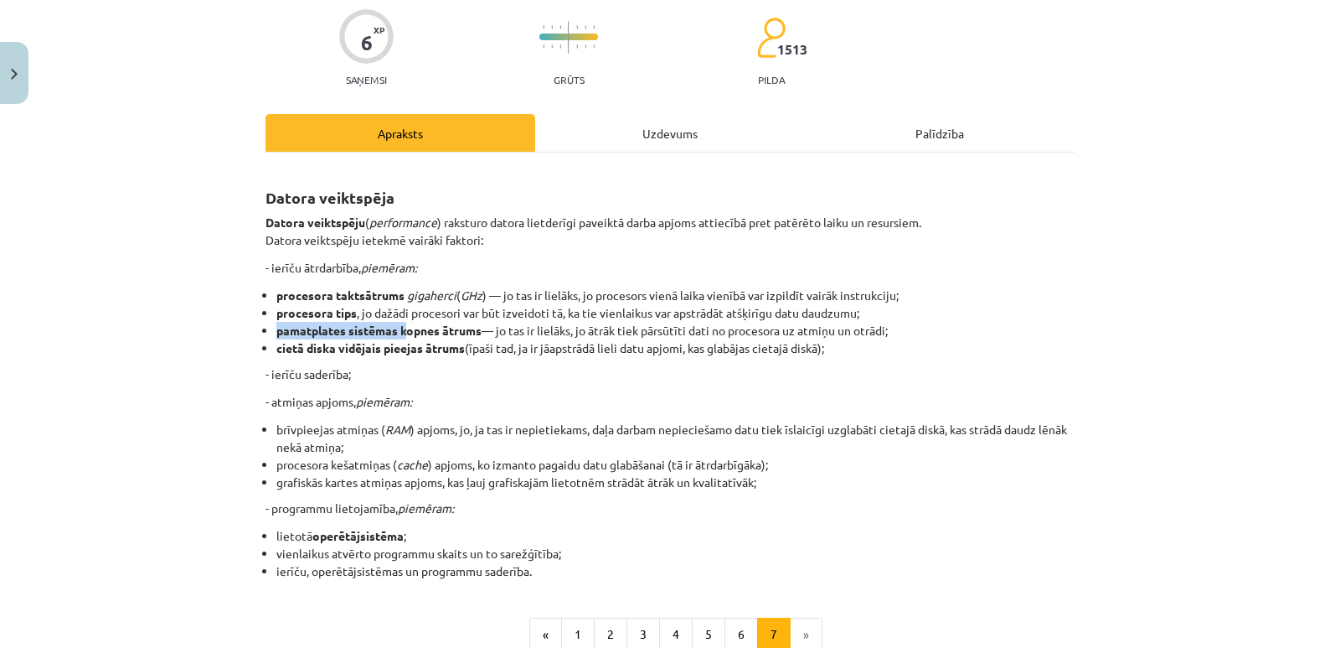
drag, startPoint x: 266, startPoint y: 335, endPoint x: 399, endPoint y: 328, distance: 133.4
click at [399, 328] on ul "procesora taktsātrums gigaherci ( GHz ) — jo tas ir lielāks, jo procesors vienā…" at bounding box center [670, 322] width 809 height 70
drag, startPoint x: 264, startPoint y: 348, endPoint x: 369, endPoint y: 345, distance: 104.8
click at [369, 345] on ul "procesora taktsātrums gigaherci ( GHz ) — jo tas ir lielāks, jo procesors vienā…" at bounding box center [670, 322] width 809 height 70
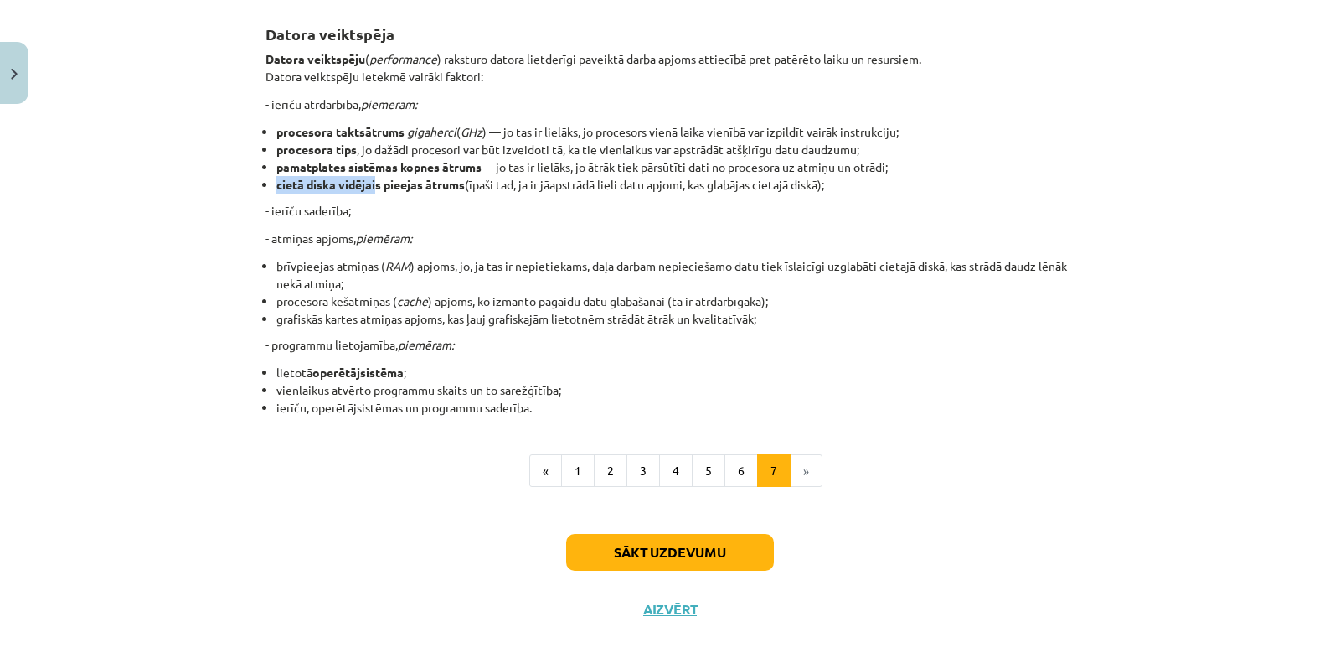
scroll to position [300, 0]
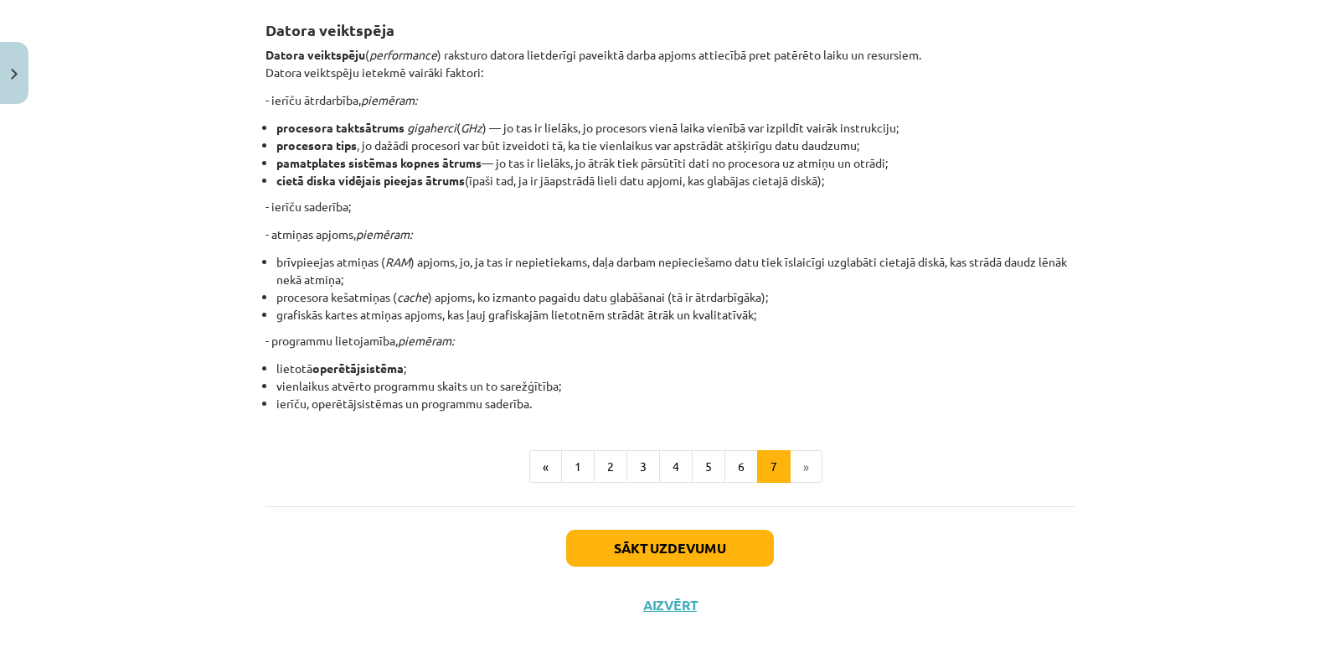
click at [349, 283] on li "brīvpieejas atmiņas ( RAM ) apjoms, jo, ja tas ir nepietiekams, daļa darbam nep…" at bounding box center [675, 270] width 798 height 35
drag, startPoint x: 261, startPoint y: 367, endPoint x: 431, endPoint y: 363, distance: 170.1
click at [431, 363] on li "lietotā operētājsistēma ;" at bounding box center [675, 368] width 798 height 18
click at [505, 364] on li "lietotā operētājsistēma ;" at bounding box center [675, 368] width 798 height 18
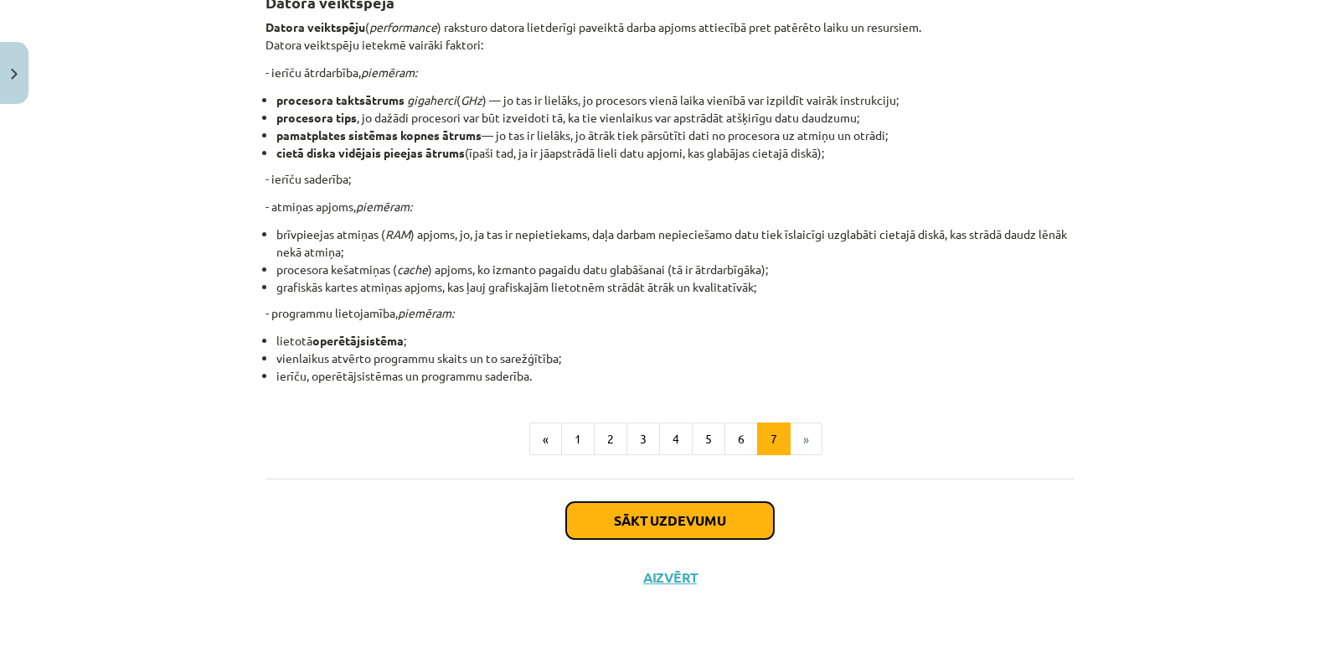
click at [684, 520] on button "Sākt uzdevumu" at bounding box center [670, 520] width 208 height 37
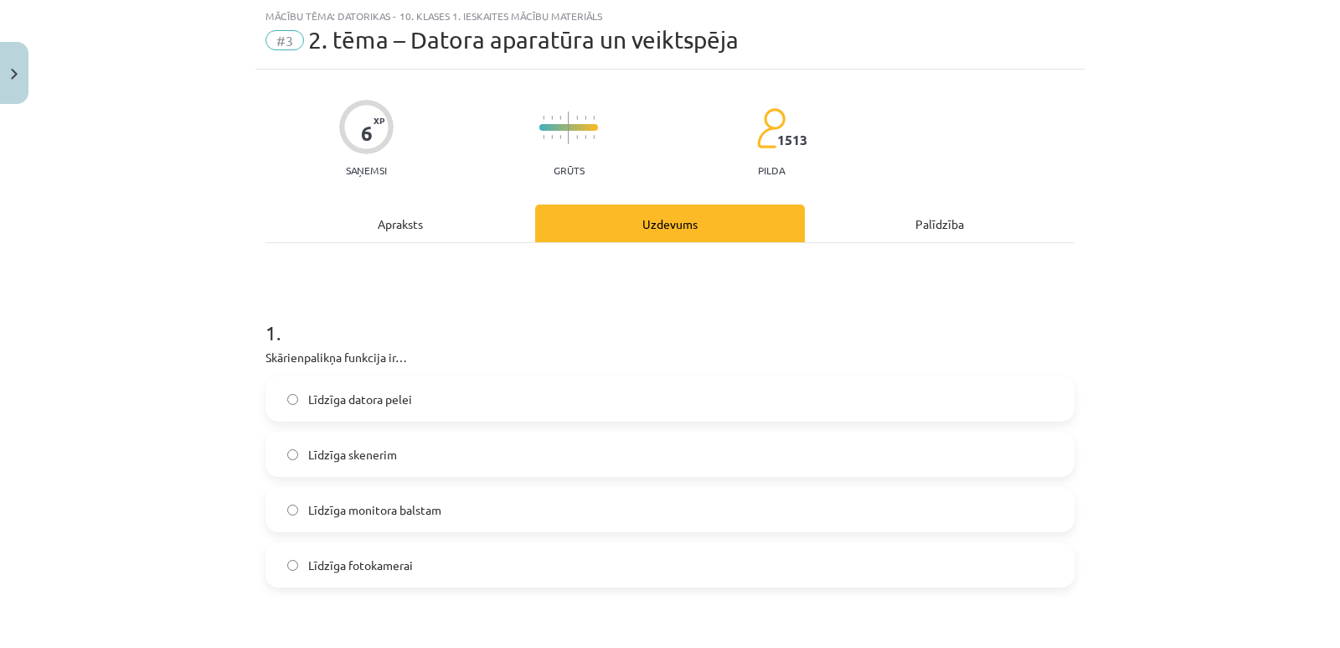
scroll to position [126, 0]
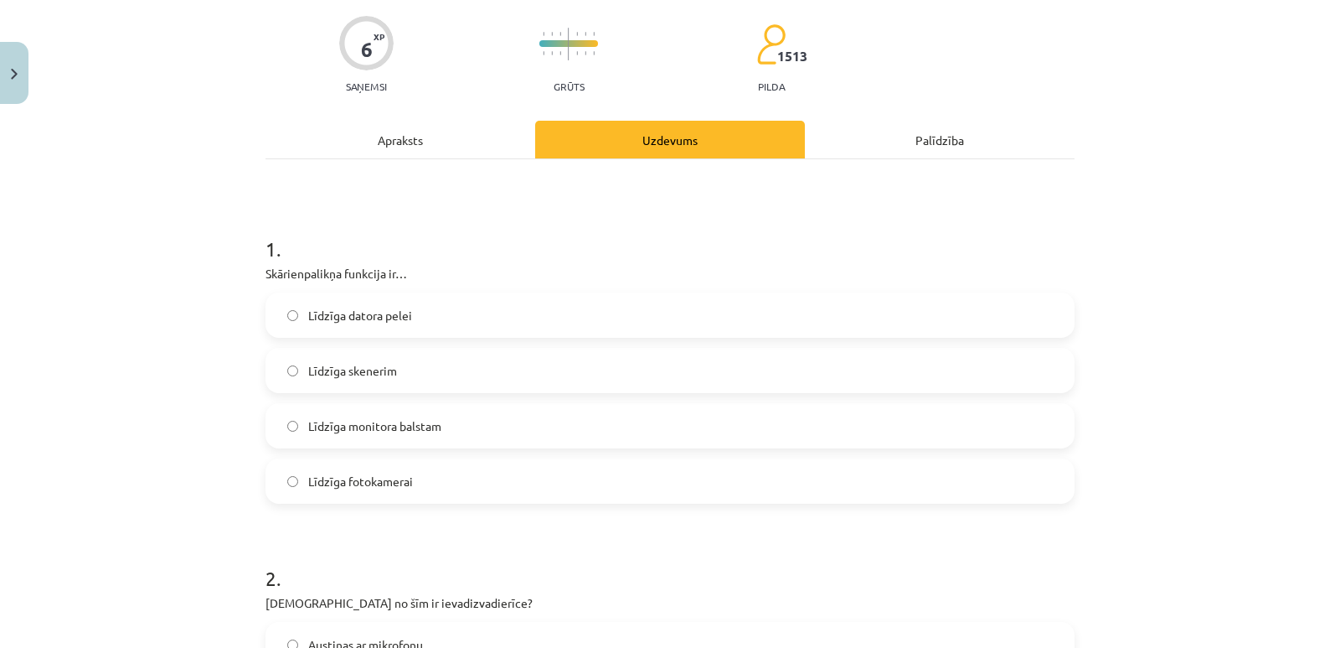
click at [359, 304] on label "Līdzīga datora pelei" at bounding box center [670, 315] width 806 height 42
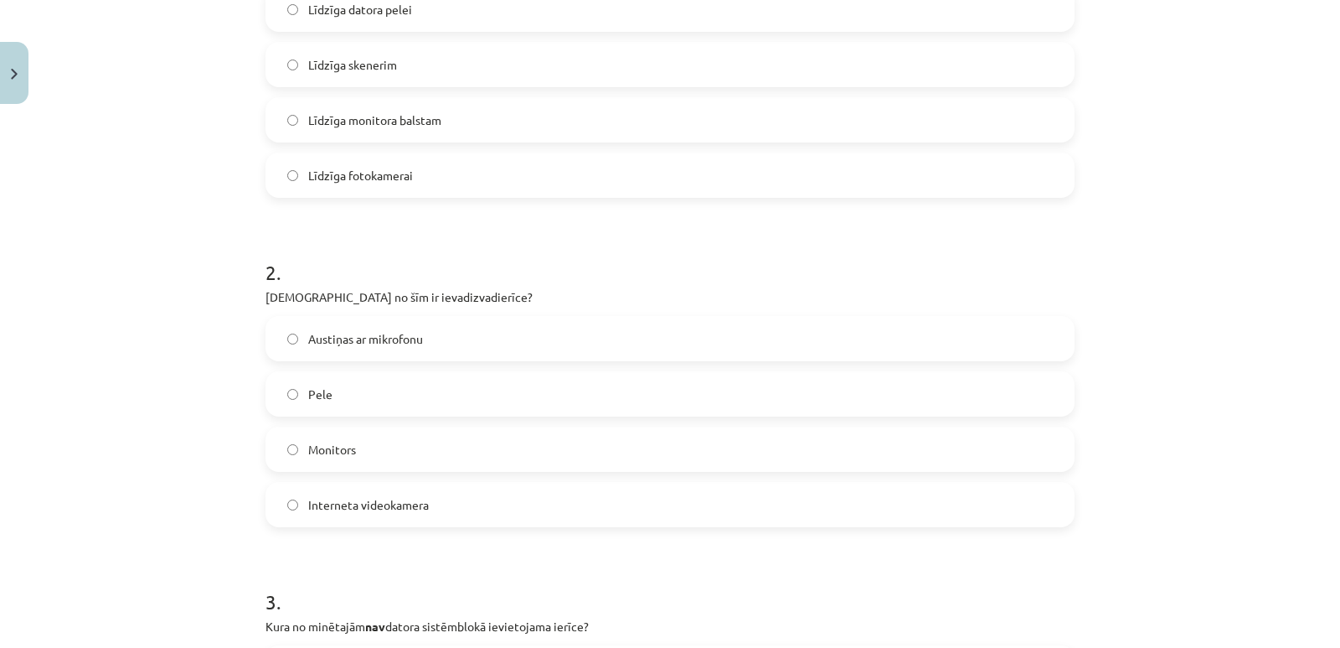
scroll to position [461, 0]
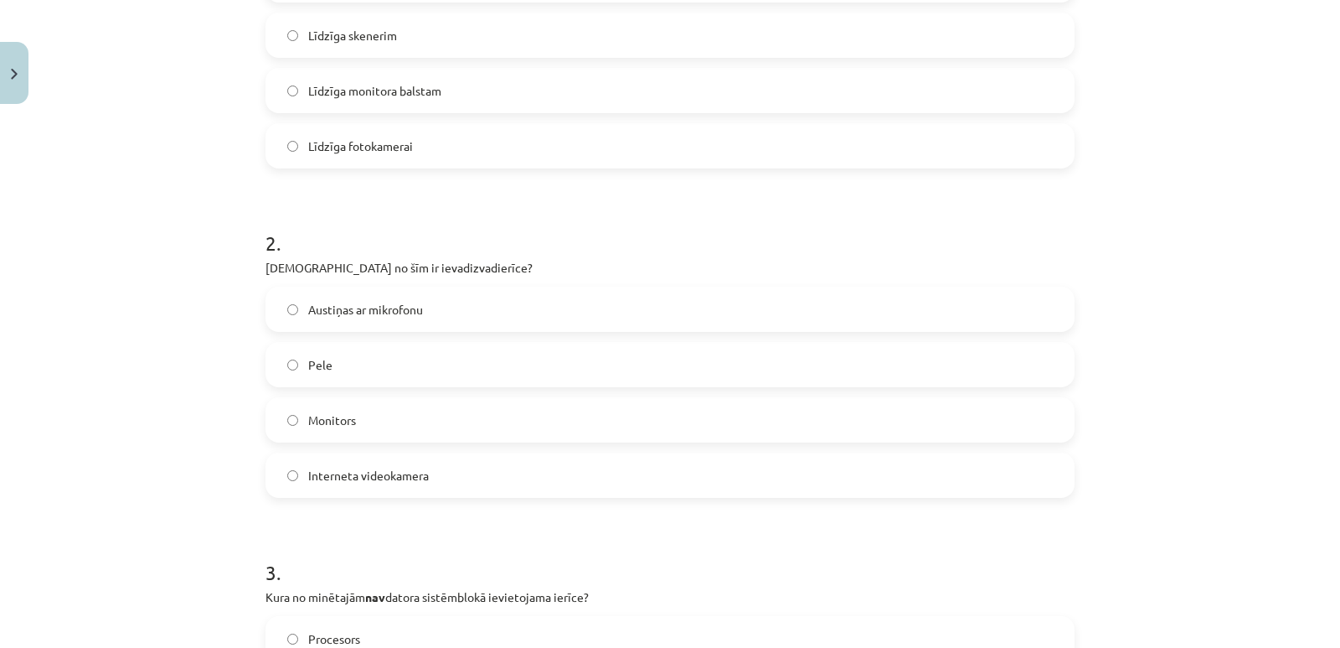
click at [380, 307] on span "Austiņas ar mikrofonu" at bounding box center [365, 310] width 115 height 18
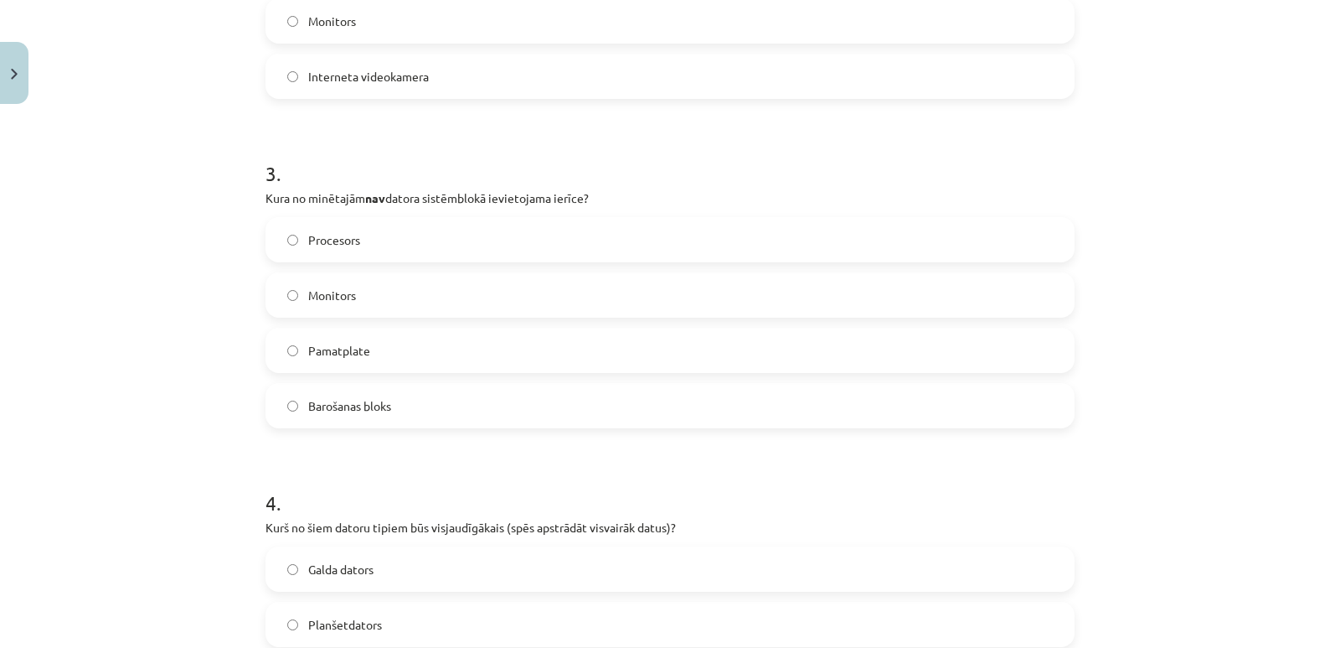
scroll to position [880, 0]
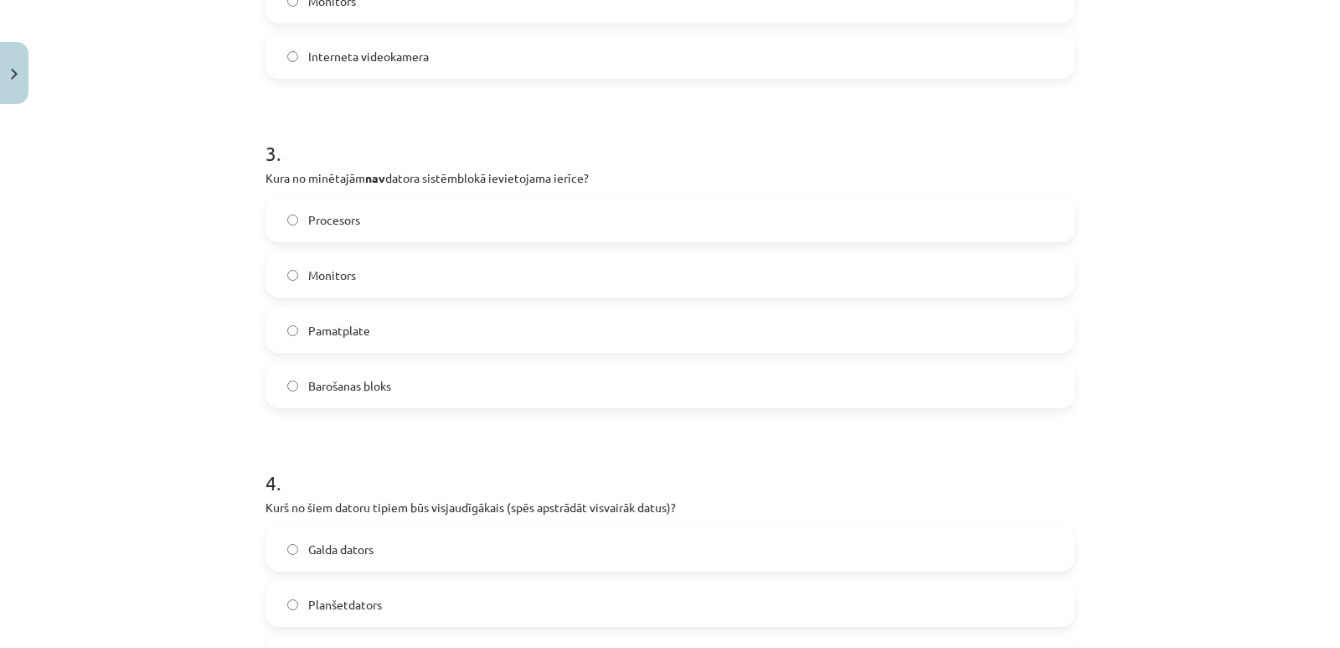
click at [338, 275] on span "Monitors" at bounding box center [332, 275] width 48 height 18
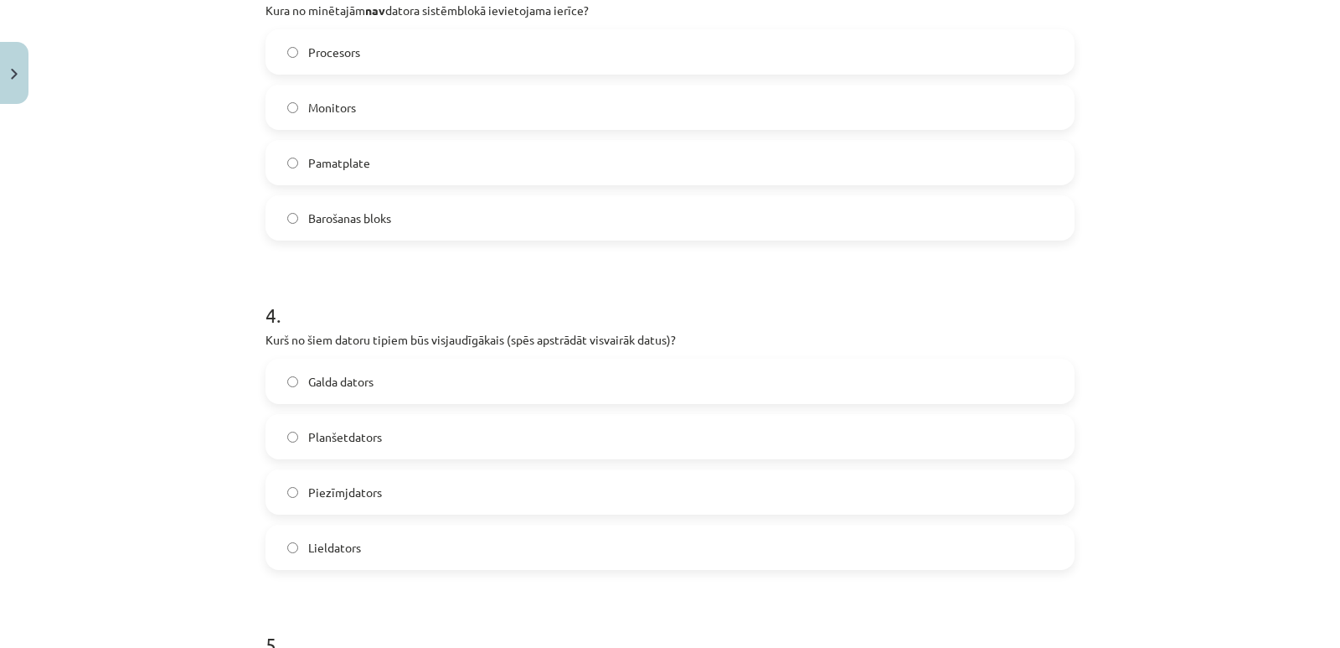
scroll to position [1131, 0]
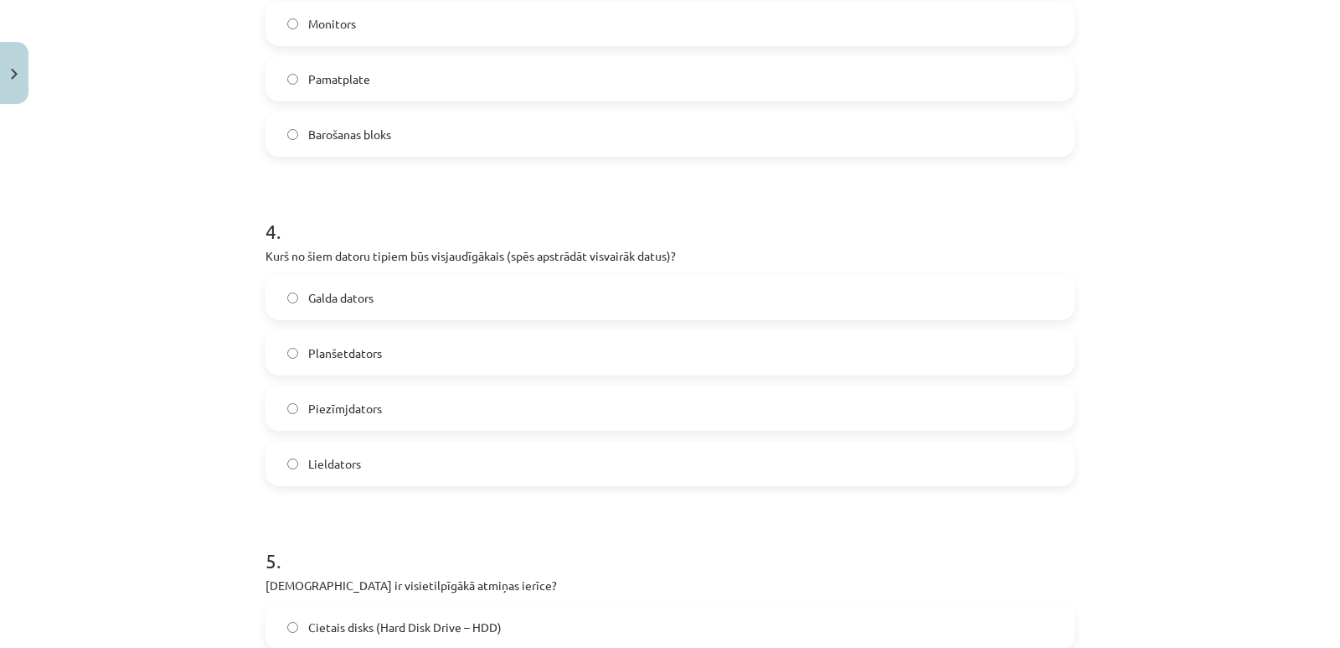
click at [339, 459] on span "Lieldators" at bounding box center [334, 464] width 53 height 18
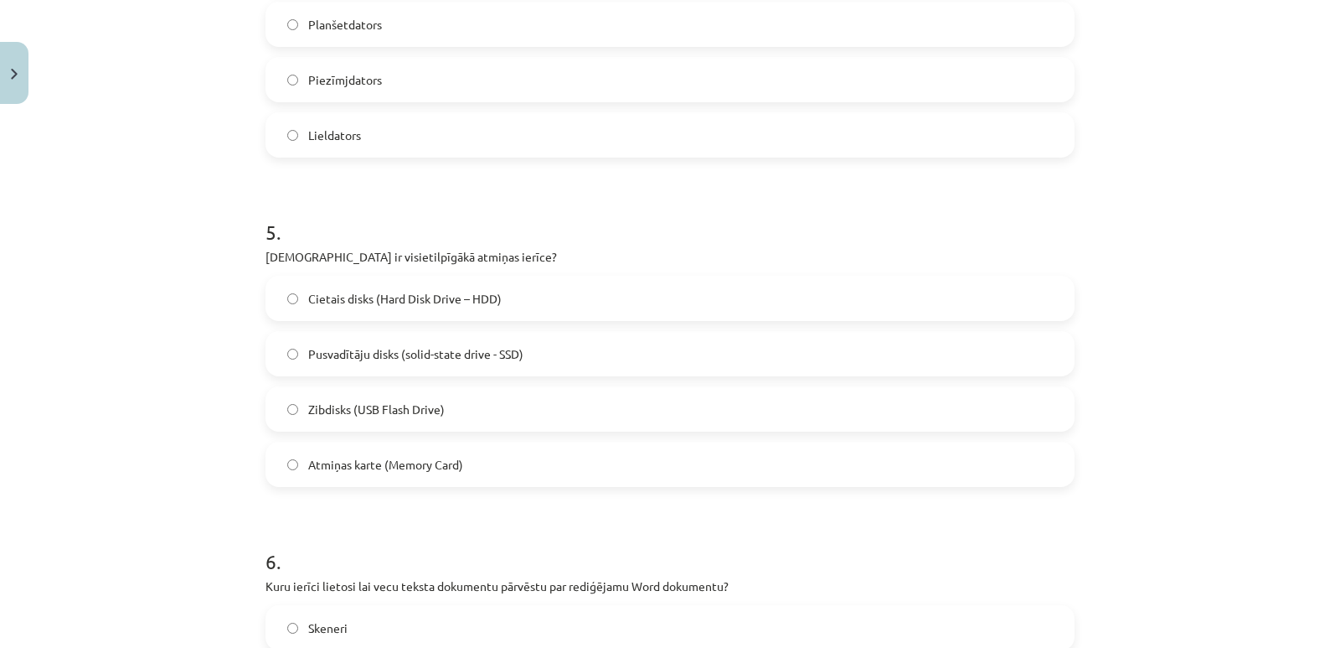
scroll to position [1466, 0]
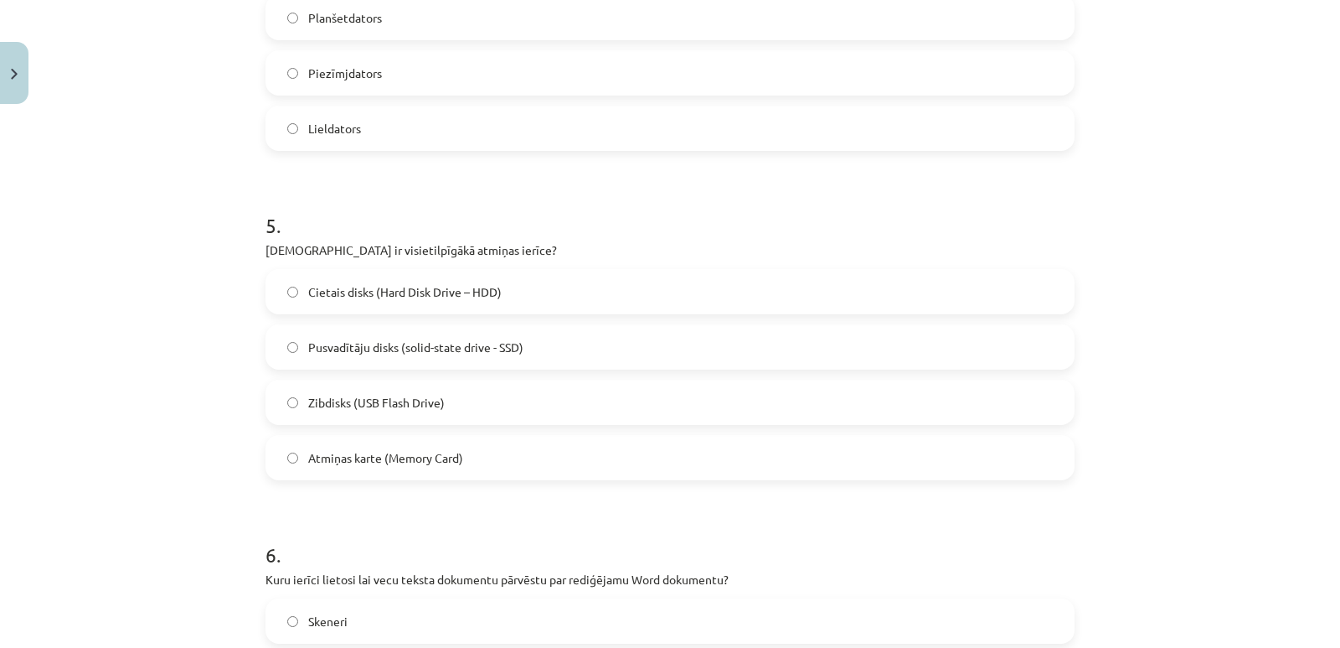
click at [425, 288] on span "Cietais disks (Hard Disk Drive – HDD)" at bounding box center [405, 292] width 194 height 18
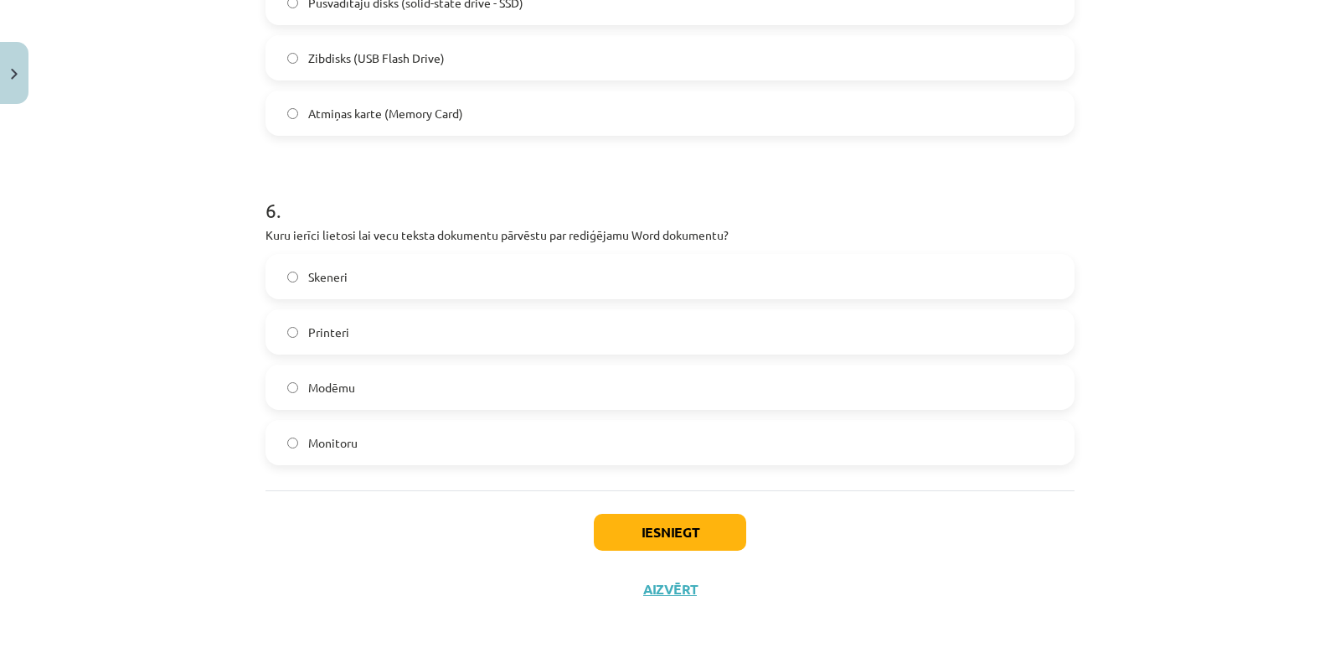
scroll to position [1822, 0]
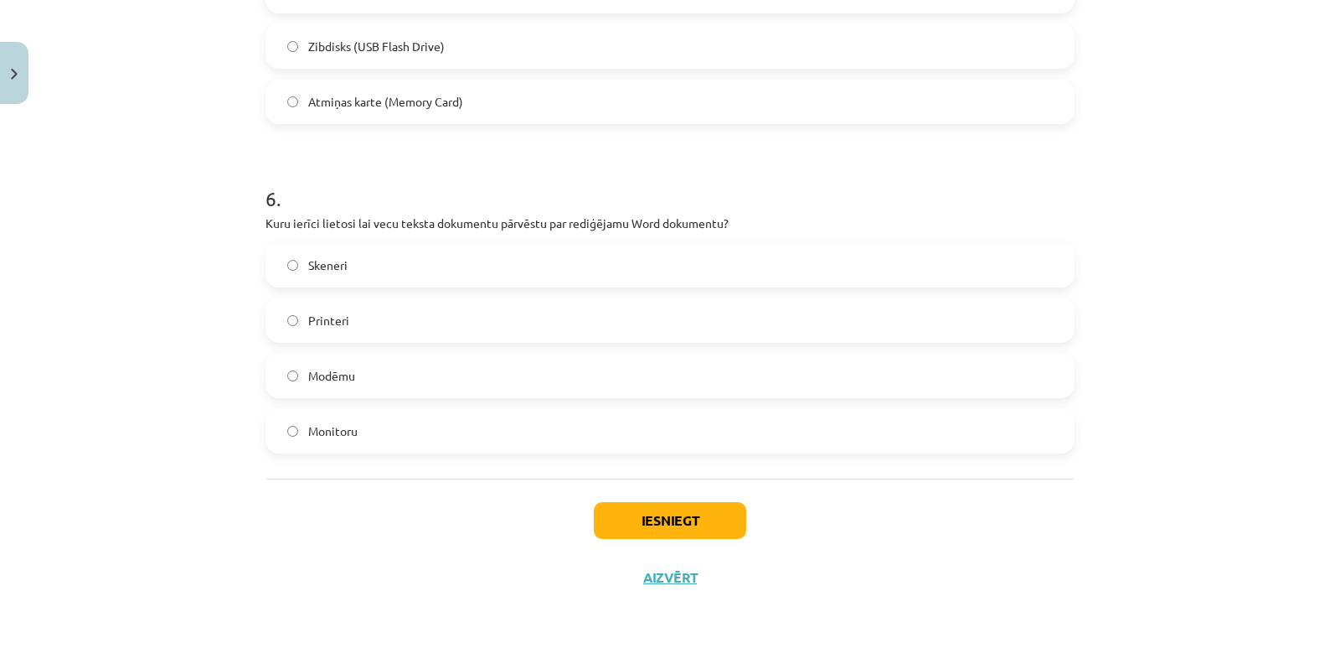
click at [442, 269] on label "Skeneri" at bounding box center [670, 265] width 806 height 42
click at [668, 514] on button "Iesniegt" at bounding box center [670, 520] width 152 height 37
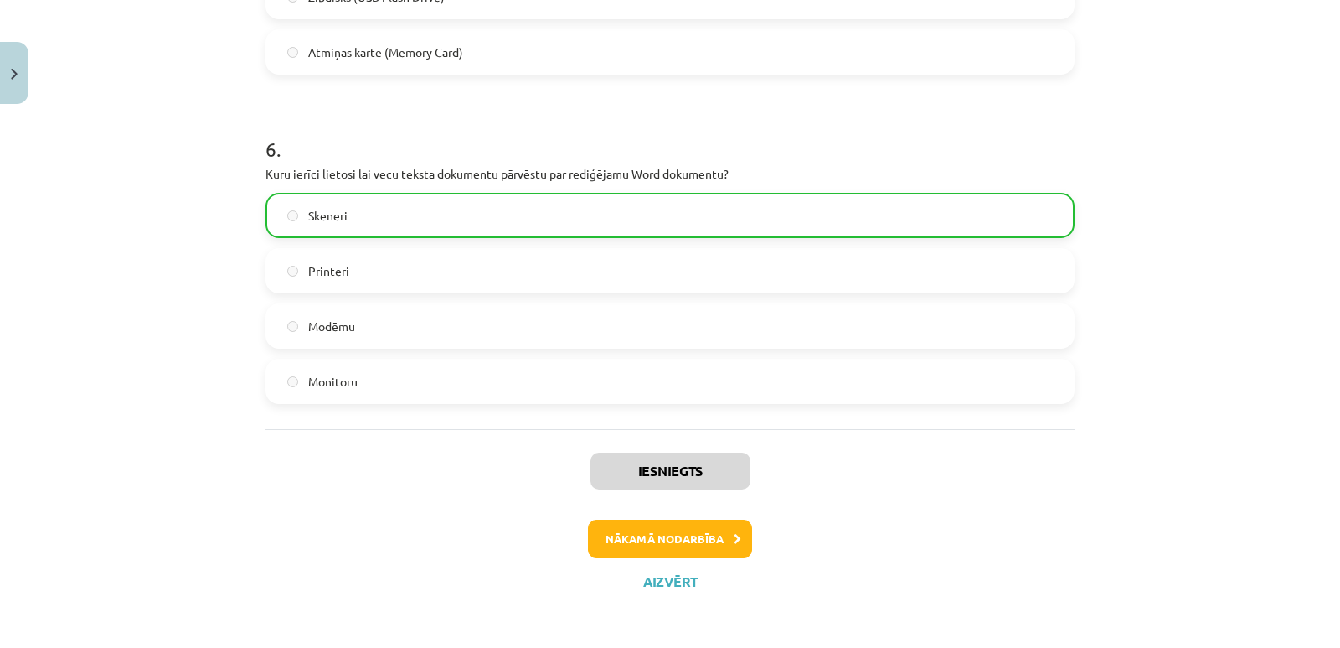
scroll to position [1876, 0]
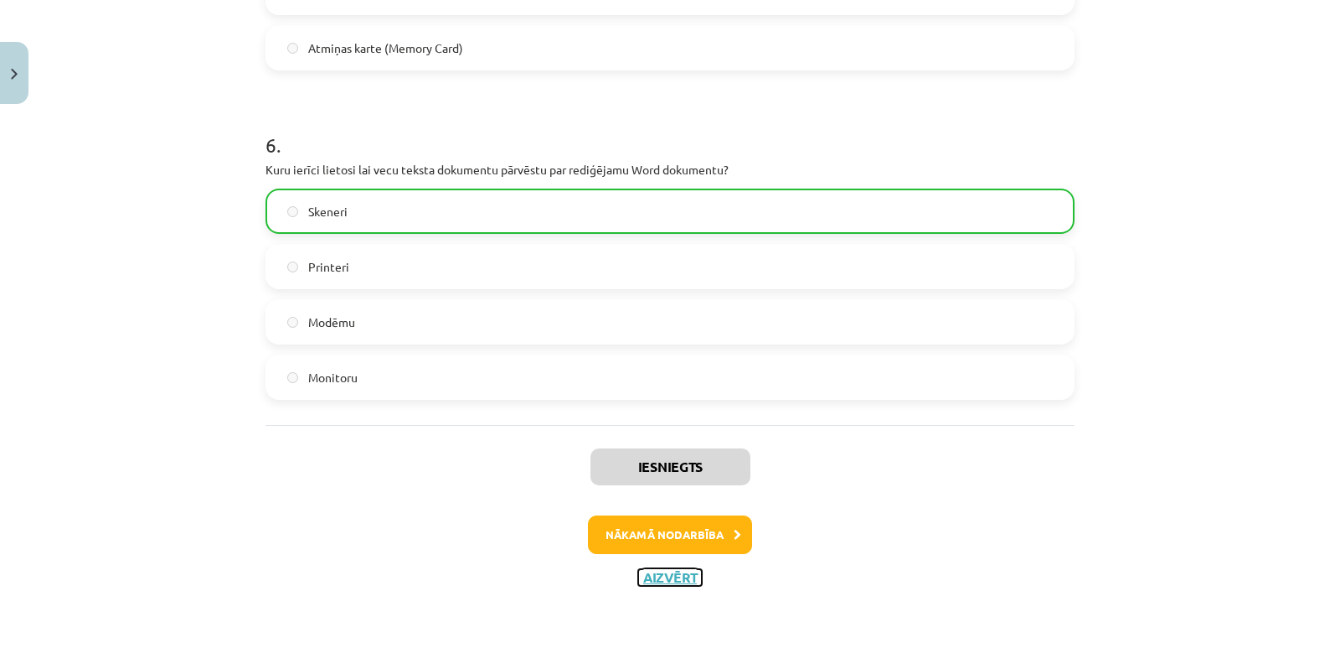
drag, startPoint x: 678, startPoint y: 577, endPoint x: 449, endPoint y: 548, distance: 230.6
click at [462, 553] on div "Iesniegts Nākamā nodarbība Aizvērt" at bounding box center [670, 510] width 809 height 171
click at [411, 535] on div "Nākamā nodarbība" at bounding box center [670, 534] width 789 height 39
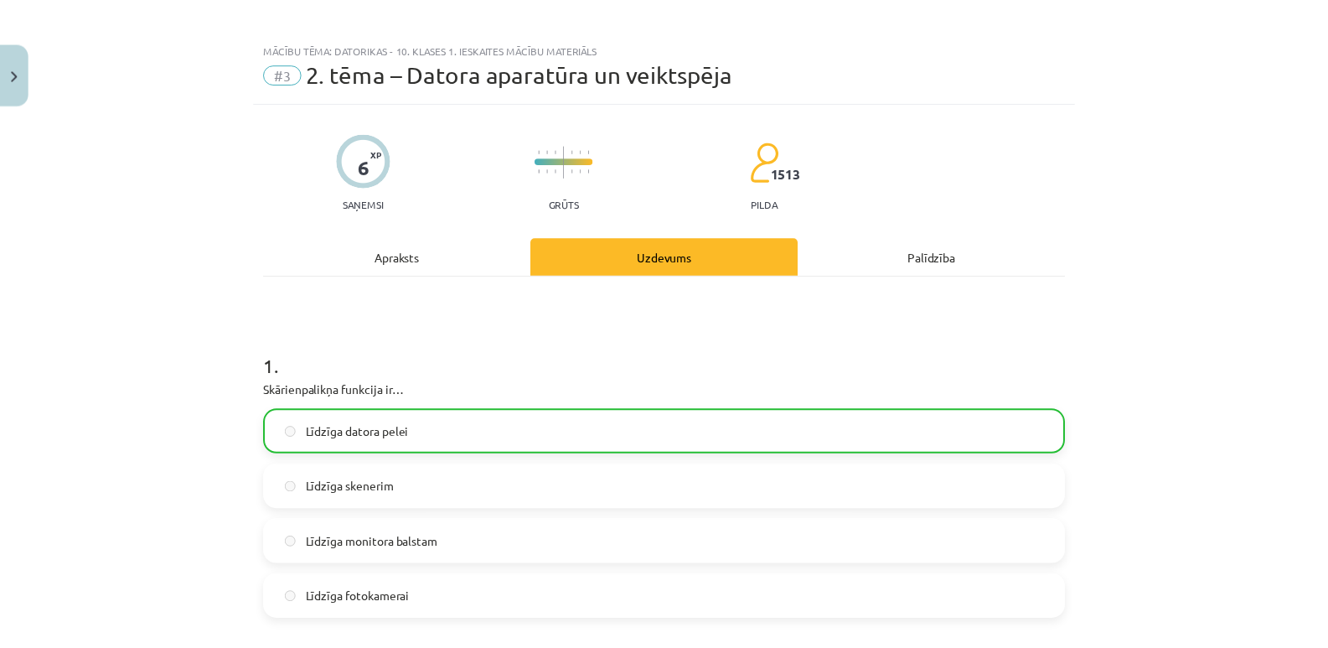
scroll to position [0, 0]
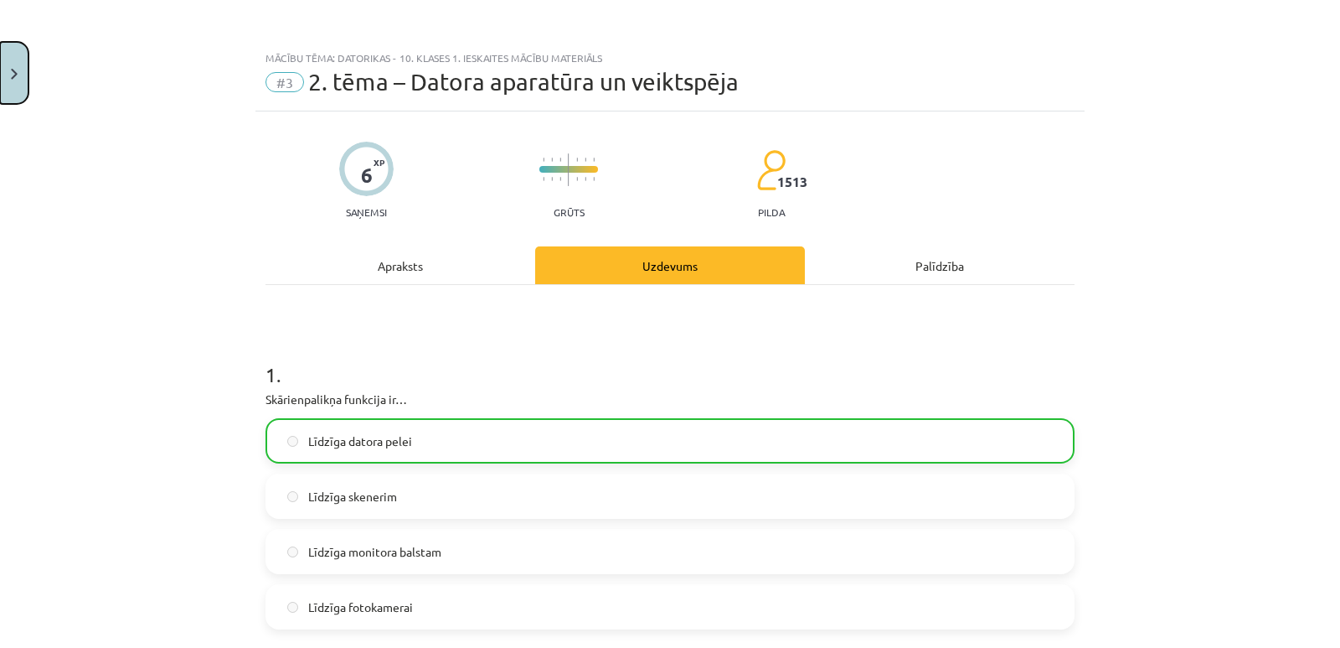
click at [13, 75] on img "Close" at bounding box center [14, 74] width 7 height 11
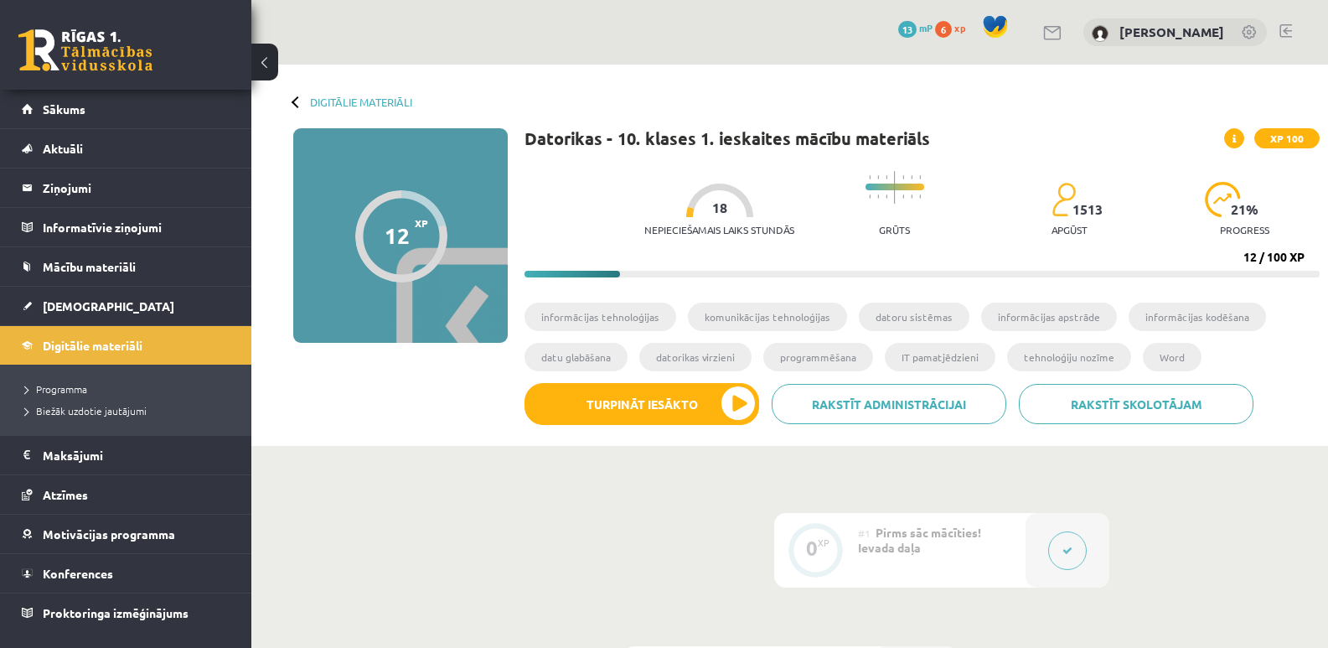
click at [952, 27] on span "6" at bounding box center [943, 29] width 17 height 17
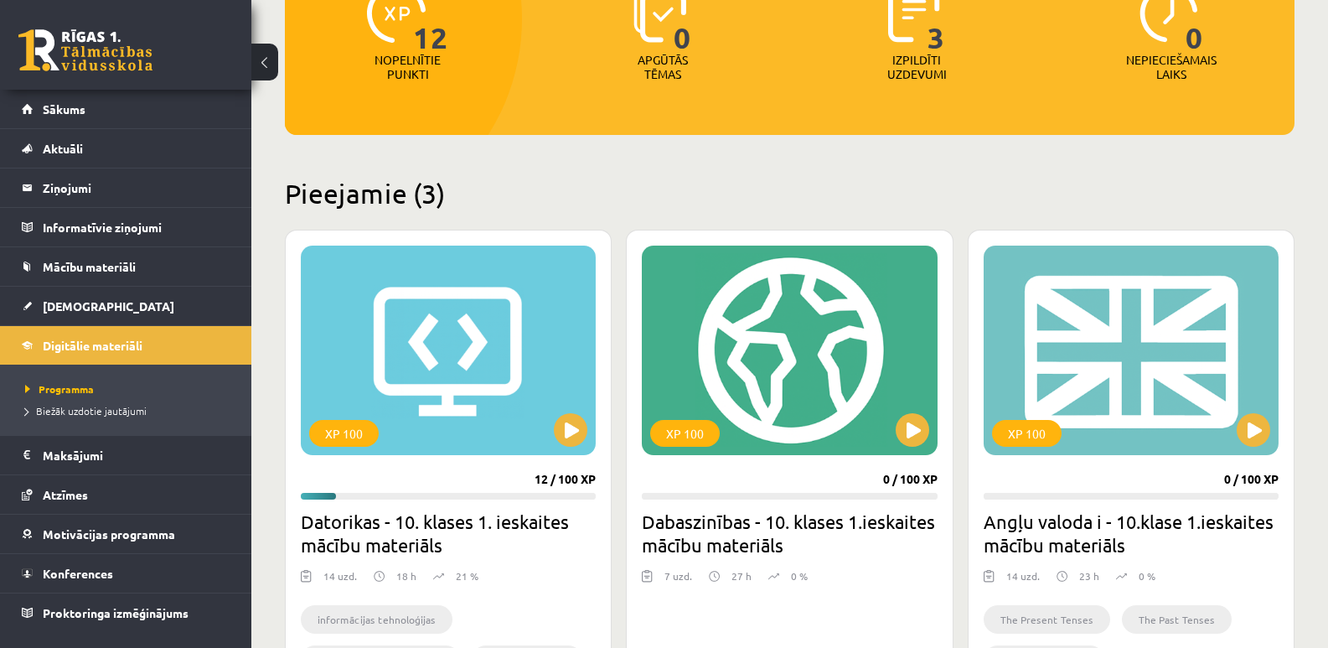
scroll to position [475, 0]
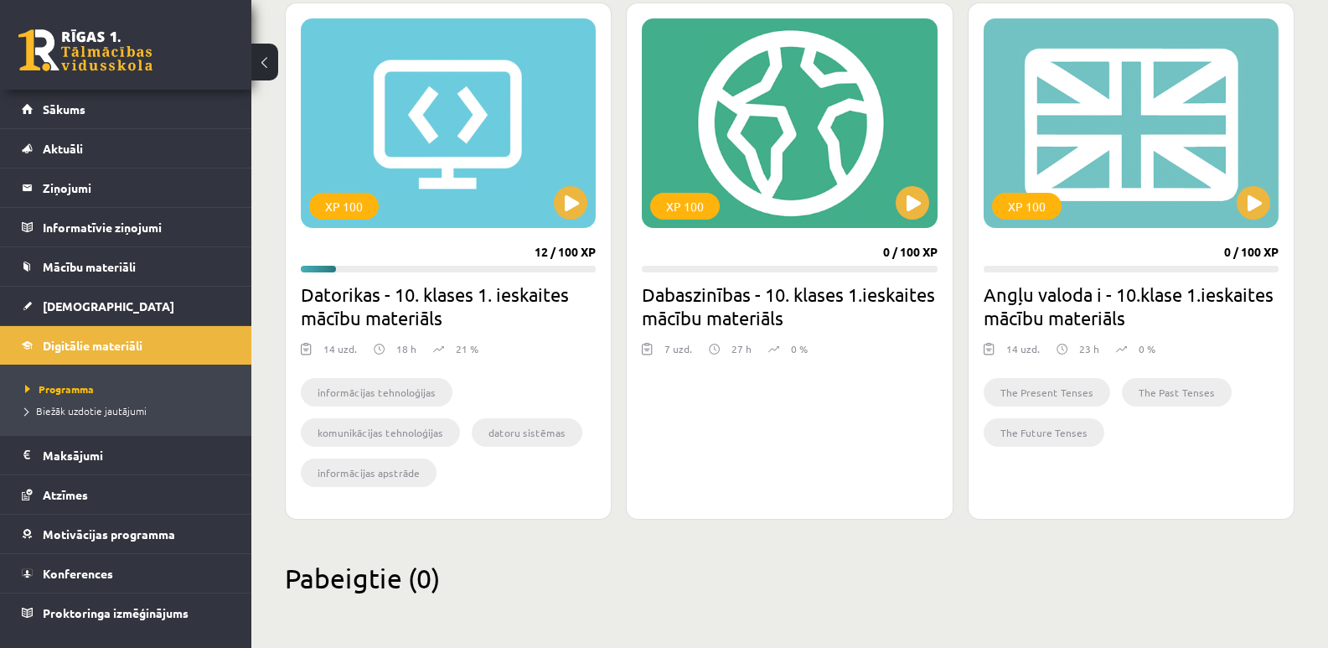
click at [793, 594] on div "Pabeigtie (0)" at bounding box center [790, 587] width 1010 height 53
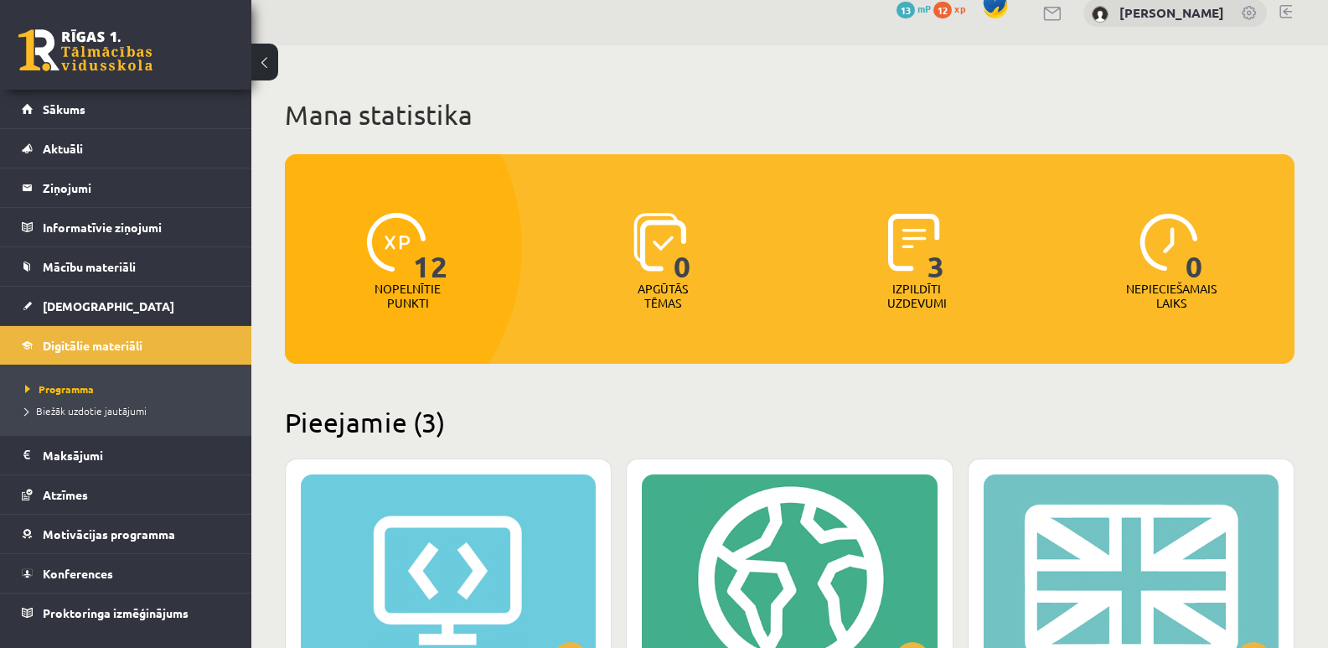
scroll to position [0, 0]
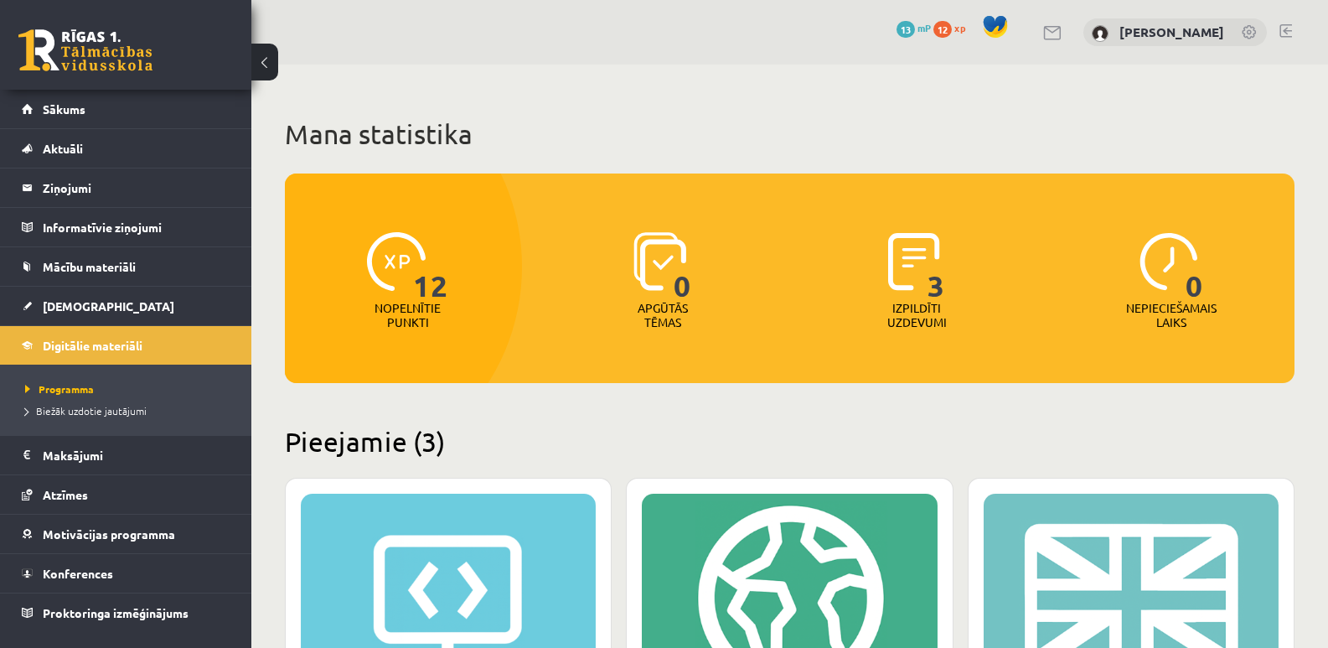
click at [1170, 312] on p "Nepieciešamais laiks" at bounding box center [1171, 315] width 90 height 28
click at [1191, 287] on span "0" at bounding box center [1194, 266] width 18 height 69
click at [1197, 292] on span "0" at bounding box center [1194, 266] width 18 height 69
click at [931, 287] on span "3" at bounding box center [936, 266] width 18 height 69
click at [789, 323] on div "12 Nopelnītie punkti 0 Apgūtās tēmas 3 Izpildīti uzdevumi 0 Nepieciešamais laiks" at bounding box center [790, 256] width 1010 height 166
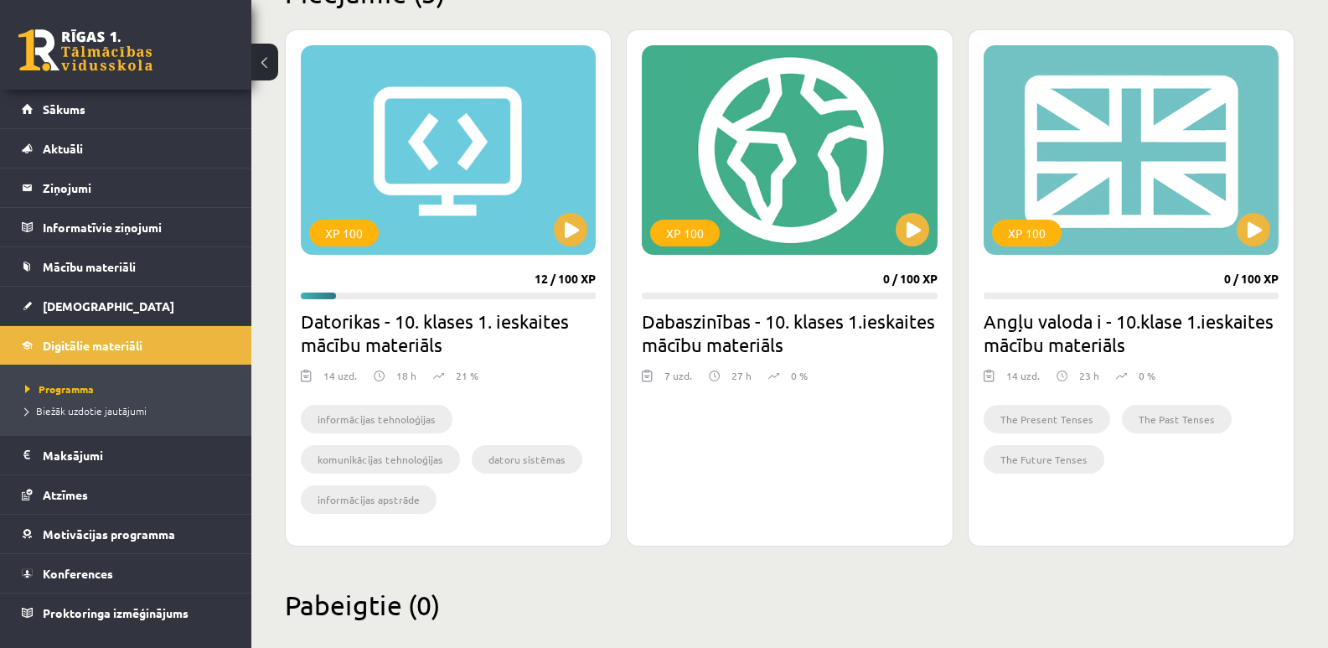
scroll to position [475, 0]
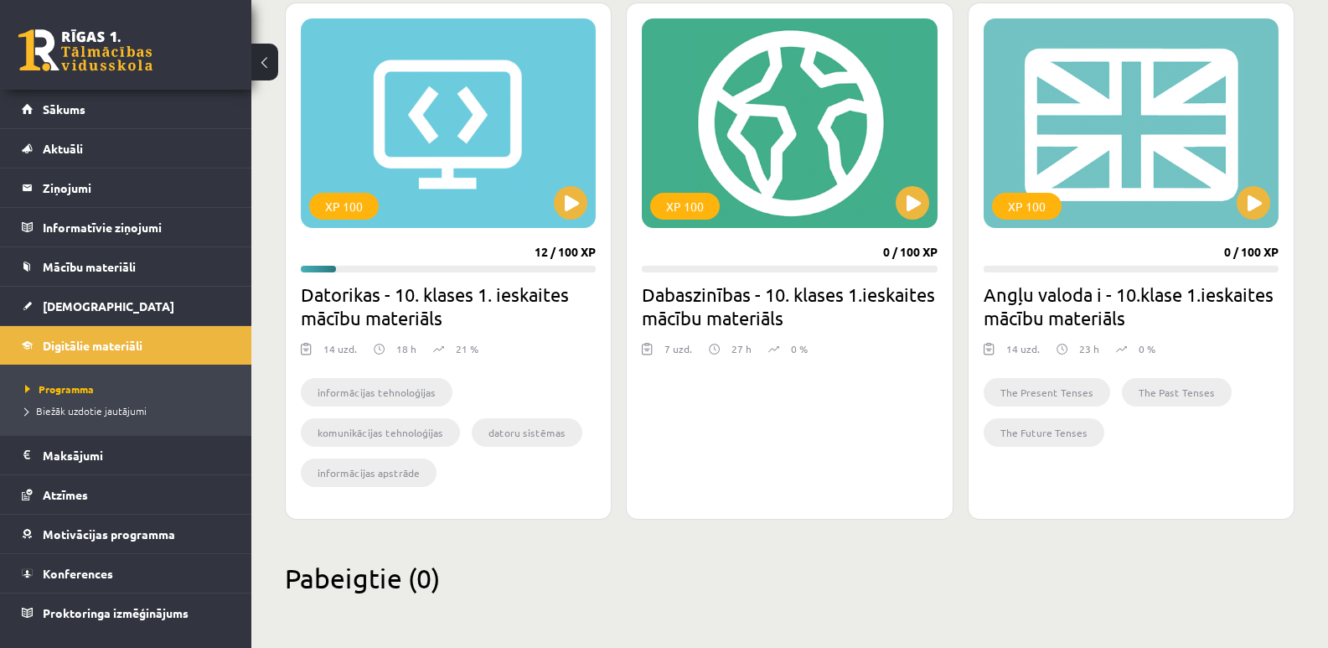
click at [354, 581] on h2 "Pabeigtie (0)" at bounding box center [790, 577] width 1010 height 33
click at [538, 571] on h2 "Pabeigtie (0)" at bounding box center [790, 577] width 1010 height 33
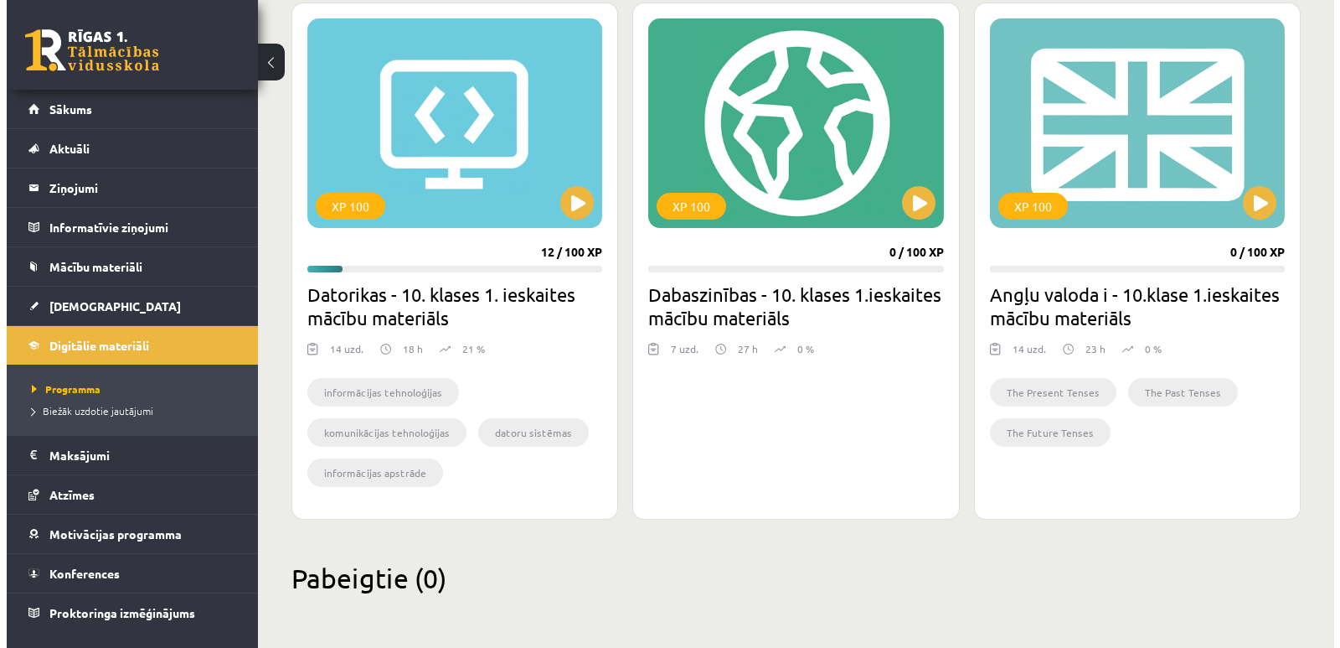
scroll to position [0, 0]
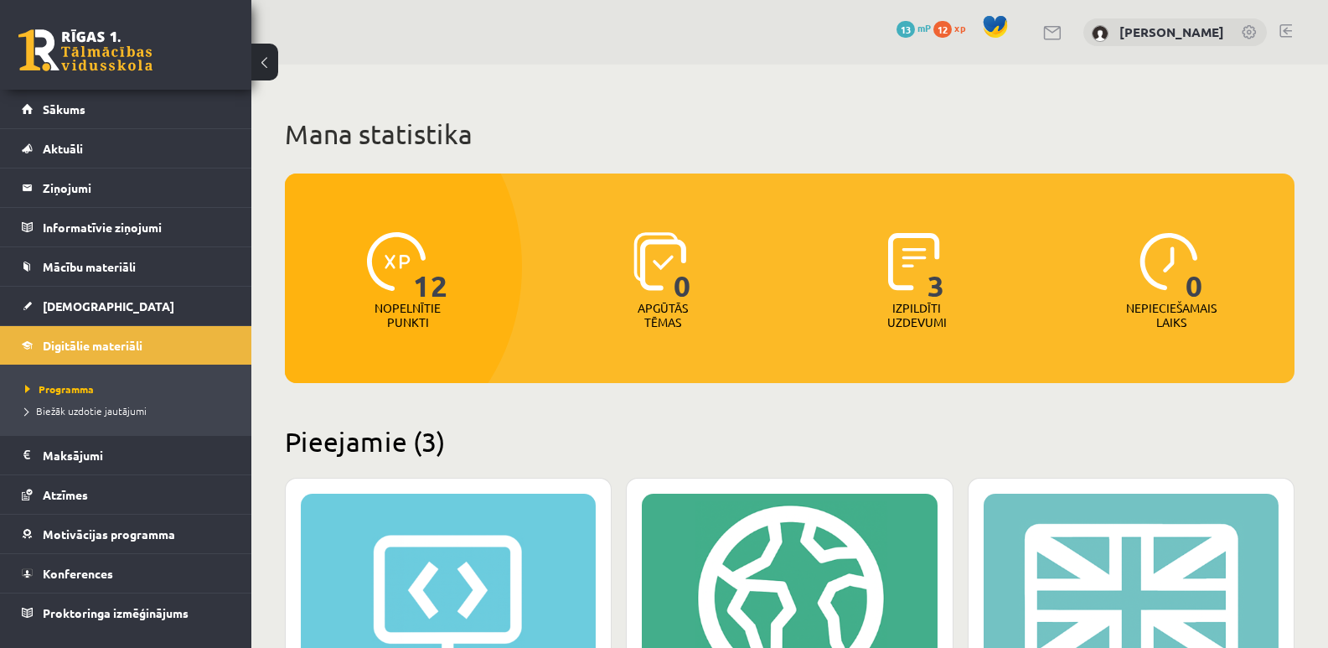
click at [679, 288] on span "0" at bounding box center [683, 266] width 18 height 69
click at [662, 270] on img at bounding box center [659, 261] width 53 height 59
click at [65, 110] on span "Sākums" at bounding box center [64, 108] width 43 height 15
